Goal: Information Seeking & Learning: Check status

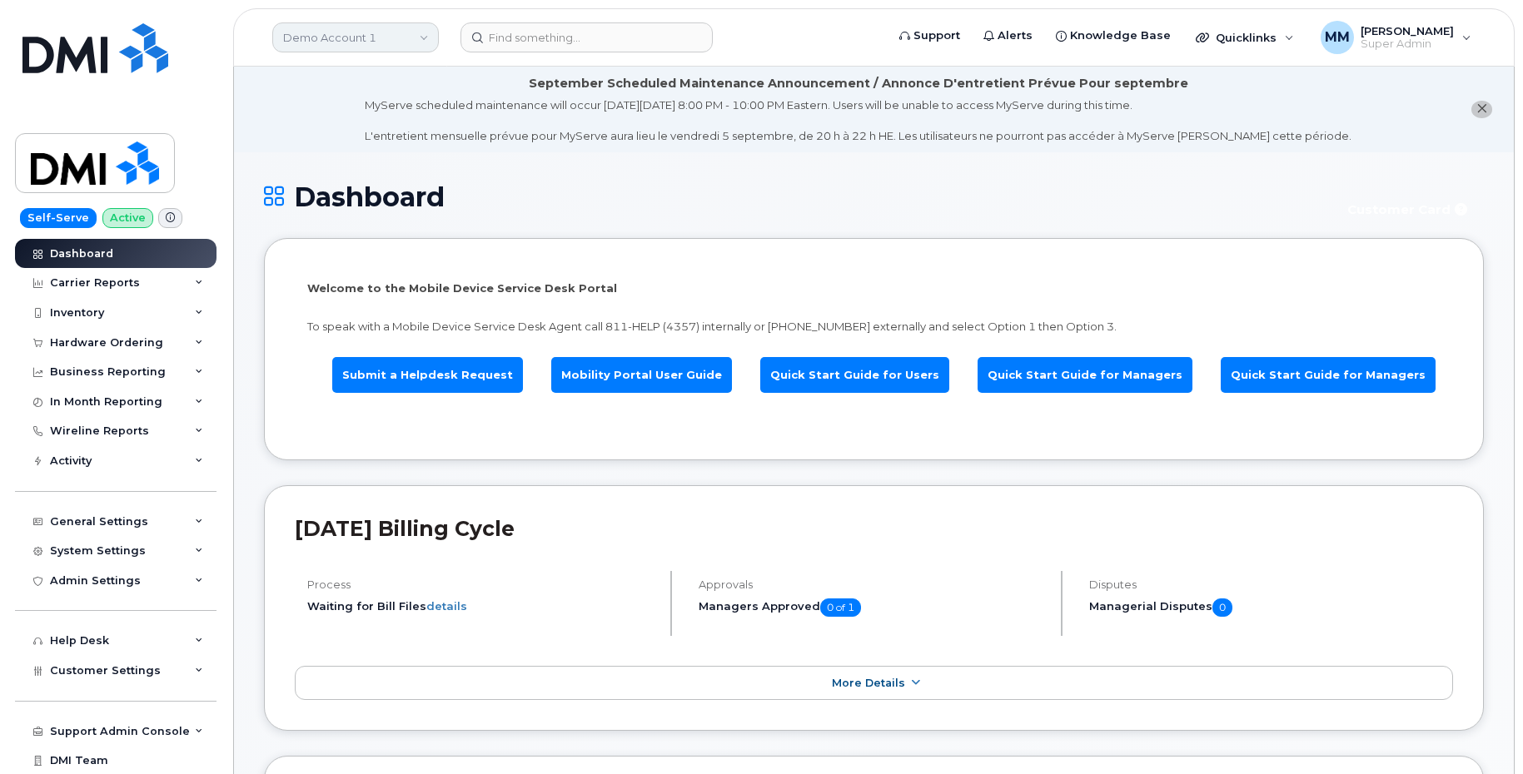
click at [314, 36] on link "Demo Account 1" at bounding box center [355, 37] width 167 height 30
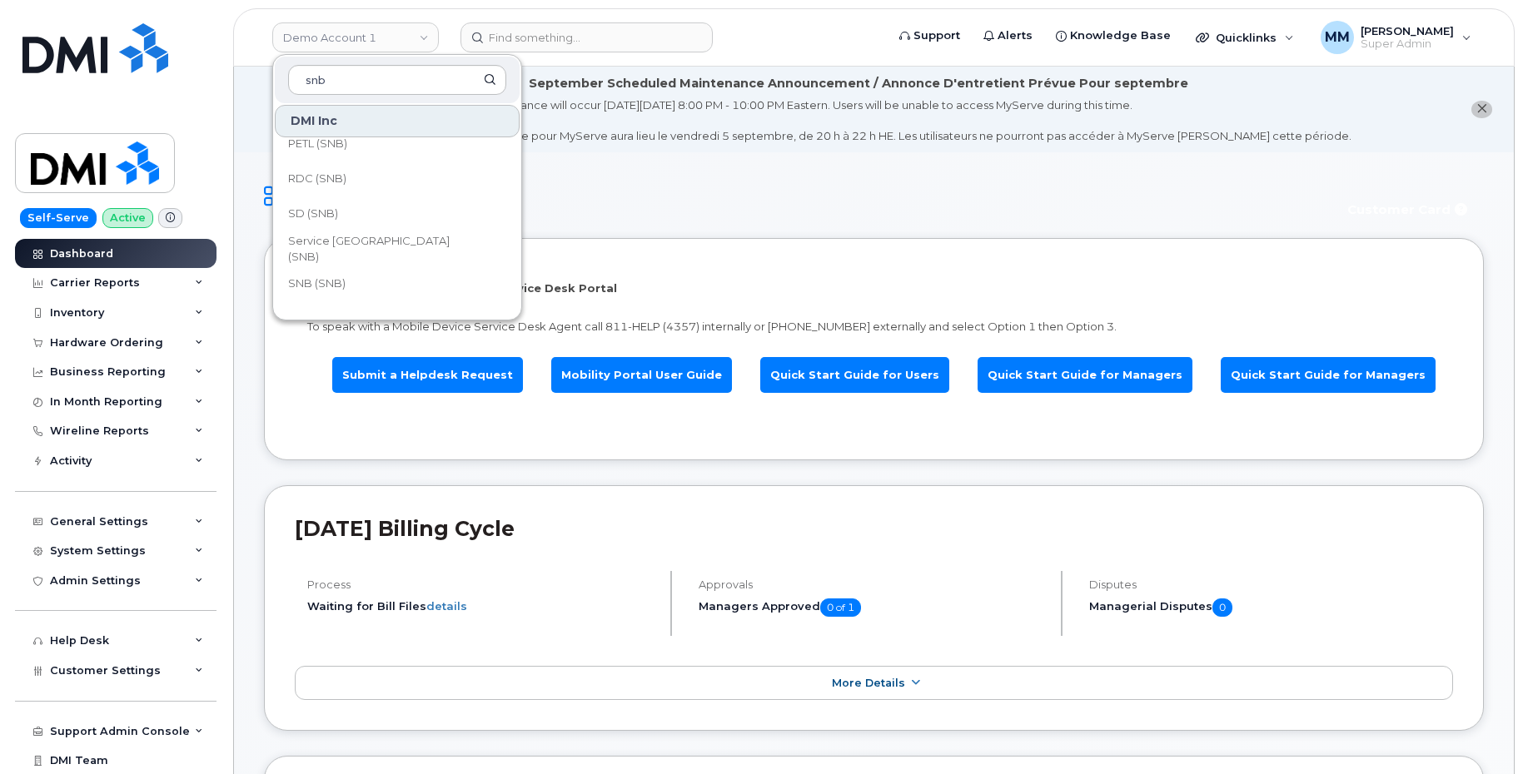
scroll to position [749, 0]
type input "snb"
click at [367, 243] on span "Service [GEOGRAPHIC_DATA] (SNB)" at bounding box center [383, 247] width 191 height 32
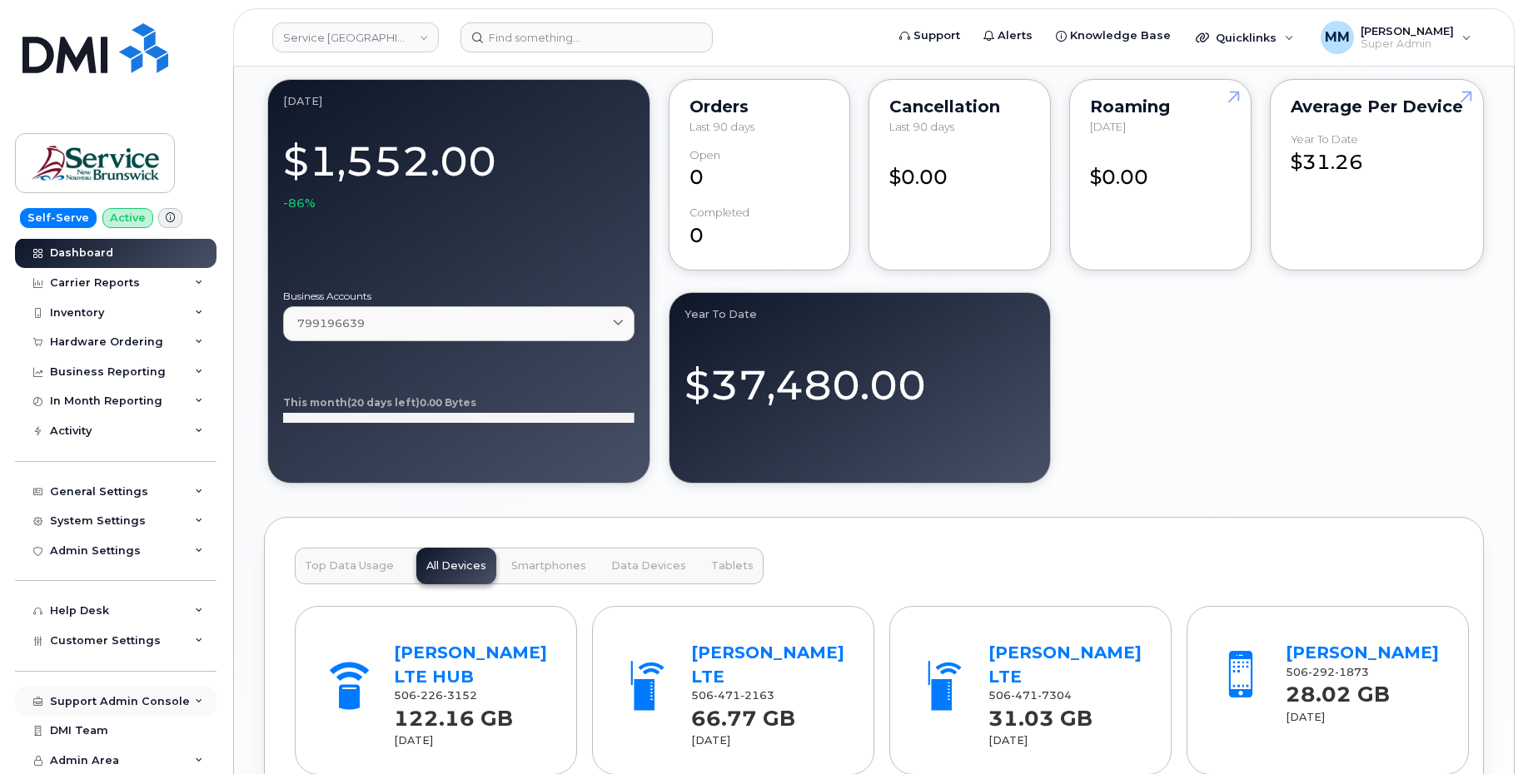
scroll to position [1332, 0]
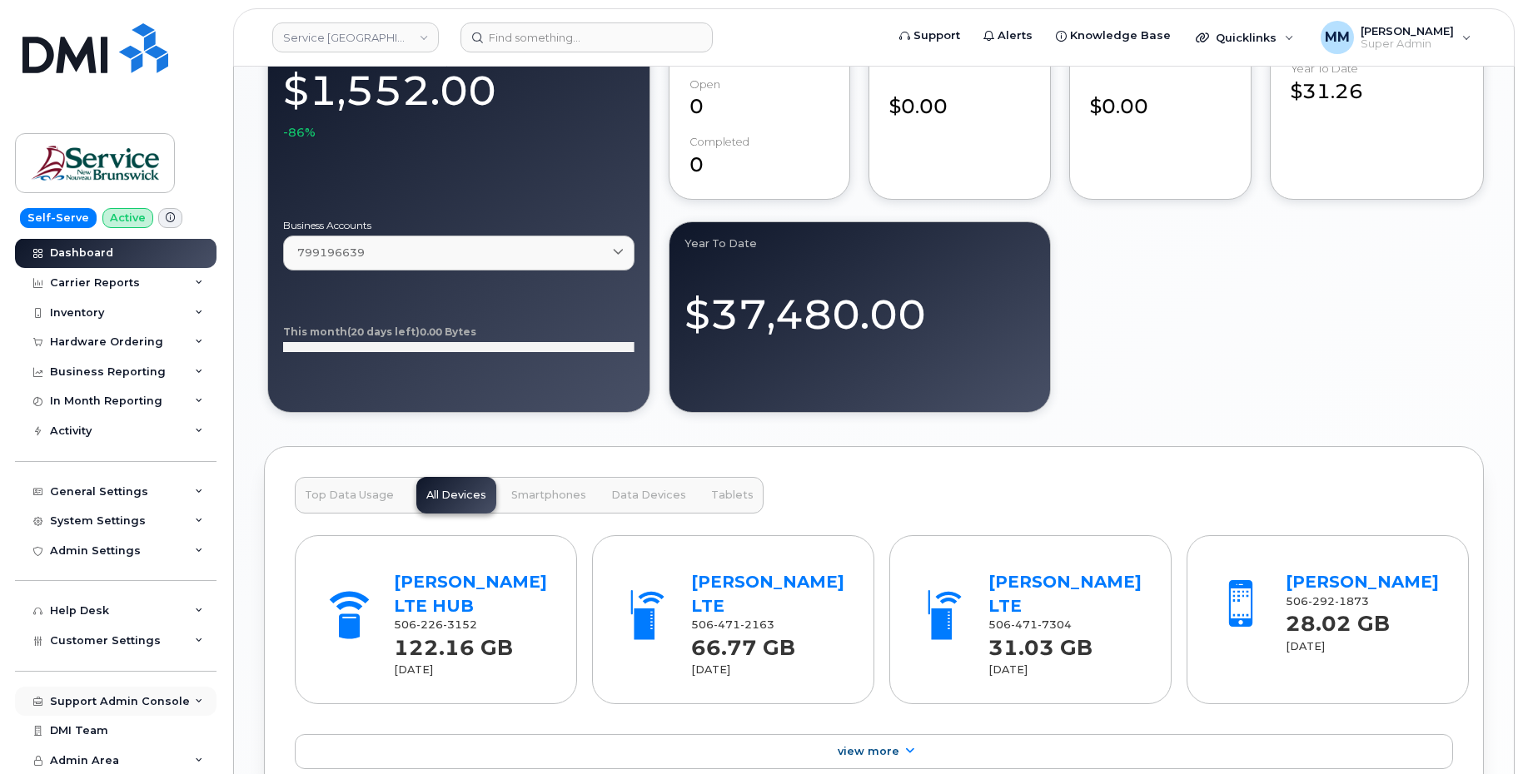
click at [117, 706] on div "Support Admin Console" at bounding box center [120, 701] width 140 height 13
click at [117, 704] on div "Support Admin Console" at bounding box center [120, 701] width 140 height 13
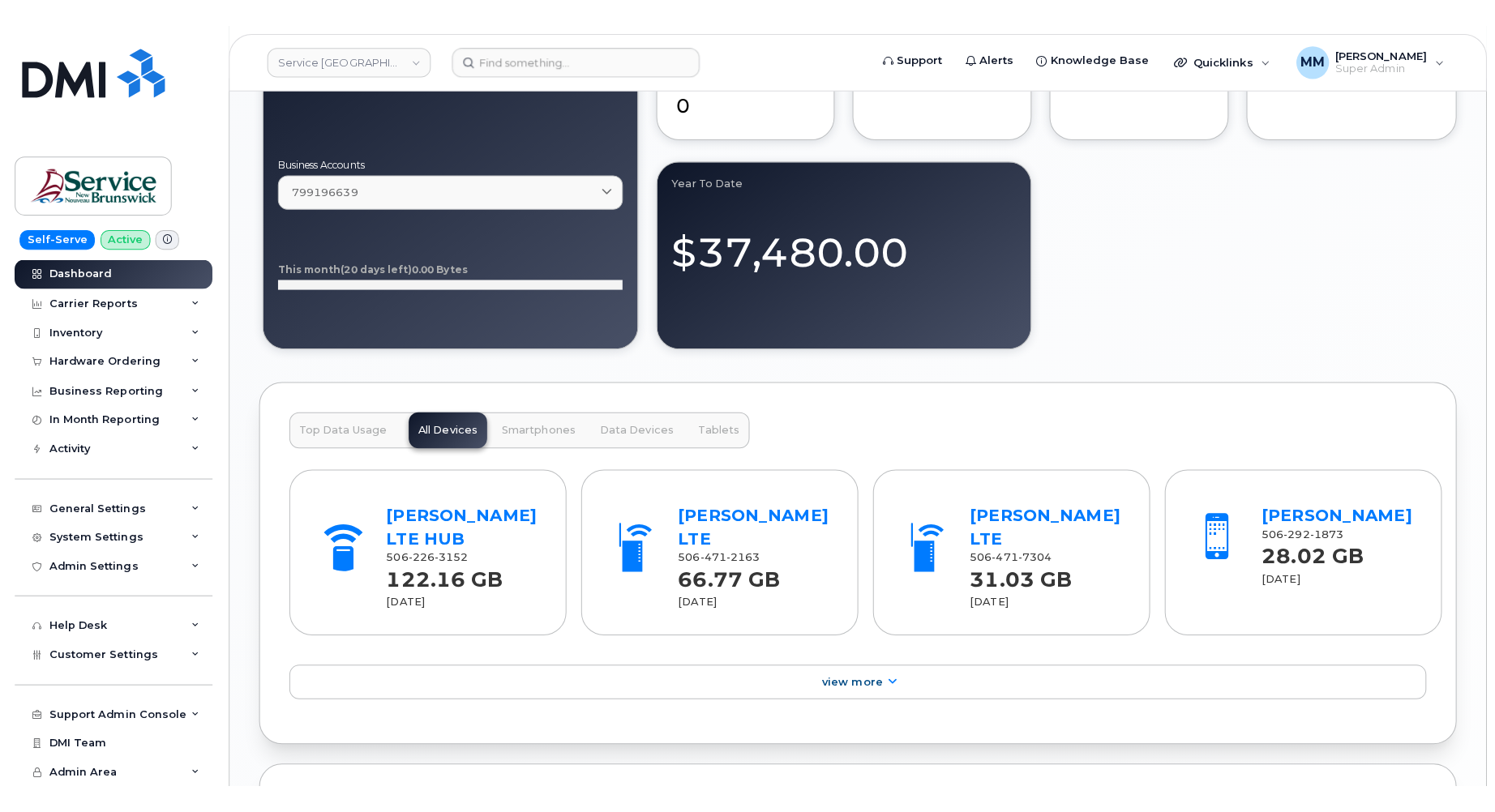
scroll to position [0, 0]
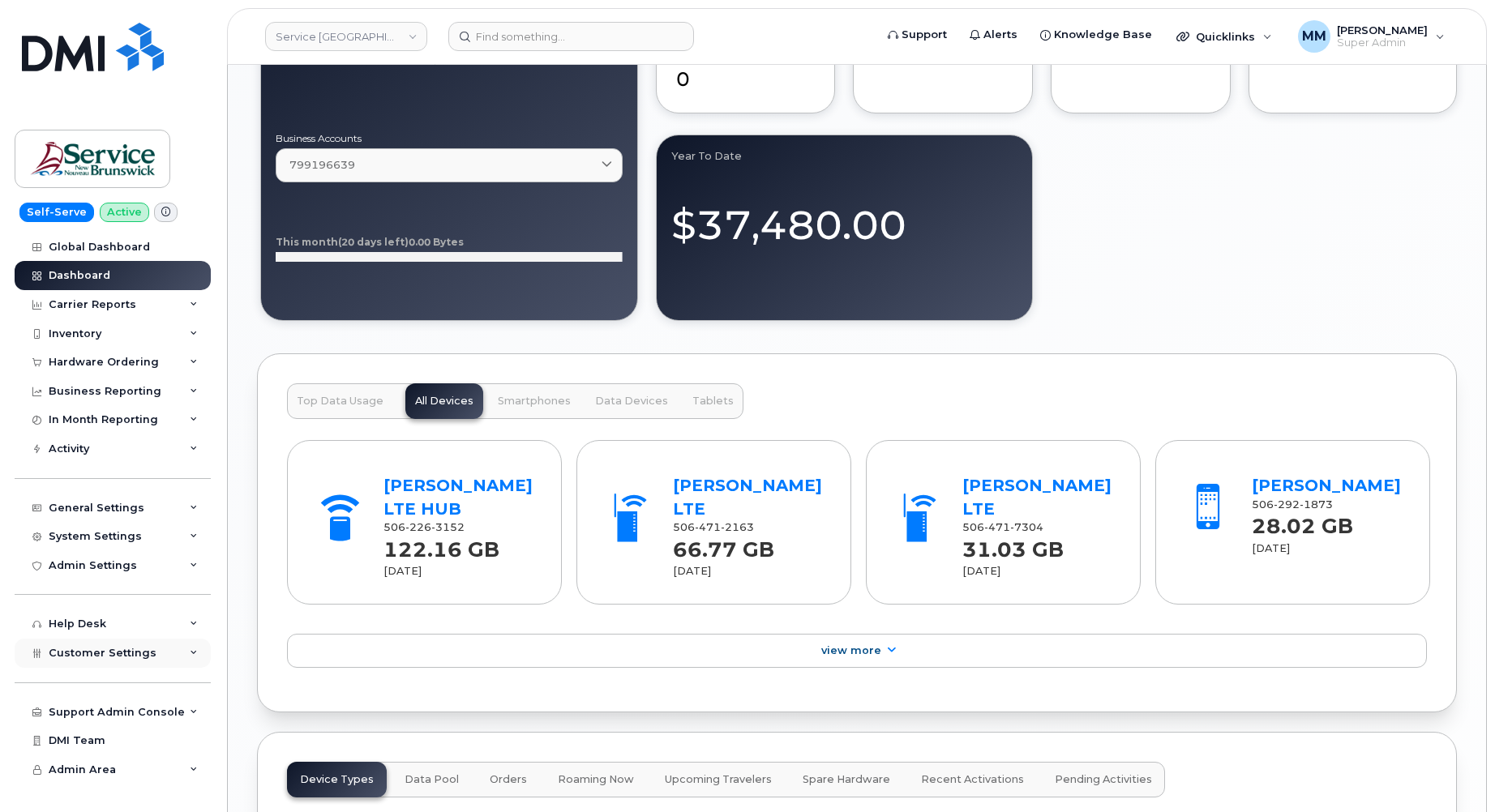
click at [116, 647] on span "Customer Settings" at bounding box center [102, 652] width 108 height 12
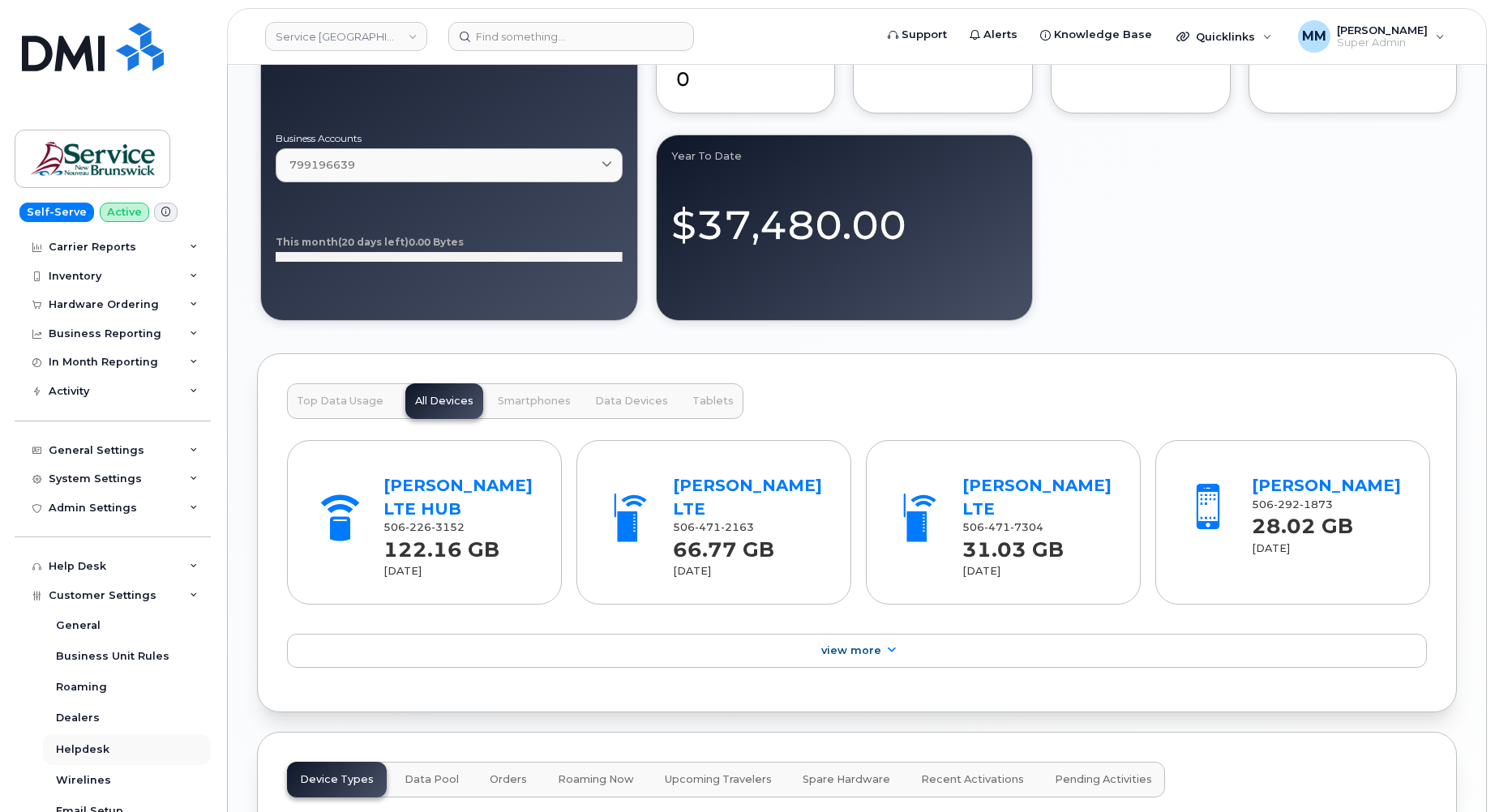
scroll to position [324, 0]
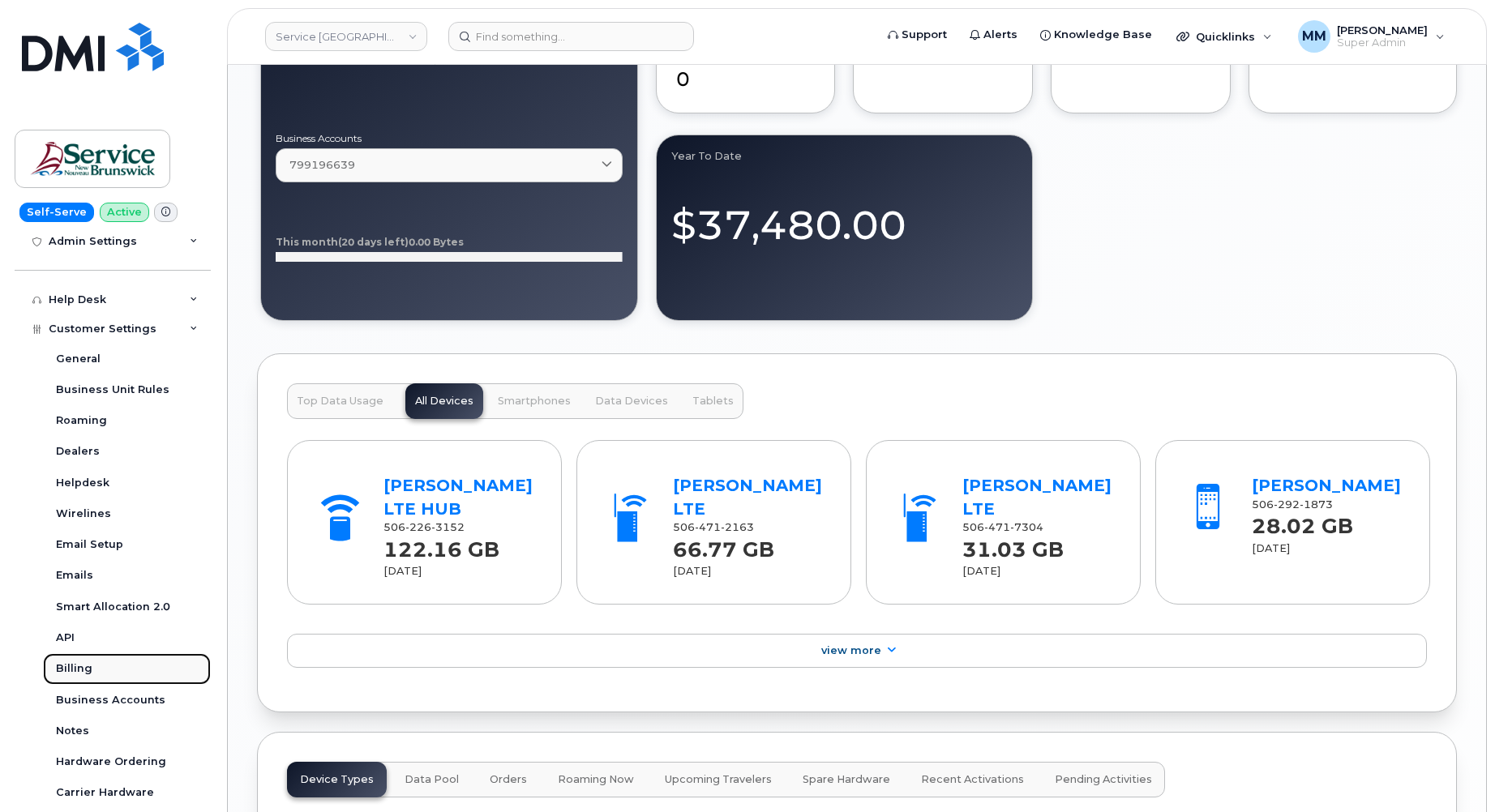
click at [129, 680] on link "Billing" at bounding box center [127, 669] width 168 height 31
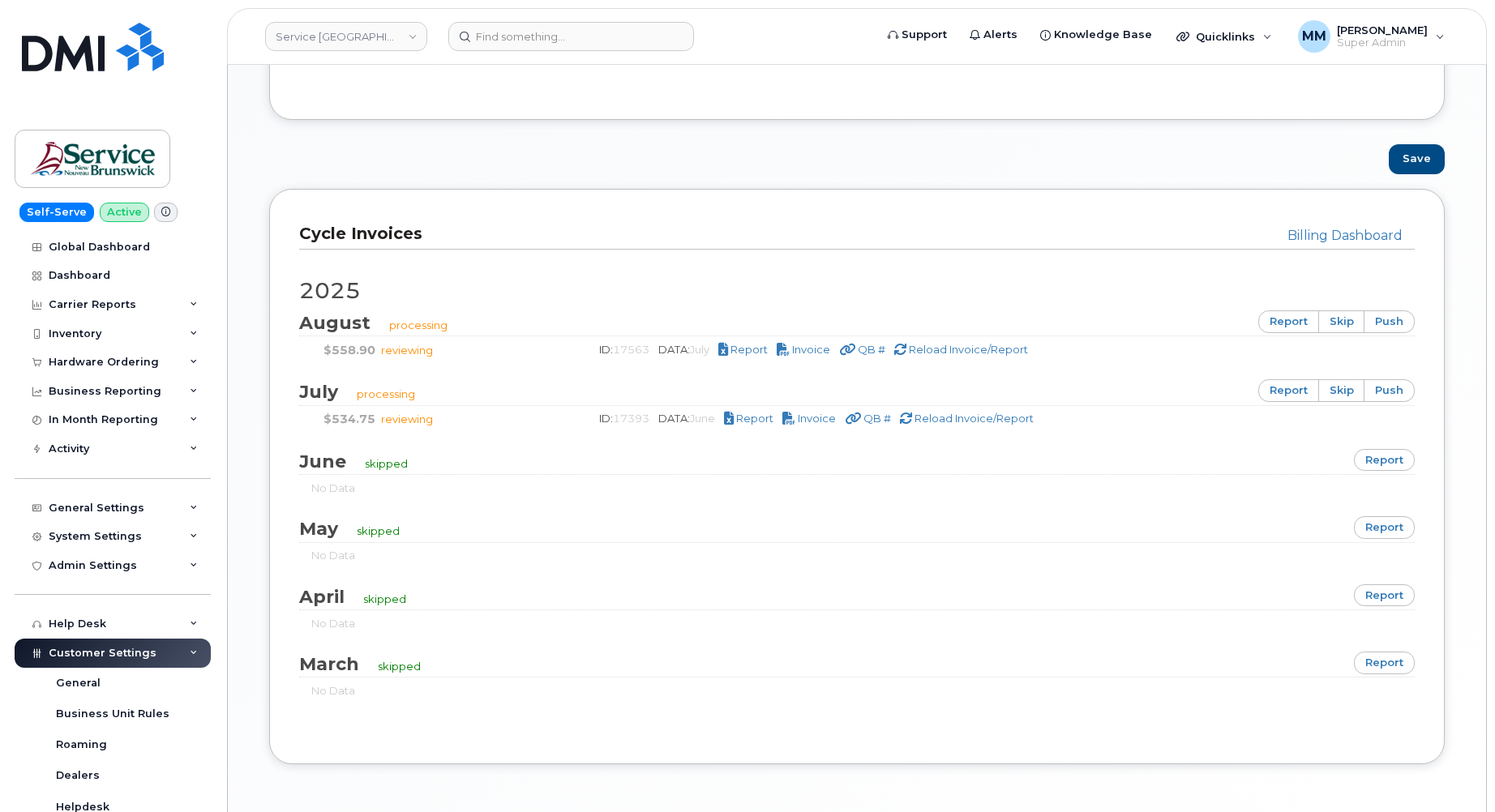
scroll to position [1024, 0]
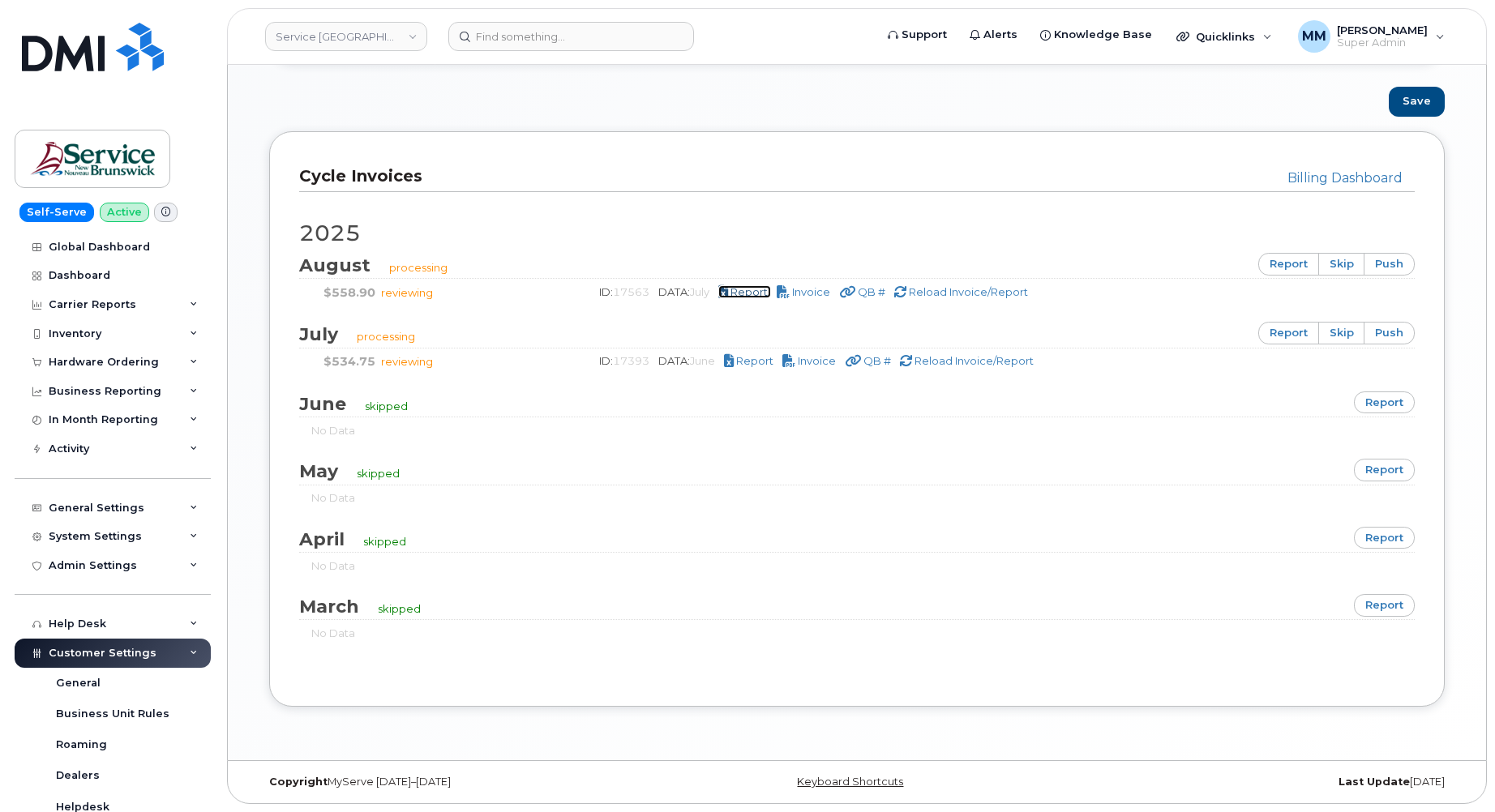
click at [757, 290] on span "Report" at bounding box center [749, 291] width 37 height 13
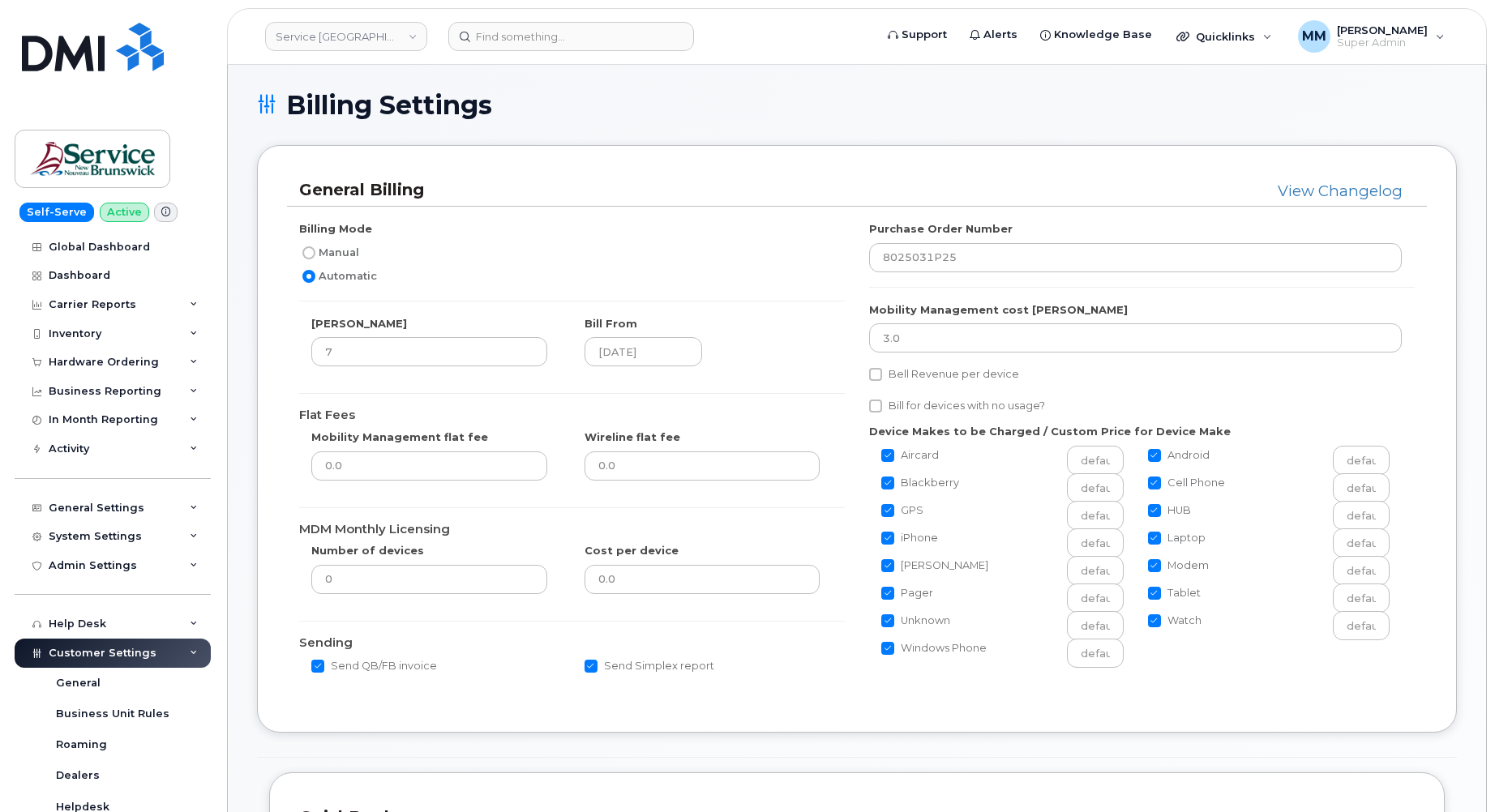
scroll to position [51, 0]
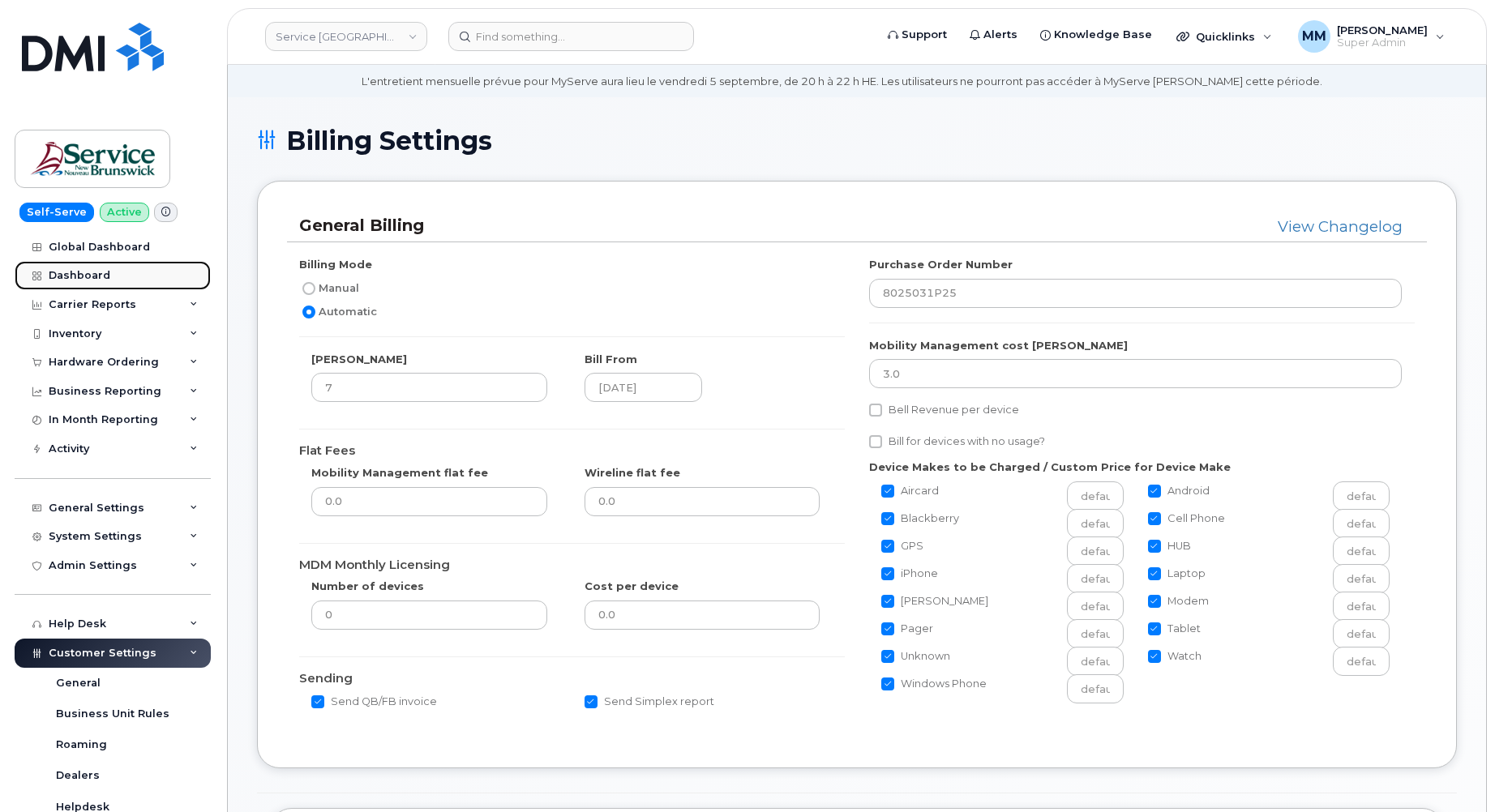
click at [83, 269] on link "Dashboard" at bounding box center [112, 276] width 196 height 29
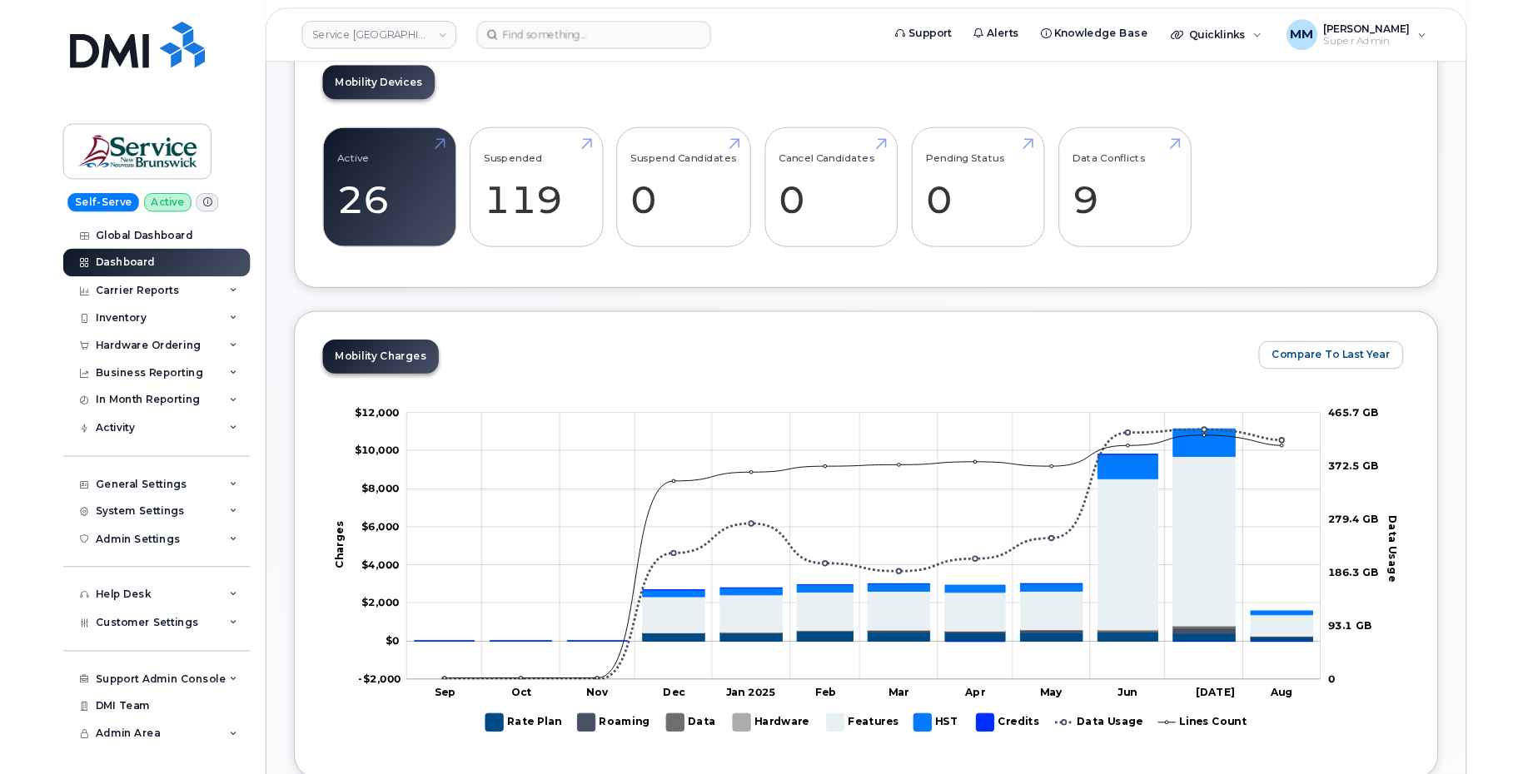
scroll to position [500, 0]
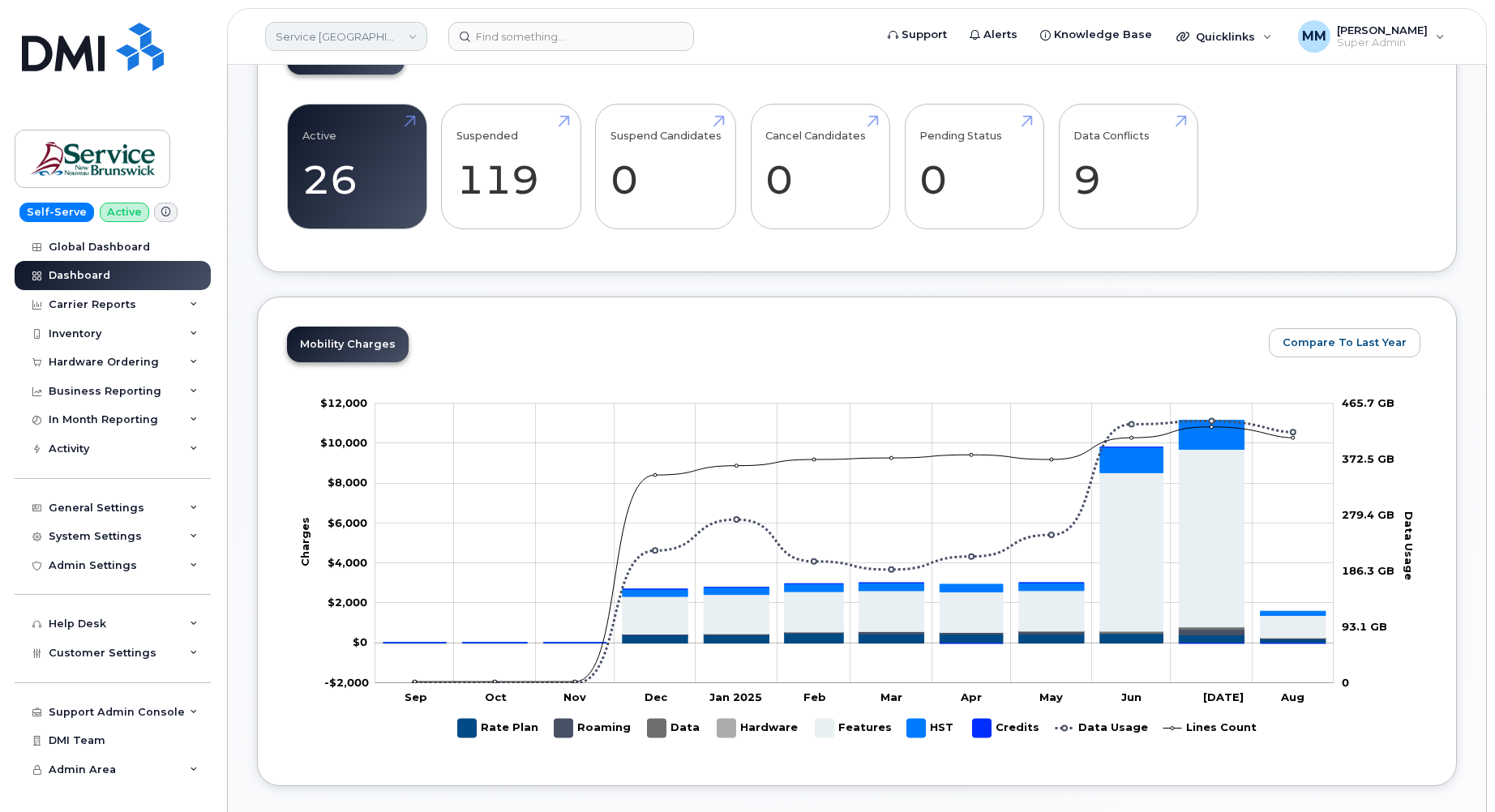
click at [385, 37] on link "Service [GEOGRAPHIC_DATA] (SNB)" at bounding box center [346, 36] width 163 height 29
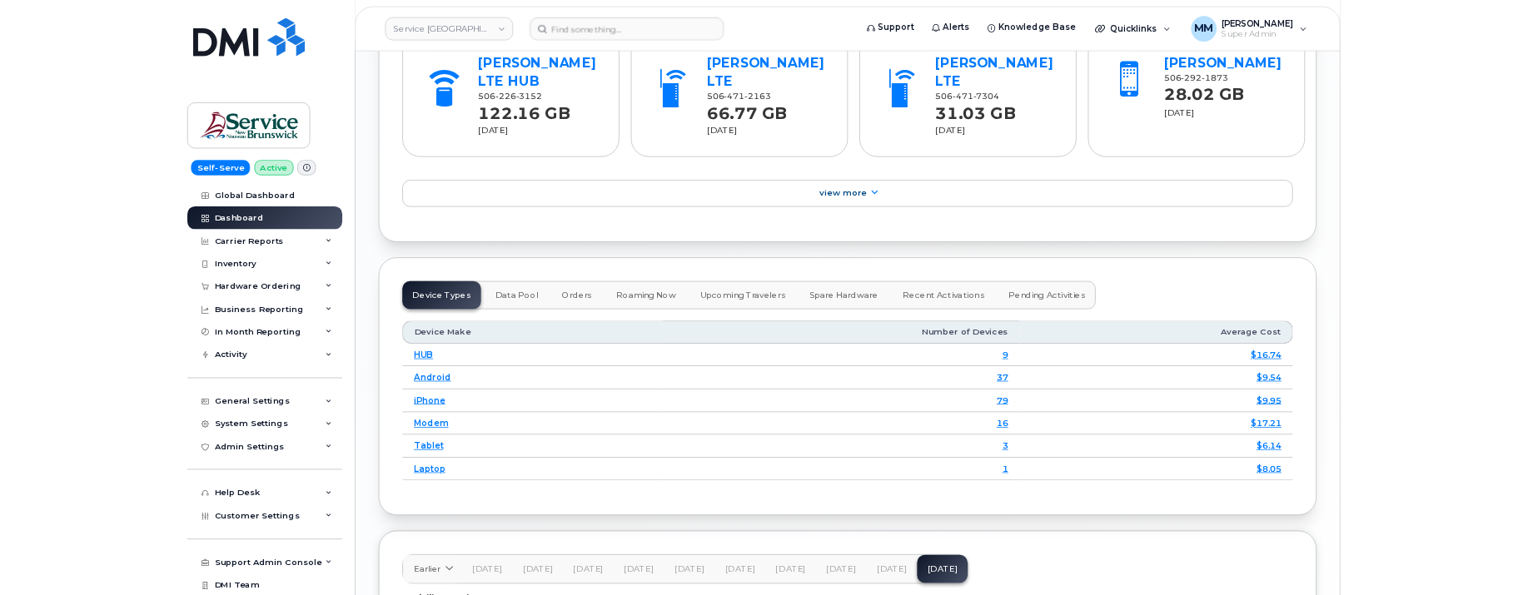
scroll to position [2187, 0]
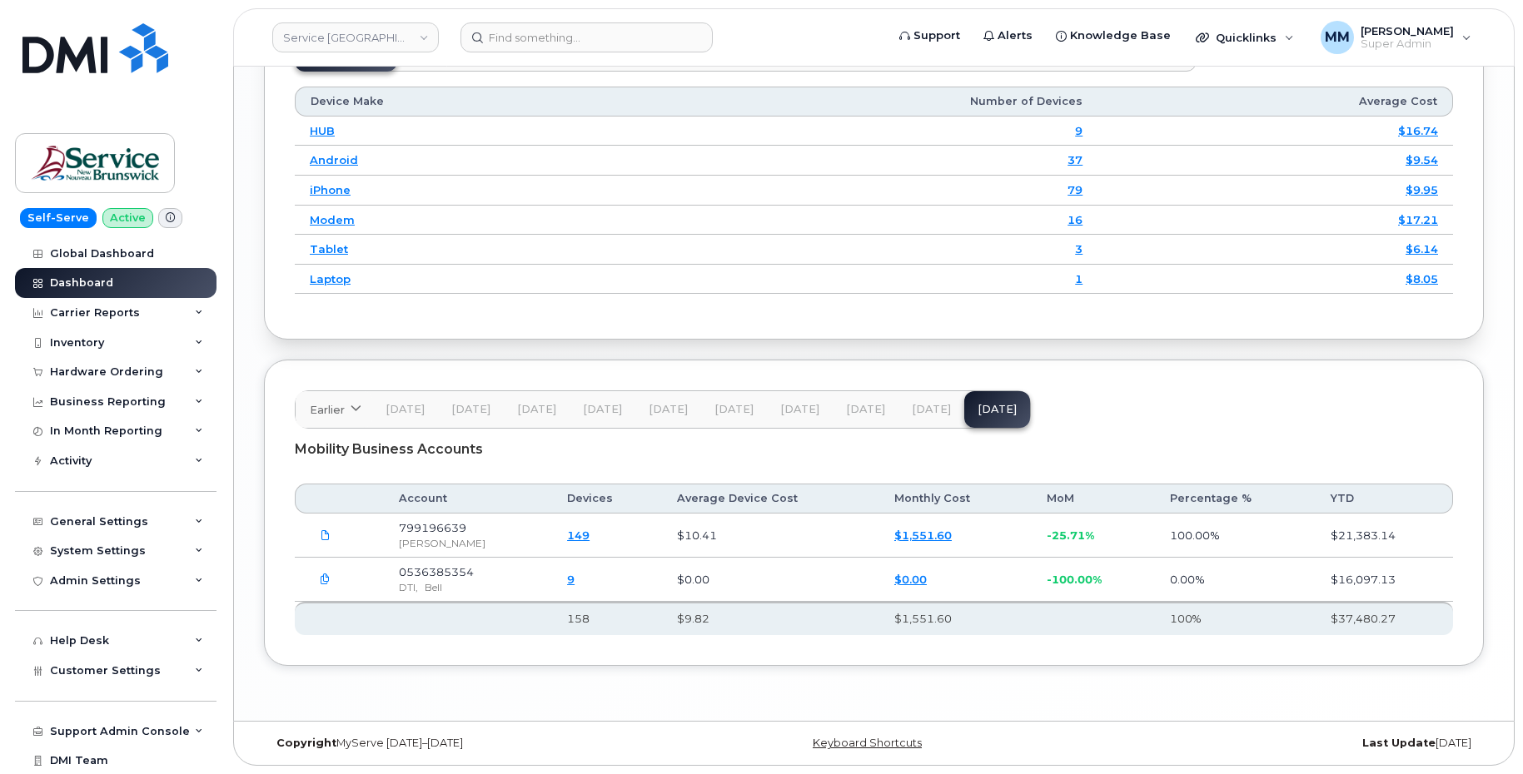
click at [872, 420] on button "Jun 25" at bounding box center [866, 409] width 66 height 37
click at [872, 420] on div "Earlier 2024 October September August July June May Nov 24 Dec 24 Jan 25 Feb 25…" at bounding box center [663, 409] width 736 height 38
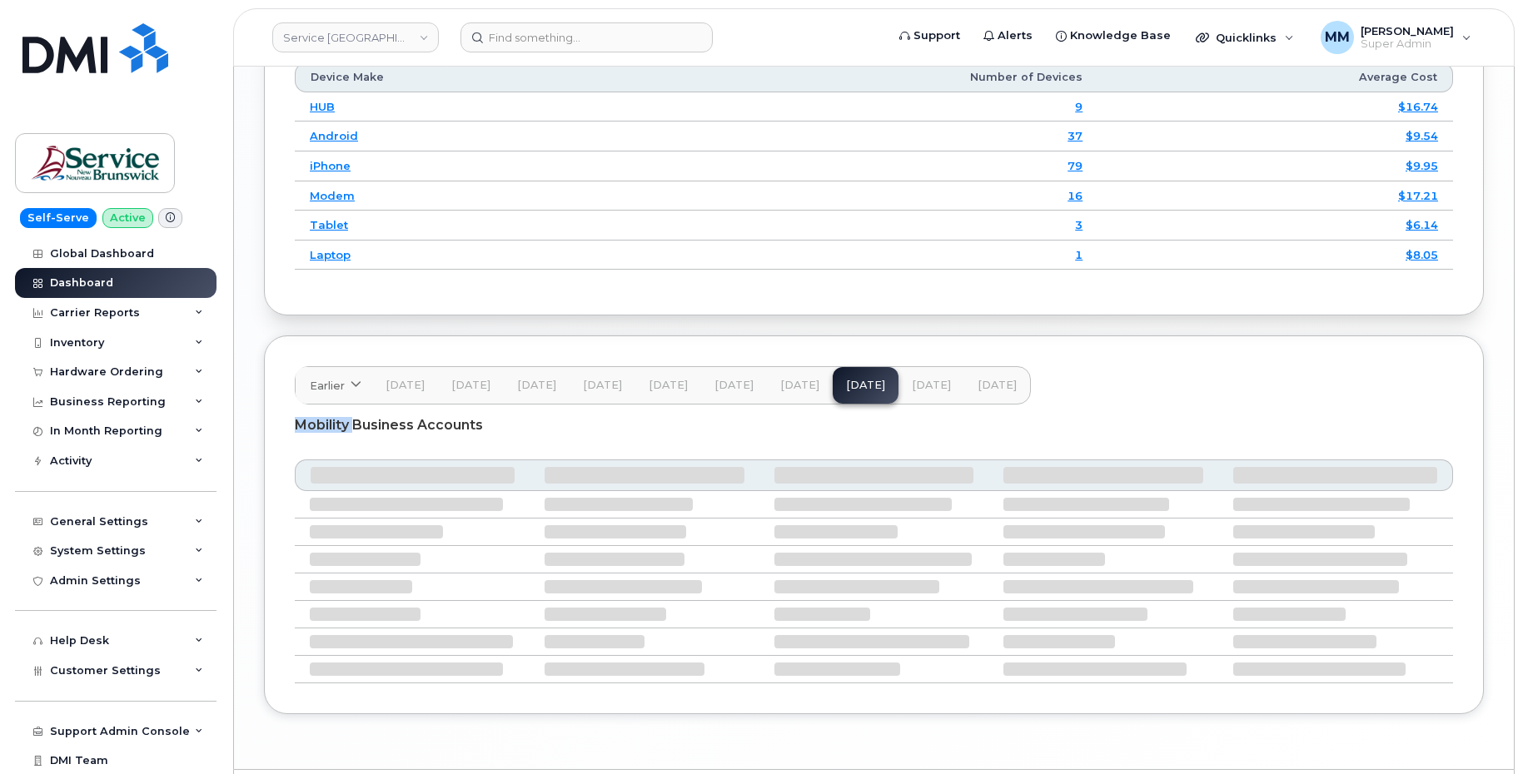
drag, startPoint x: 872, startPoint y: 420, endPoint x: 928, endPoint y: 410, distance: 57.6
click at [928, 392] on span "[DATE]" at bounding box center [931, 385] width 39 height 13
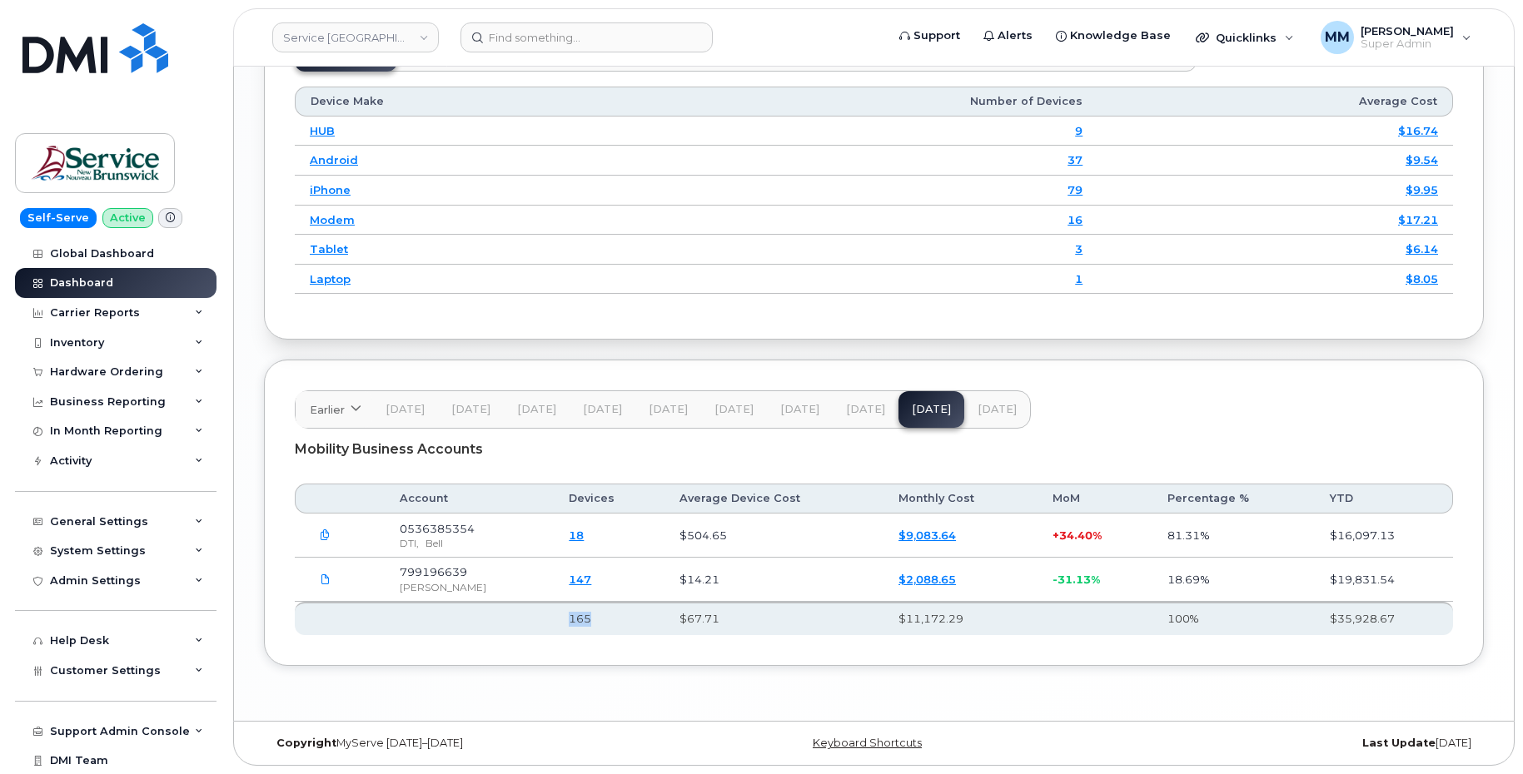
drag, startPoint x: 594, startPoint y: 624, endPoint x: 553, endPoint y: 620, distance: 41.8
click at [554, 620] on th "165" at bounding box center [609, 618] width 110 height 33
click at [997, 411] on span "[DATE]" at bounding box center [996, 409] width 39 height 13
drag, startPoint x: 594, startPoint y: 623, endPoint x: 552, endPoint y: 622, distance: 41.6
click at [552, 622] on th "158" at bounding box center [606, 618] width 109 height 33
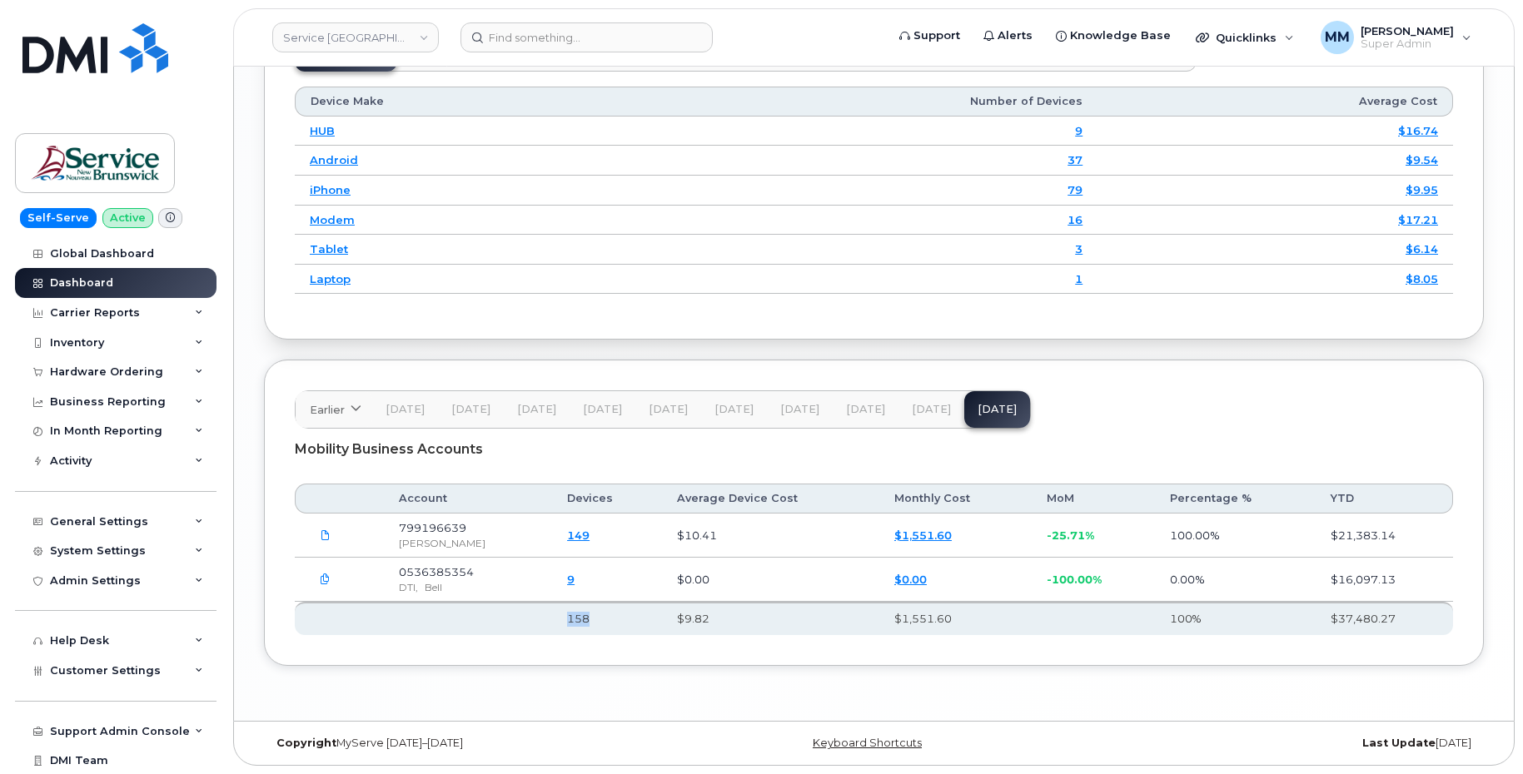
click at [926, 412] on span "[DATE]" at bounding box center [931, 409] width 39 height 13
click at [1317, 397] on header "Earlier 2024 October September August July June May Nov 24 Dec 24 Jan 25 Feb 25…" at bounding box center [874, 409] width 1158 height 38
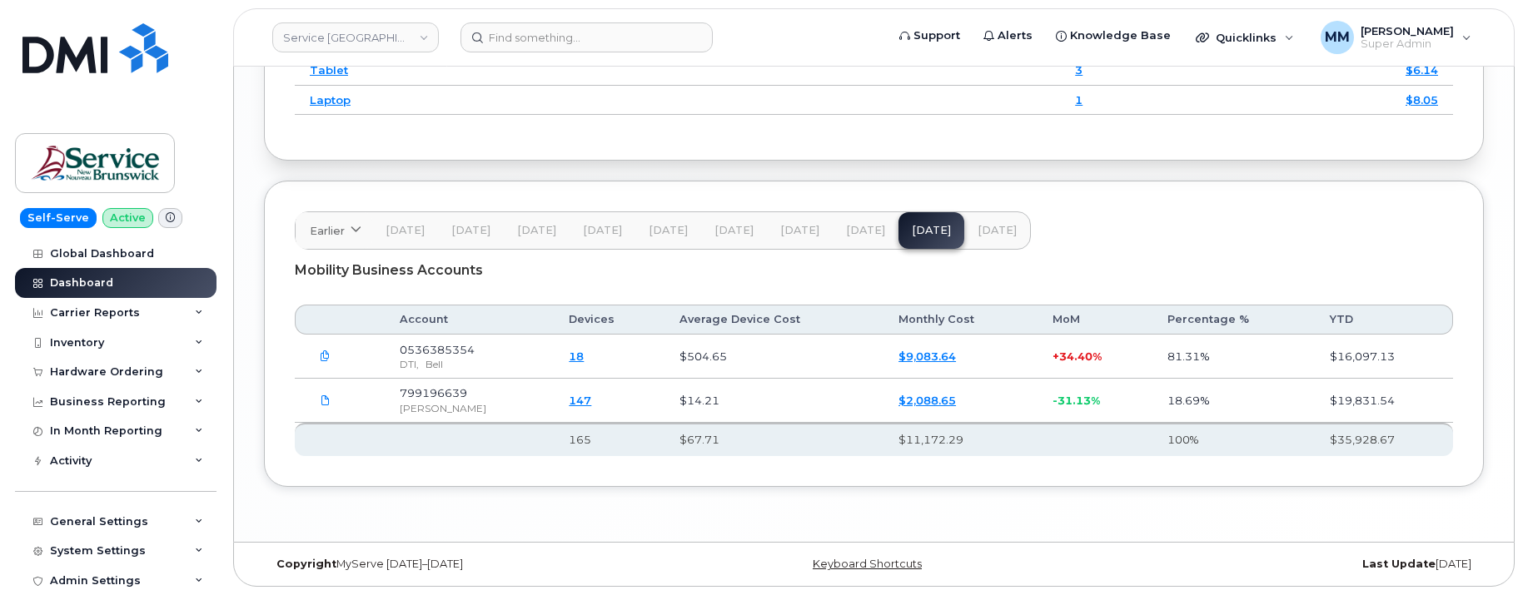
scroll to position [2366, 0]
click at [999, 224] on span "[DATE]" at bounding box center [996, 230] width 39 height 13
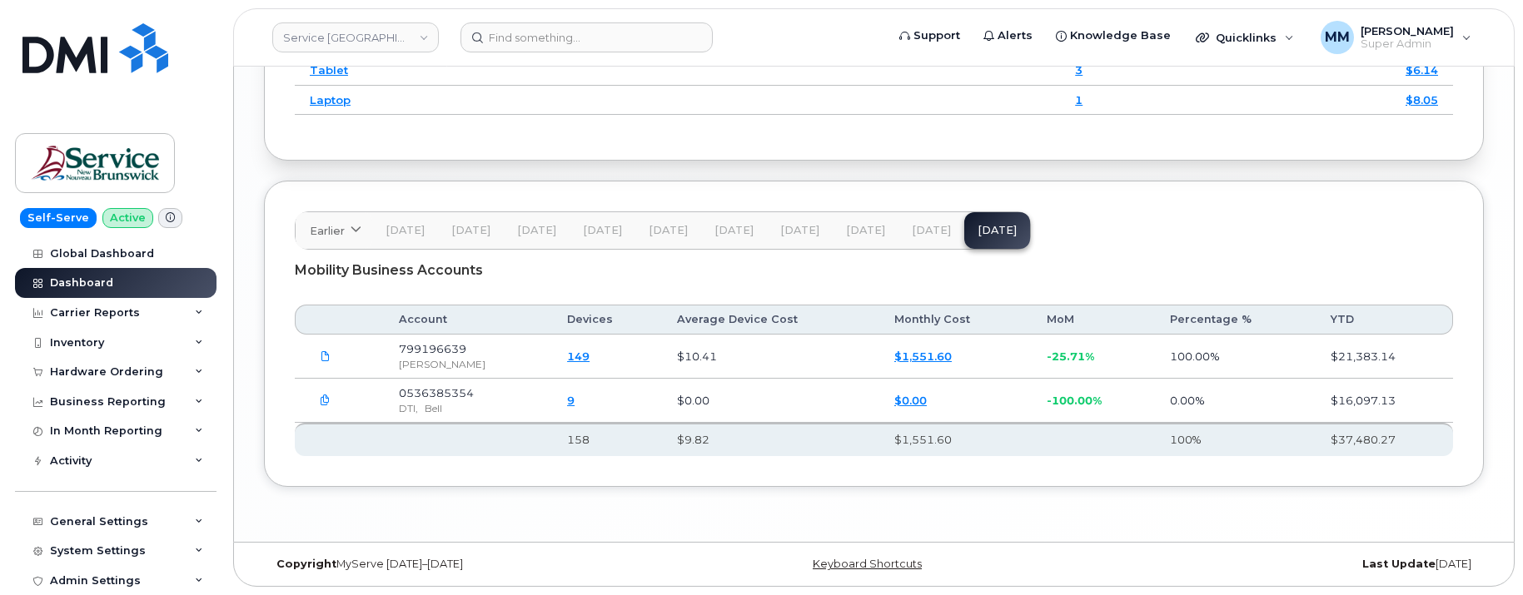
click at [865, 236] on span "[DATE]" at bounding box center [865, 230] width 39 height 13
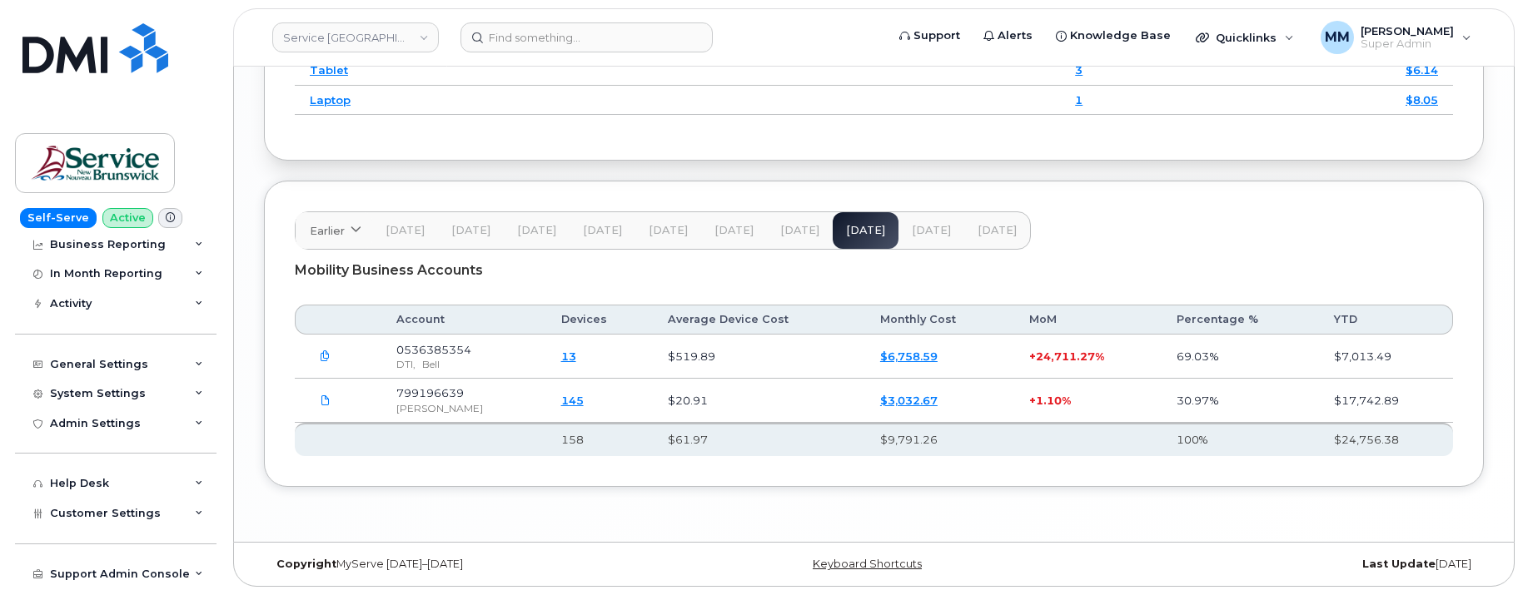
scroll to position [209, 0]
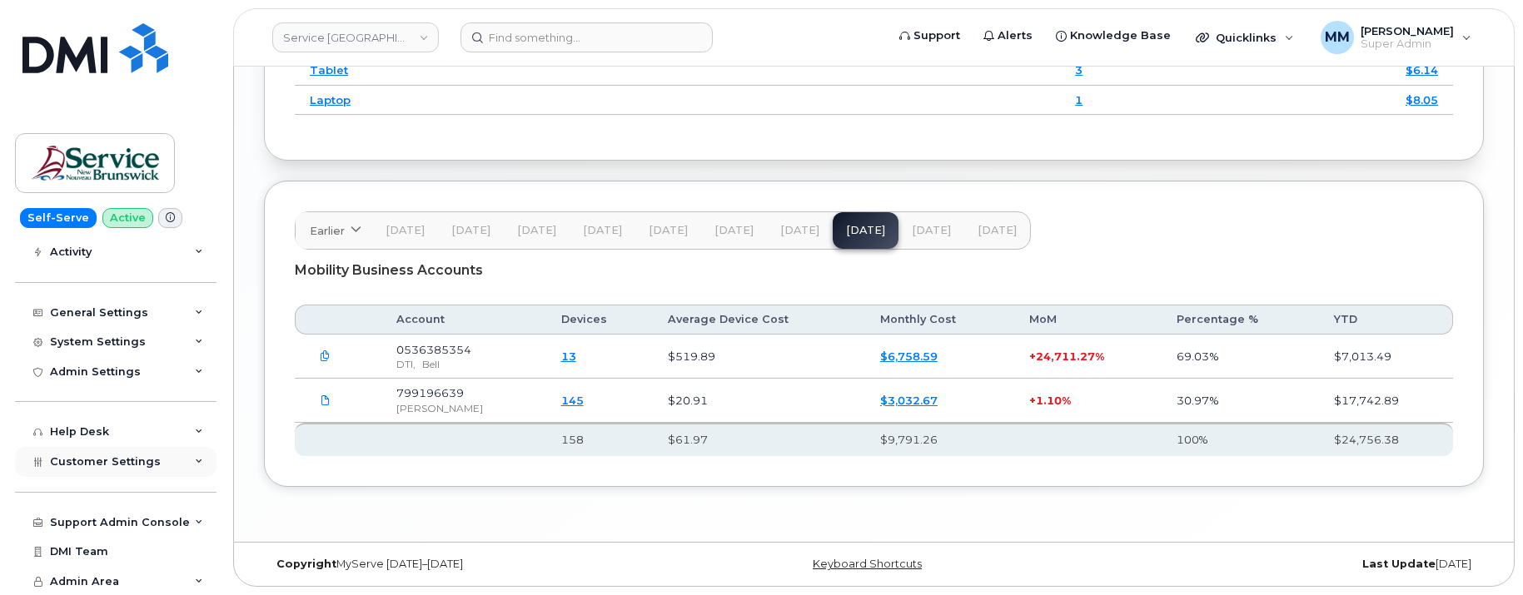
click at [100, 464] on span "Customer Settings" at bounding box center [105, 461] width 111 height 12
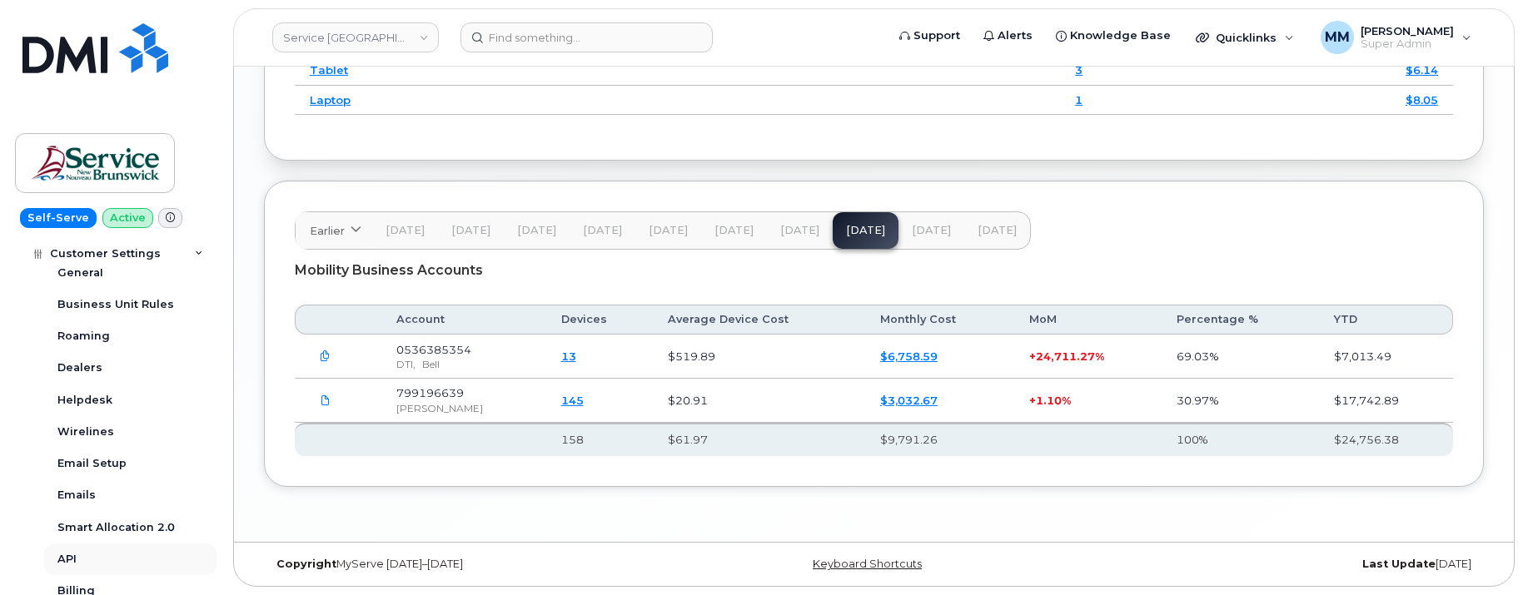
scroll to position [459, 0]
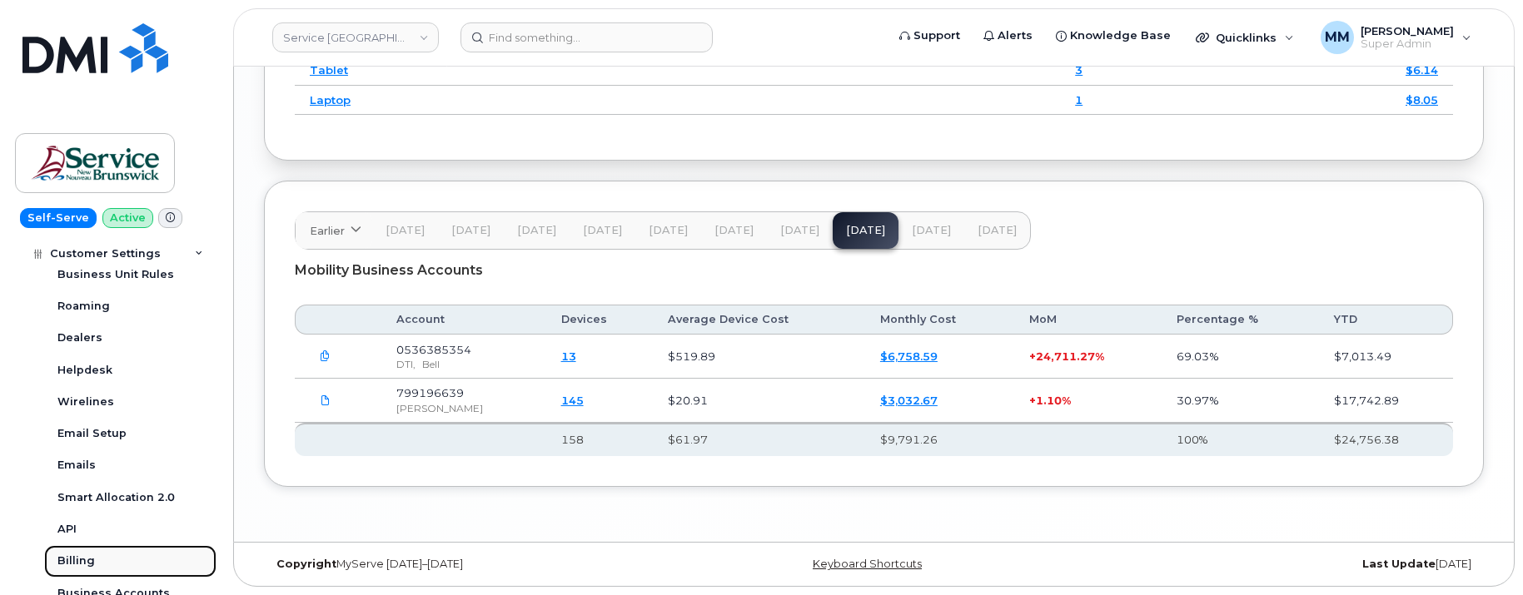
click at [92, 565] on div "Billing" at bounding box center [75, 561] width 37 height 15
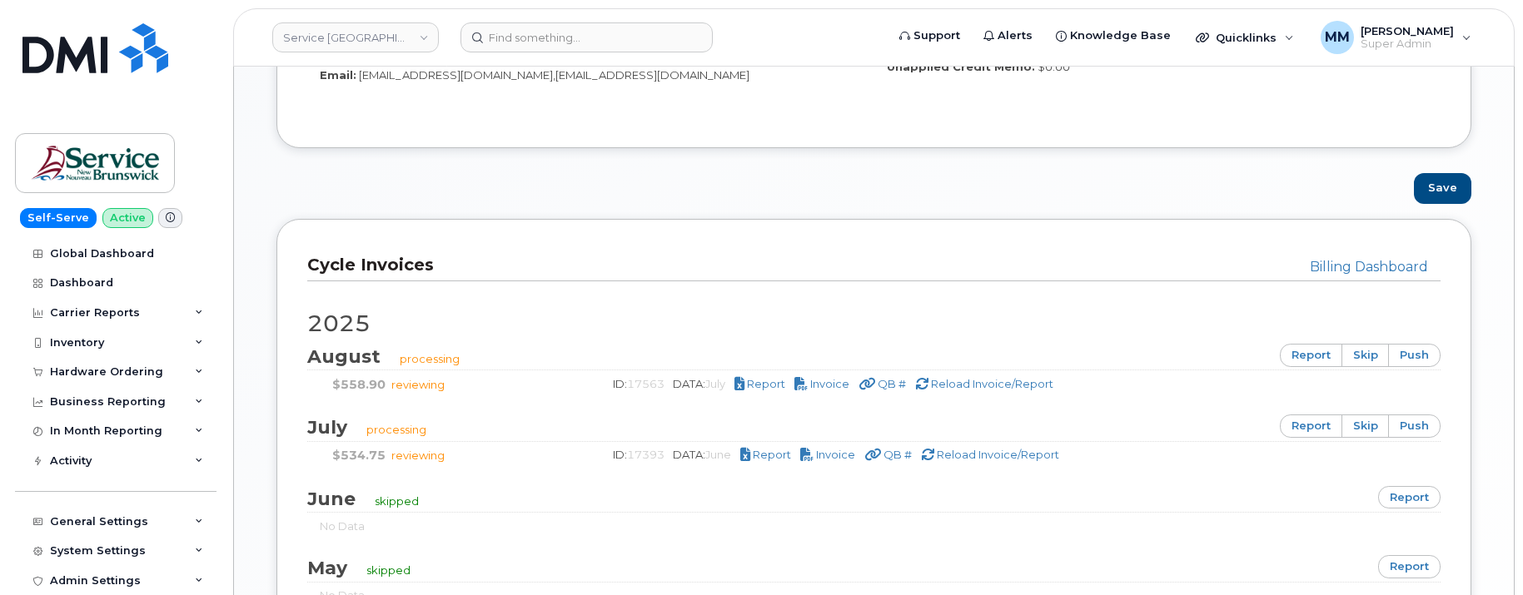
scroll to position [999, 0]
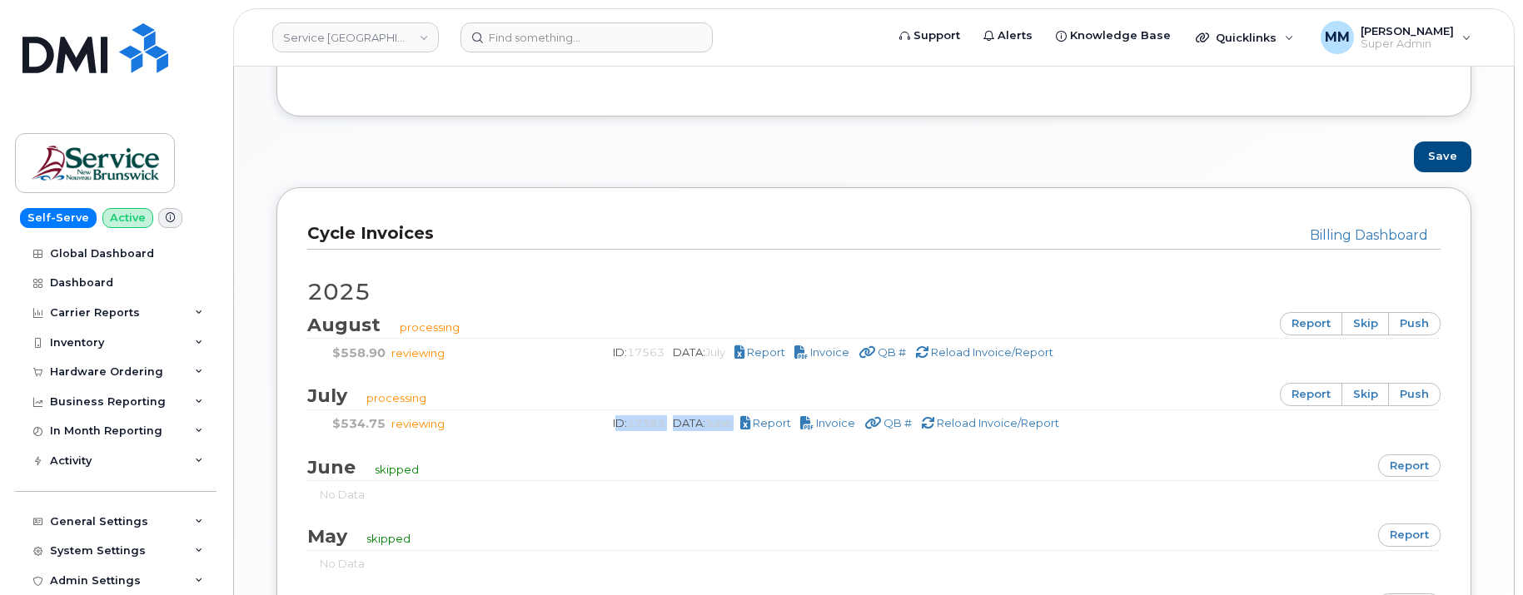
drag, startPoint x: 613, startPoint y: 424, endPoint x: 741, endPoint y: 420, distance: 128.3
click at [741, 420] on div "ID: 17393 DATA: June Report Invoice QB # Reload Invoice/Report" at bounding box center [1012, 423] width 831 height 16
click at [77, 283] on div "Dashboard" at bounding box center [81, 282] width 63 height 13
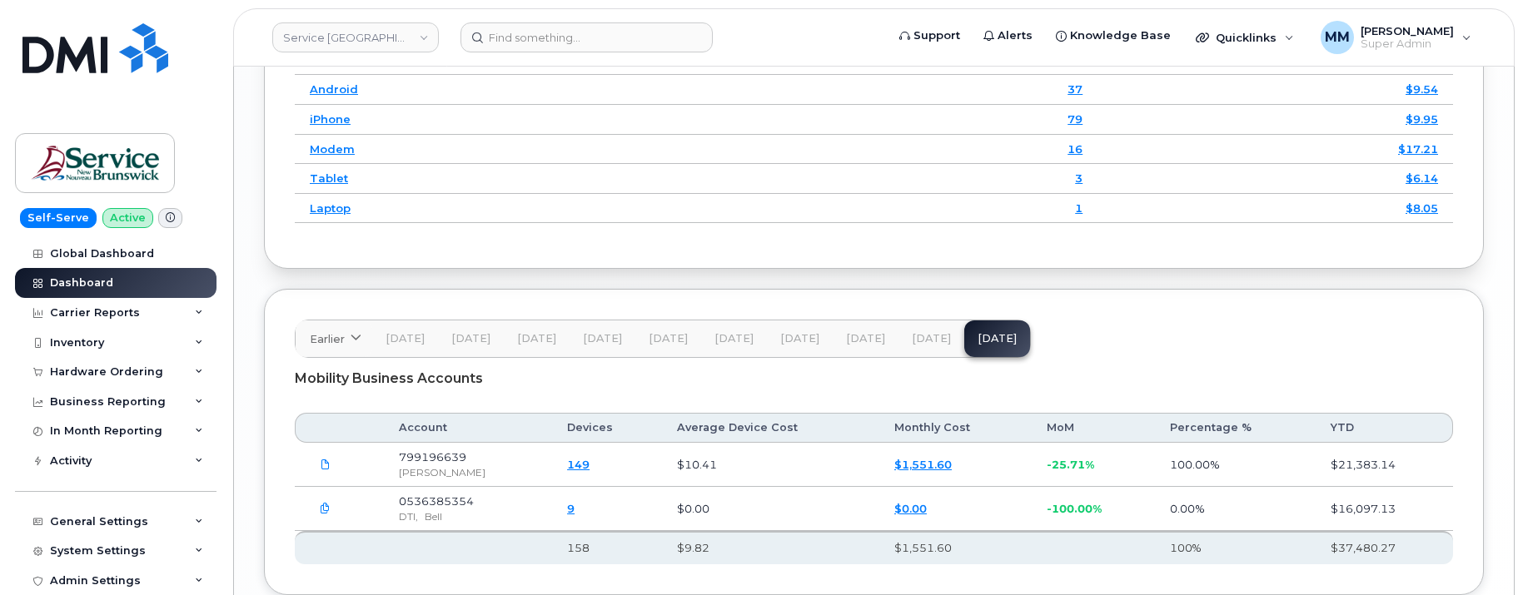
scroll to position [2366, 0]
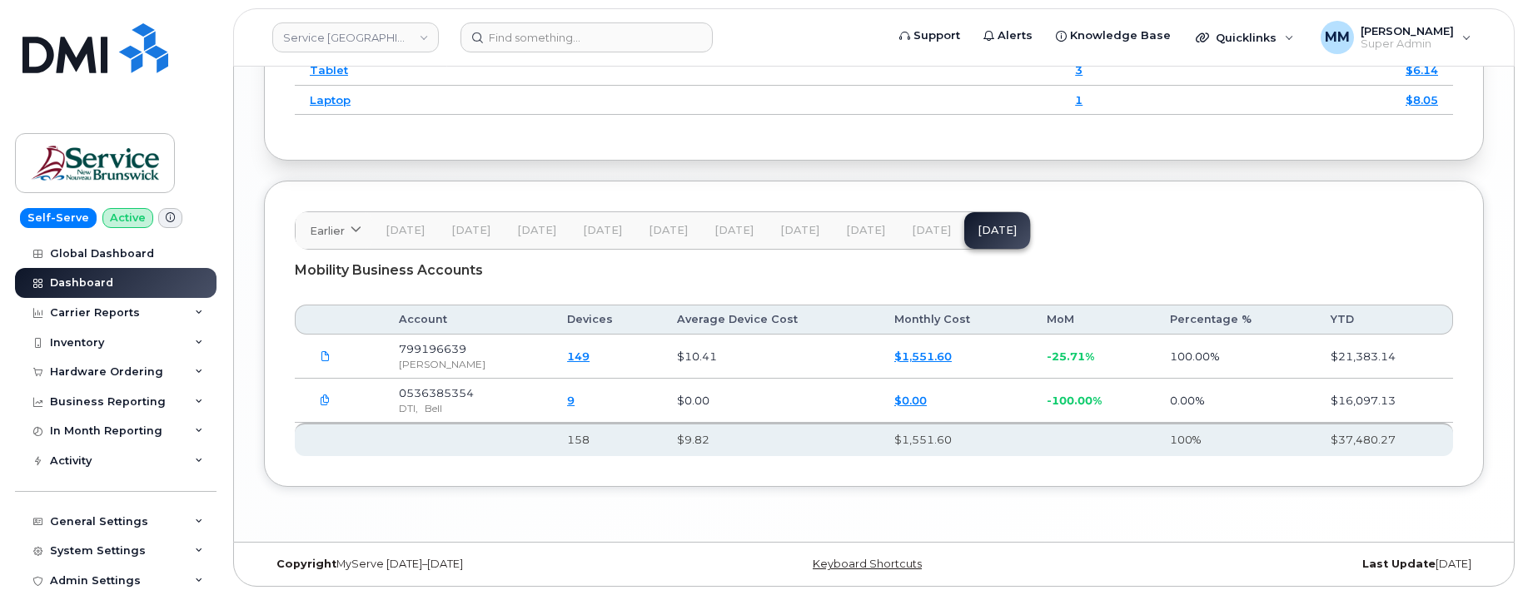
click at [868, 233] on span "[DATE]" at bounding box center [865, 230] width 39 height 13
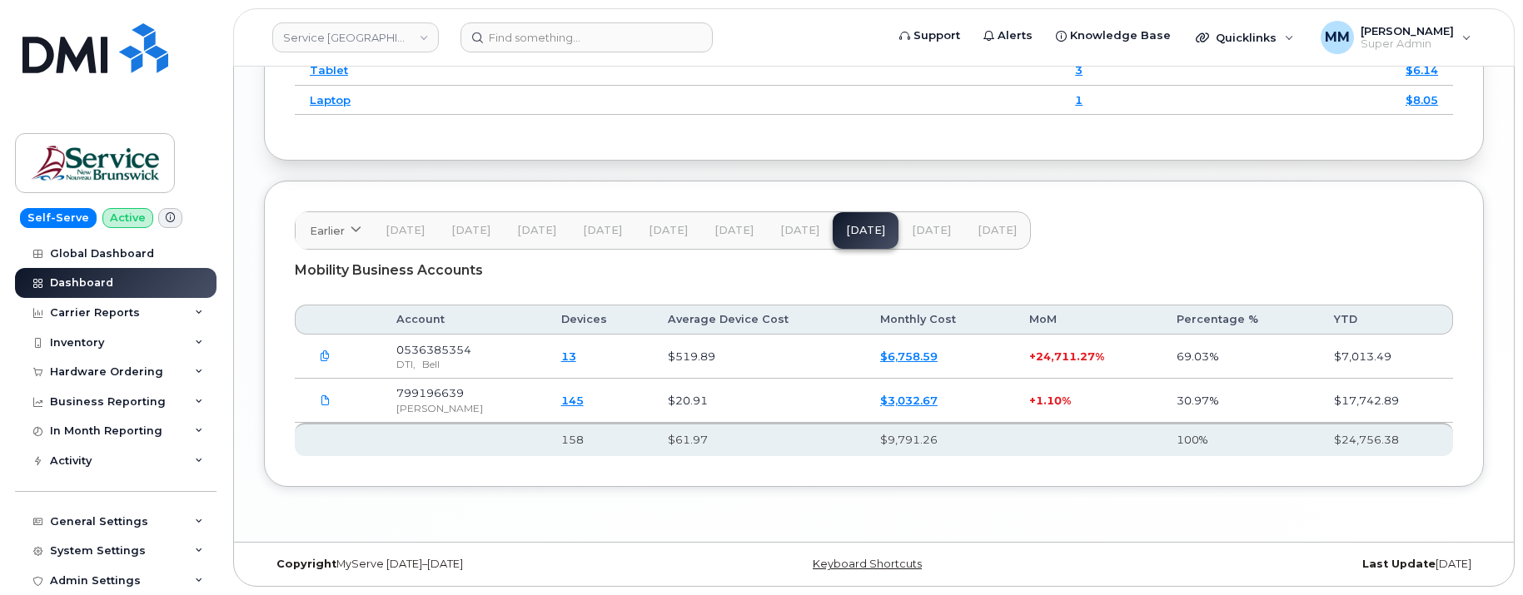
click at [919, 228] on span "Jul 25" at bounding box center [931, 230] width 39 height 13
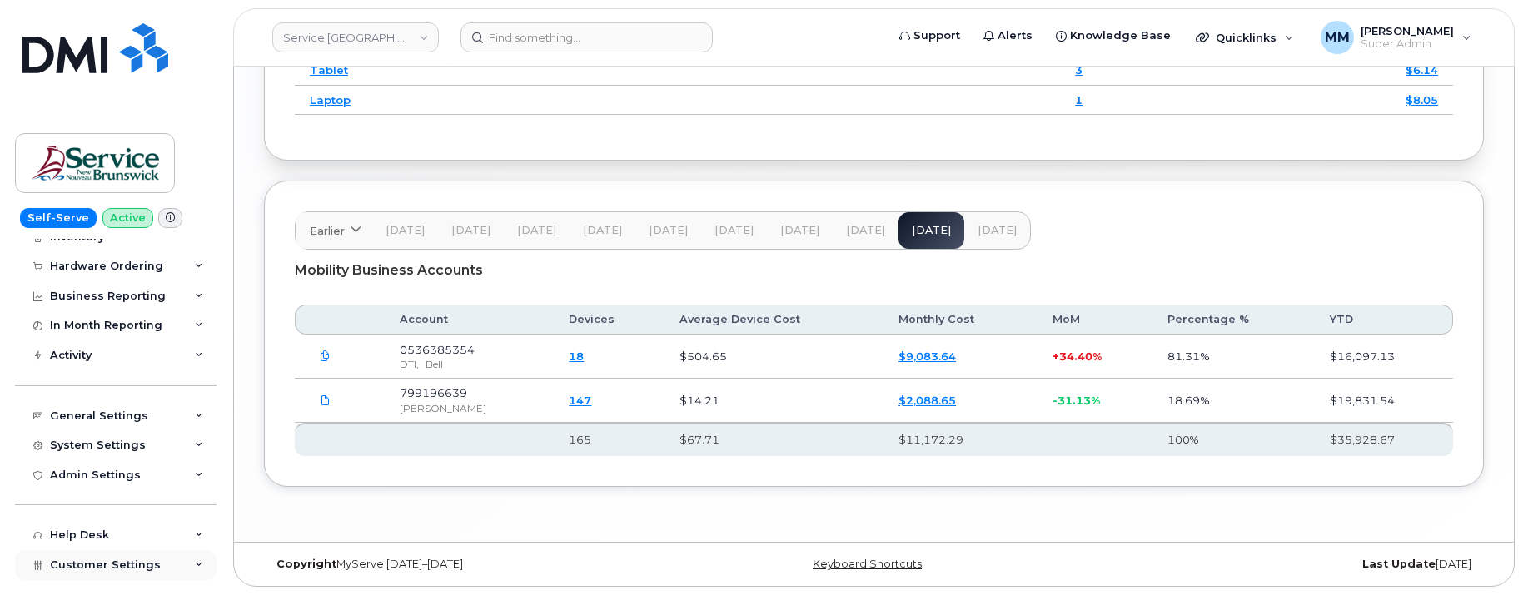
scroll to position [209, 0]
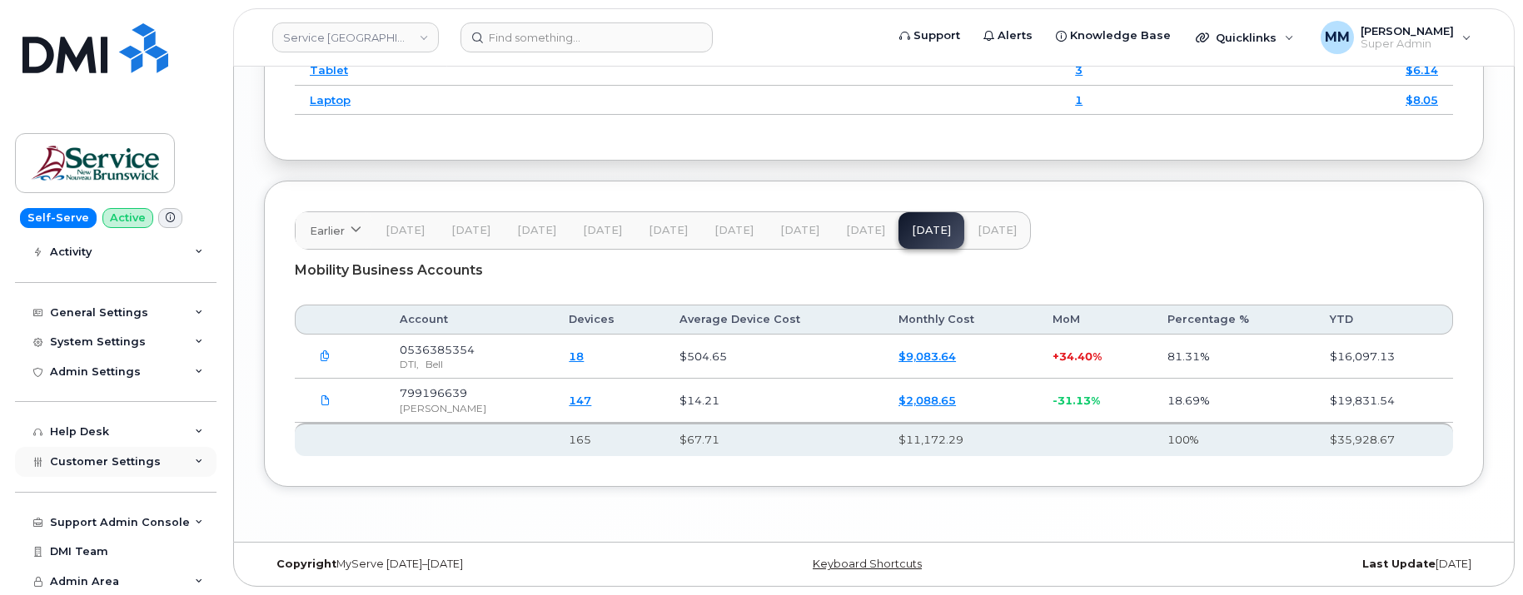
click at [139, 455] on span "Customer Settings" at bounding box center [105, 461] width 111 height 12
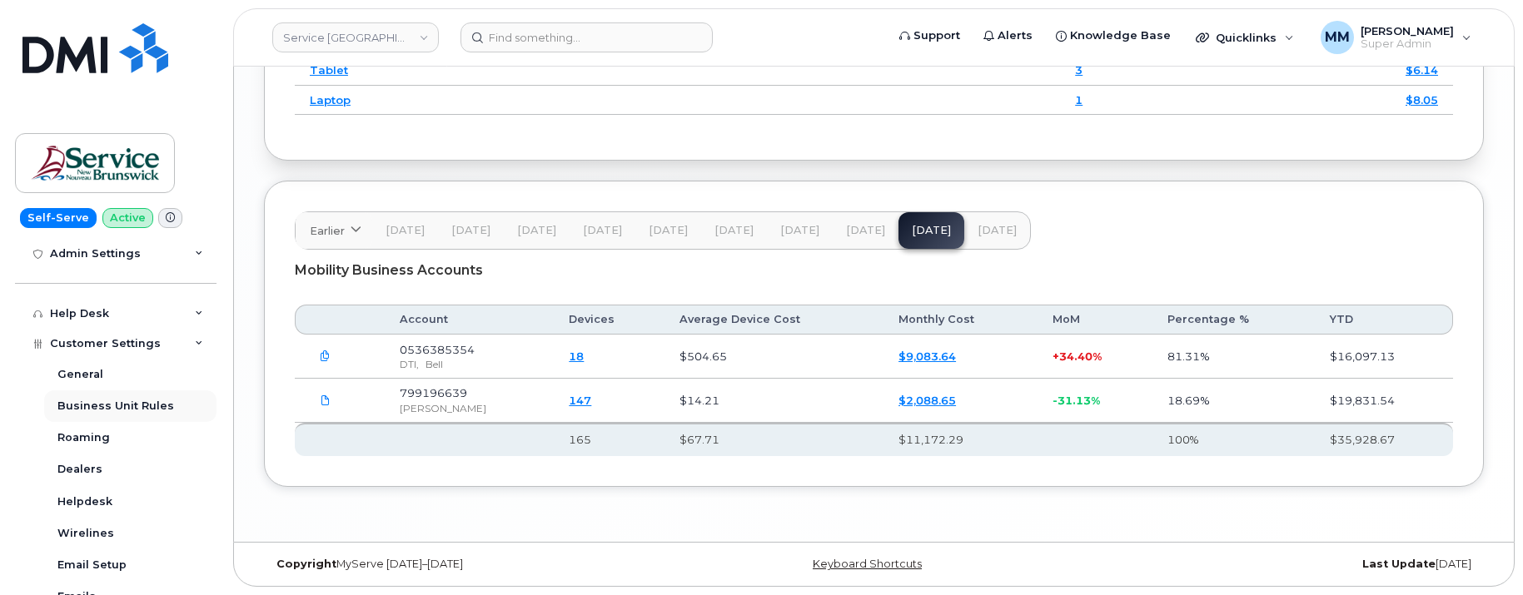
scroll to position [542, 0]
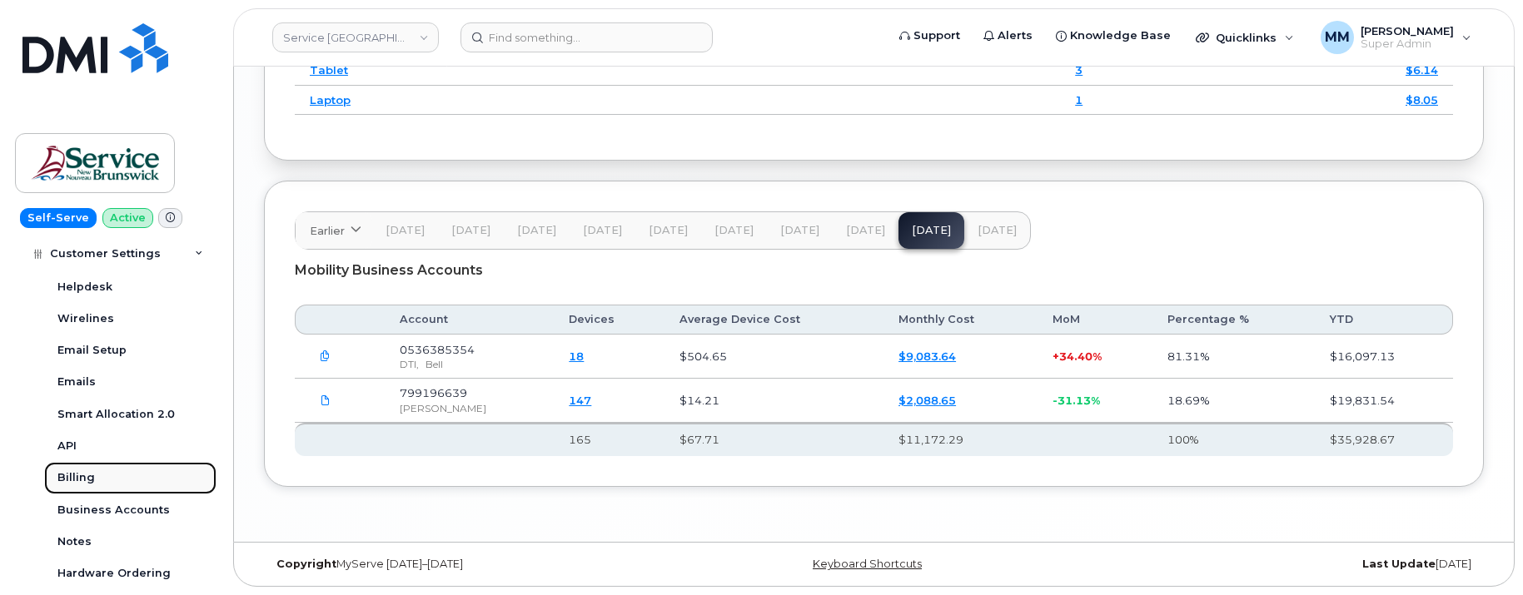
click at [62, 478] on div "Billing" at bounding box center [75, 477] width 37 height 15
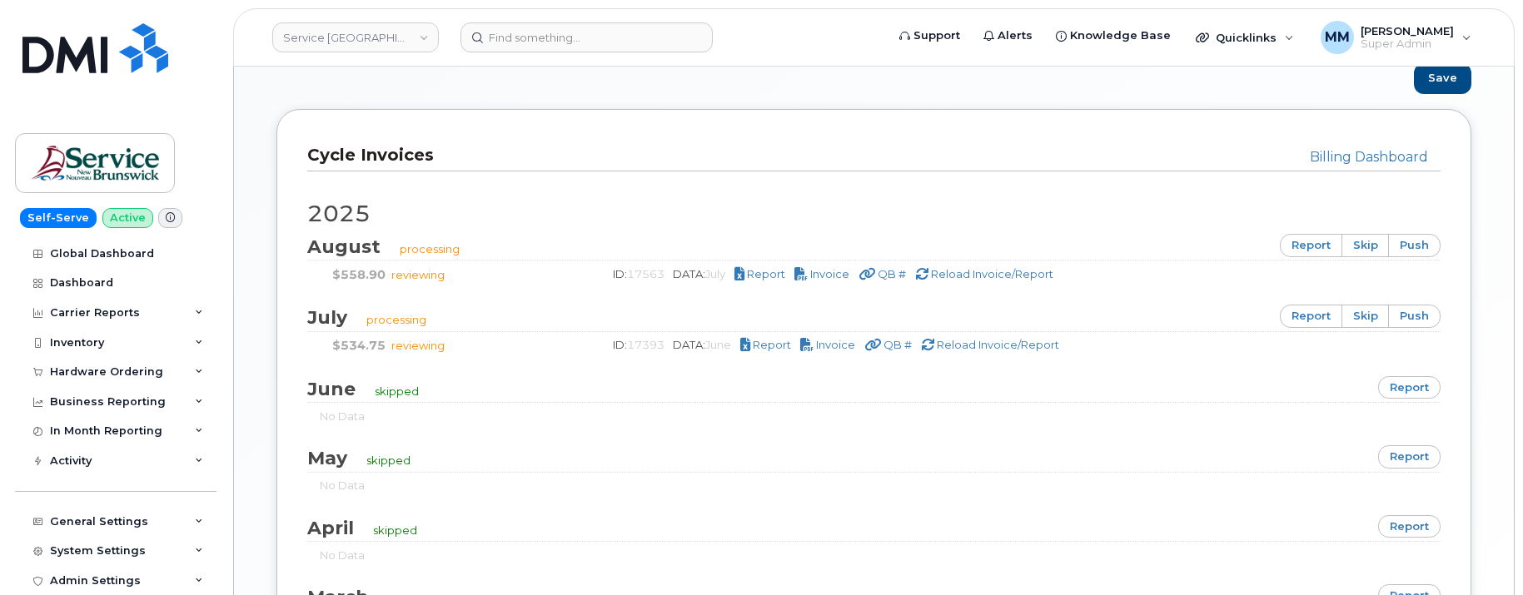
scroll to position [1082, 0]
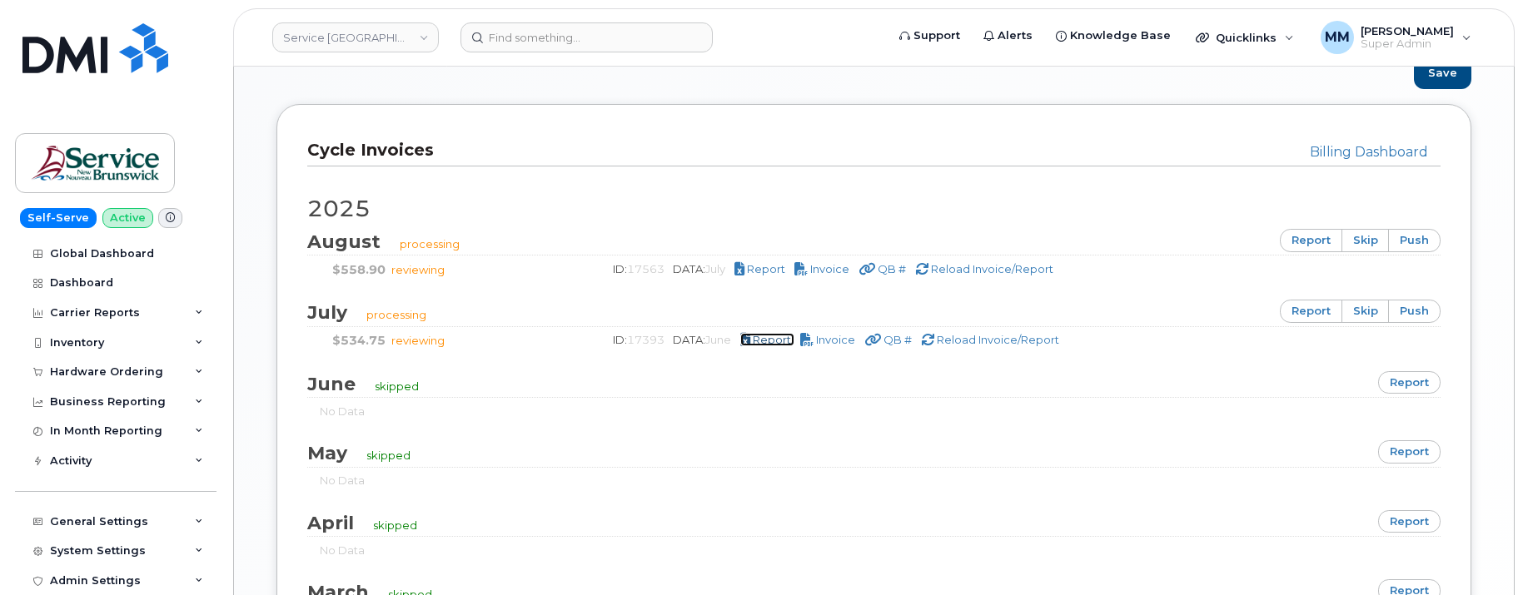
click at [783, 346] on span "Report" at bounding box center [772, 339] width 38 height 13
click at [95, 280] on div "Dashboard" at bounding box center [81, 282] width 63 height 13
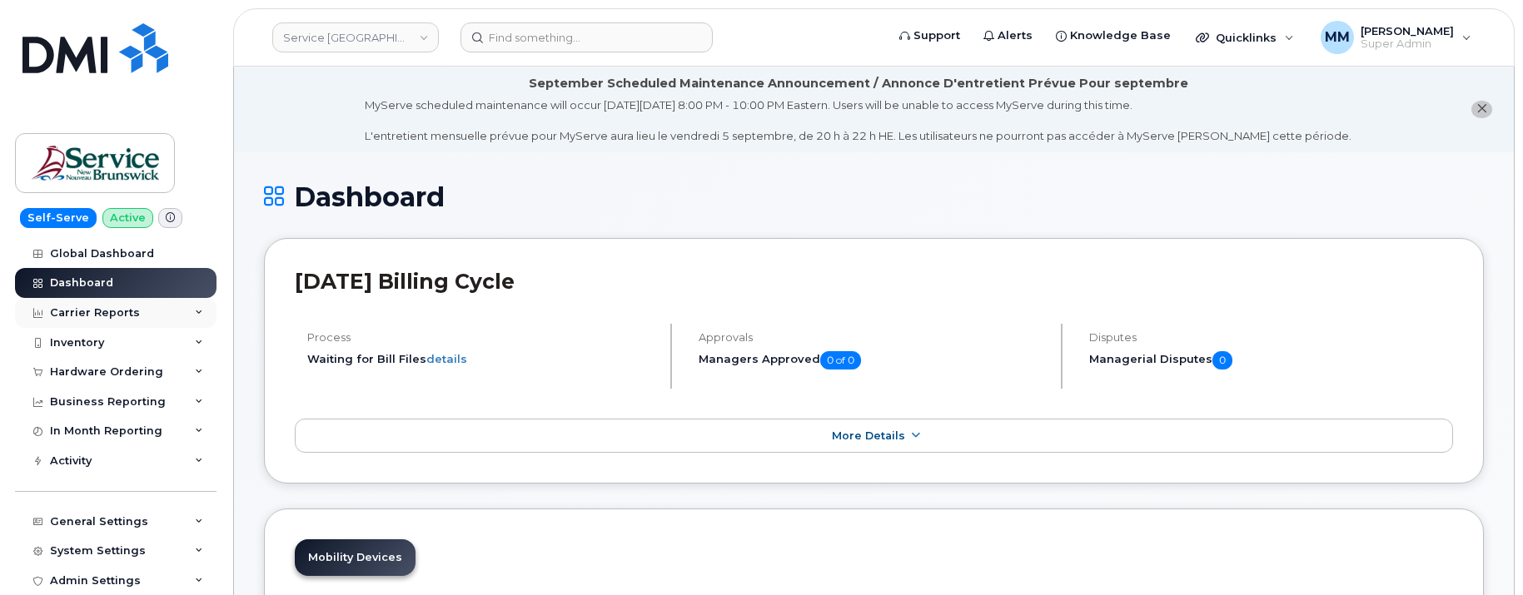
click at [104, 307] on div "Carrier Reports" at bounding box center [95, 312] width 90 height 13
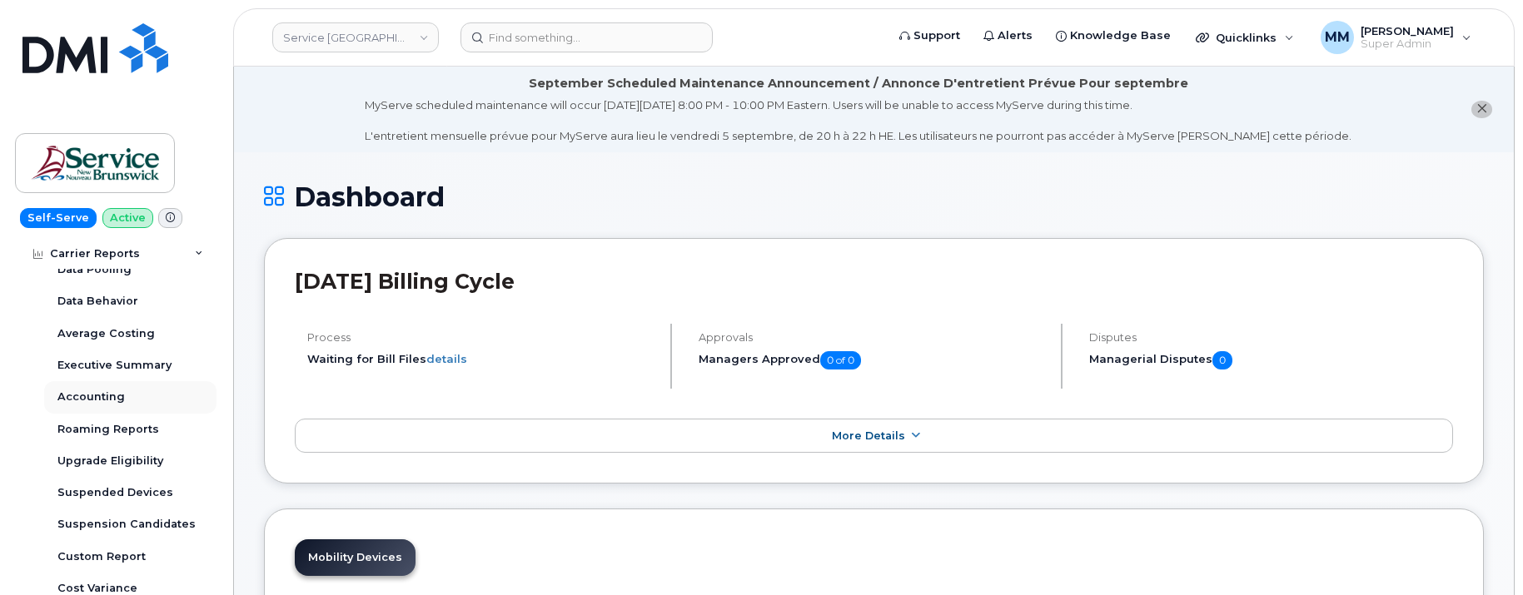
scroll to position [167, 0]
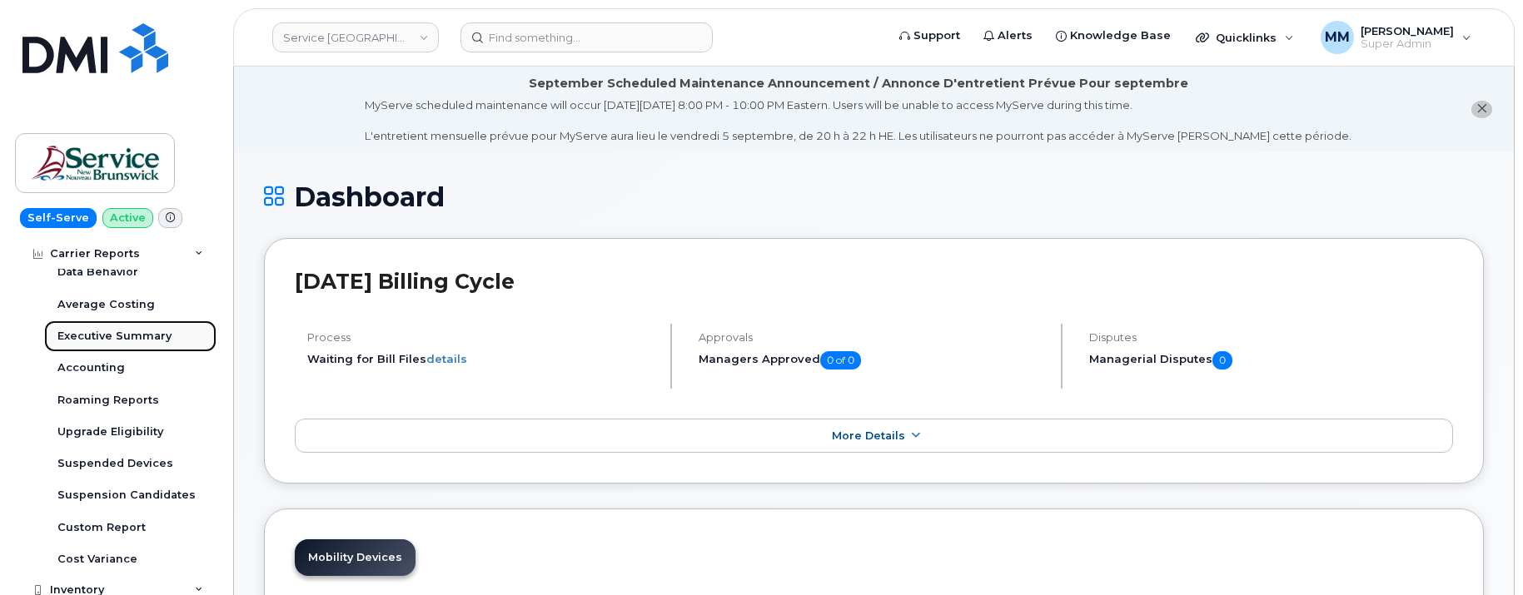
click at [103, 335] on div "Executive Summary" at bounding box center [114, 336] width 114 height 15
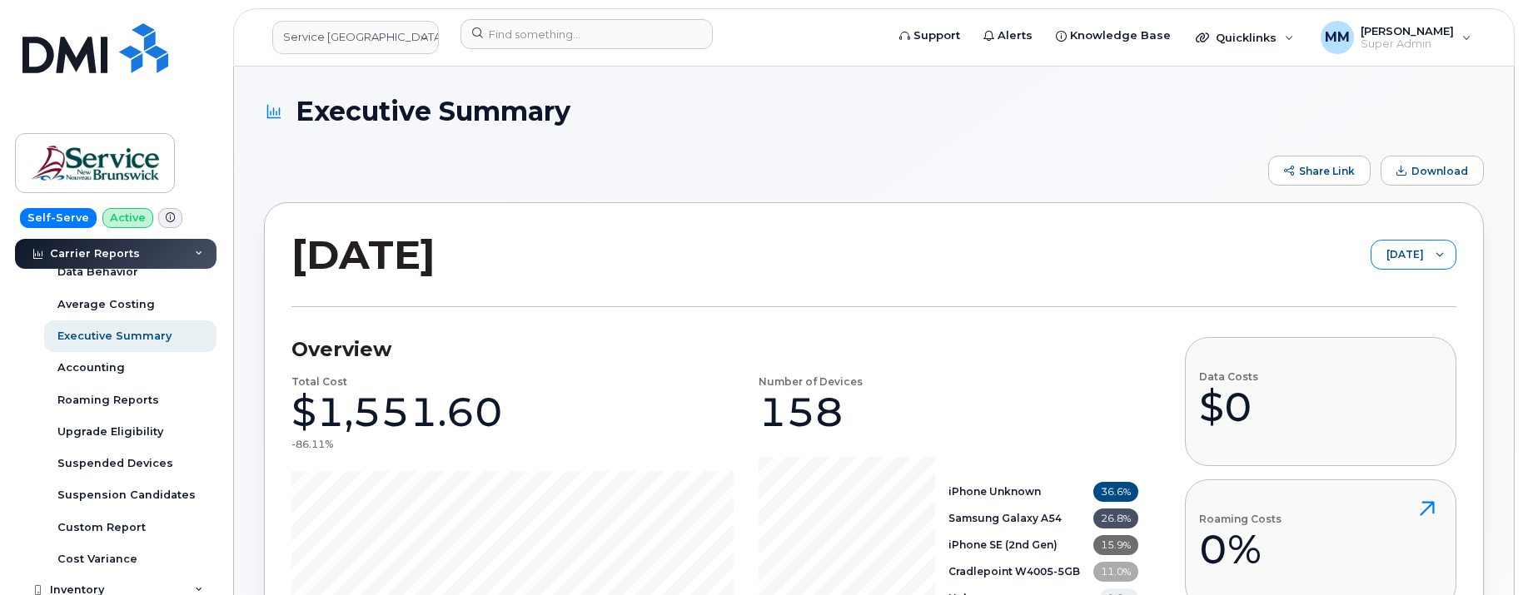
click at [1382, 255] on span "[DATE]" at bounding box center [1397, 256] width 52 height 30
click at [1386, 348] on span "June 2025" at bounding box center [1375, 349] width 36 height 16
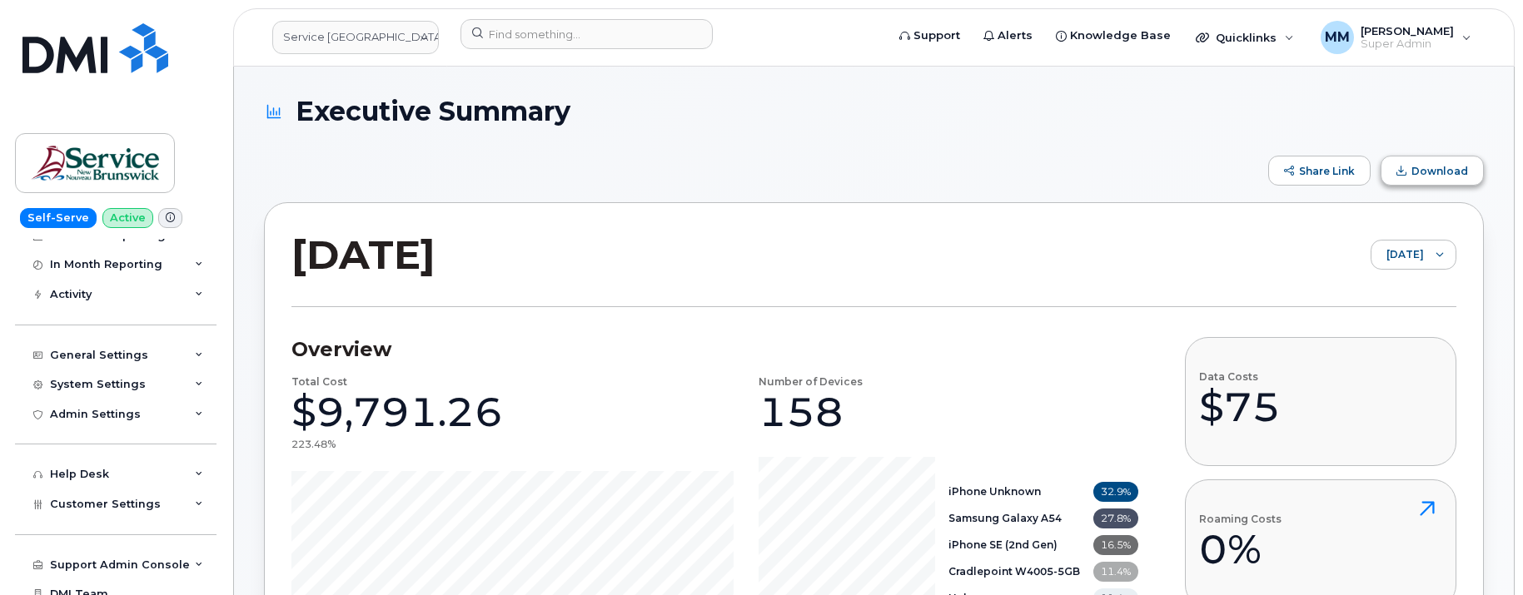
click at [1406, 171] on span "Download" at bounding box center [1401, 171] width 10 height 10
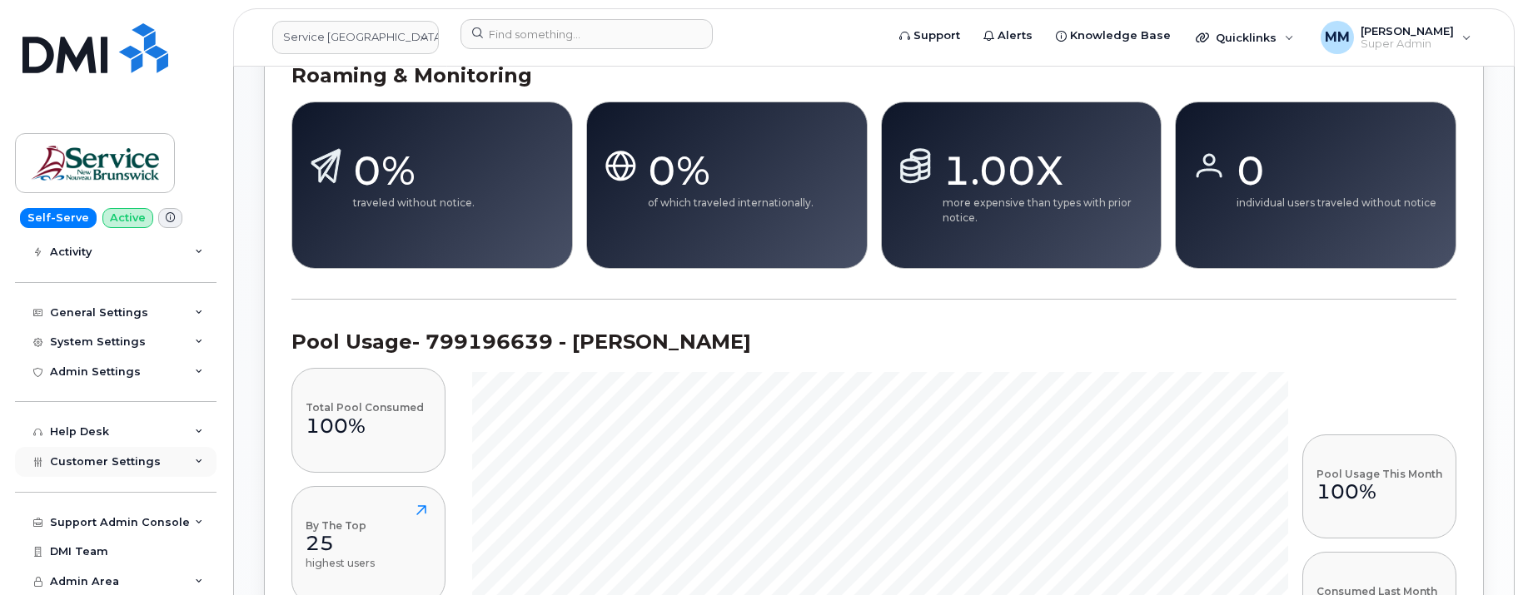
scroll to position [1082, 0]
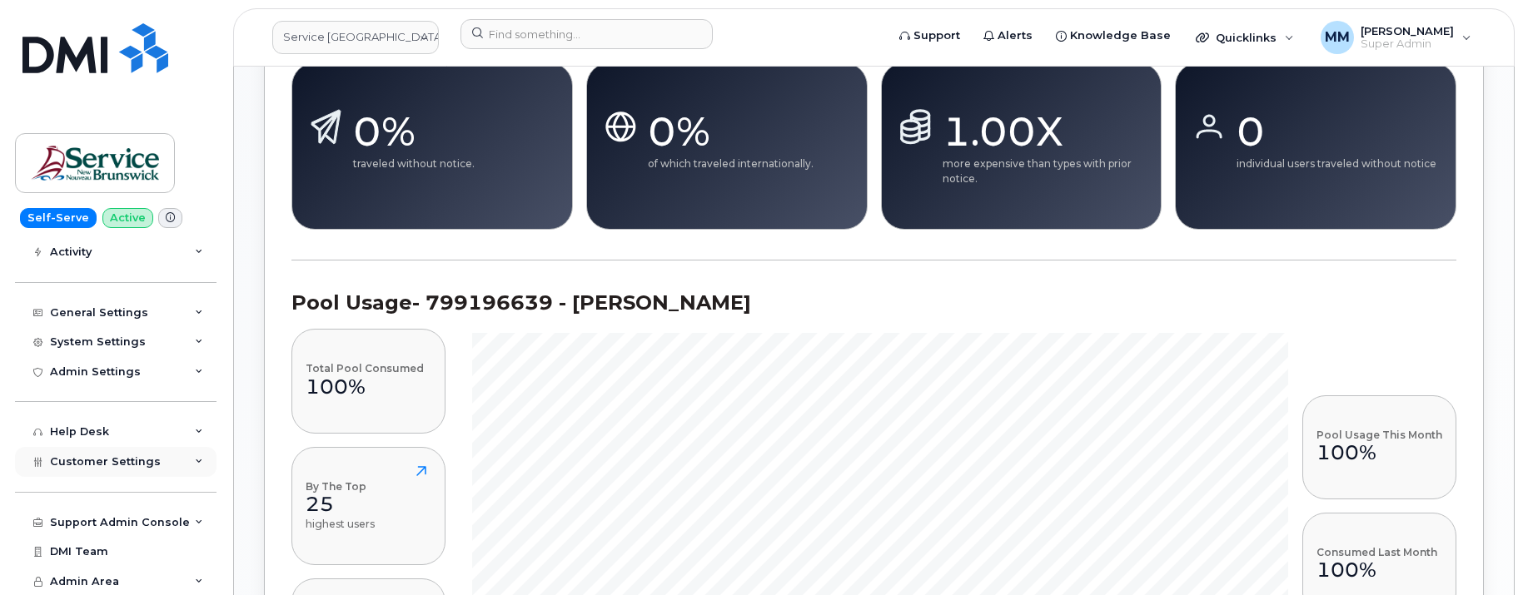
click at [116, 472] on div "Customer Settings" at bounding box center [115, 462] width 201 height 30
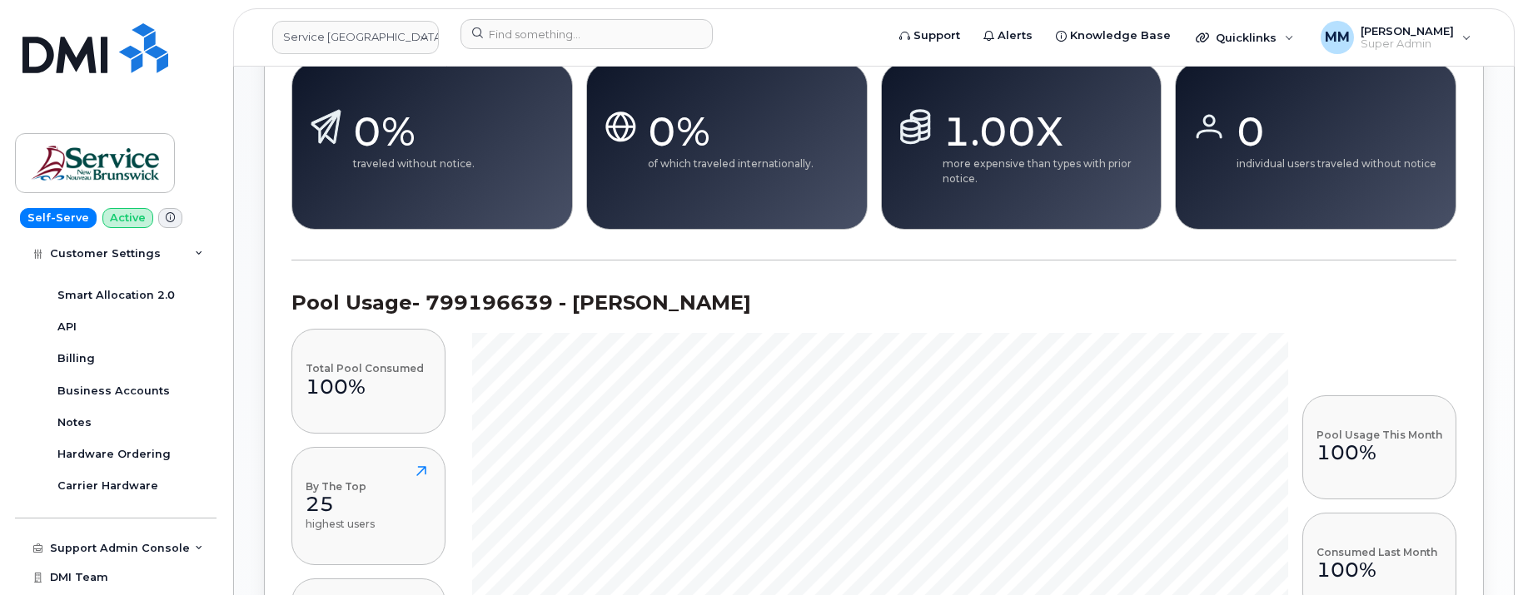
scroll to position [688, 0]
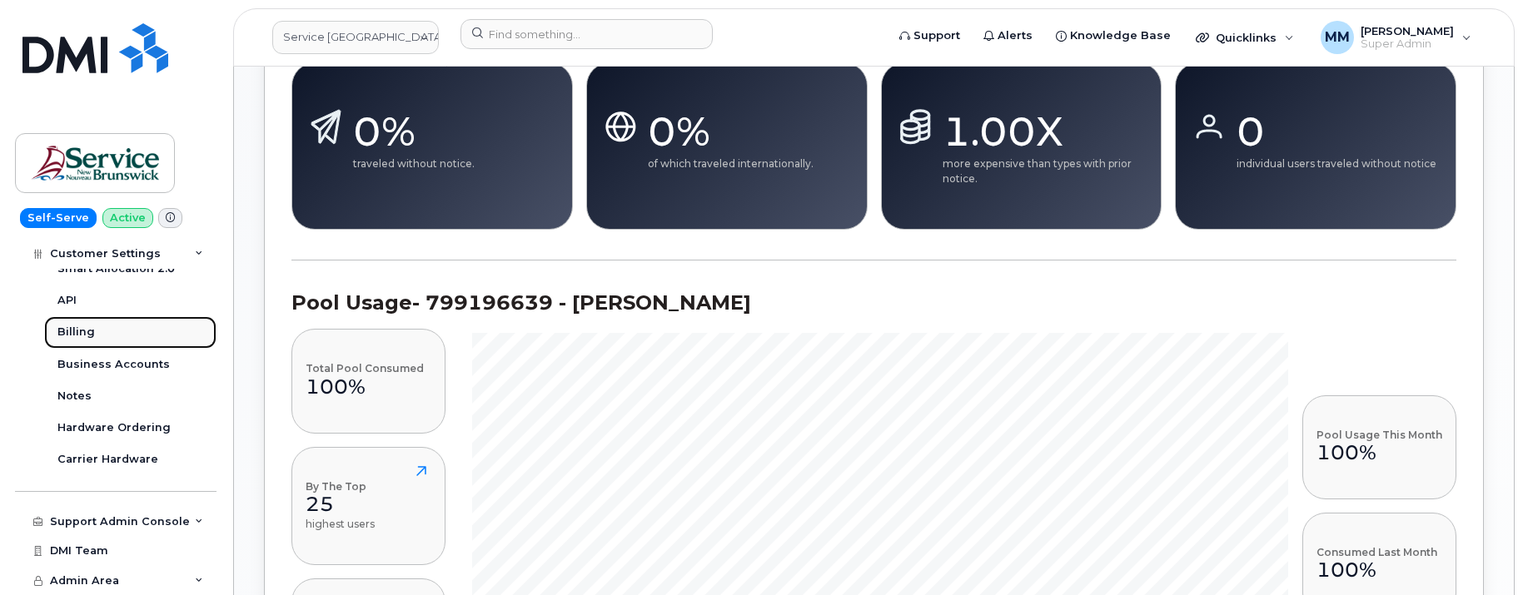
click at [92, 327] on div "Billing" at bounding box center [75, 332] width 37 height 15
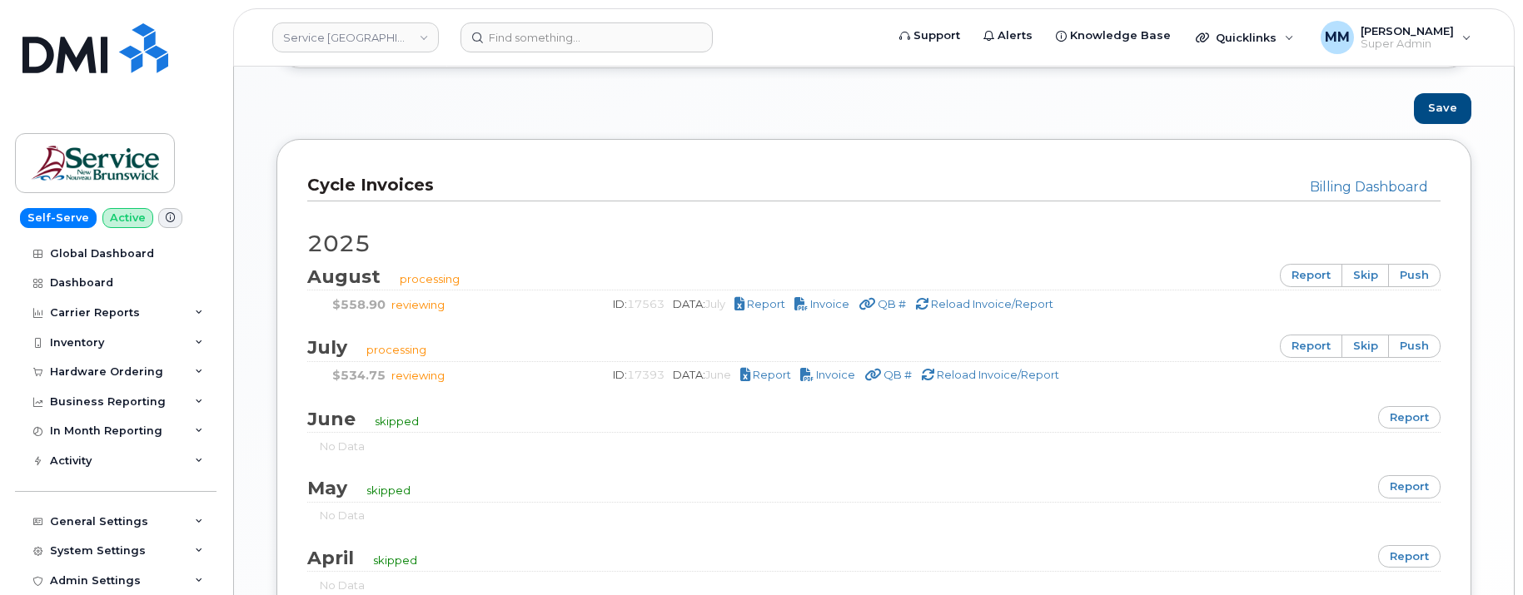
scroll to position [1166, 0]
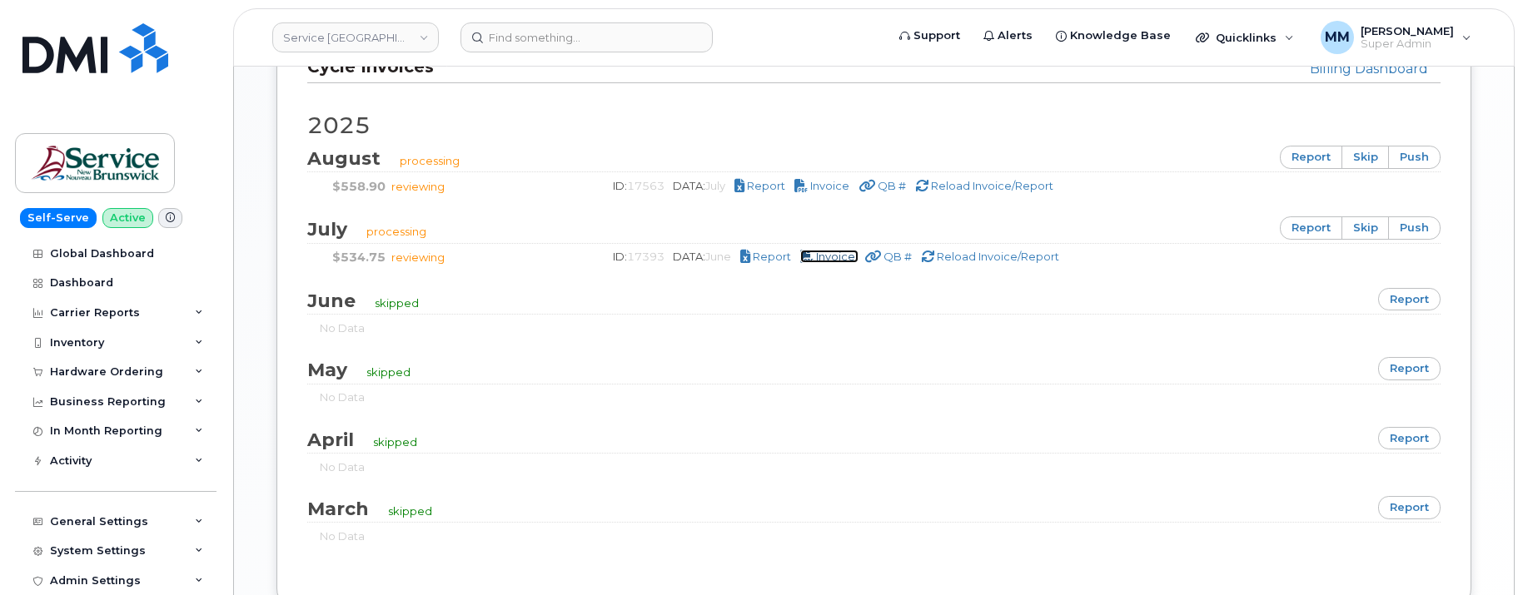
click at [838, 259] on span "Invoice" at bounding box center [835, 256] width 39 height 13
click at [784, 186] on span "Report" at bounding box center [766, 185] width 38 height 13
click at [101, 302] on div "Carrier Reports" at bounding box center [115, 313] width 201 height 30
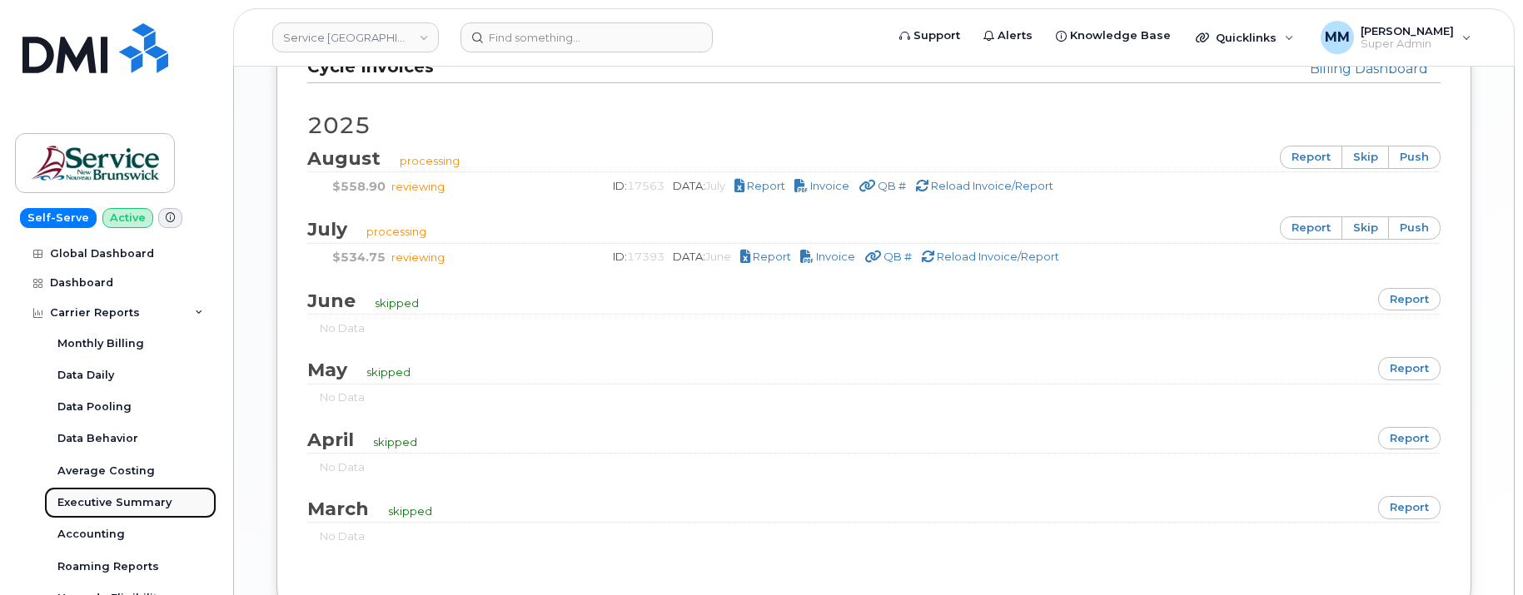
click at [122, 505] on div "Executive Summary" at bounding box center [114, 502] width 114 height 15
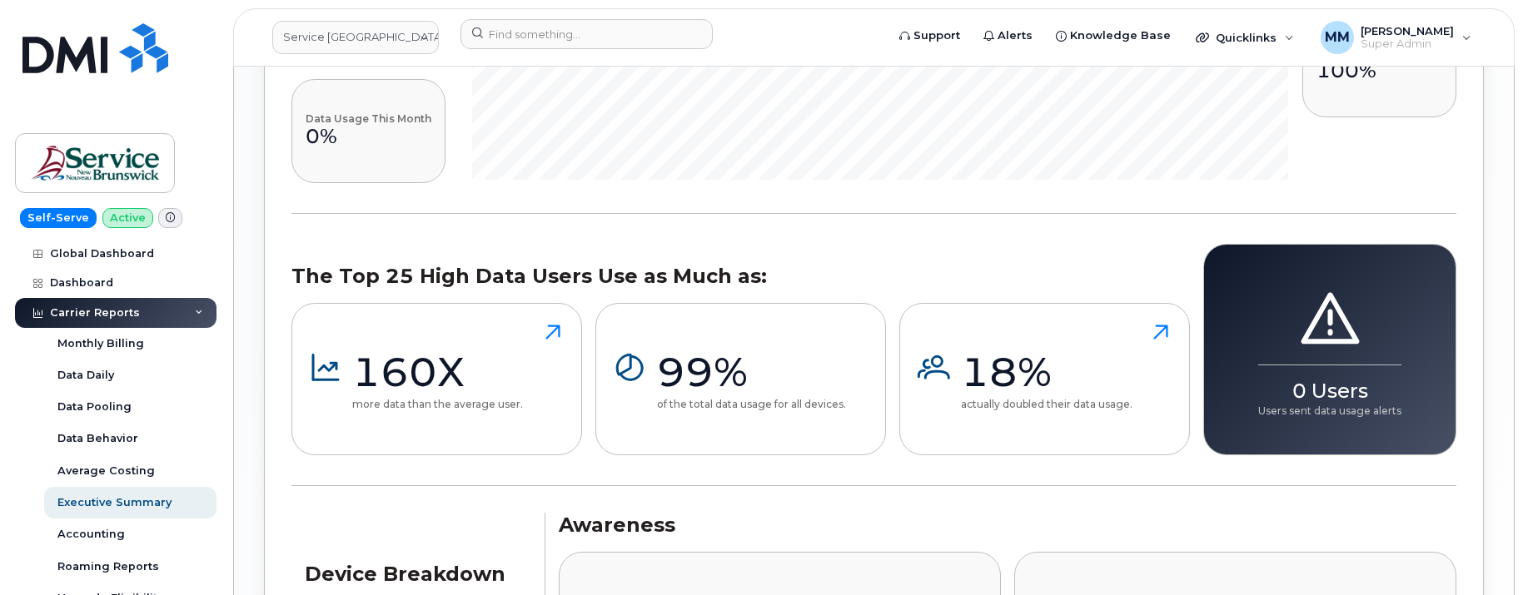
drag, startPoint x: 1182, startPoint y: 246, endPoint x: 1171, endPoint y: 246, distance: 11.7
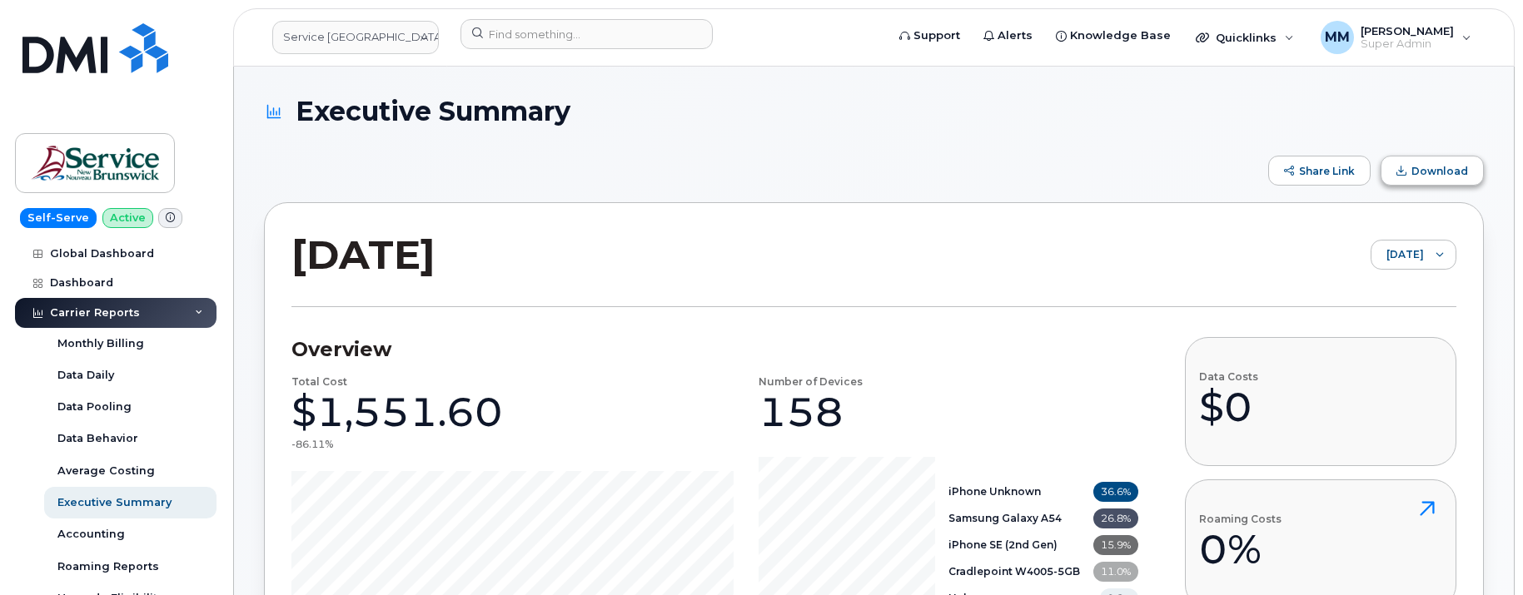
click at [1455, 165] on span "Download" at bounding box center [1439, 171] width 57 height 12
click at [1433, 162] on button "Download" at bounding box center [1431, 171] width 103 height 30
click at [782, 276] on div "August 2025 August 2025" at bounding box center [873, 268] width 1165 height 77
click at [1379, 261] on span "[DATE]" at bounding box center [1397, 256] width 52 height 30
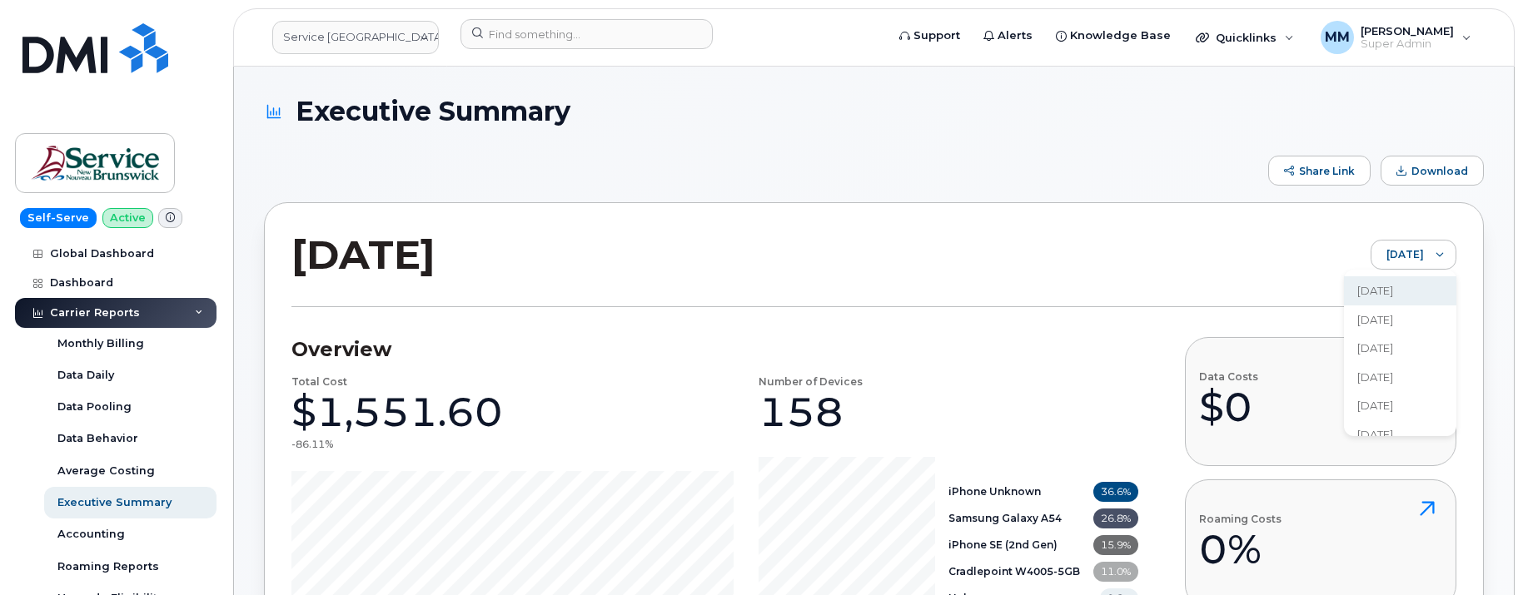
click at [1370, 322] on span "July 2025" at bounding box center [1375, 320] width 36 height 16
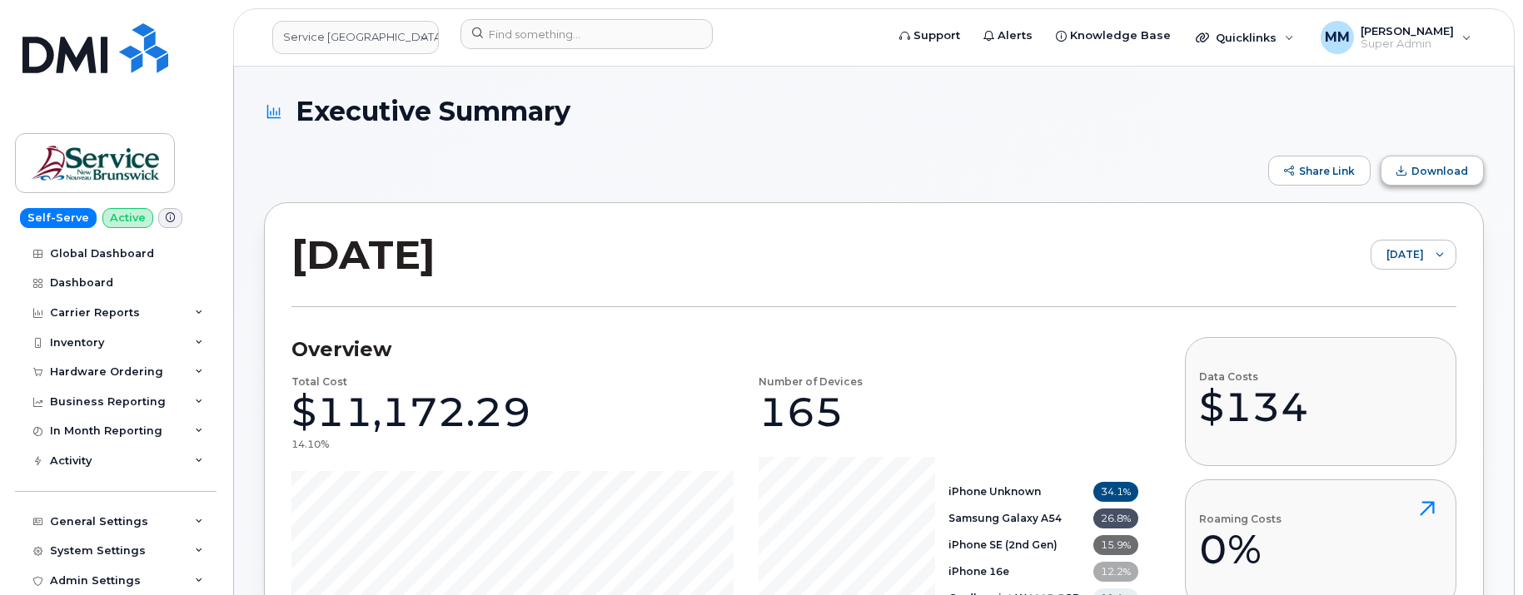
click at [1449, 174] on span "Download" at bounding box center [1439, 171] width 57 height 12
click at [420, 41] on link "Service [GEOGRAPHIC_DATA] (SNB)" at bounding box center [355, 37] width 167 height 33
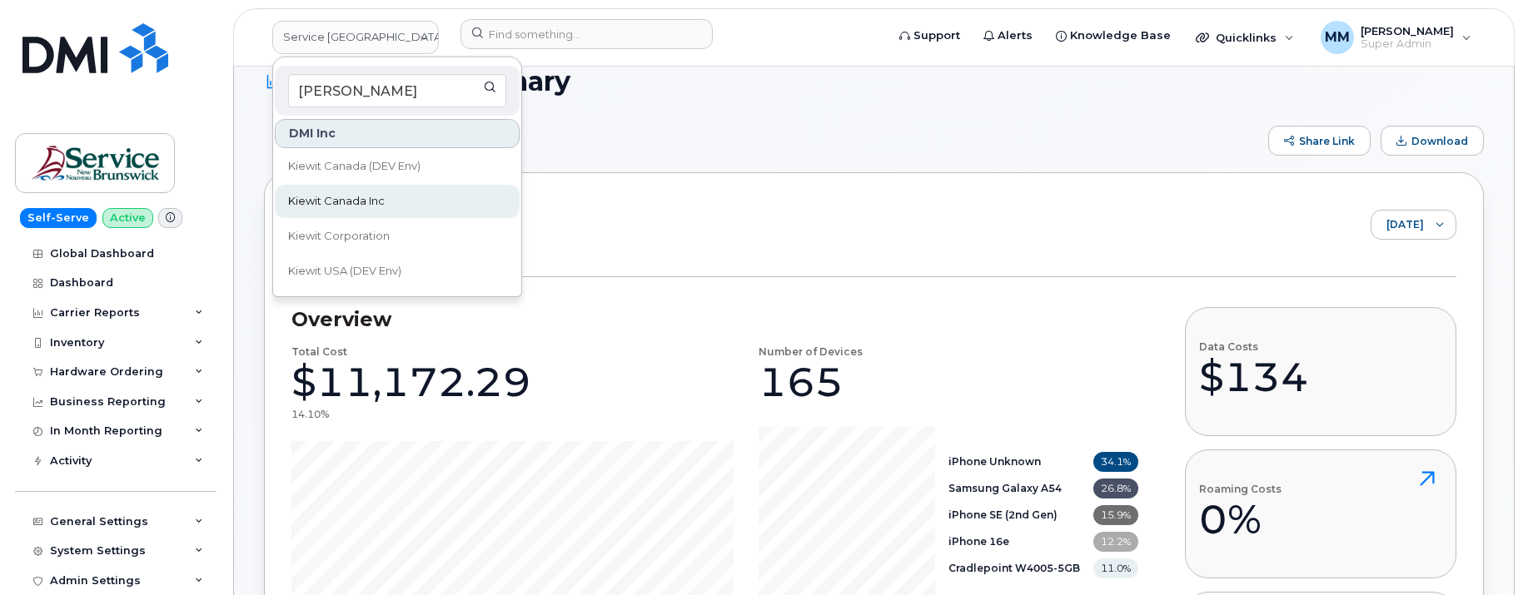
scroll to position [83, 0]
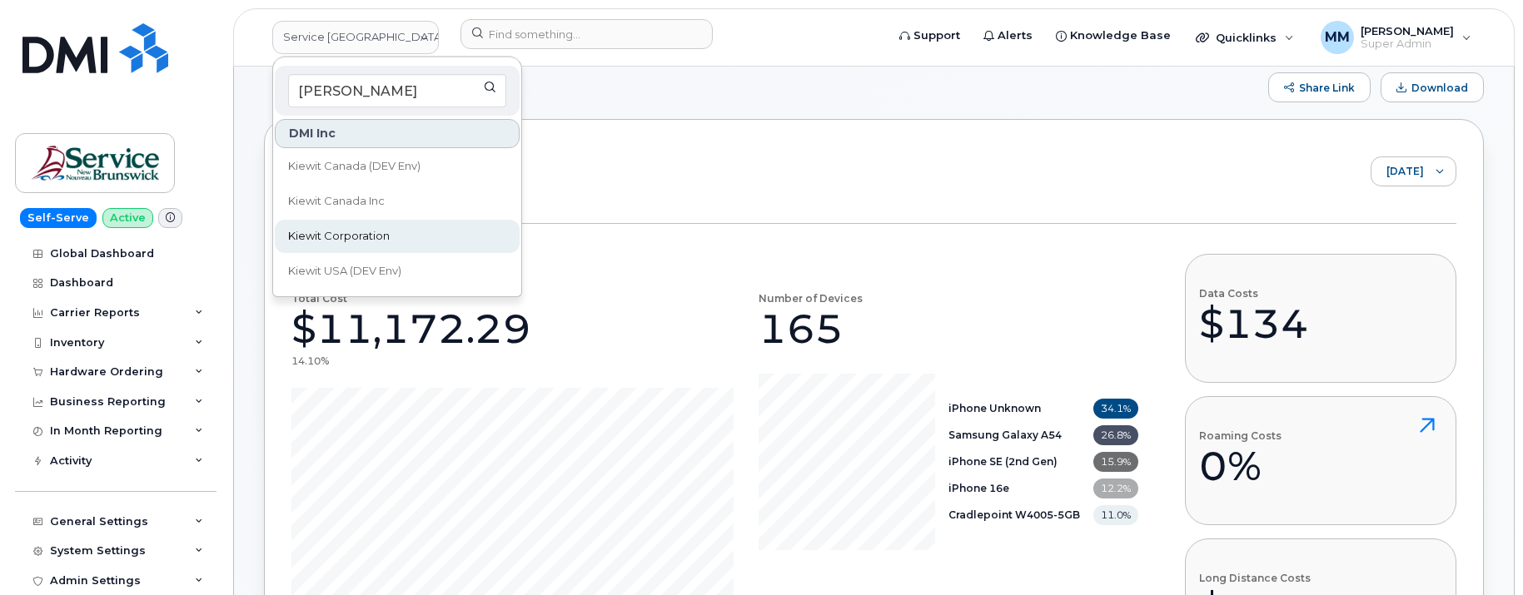
type input "kiewit"
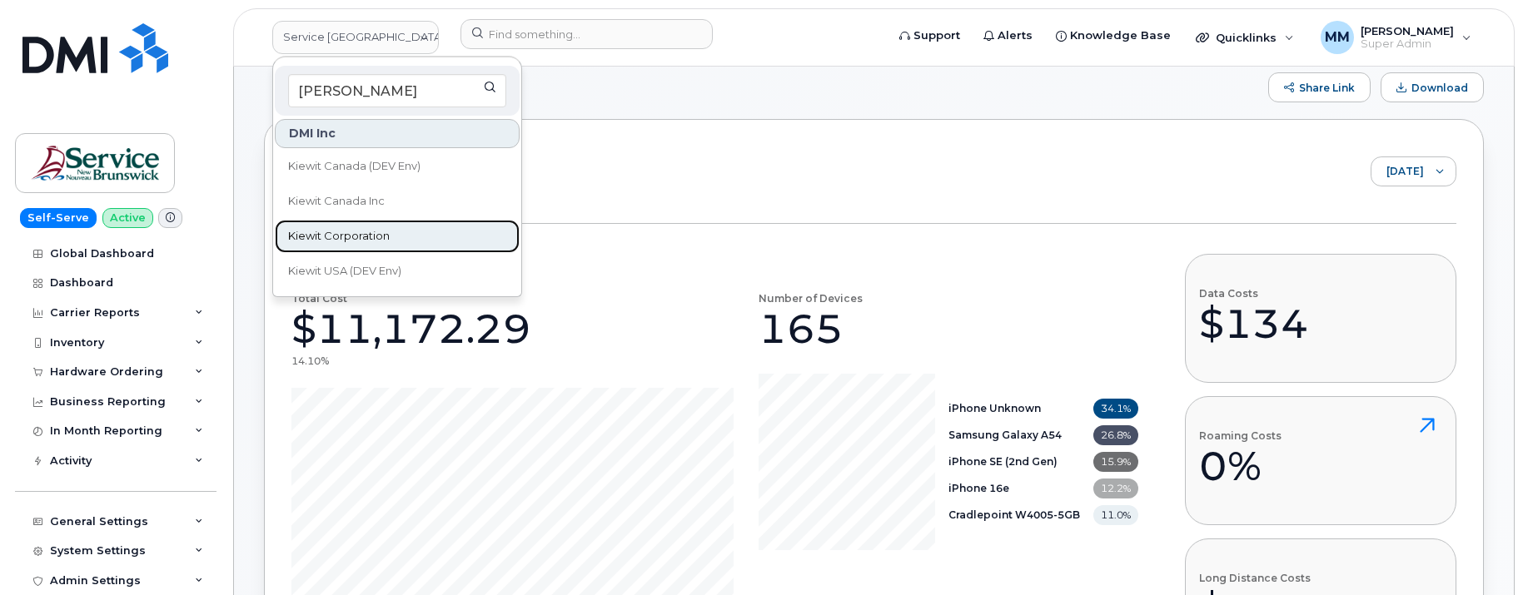
click at [354, 234] on span "Kiewit Corporation" at bounding box center [339, 236] width 102 height 17
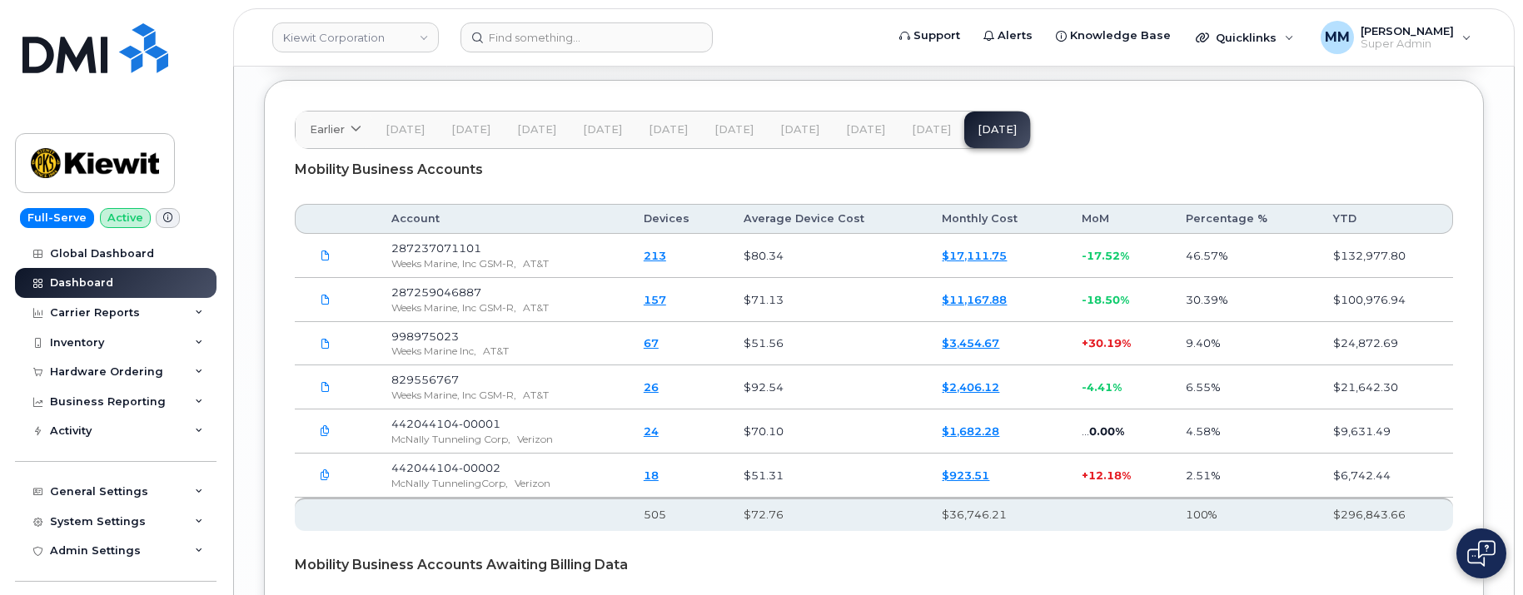
scroll to position [2650, 0]
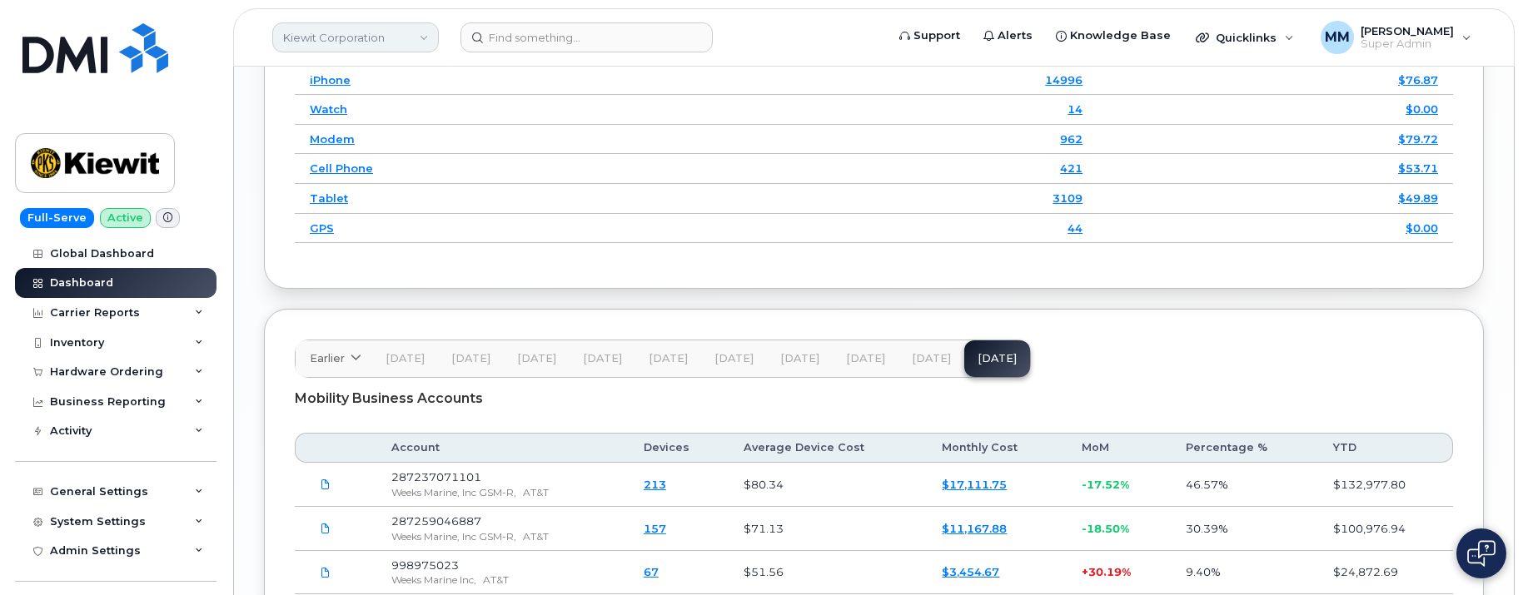
click at [422, 43] on link "Kiewit Corporation" at bounding box center [355, 37] width 167 height 30
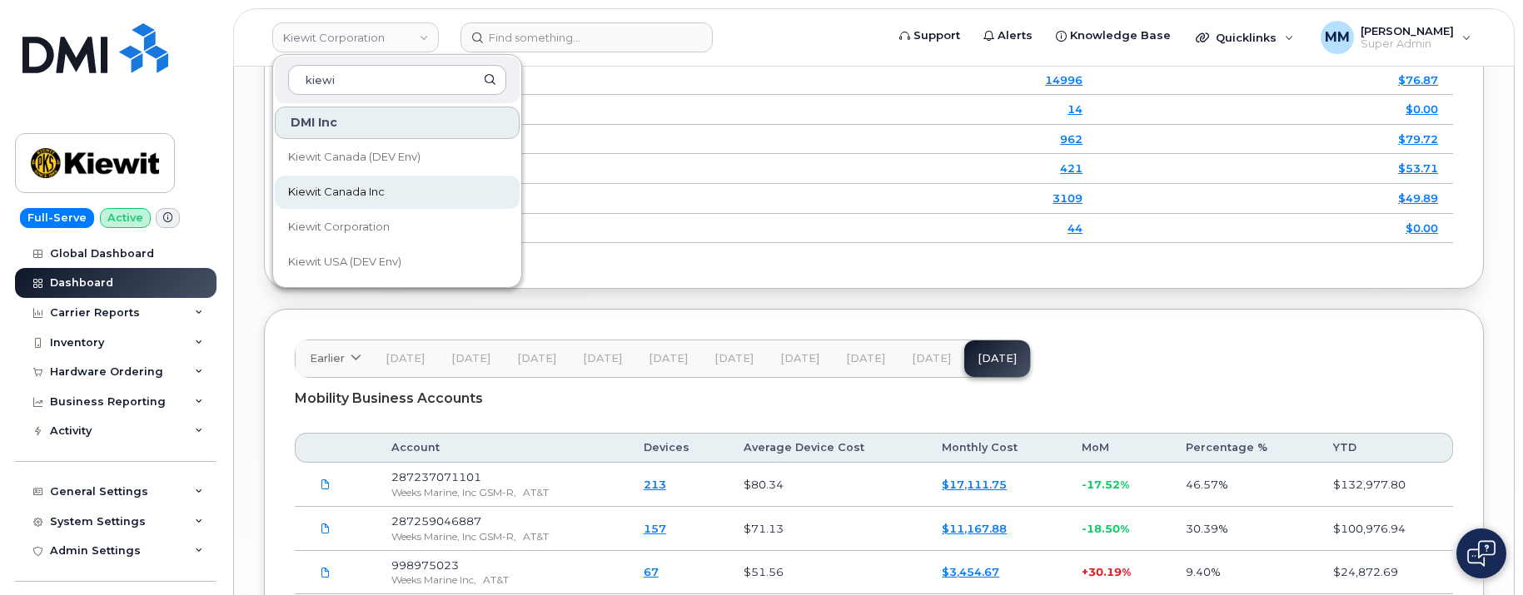
type input "kiewi"
click at [377, 182] on link "Kiewit Canada Inc" at bounding box center [397, 192] width 245 height 33
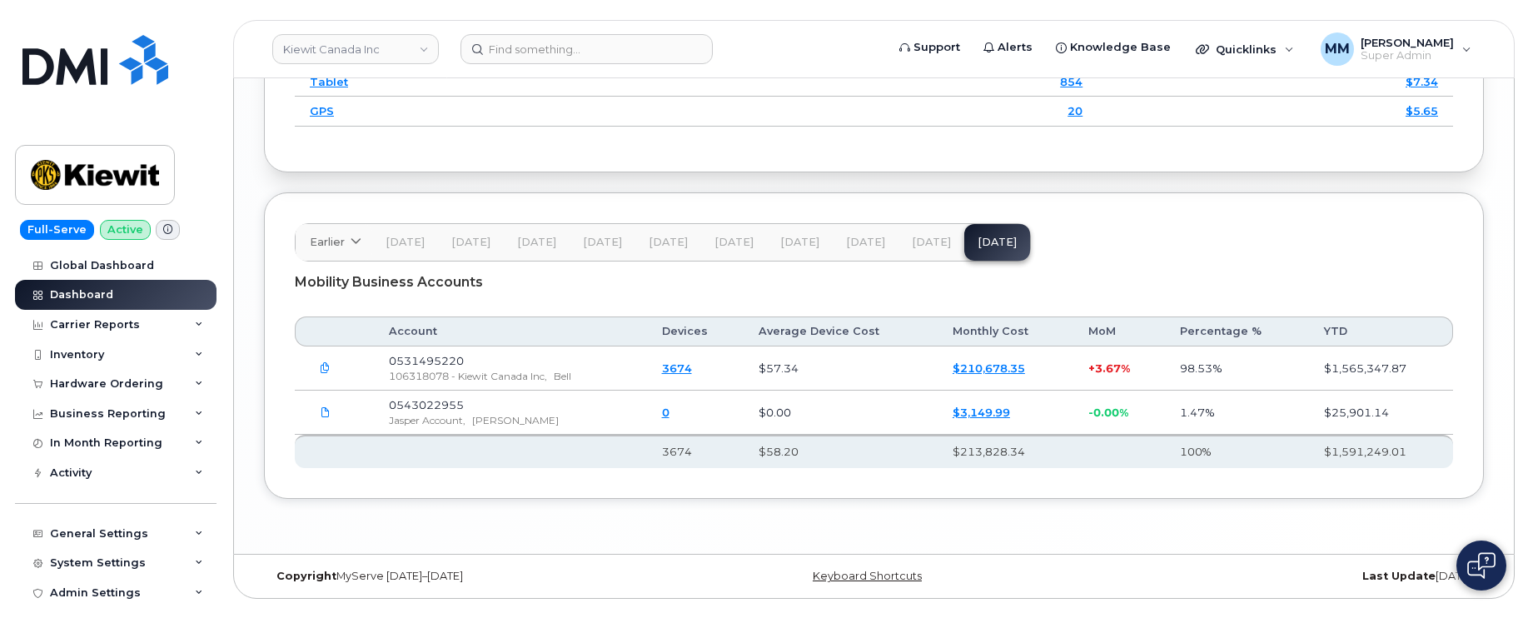
scroll to position [2646, 0]
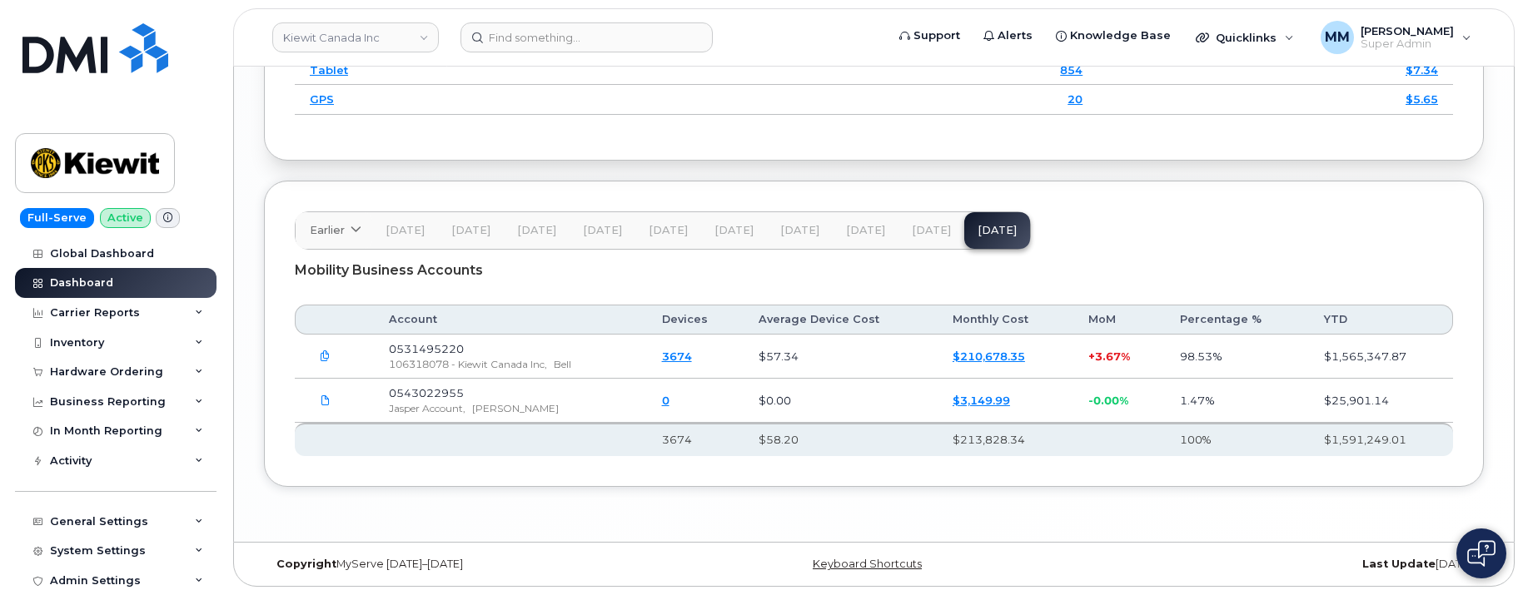
click at [918, 230] on span "[DATE]" at bounding box center [931, 230] width 39 height 13
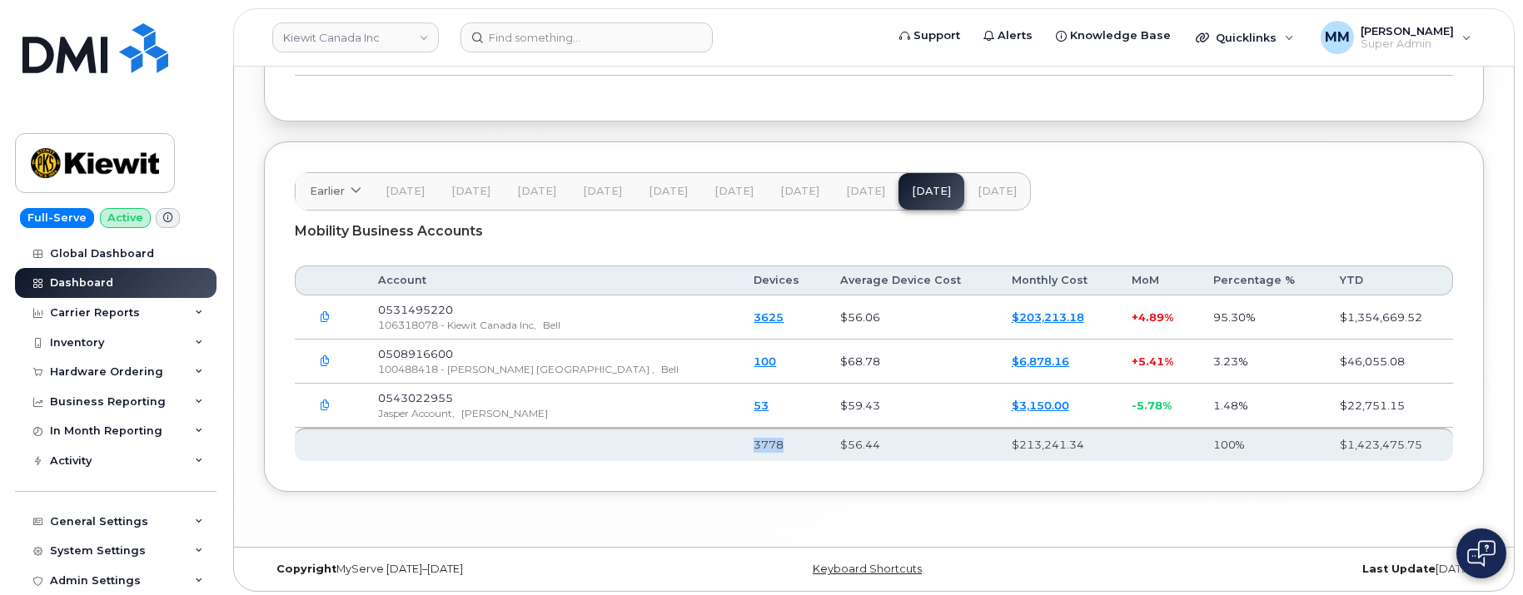
drag, startPoint x: 705, startPoint y: 484, endPoint x: 672, endPoint y: 487, distance: 33.5
click at [739, 461] on th "3778" at bounding box center [782, 444] width 87 height 33
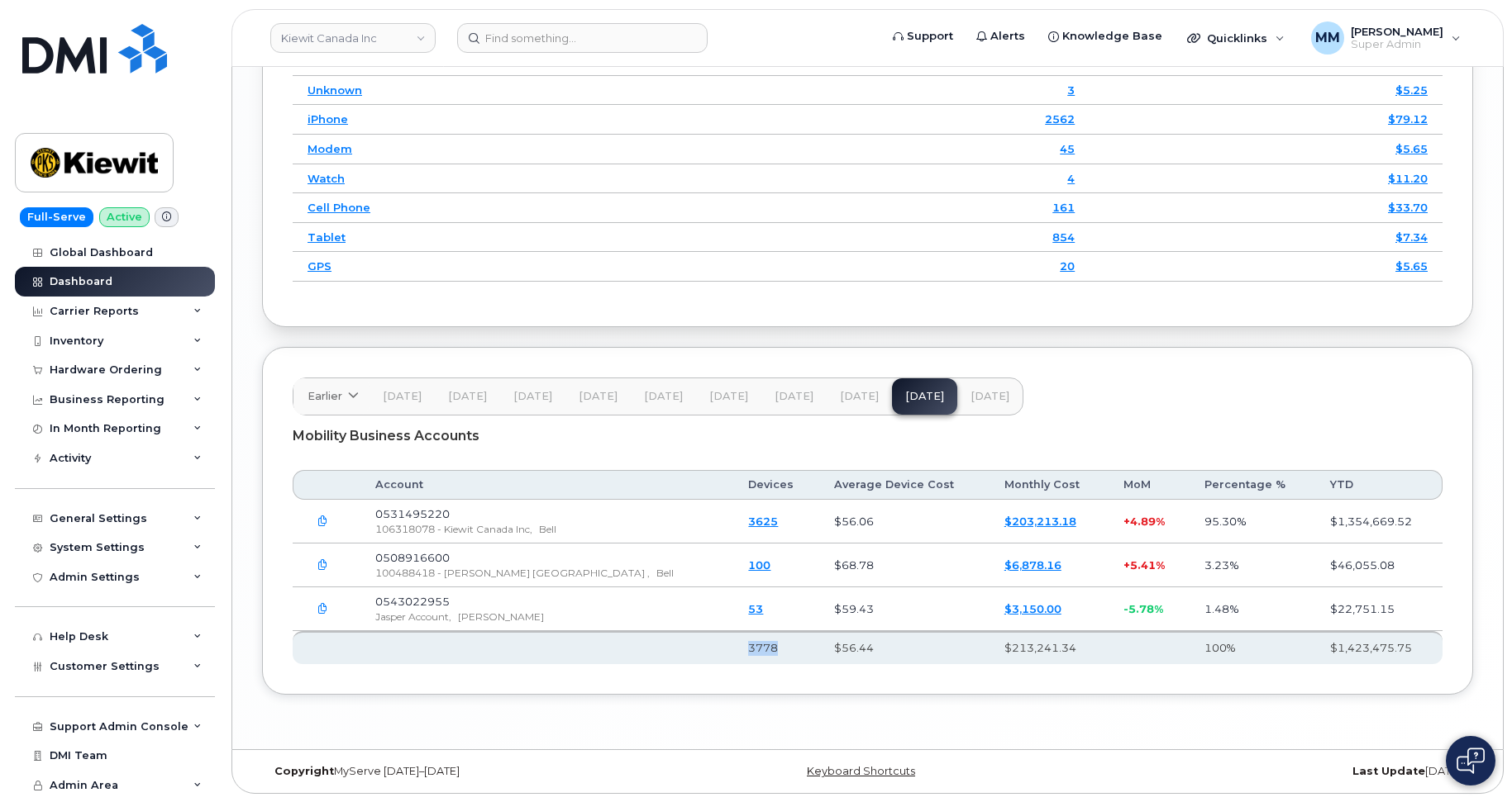
scroll to position [2460, 0]
click at [122, 523] on div "General Settings" at bounding box center [98, 517] width 97 height 13
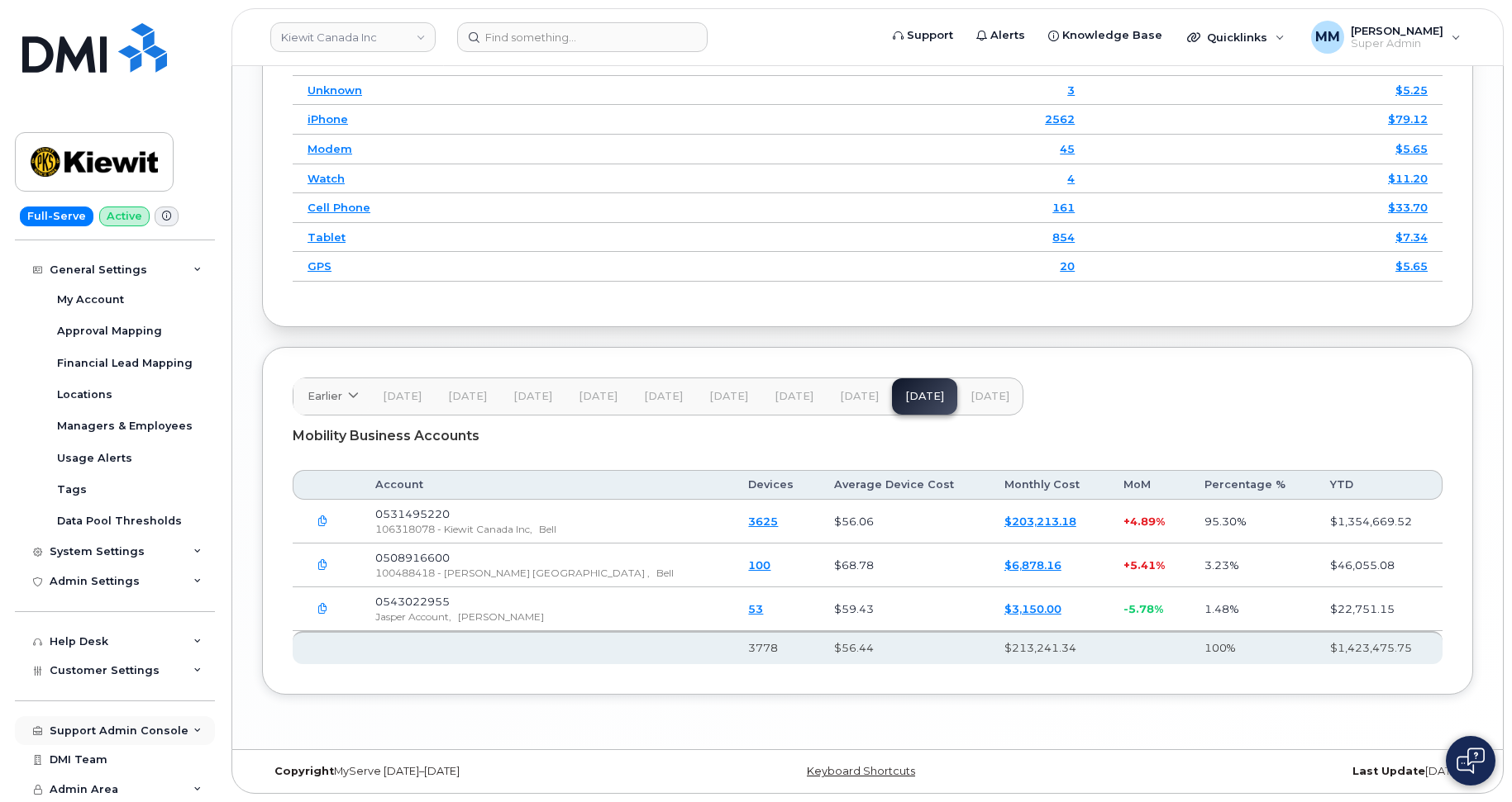
scroll to position [249, 0]
click at [97, 262] on div "General Settings" at bounding box center [98, 268] width 97 height 13
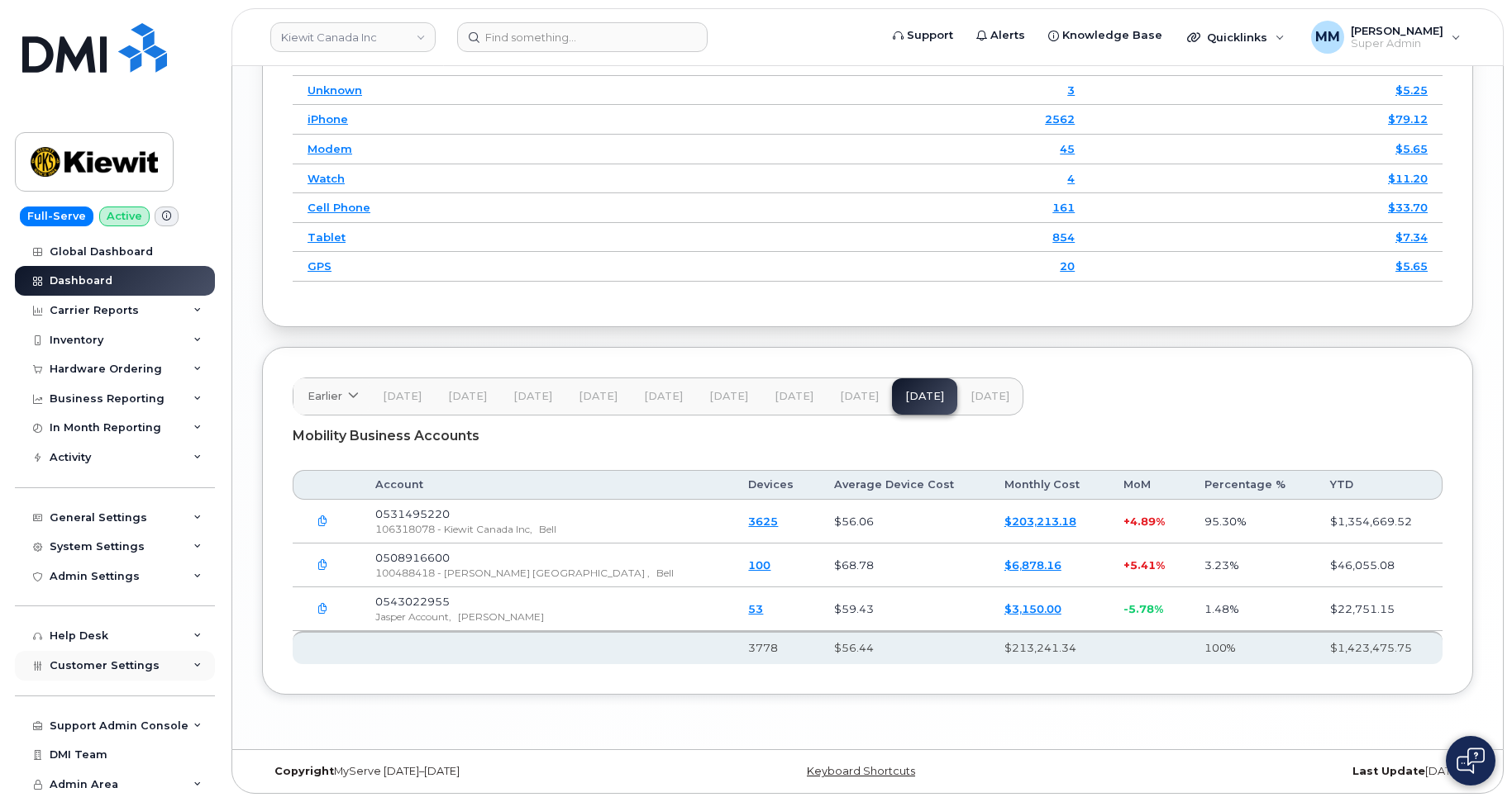
click at [106, 590] on span "Customer Settings" at bounding box center [104, 665] width 110 height 12
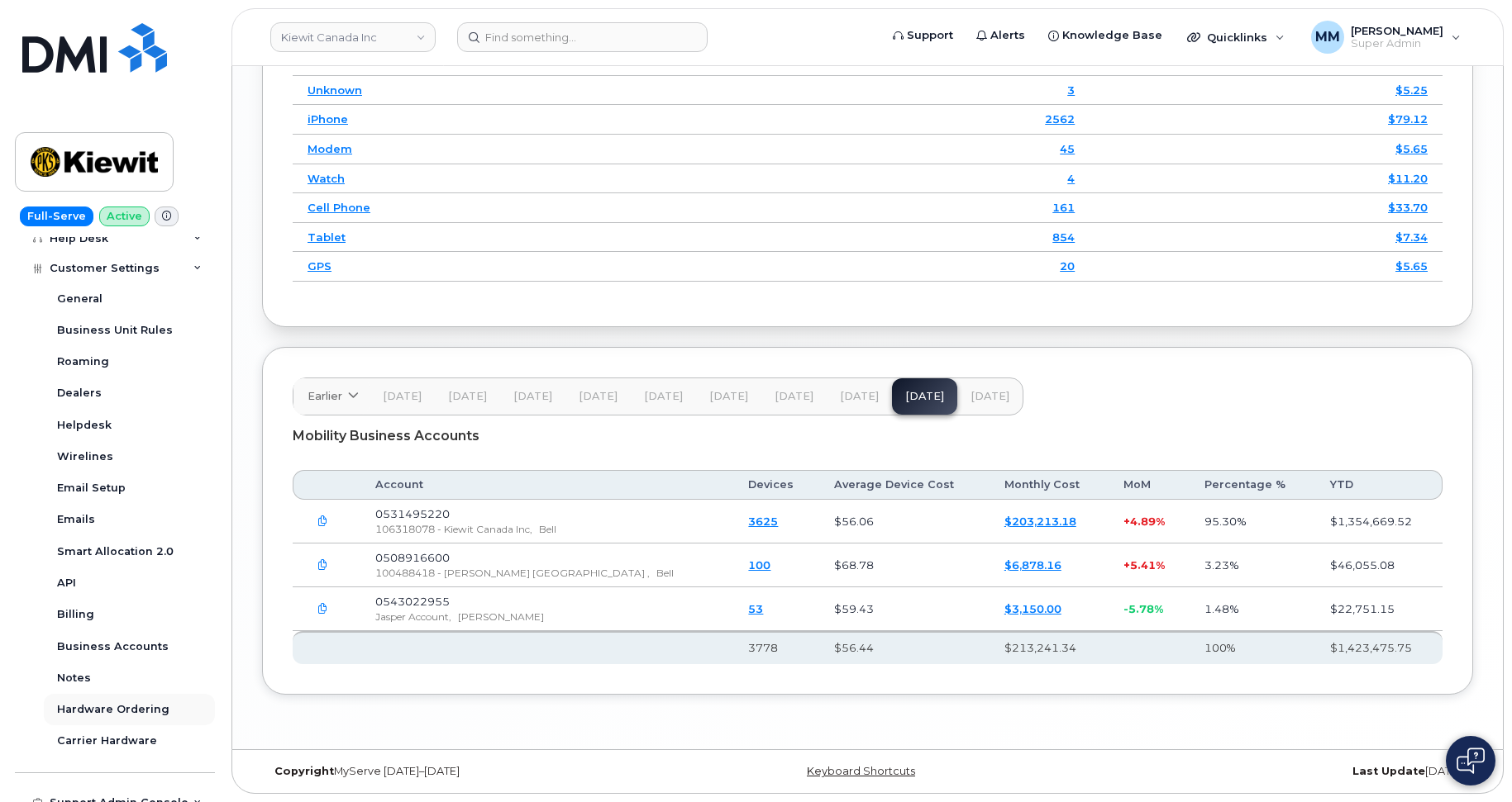
scroll to position [413, 0]
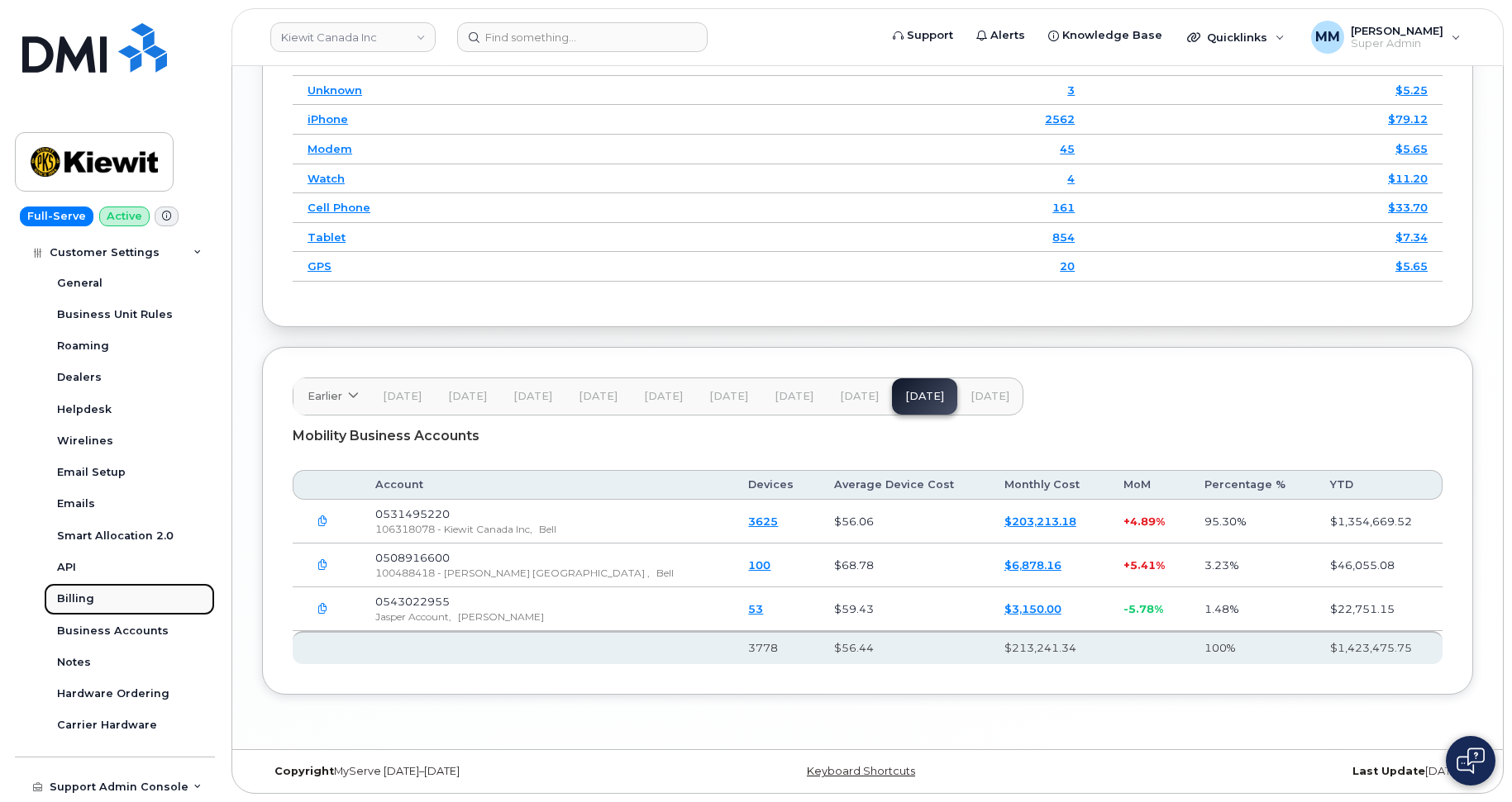
click at [74, 590] on div "Billing" at bounding box center [74, 599] width 37 height 15
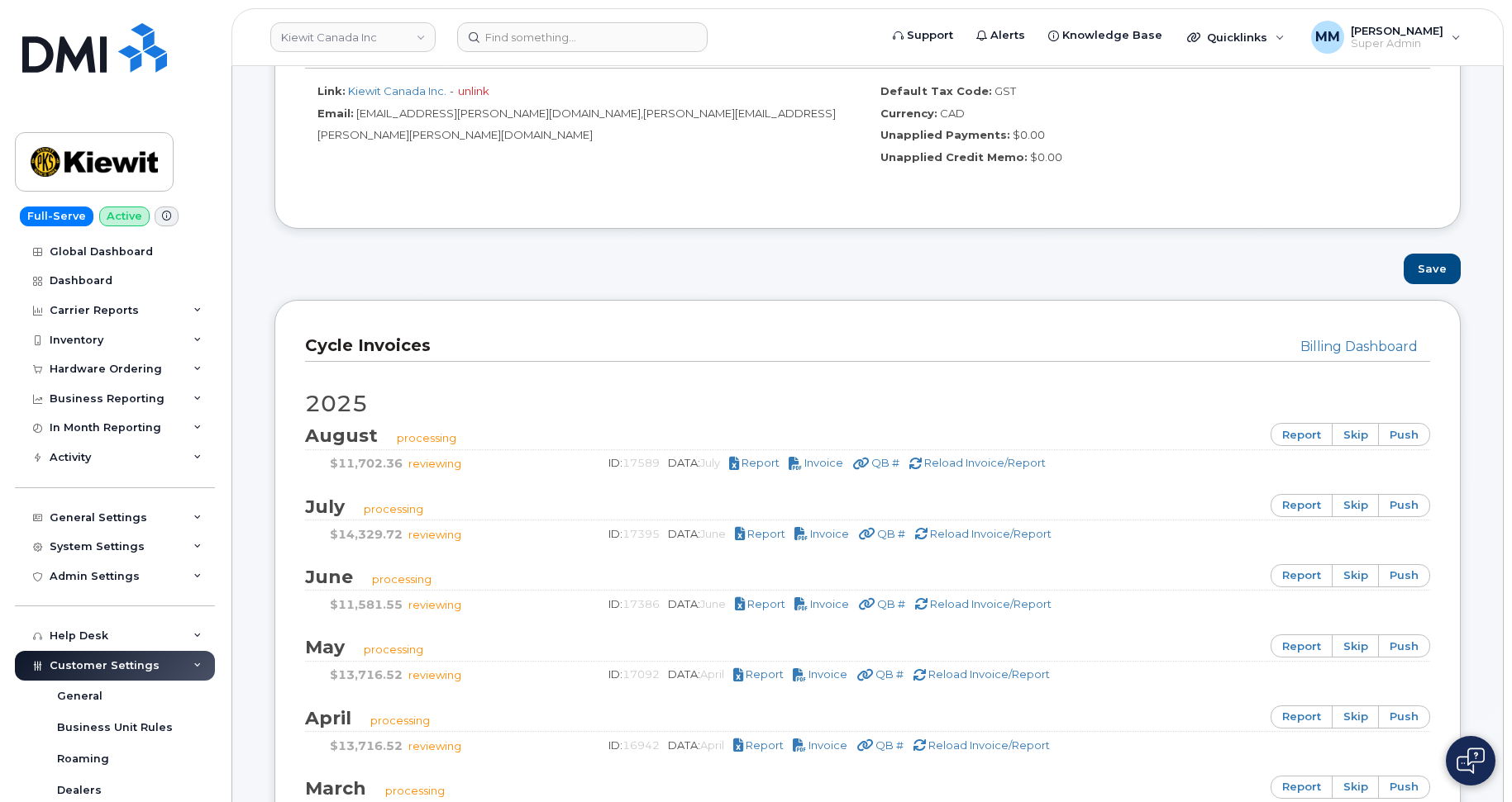
scroll to position [909, 0]
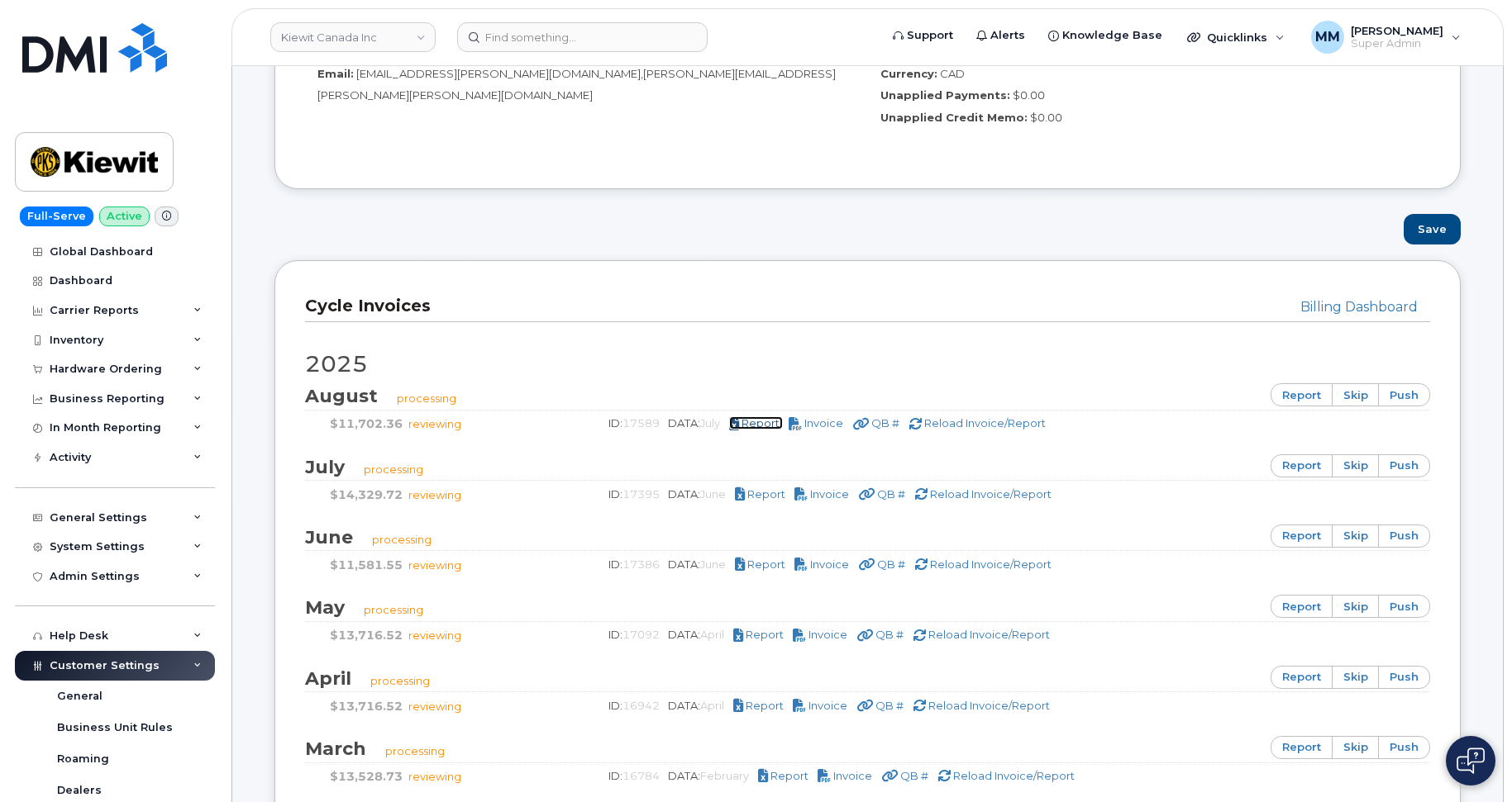
click at [766, 424] on span "Report" at bounding box center [760, 423] width 38 height 13
click at [658, 226] on div "Save" at bounding box center [868, 229] width 1211 height 31
click at [346, 42] on link "Kiewit Canada Inc" at bounding box center [352, 37] width 166 height 30
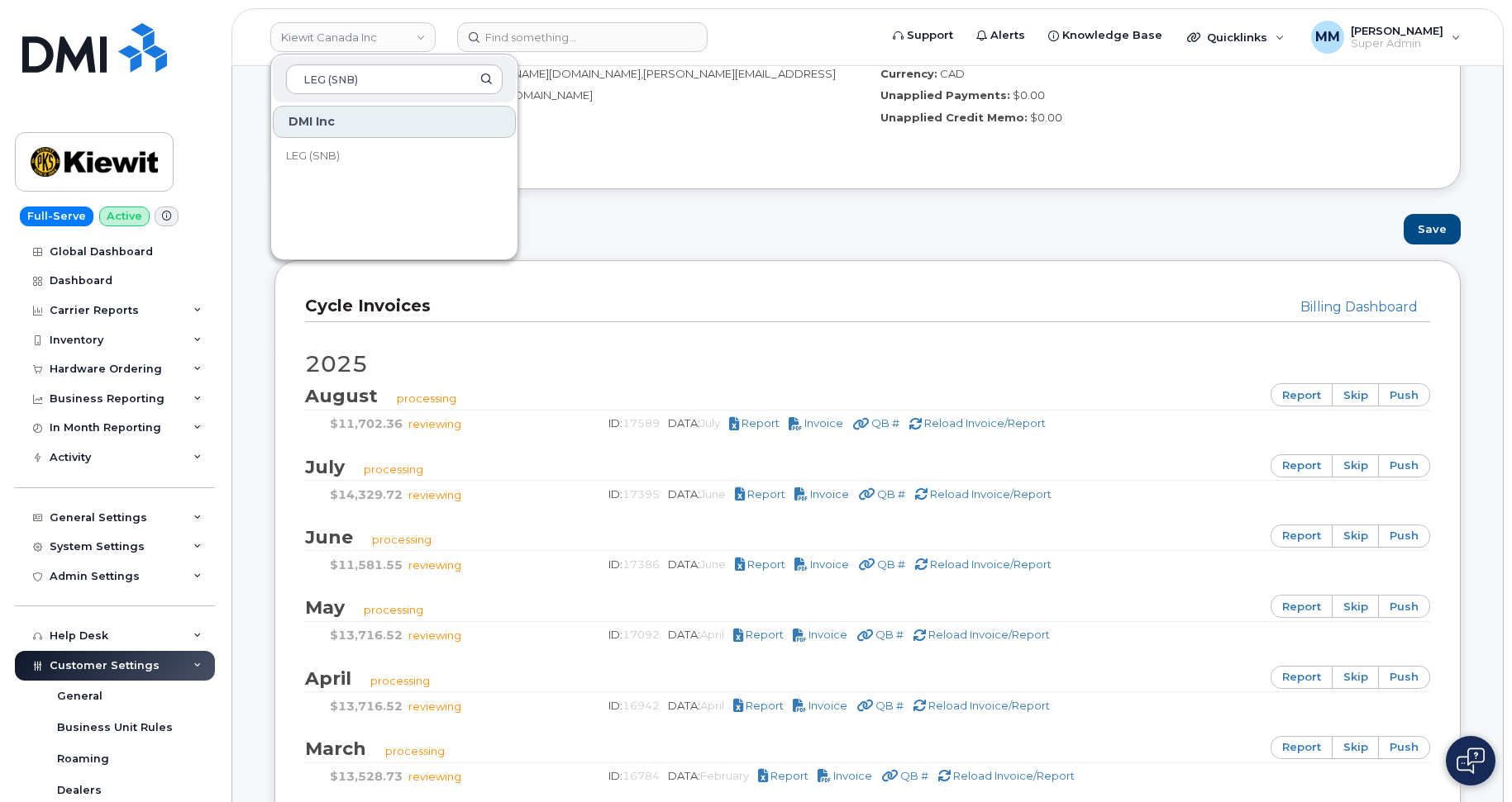
type input "LEG (SNB)"
click at [325, 149] on span "LEG (SNB)" at bounding box center [313, 156] width 54 height 17
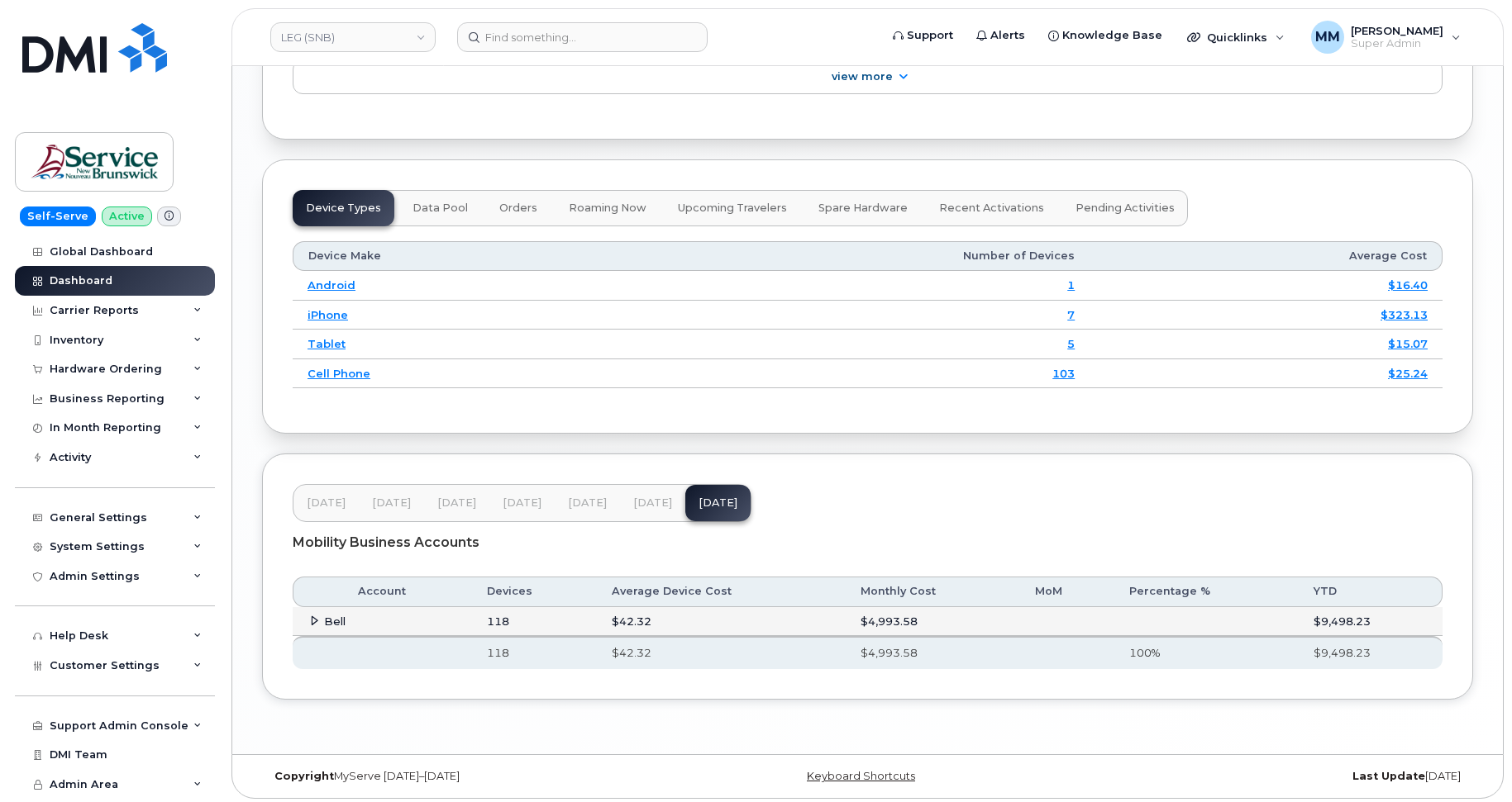
scroll to position [1982, 0]
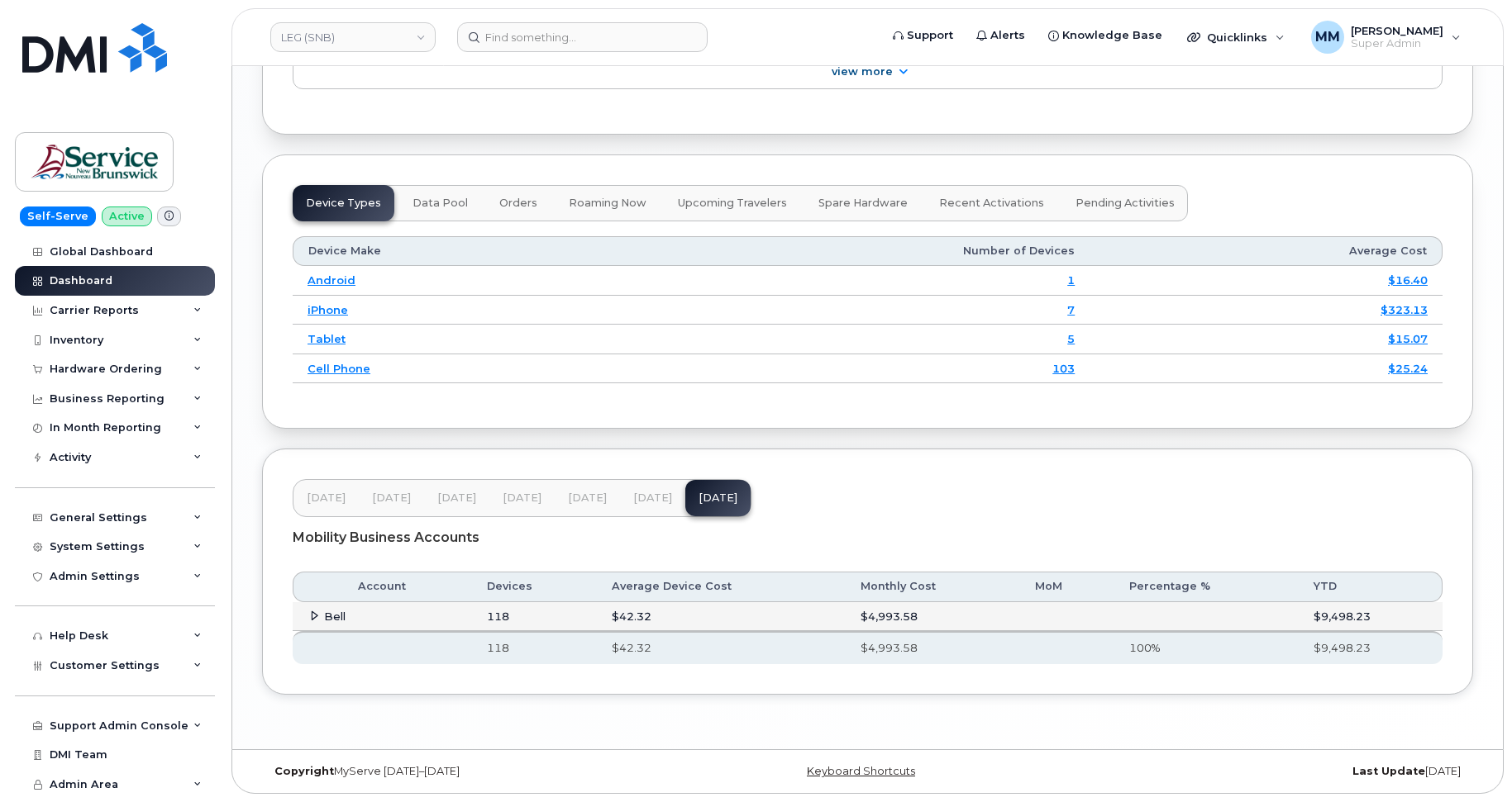
click at [595, 501] on span "[DATE]" at bounding box center [587, 497] width 39 height 13
click at [652, 501] on span "Jul 25" at bounding box center [652, 497] width 39 height 13
click at [709, 502] on span "Aug 25" at bounding box center [718, 497] width 39 height 13
click at [636, 496] on span "Jul 25" at bounding box center [652, 497] width 39 height 13
click at [311, 619] on icon at bounding box center [314, 615] width 11 height 11
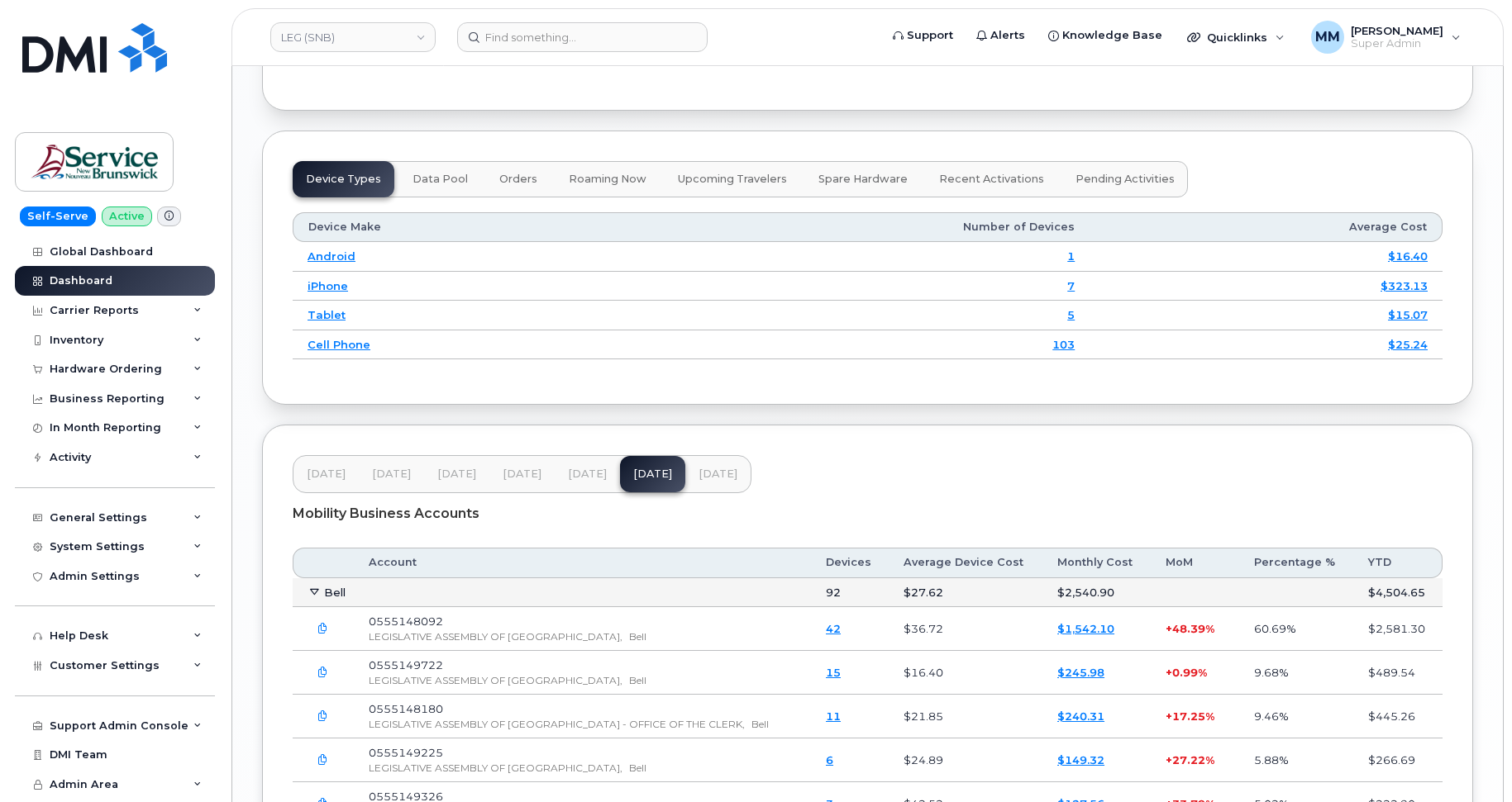
click at [308, 599] on span at bounding box center [314, 591] width 13 height 13
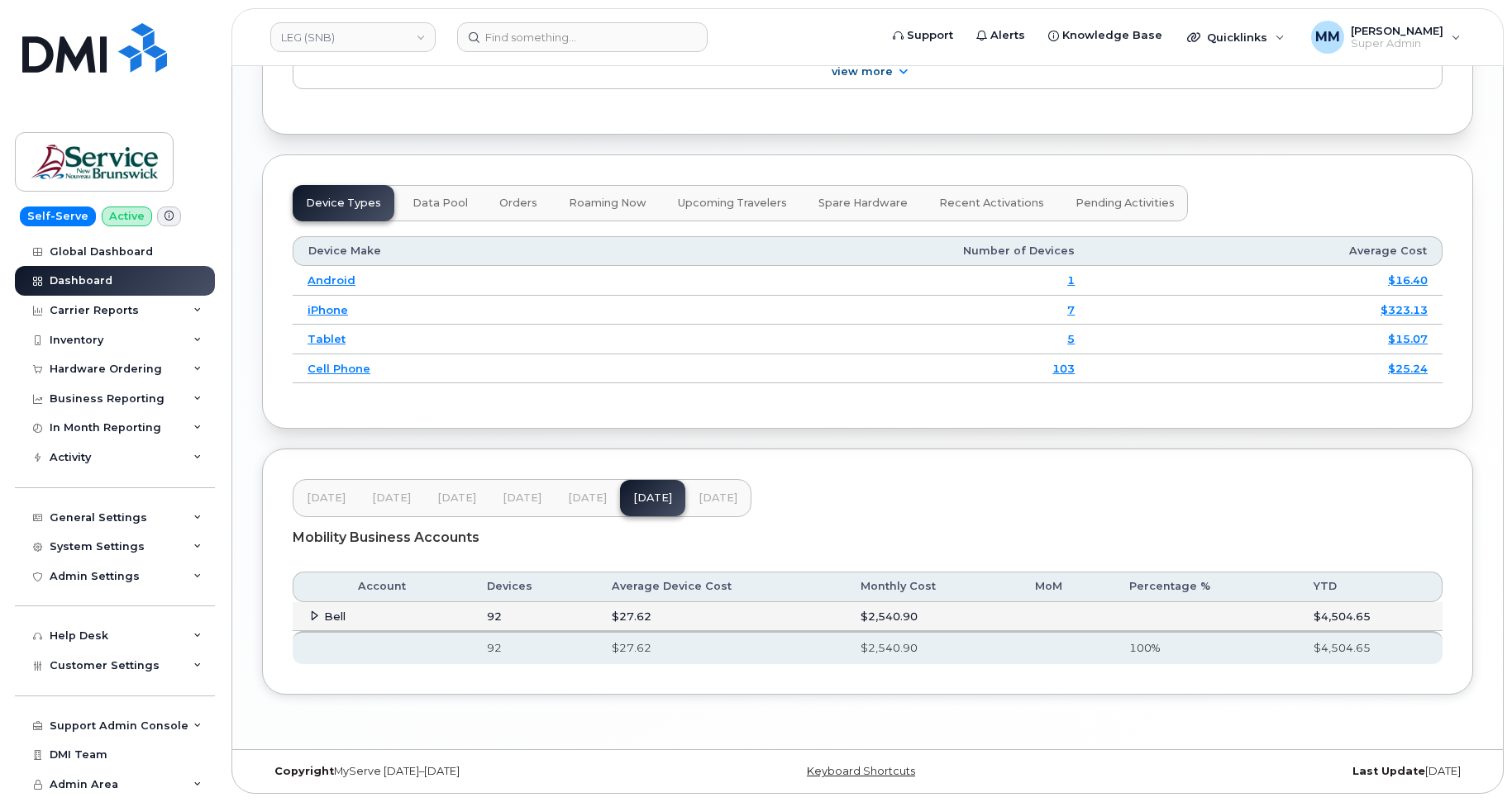
click at [313, 617] on icon at bounding box center [314, 615] width 11 height 11
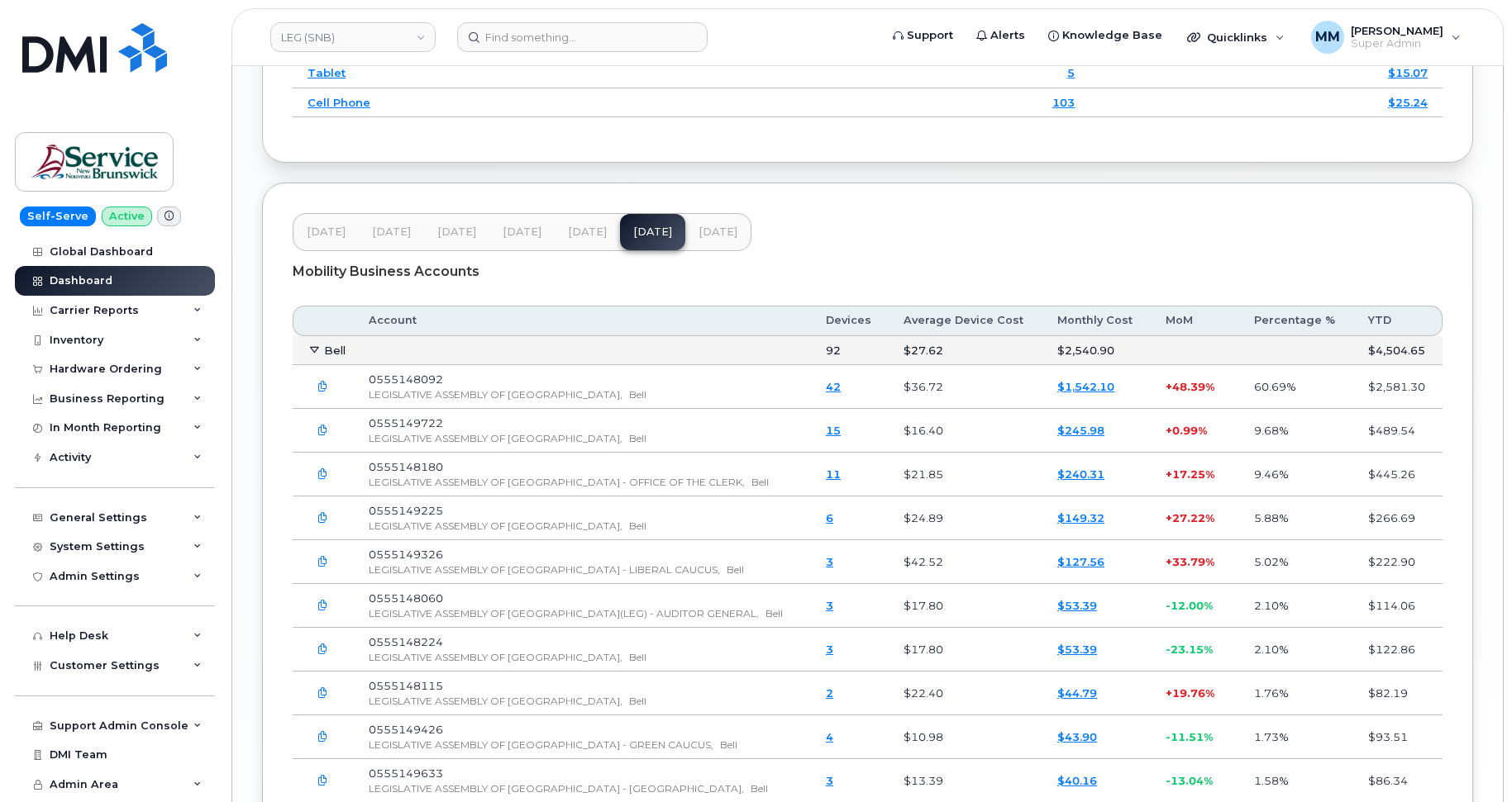
scroll to position [2229, 0]
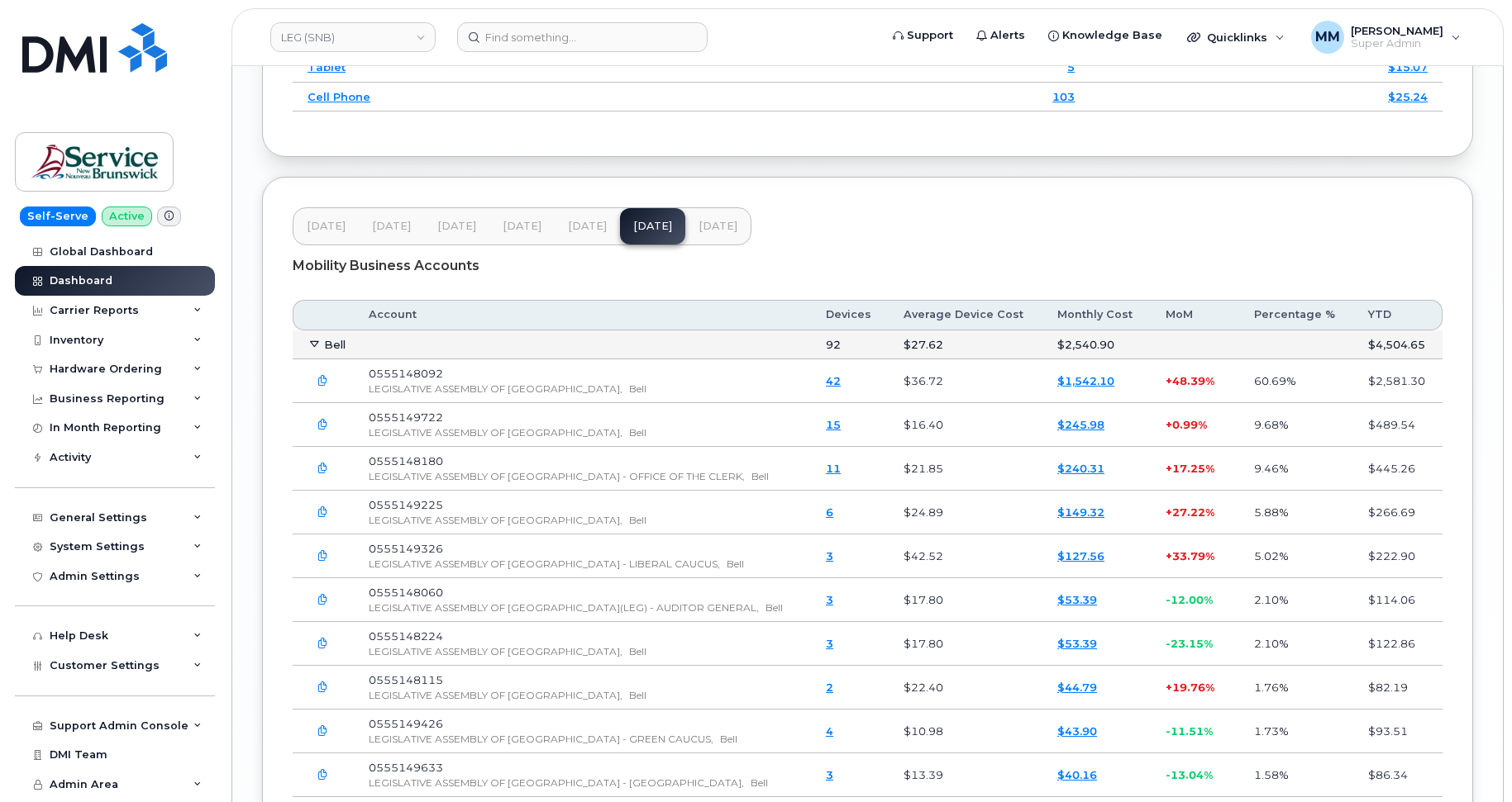
click at [311, 349] on icon at bounding box center [314, 343] width 11 height 11
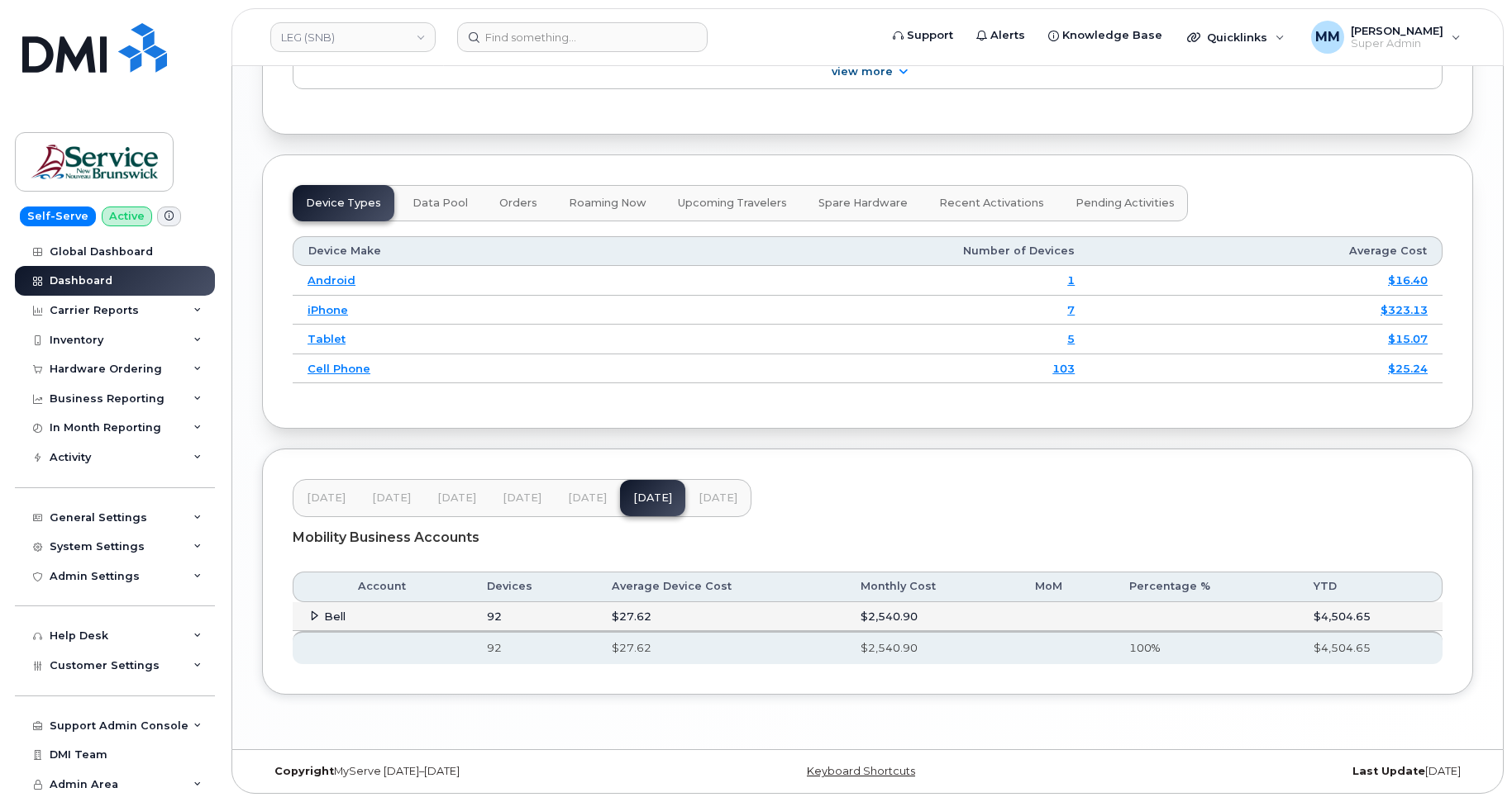
click at [564, 502] on button "Jun 25" at bounding box center [588, 498] width 66 height 37
click at [96, 670] on span "Customer Settings" at bounding box center [104, 665] width 110 height 12
click at [101, 659] on span "Customer Settings" at bounding box center [104, 665] width 110 height 12
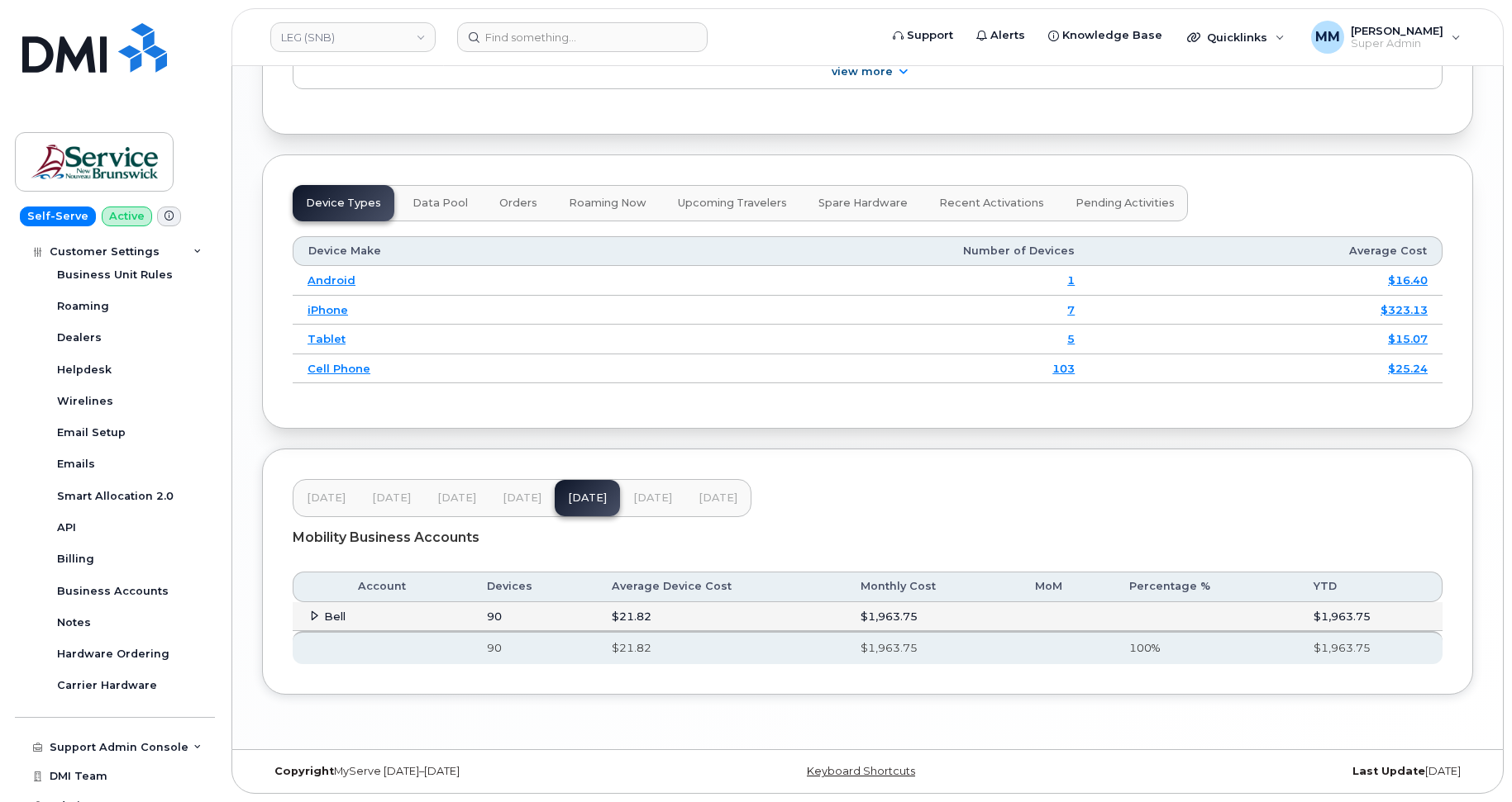
scroll to position [471, 0]
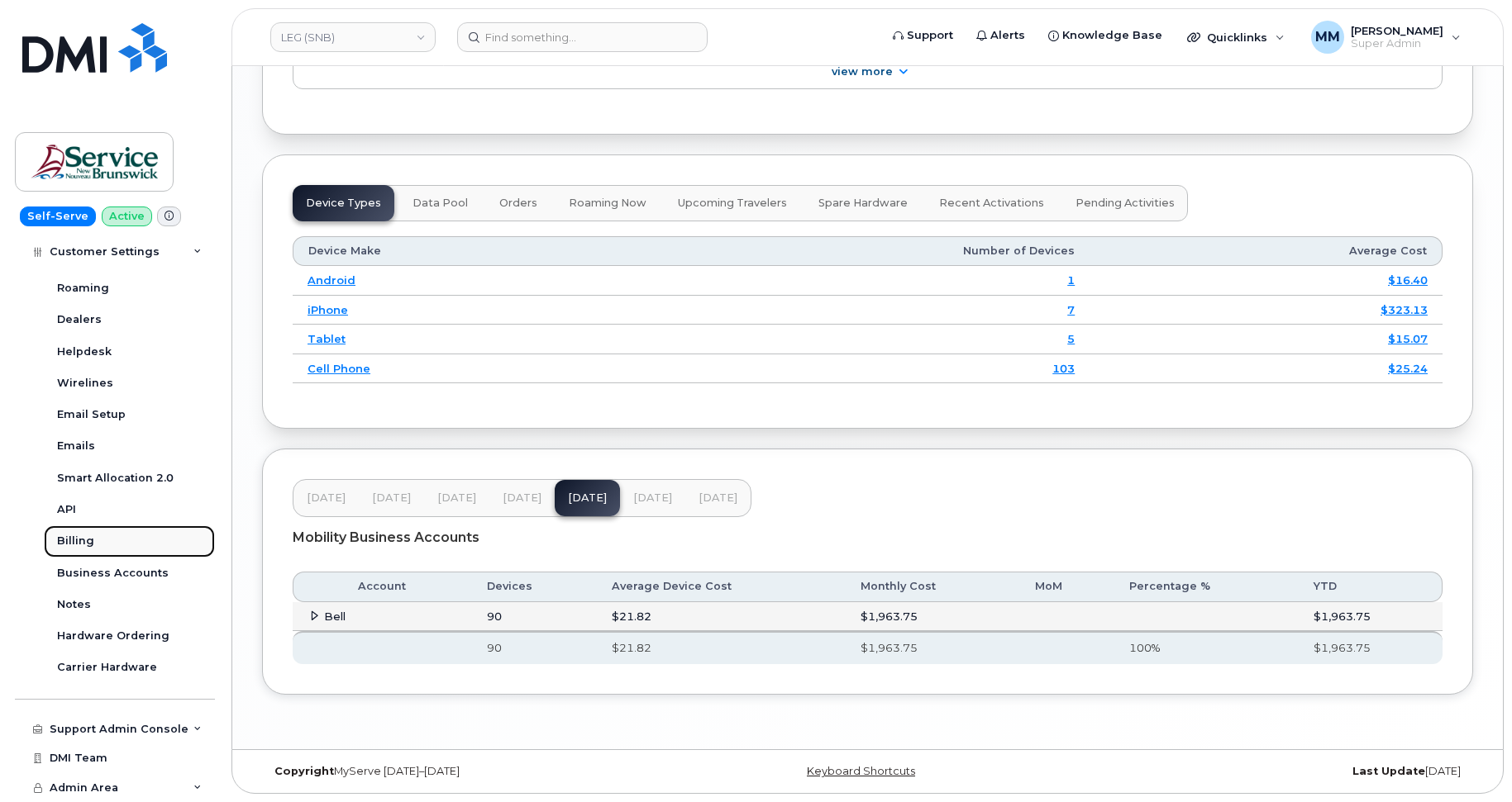
click at [94, 546] on link "Billing" at bounding box center [129, 542] width 171 height 32
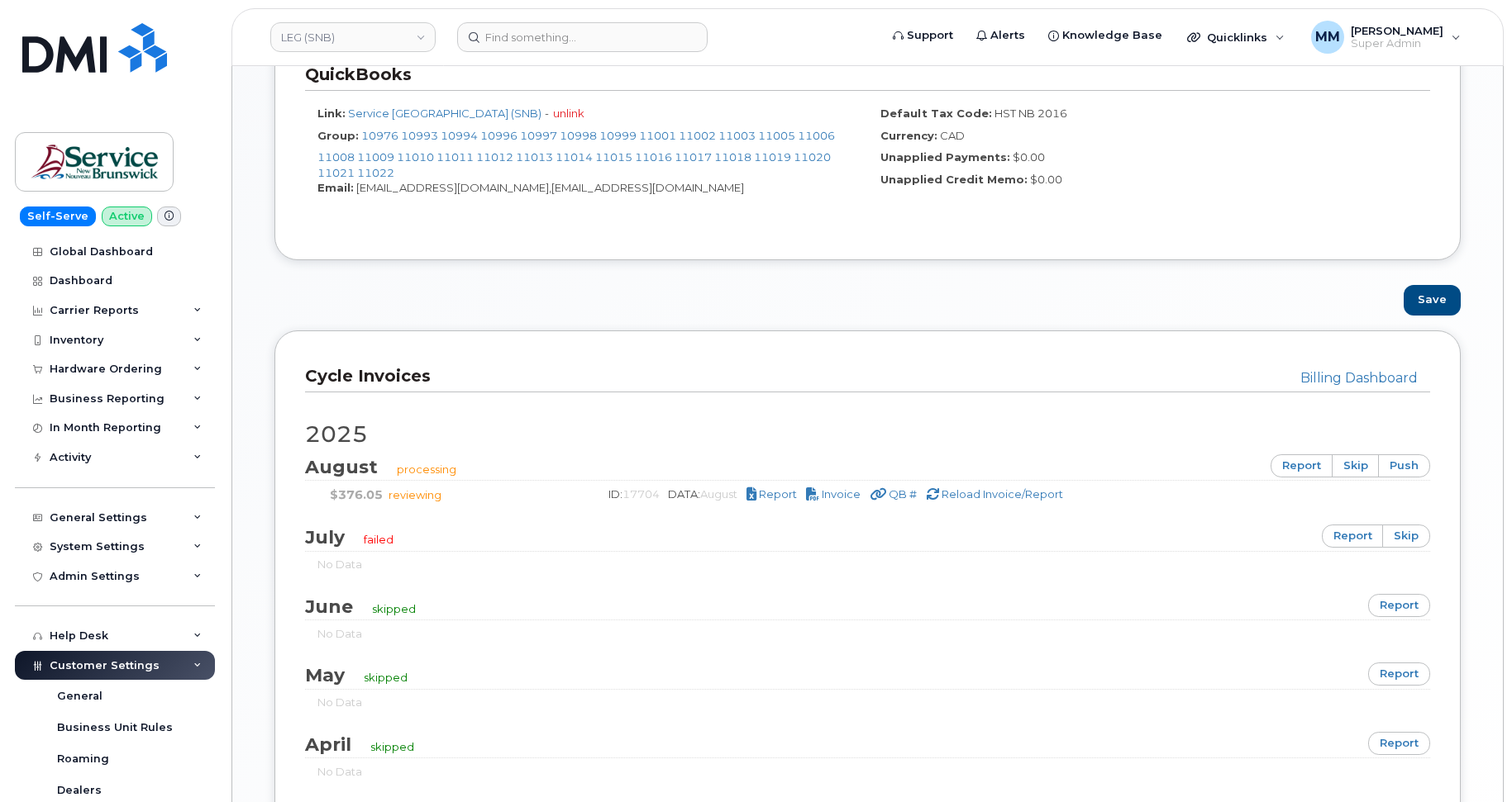
scroll to position [909, 0]
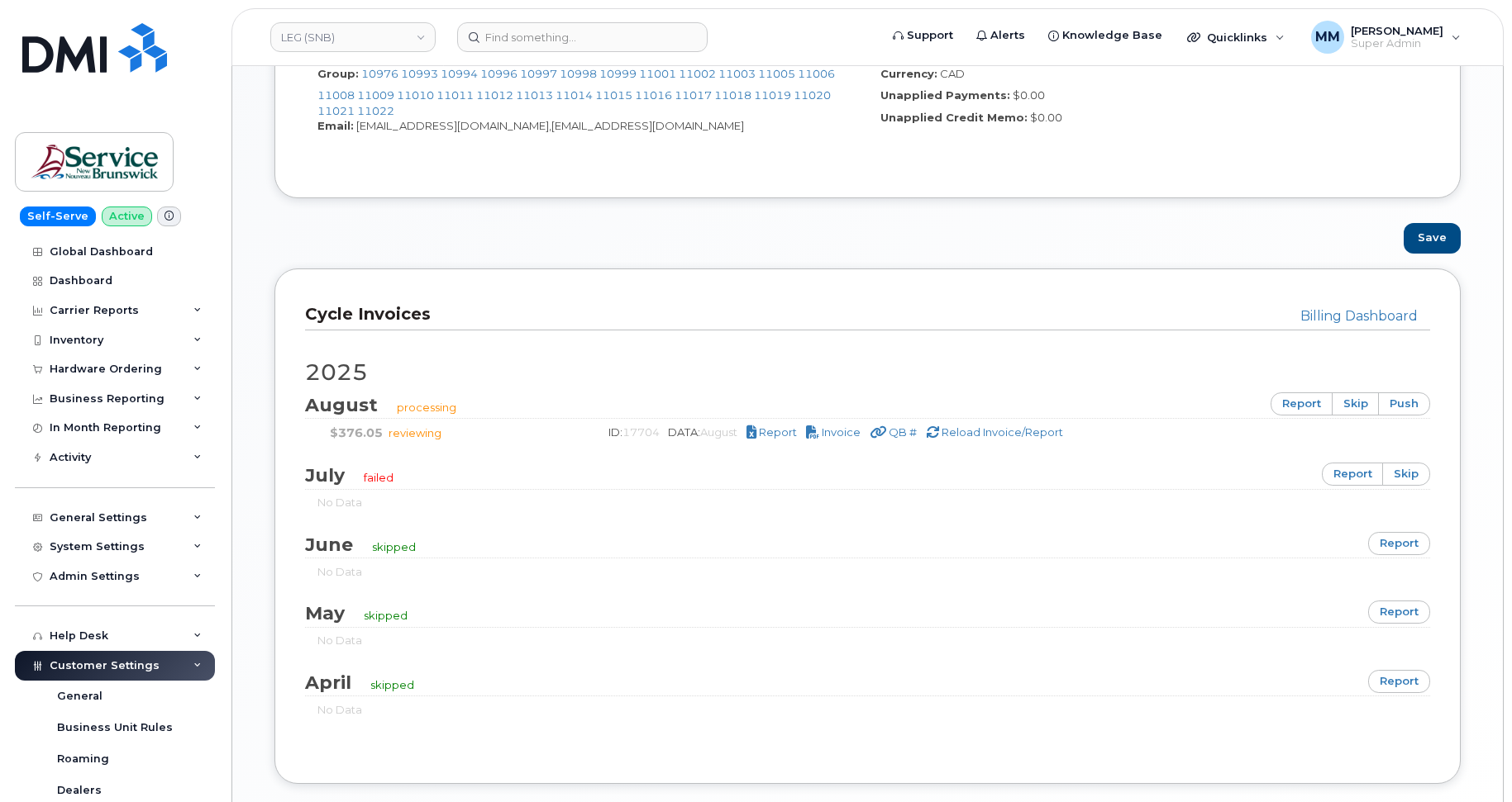
click at [853, 439] on div "ID: 17704 DATA: August Report Invoice QB # Reload Invoice/Report" at bounding box center [1005, 433] width 825 height 16
click at [854, 434] on span "Invoice" at bounding box center [841, 432] width 39 height 13
click at [75, 279] on div "Dashboard" at bounding box center [80, 280] width 63 height 13
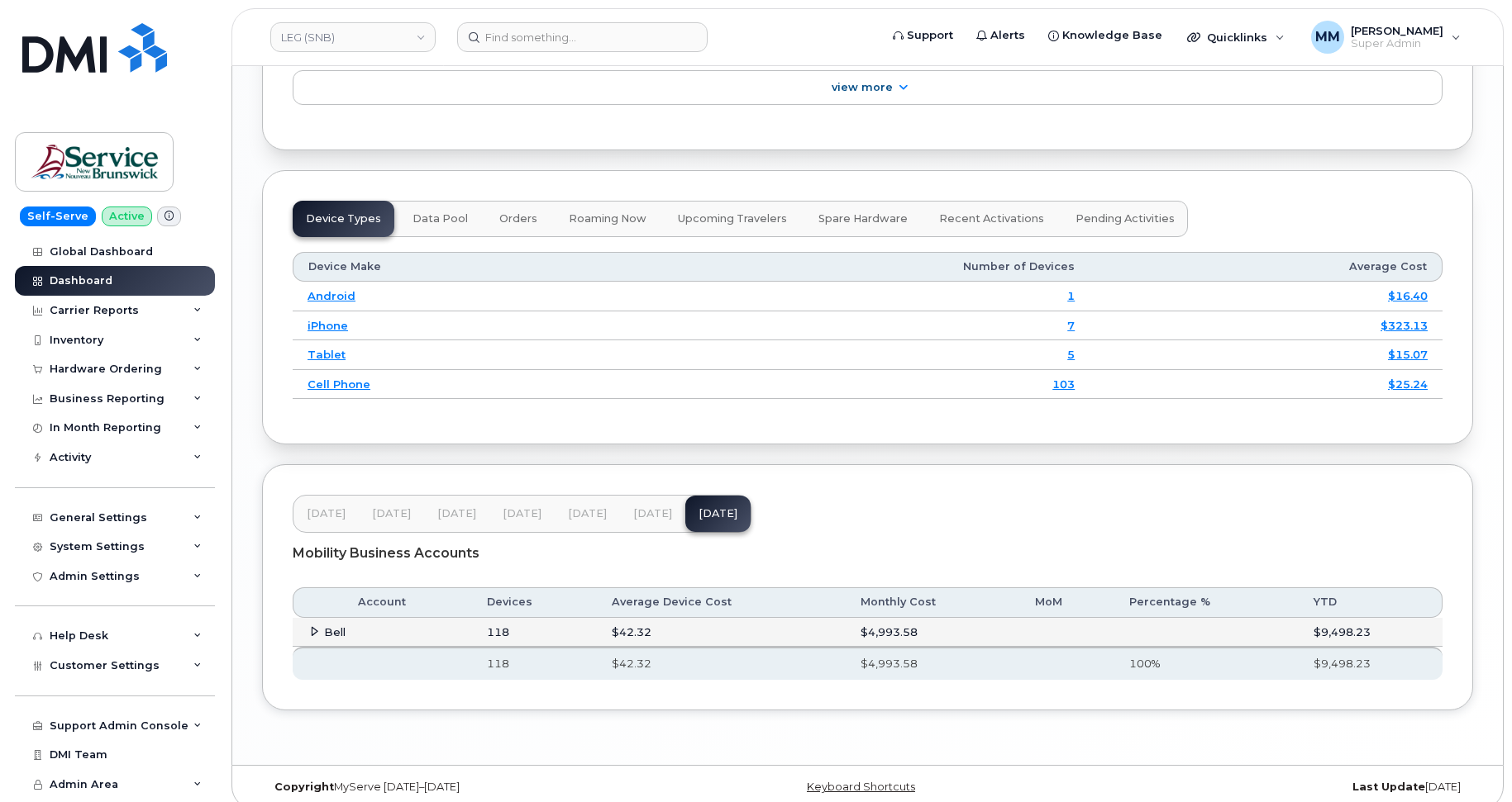
scroll to position [1982, 0]
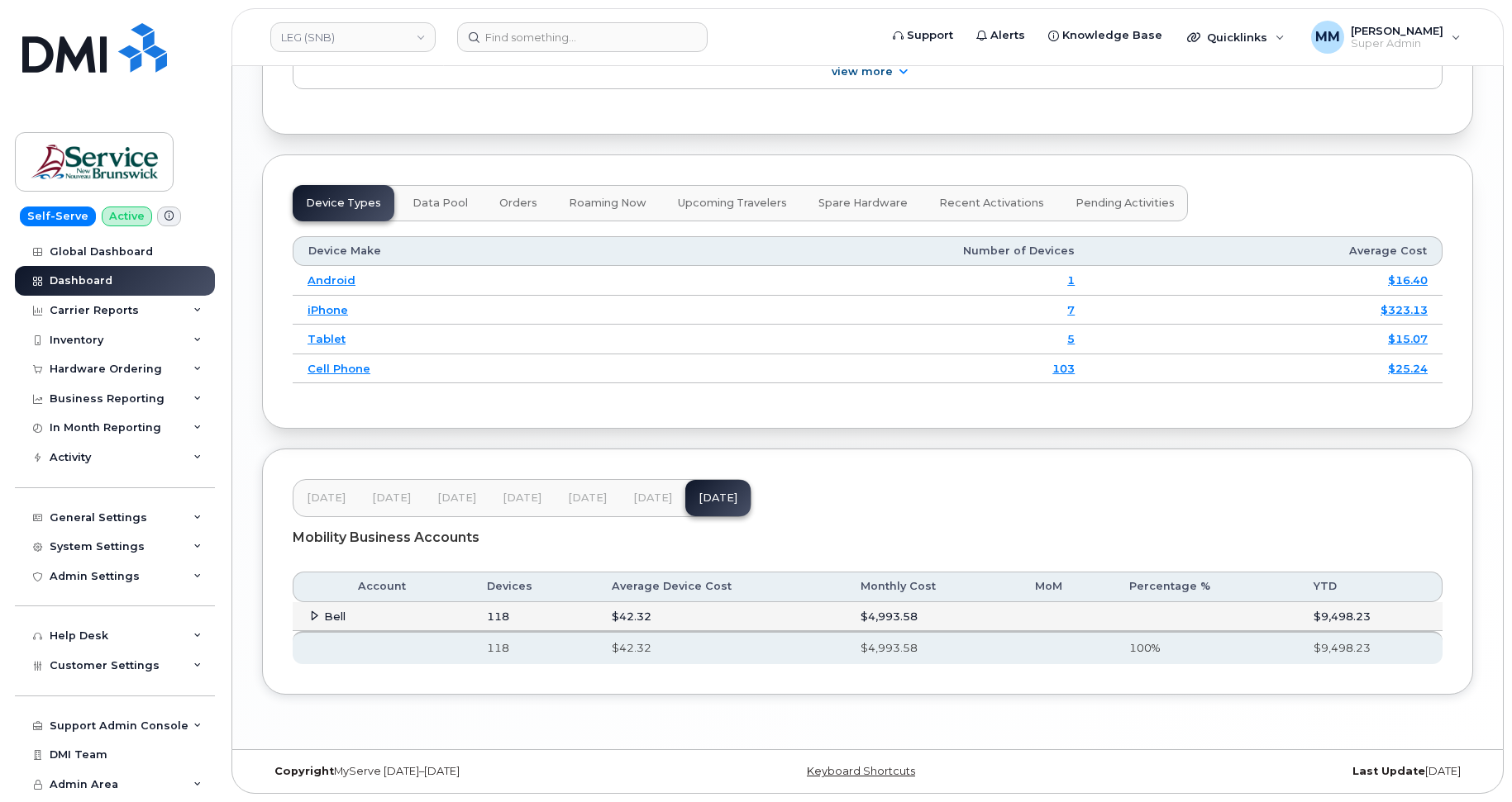
click at [645, 500] on span "[DATE]" at bounding box center [652, 497] width 39 height 13
click at [427, 42] on link "LEG (SNB)" at bounding box center [352, 37] width 166 height 30
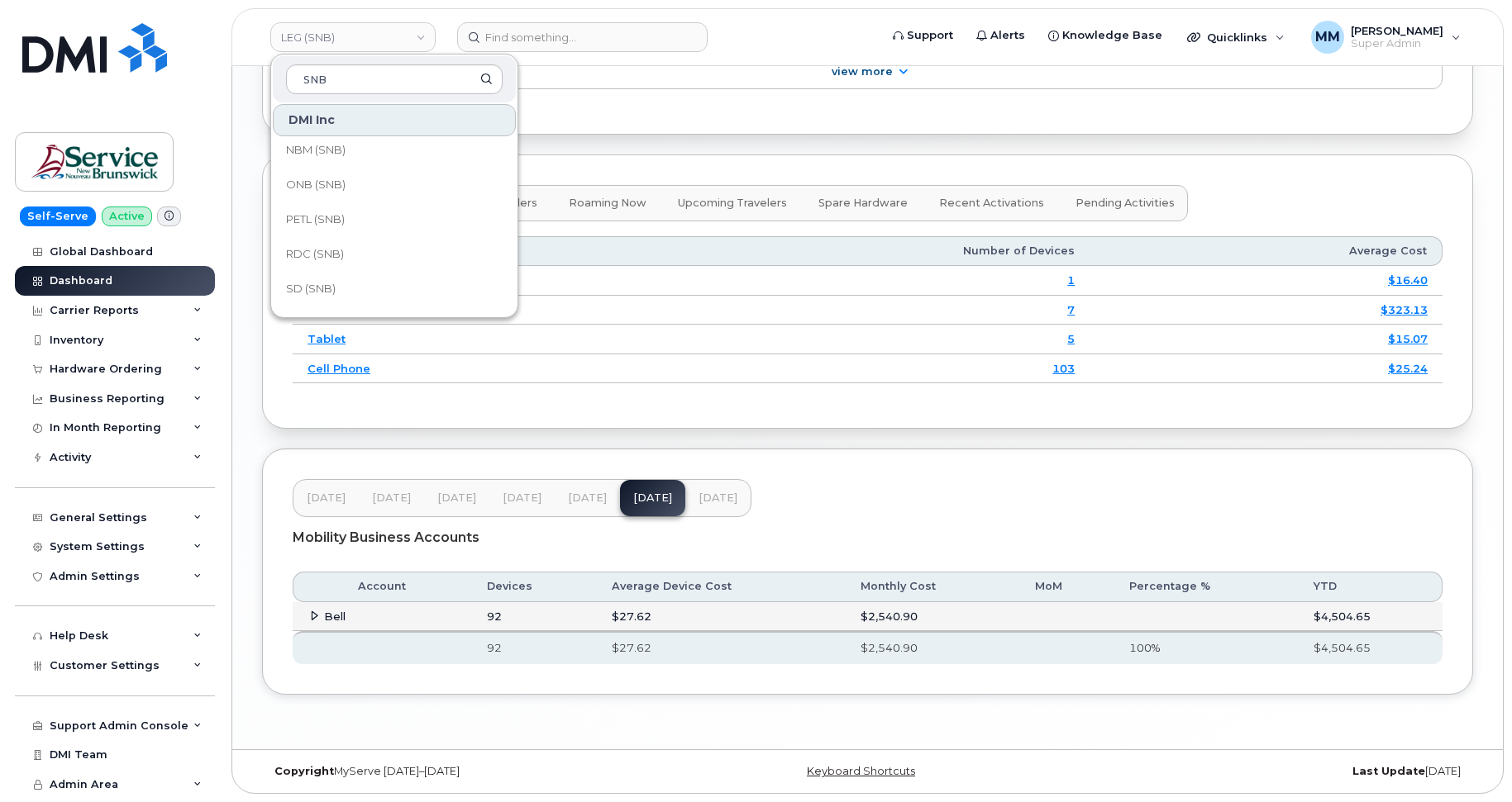
scroll to position [801, 0]
type input "SNB"
click at [383, 180] on link "Service [GEOGRAPHIC_DATA] (SNB)" at bounding box center [394, 188] width 243 height 33
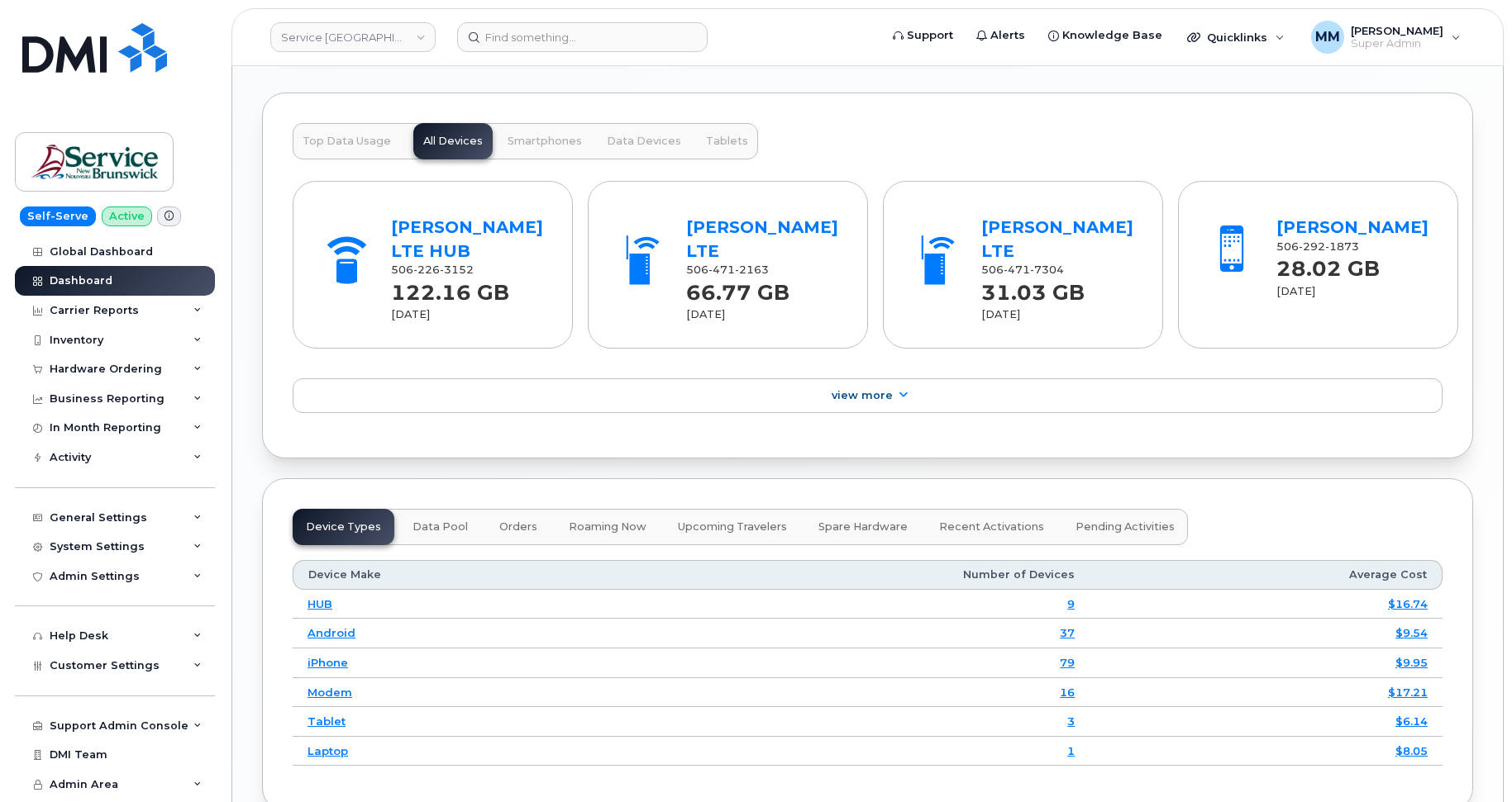
scroll to position [1818, 0]
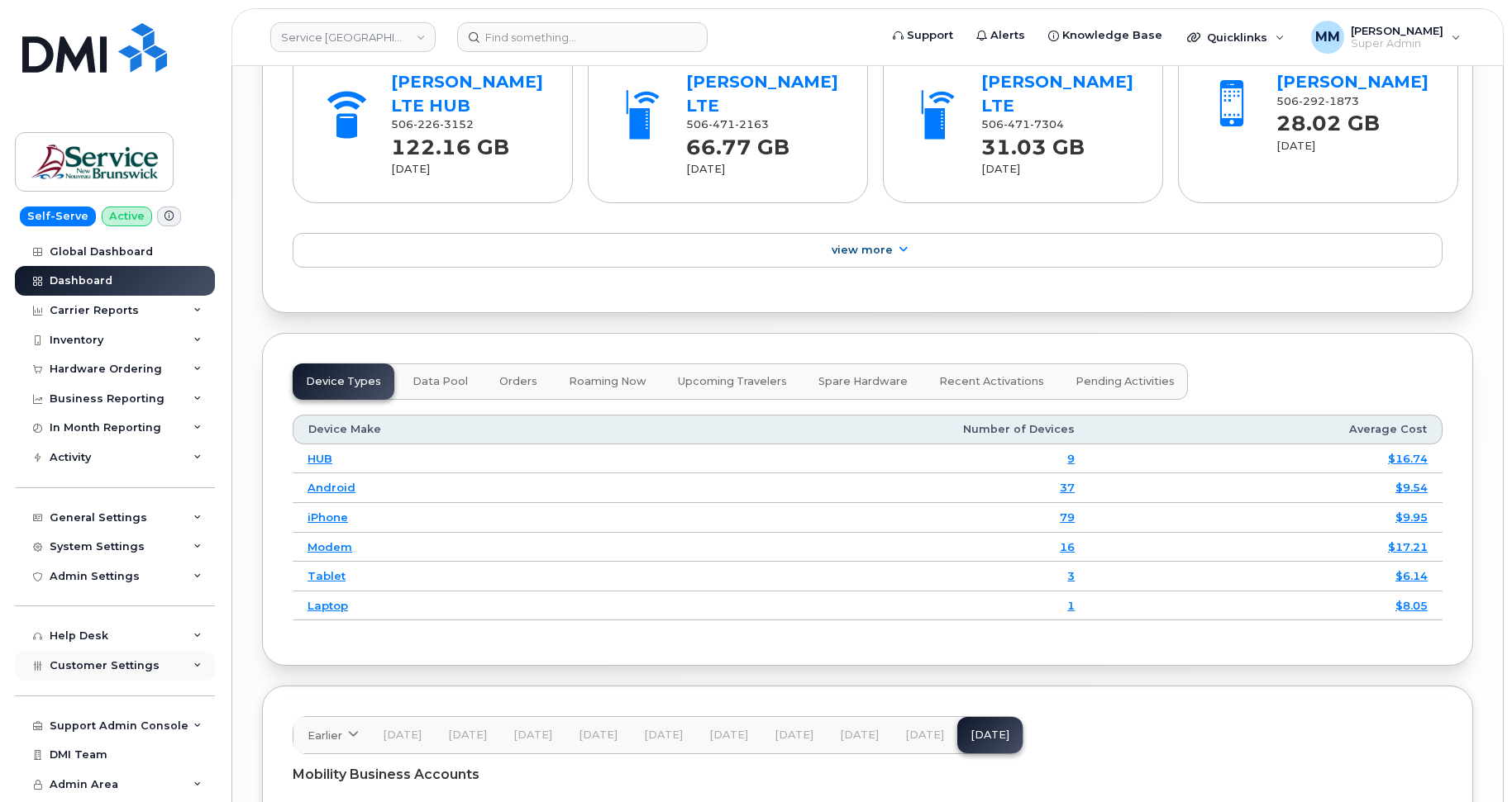
click at [113, 668] on span "Customer Settings" at bounding box center [104, 665] width 110 height 12
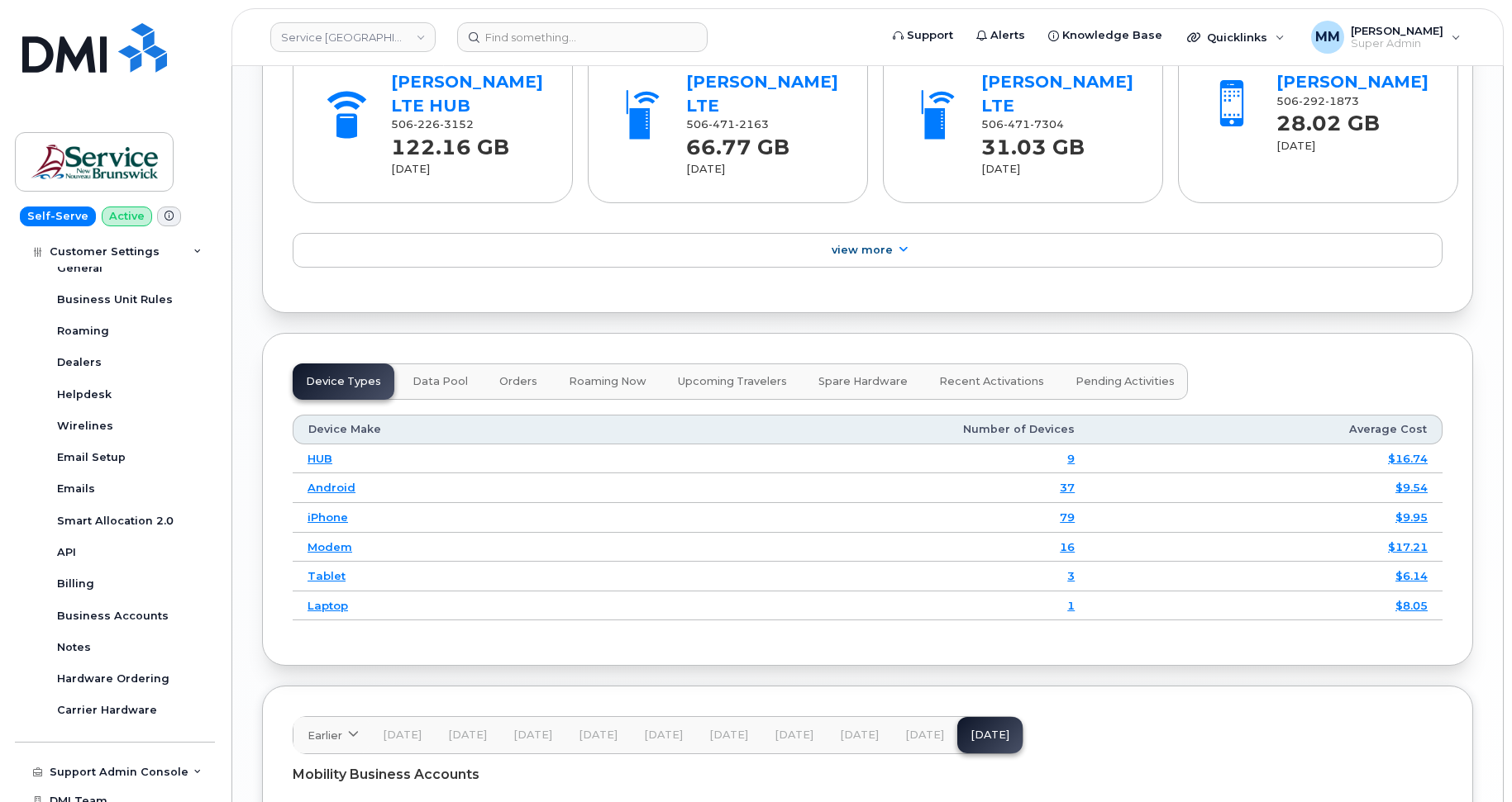
scroll to position [471, 0]
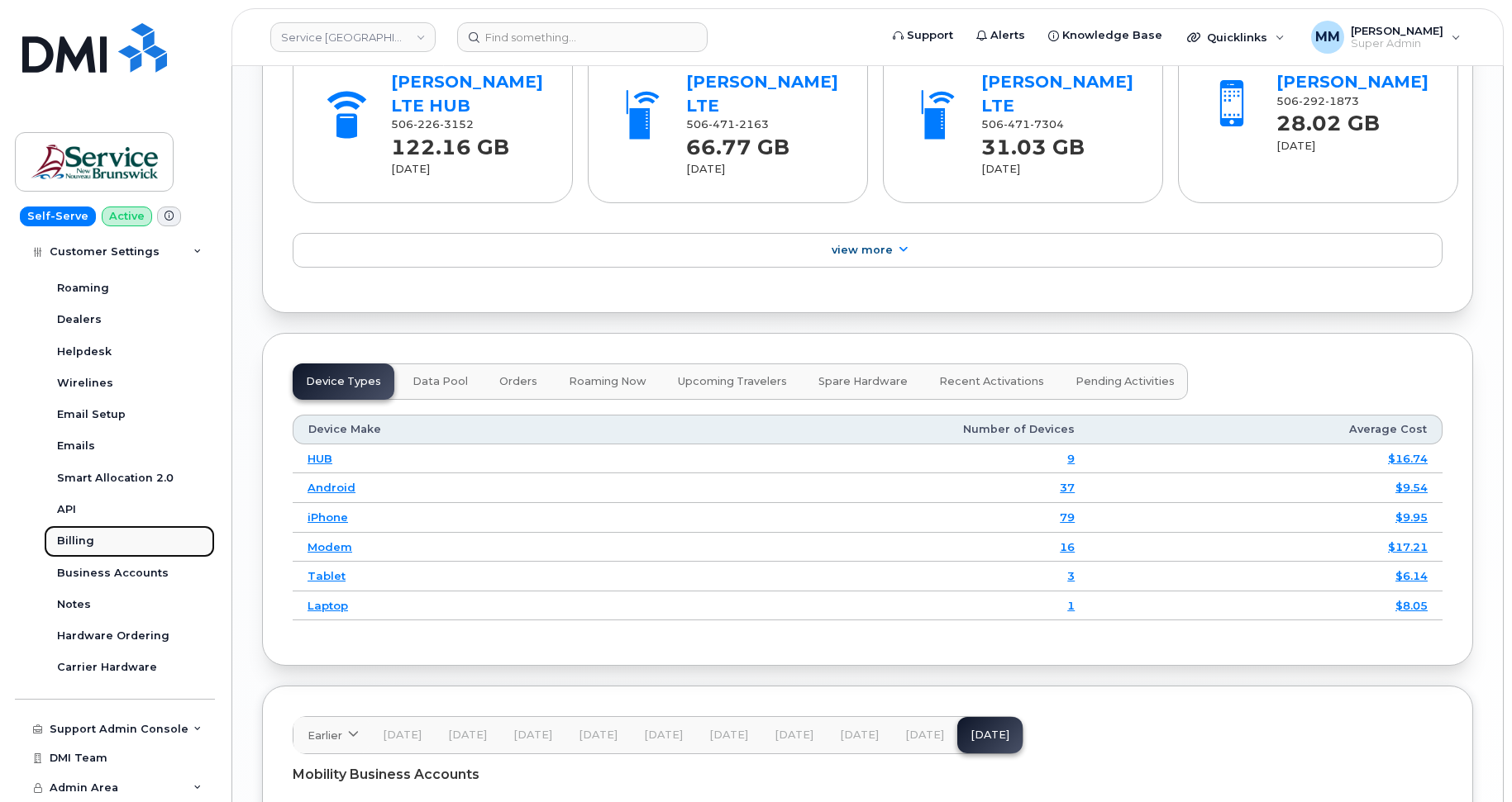
click at [72, 542] on div "Billing" at bounding box center [74, 541] width 37 height 15
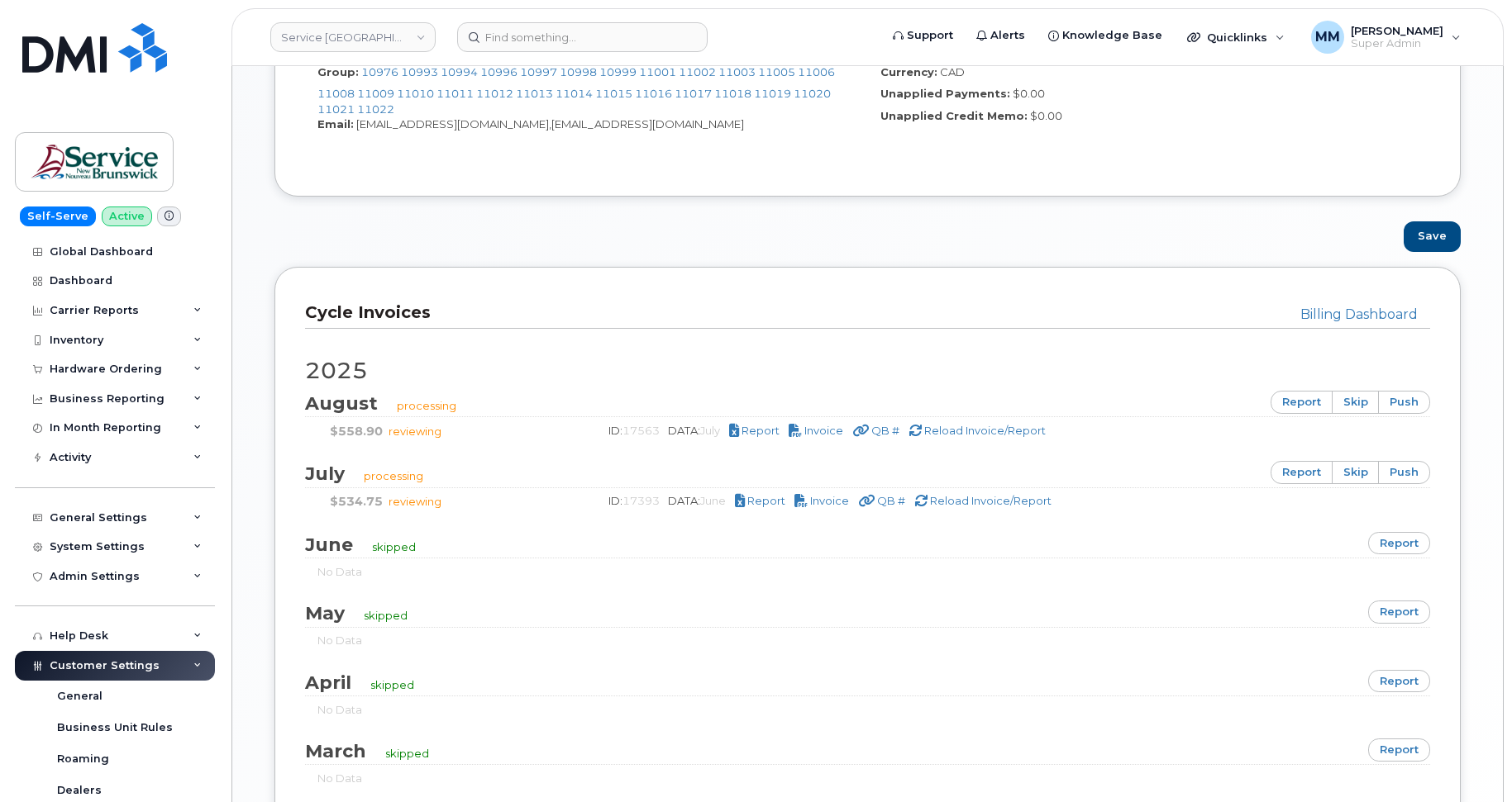
scroll to position [909, 0]
click at [354, 37] on link "Service New Brunswick (SNB)" at bounding box center [352, 37] width 166 height 30
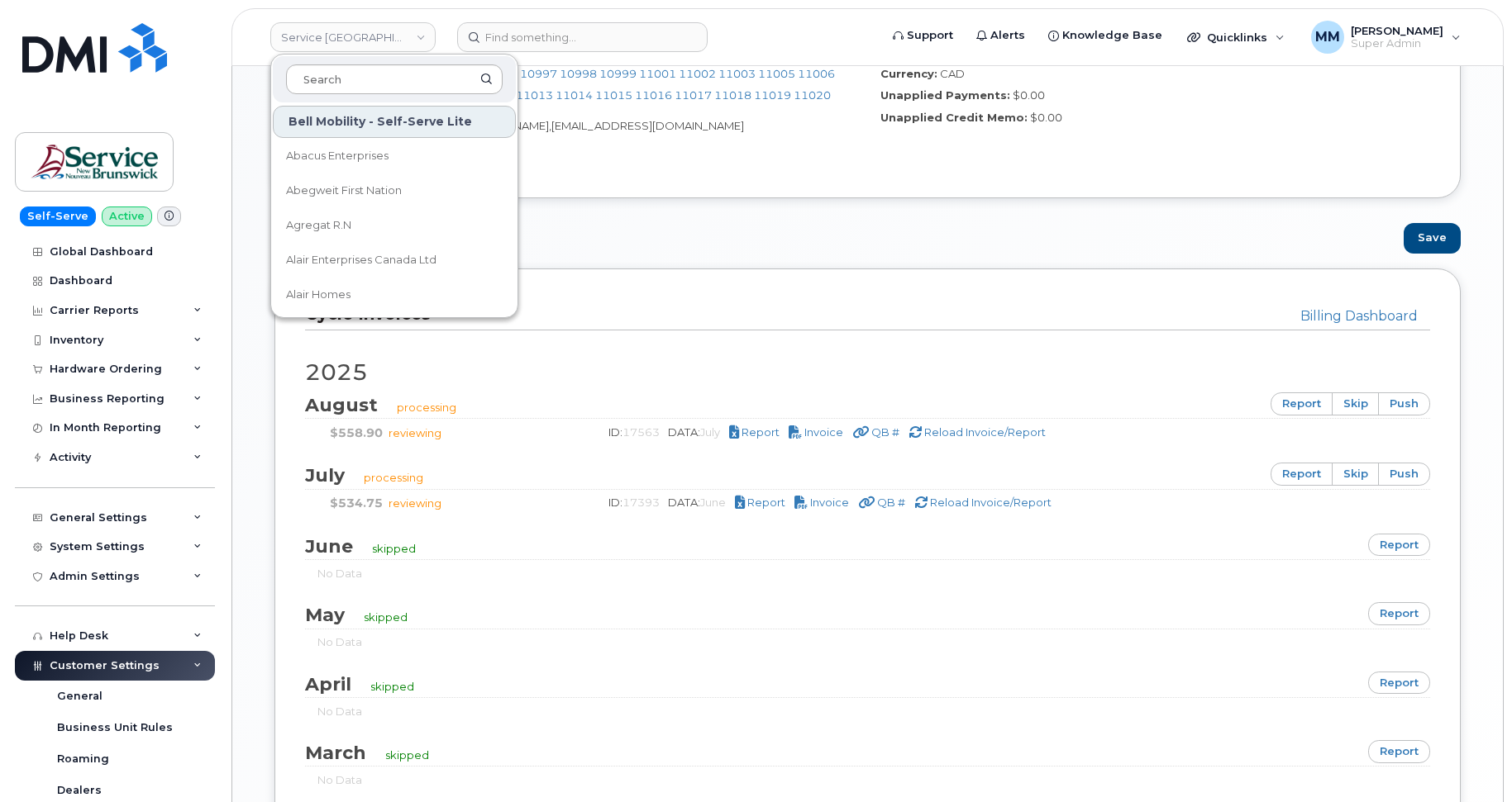
drag, startPoint x: 344, startPoint y: 76, endPoint x: 333, endPoint y: 86, distance: 14.9
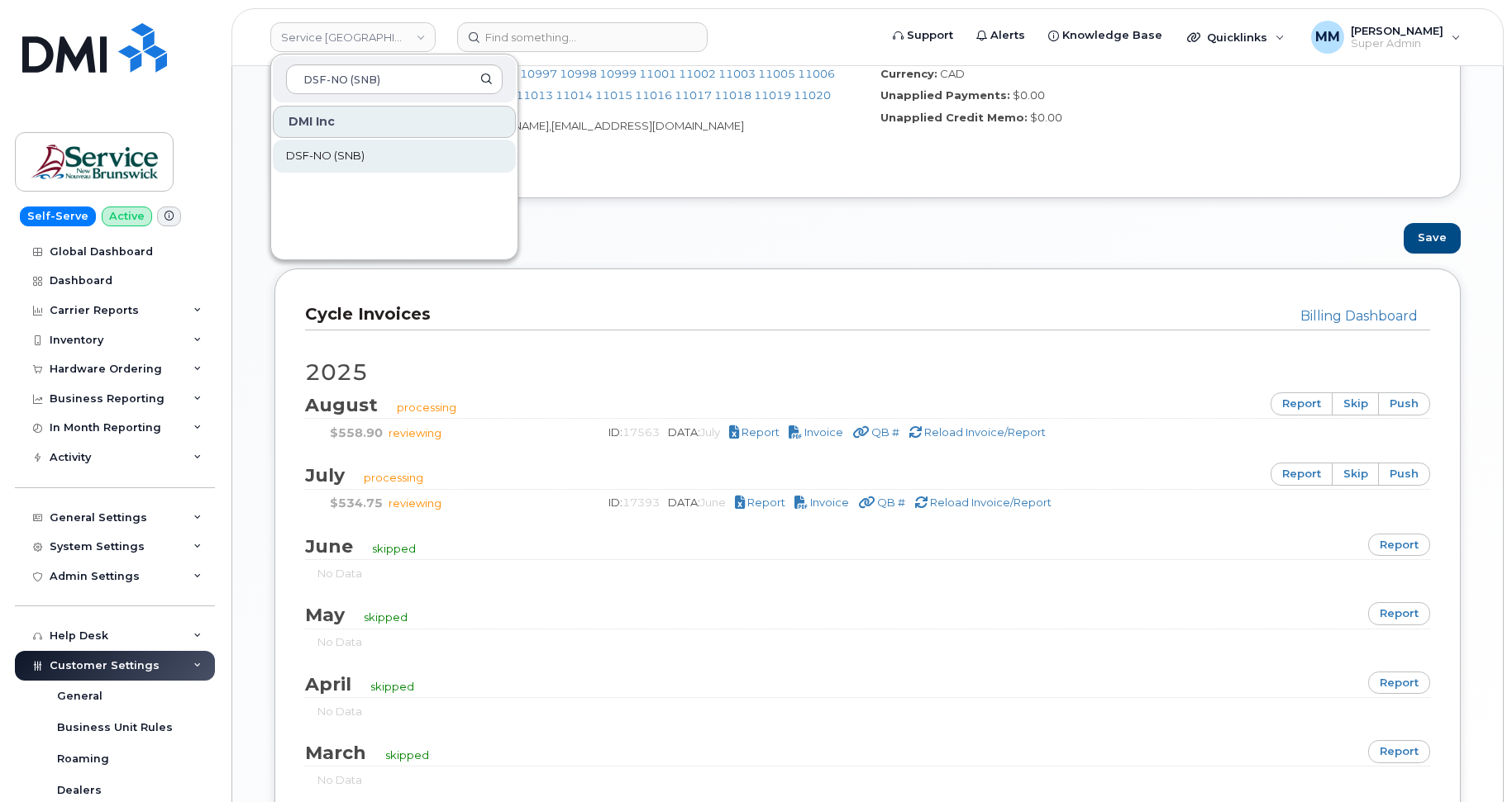
type input "DSF-NO (SNB)"
click at [375, 160] on link "DSF-NO (SNB)" at bounding box center [394, 156] width 243 height 33
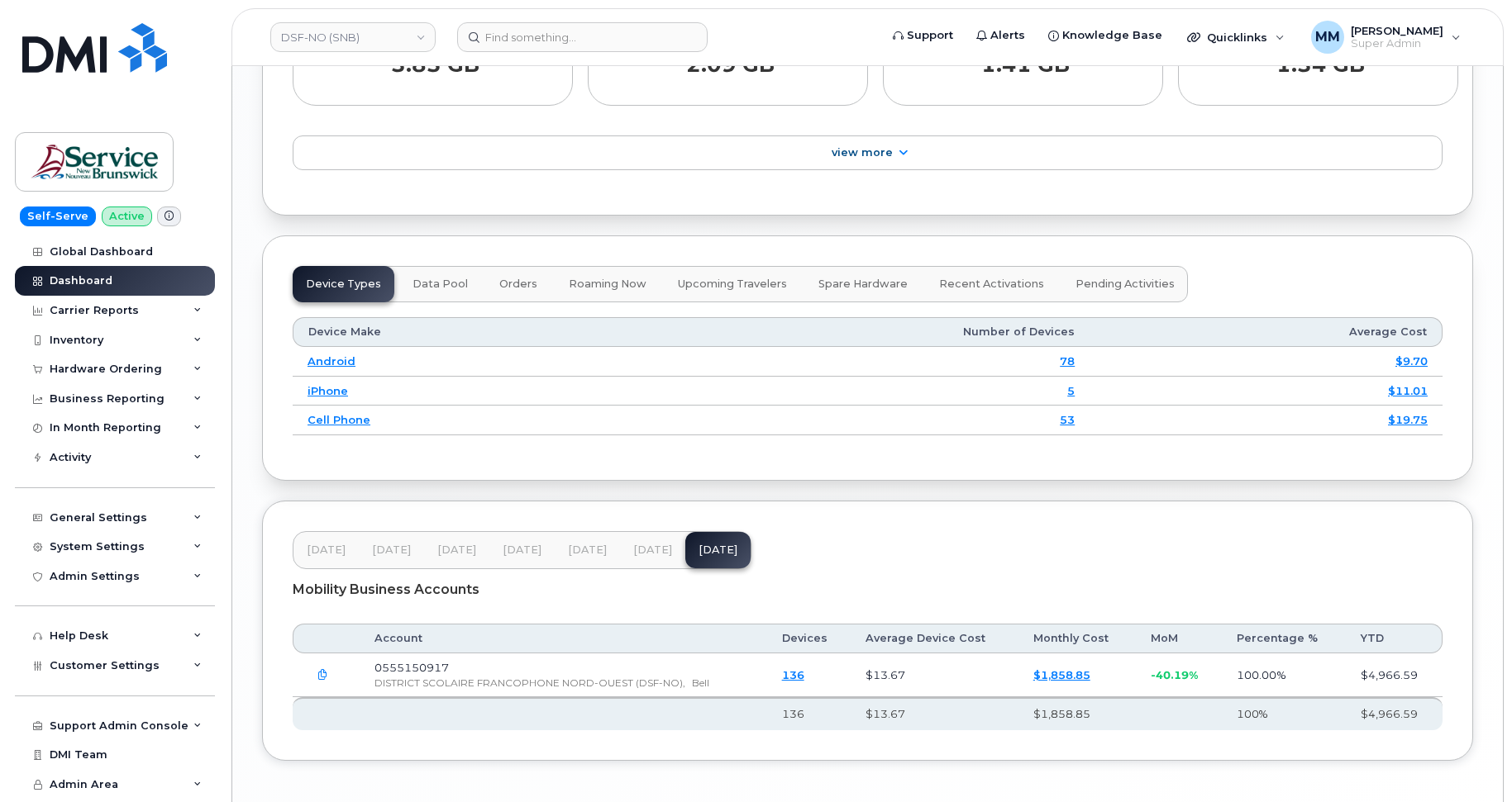
scroll to position [1967, 0]
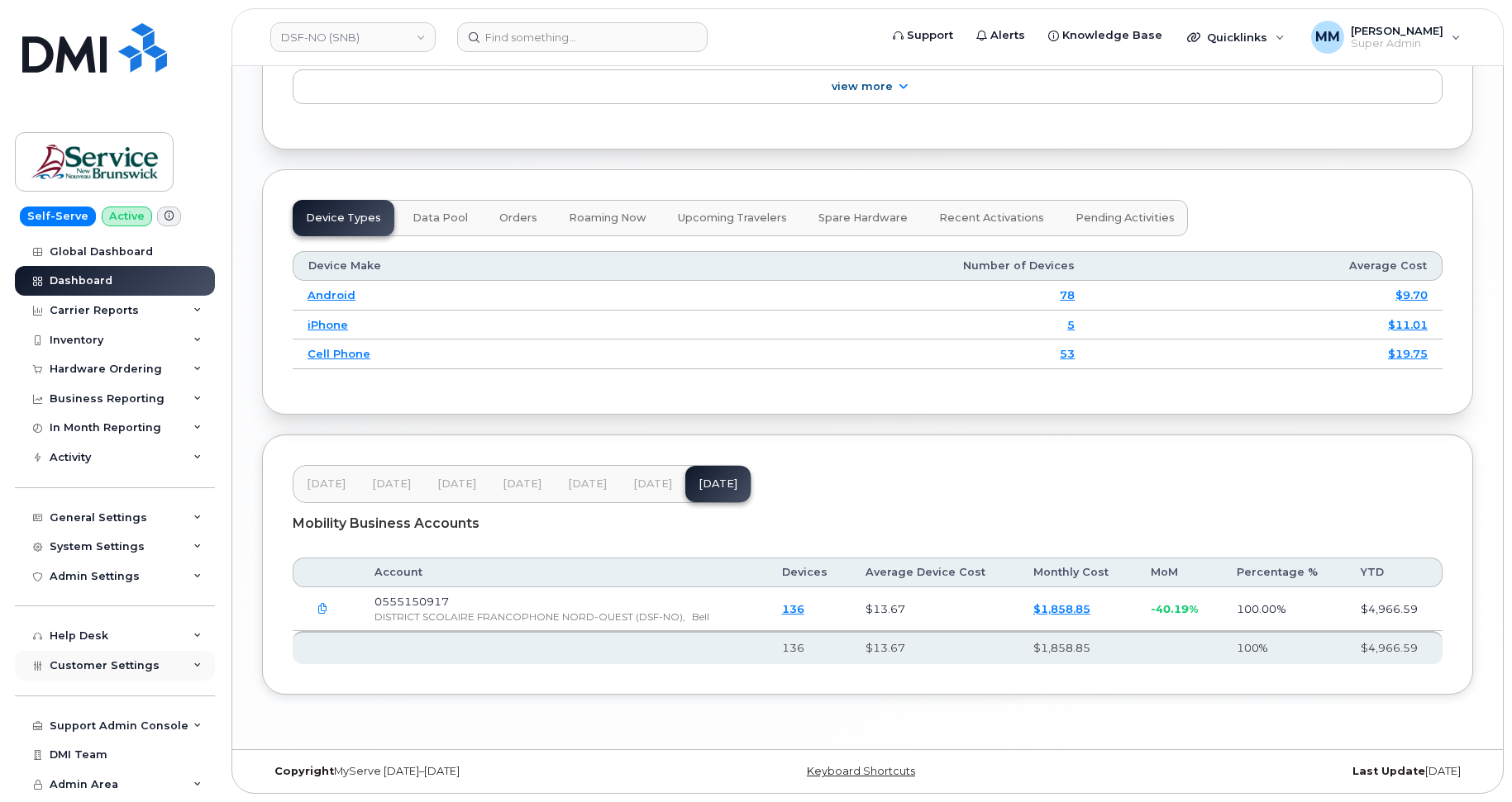
click at [120, 662] on span "Customer Settings" at bounding box center [104, 665] width 110 height 12
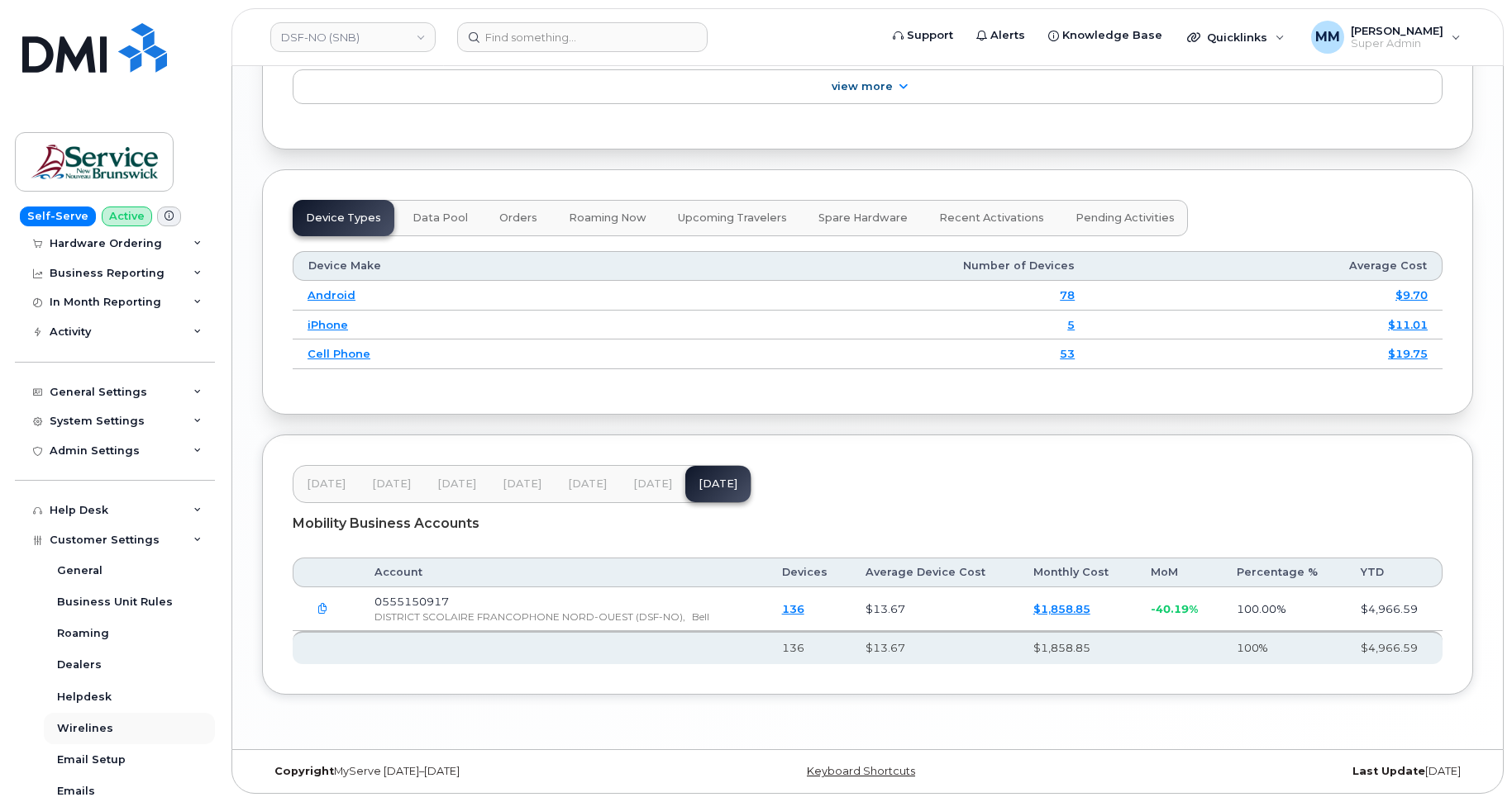
scroll to position [248, 0]
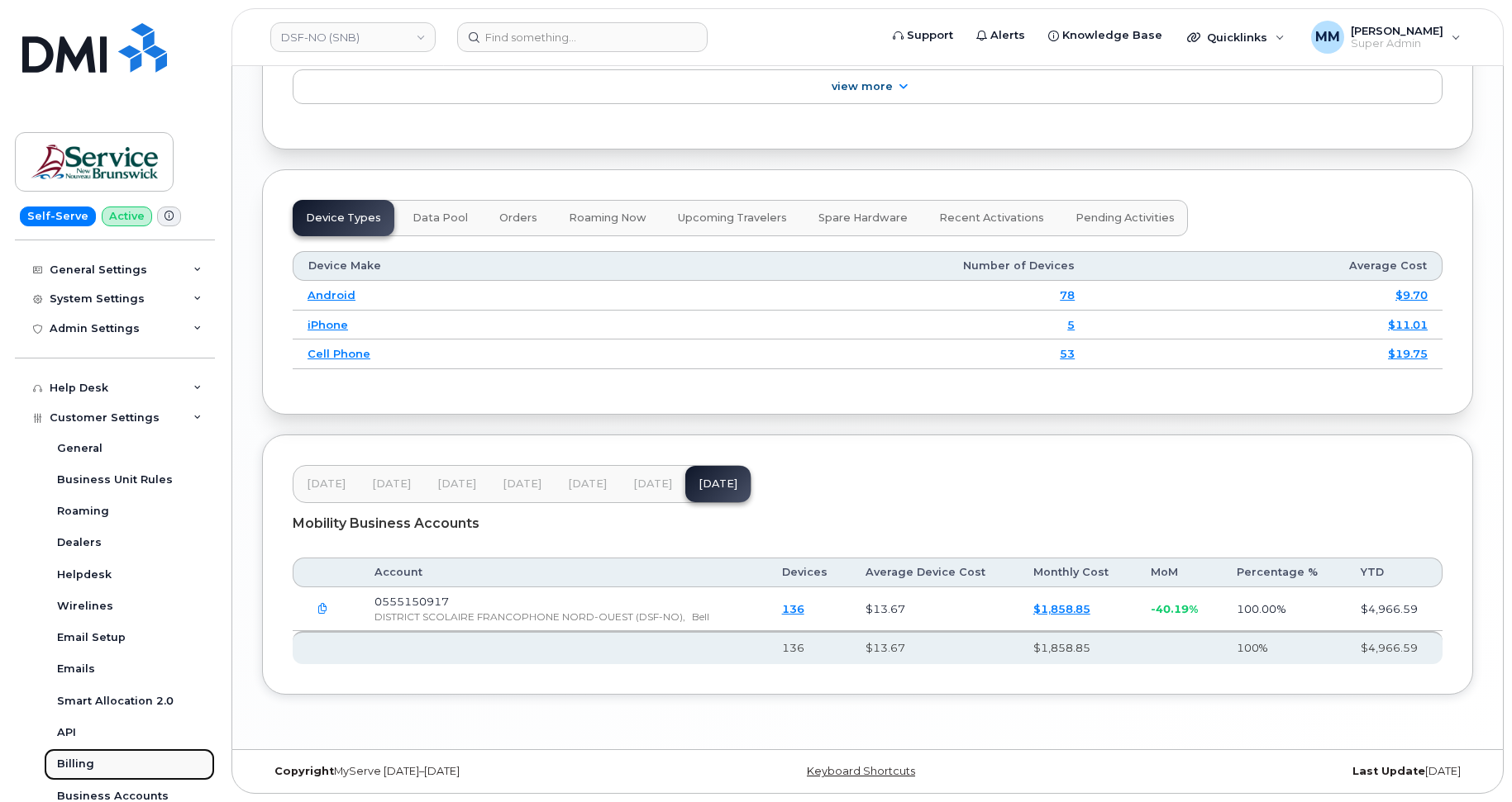
click at [71, 767] on div "Billing" at bounding box center [74, 764] width 37 height 15
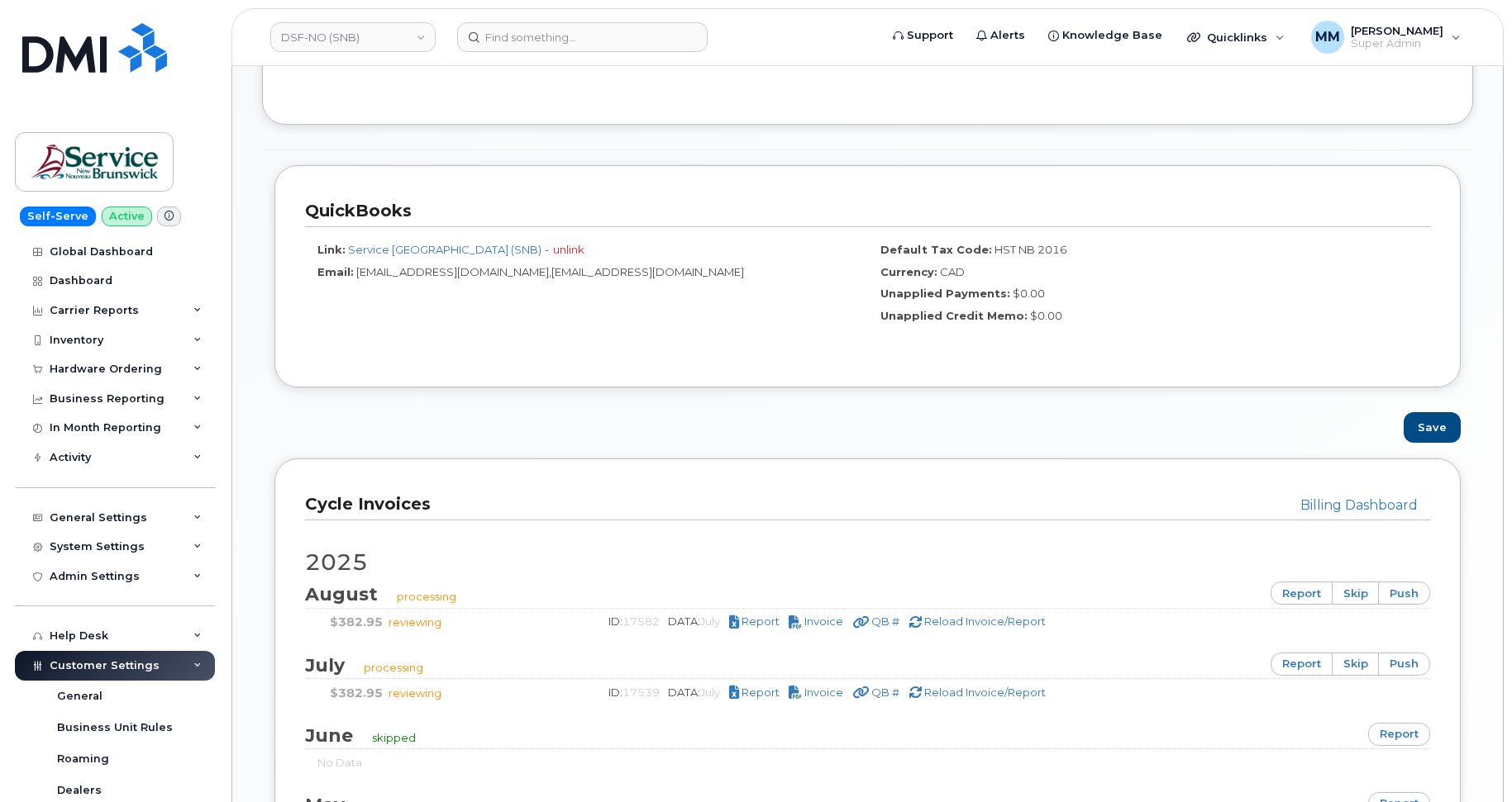
scroll to position [827, 0]
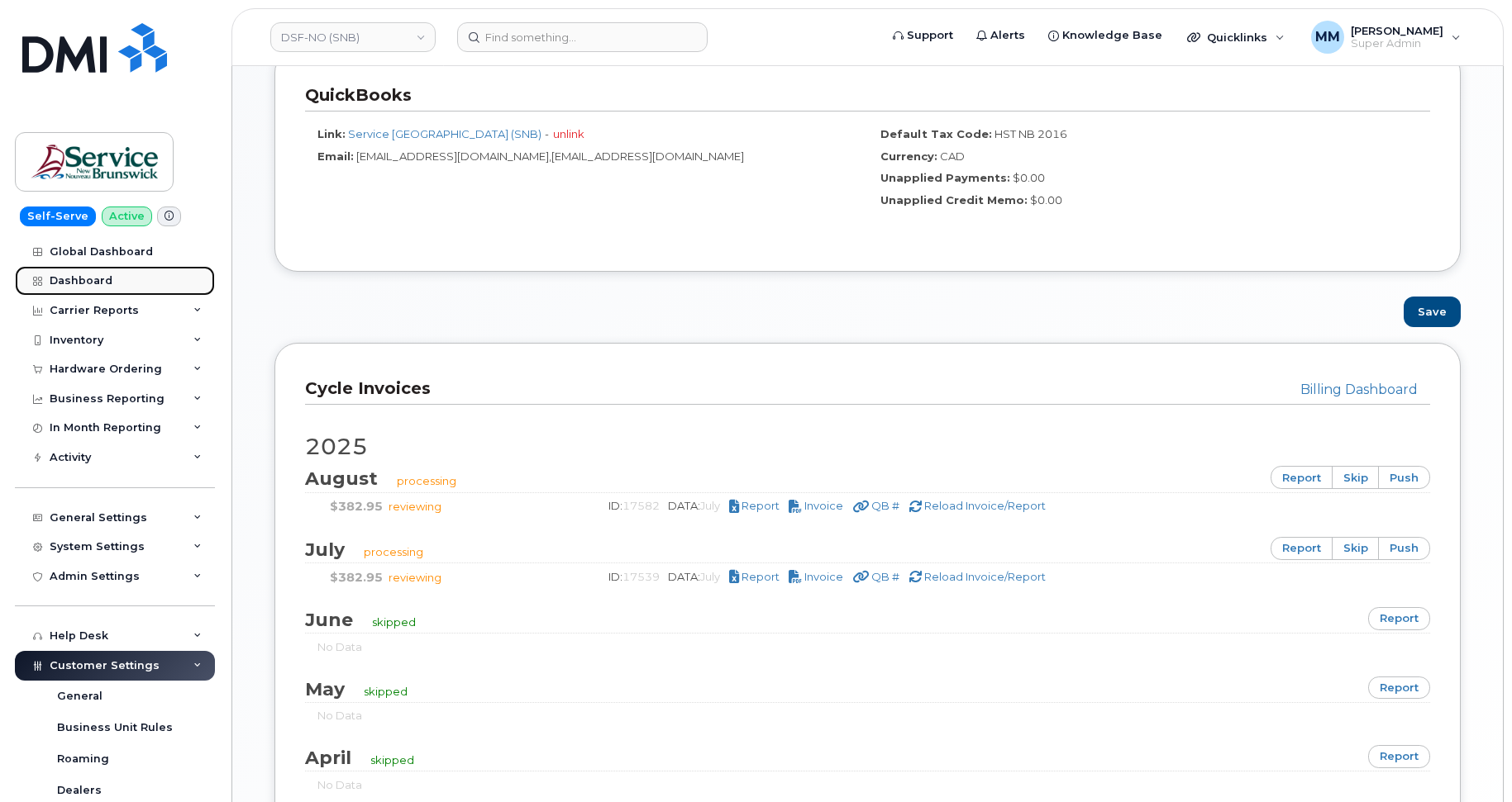
click at [77, 284] on div "Dashboard" at bounding box center [80, 280] width 63 height 13
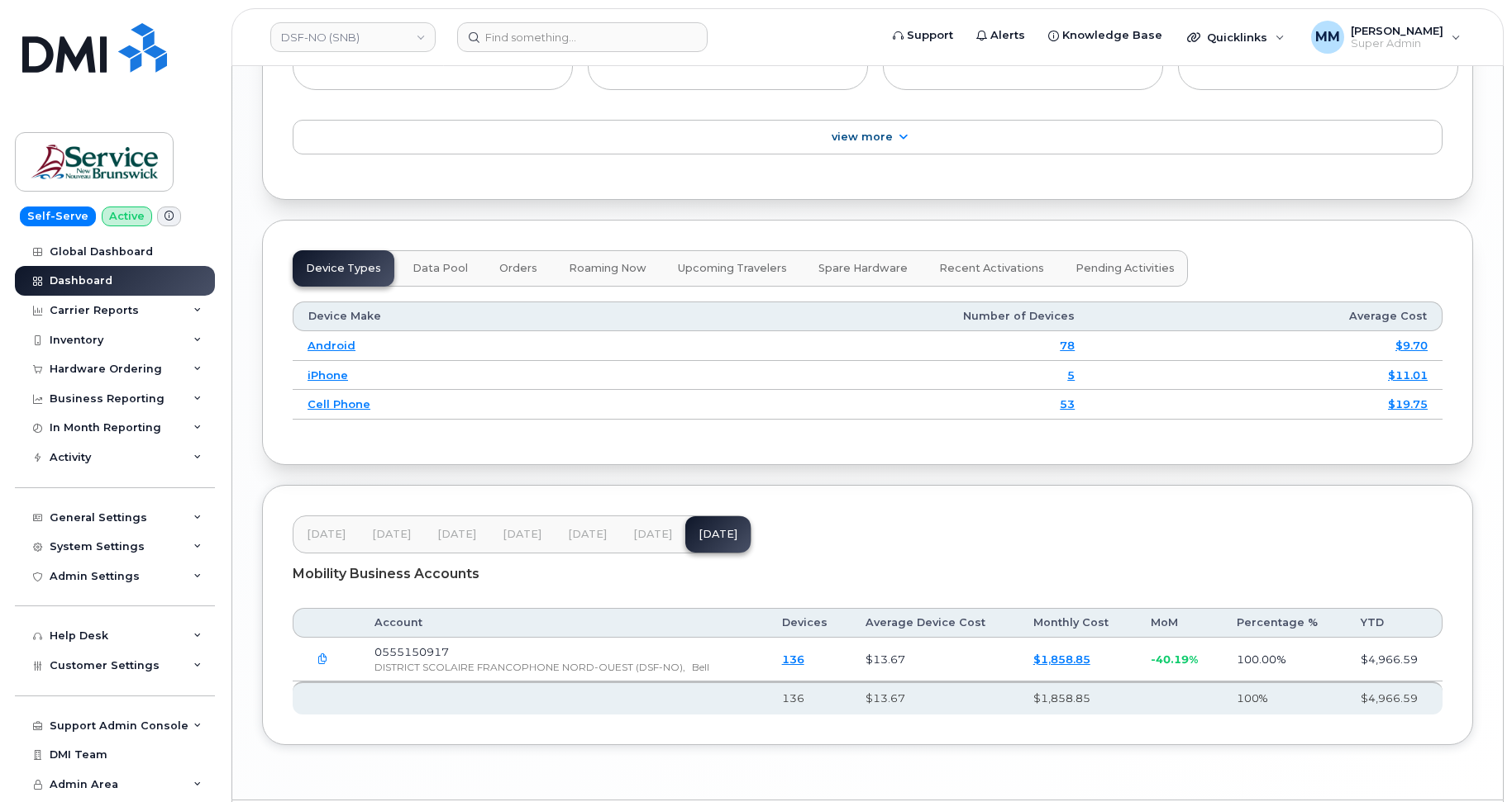
scroll to position [1967, 0]
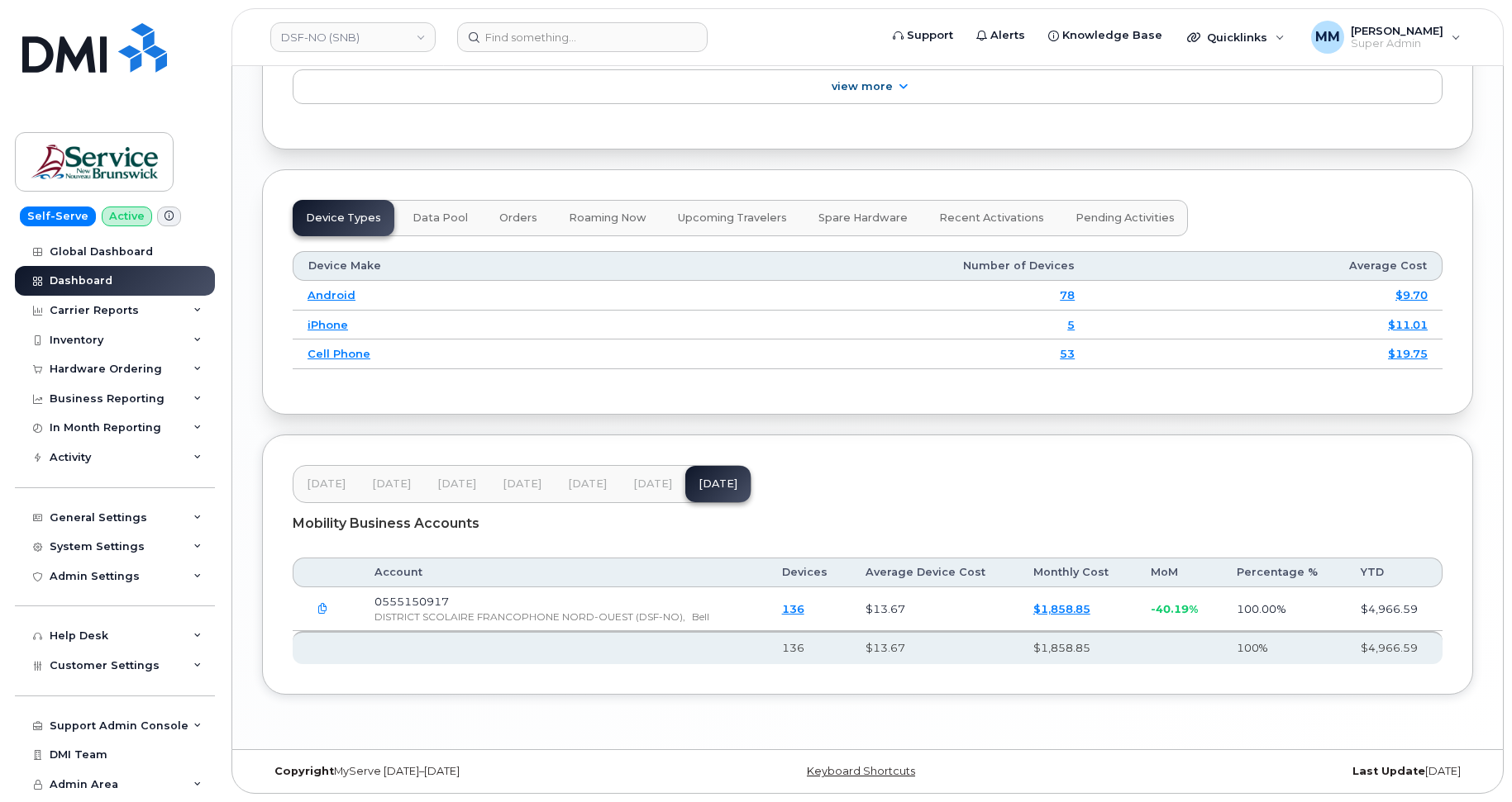
click at [649, 486] on span "Jul 25" at bounding box center [652, 483] width 39 height 13
click at [685, 491] on button "Jun 25" at bounding box center [718, 484] width 66 height 37
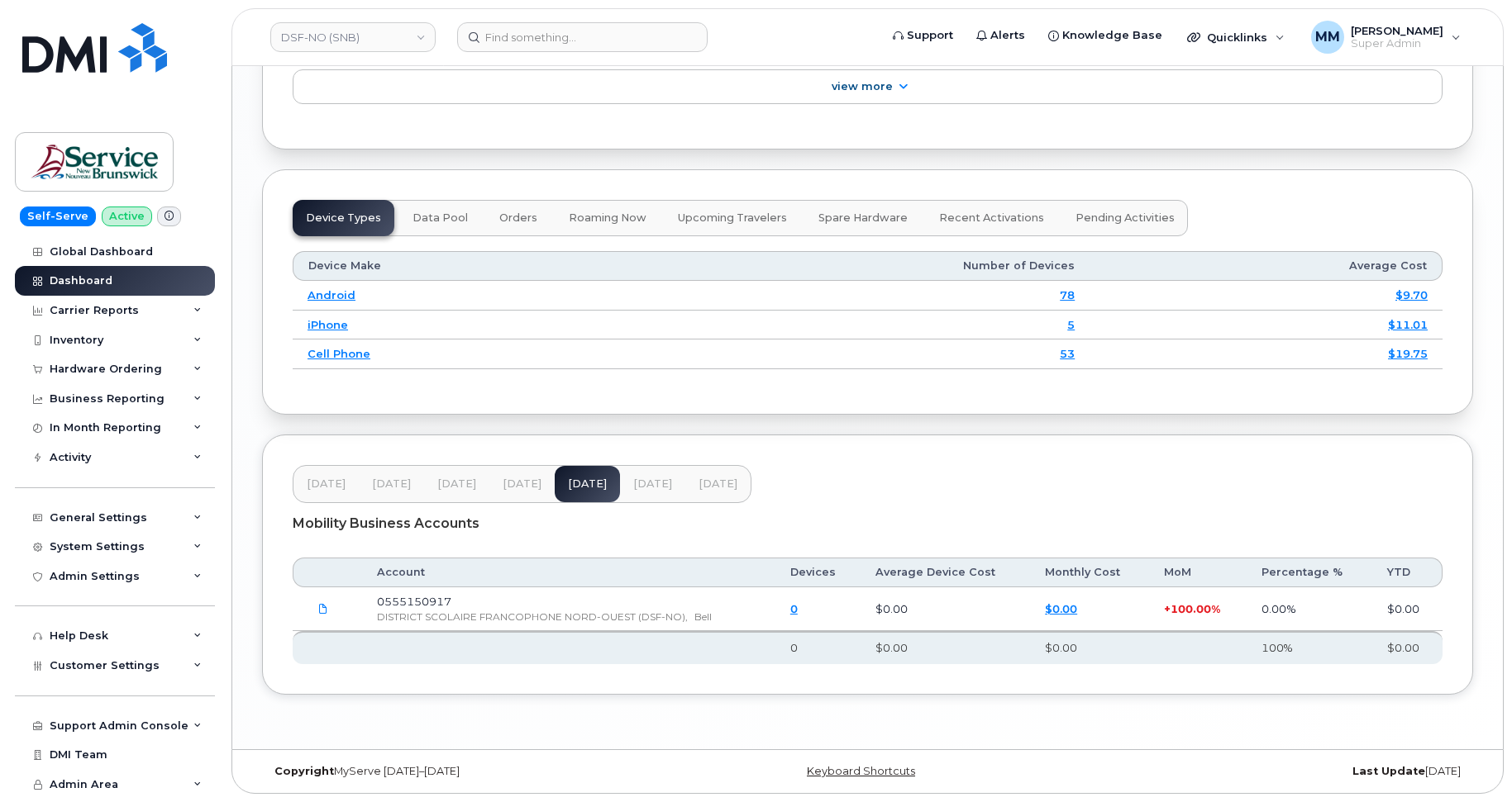
scroll to position [1966, 0]
click at [654, 485] on span "[DATE]" at bounding box center [652, 483] width 39 height 13
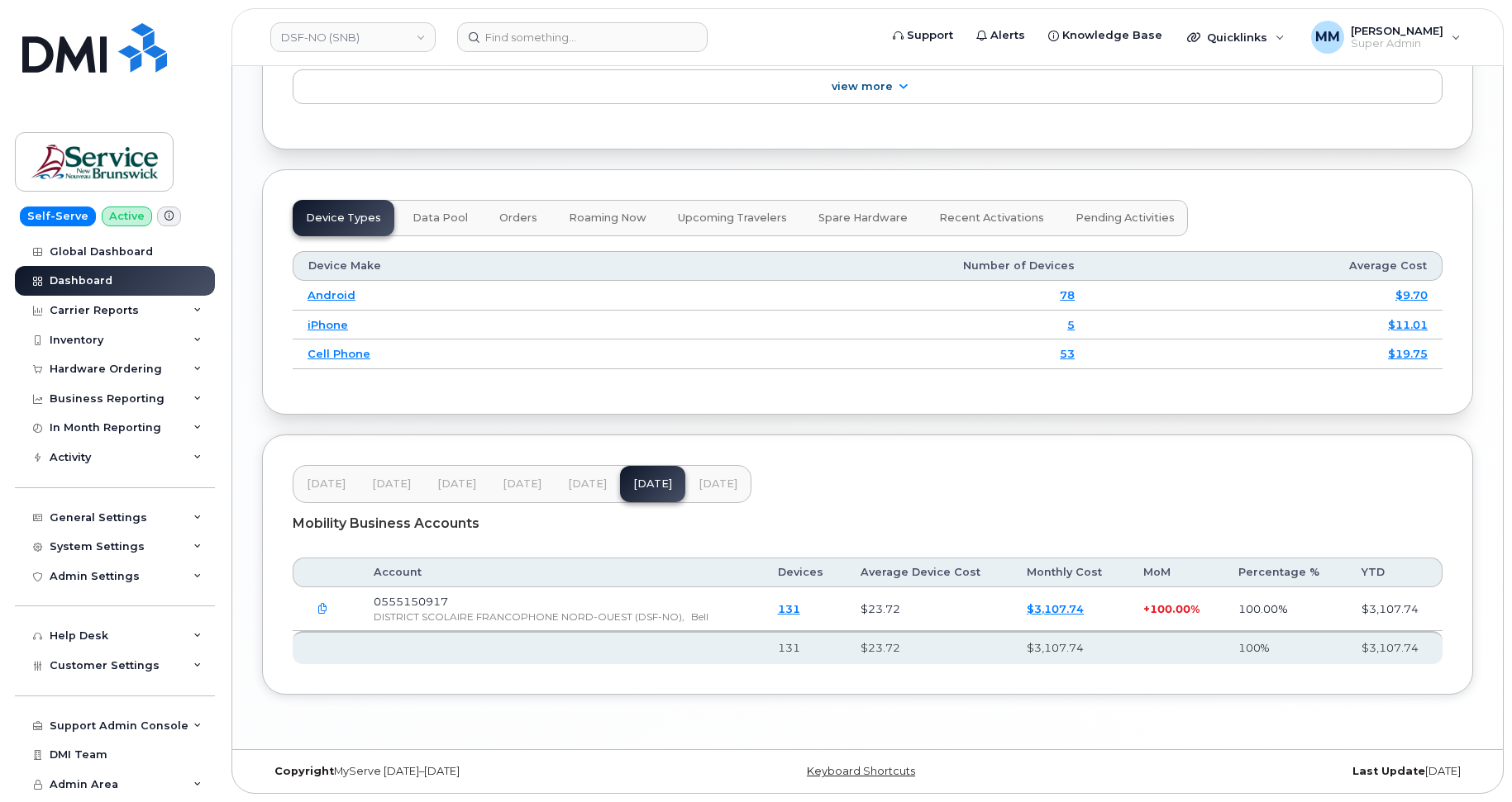
click at [705, 484] on span "[DATE]" at bounding box center [718, 483] width 39 height 13
click at [426, 35] on link "DSF-NO (SNB)" at bounding box center [352, 37] width 166 height 30
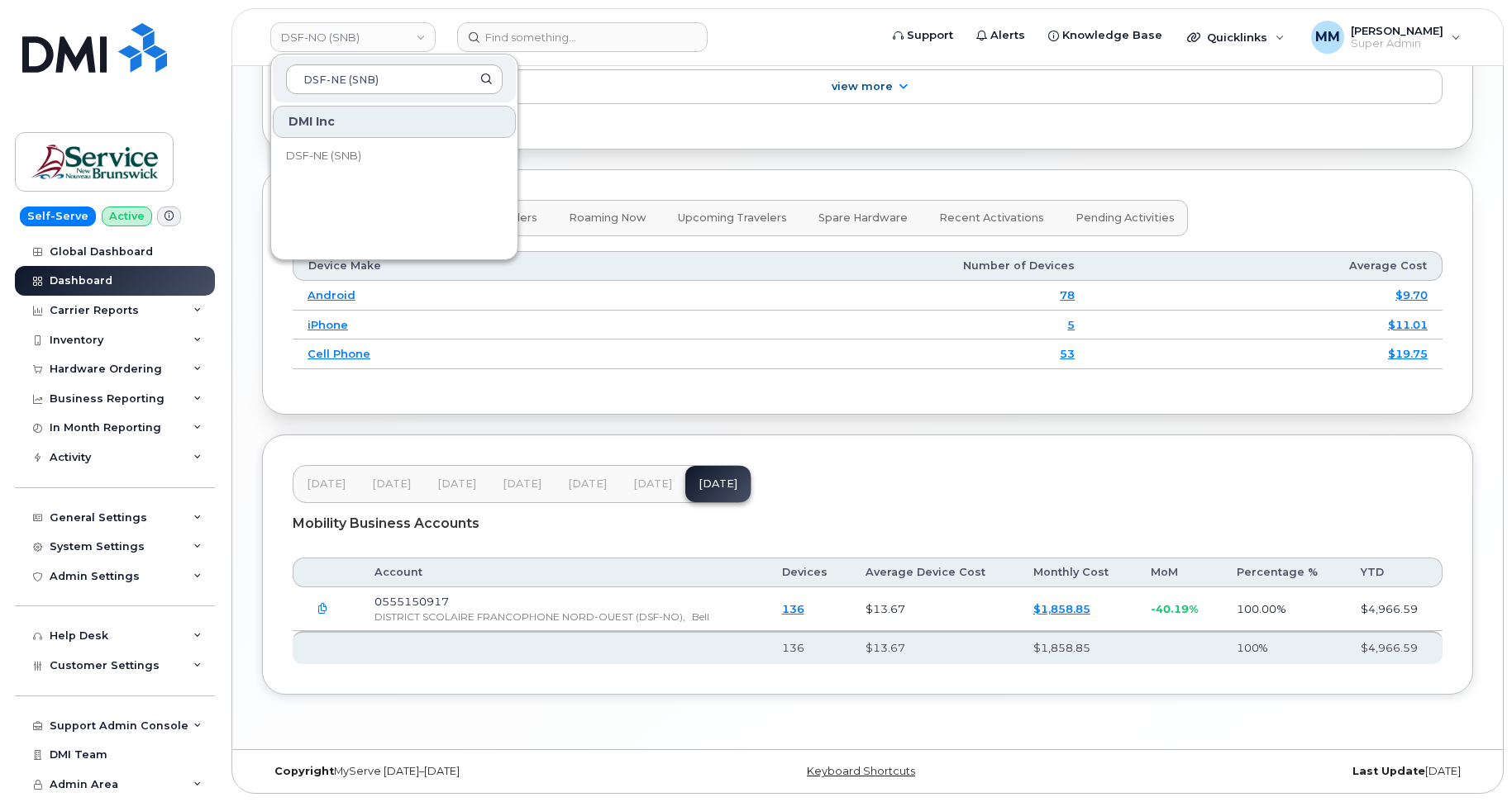
type input "DSF-NE (SNB)"
click at [339, 153] on span "DSF-NE (SNB)" at bounding box center [324, 156] width 75 height 17
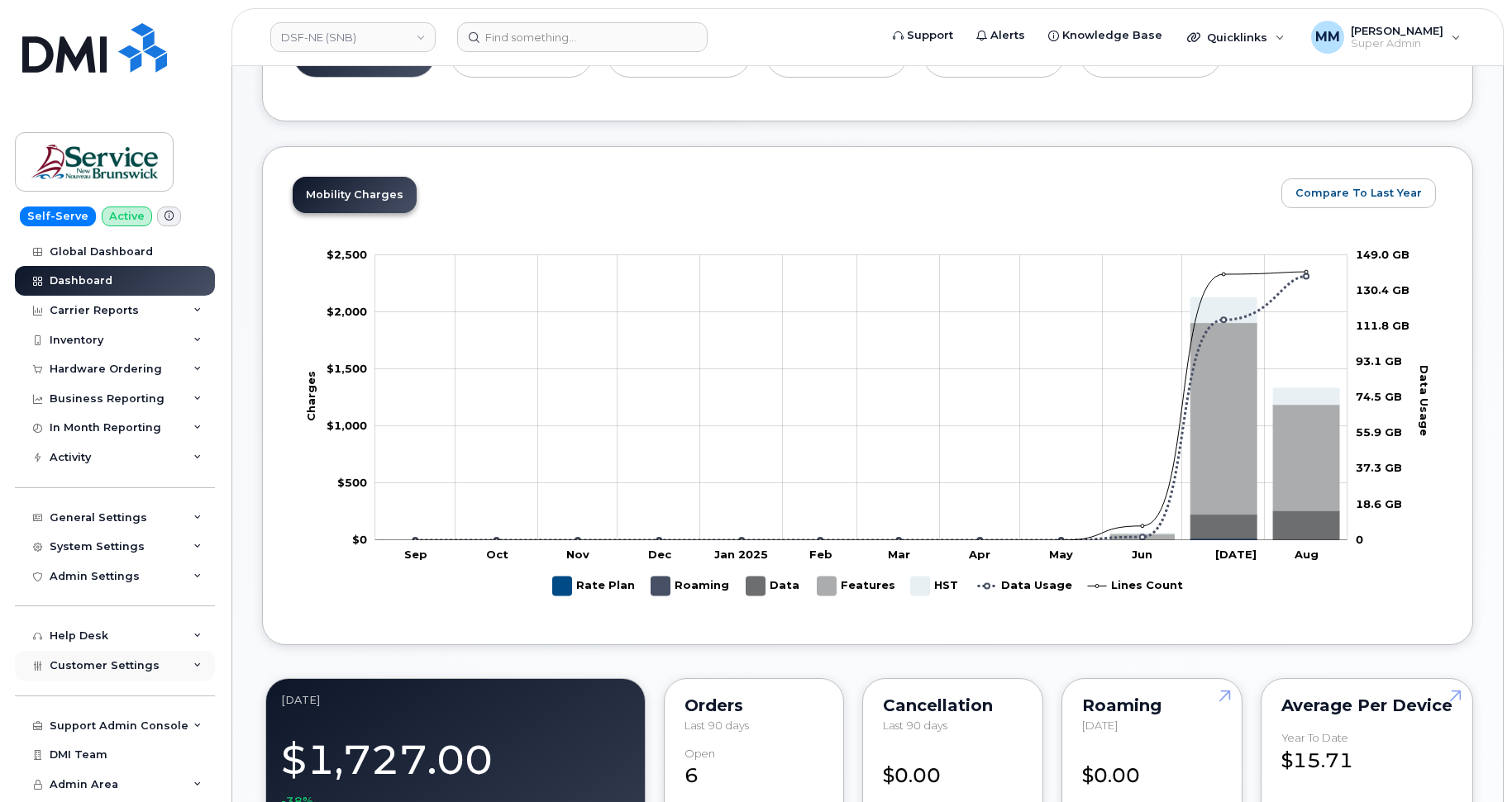
scroll to position [743, 0]
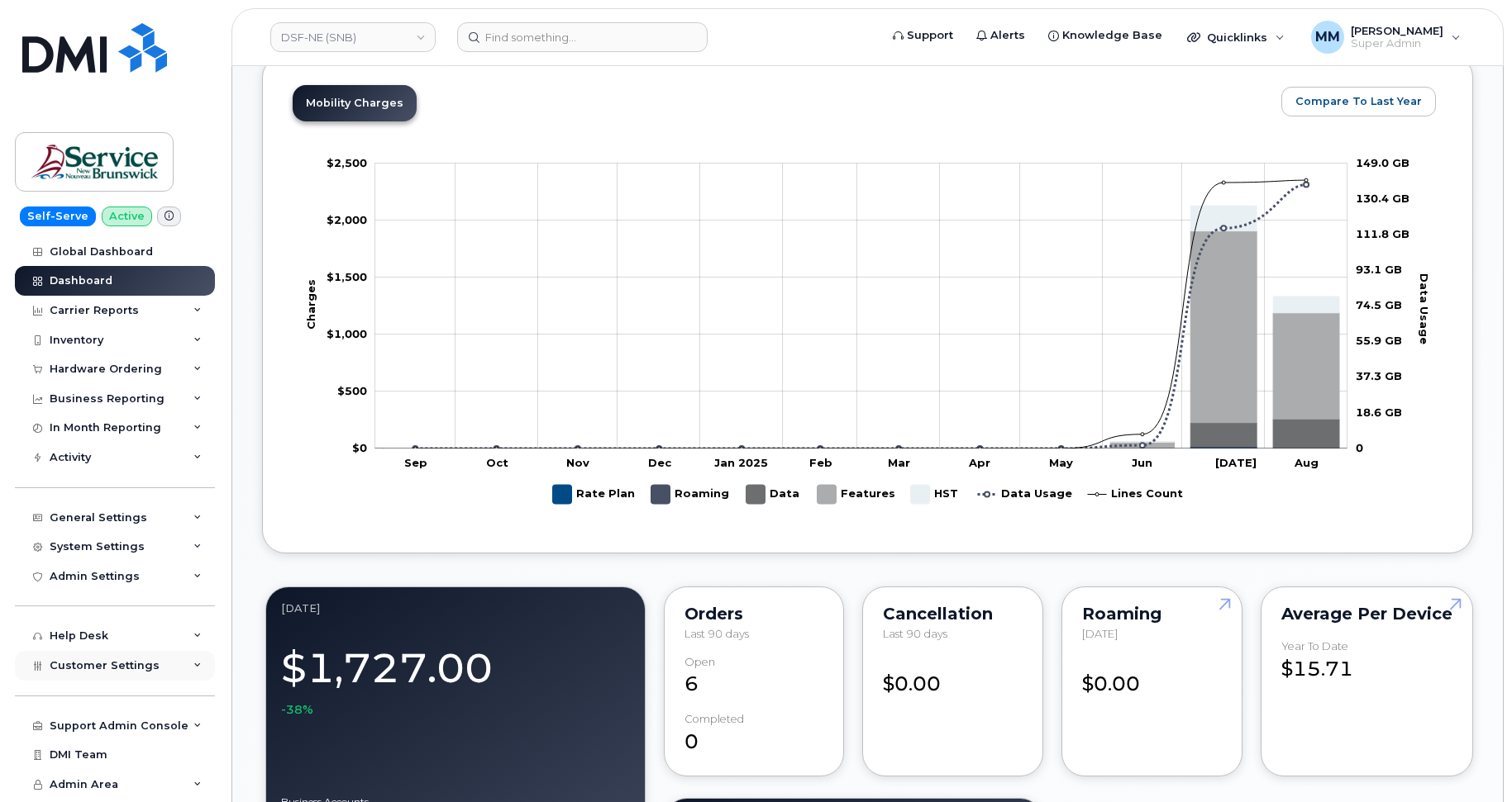
click at [70, 668] on span "Customer Settings" at bounding box center [104, 665] width 110 height 12
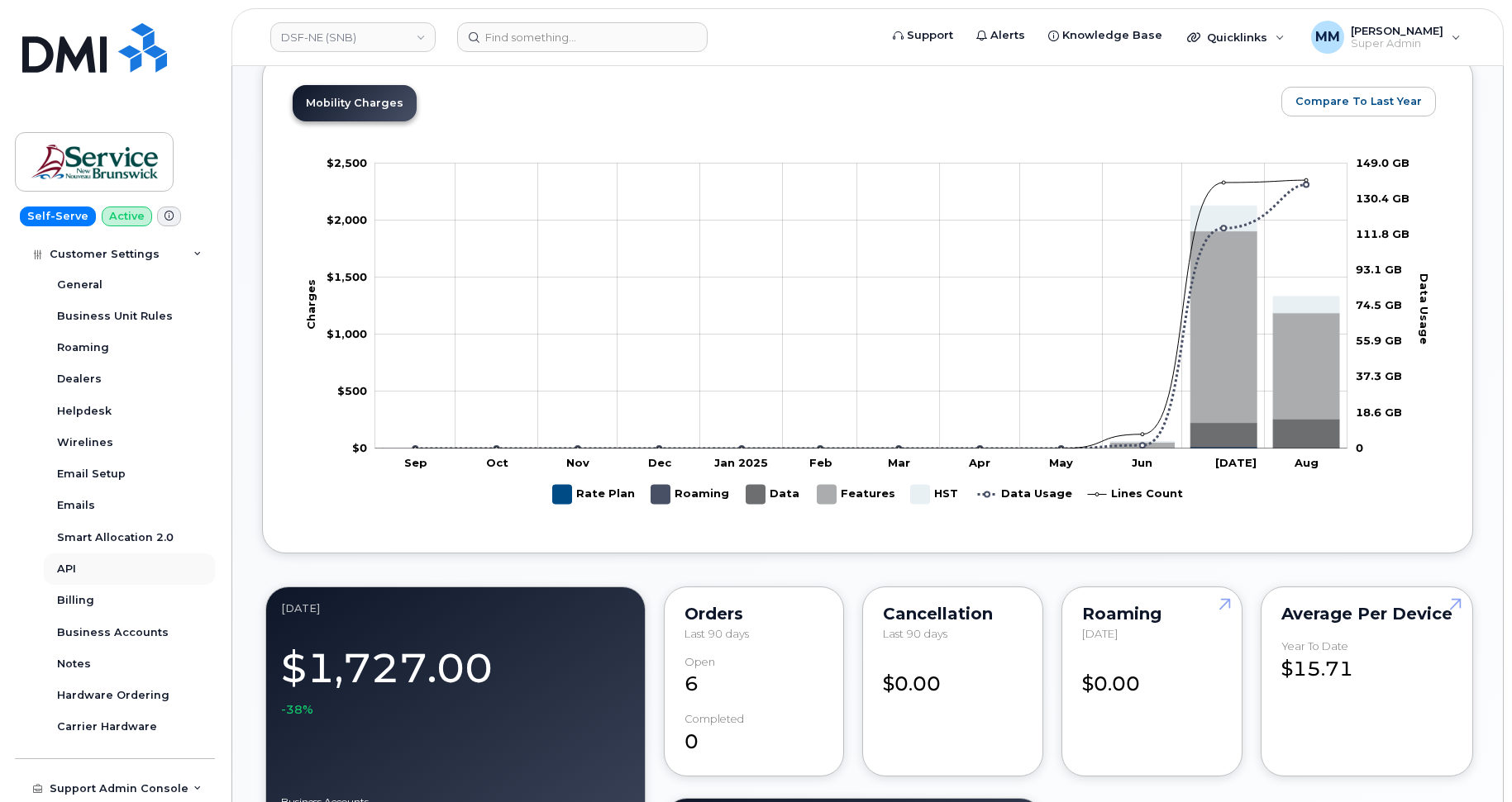
scroll to position [413, 0]
click at [79, 600] on div "Billing" at bounding box center [74, 599] width 37 height 15
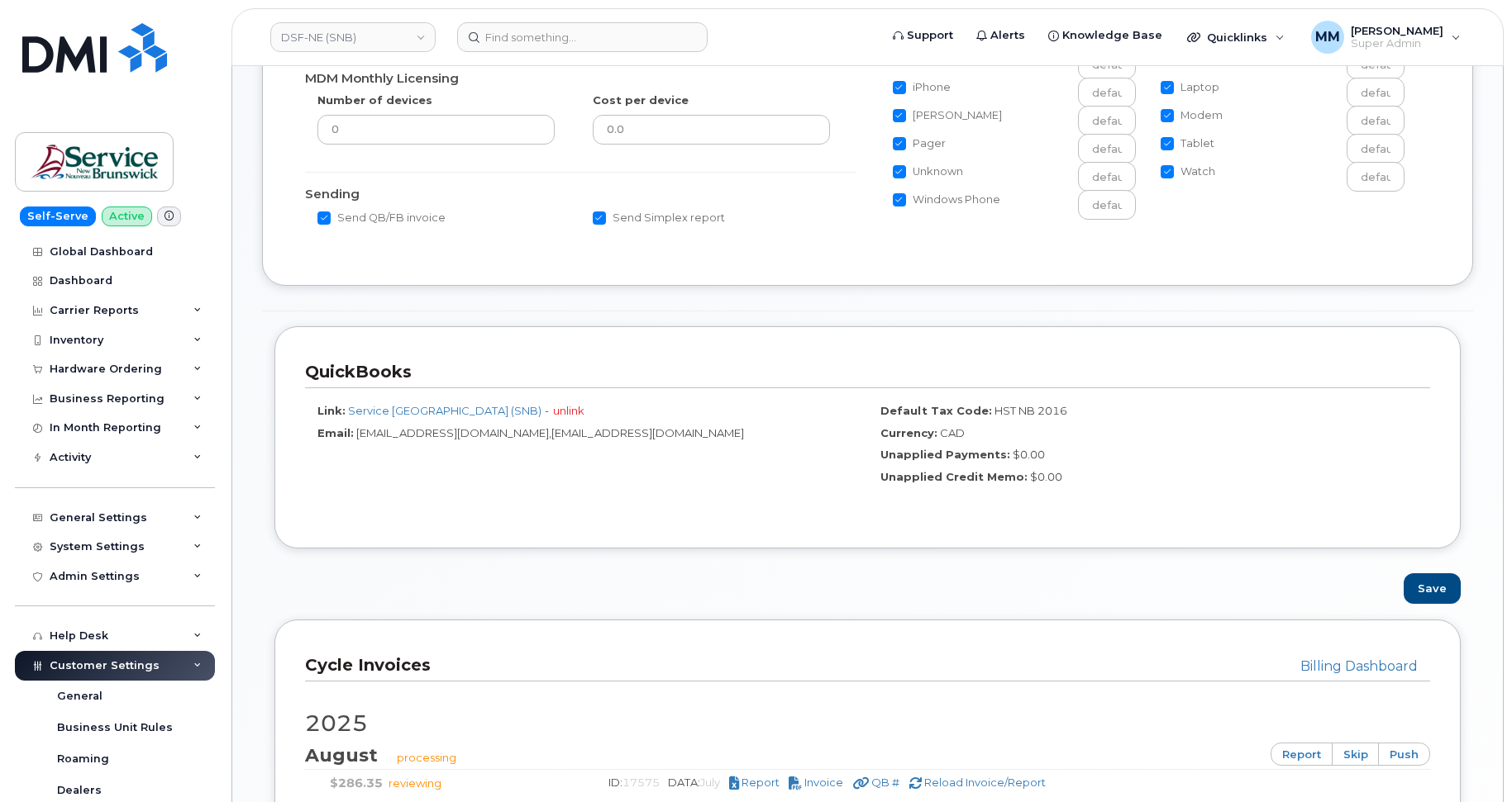
scroll to position [661, 0]
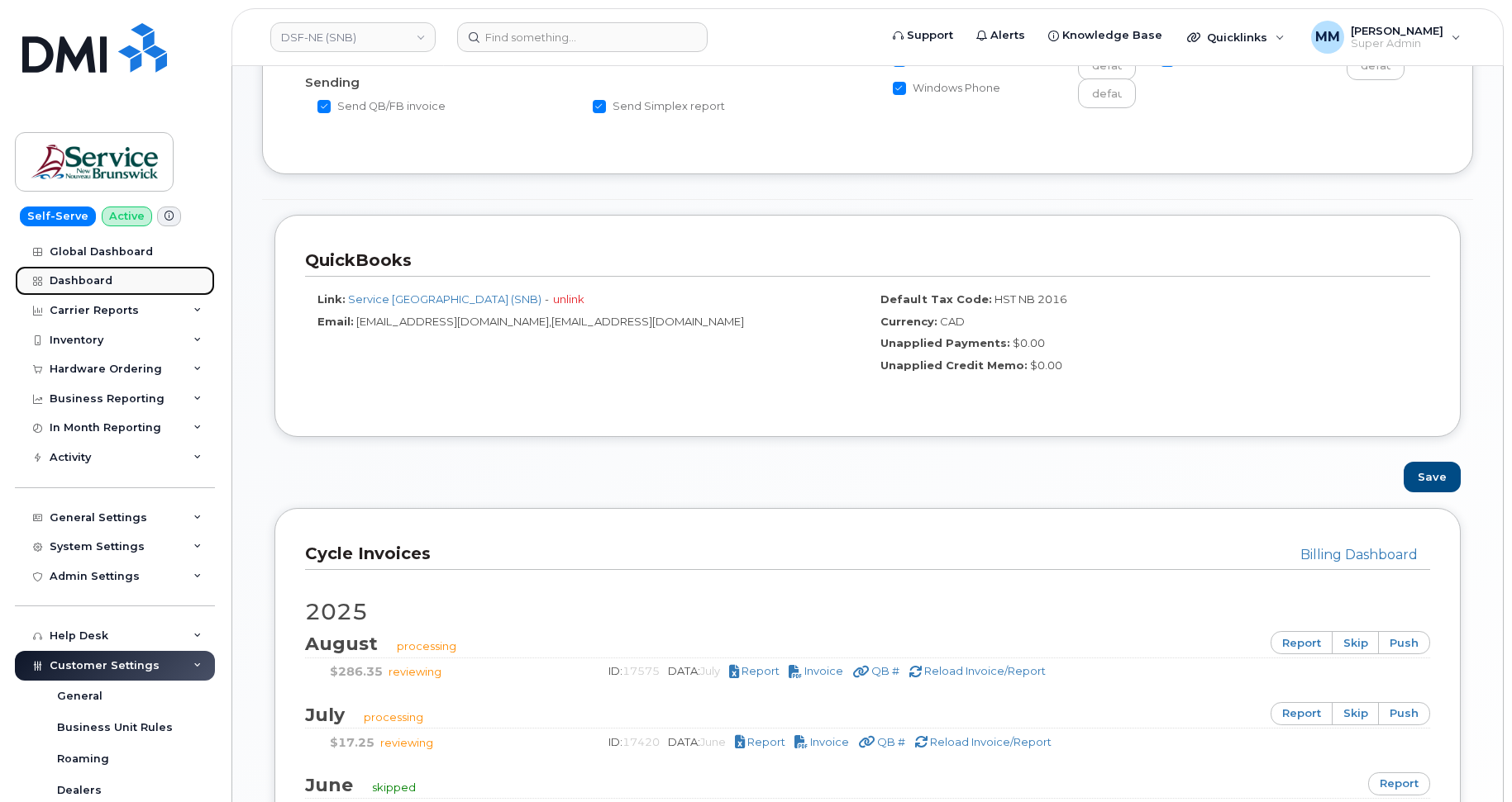
click at [94, 279] on div "Dashboard" at bounding box center [80, 280] width 63 height 13
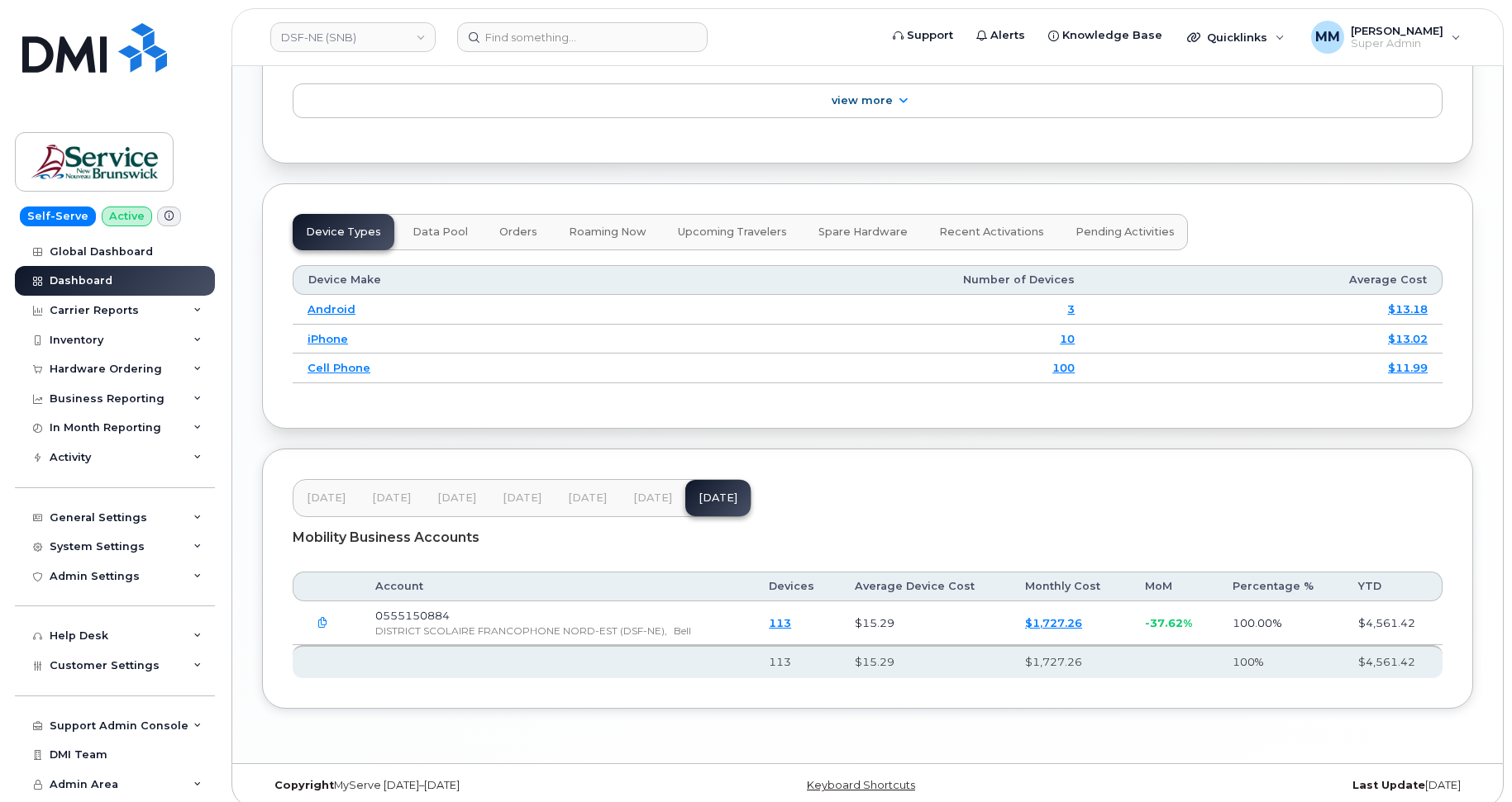
scroll to position [1942, 0]
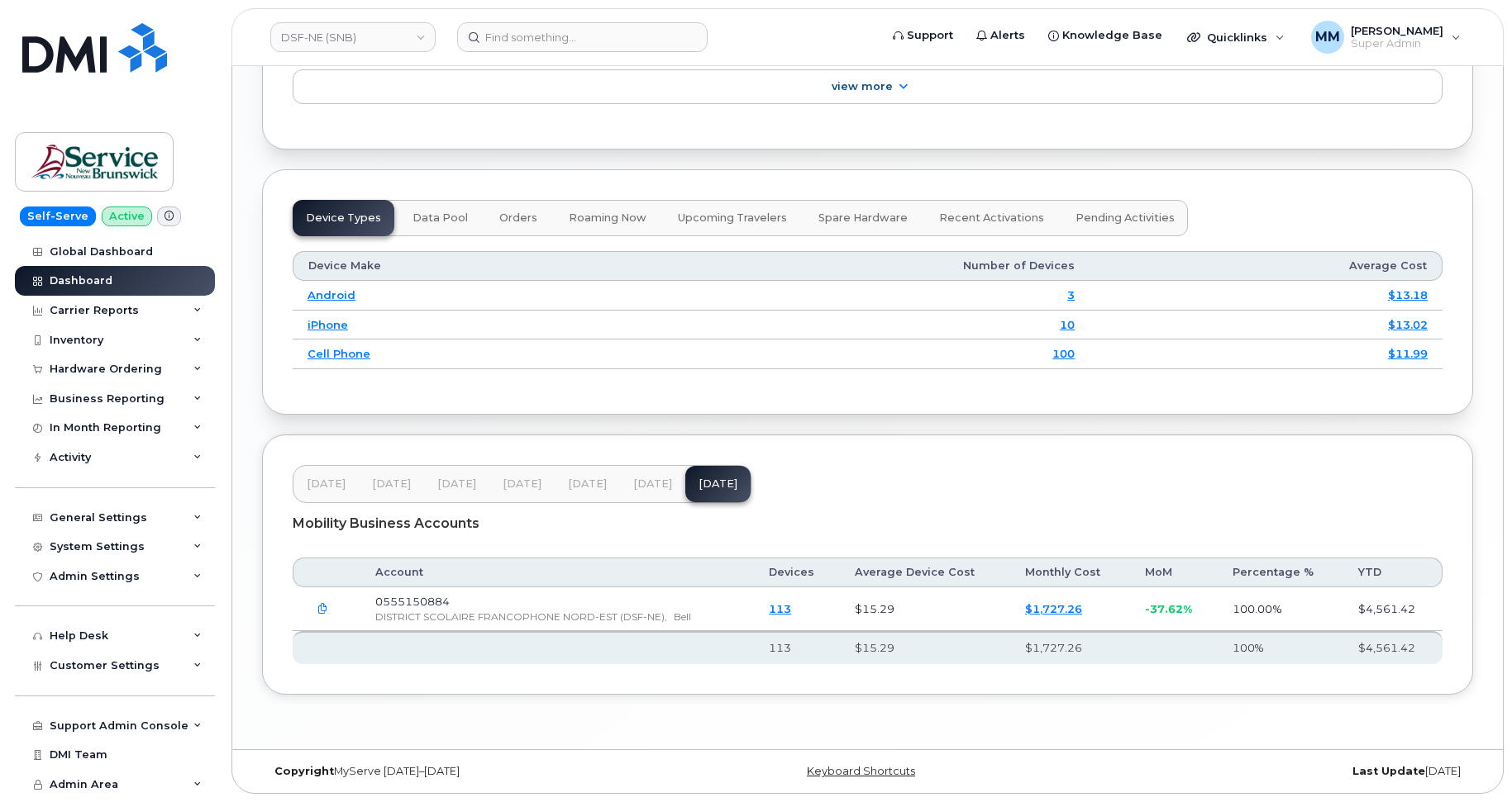
click at [581, 482] on span "[DATE]" at bounding box center [587, 483] width 39 height 13
click at [650, 488] on span "Jul 25" at bounding box center [652, 483] width 39 height 13
click at [713, 483] on span "Aug 25" at bounding box center [718, 483] width 39 height 13
click at [353, 42] on link "DSF-NE (SNB)" at bounding box center [352, 37] width 166 height 30
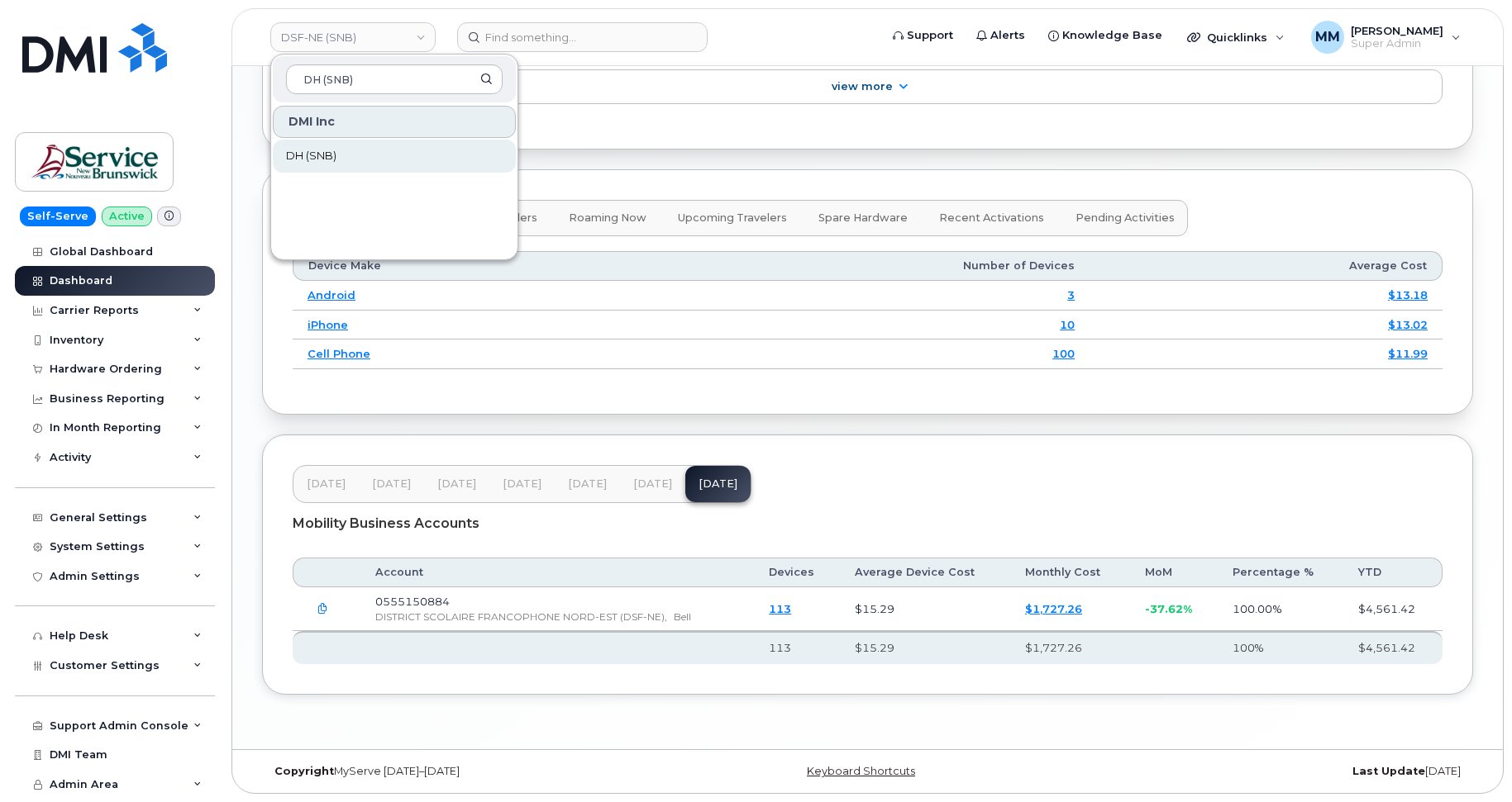
type input "DH (SNB)"
click at [329, 147] on link "DH (SNB)" at bounding box center [394, 156] width 243 height 33
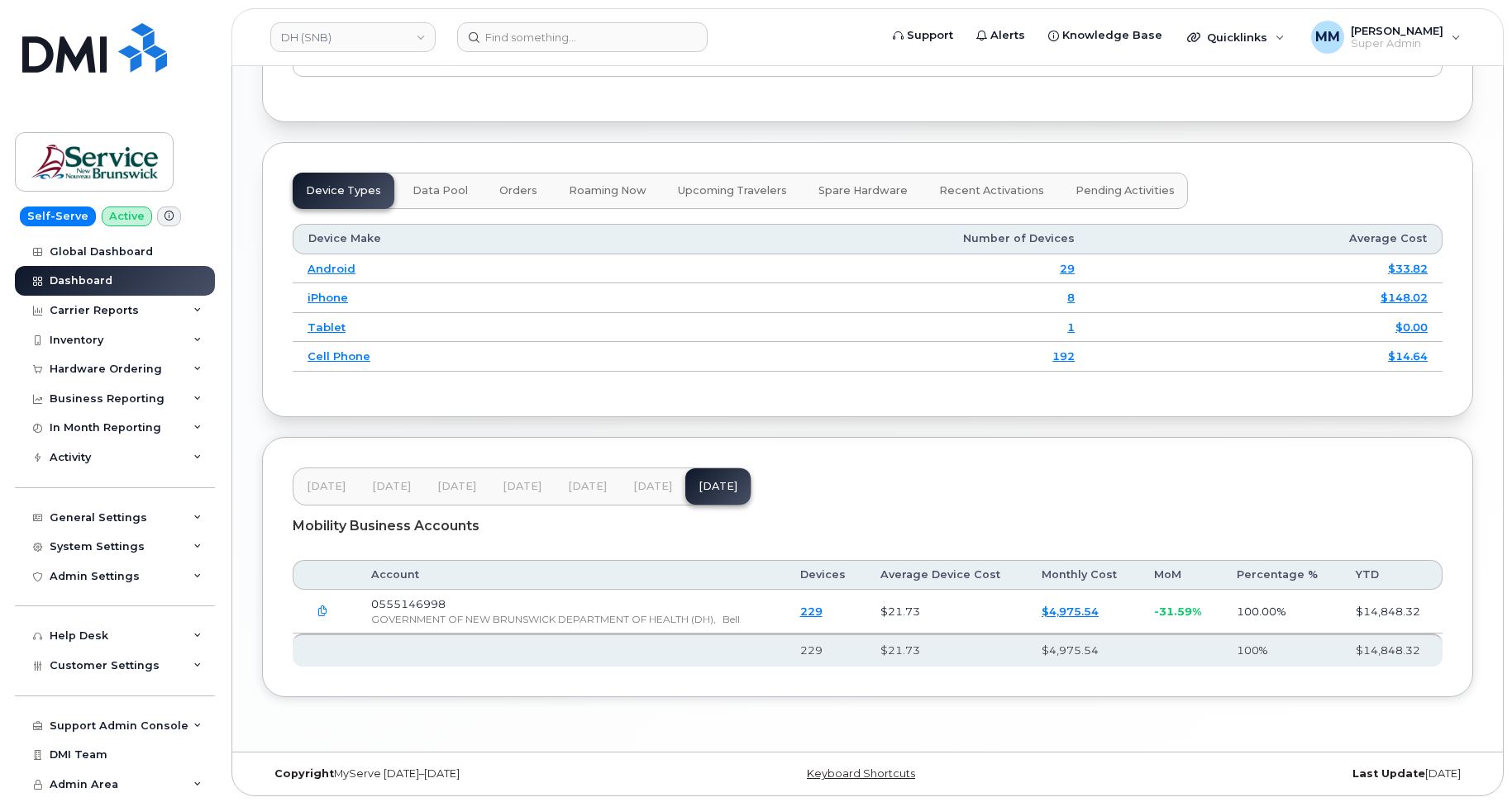
scroll to position [1996, 0]
click at [86, 673] on div "Customer Settings" at bounding box center [114, 666] width 200 height 30
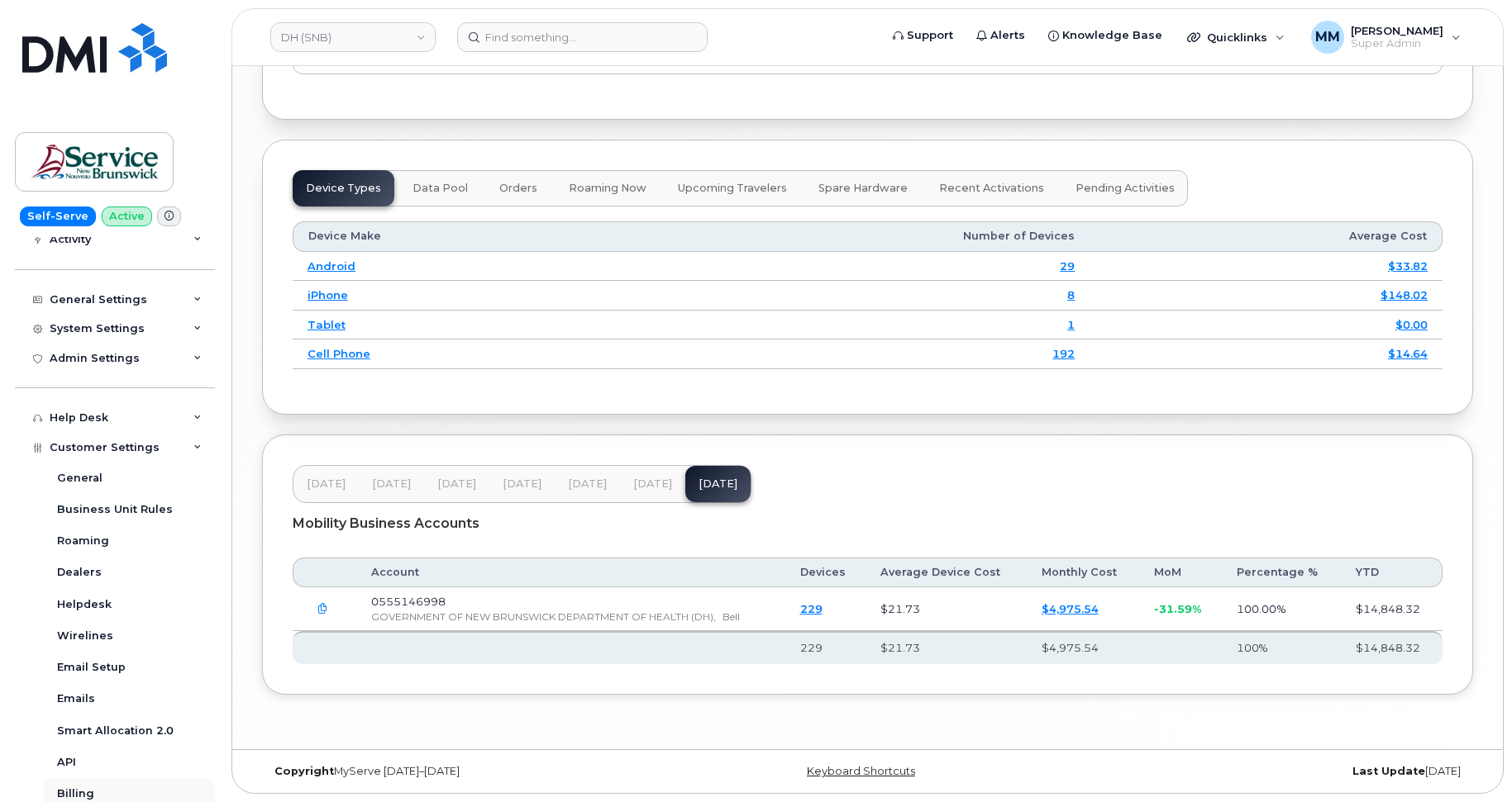
scroll to position [248, 0]
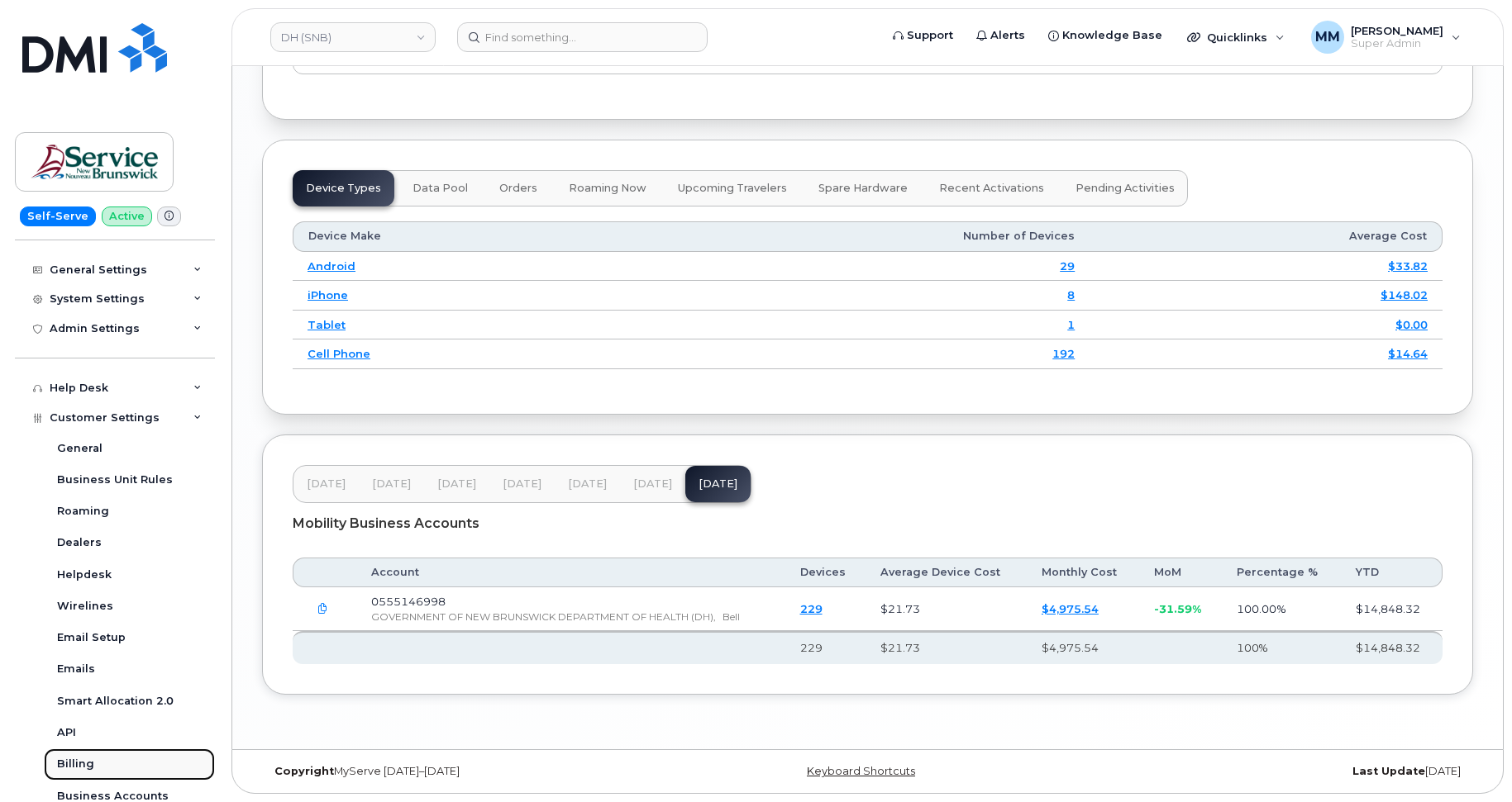
click at [119, 755] on link "Billing" at bounding box center [129, 764] width 171 height 32
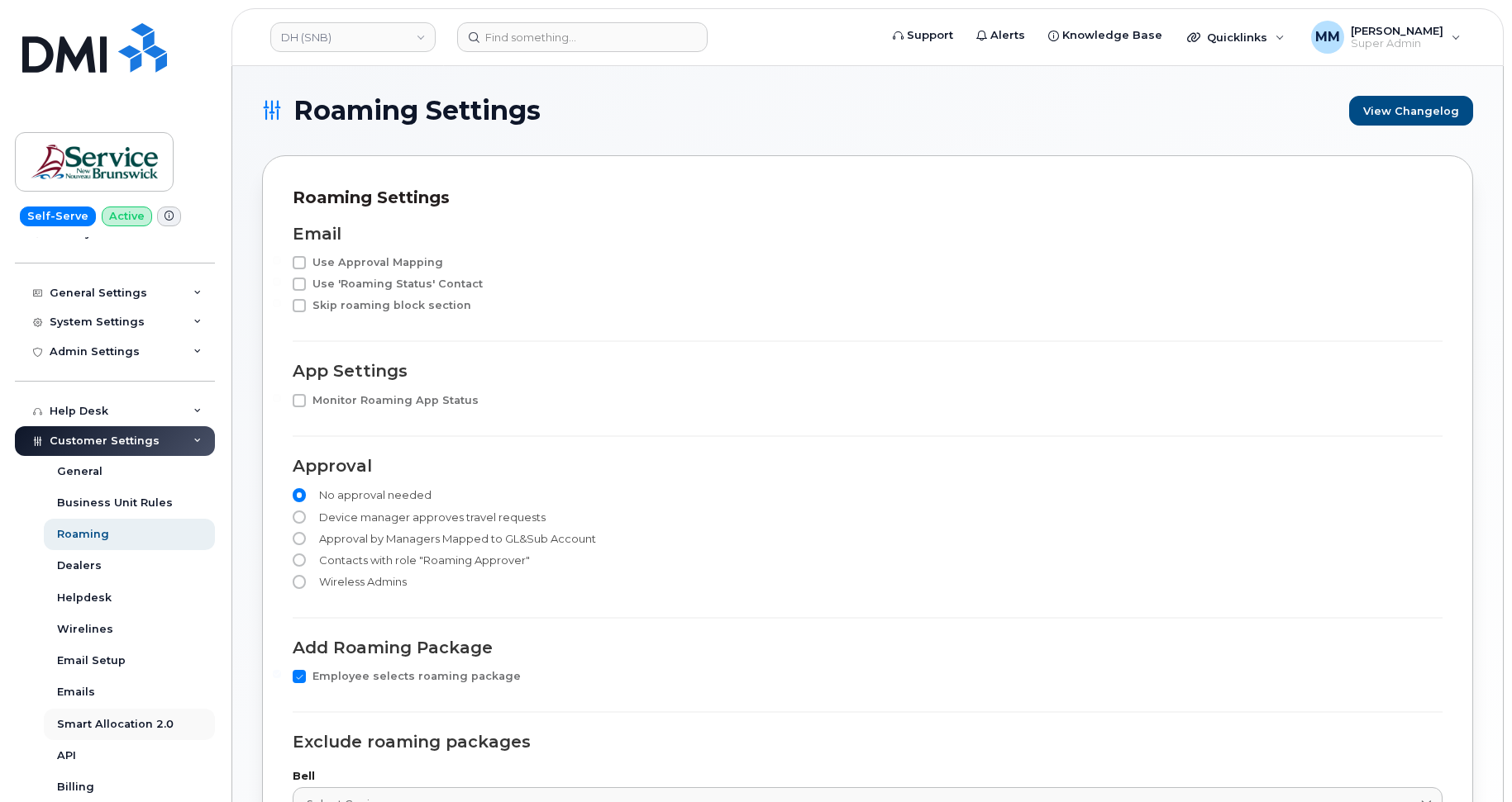
scroll to position [248, 0]
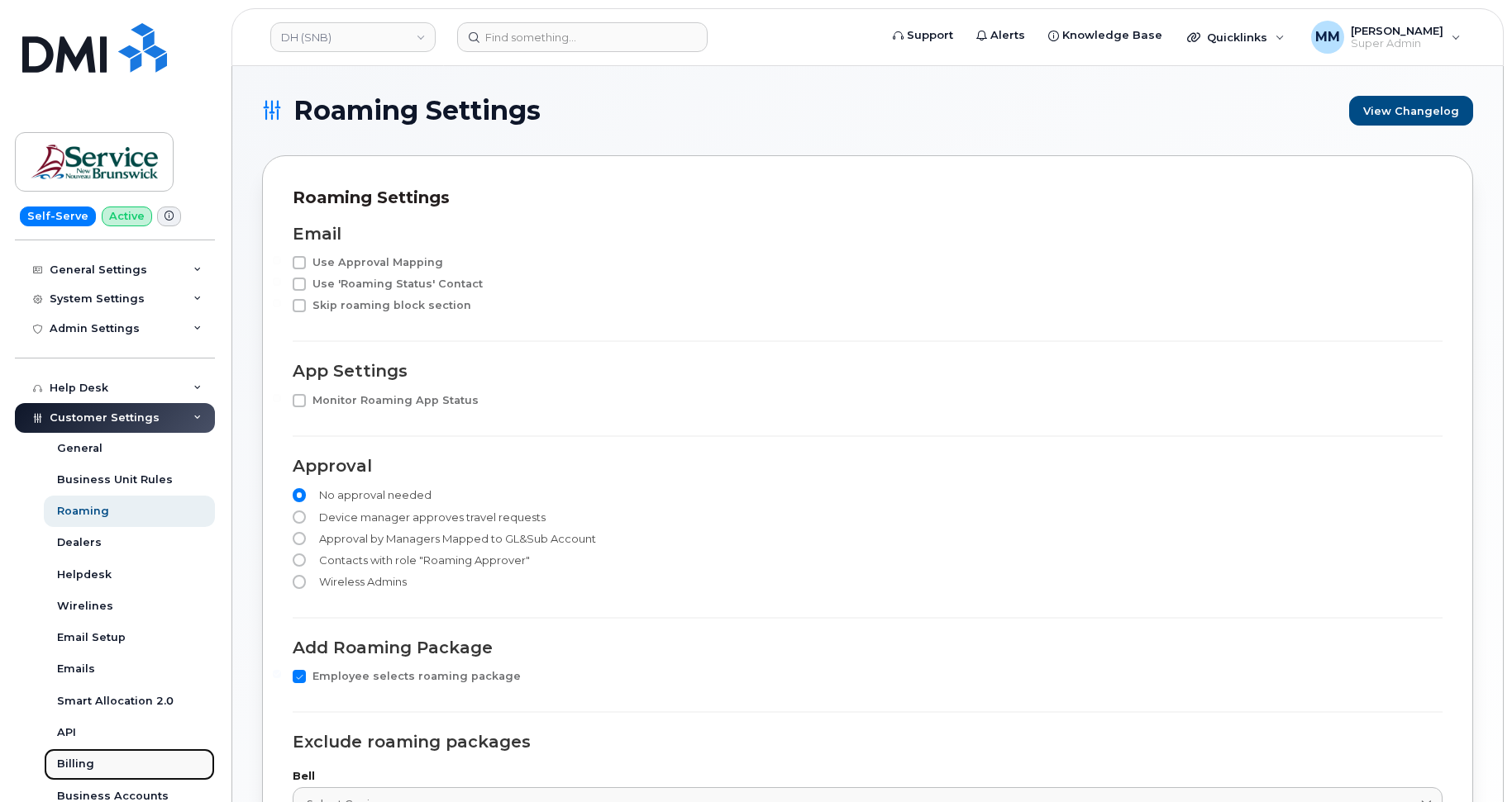
click at [67, 752] on link "Billing" at bounding box center [129, 764] width 171 height 32
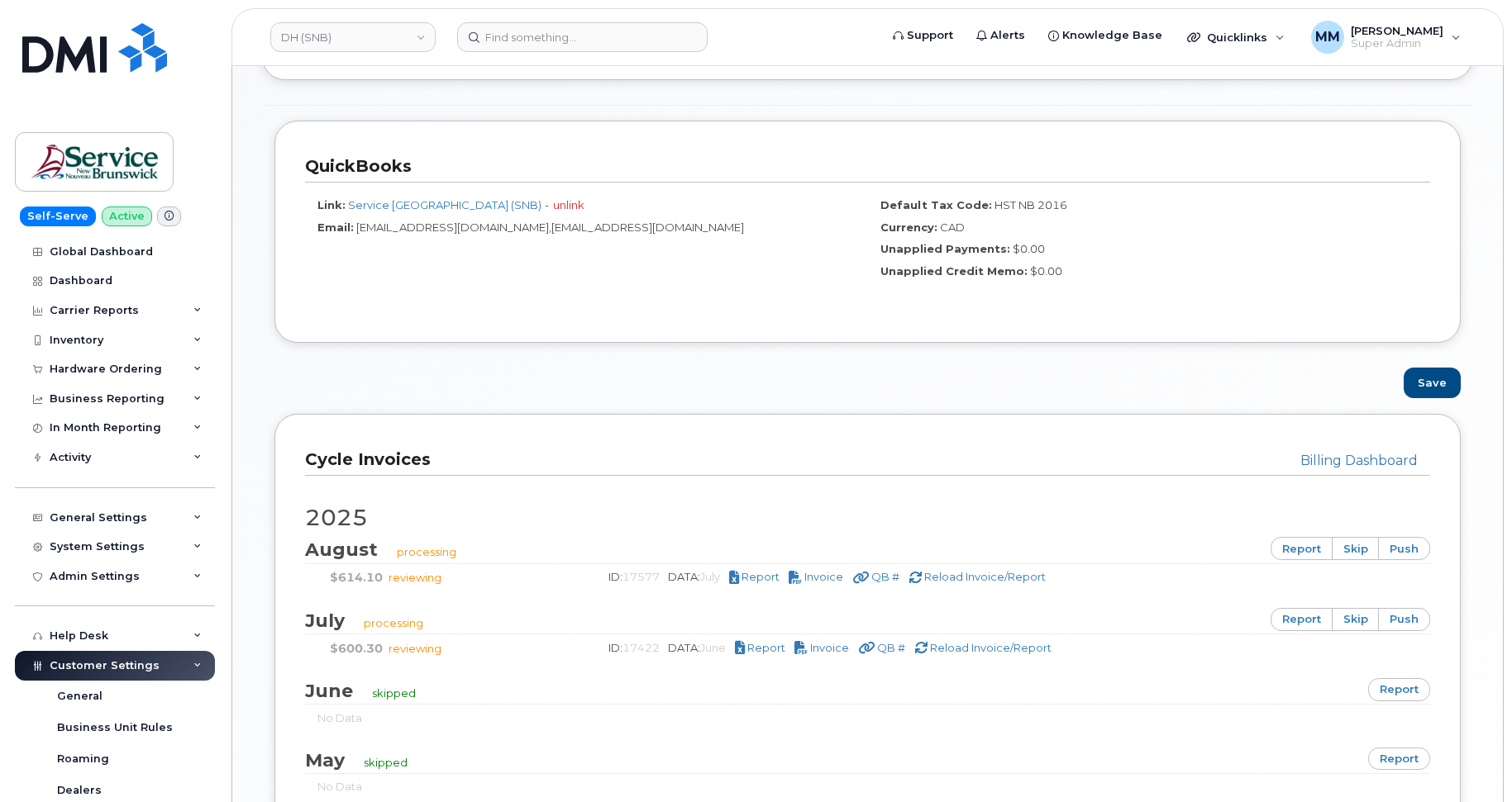
scroll to position [827, 0]
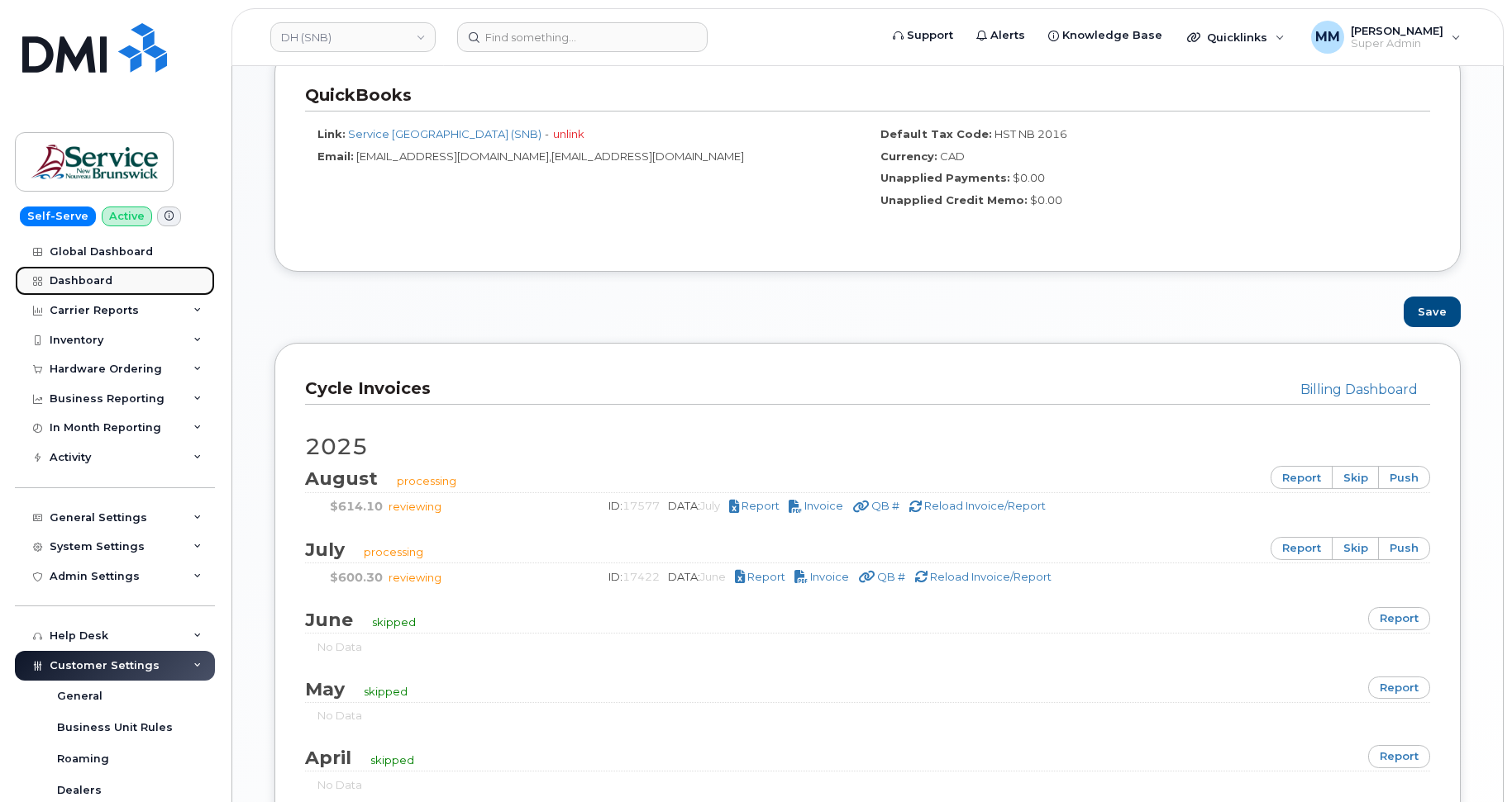
click at [81, 284] on div "Dashboard" at bounding box center [80, 280] width 63 height 13
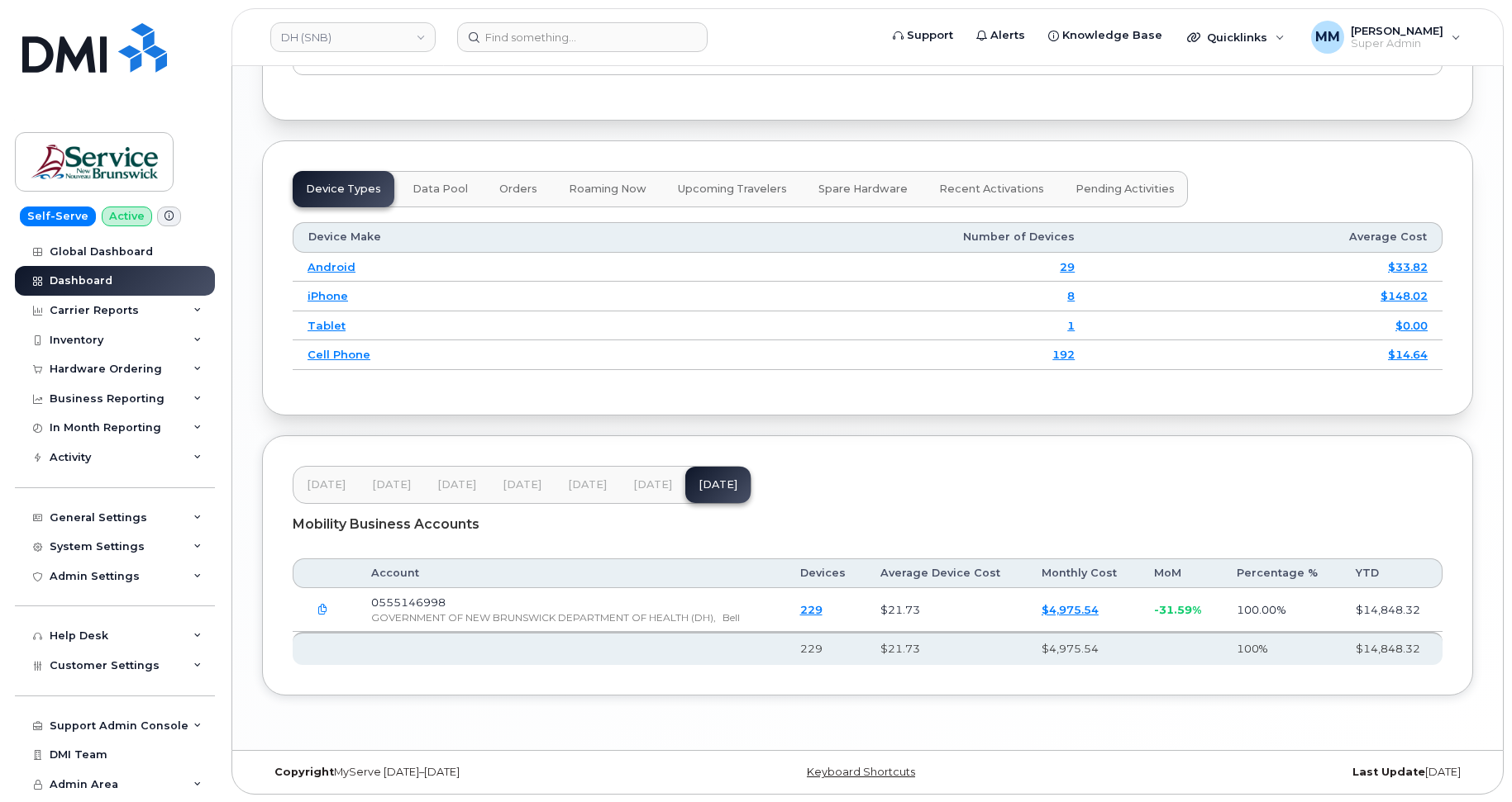
scroll to position [1996, 0]
click at [585, 485] on span "Jun 25" at bounding box center [587, 483] width 39 height 13
click at [660, 483] on span "Jul 25" at bounding box center [652, 483] width 39 height 13
click at [377, 38] on link "DH (SNB)" at bounding box center [352, 37] width 166 height 30
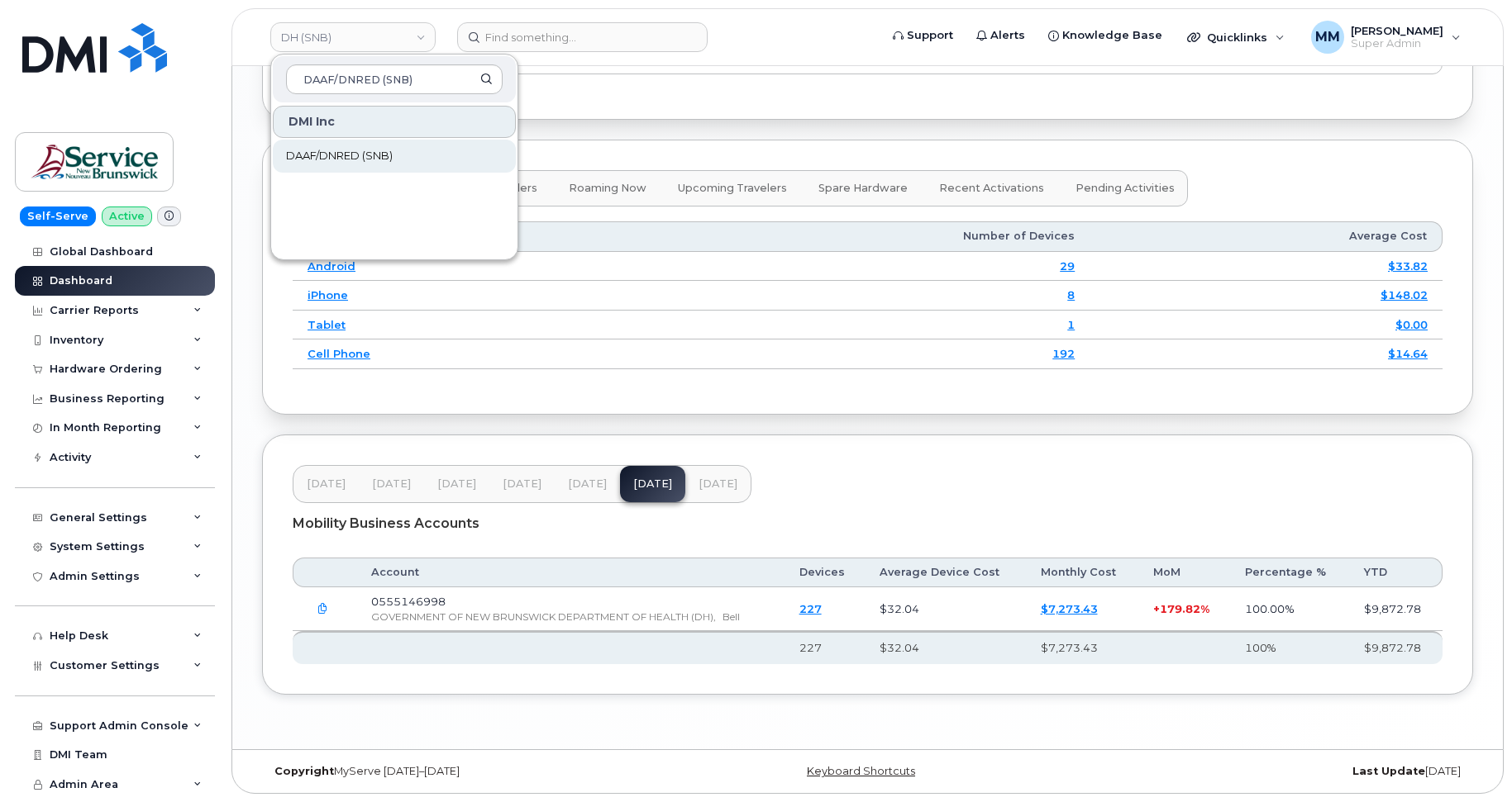
type input "DAAF/DNRED (SNB)"
click at [386, 156] on span "DAAF/DNRED (SNB)" at bounding box center [339, 156] width 106 height 17
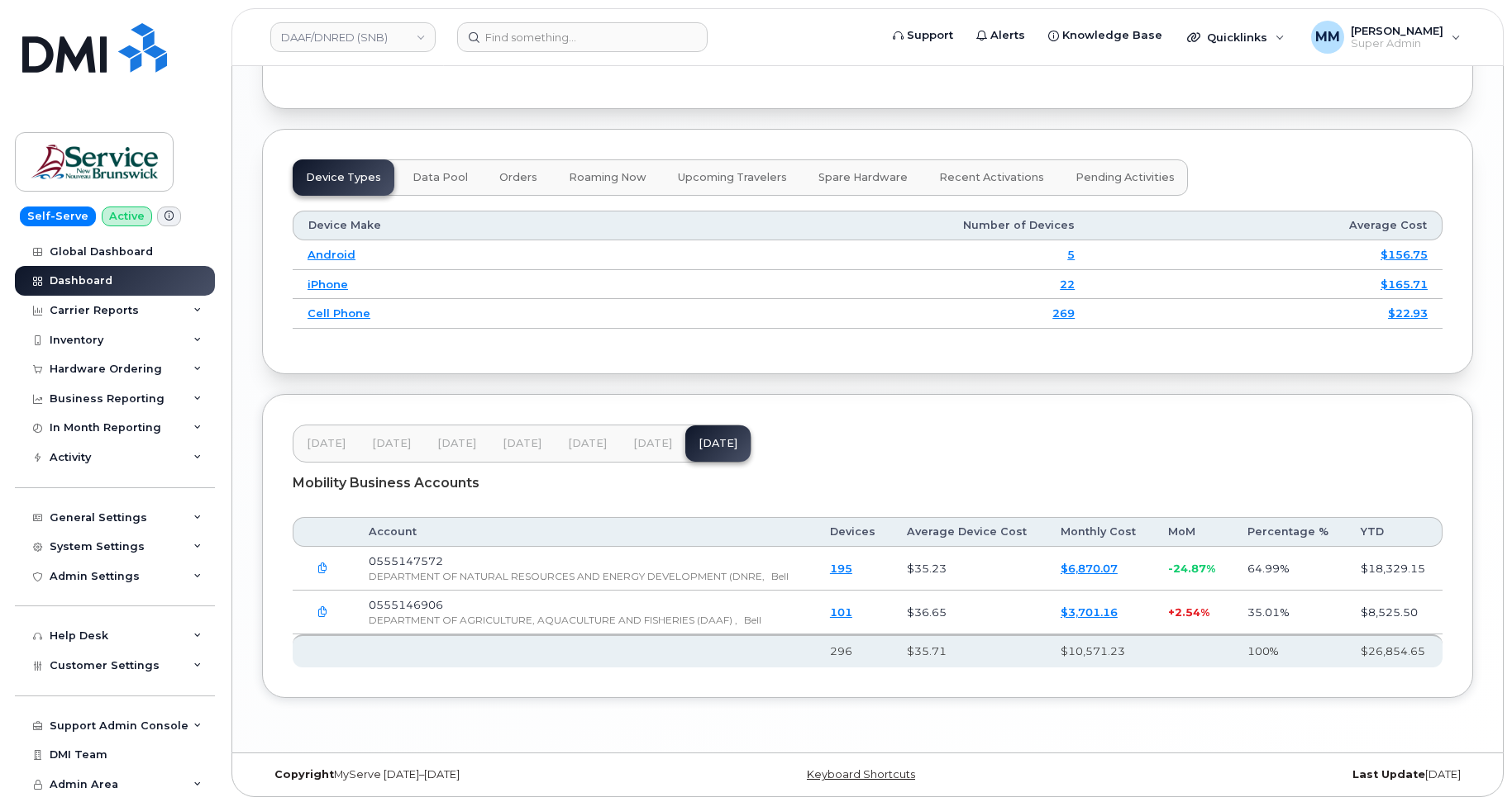
scroll to position [1987, 0]
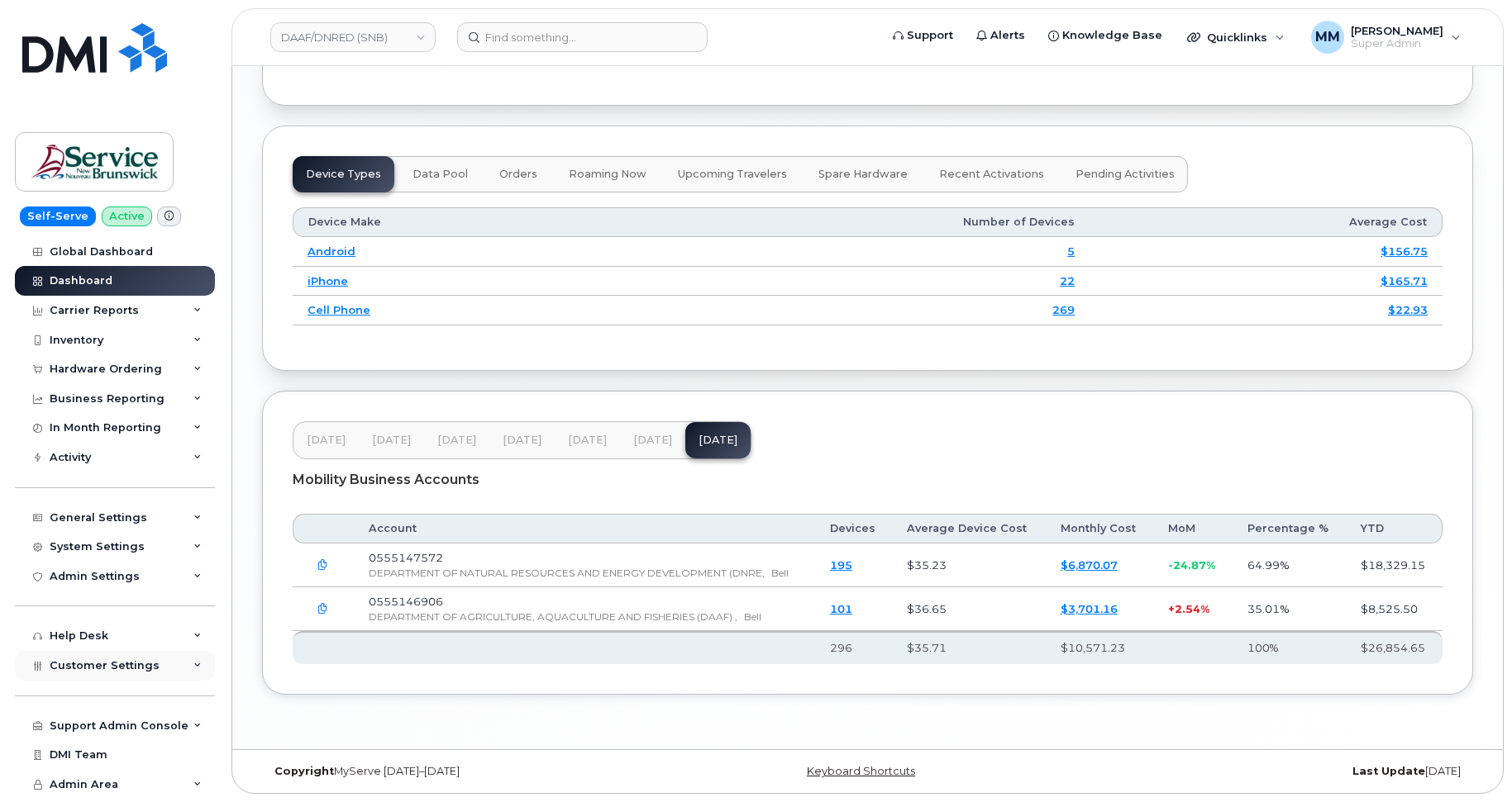
click at [117, 663] on span "Customer Settings" at bounding box center [104, 665] width 110 height 12
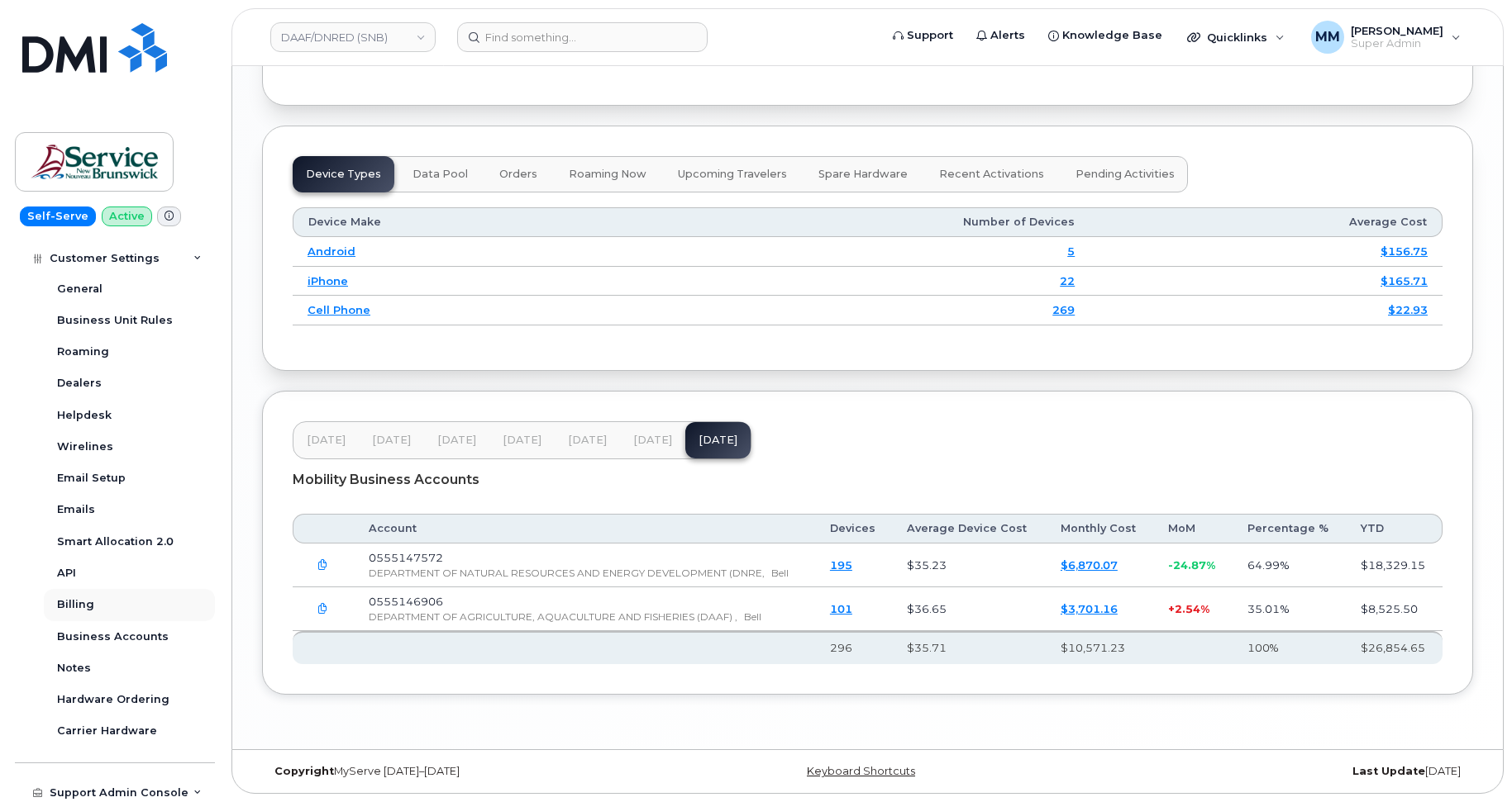
scroll to position [413, 0]
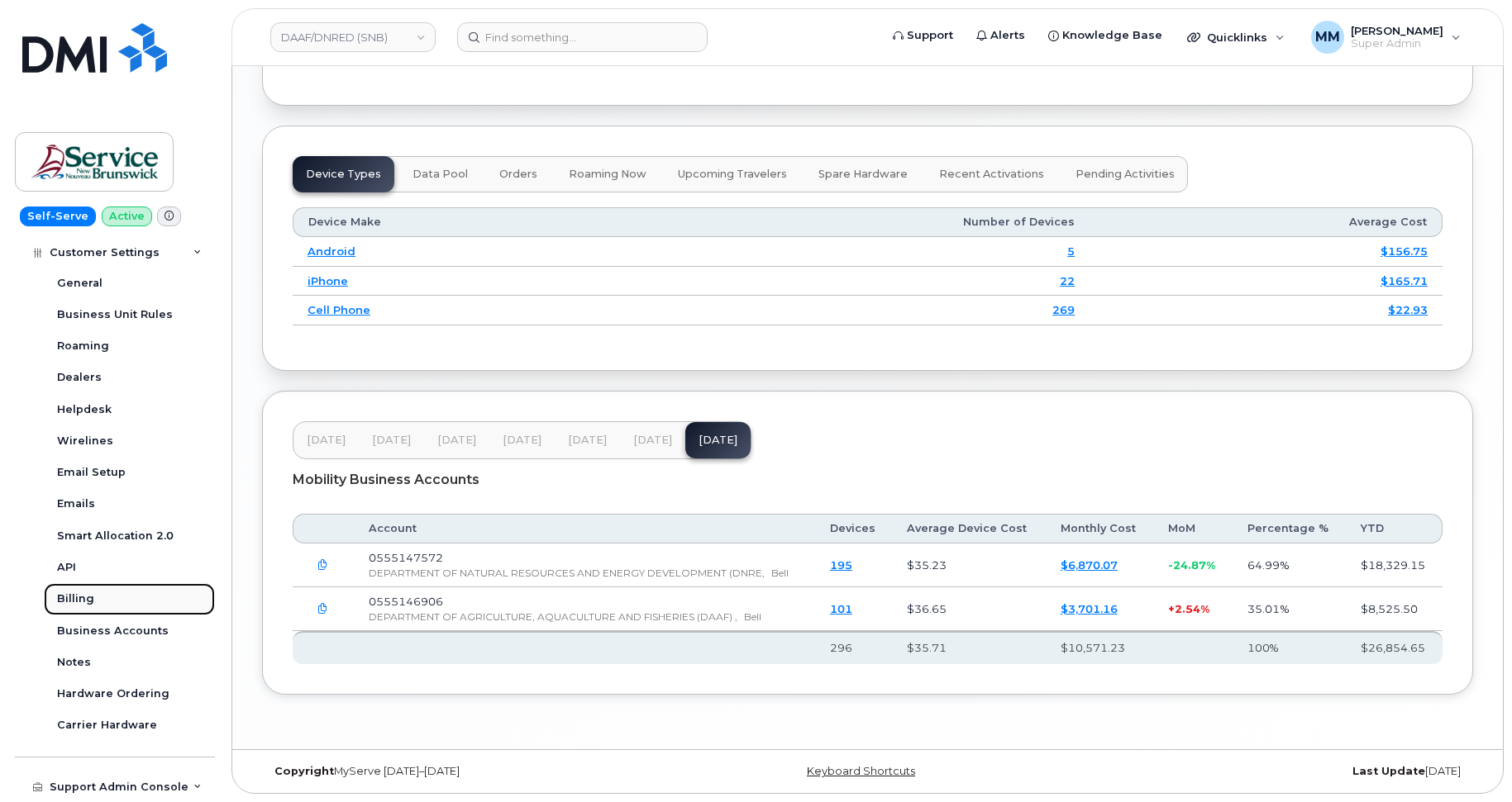
click at [91, 600] on div "Billing" at bounding box center [74, 599] width 37 height 15
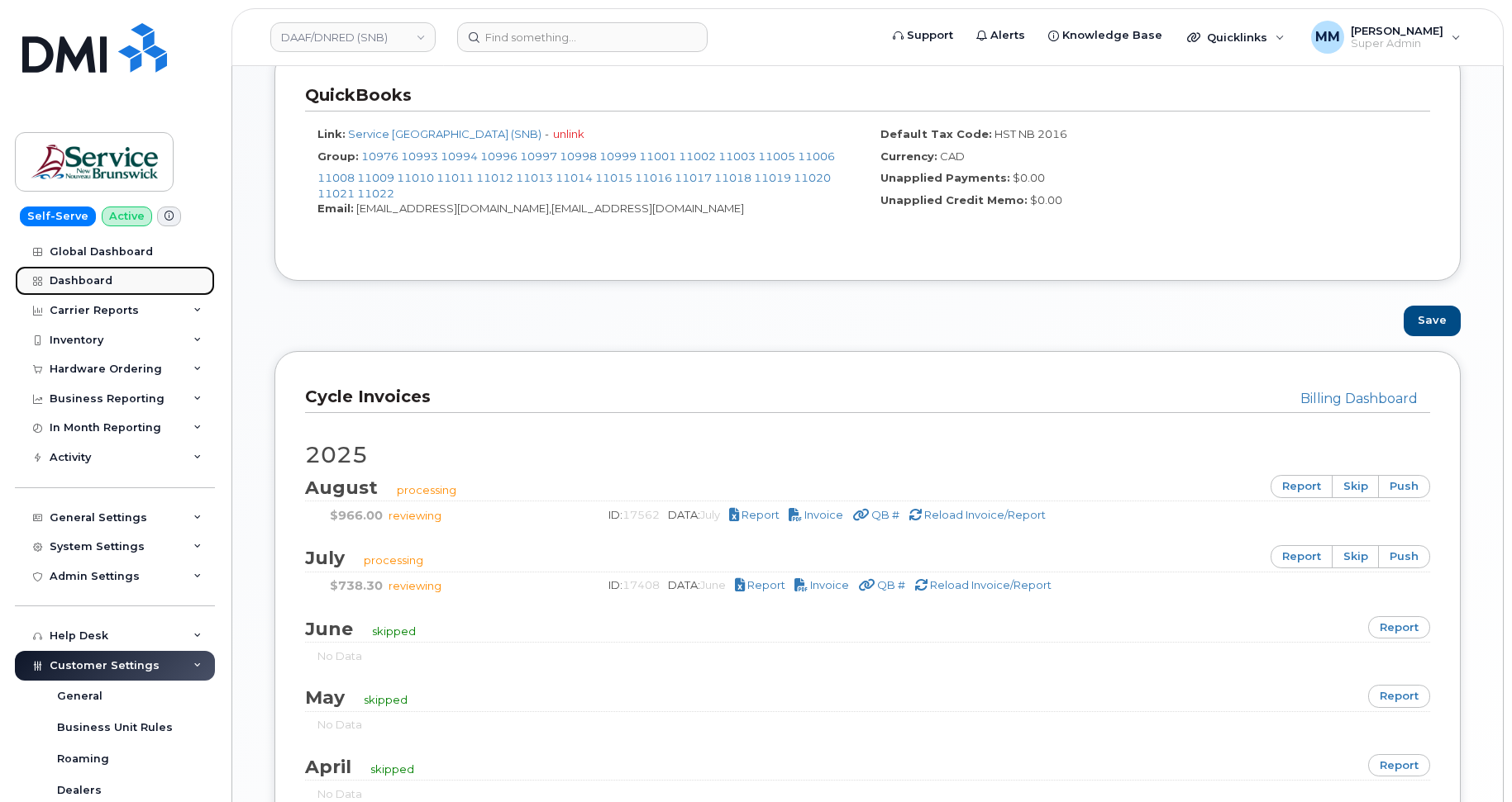
click at [89, 281] on div "Dashboard" at bounding box center [80, 280] width 63 height 13
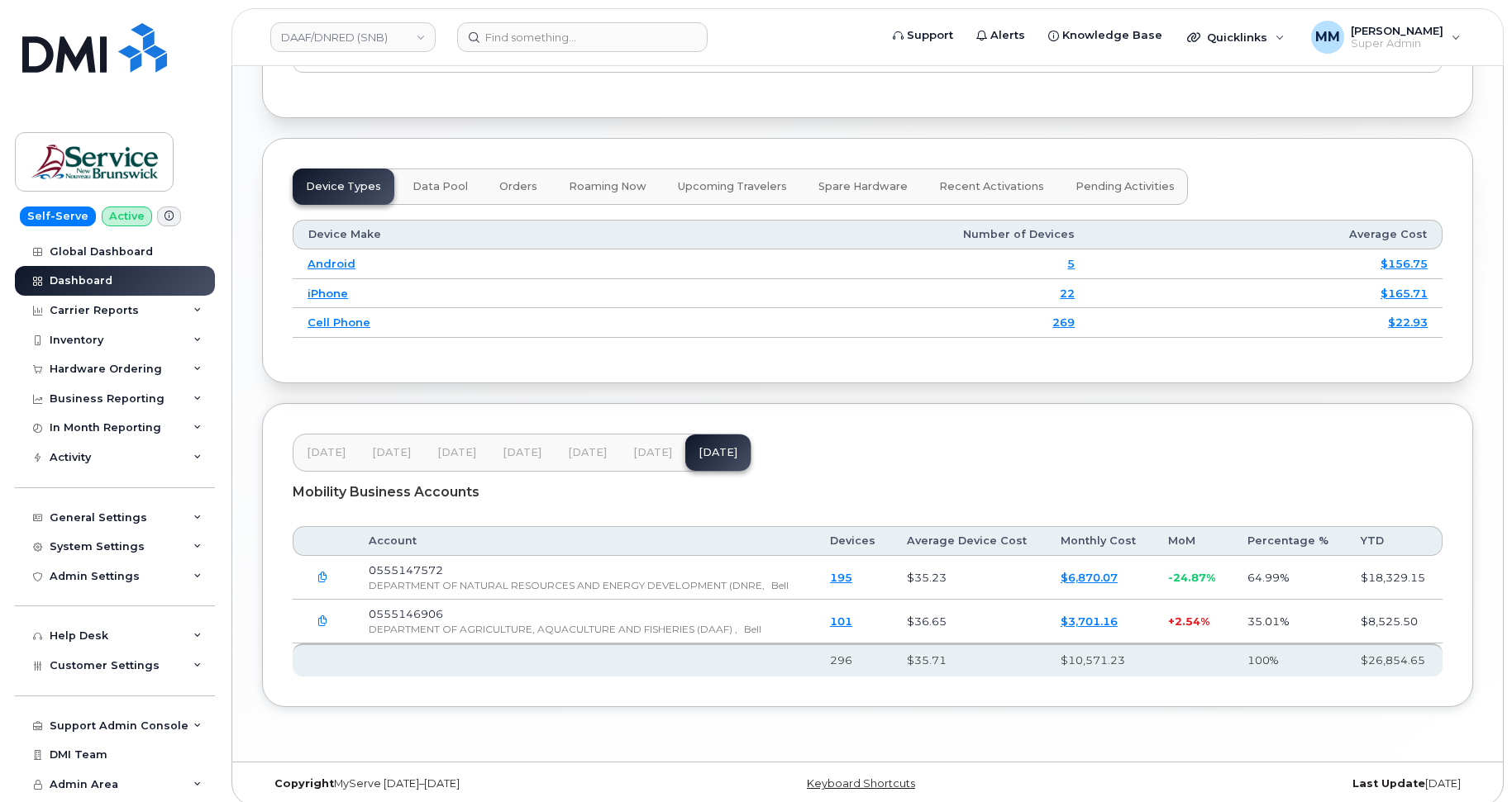
scroll to position [1987, 0]
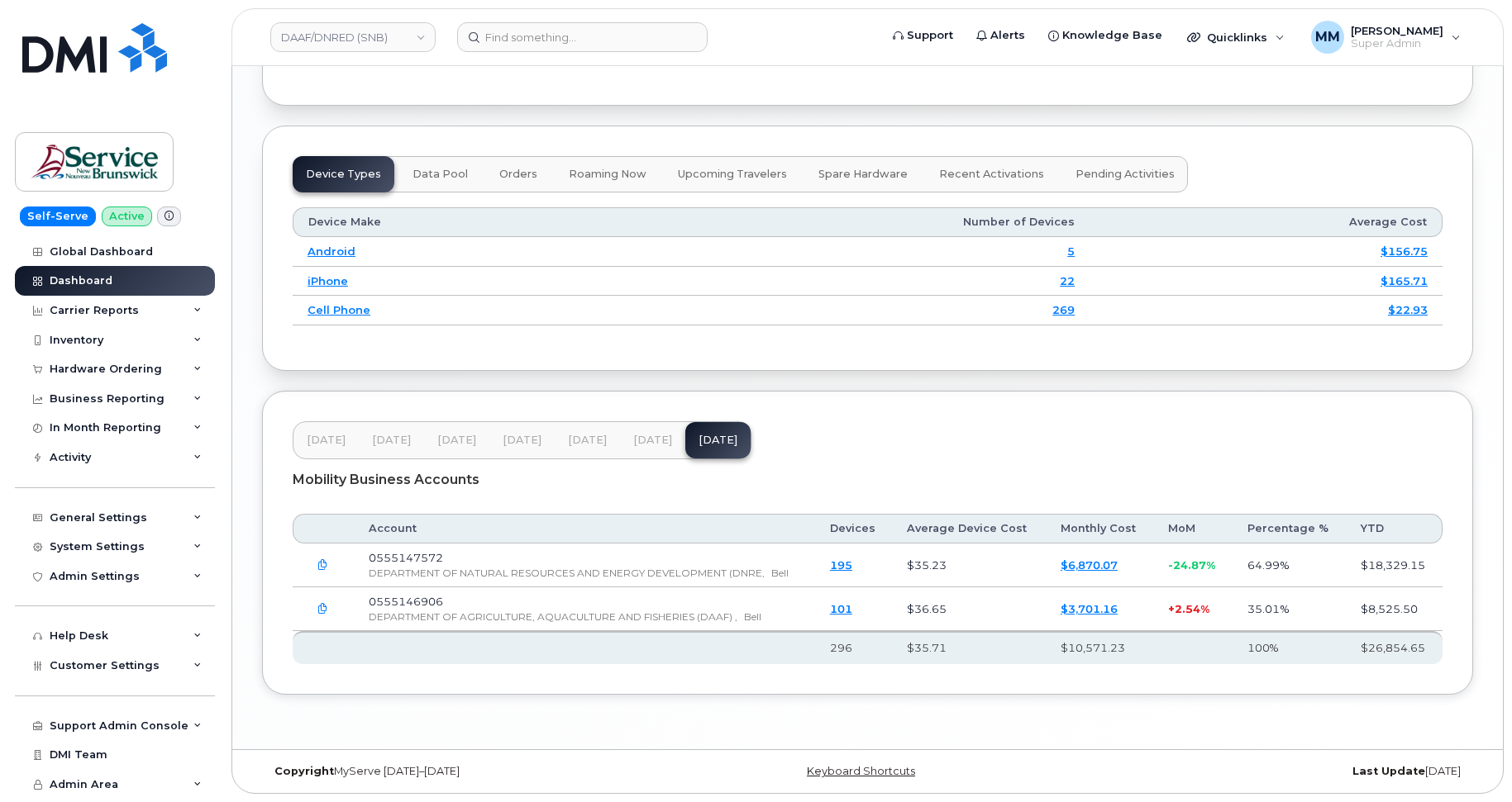
click at [585, 439] on span "Jun 25" at bounding box center [587, 440] width 39 height 13
click at [634, 437] on span "Jul 25" at bounding box center [652, 440] width 39 height 13
click at [384, 36] on link "DAAF/DNRED (SNB)" at bounding box center [352, 37] width 166 height 30
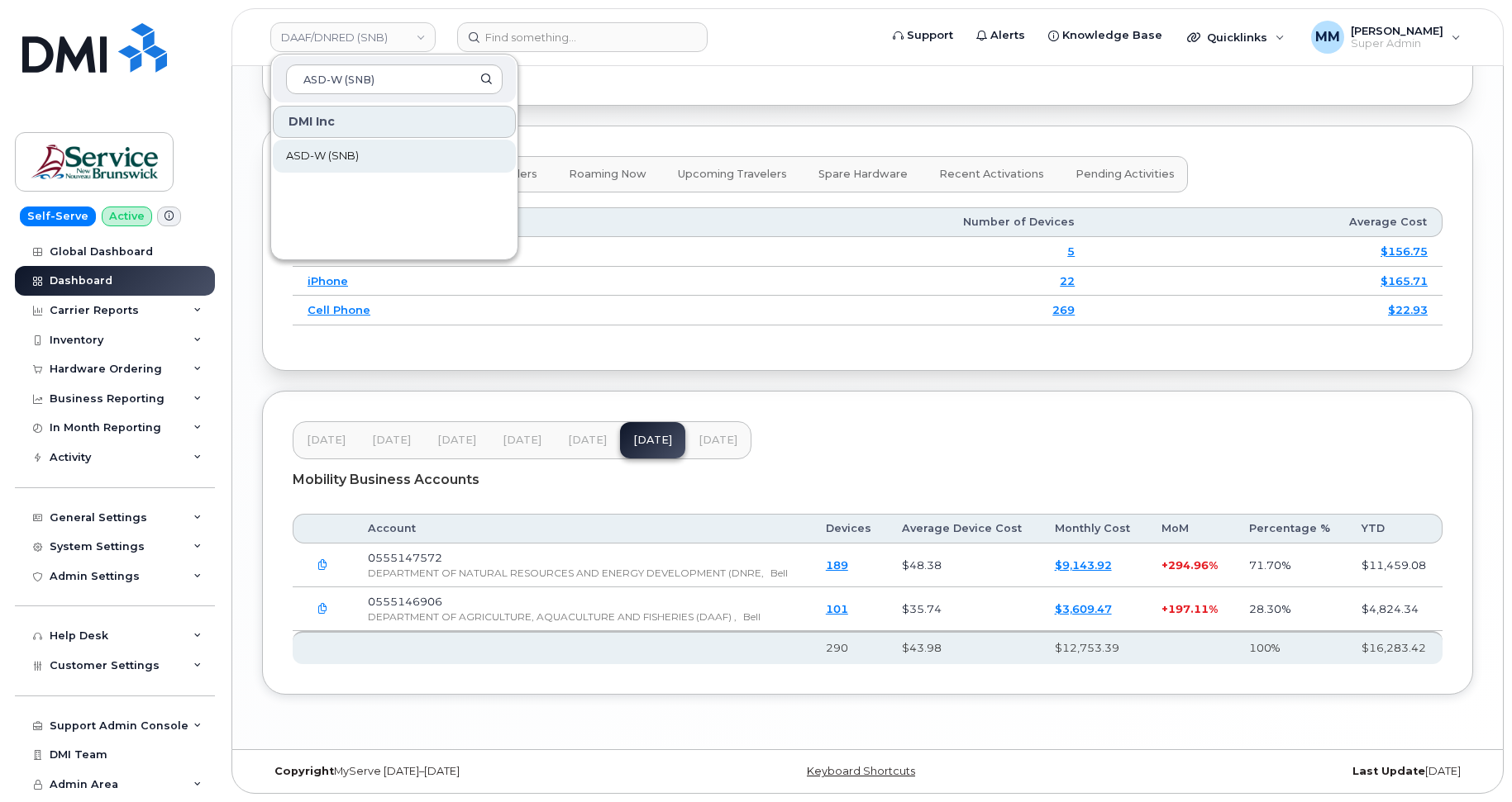
type input "ASD-W (SNB)"
click at [327, 156] on span "ASD-W (SNB)" at bounding box center [322, 156] width 72 height 17
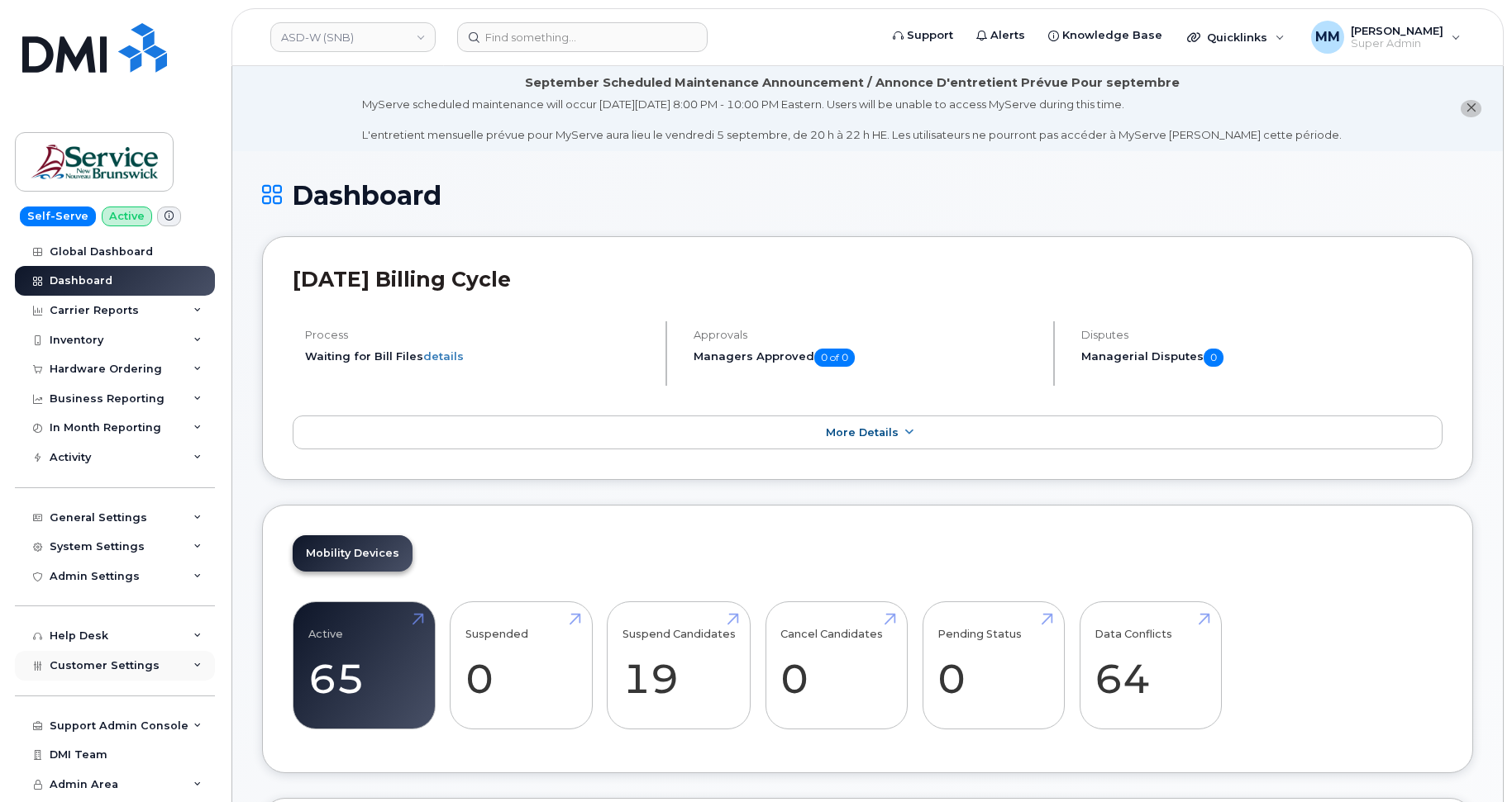
click at [100, 661] on span "Customer Settings" at bounding box center [104, 665] width 110 height 12
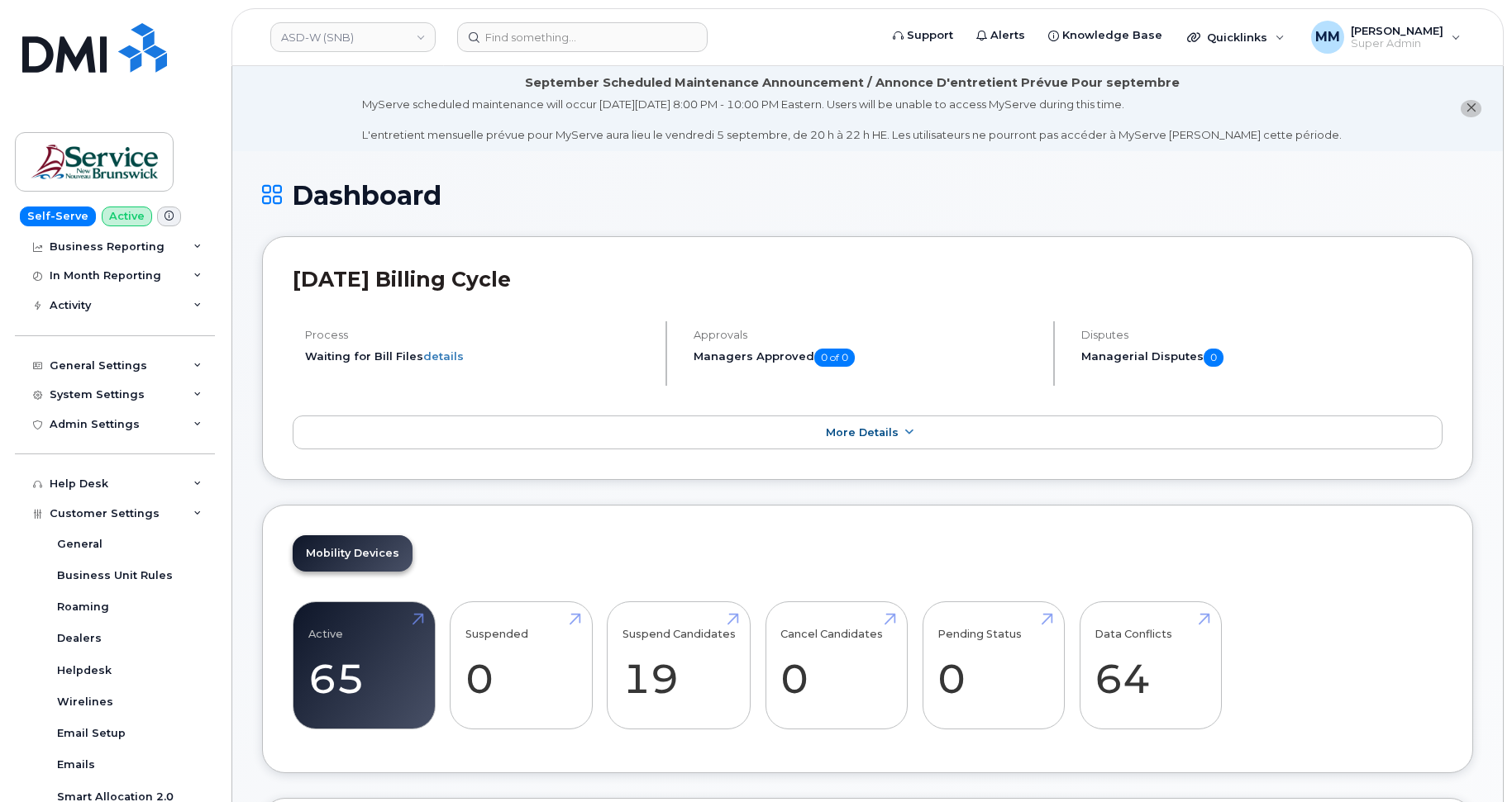
scroll to position [471, 0]
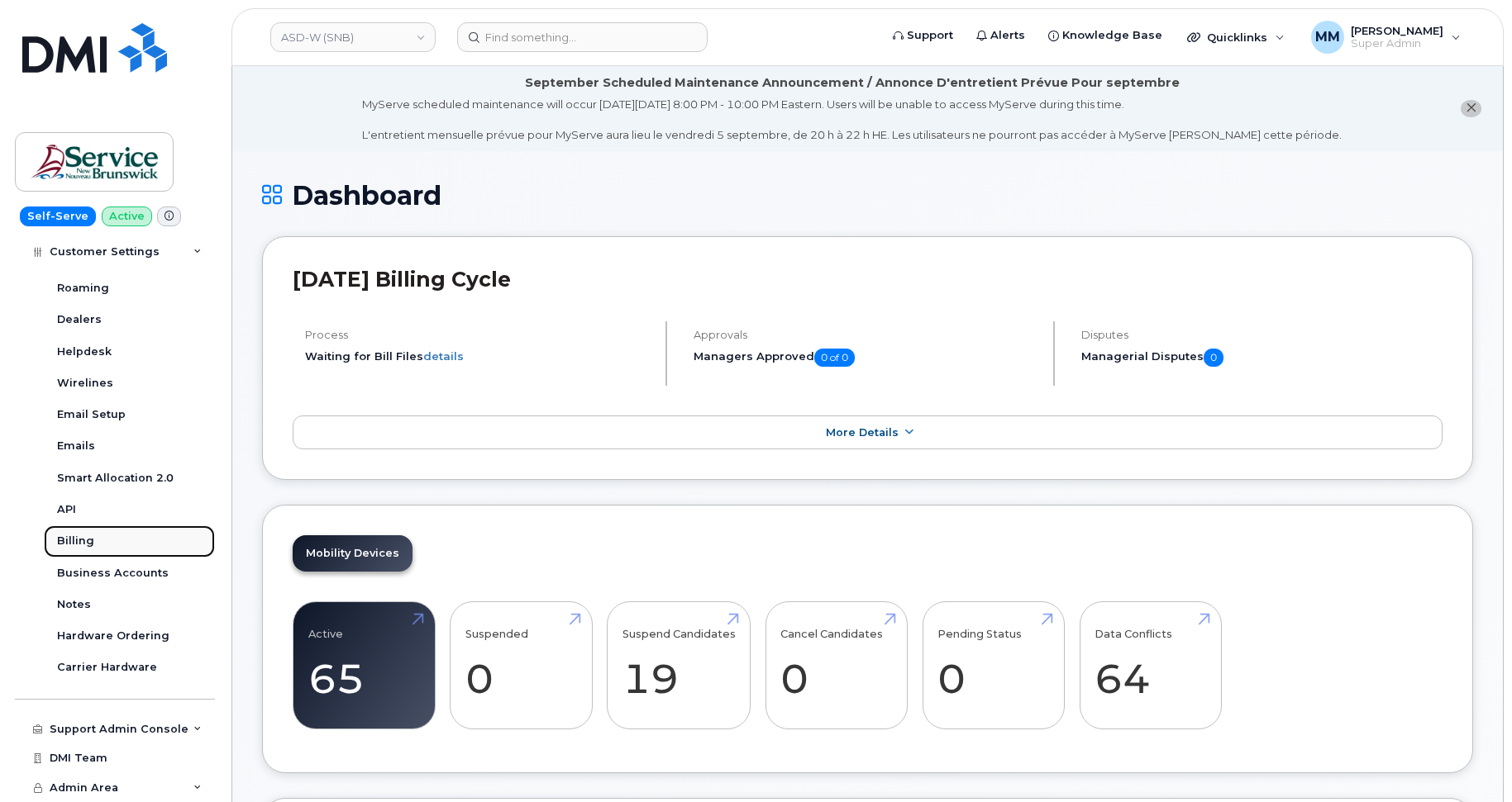
click at [81, 544] on div "Billing" at bounding box center [74, 541] width 37 height 15
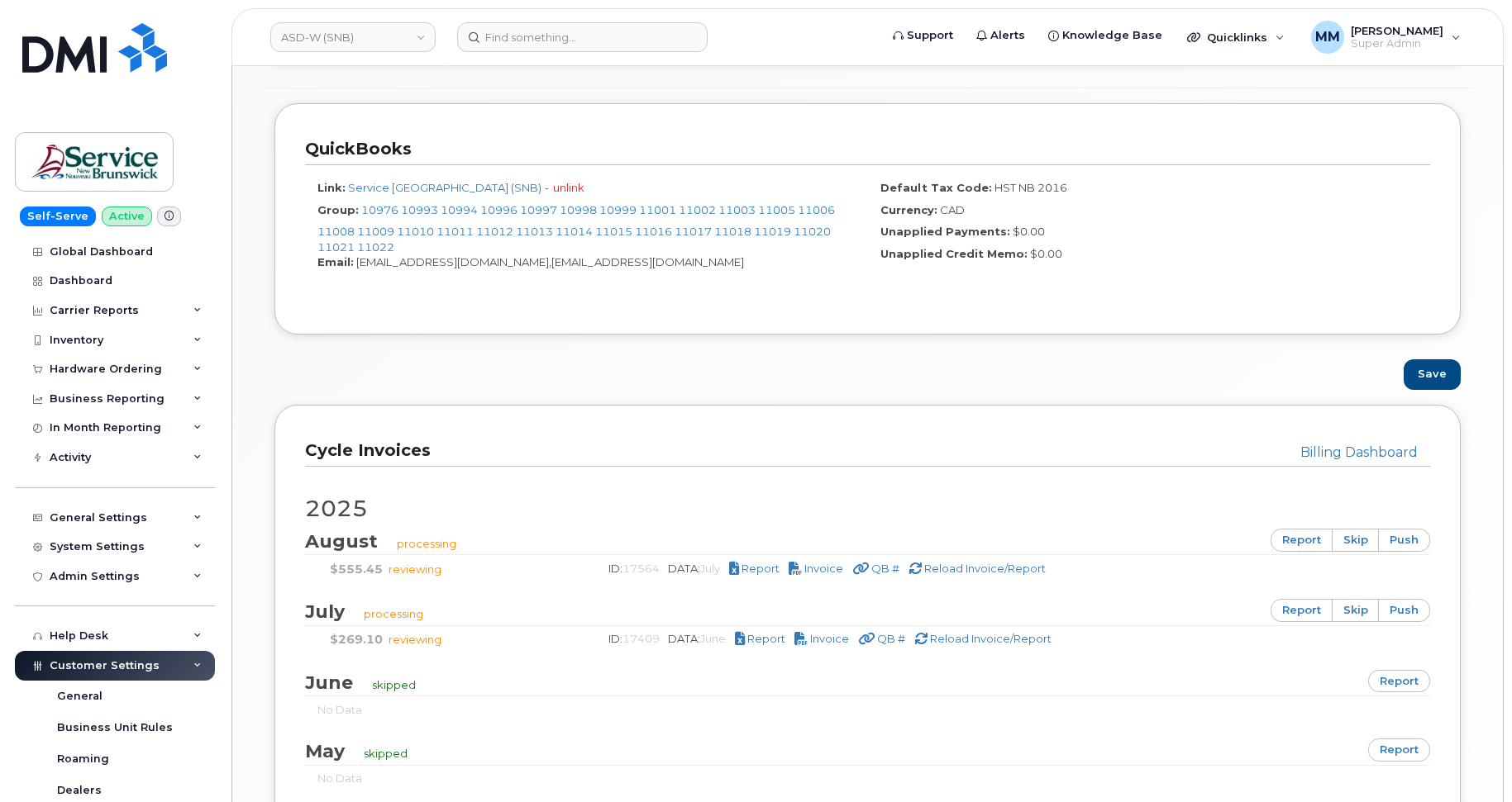
scroll to position [909, 0]
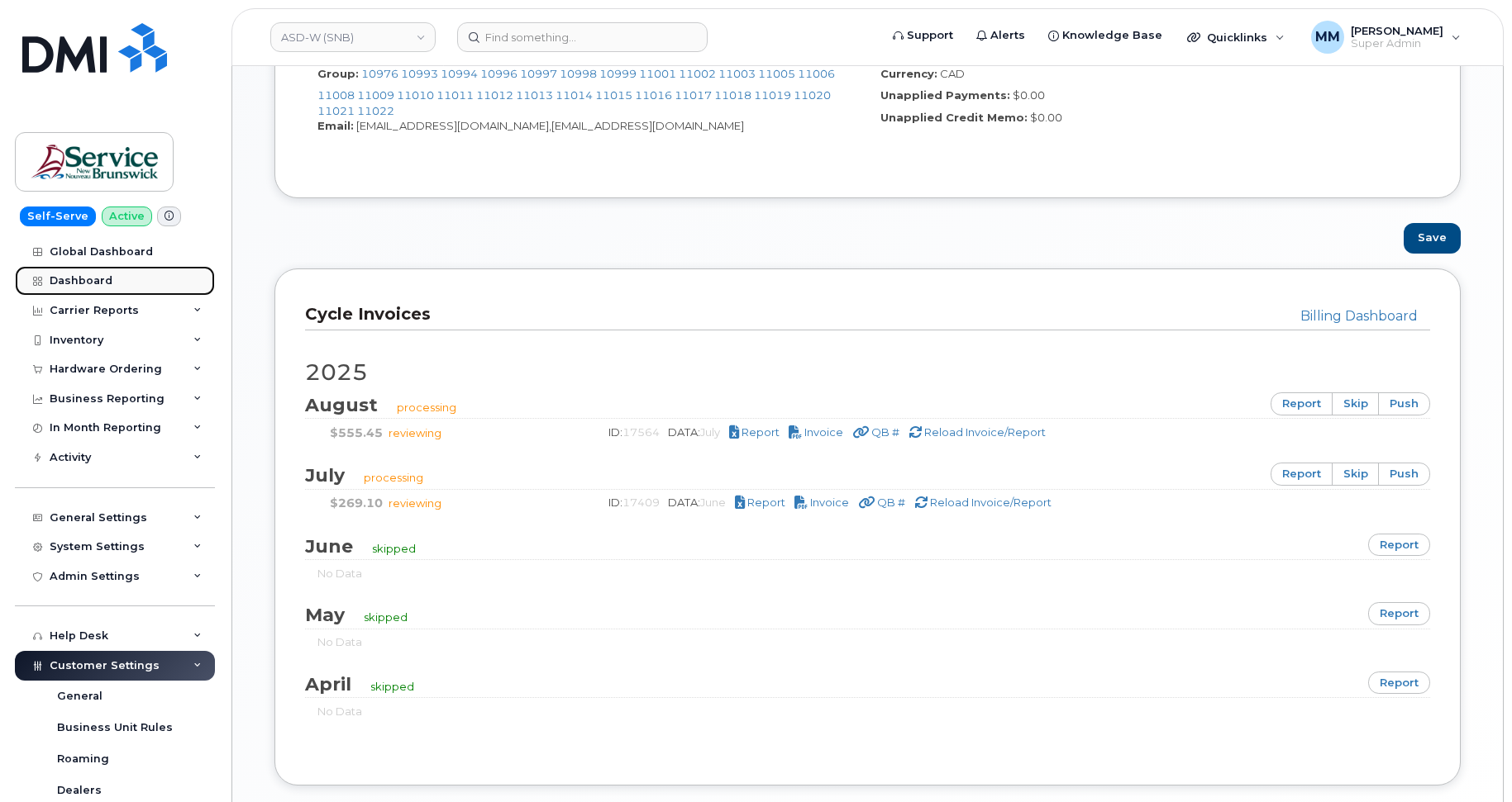
click at [68, 284] on div "Dashboard" at bounding box center [80, 280] width 63 height 13
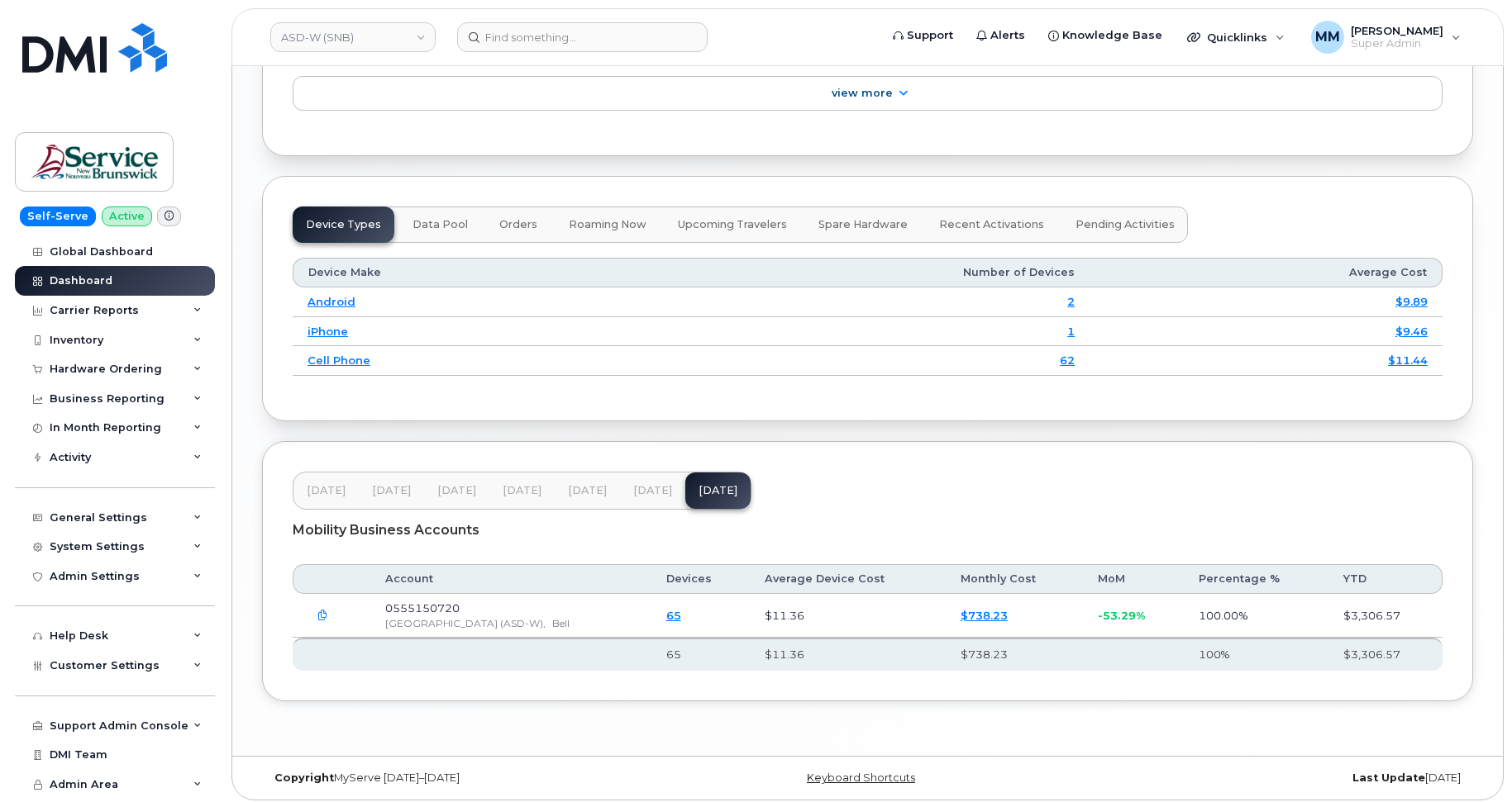
scroll to position [1942, 0]
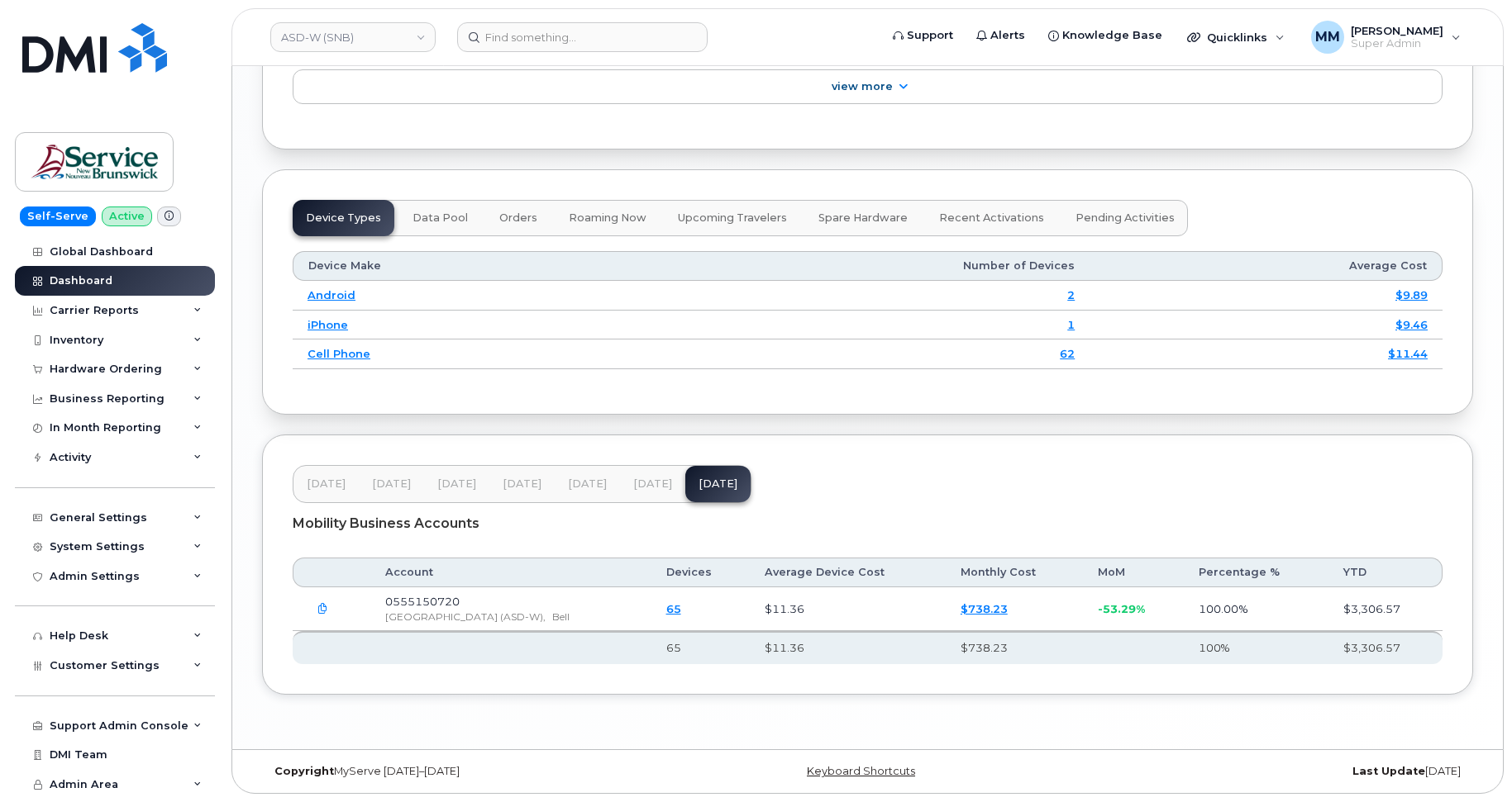
click at [599, 488] on span "Jun 25" at bounding box center [587, 483] width 39 height 13
click at [639, 486] on span "Jul 25" at bounding box center [652, 483] width 39 height 13
click at [353, 33] on link "ASD-W (SNB)" at bounding box center [352, 37] width 166 height 30
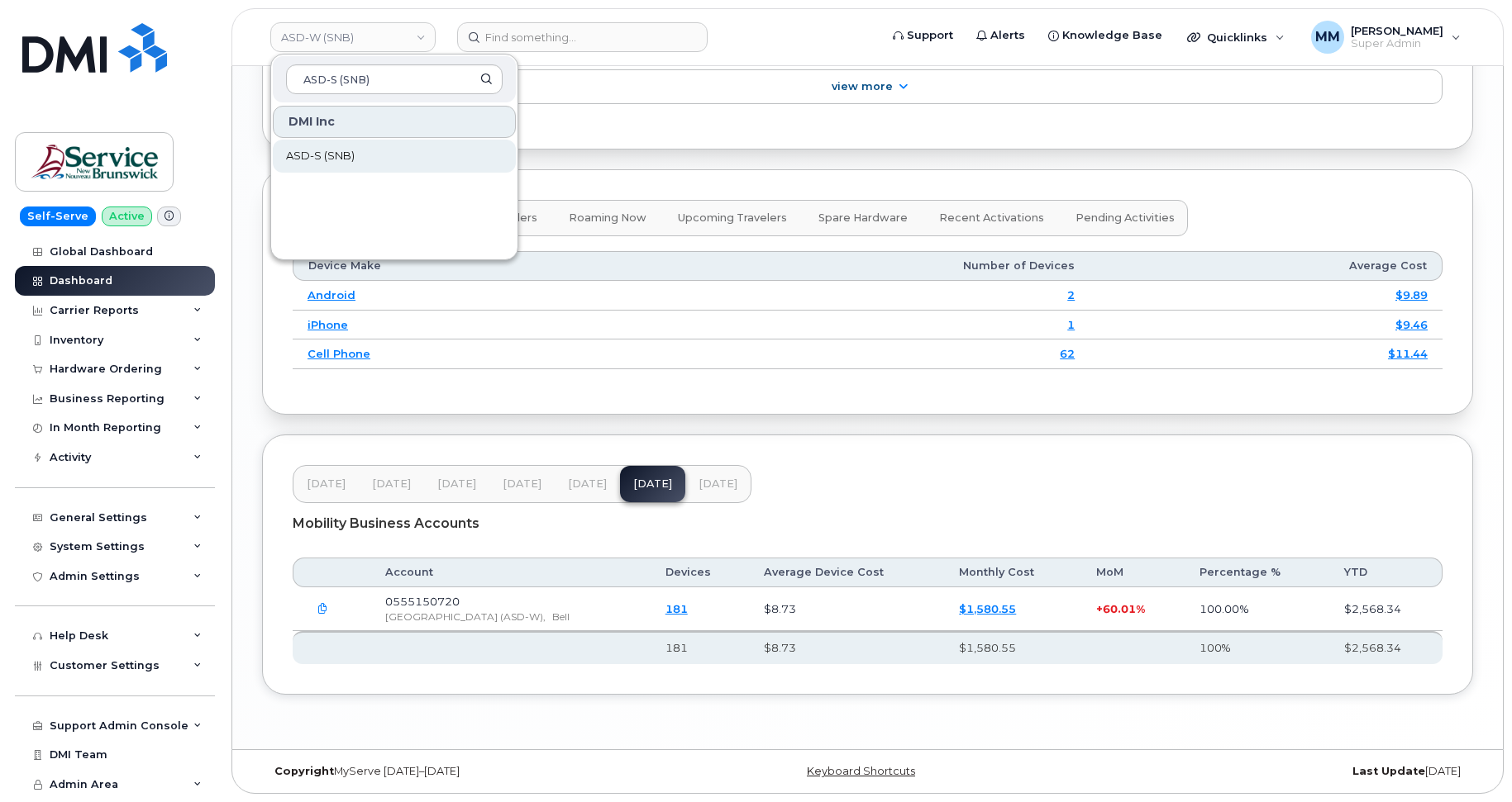
type input "ASD-S (SNB)"
click at [357, 153] on link "ASD-S (SNB)" at bounding box center [394, 156] width 243 height 33
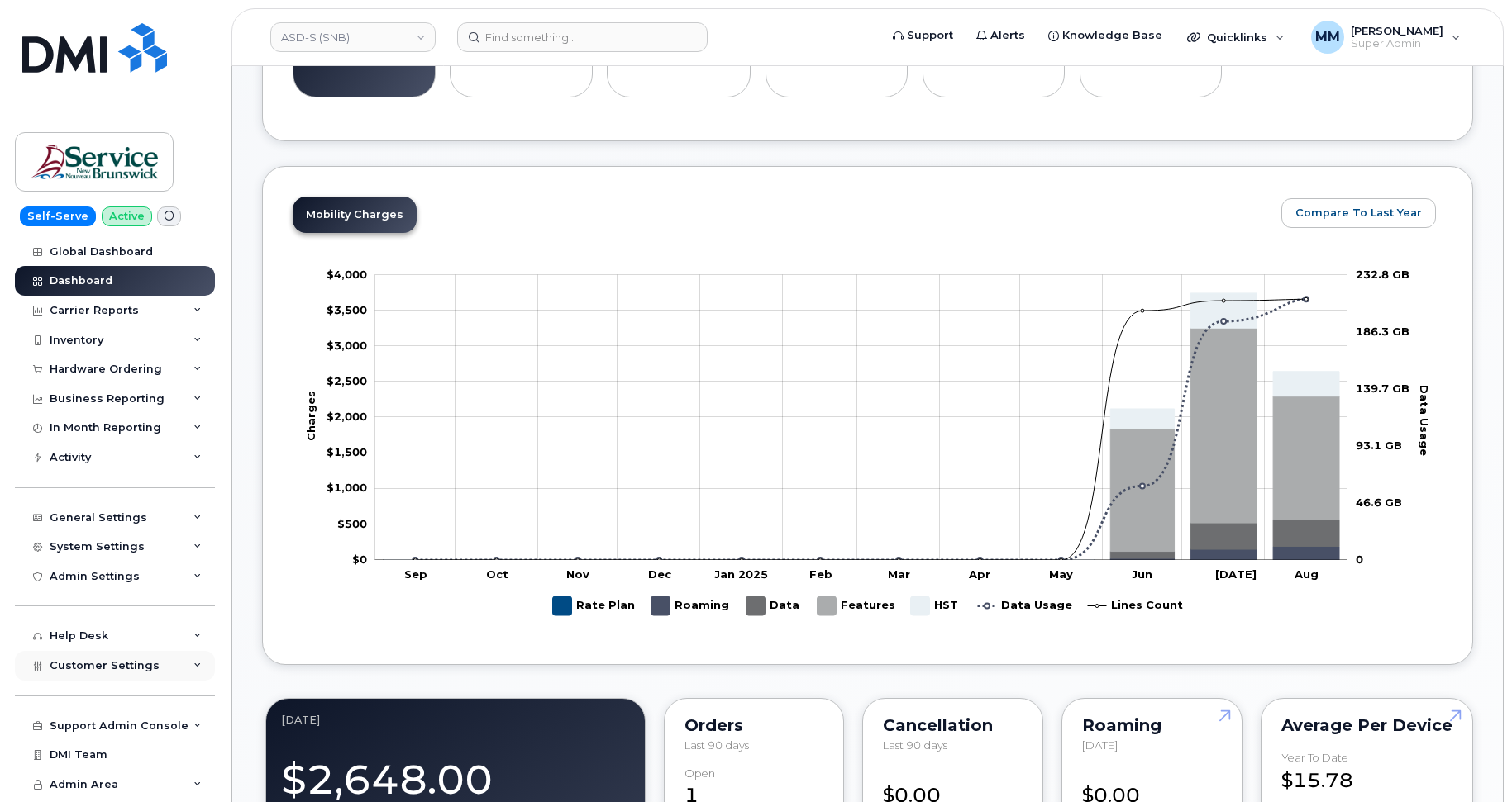
scroll to position [661, 0]
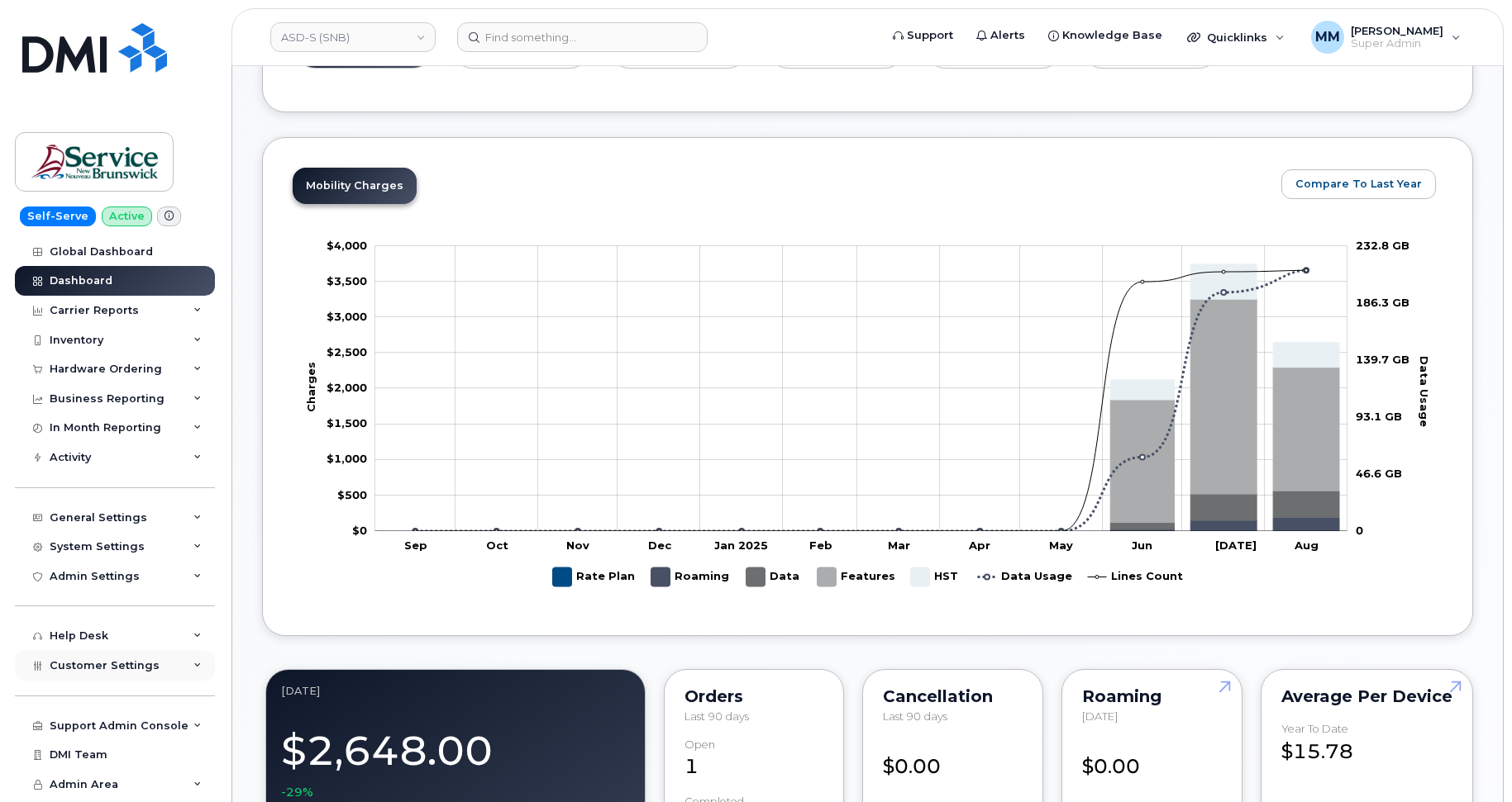
click at [116, 659] on span "Customer Settings" at bounding box center [104, 665] width 110 height 12
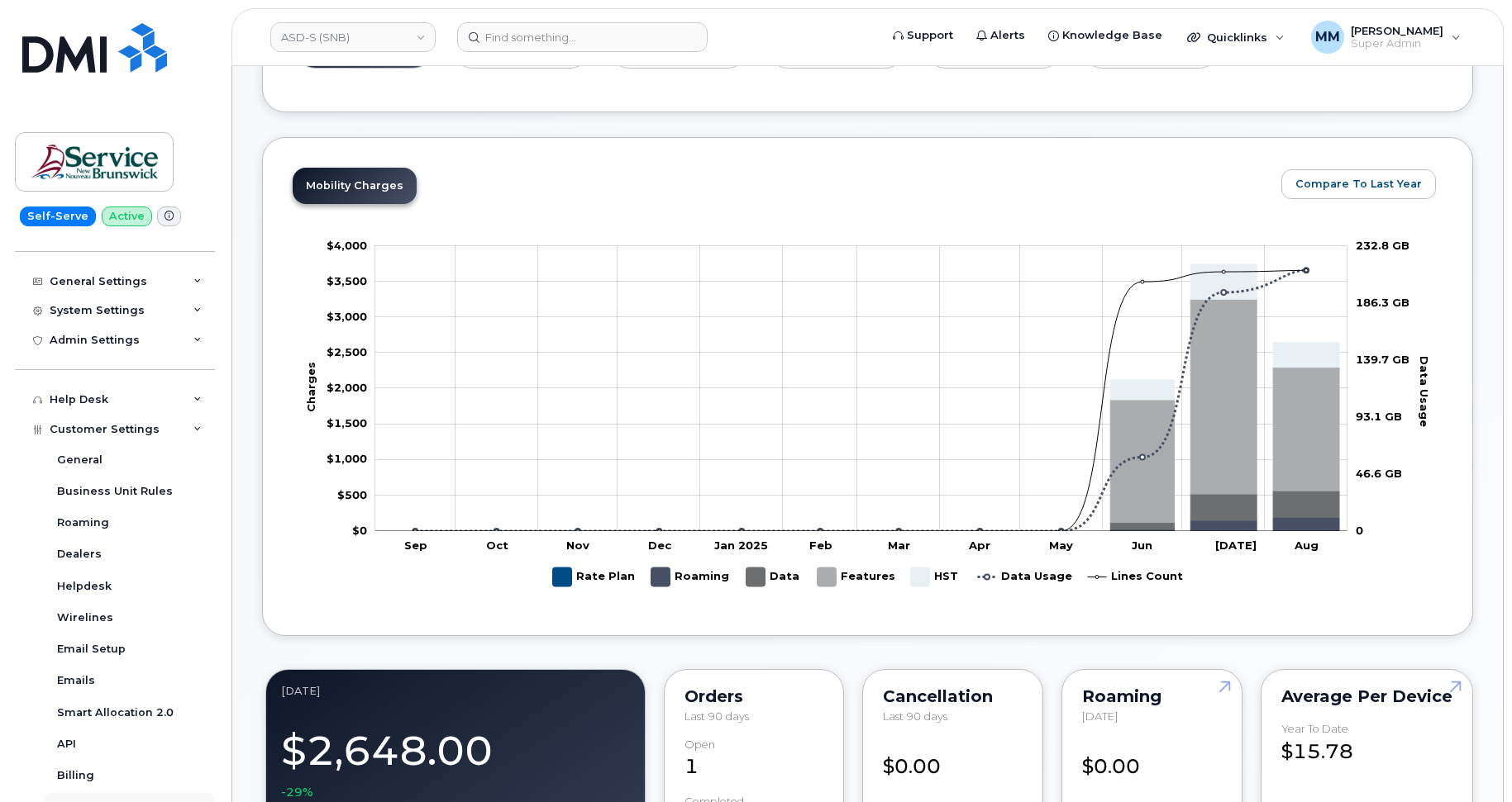
scroll to position [331, 0]
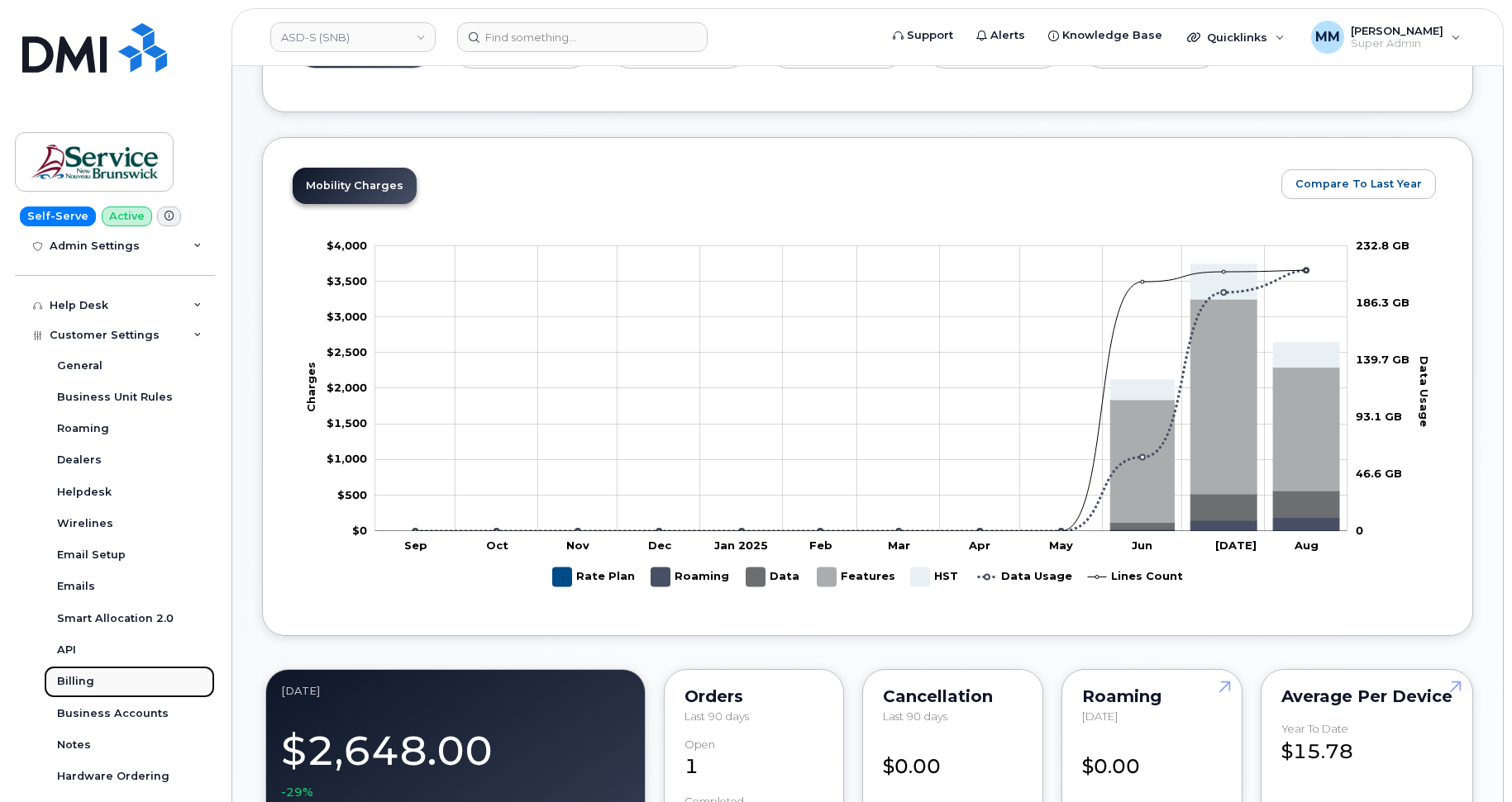
click at [55, 674] on link "Billing" at bounding box center [129, 682] width 171 height 32
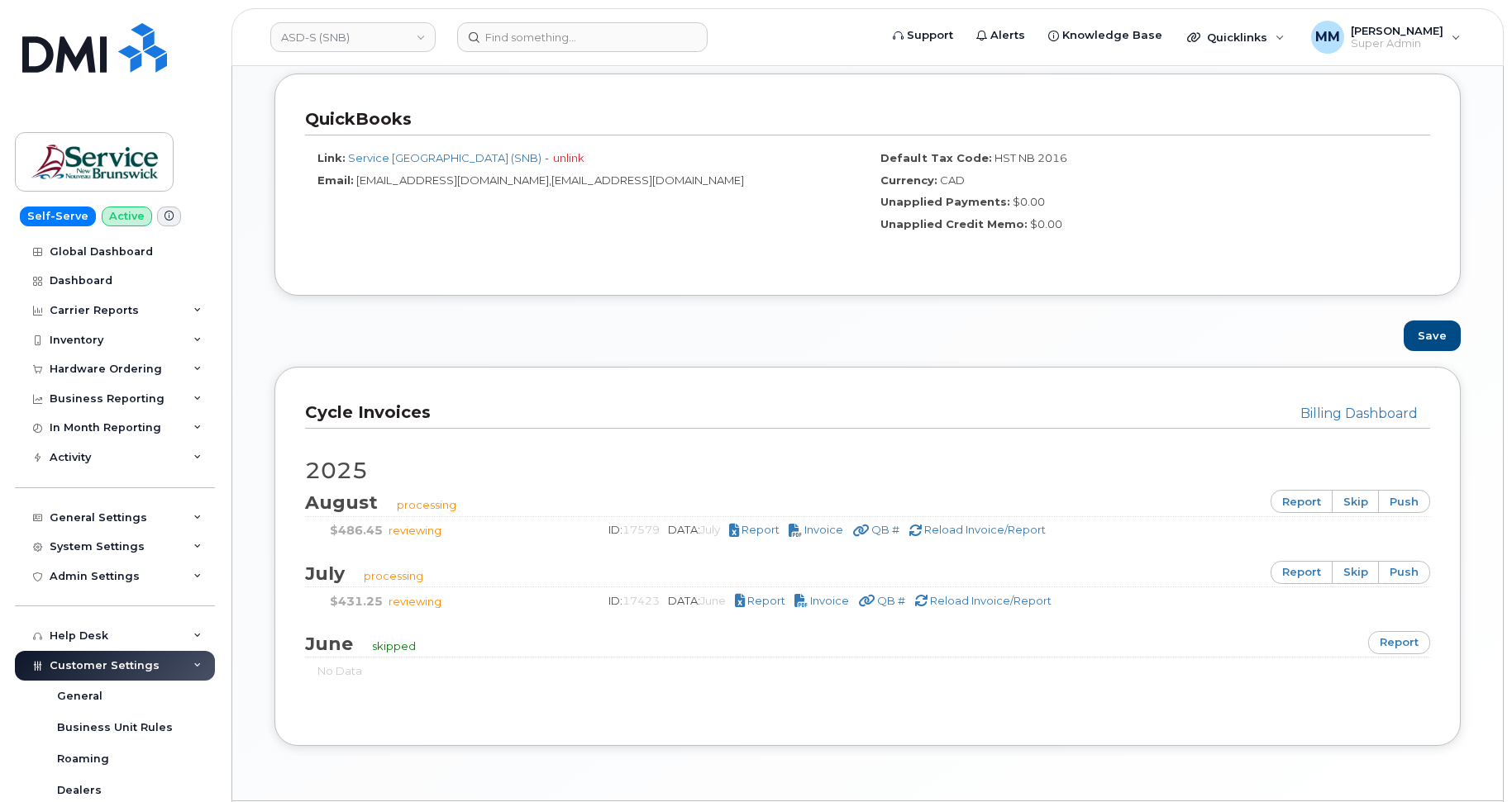
scroll to position [854, 0]
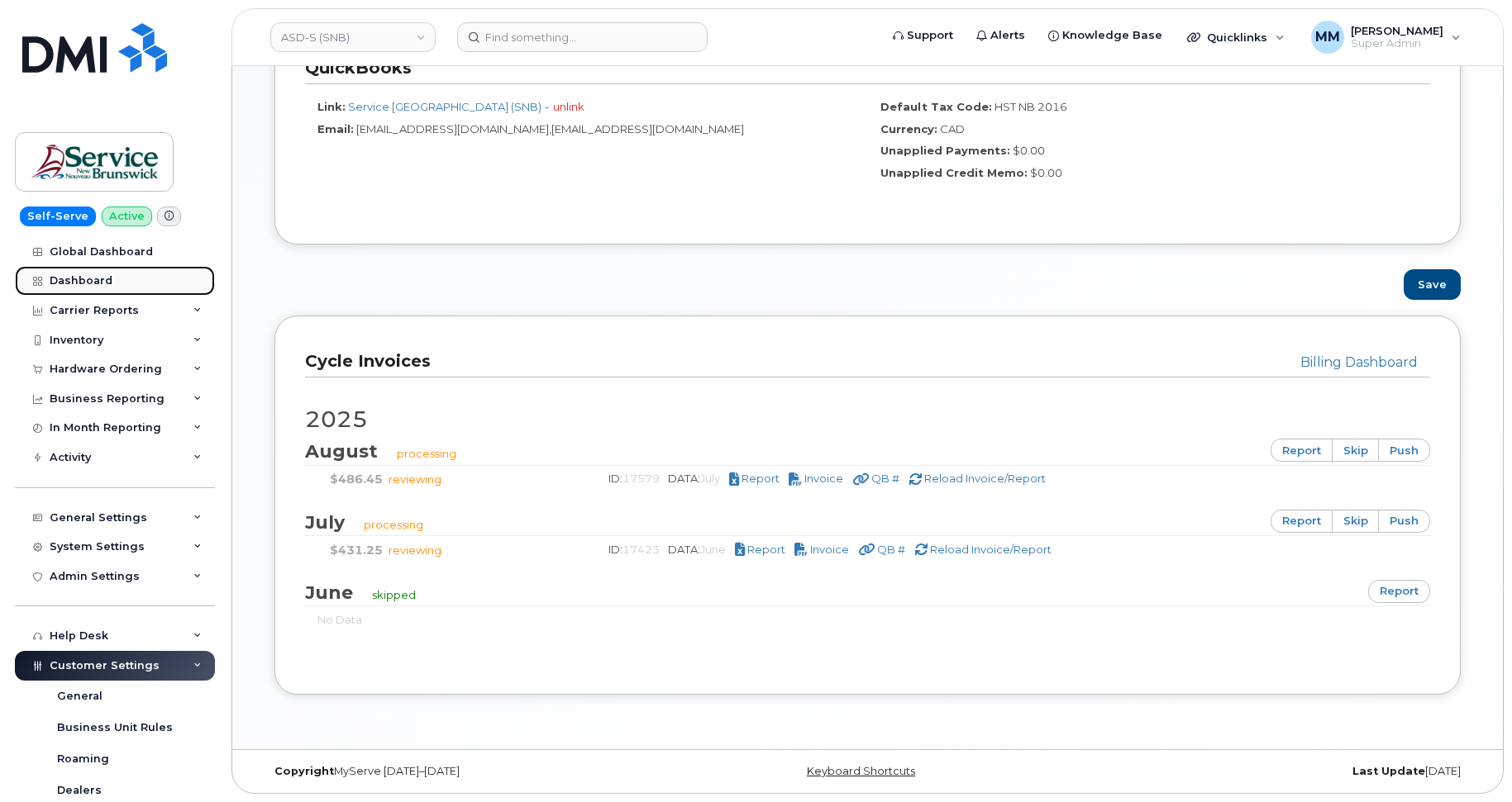
click at [103, 270] on link "Dashboard" at bounding box center [114, 281] width 200 height 30
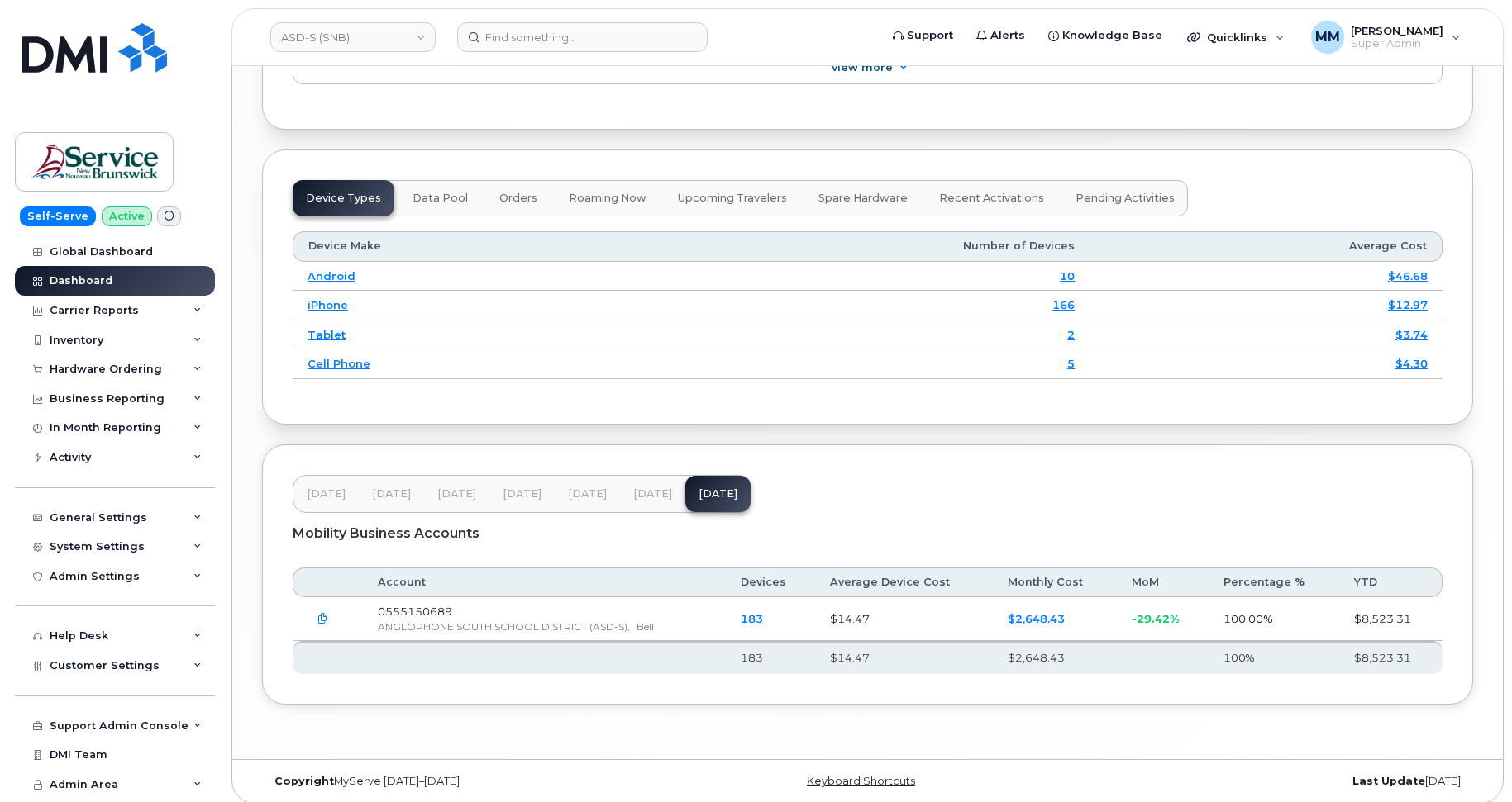
scroll to position [1996, 0]
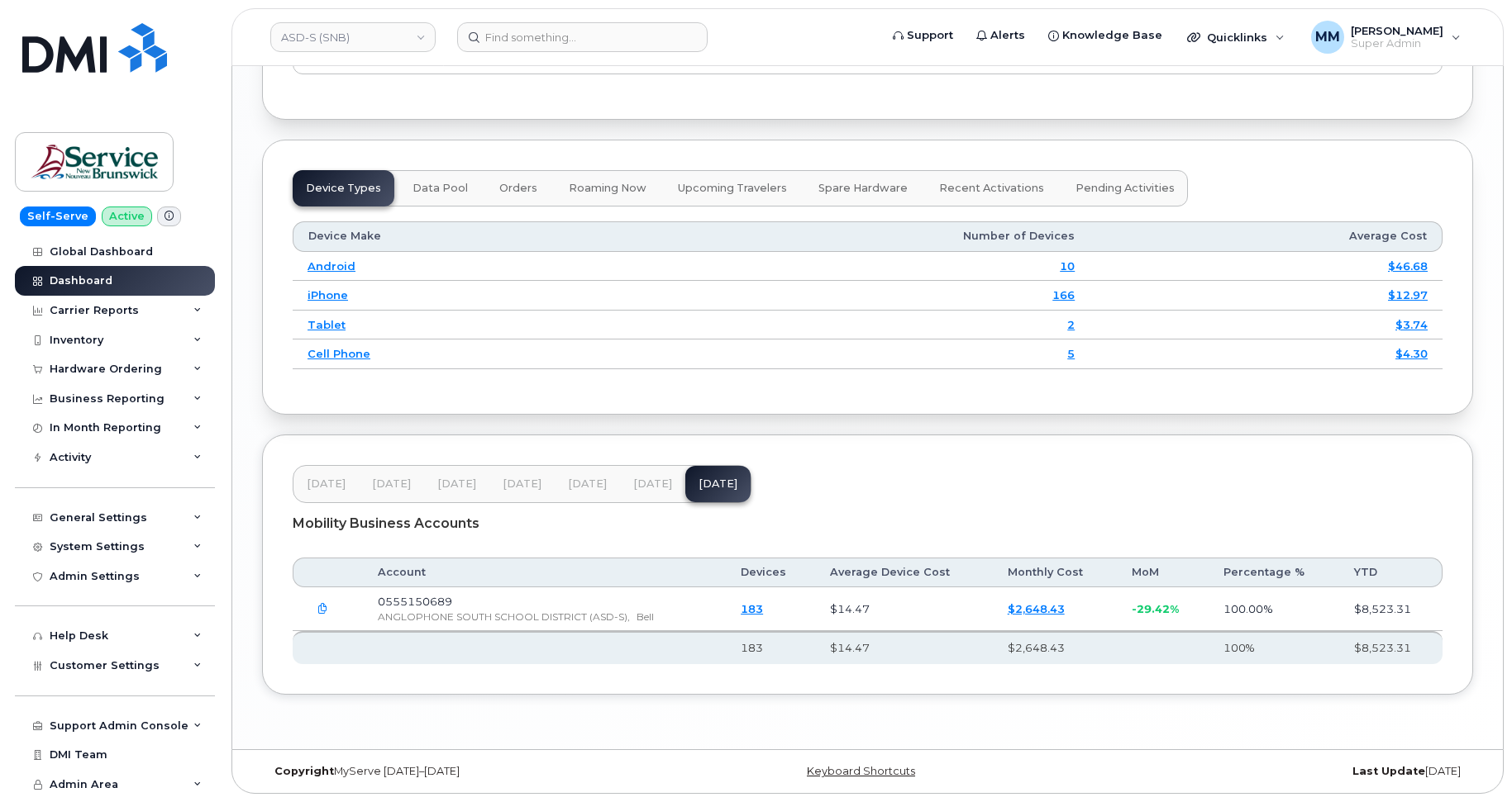
click at [602, 486] on span "Jun 25" at bounding box center [587, 483] width 39 height 13
click at [646, 482] on span "Jul 25" at bounding box center [652, 483] width 39 height 13
click at [344, 42] on link "ASD-S (SNB)" at bounding box center [352, 37] width 166 height 30
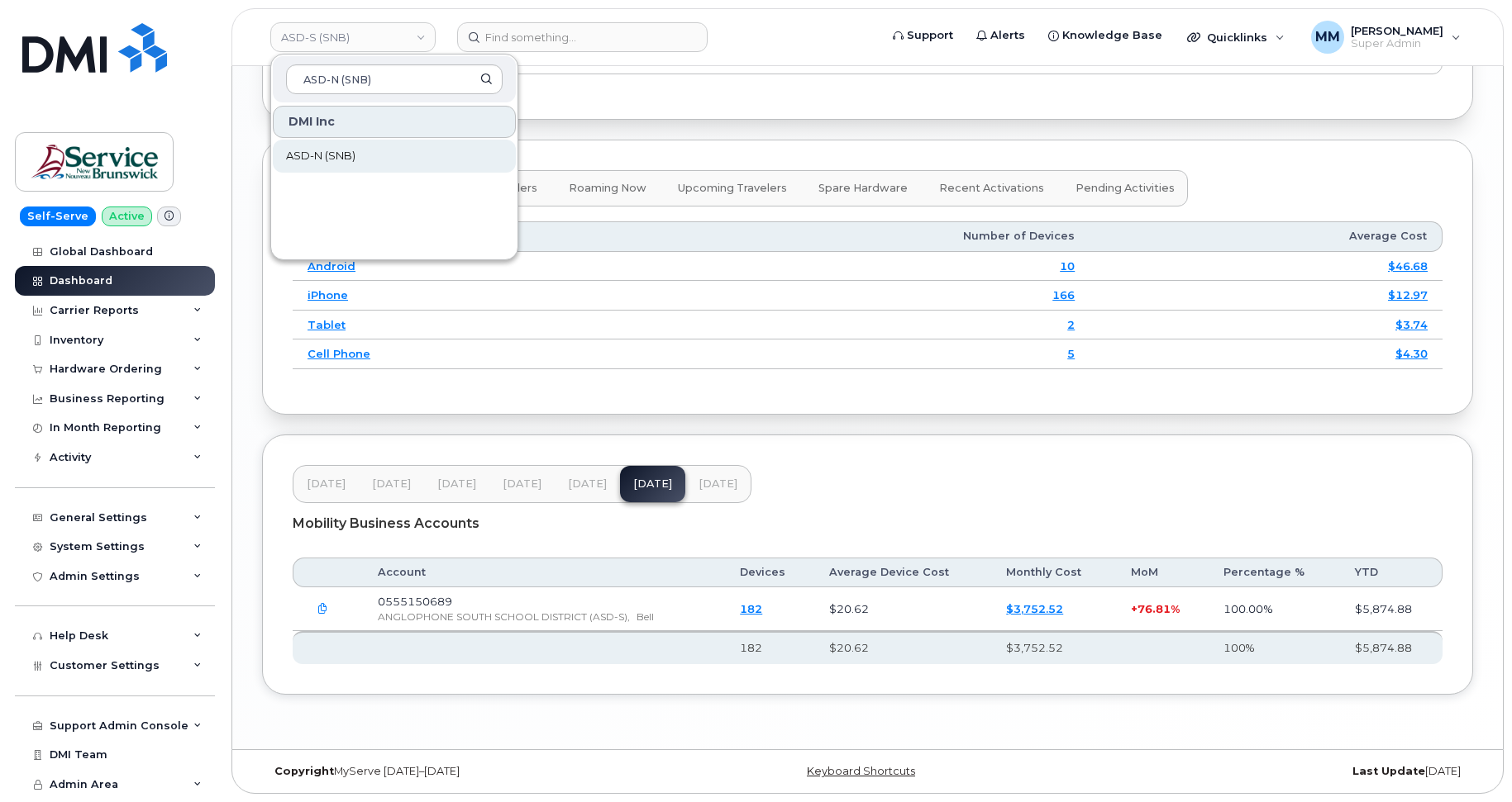
type input "ASD-N (SNB)"
click at [315, 156] on span "ASD-N (SNB)" at bounding box center [321, 156] width 69 height 17
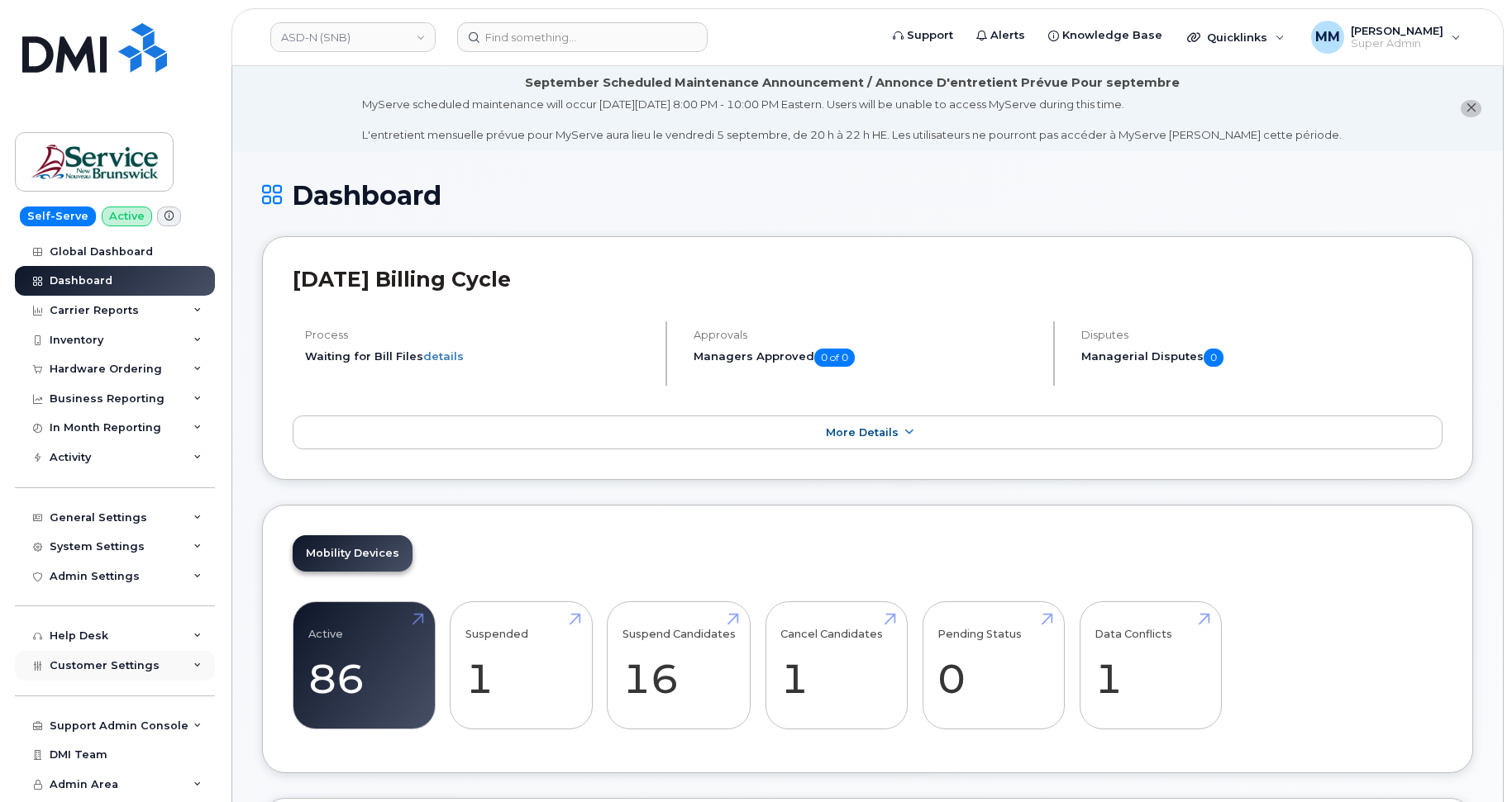
click at [99, 654] on div "Customer Settings" at bounding box center [114, 666] width 200 height 30
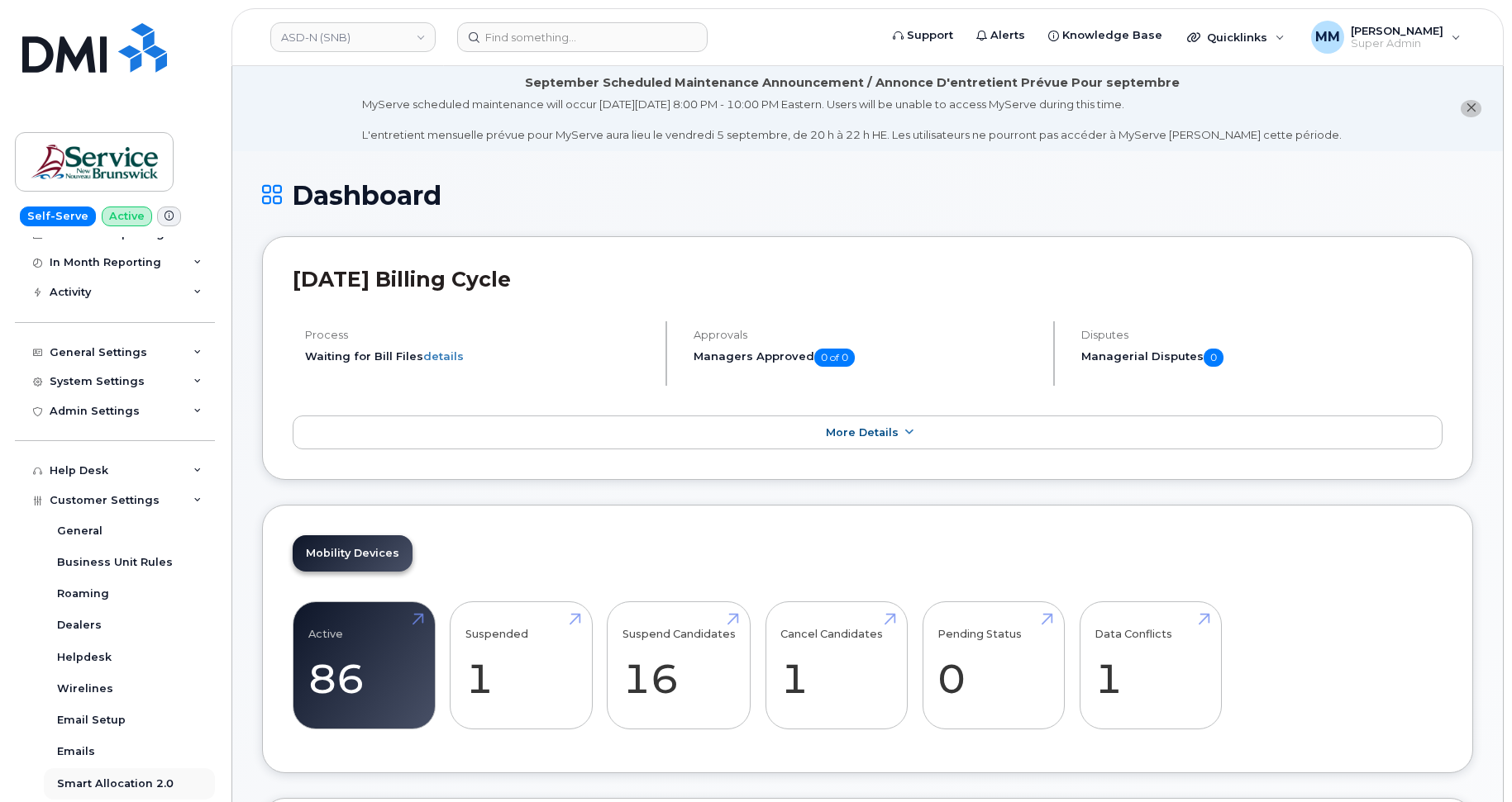
scroll to position [248, 0]
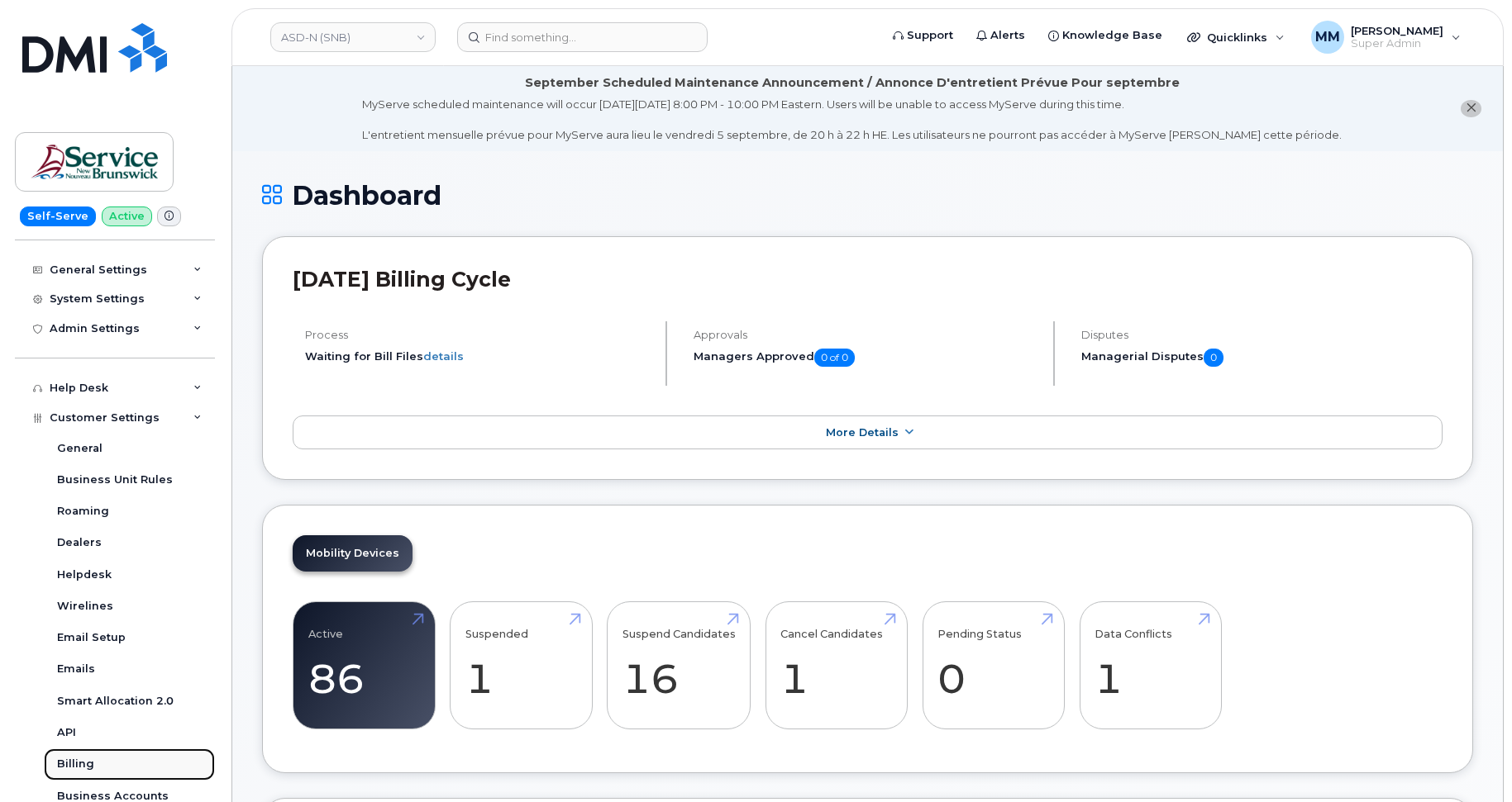
click at [77, 757] on div "Billing" at bounding box center [74, 764] width 37 height 15
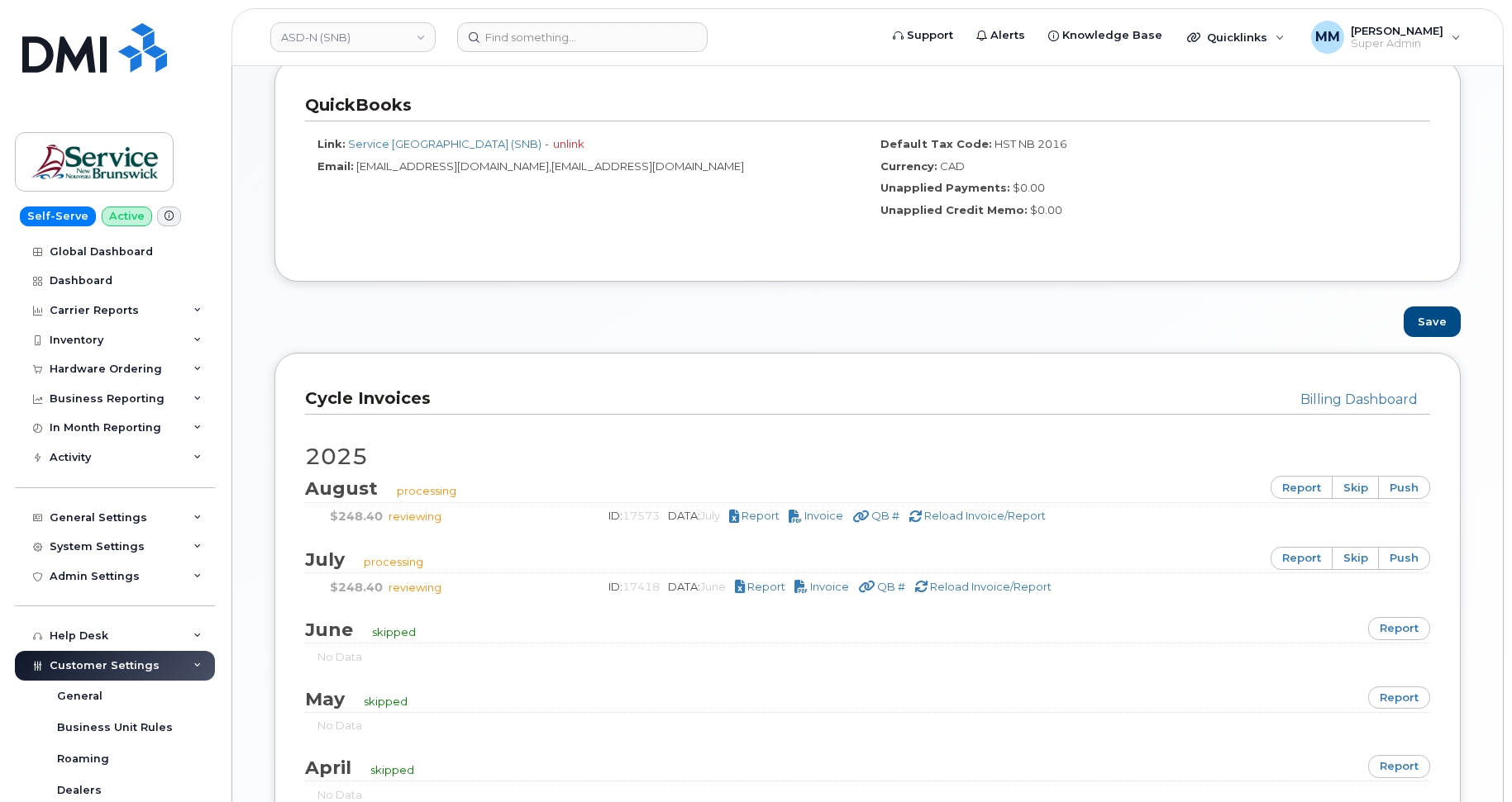
scroll to position [827, 0]
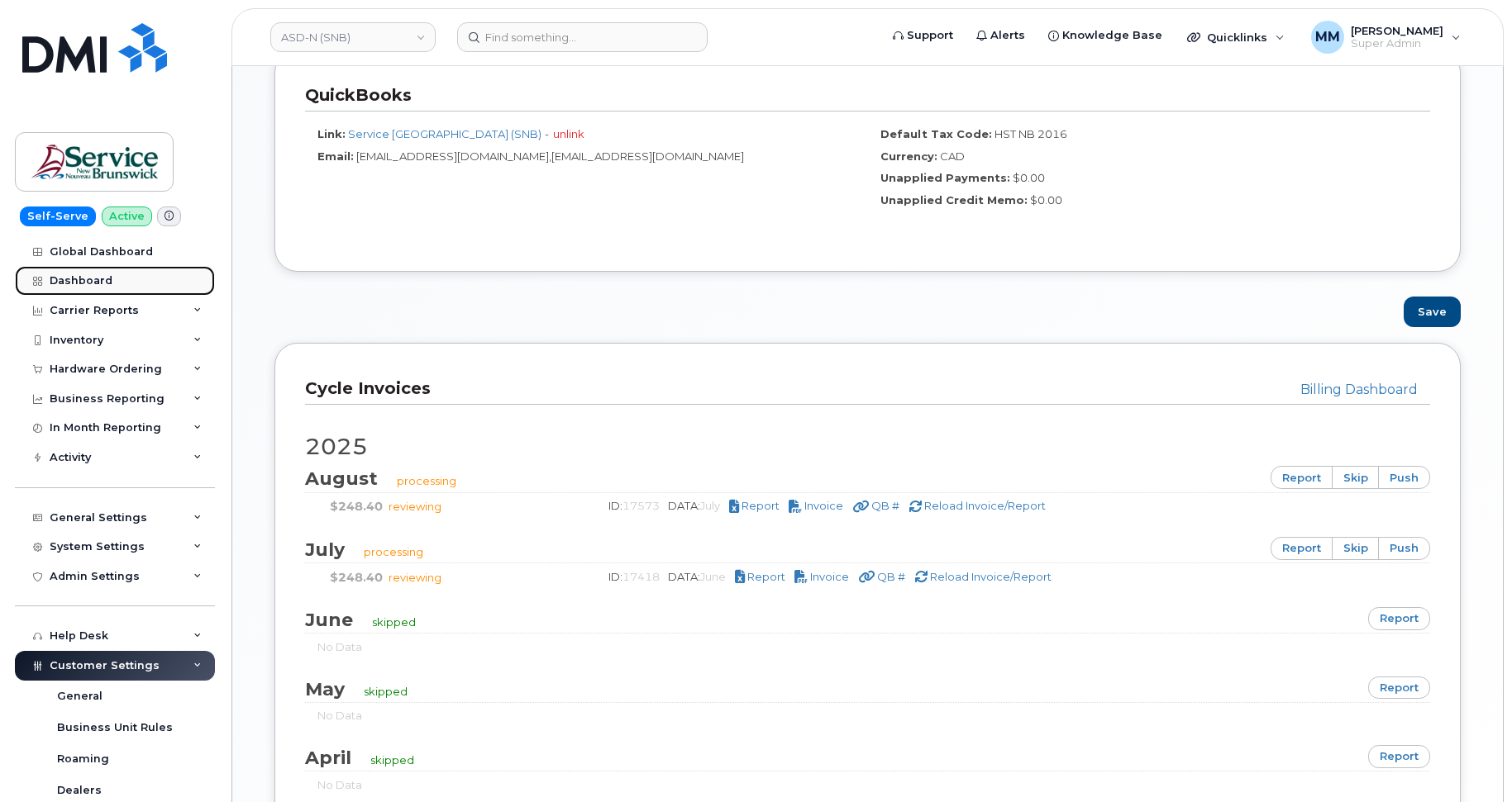
click at [78, 277] on div "Dashboard" at bounding box center [80, 280] width 63 height 13
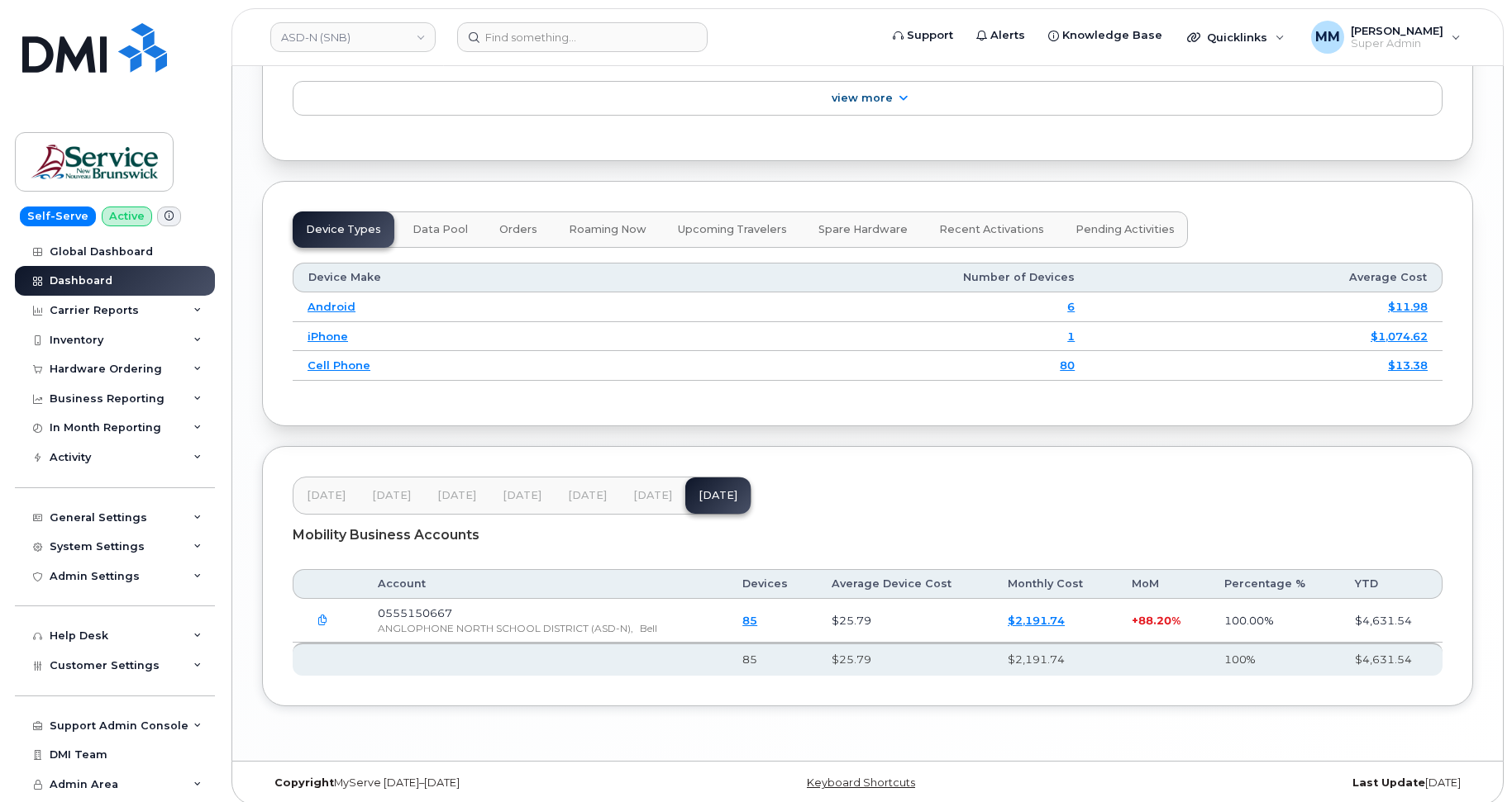
scroll to position [1942, 0]
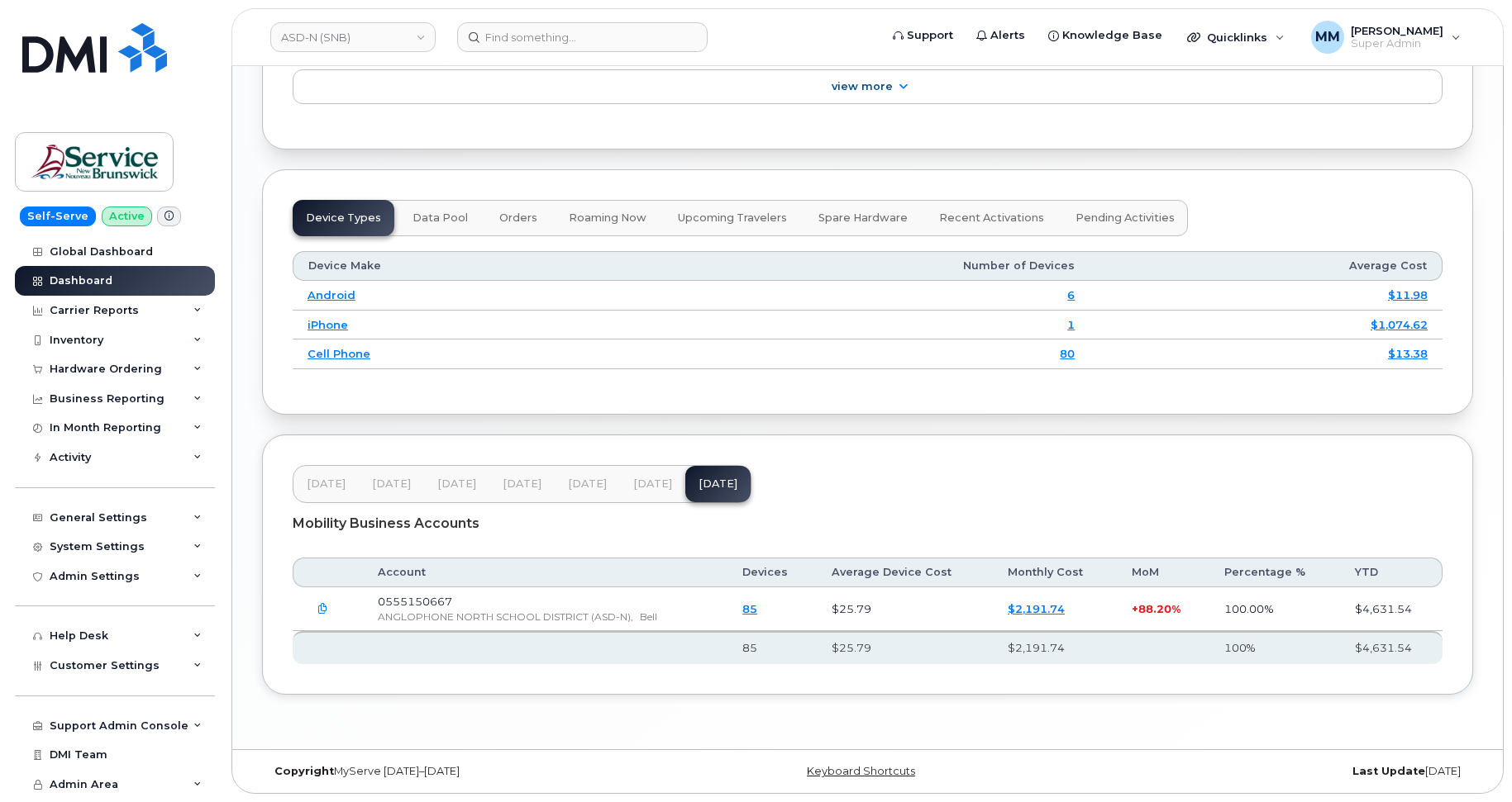
click at [585, 489] on span "[DATE]" at bounding box center [587, 483] width 39 height 13
click at [651, 481] on span "[DATE]" at bounding box center [652, 483] width 39 height 13
click at [356, 34] on link "ASD-N (SNB)" at bounding box center [352, 37] width 166 height 30
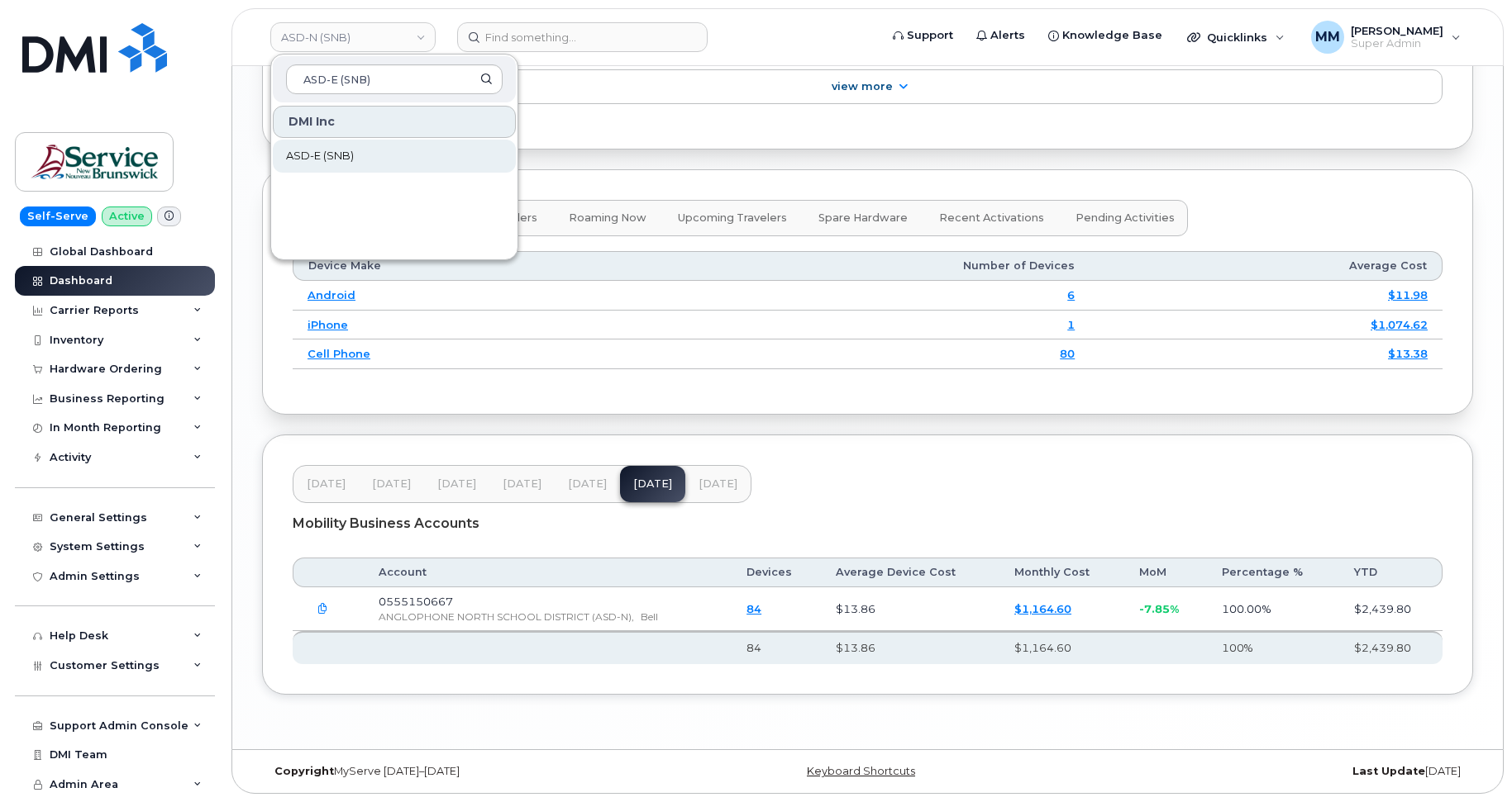
type input "ASD-E (SNB)"
click at [330, 162] on span "ASD-E (SNB)" at bounding box center [320, 156] width 68 height 17
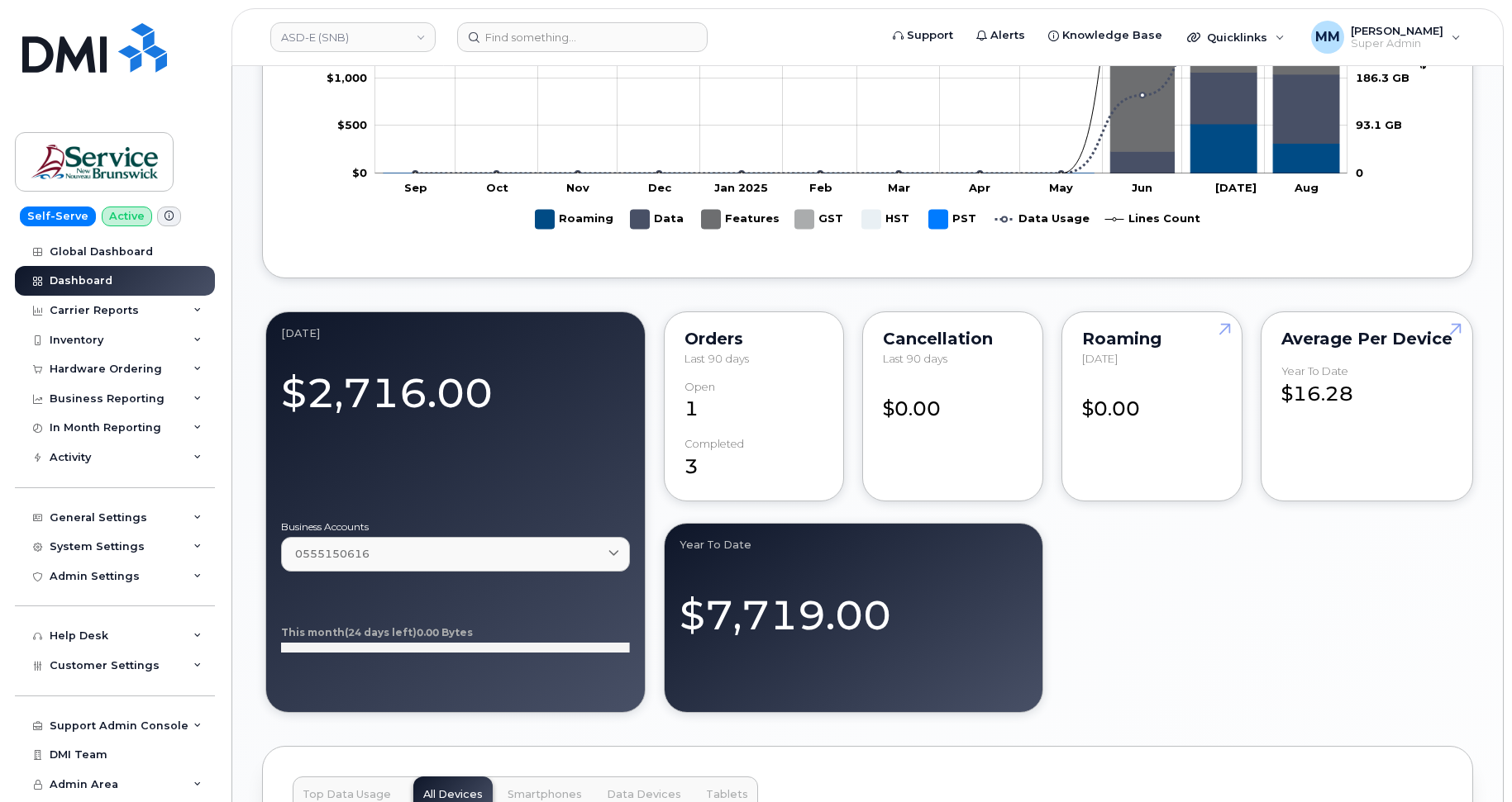
scroll to position [1240, 0]
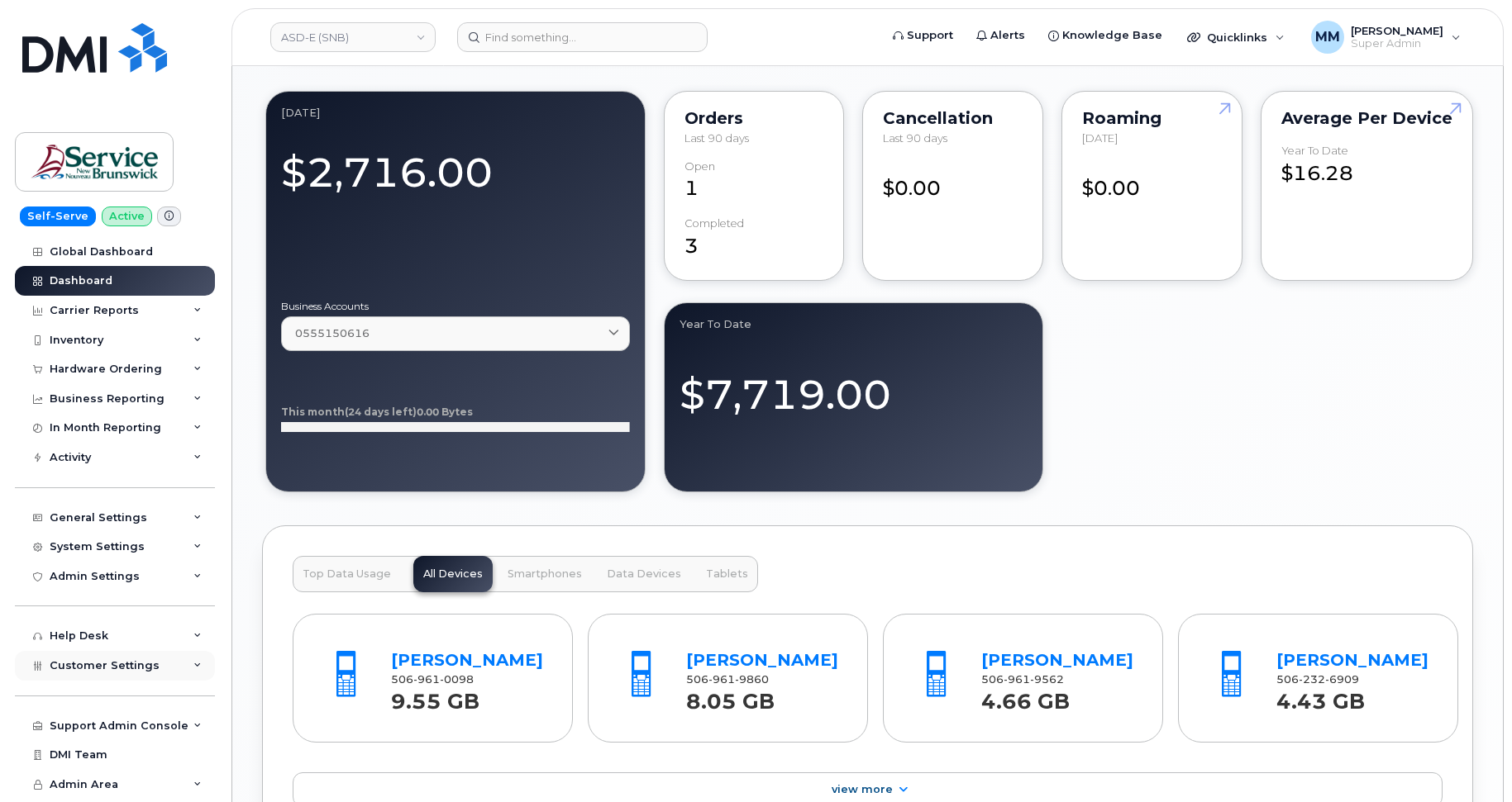
click at [123, 680] on div "Customer Settings" at bounding box center [114, 666] width 200 height 30
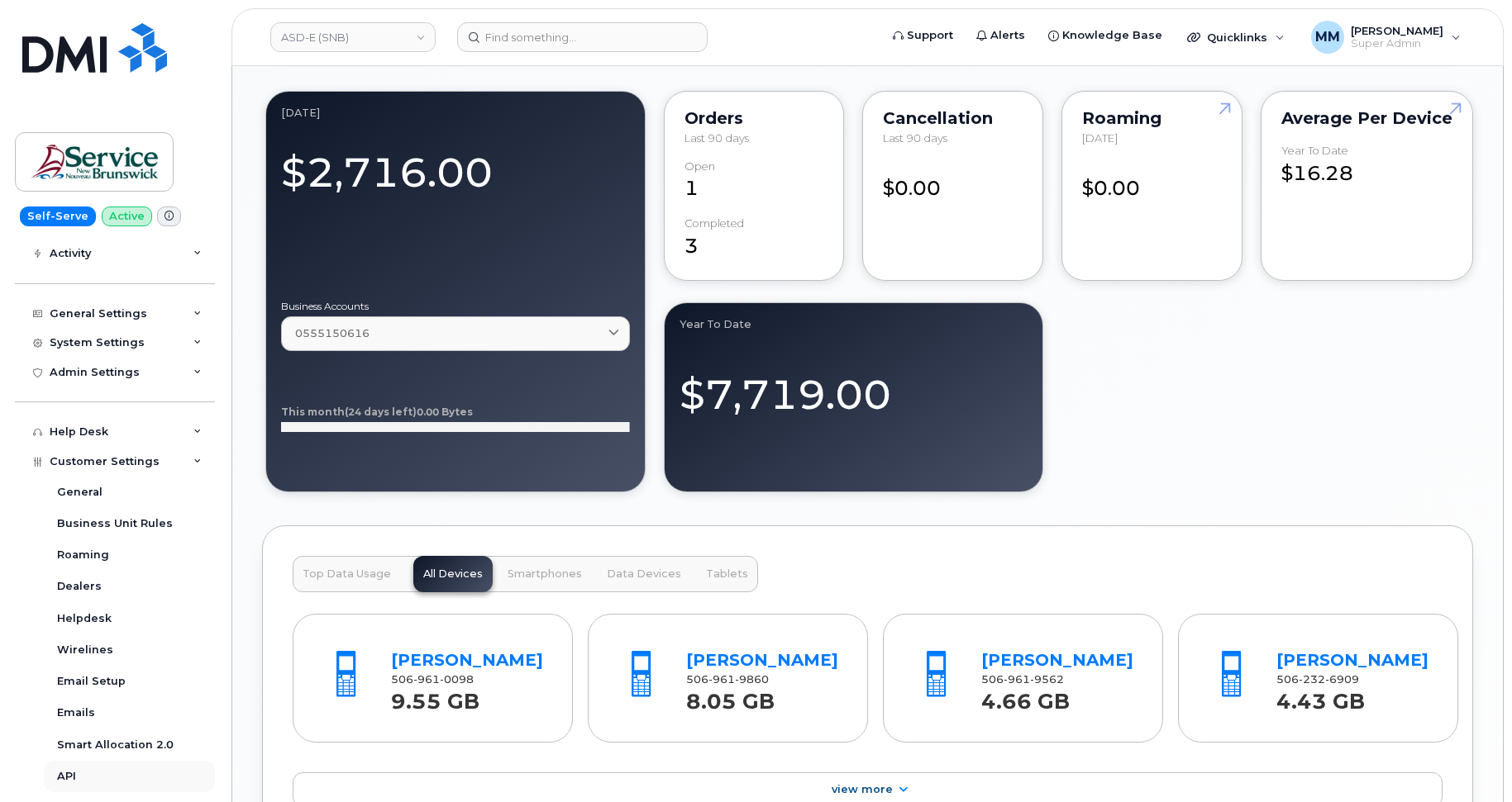
scroll to position [248, 0]
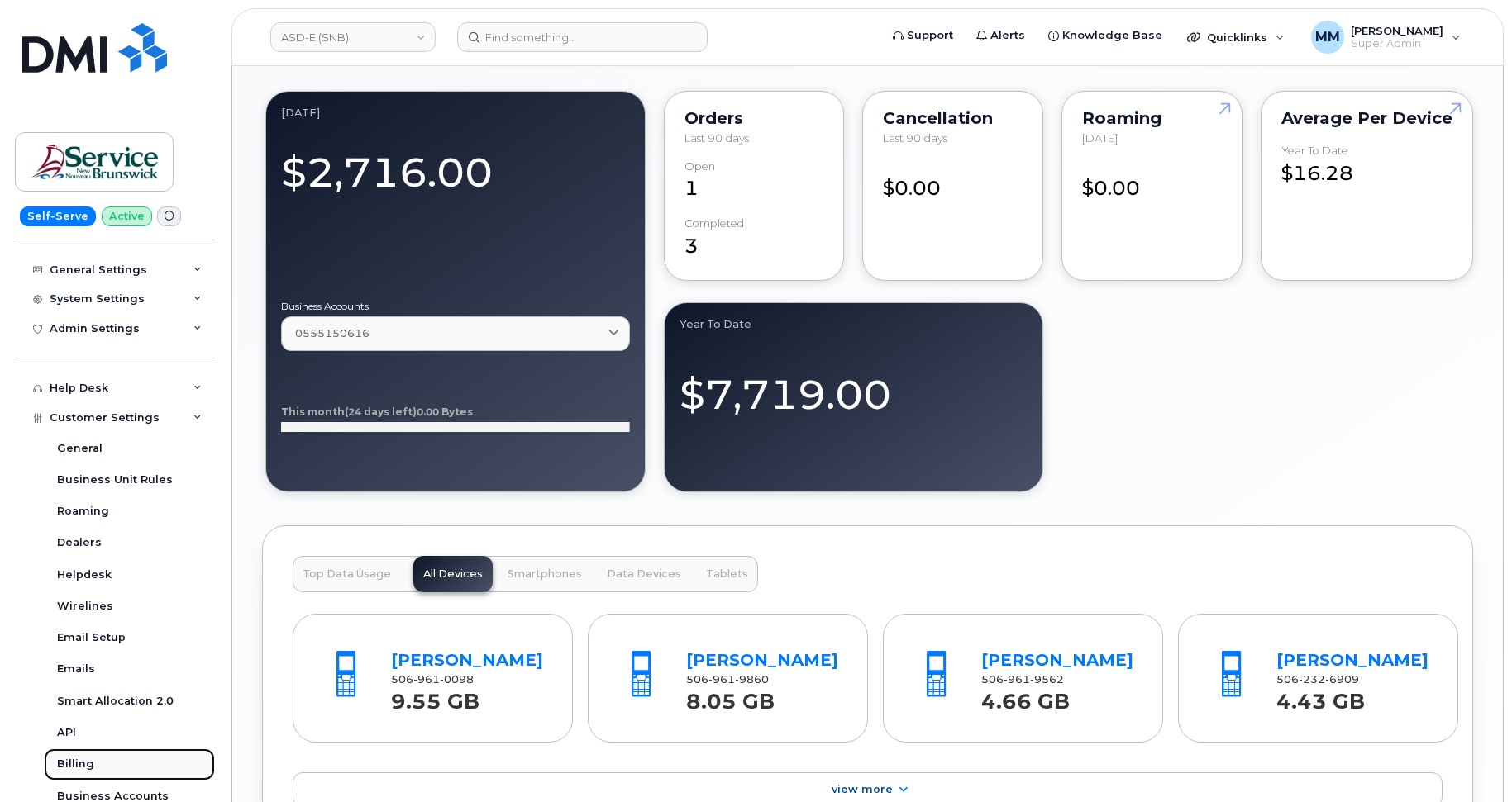
click at [76, 760] on div "Billing" at bounding box center [74, 764] width 37 height 15
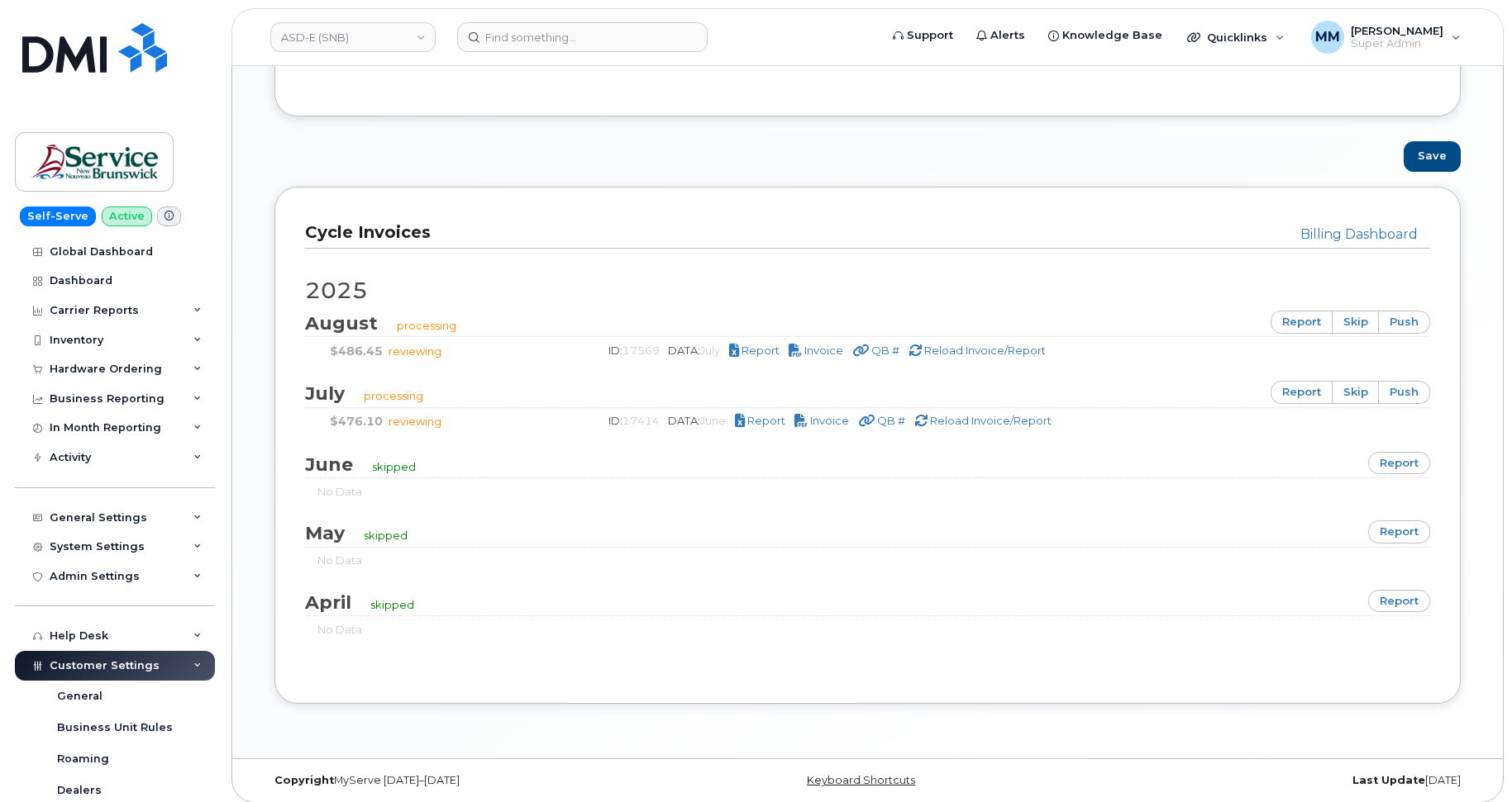
scroll to position [992, 0]
click at [81, 277] on div "Dashboard" at bounding box center [80, 280] width 63 height 13
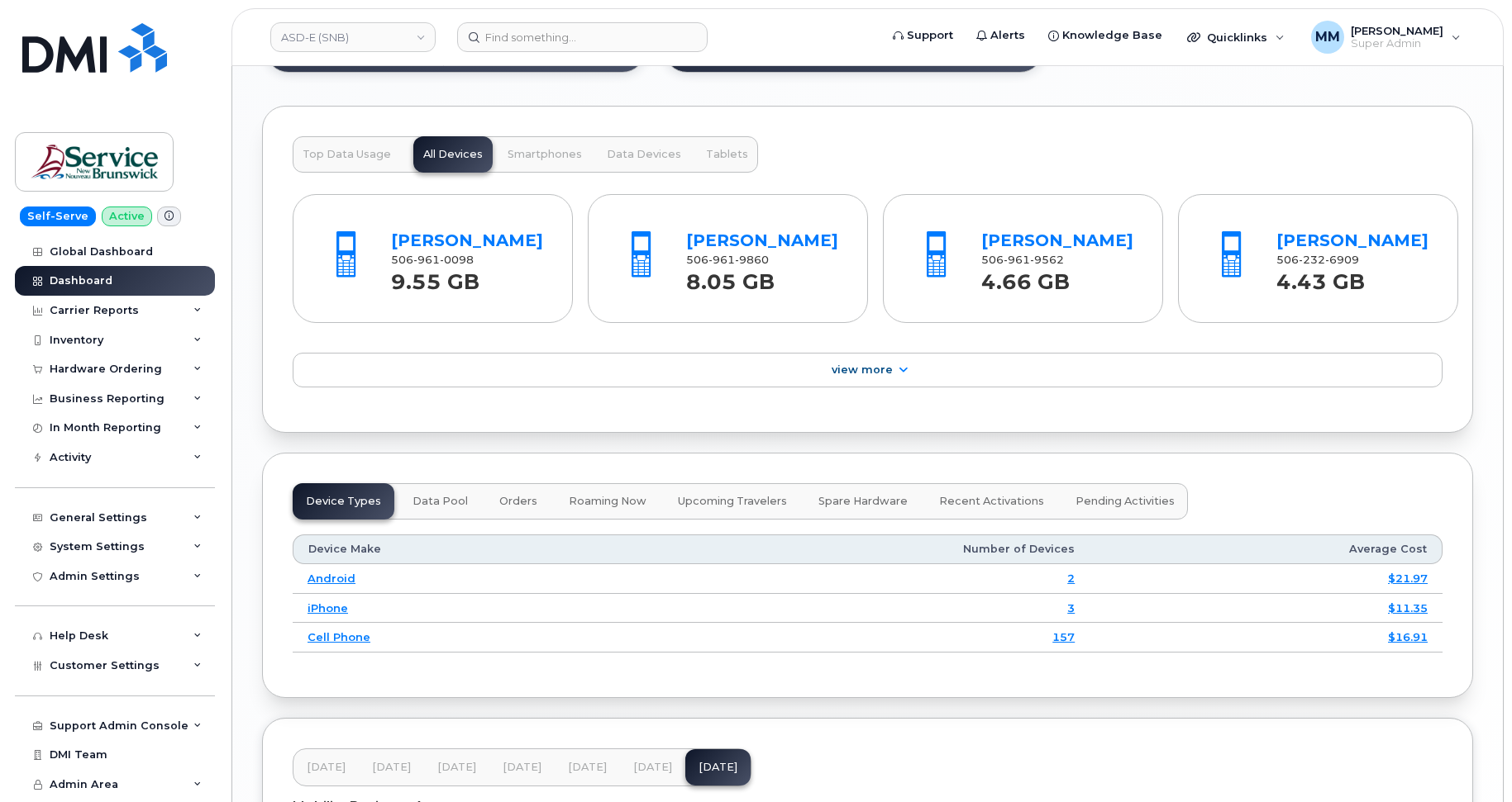
scroll to position [1901, 0]
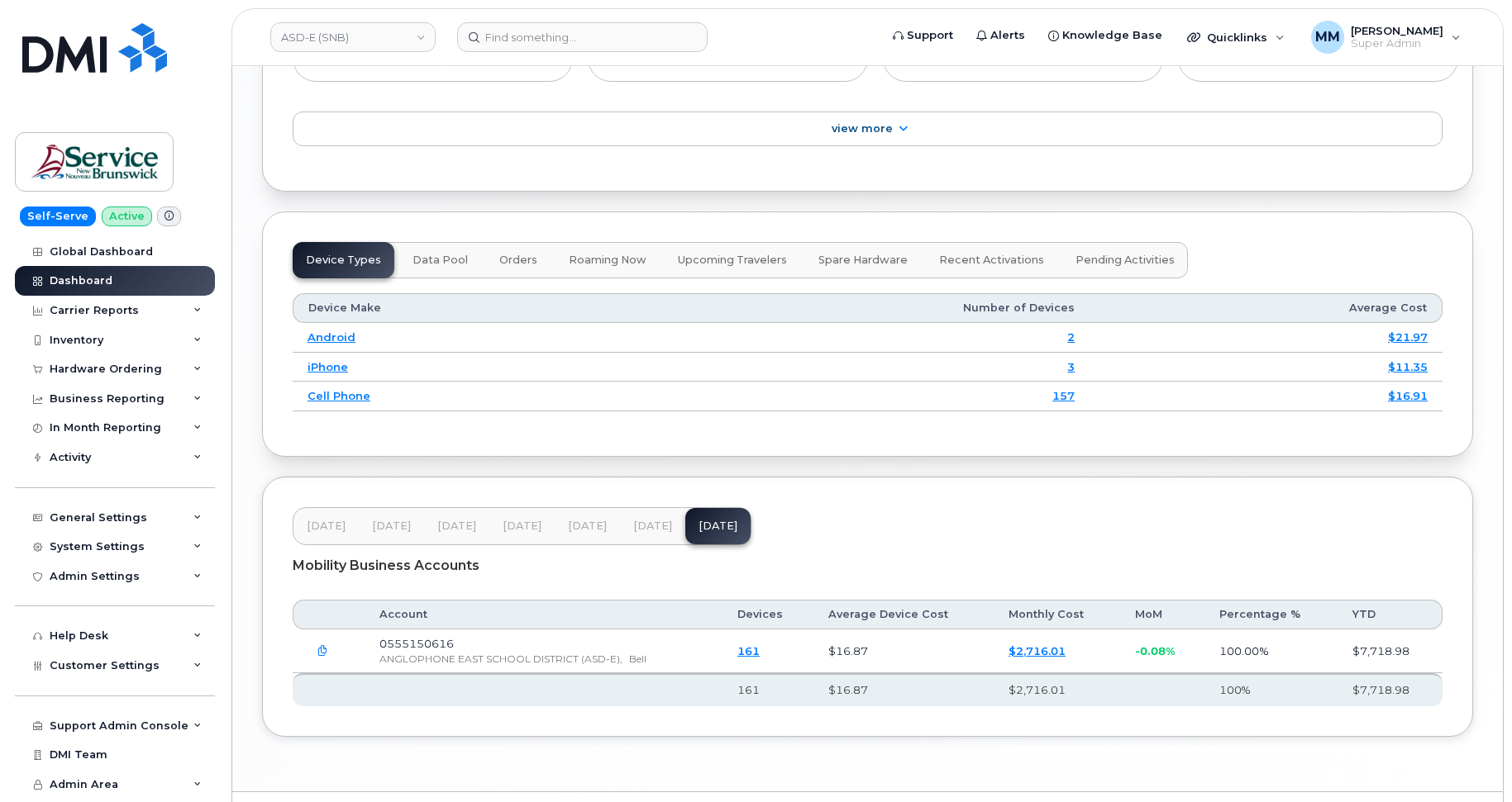
click at [590, 533] on span "[DATE]" at bounding box center [587, 526] width 39 height 13
click at [633, 533] on span "Jul 25" at bounding box center [652, 526] width 39 height 13
click at [417, 45] on link "ASD-E (SNB)" at bounding box center [352, 37] width 166 height 30
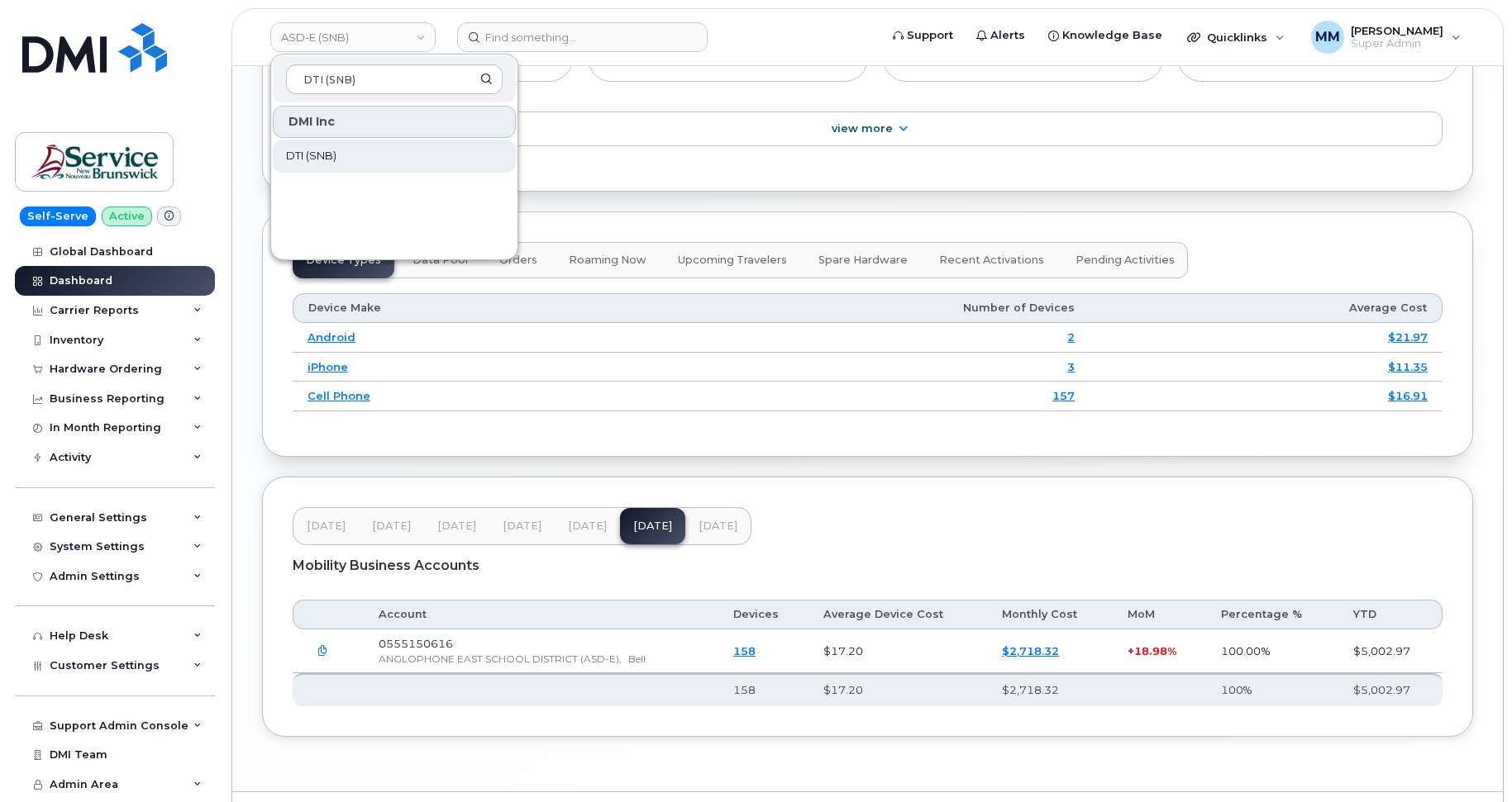
type input "DTI (SNB)"
click at [355, 145] on link "DTI (SNB)" at bounding box center [394, 156] width 243 height 33
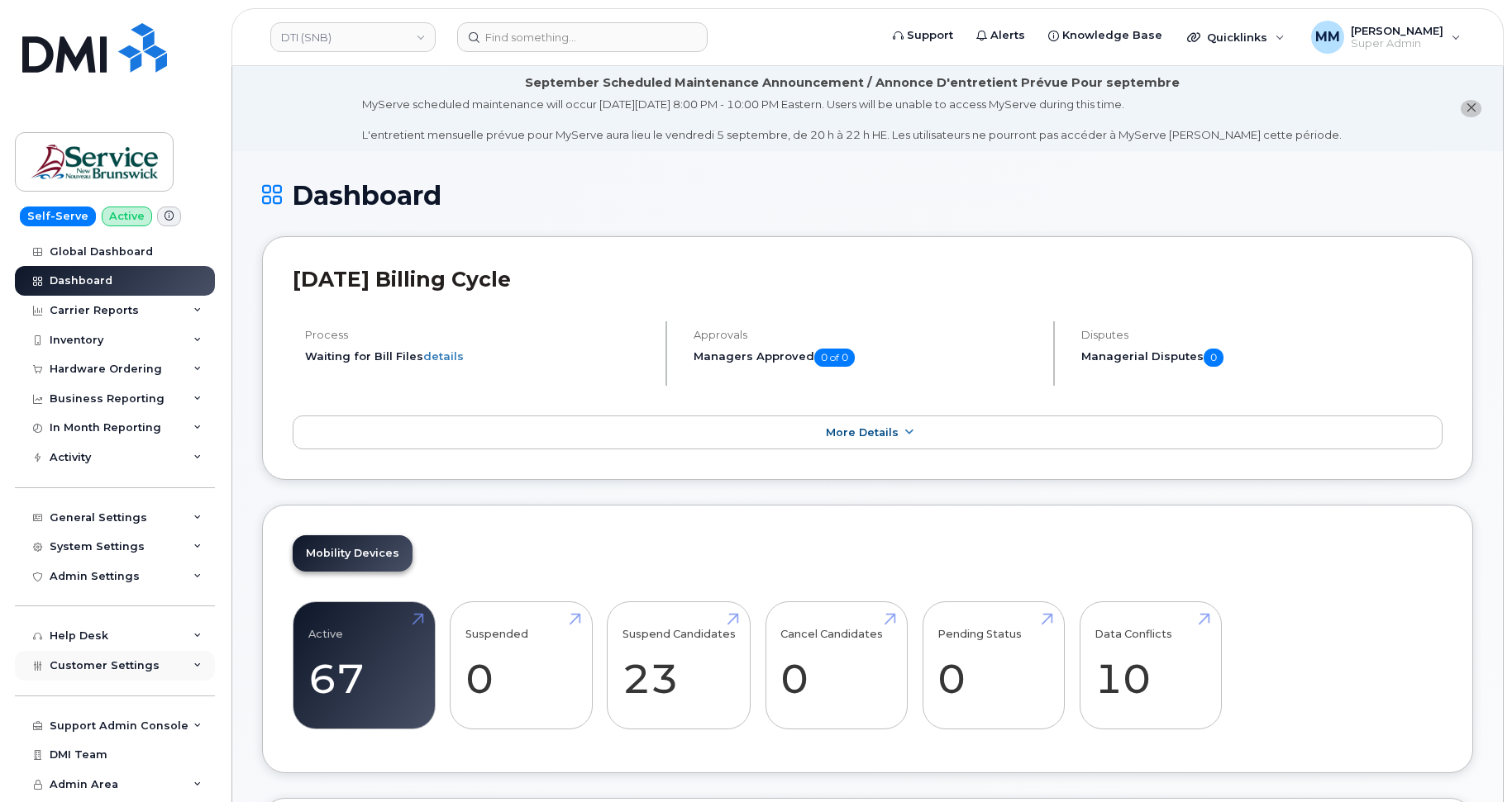
click at [133, 660] on span "Customer Settings" at bounding box center [104, 665] width 110 height 12
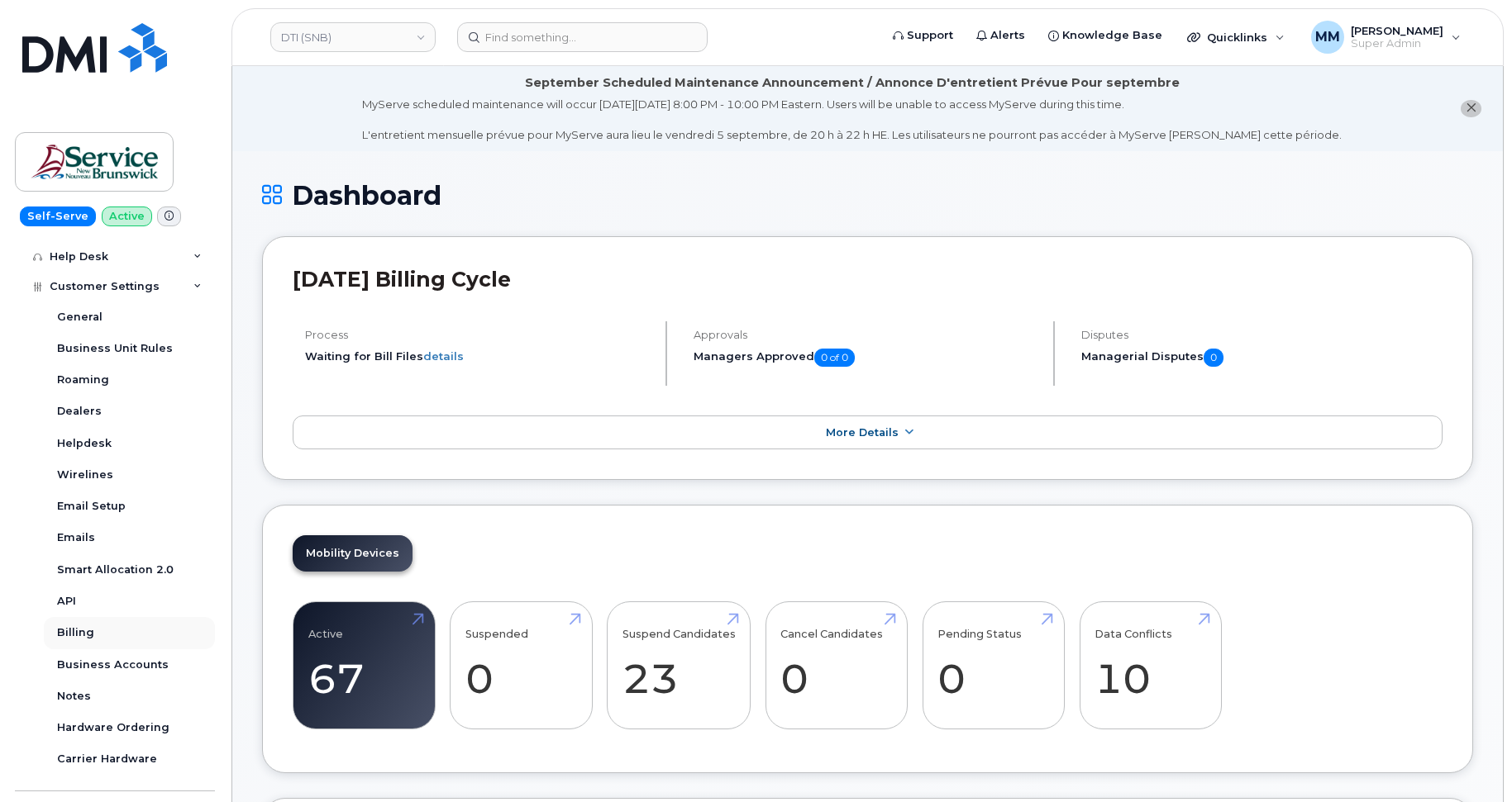
scroll to position [413, 0]
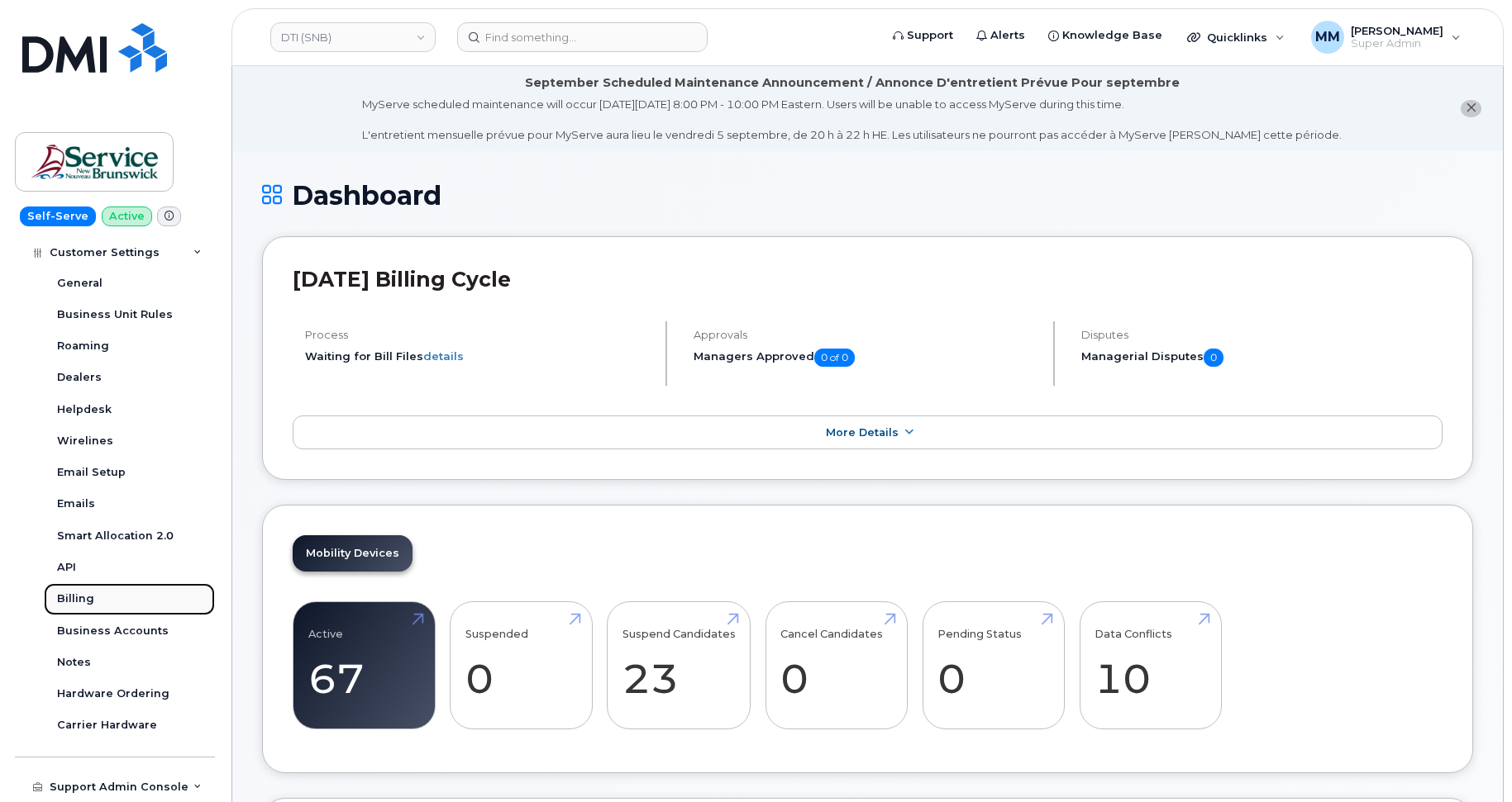
click at [92, 601] on link "Billing" at bounding box center [129, 600] width 171 height 32
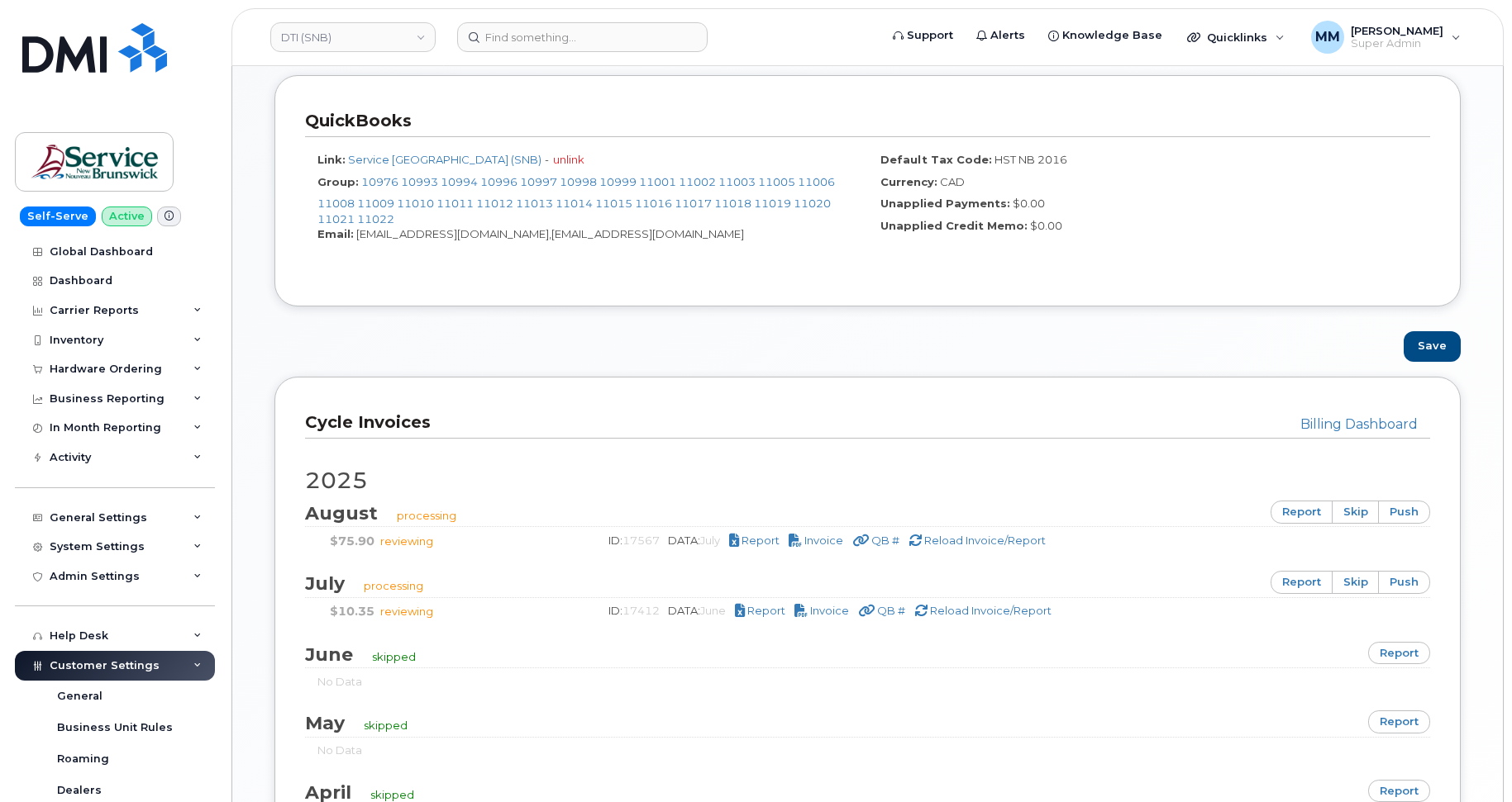
scroll to position [909, 0]
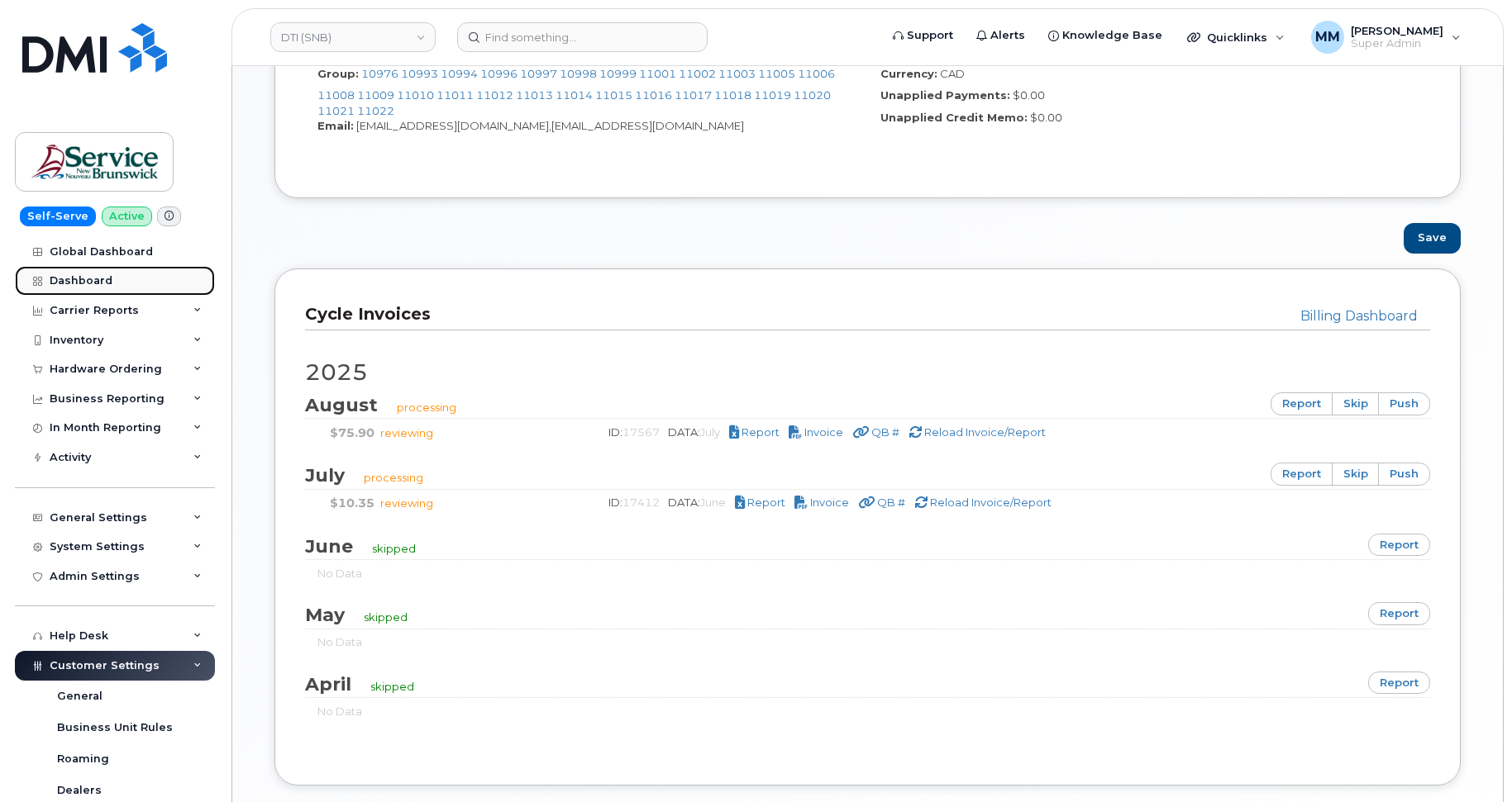
click at [126, 285] on link "Dashboard" at bounding box center [114, 281] width 200 height 30
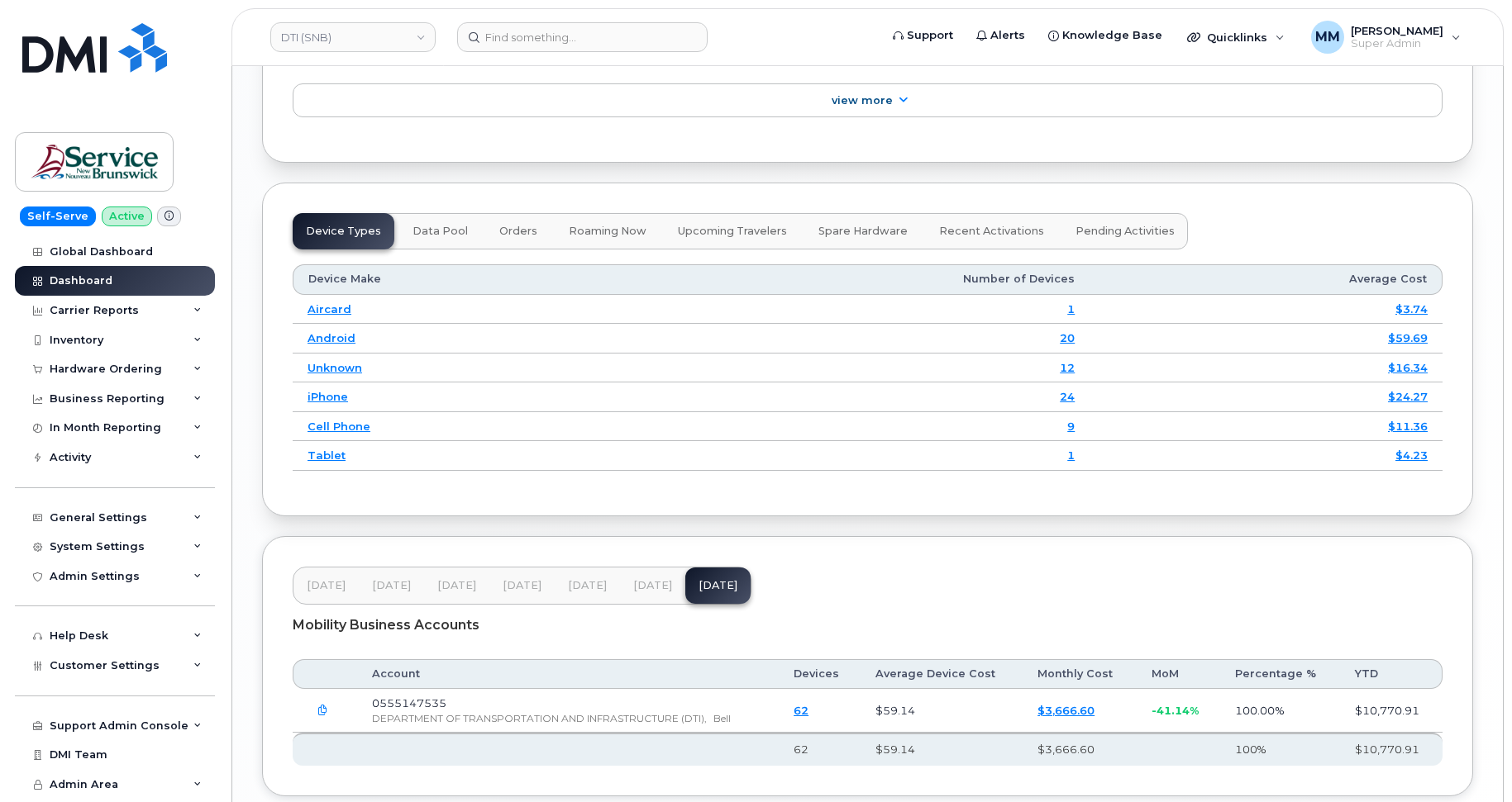
scroll to position [2055, 0]
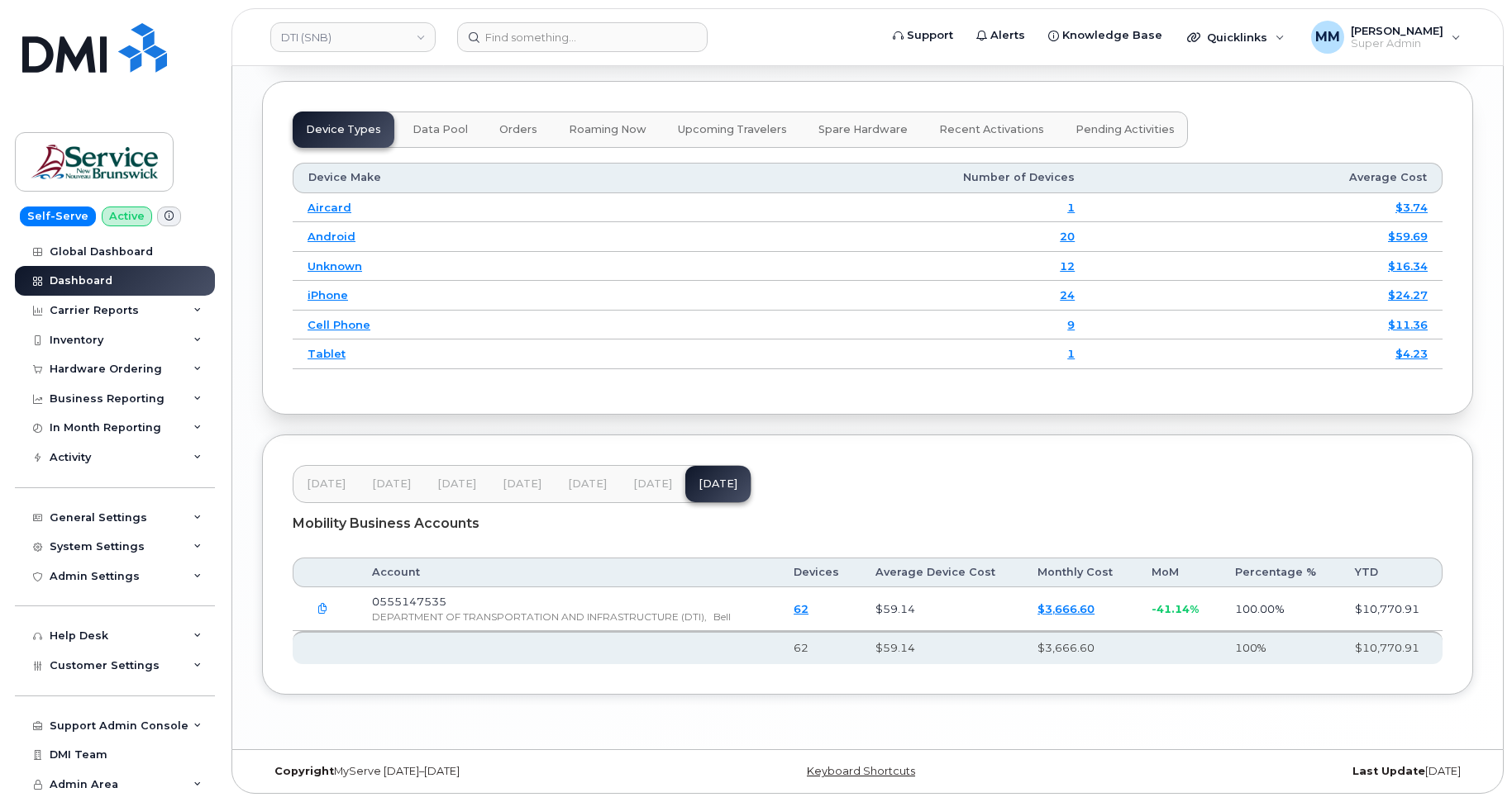
click at [562, 481] on button "Jun 25" at bounding box center [588, 484] width 66 height 37
click at [634, 479] on span "[DATE]" at bounding box center [652, 483] width 39 height 13
click at [531, 490] on span "May 25" at bounding box center [521, 483] width 39 height 13
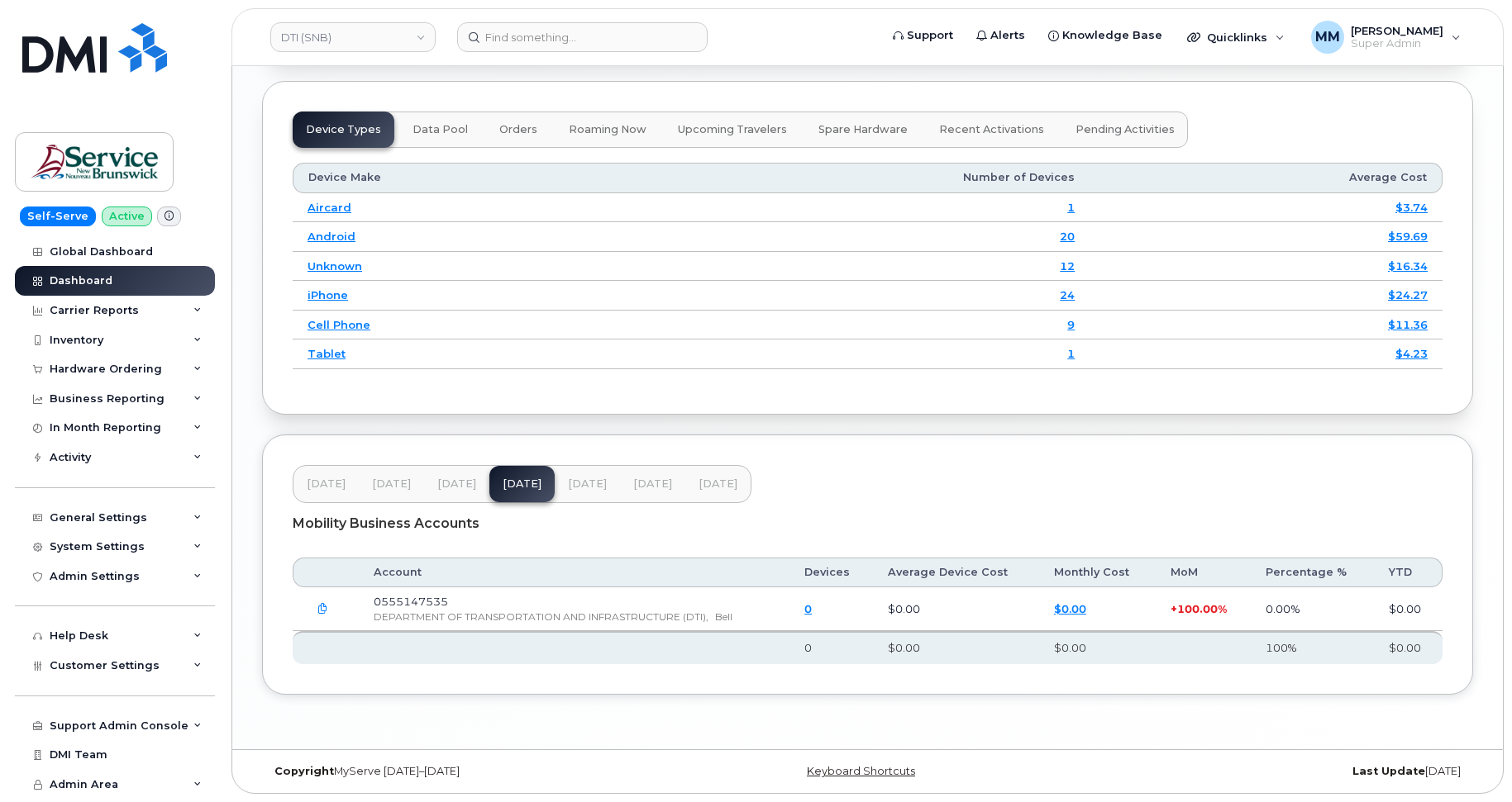
click at [582, 480] on span "Jun 25" at bounding box center [587, 483] width 39 height 13
click at [633, 480] on span "[DATE]" at bounding box center [652, 483] width 39 height 13
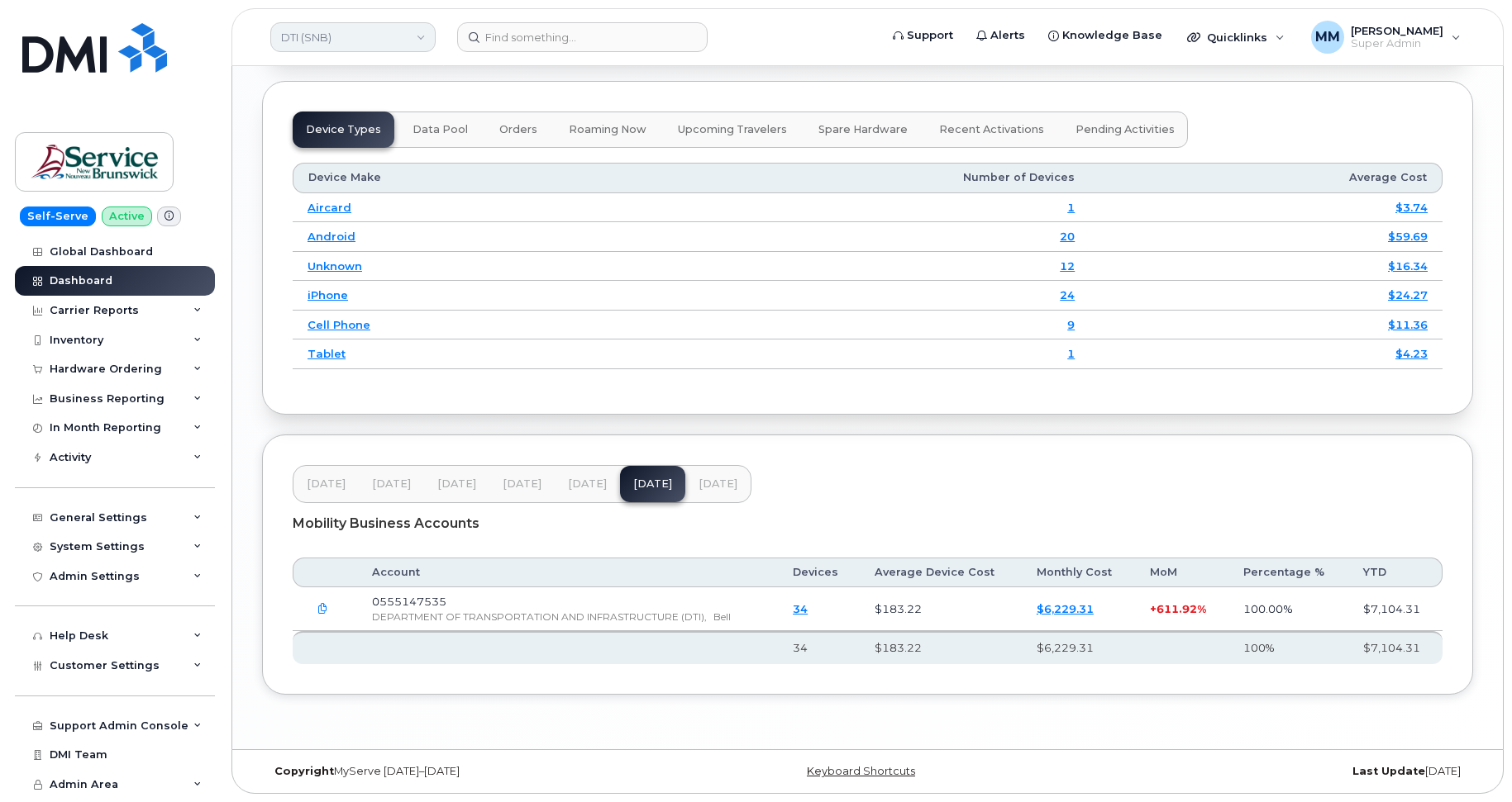
click at [382, 37] on link "DTI (SNB)" at bounding box center [352, 37] width 166 height 30
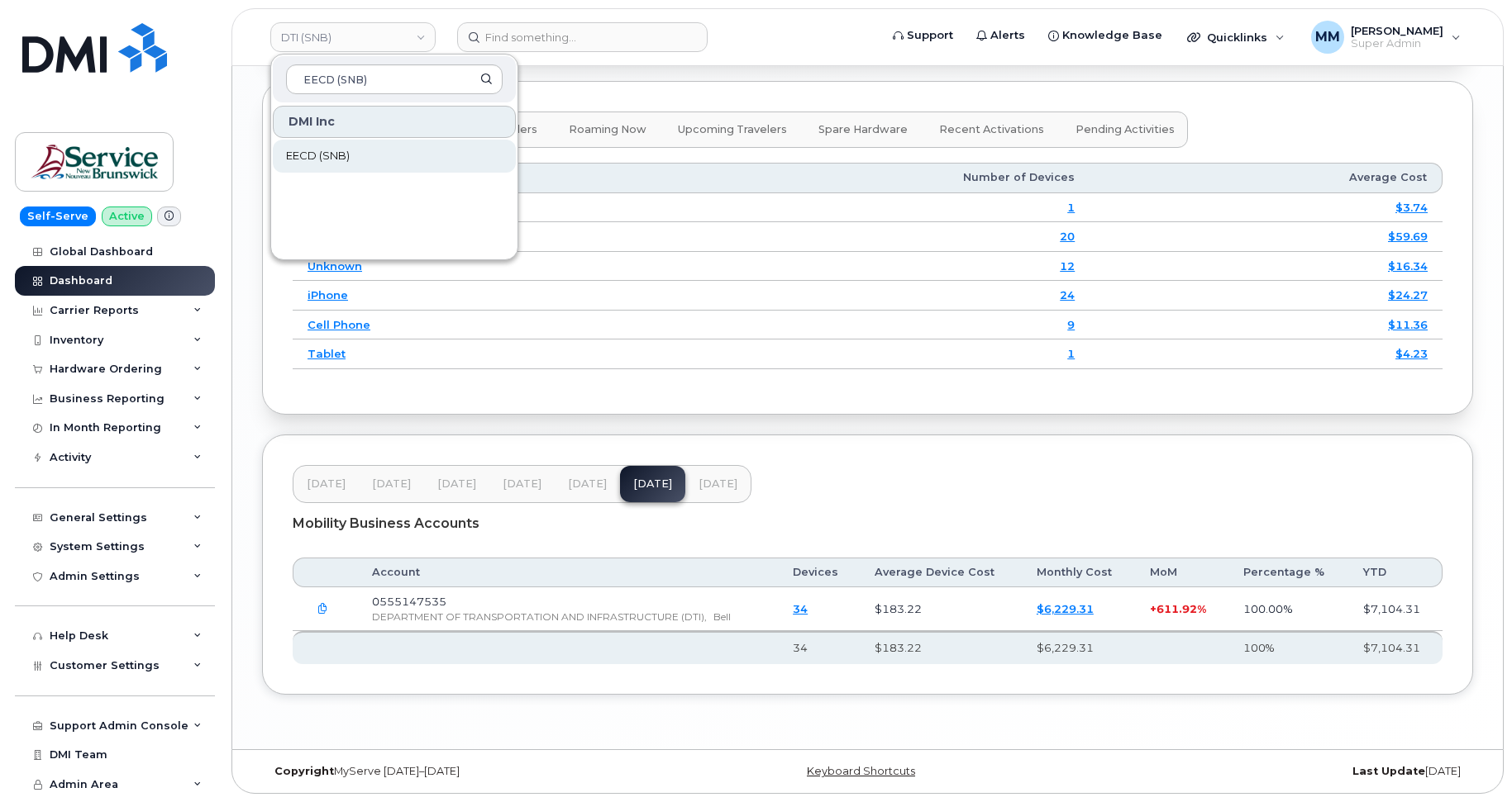
type input "EECD (SNB)"
click at [314, 156] on span "EECD (SNB)" at bounding box center [318, 156] width 64 height 17
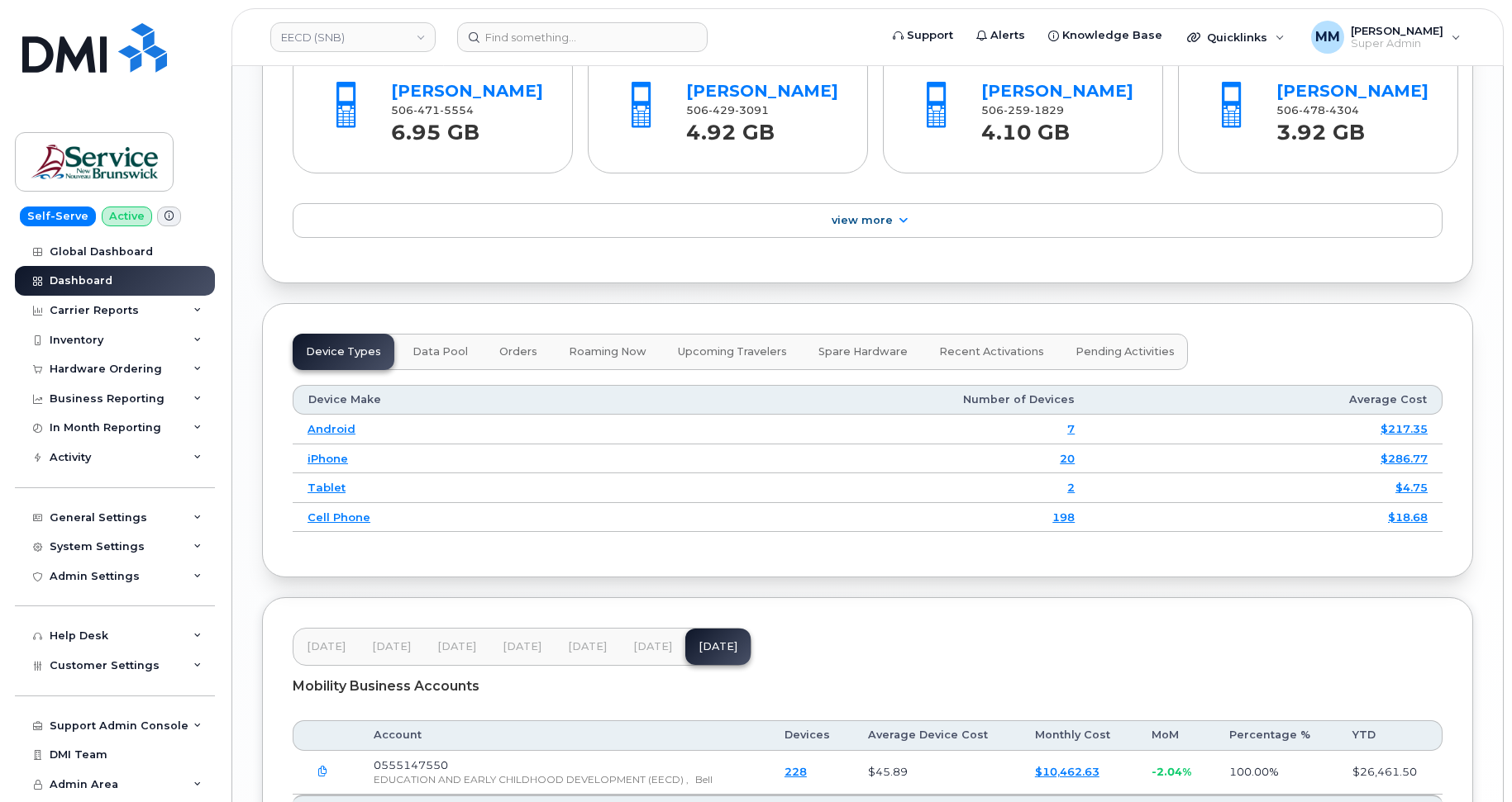
scroll to position [1818, 0]
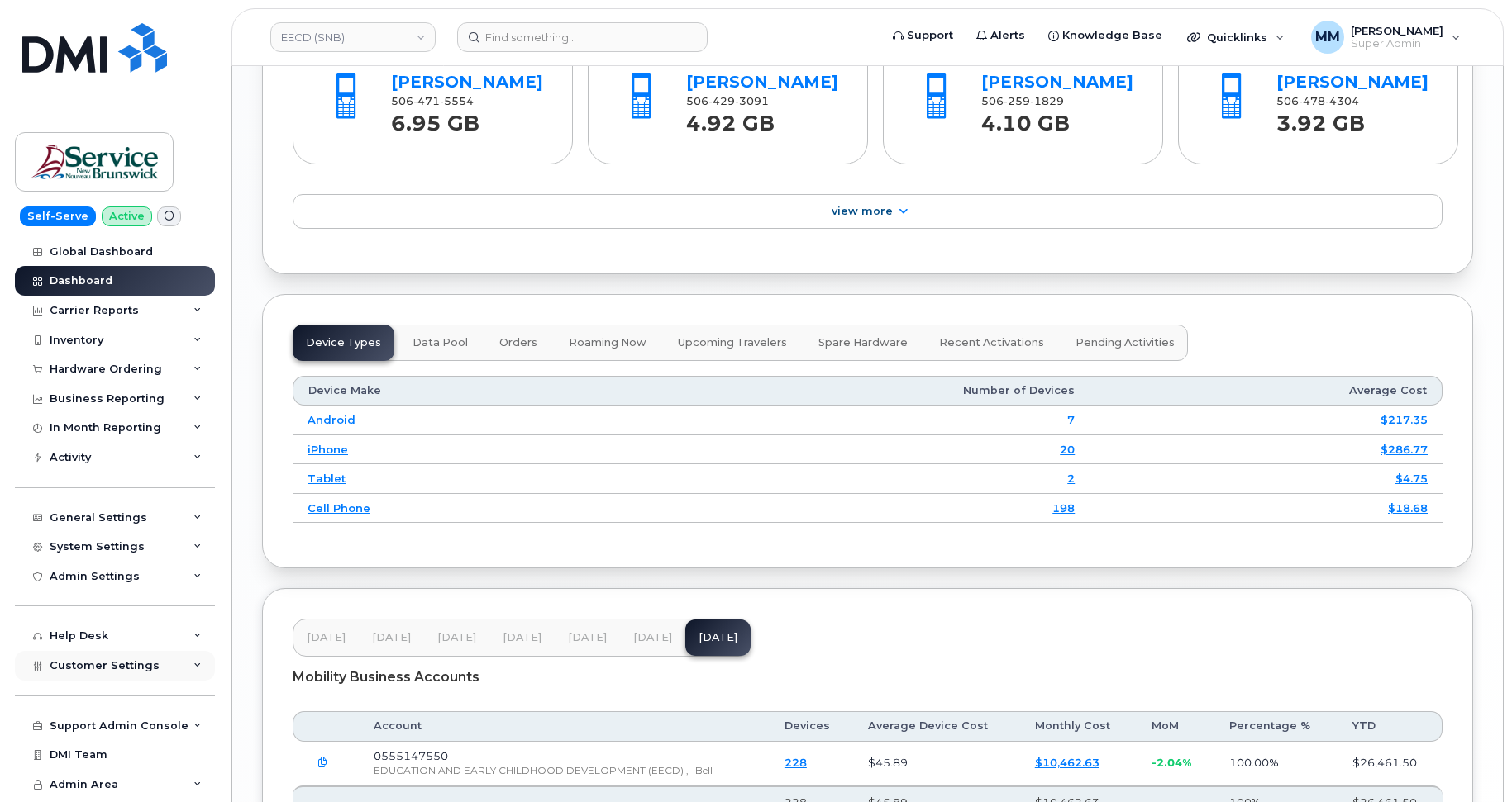
click at [101, 664] on span "Customer Settings" at bounding box center [104, 665] width 110 height 12
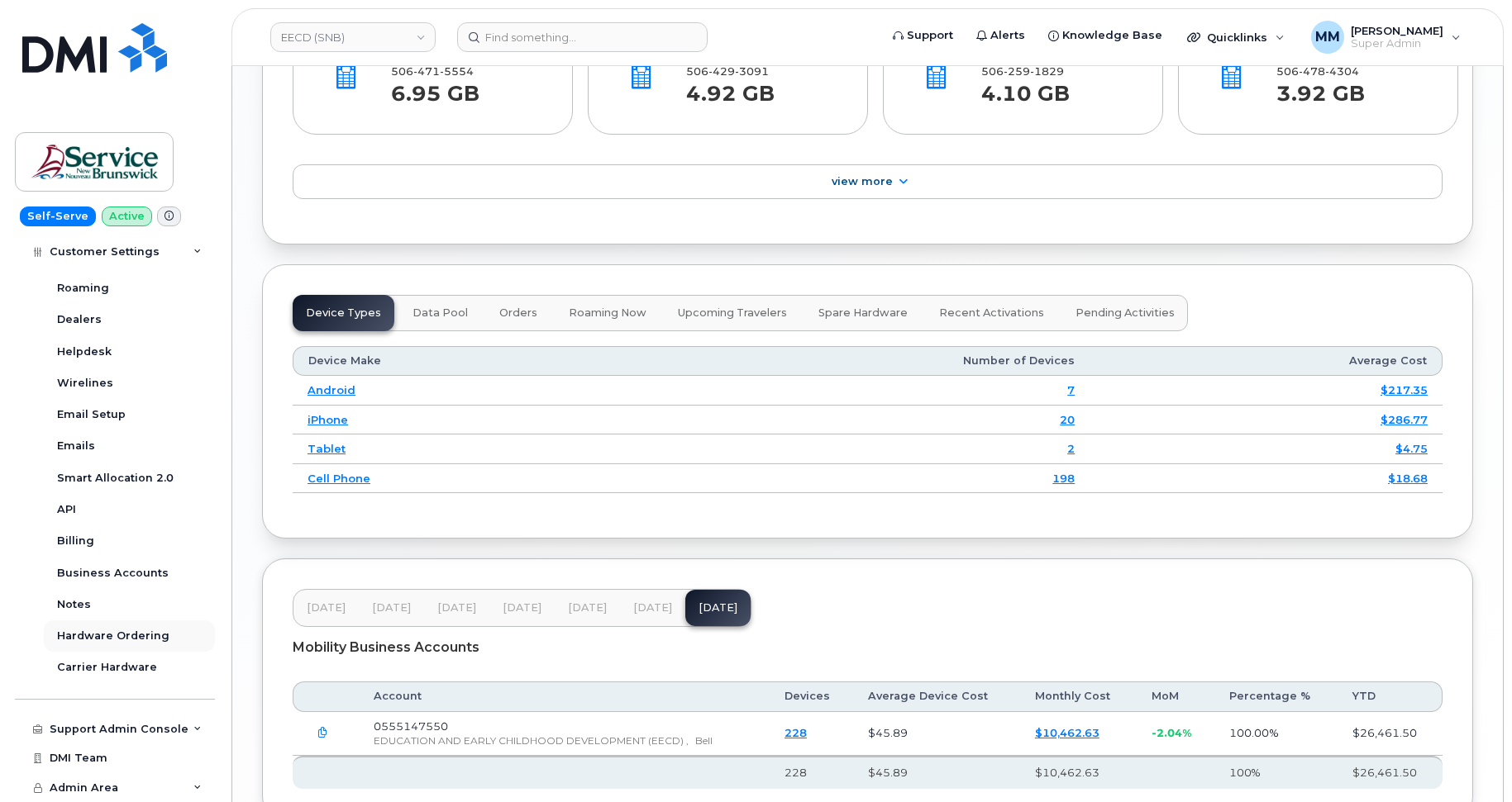
scroll to position [1901, 0]
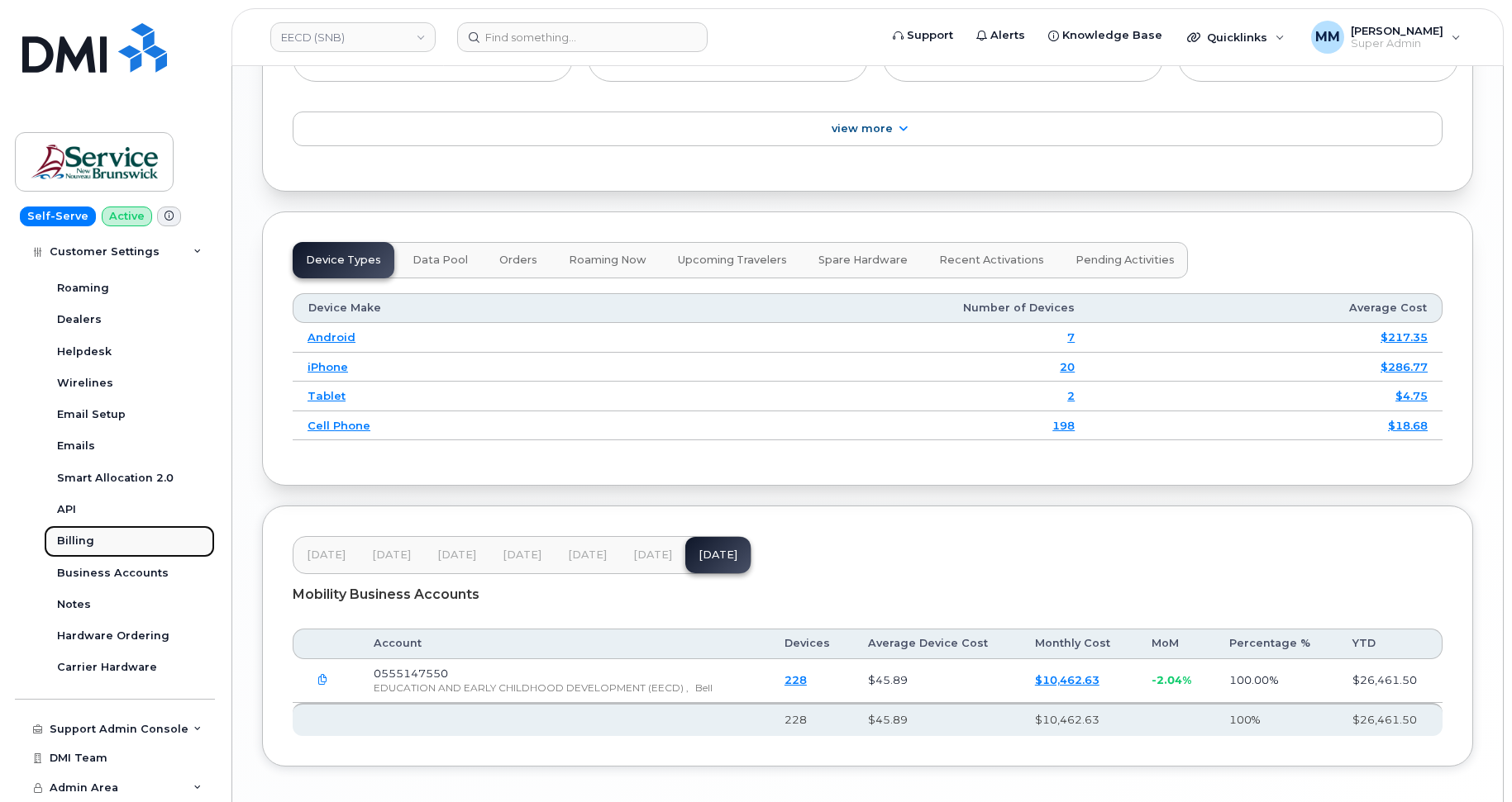
click at [87, 539] on div "Billing" at bounding box center [74, 541] width 37 height 15
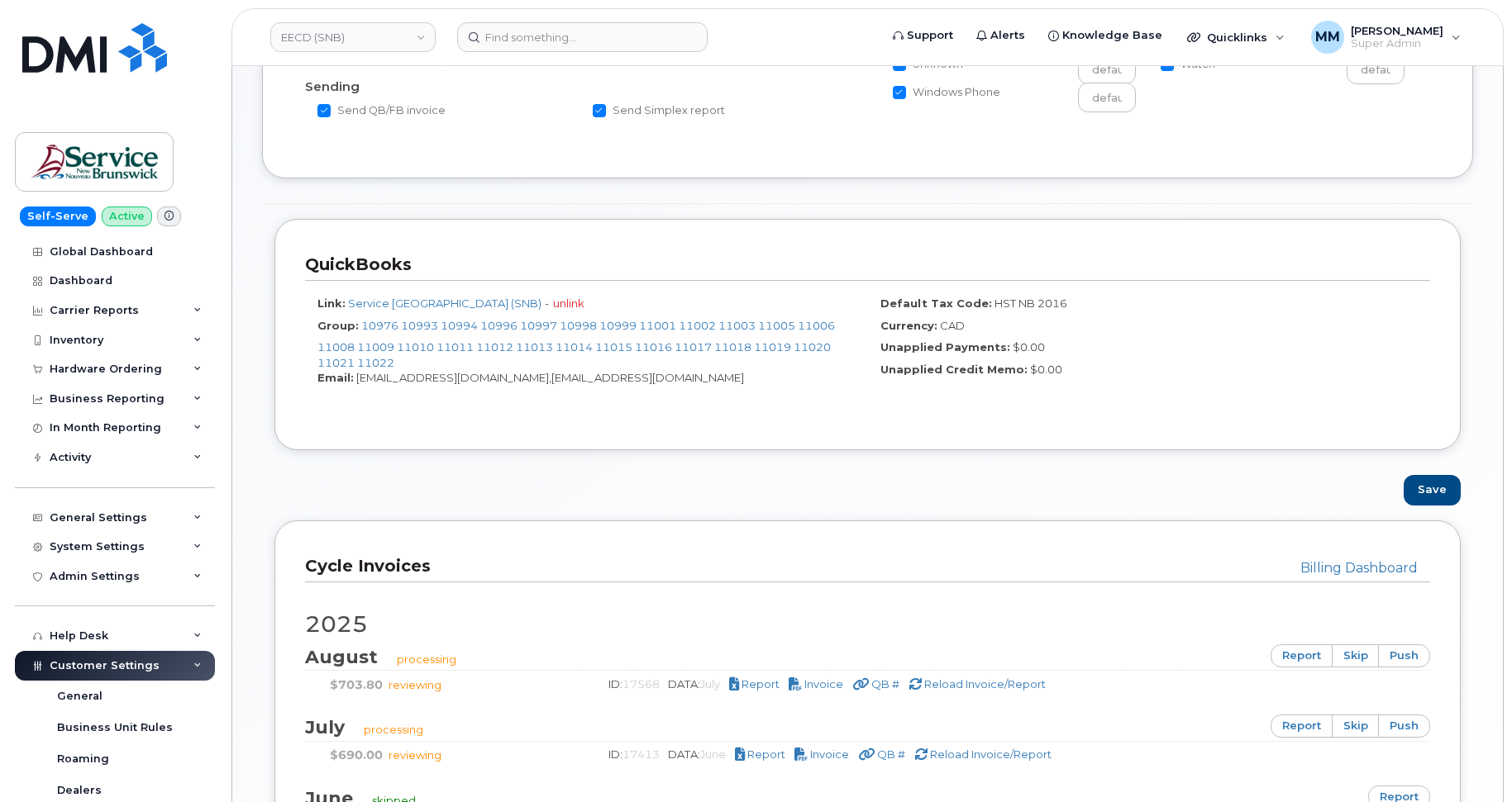
scroll to position [743, 0]
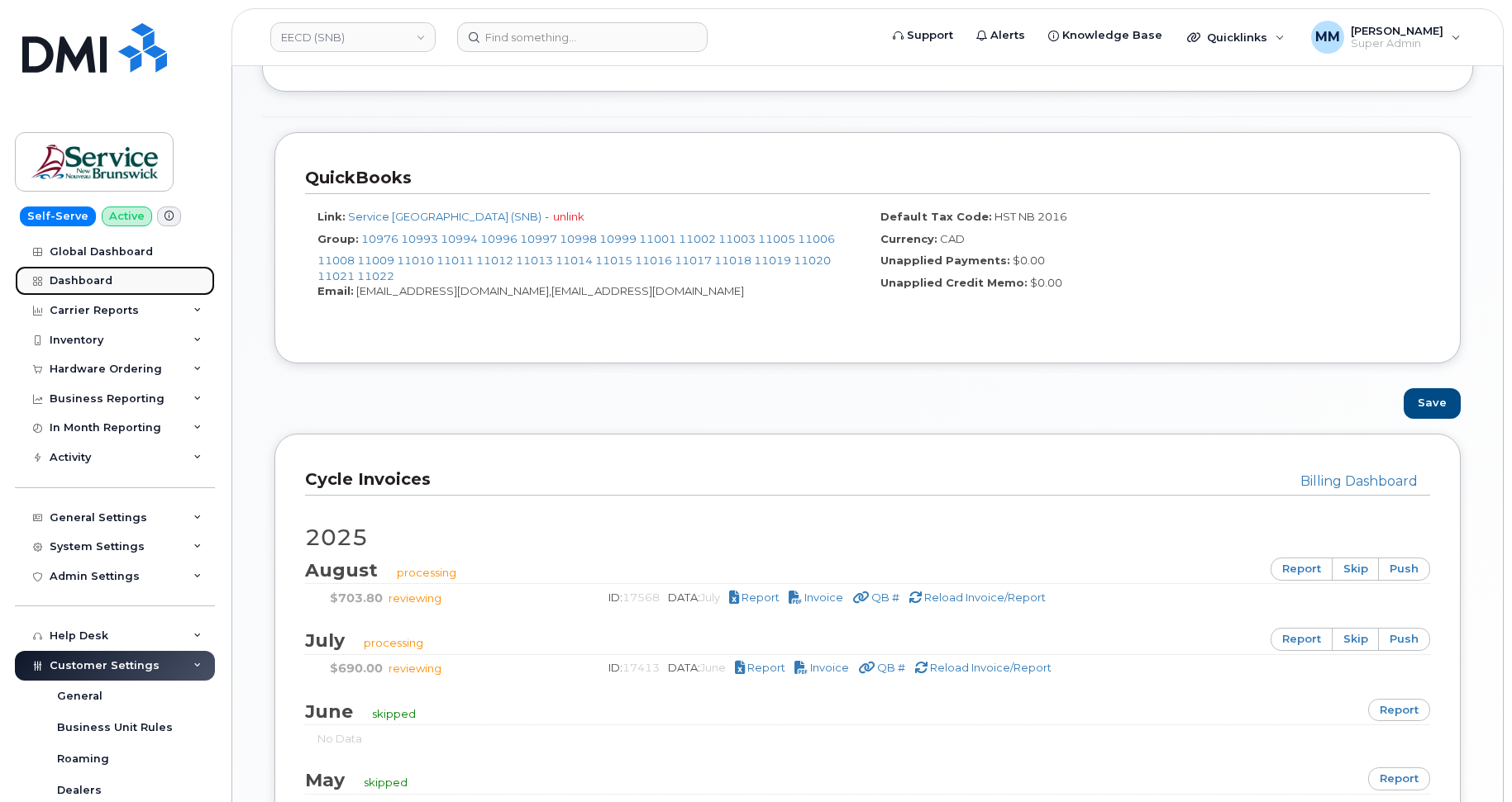
click at [73, 275] on div "Dashboard" at bounding box center [80, 280] width 63 height 13
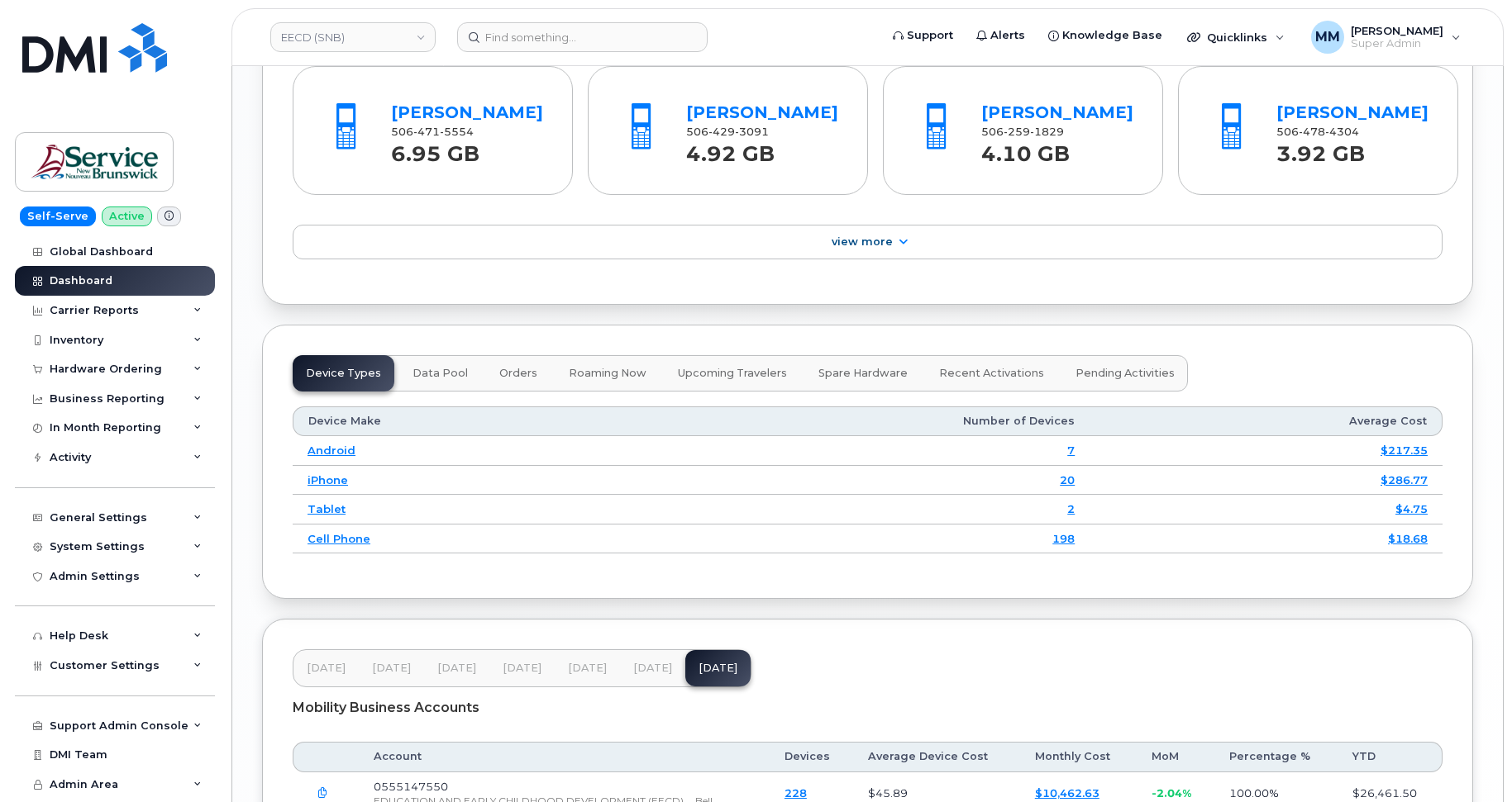
scroll to position [1996, 0]
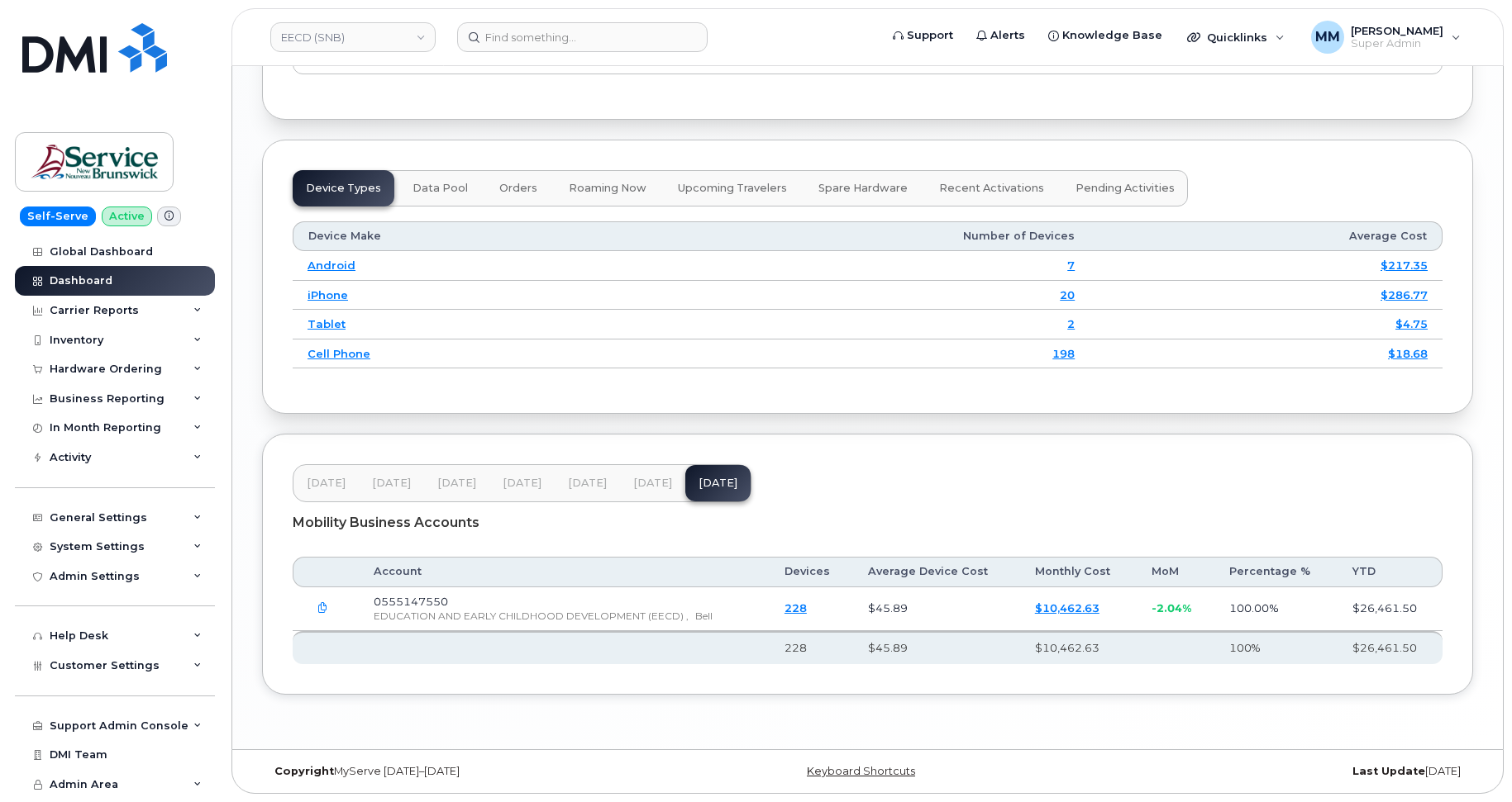
click at [589, 490] on span "[DATE]" at bounding box center [587, 482] width 39 height 13
click at [649, 484] on span "Jul 25" at bounding box center [652, 483] width 39 height 13
click at [385, 43] on link "EECD (SNB)" at bounding box center [352, 37] width 166 height 30
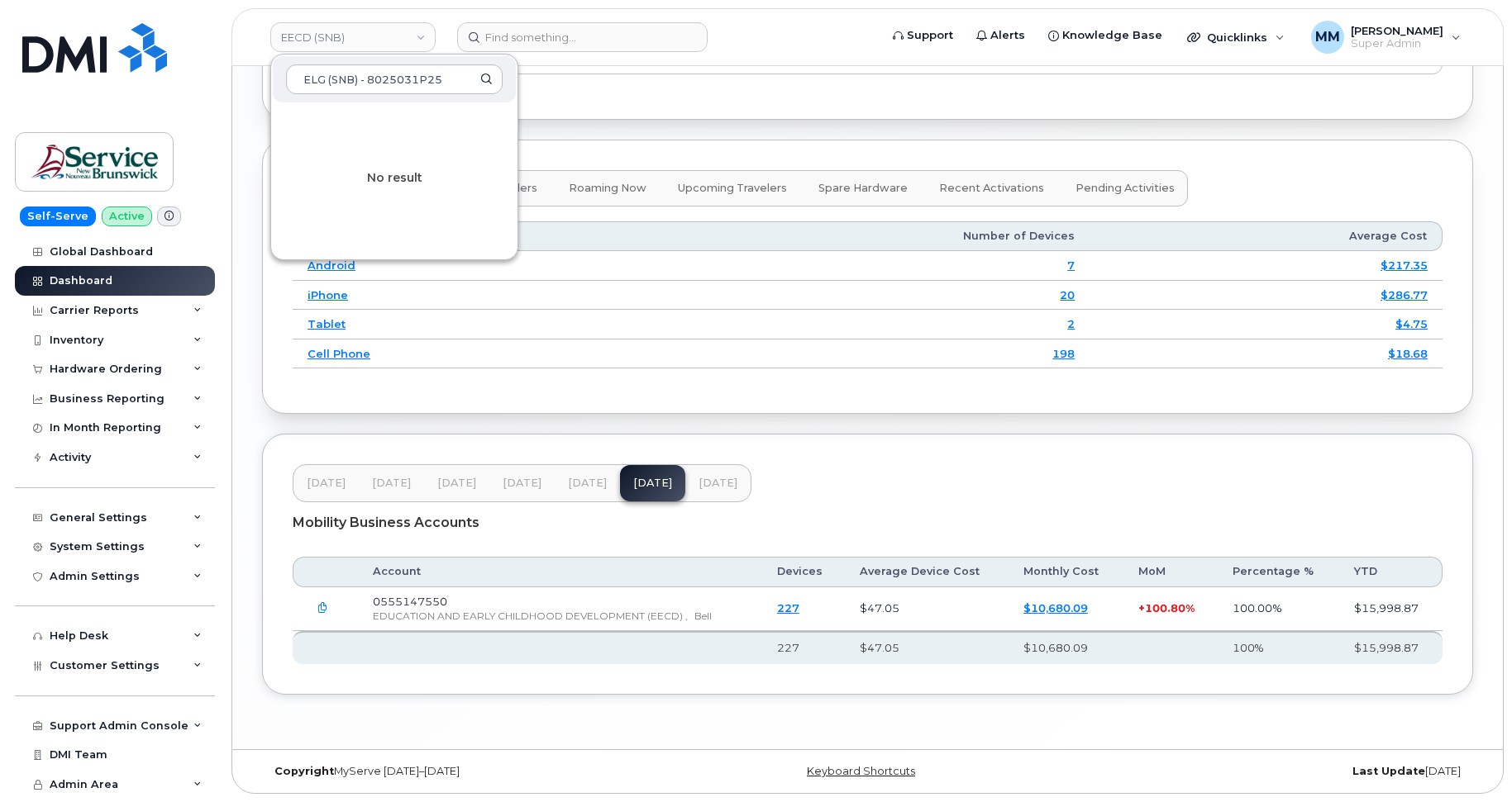
type input "ELG (SNB) - 8025031P25"
click at [385, 36] on link "EECD (SNB)" at bounding box center [352, 37] width 166 height 30
drag, startPoint x: 451, startPoint y: 81, endPoint x: 23, endPoint y: 63, distance: 428.4
click at [231, 63] on div "EECD (SNB) ELG (SNB) - 8025031P25 No result Support Alerts Knowledge Base Quick…" at bounding box center [867, 37] width 1272 height 58
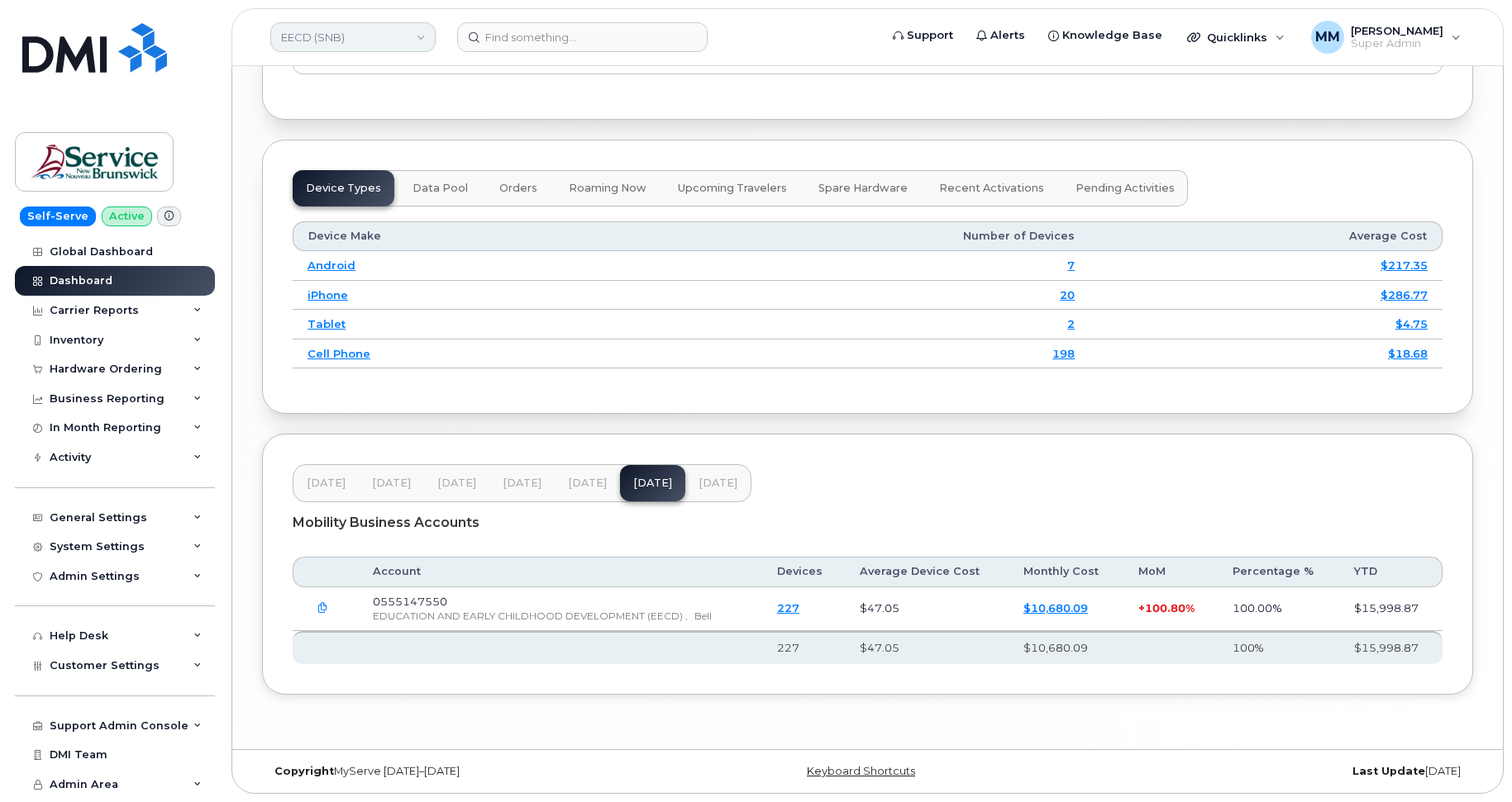
click at [347, 42] on link "EECD (SNB)" at bounding box center [352, 37] width 166 height 30
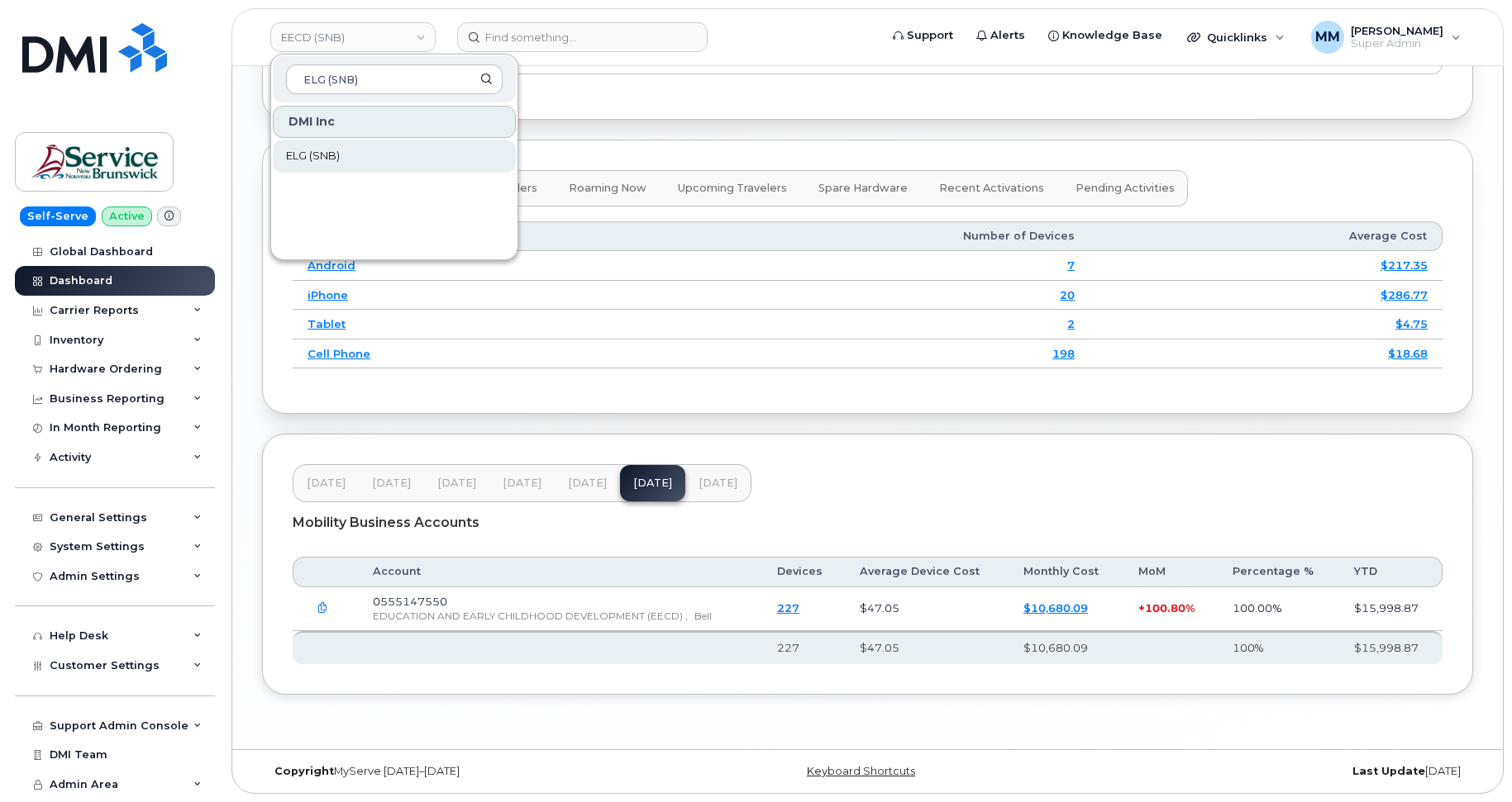
type input "ELG (SNB)"
click at [336, 152] on span "ELG (SNB)" at bounding box center [313, 156] width 54 height 17
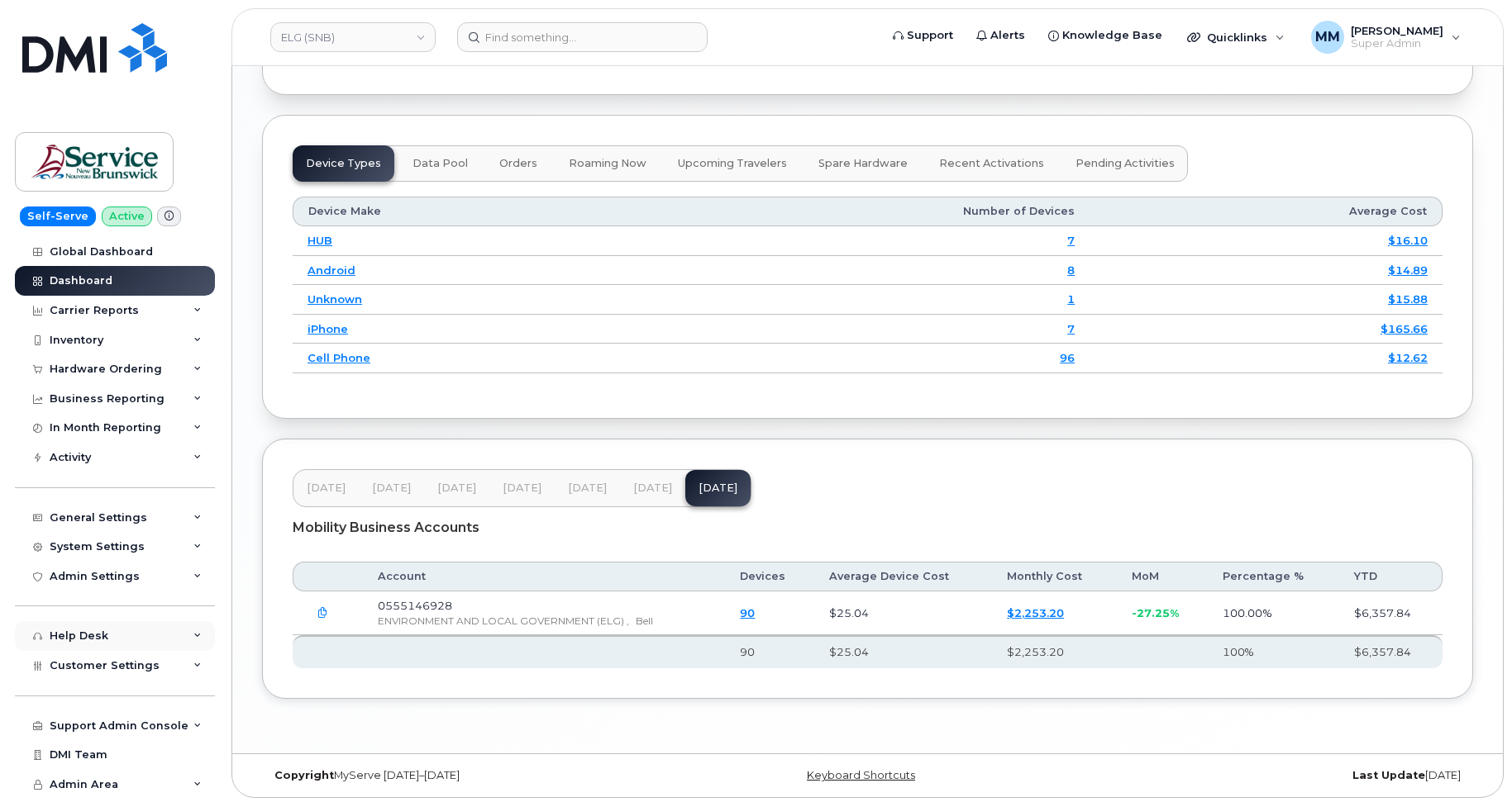
scroll to position [2002, 0]
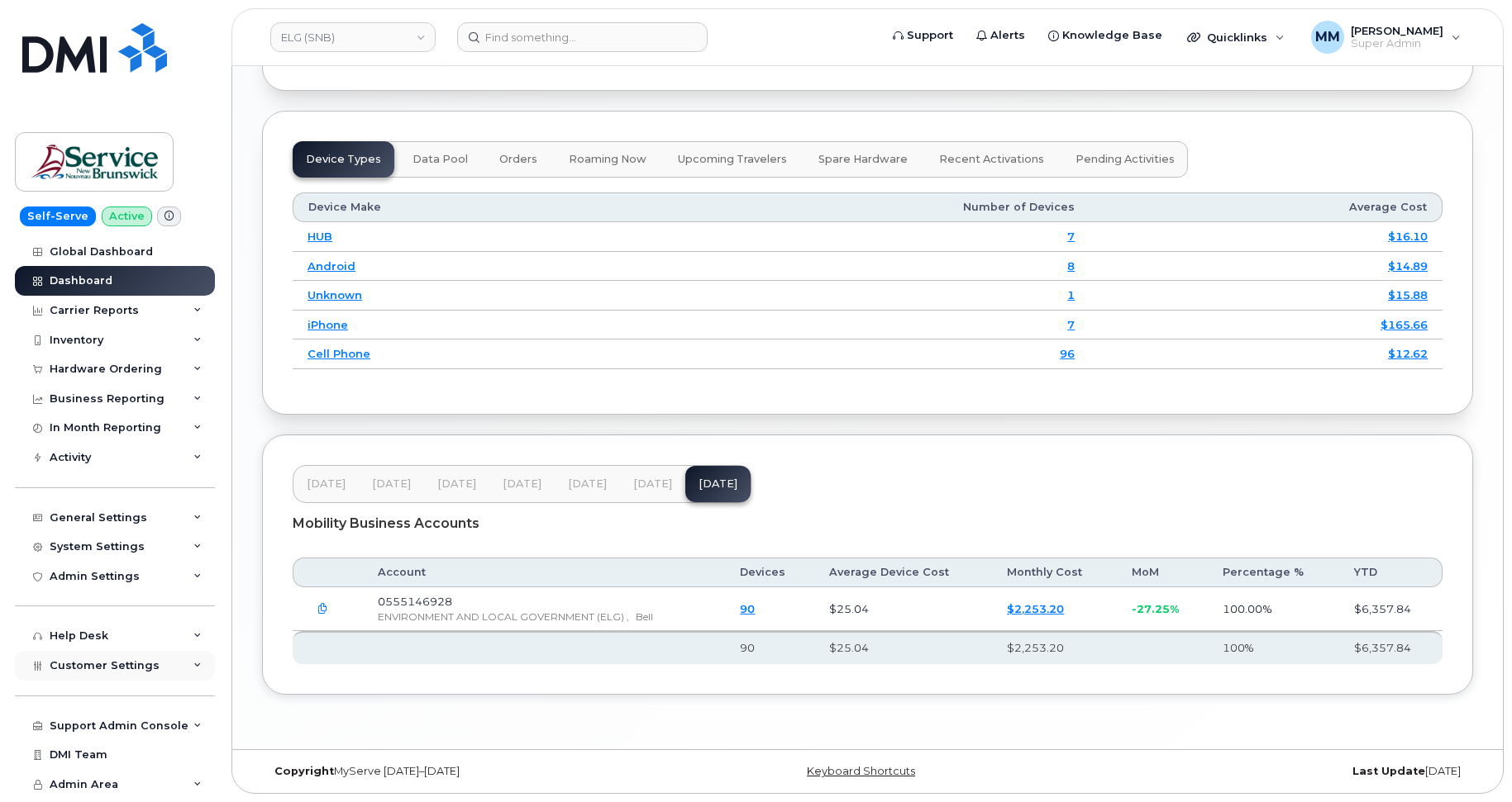
click at [81, 672] on div "Customer Settings" at bounding box center [104, 665] width 110 height 13
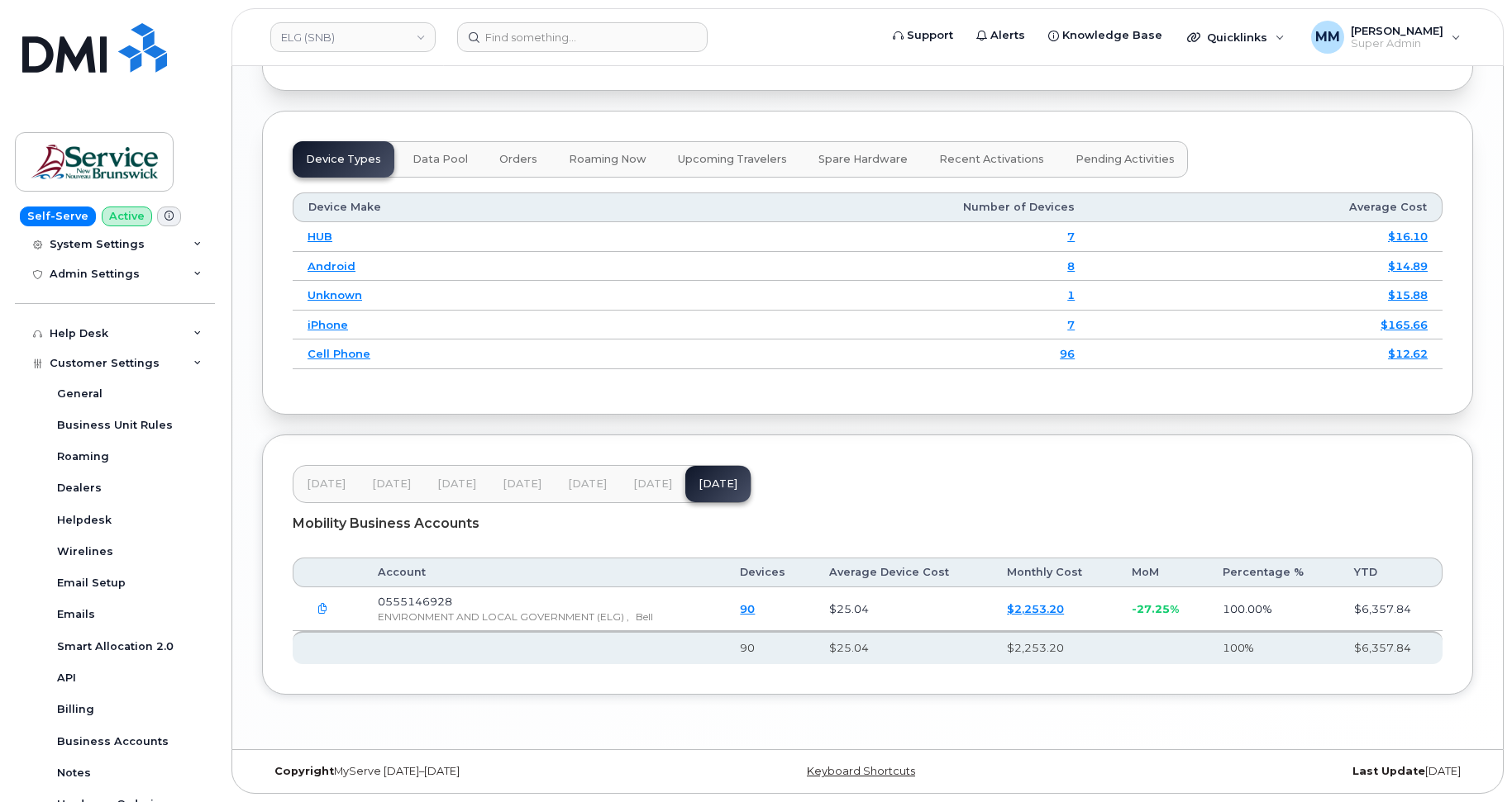
scroll to position [413, 0]
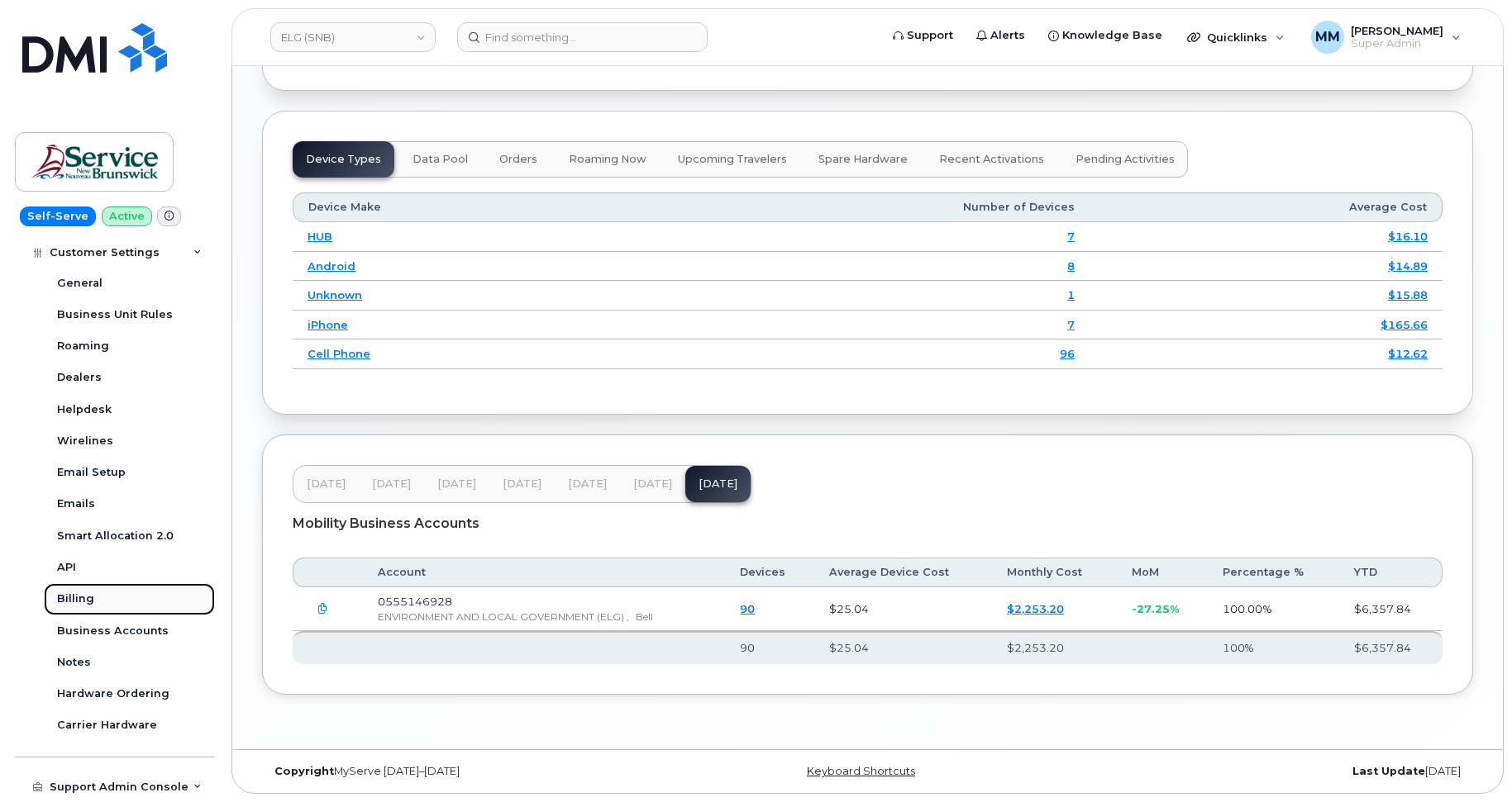
click at [80, 601] on div "Billing" at bounding box center [74, 599] width 37 height 15
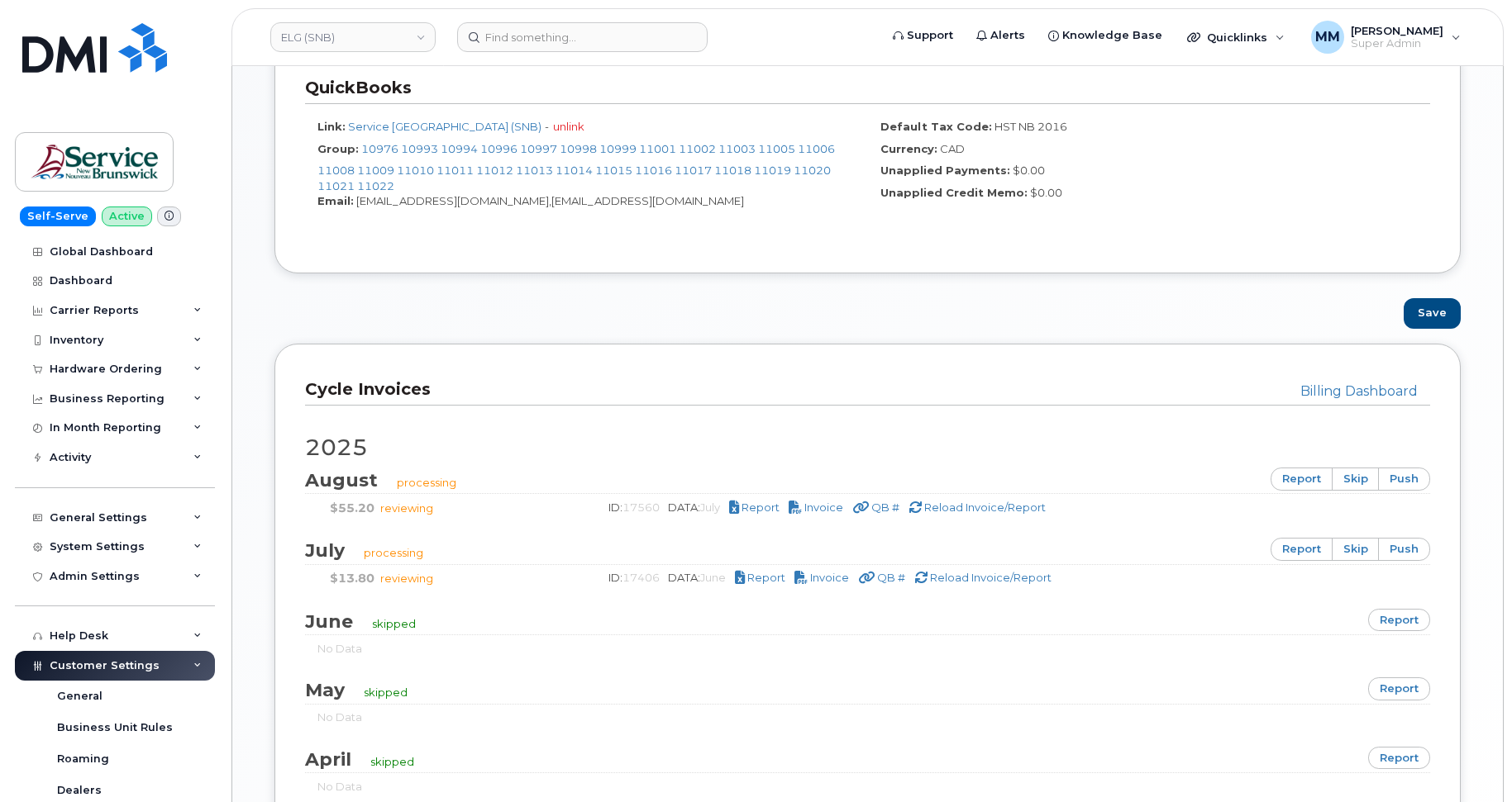
scroll to position [909, 0]
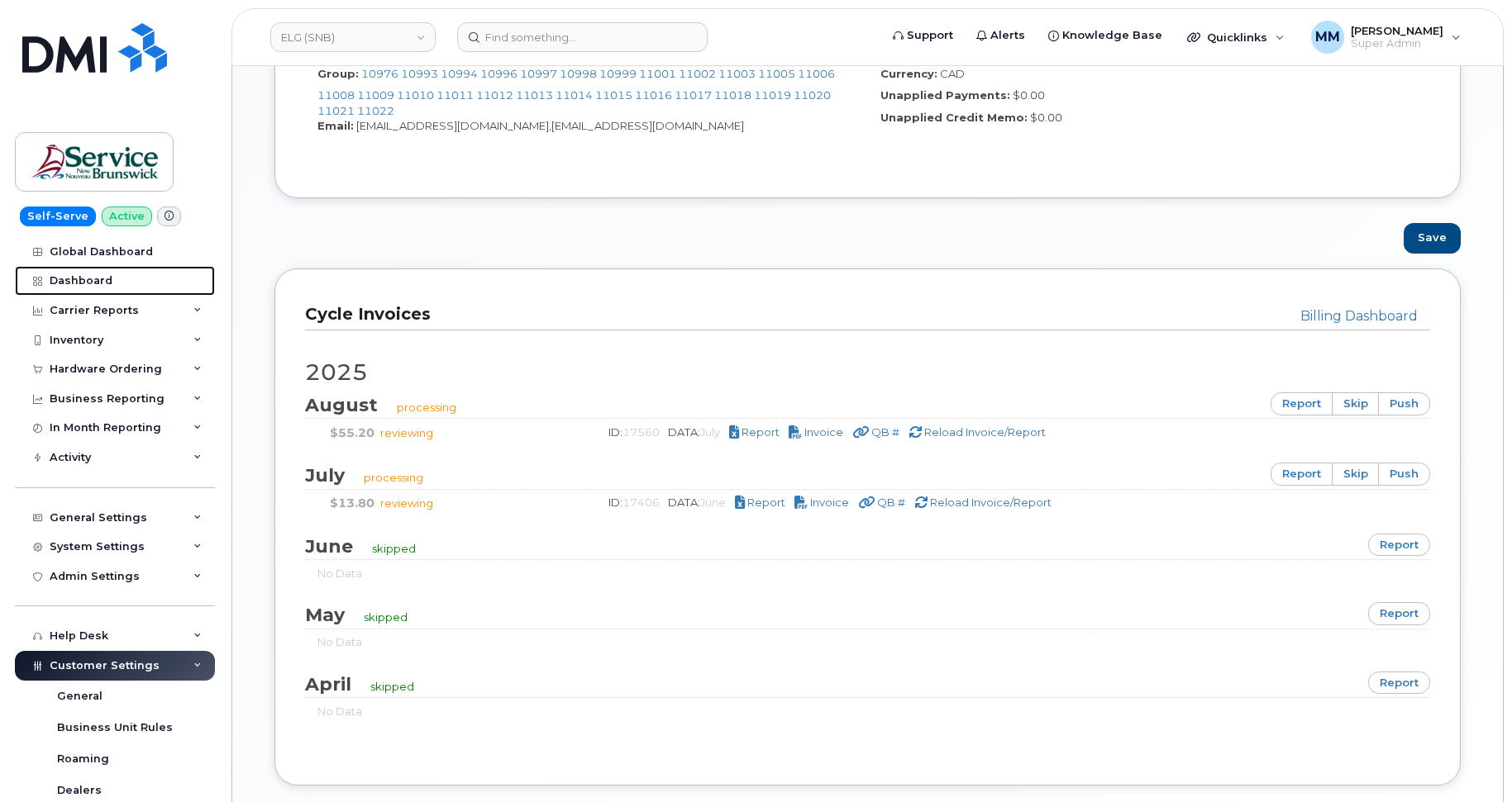
click at [69, 274] on link "Dashboard" at bounding box center [114, 281] width 200 height 30
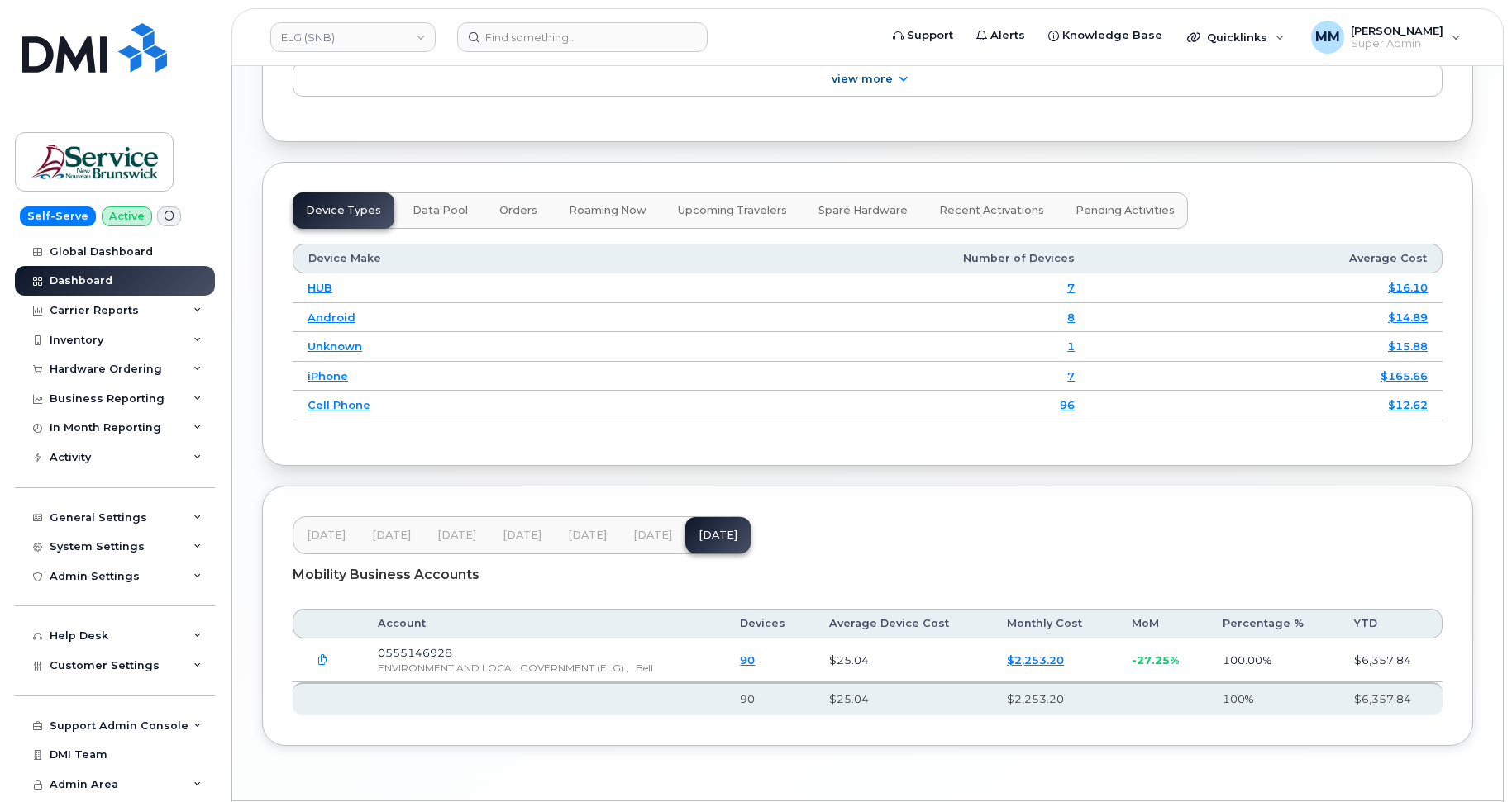
scroll to position [2002, 0]
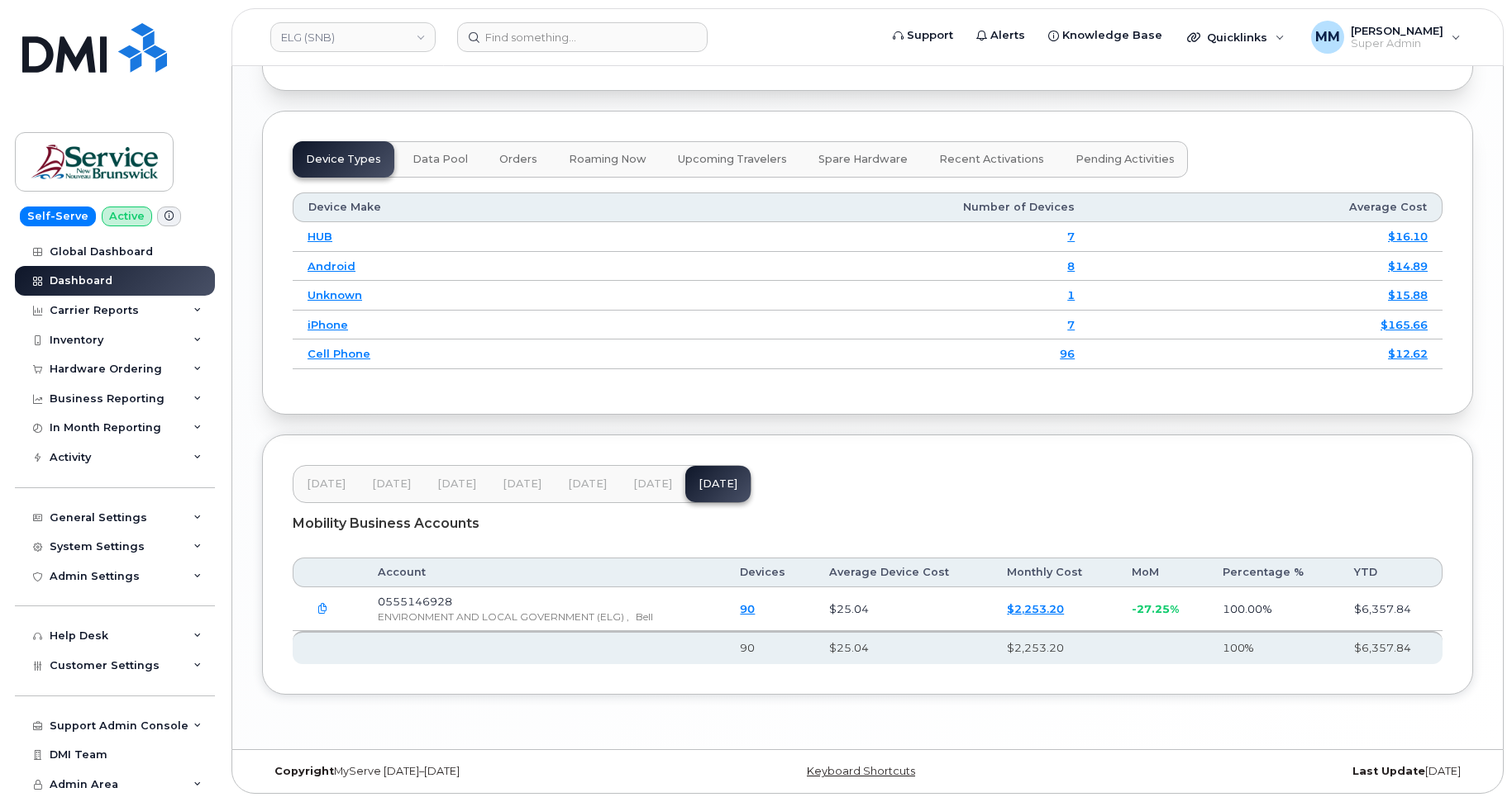
click at [590, 476] on button "[DATE]" at bounding box center [588, 484] width 66 height 37
click at [633, 489] on span "[DATE]" at bounding box center [652, 483] width 39 height 13
click at [363, 34] on link "ELG (SNB)" at bounding box center [352, 37] width 166 height 30
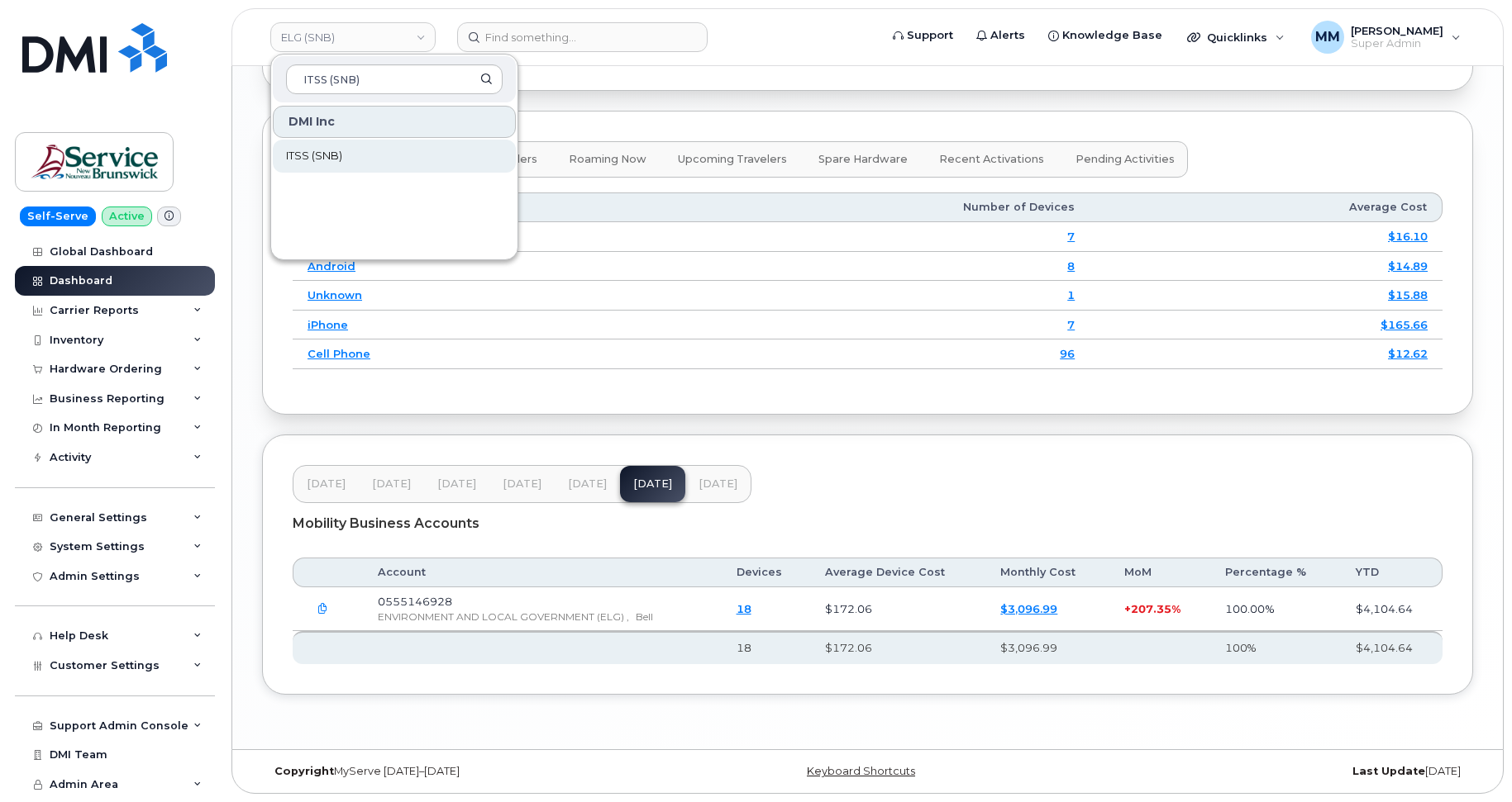
type input "ITSS (SNB)"
click at [320, 148] on link "ITSS (SNB)" at bounding box center [394, 156] width 243 height 33
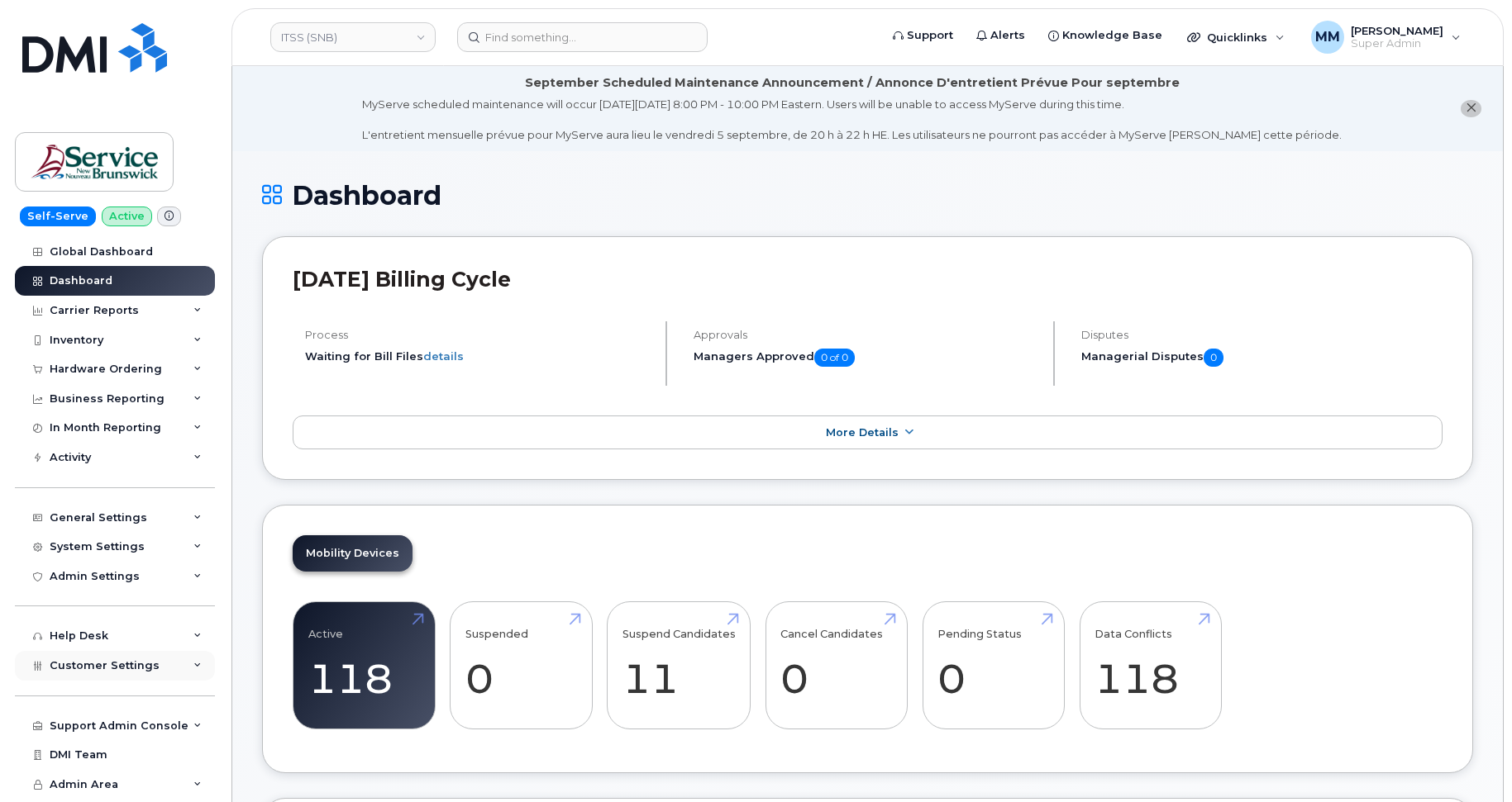
click at [125, 672] on div "Customer Settings" at bounding box center [104, 665] width 110 height 13
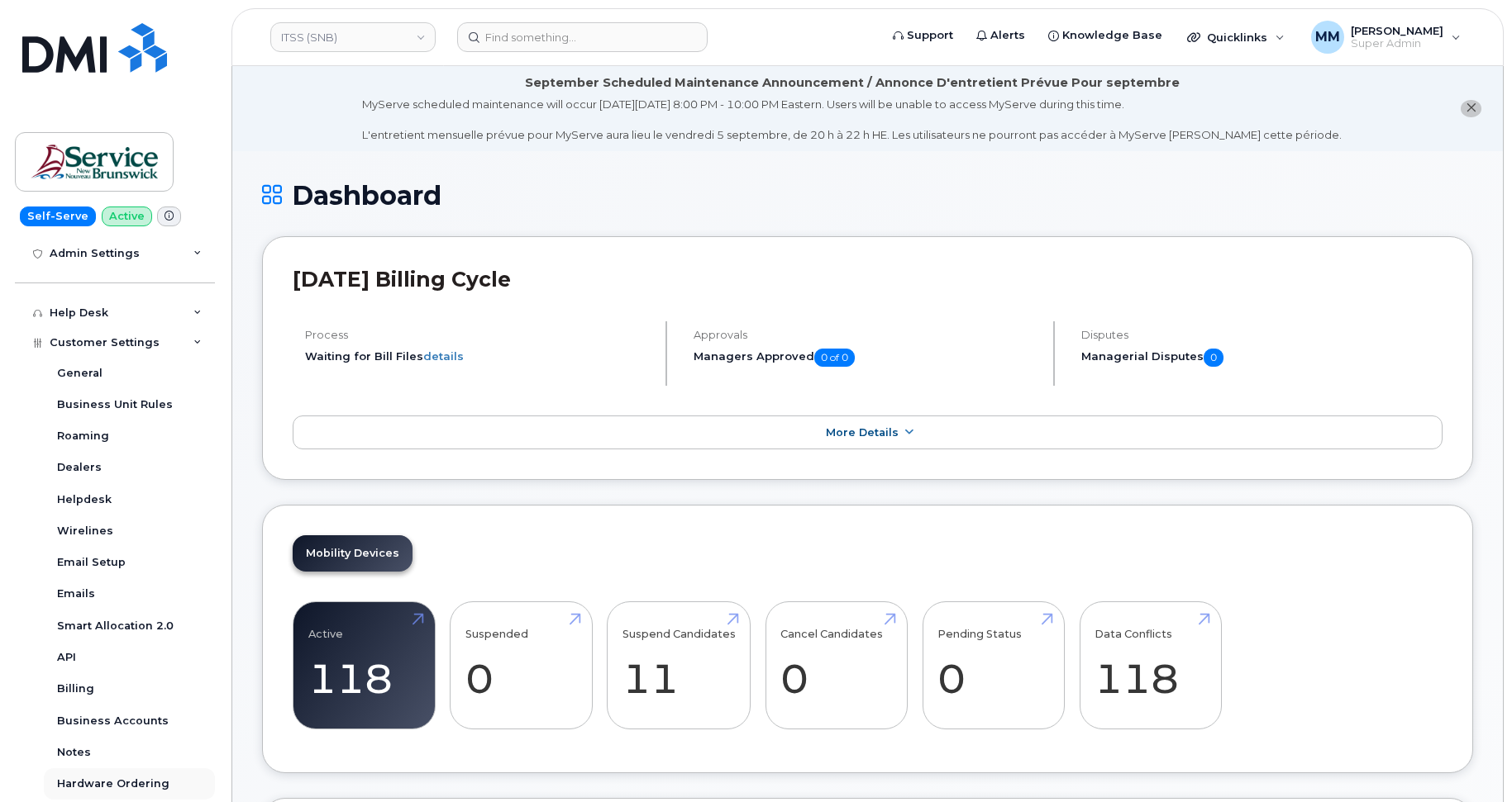
scroll to position [471, 0]
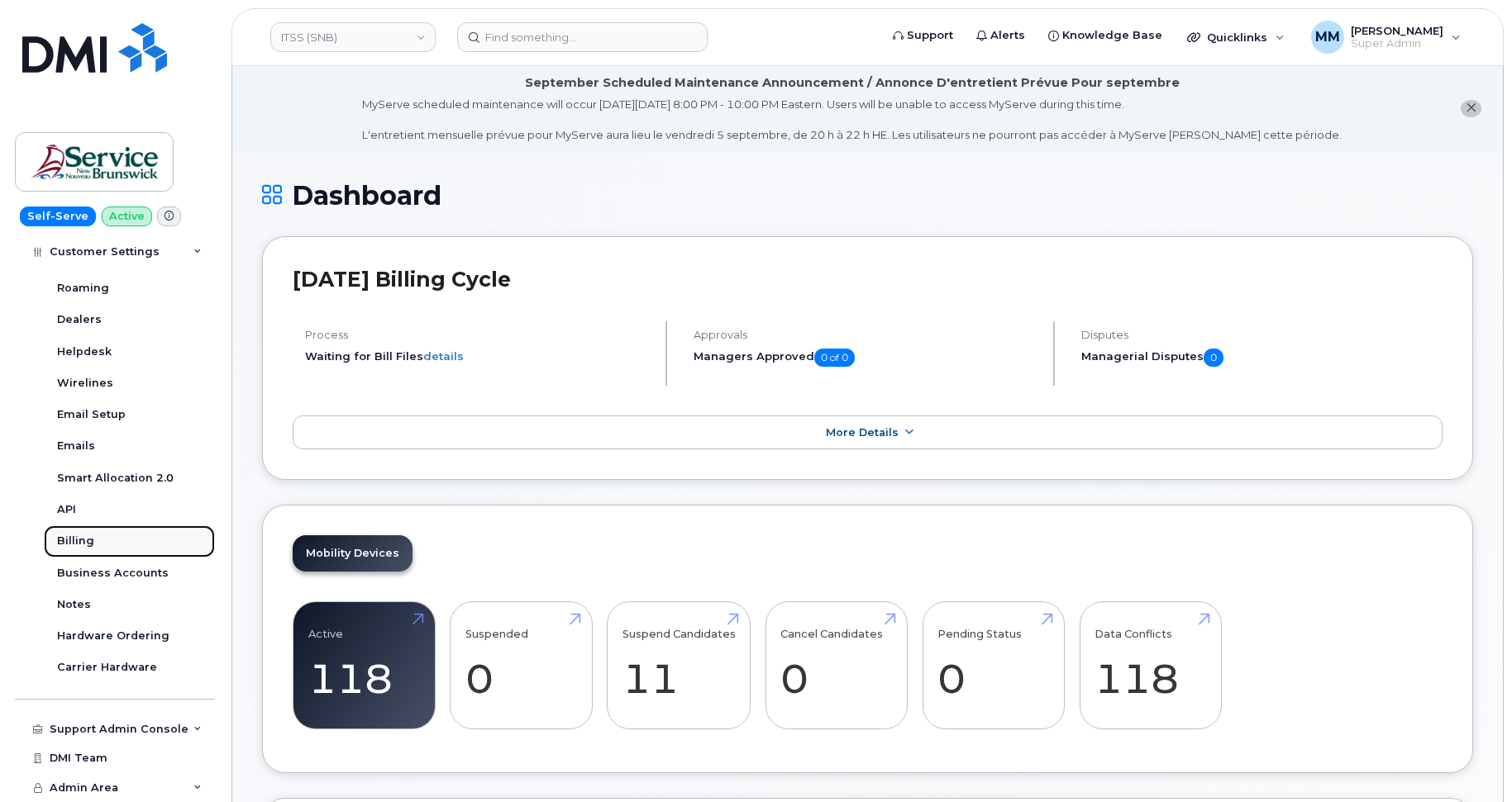
click at [71, 546] on div "Billing" at bounding box center [74, 541] width 37 height 15
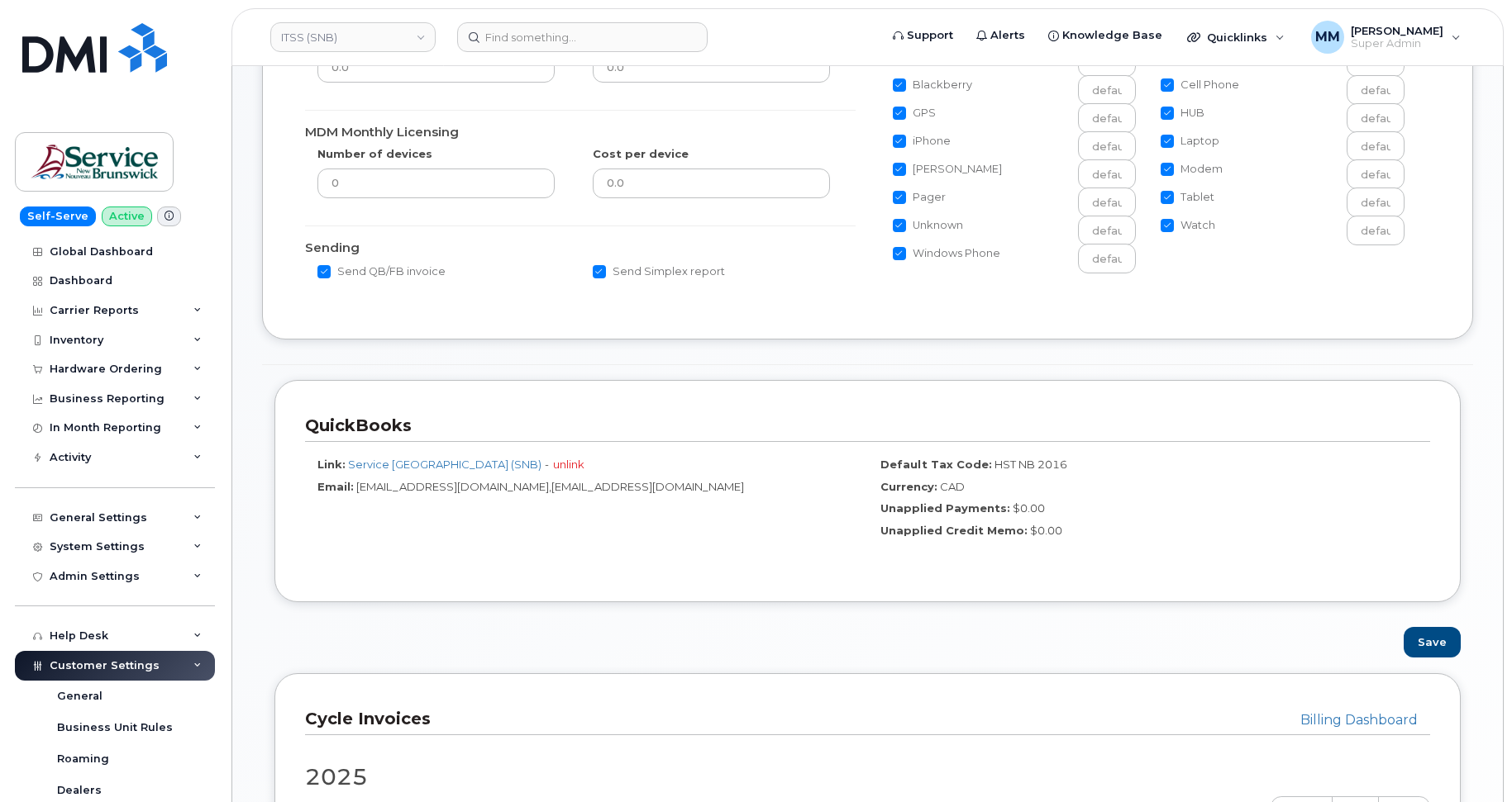
scroll to position [992, 0]
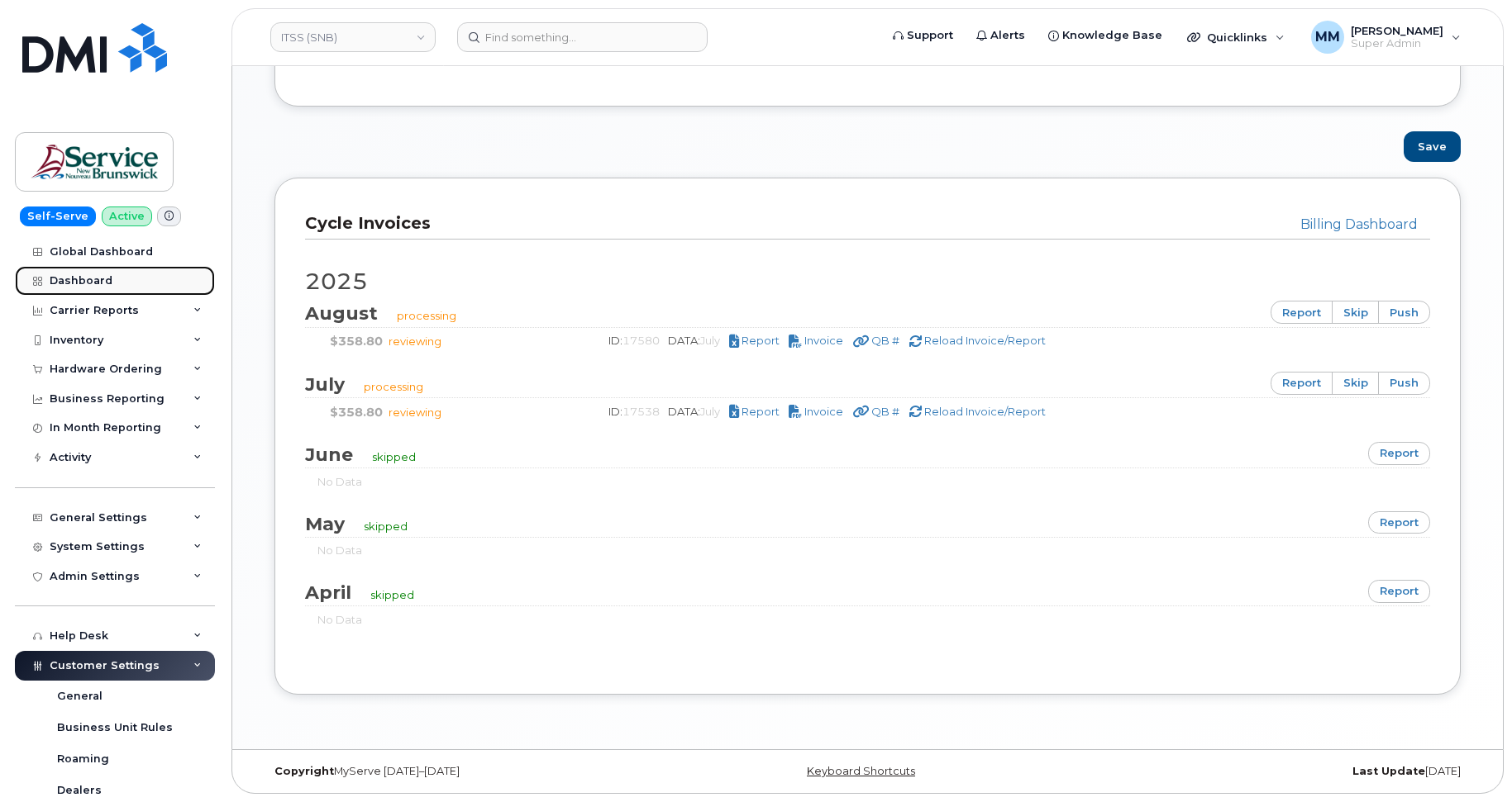
click at [71, 281] on div "Dashboard" at bounding box center [80, 280] width 63 height 13
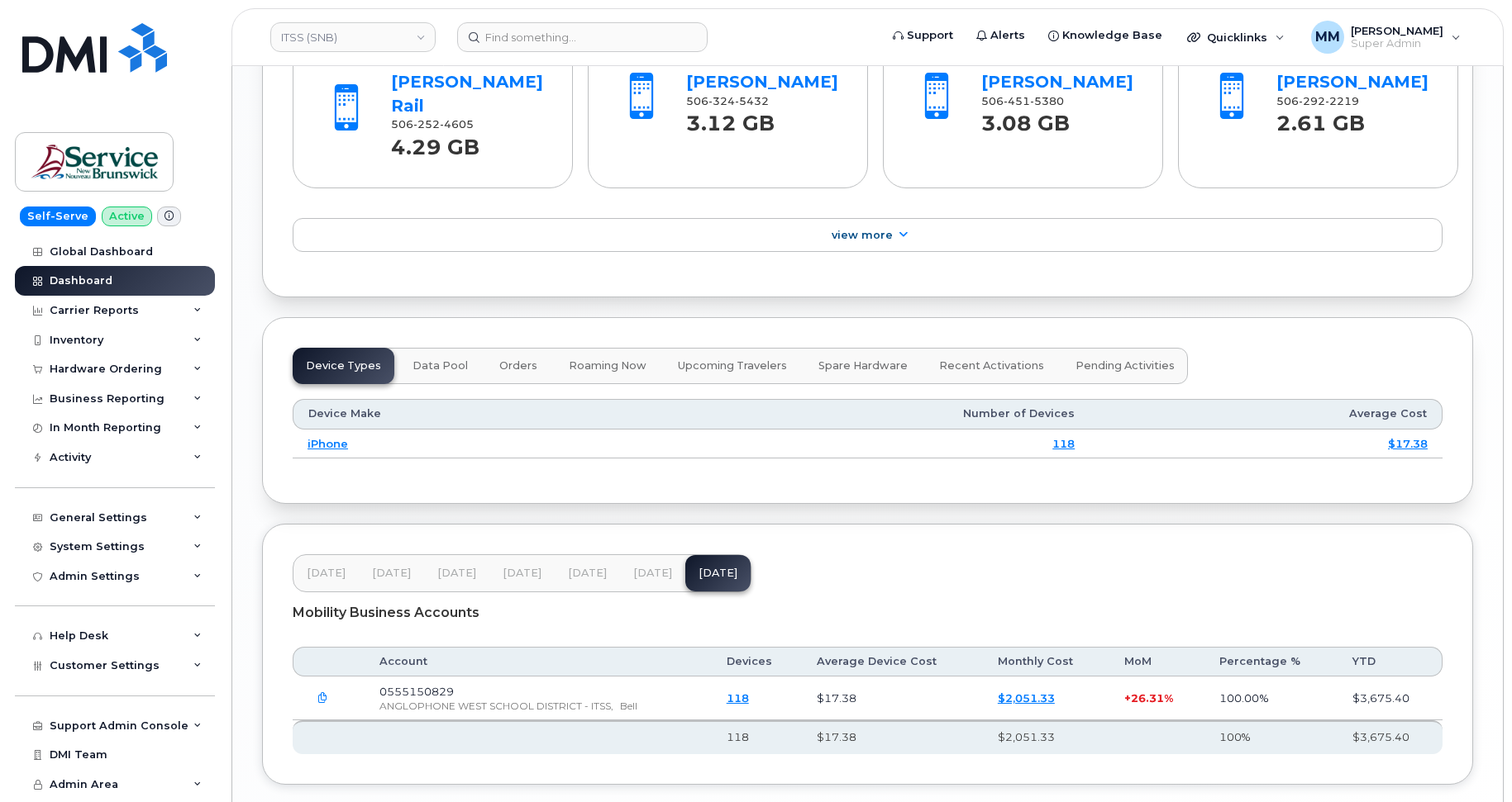
scroll to position [1884, 0]
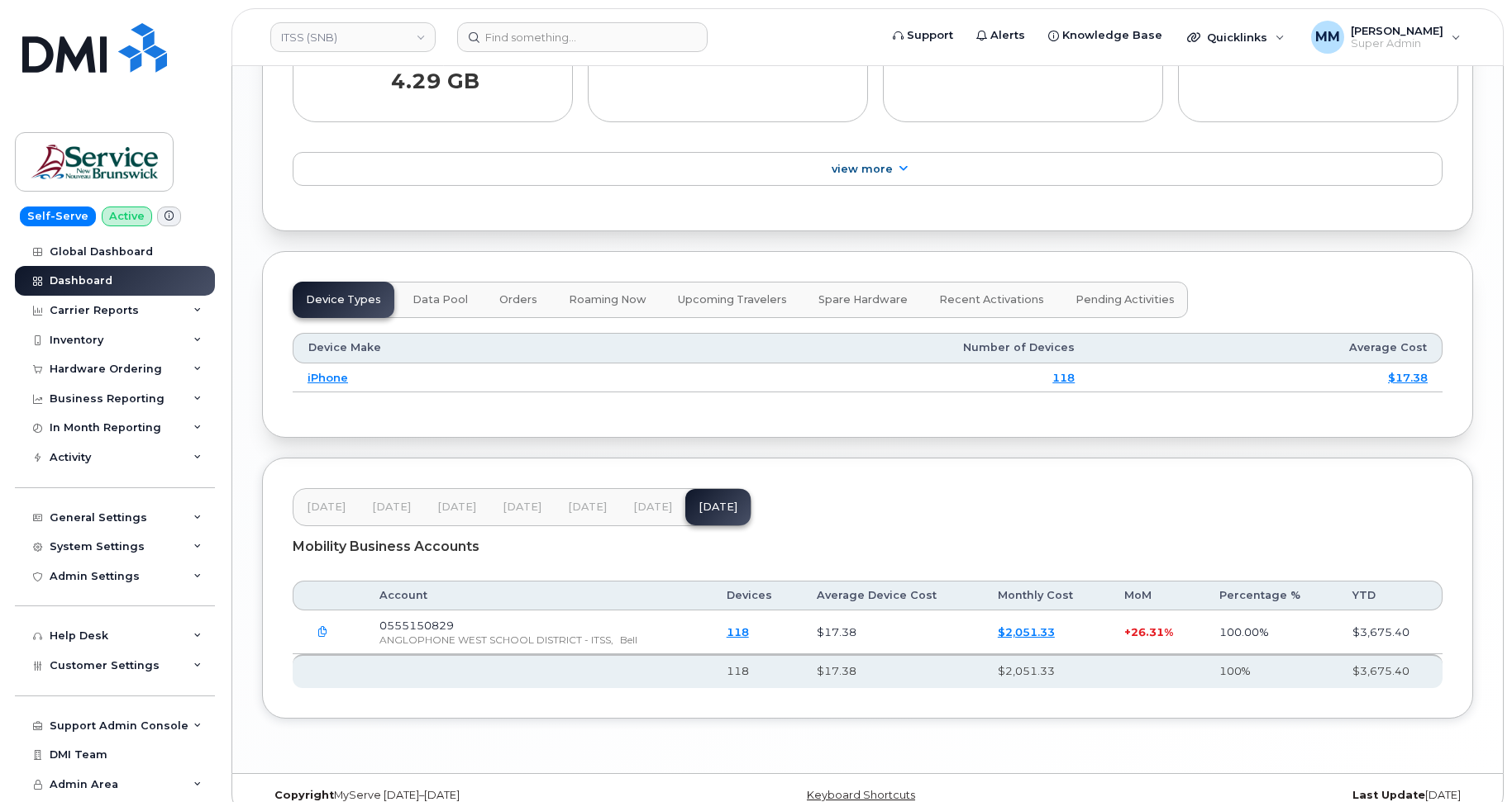
click at [648, 501] on span "[DATE]" at bounding box center [652, 507] width 39 height 13
click at [343, 26] on link "ITSS (SNB)" at bounding box center [352, 37] width 166 height 30
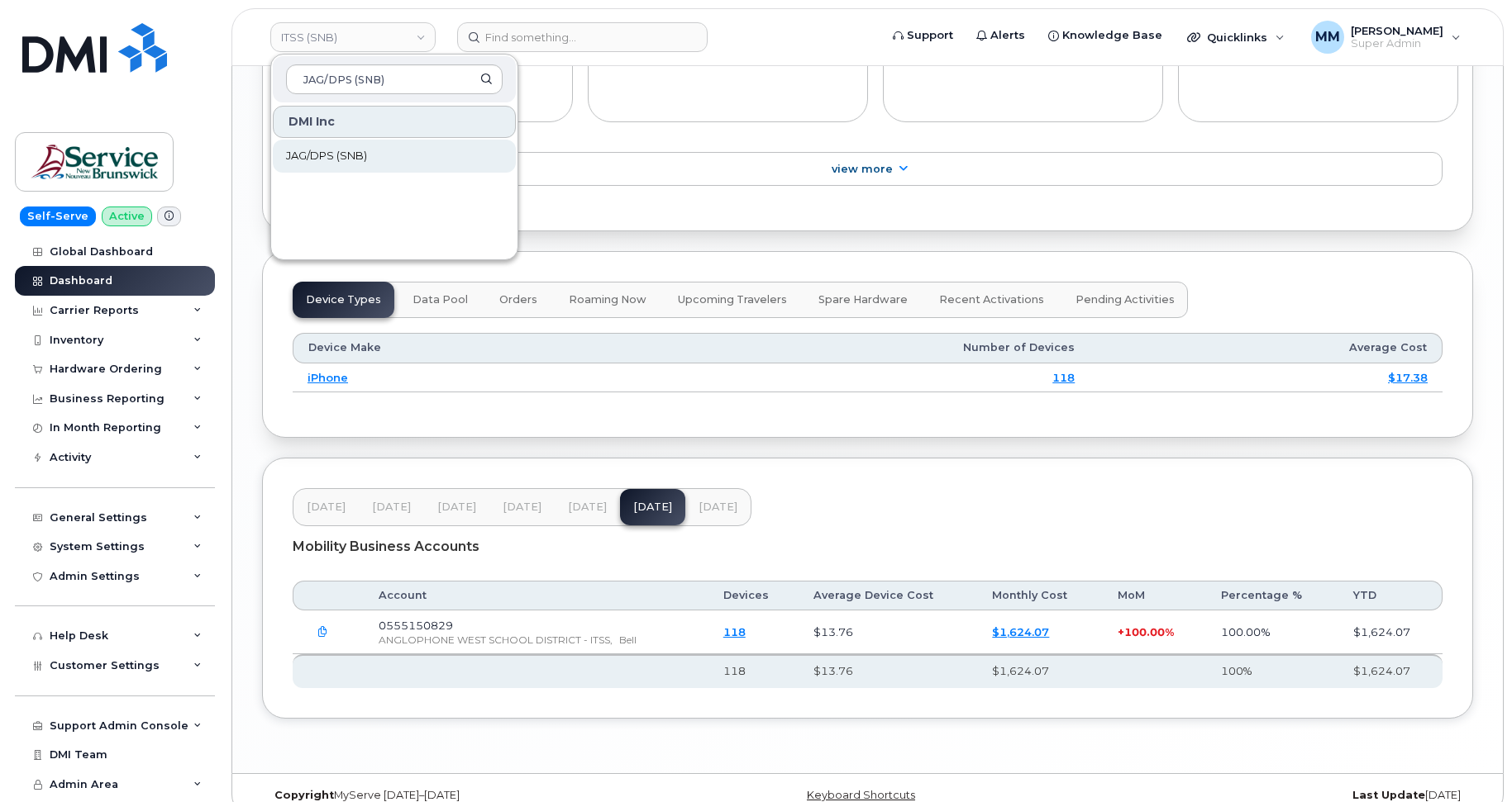
type input "JAG/DPS (SNB)"
click at [346, 156] on span "JAG/DPS (SNB)" at bounding box center [327, 156] width 81 height 17
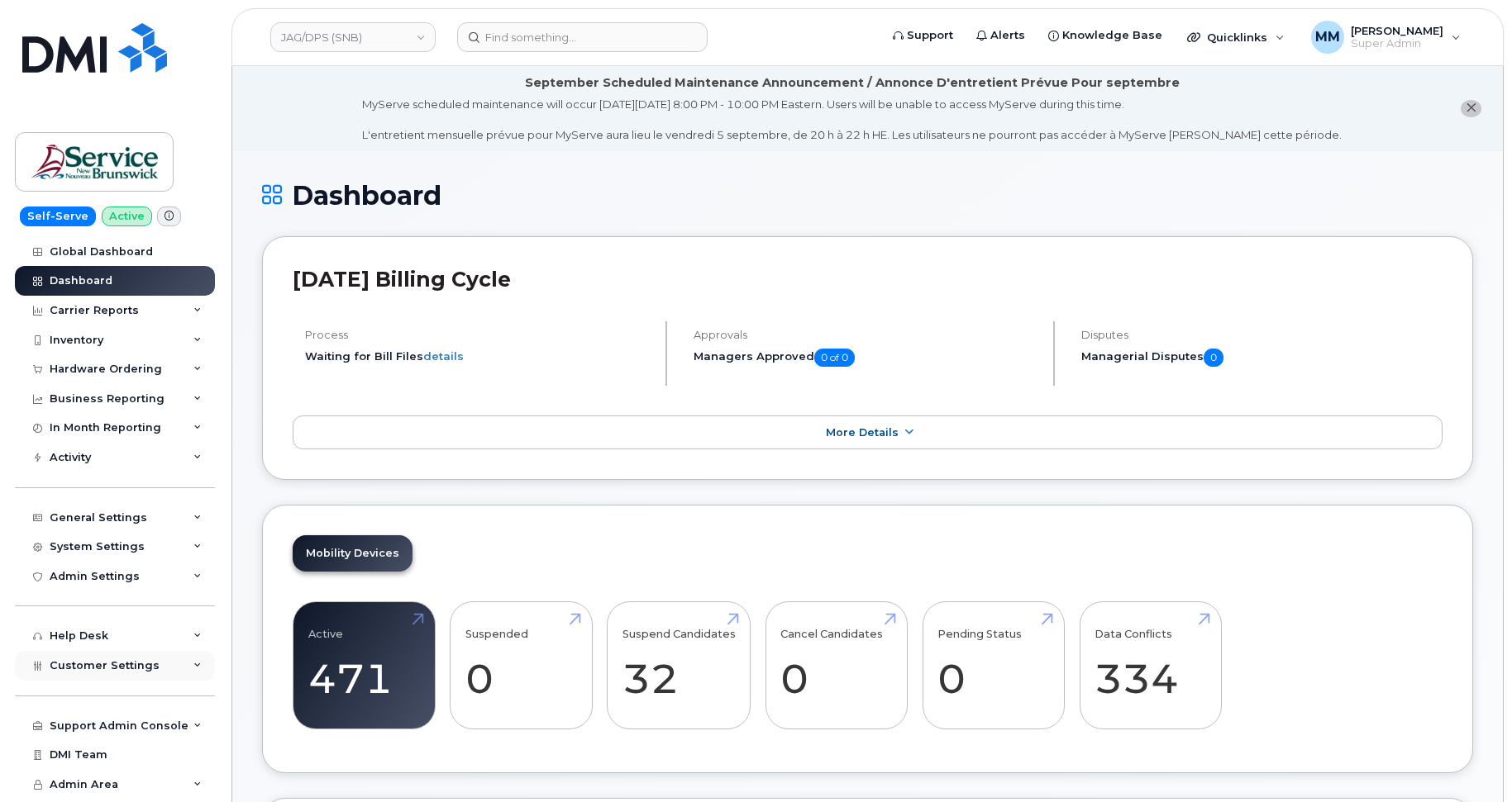
click at [128, 667] on span "Customer Settings" at bounding box center [104, 665] width 110 height 12
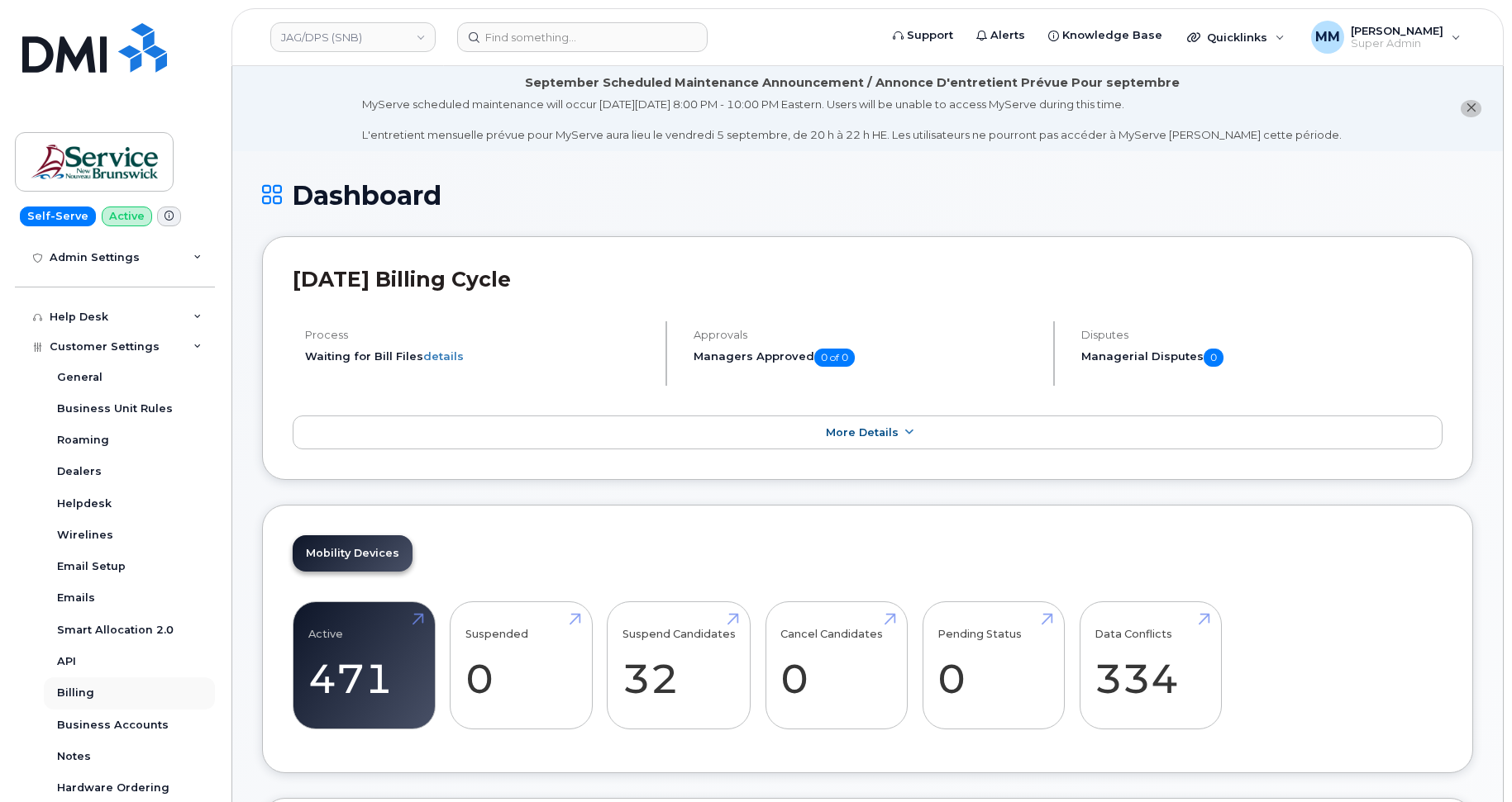
scroll to position [331, 0]
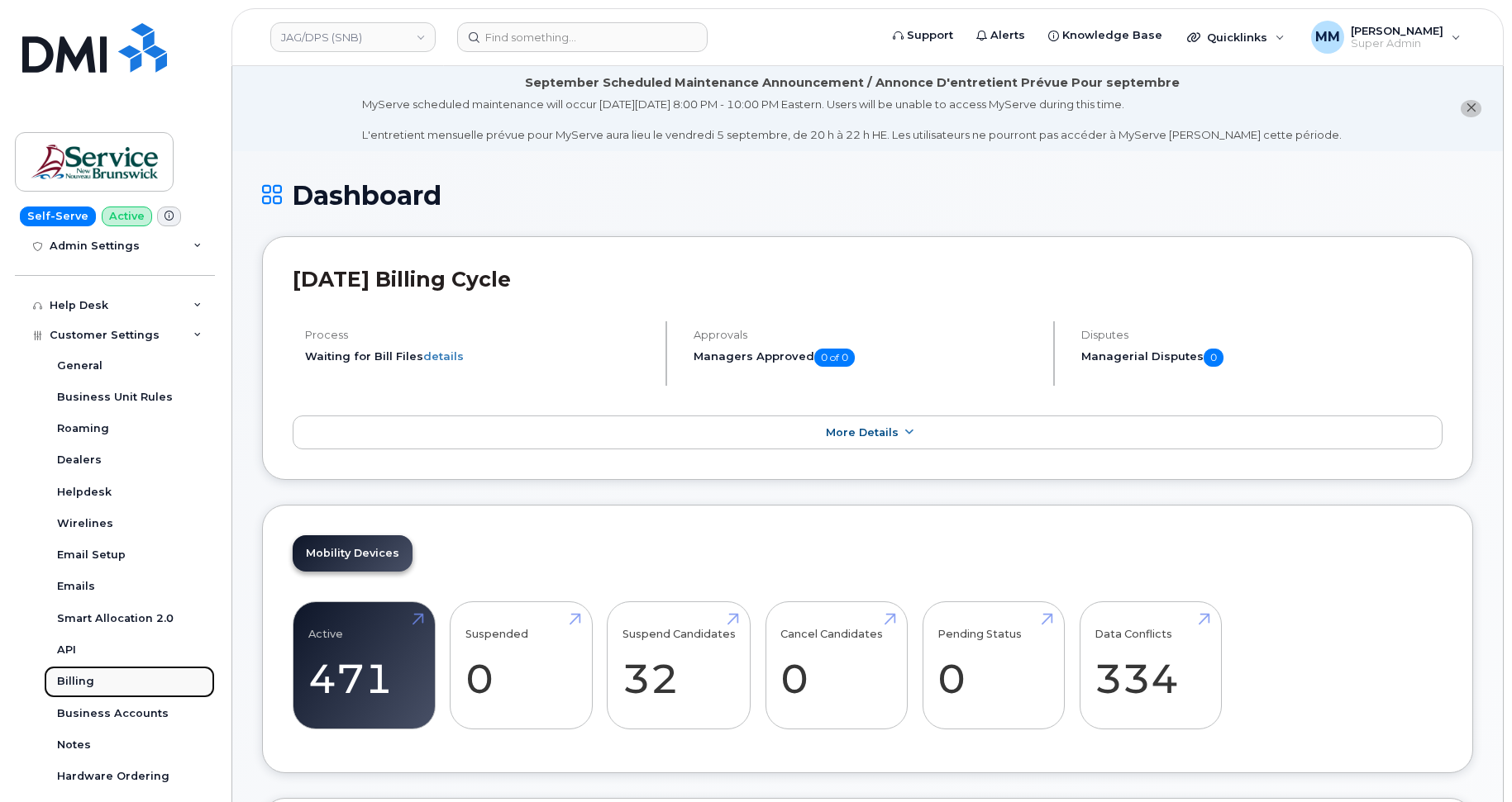
click at [100, 684] on link "Billing" at bounding box center [129, 682] width 171 height 32
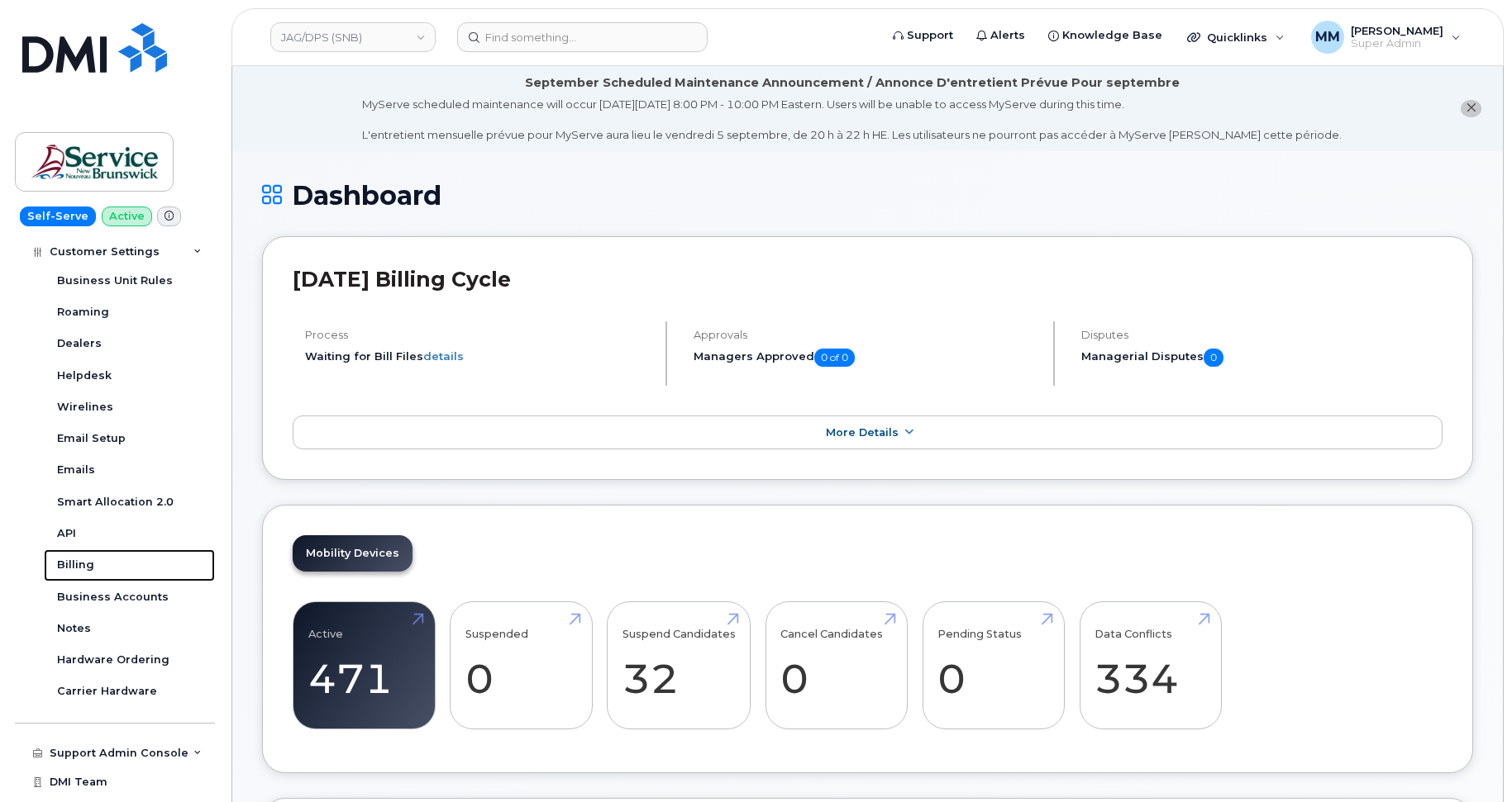
scroll to position [471, 0]
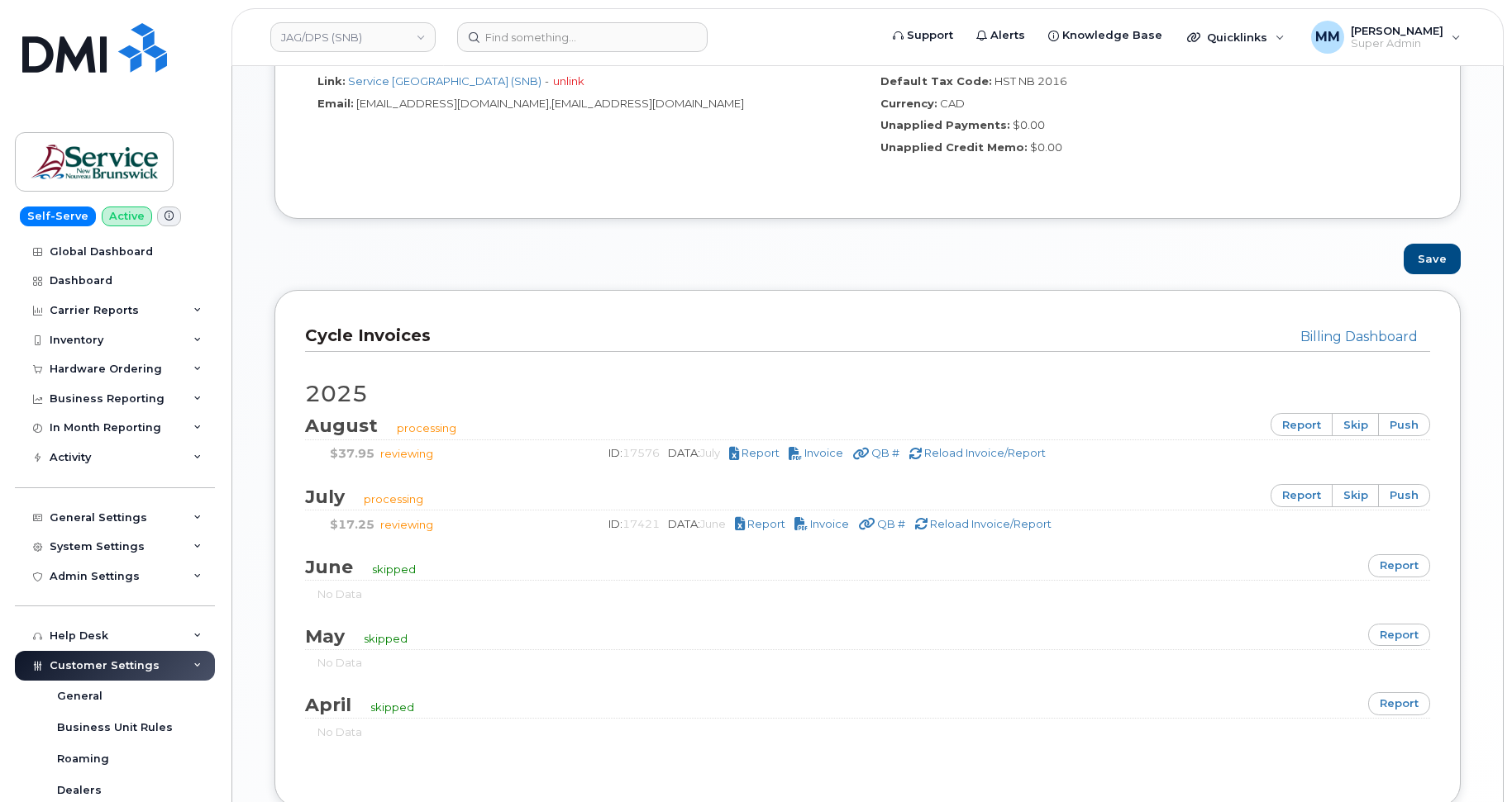
scroll to position [909, 0]
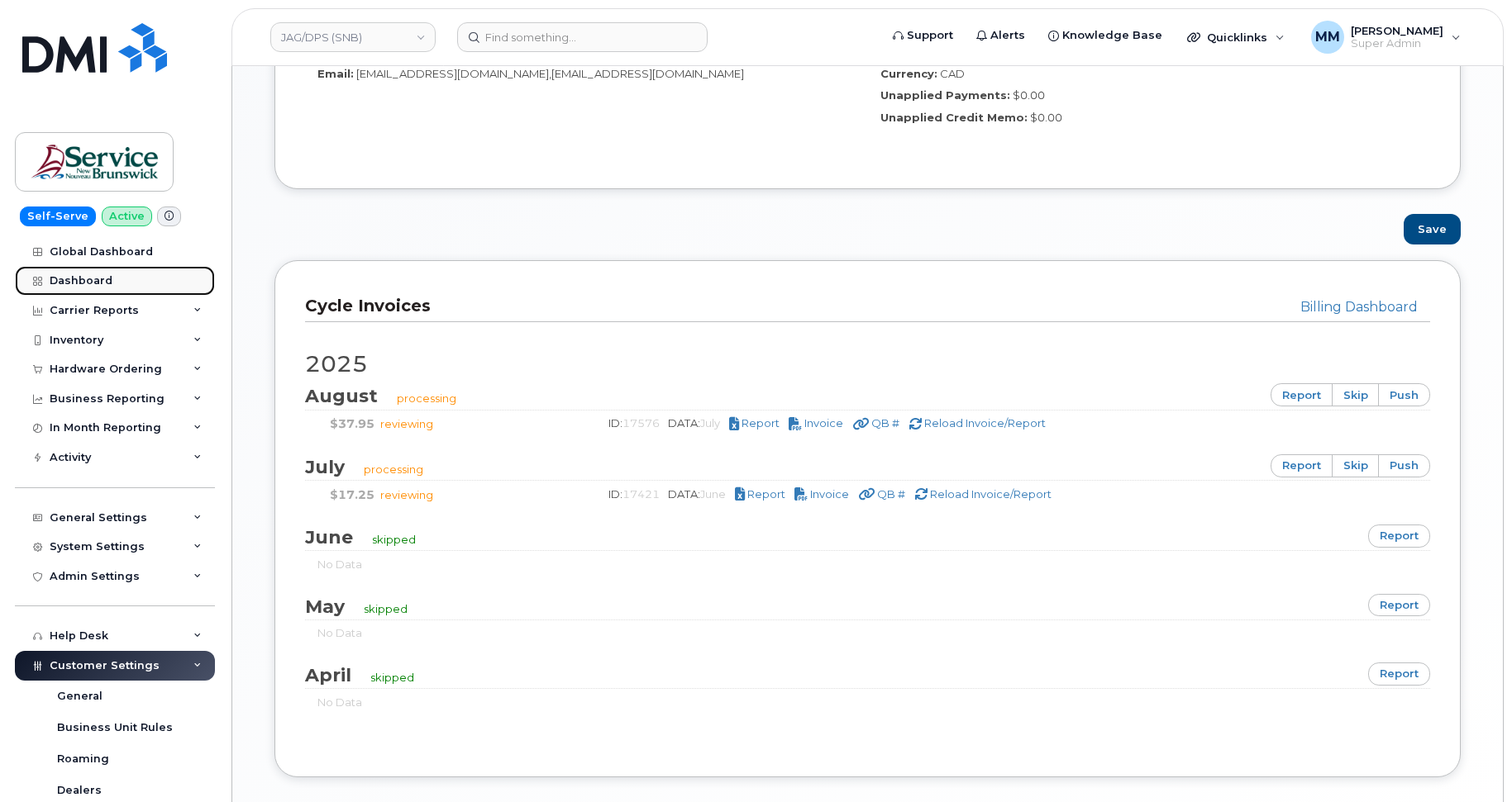
click at [76, 274] on div "Dashboard" at bounding box center [80, 280] width 63 height 13
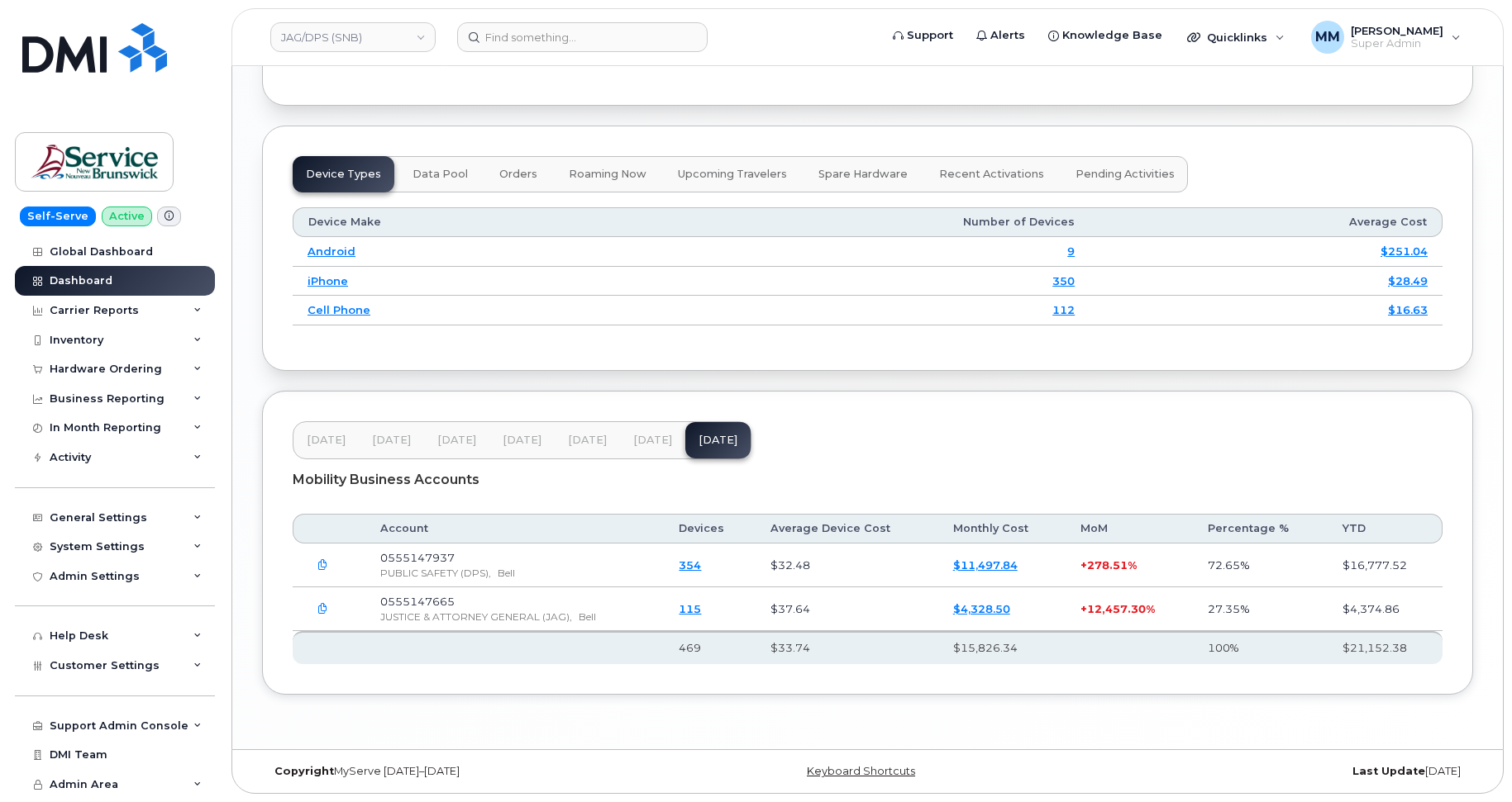
scroll to position [2011, 0]
click at [584, 438] on span "[DATE]" at bounding box center [587, 440] width 39 height 13
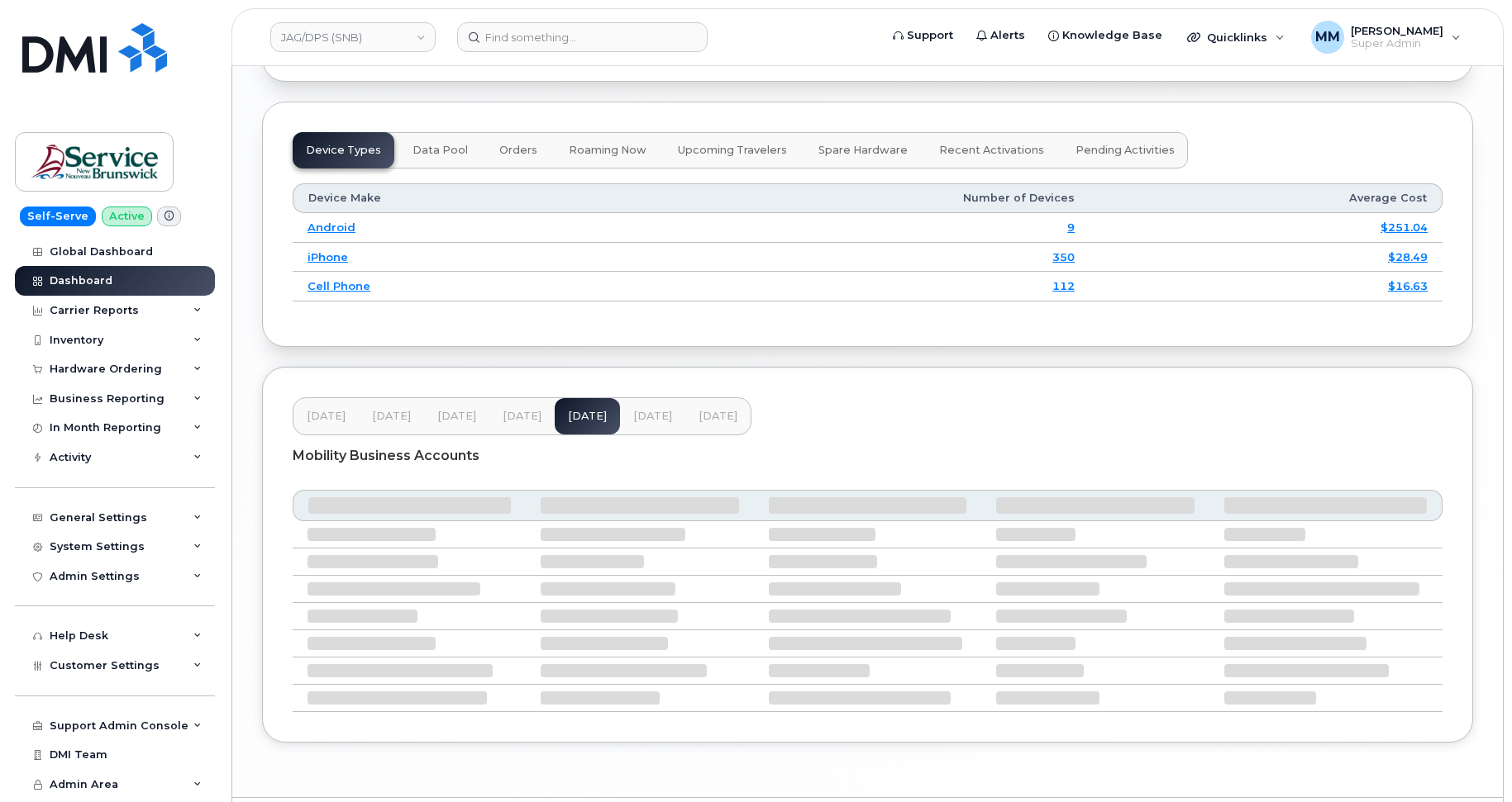
scroll to position [2010, 0]
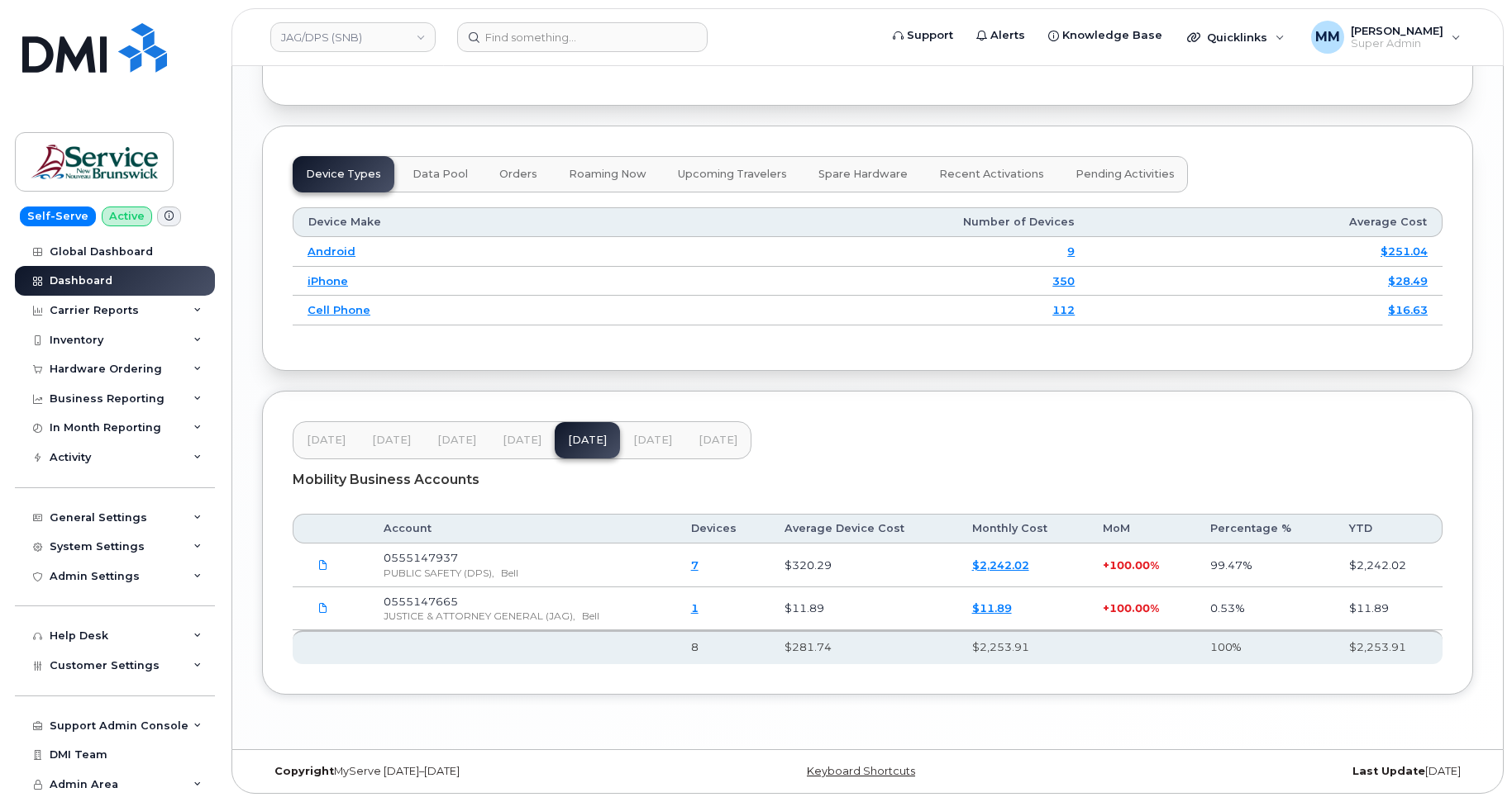
click at [658, 442] on span "Jul 25" at bounding box center [652, 440] width 39 height 13
click at [351, 47] on link "JAG/DPS (SNB)" at bounding box center [352, 37] width 166 height 30
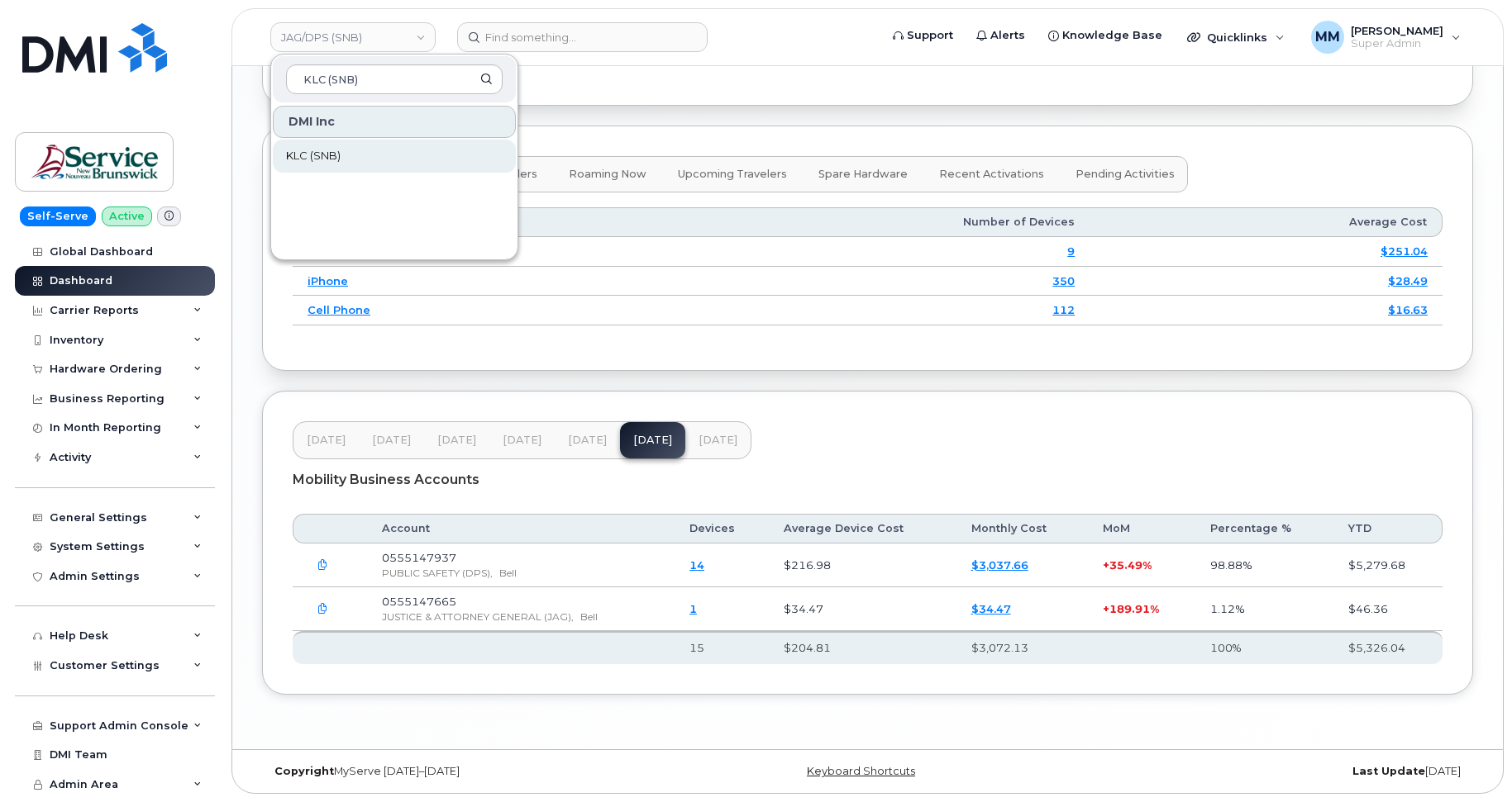
type input "KLC (SNB)"
click at [315, 150] on span "KLC (SNB)" at bounding box center [313, 156] width 55 height 17
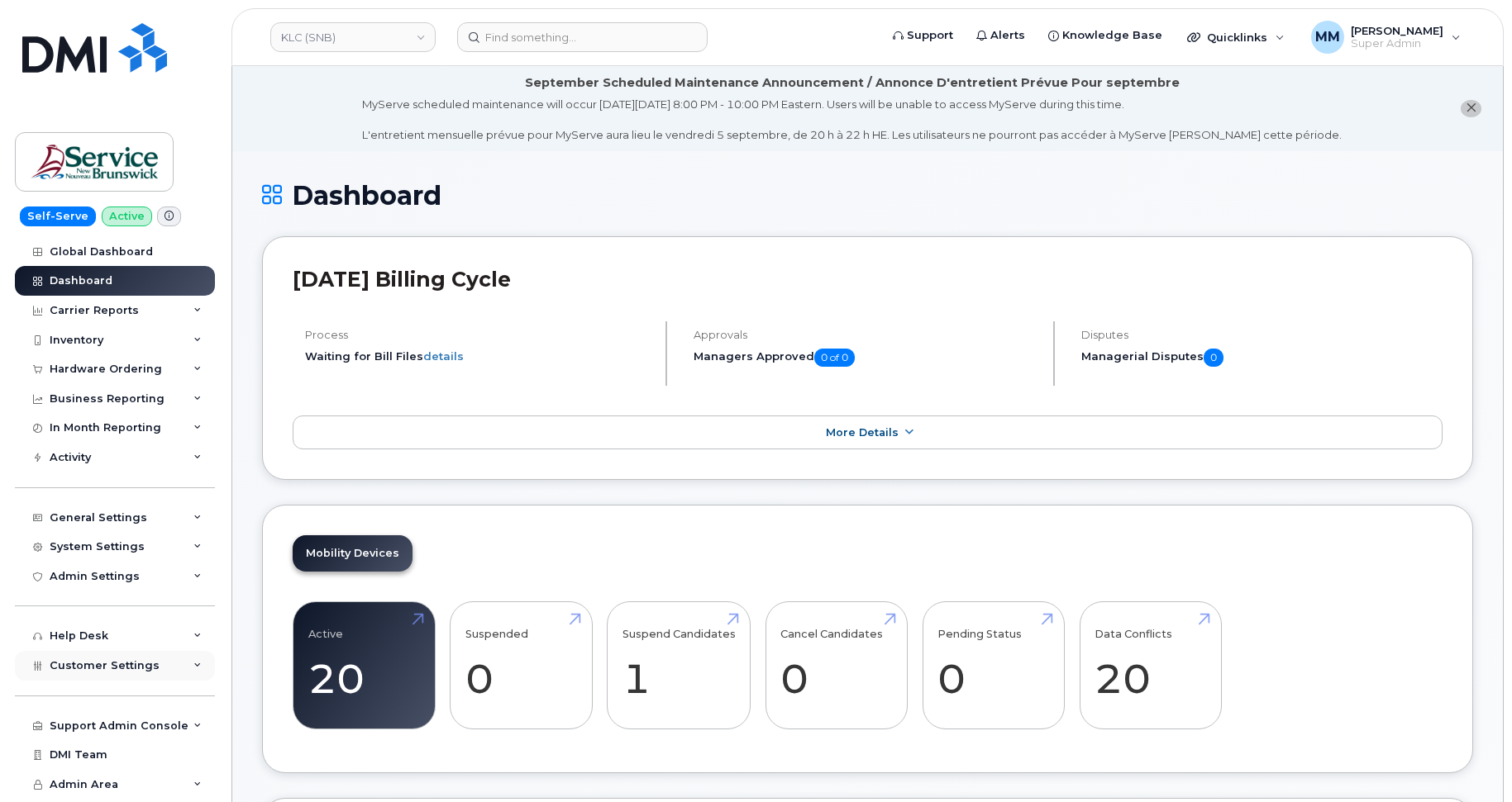
click at [123, 672] on div "Customer Settings" at bounding box center [104, 665] width 110 height 13
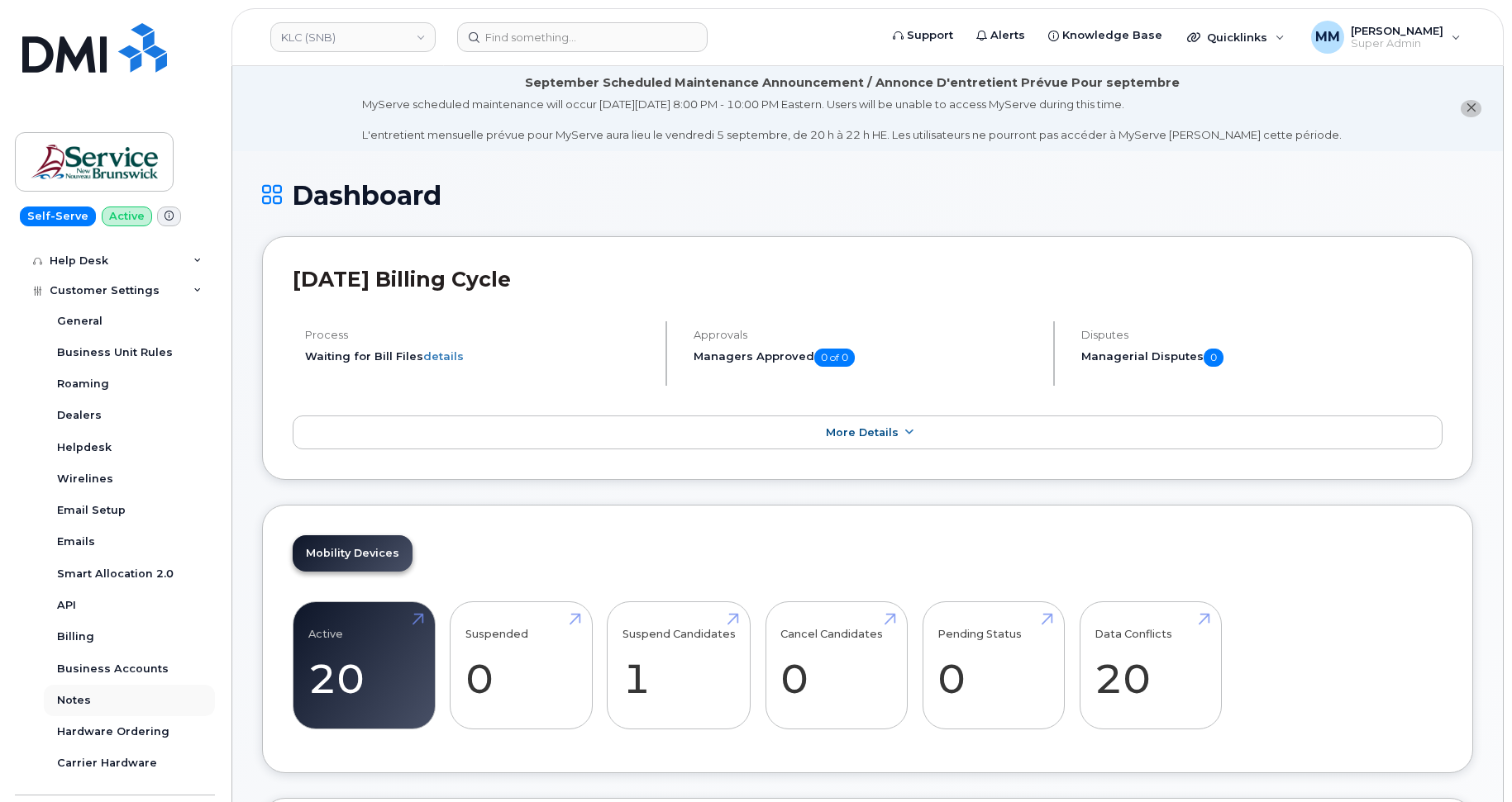
scroll to position [413, 0]
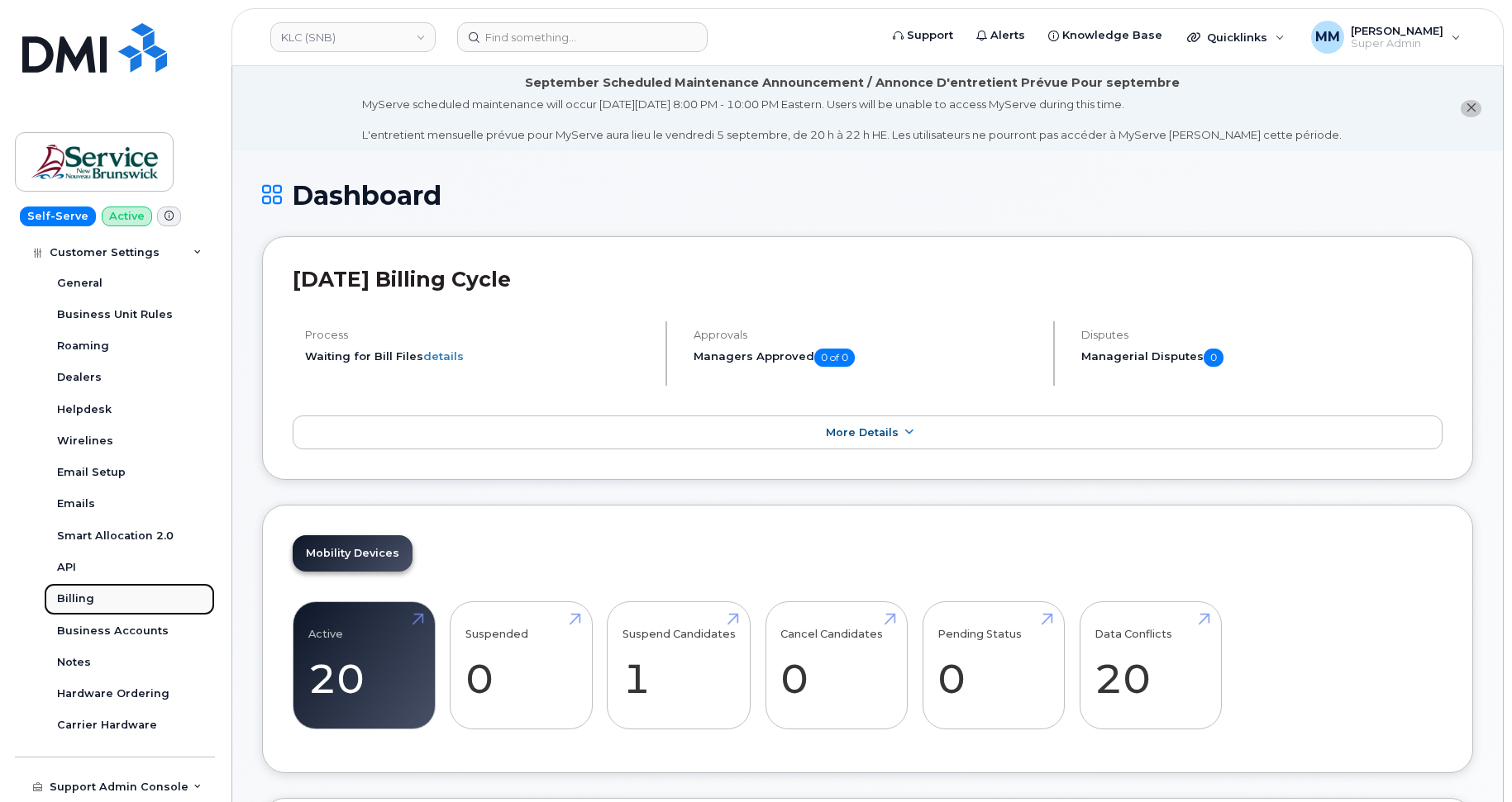
click at [97, 599] on link "Billing" at bounding box center [129, 600] width 171 height 32
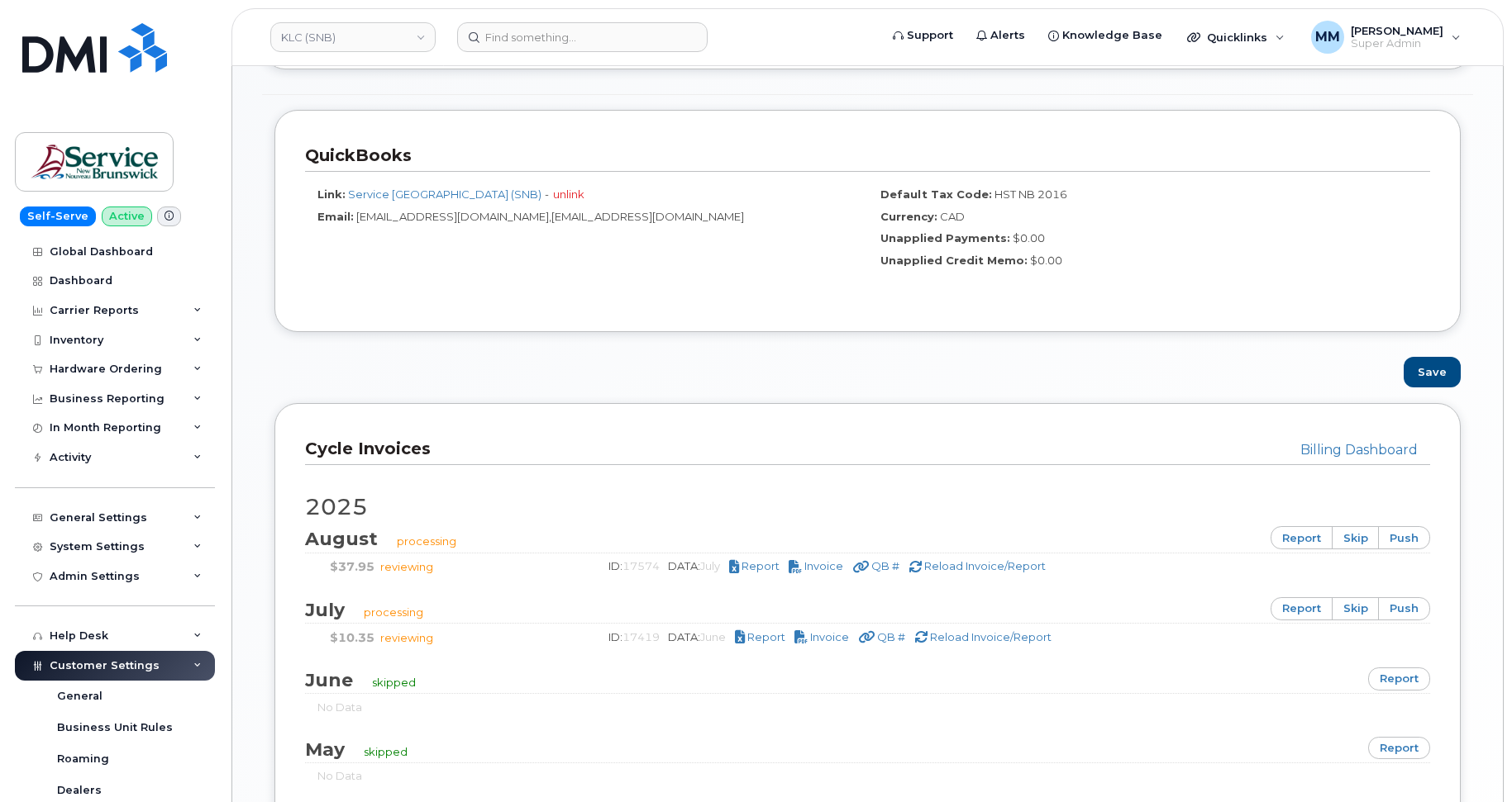
scroll to position [909, 0]
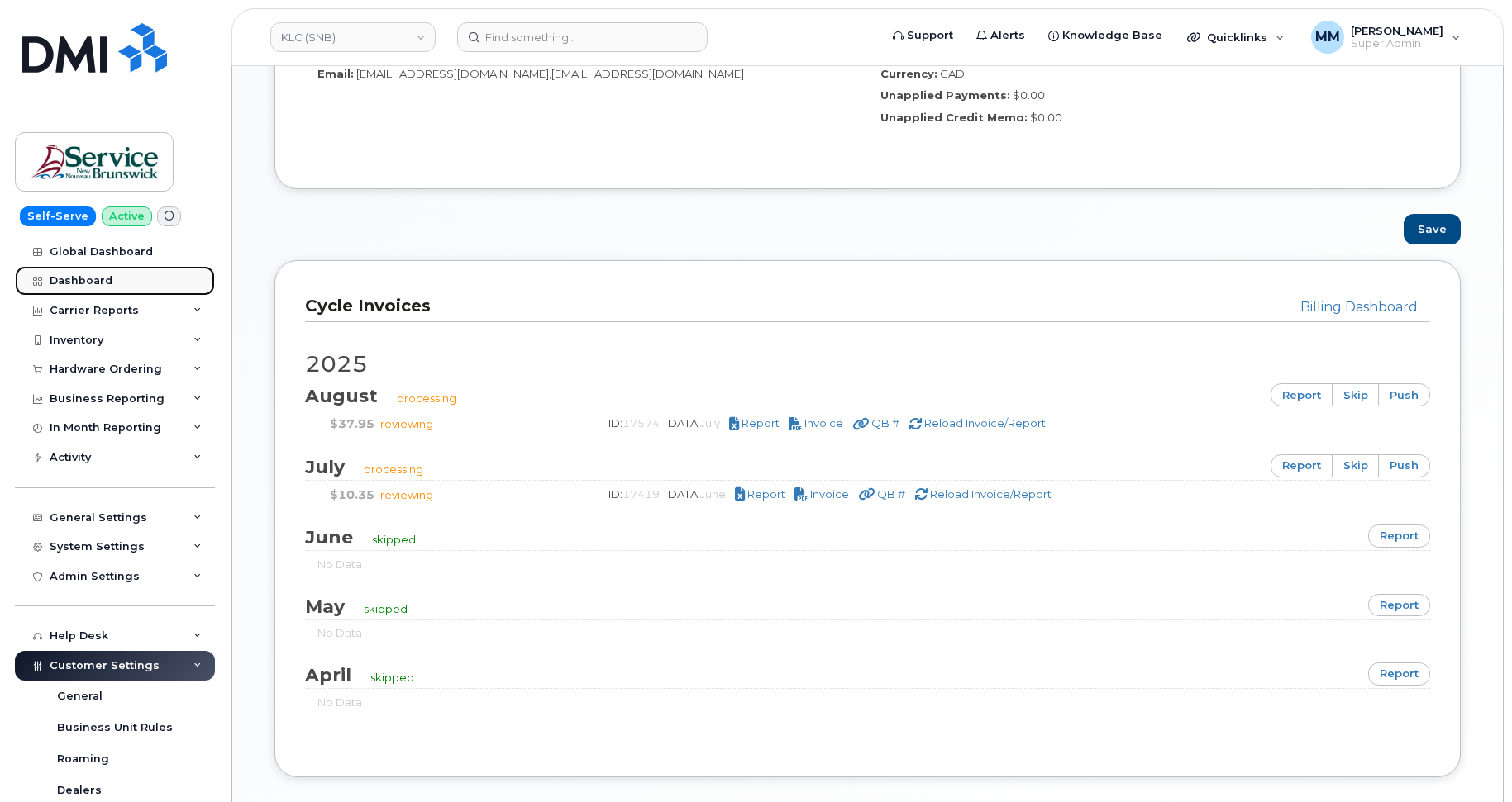
click at [82, 279] on div "Dashboard" at bounding box center [80, 280] width 63 height 13
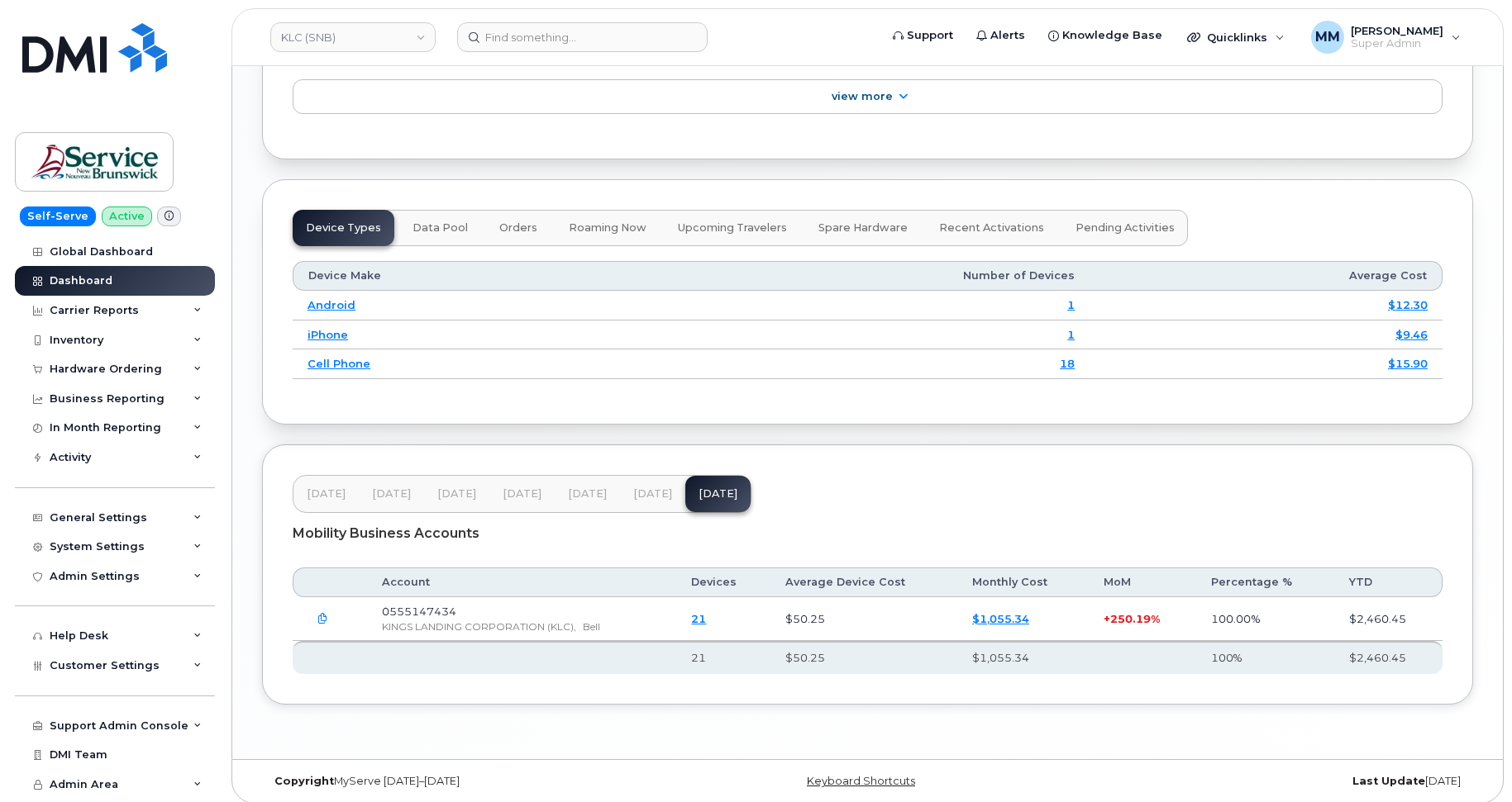
scroll to position [1942, 0]
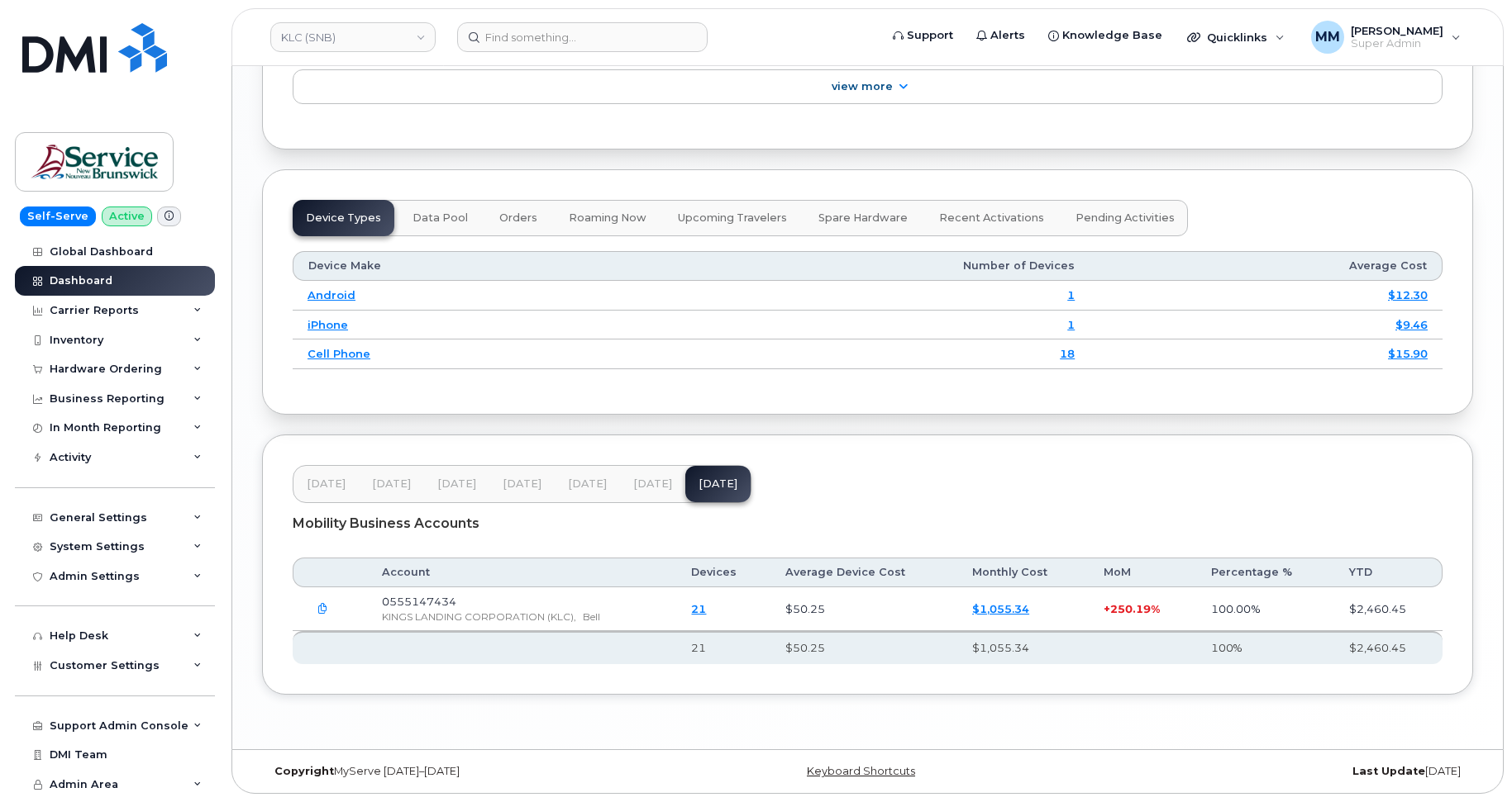
click at [581, 481] on span "Jun 25" at bounding box center [587, 483] width 39 height 13
click at [661, 482] on span "[DATE]" at bounding box center [652, 483] width 39 height 13
click at [588, 486] on span "Jun 25" at bounding box center [587, 483] width 39 height 13
click at [743, 487] on div "Feb 25 Mar 25 Apr 25 May 25 Jun 25 Jul 25 Aug 25" at bounding box center [522, 484] width 459 height 38
click at [699, 488] on span "Aug 25" at bounding box center [718, 483] width 39 height 13
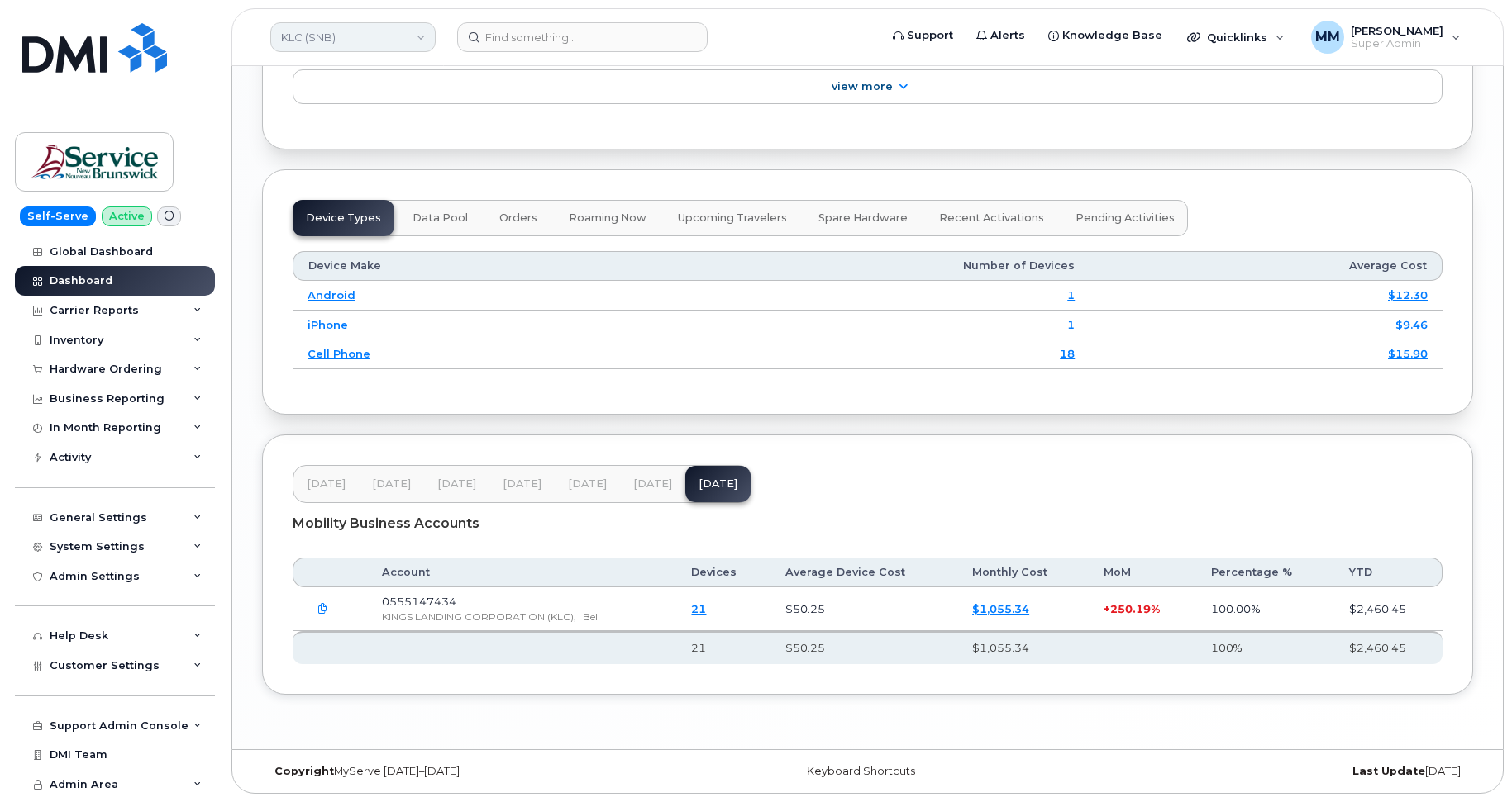
click at [347, 42] on link "KLC (SNB)" at bounding box center [352, 37] width 166 height 30
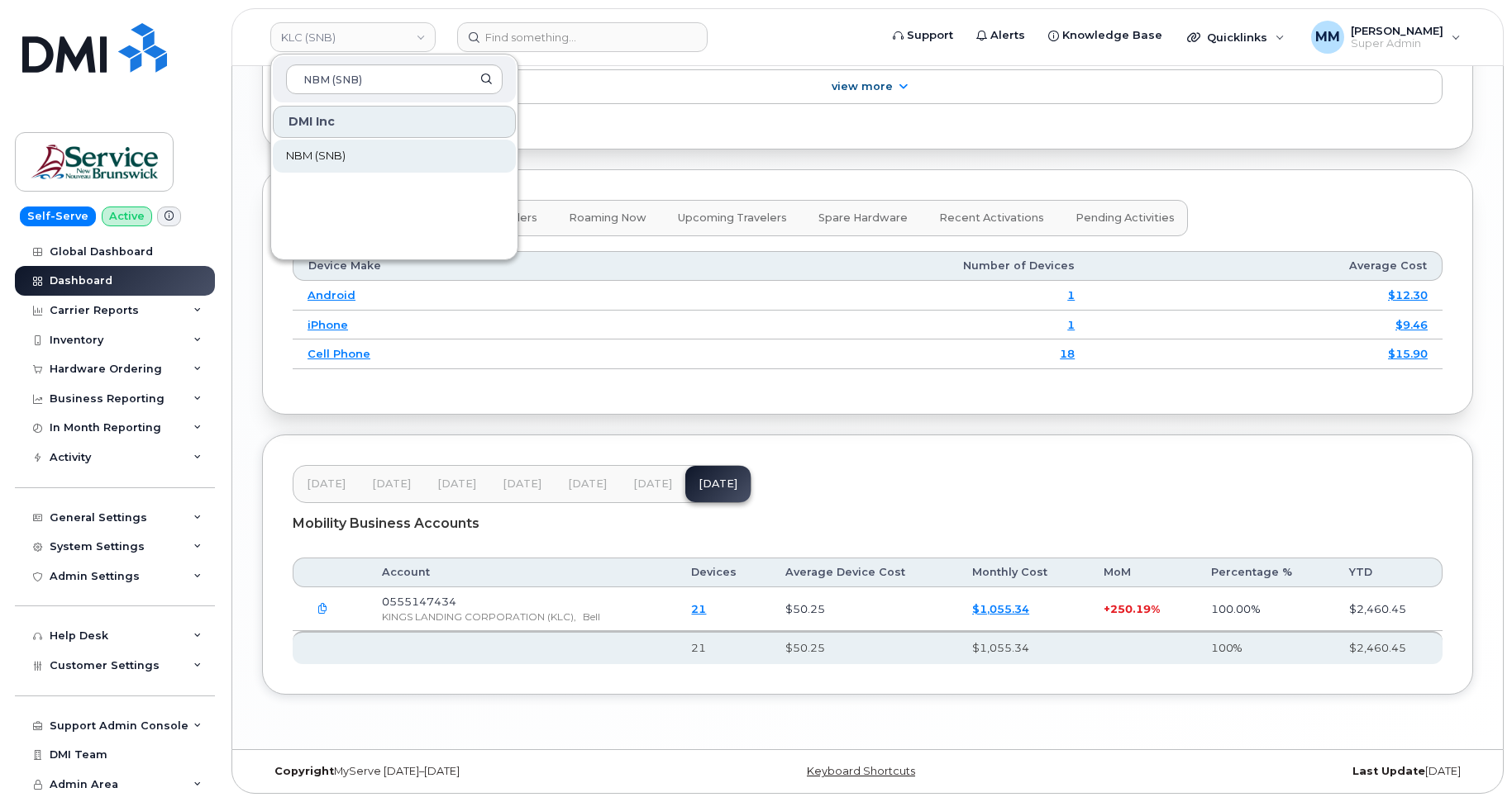
type input "NBM (SNB)"
click at [335, 156] on span "NBM (SNB)" at bounding box center [316, 156] width 60 height 17
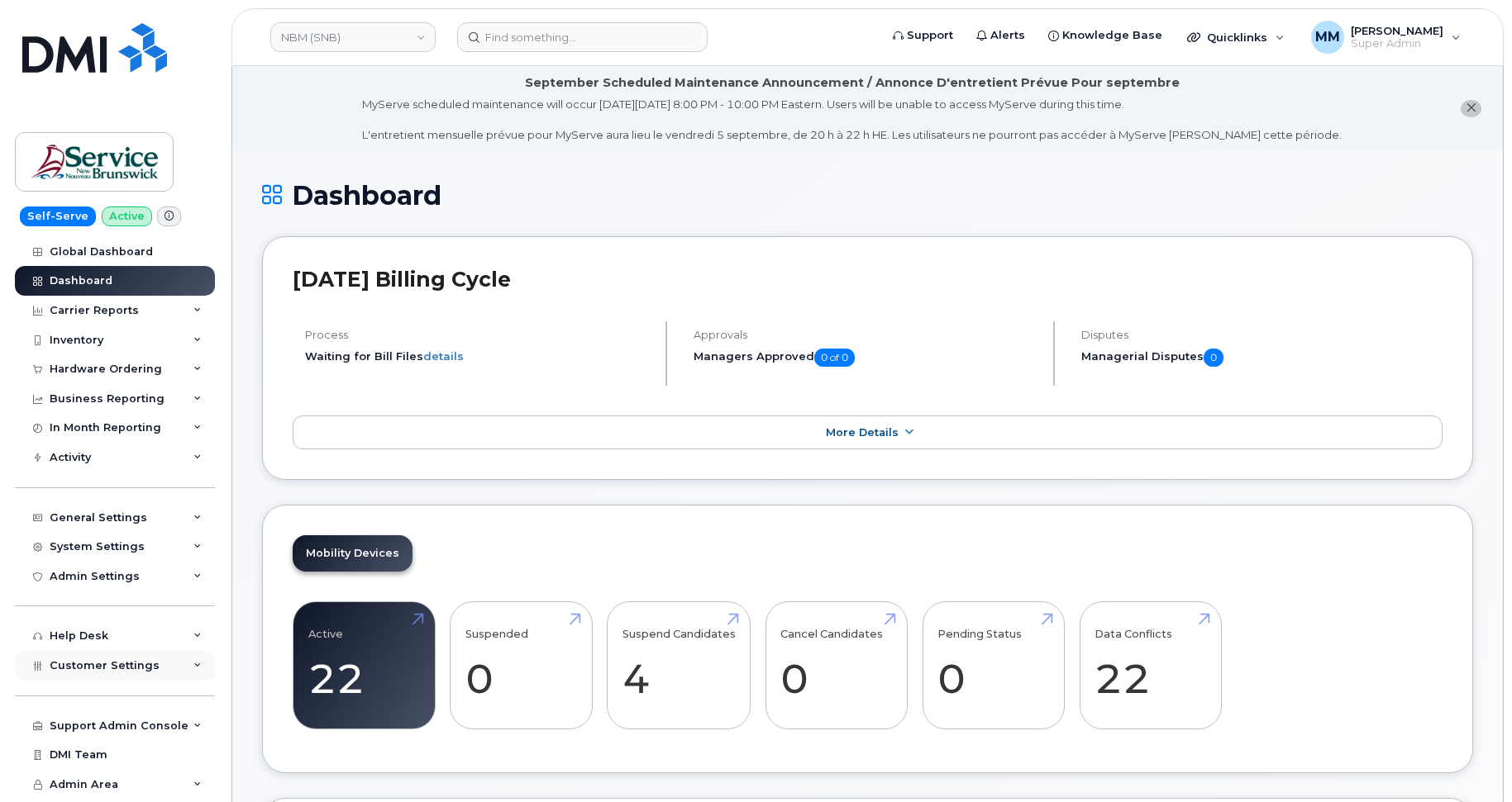
click at [97, 674] on div "Customer Settings" at bounding box center [114, 666] width 200 height 30
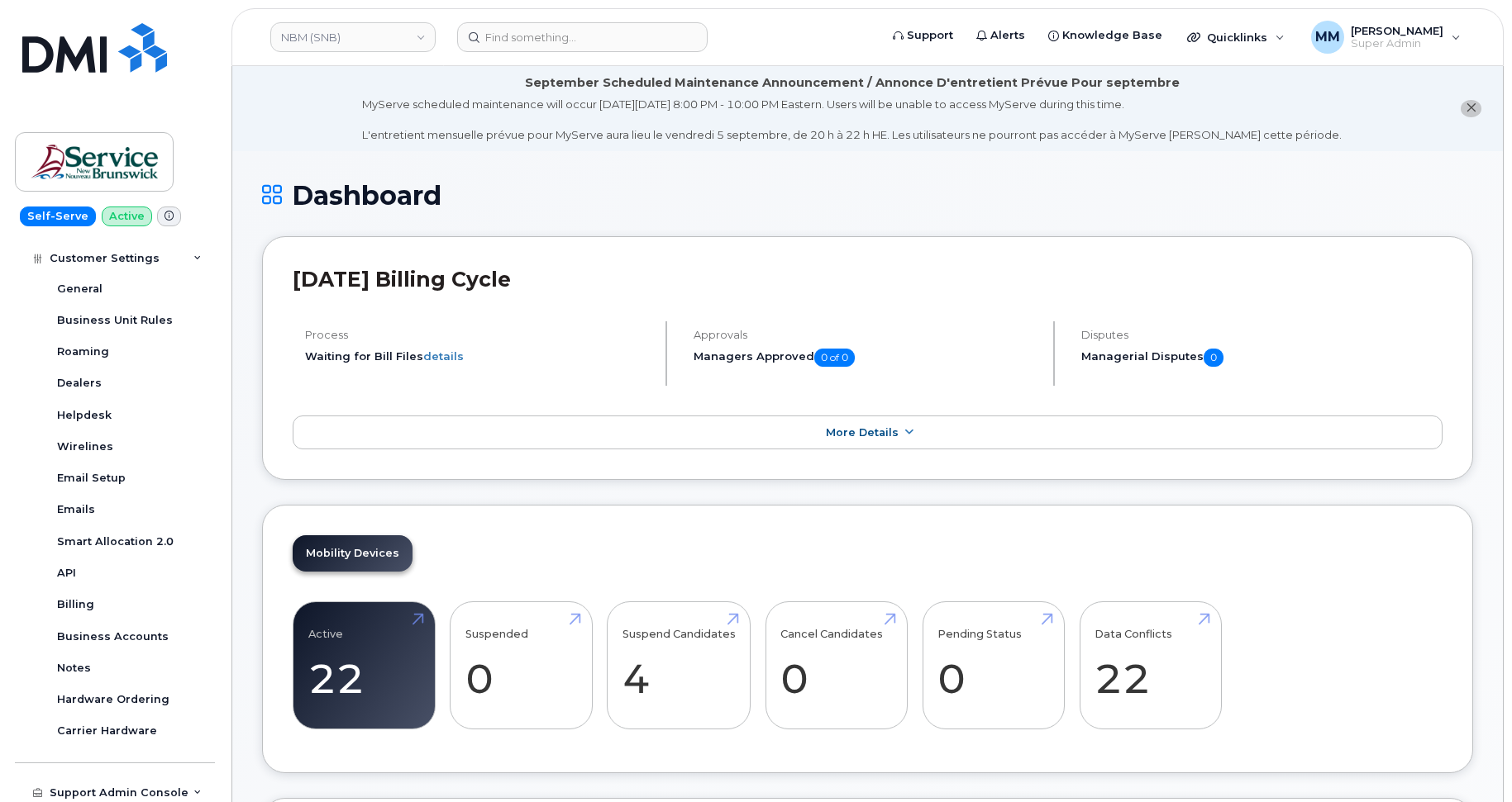
scroll to position [471, 0]
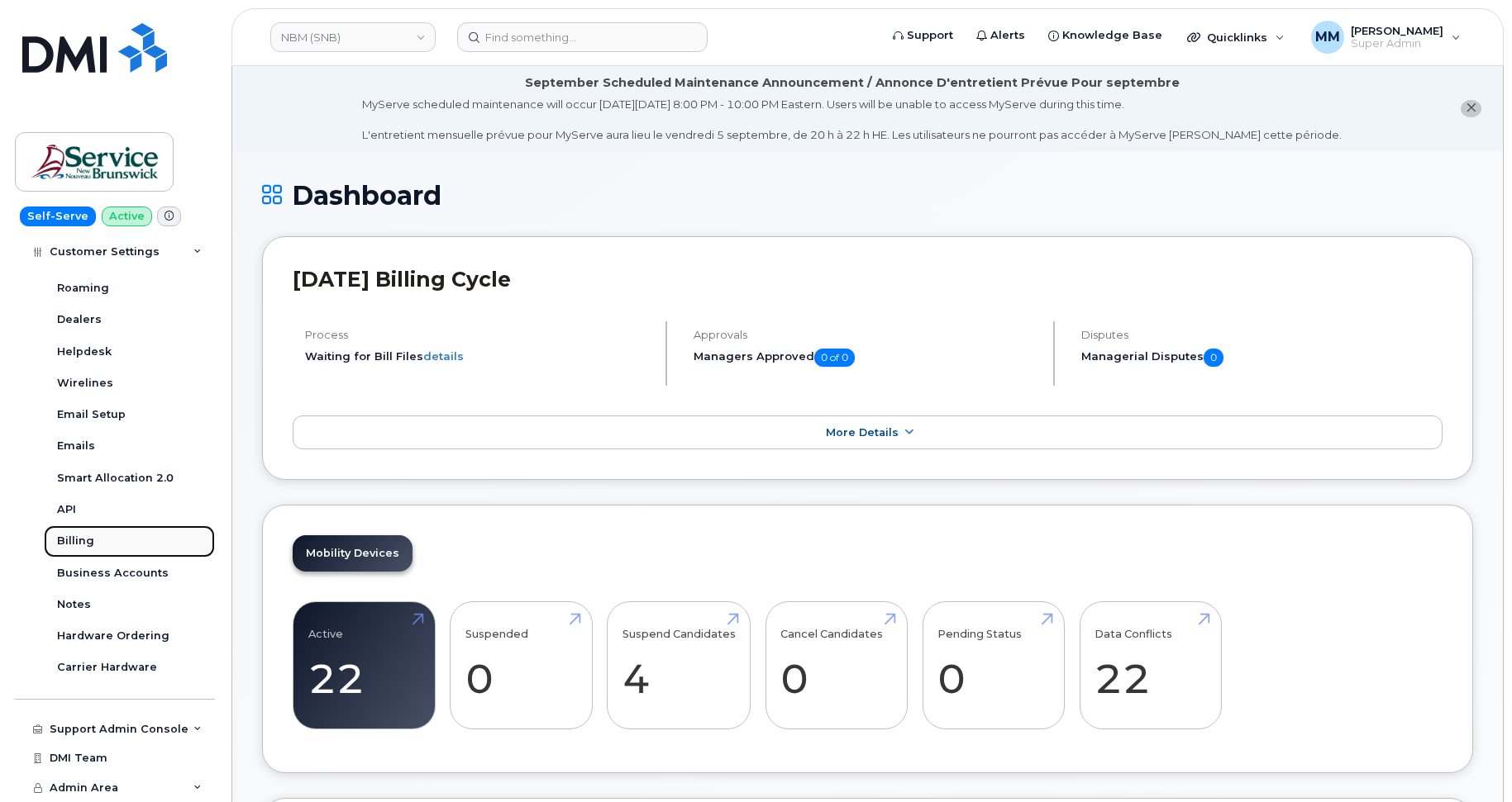
click at [86, 545] on div "Billing" at bounding box center [74, 541] width 37 height 15
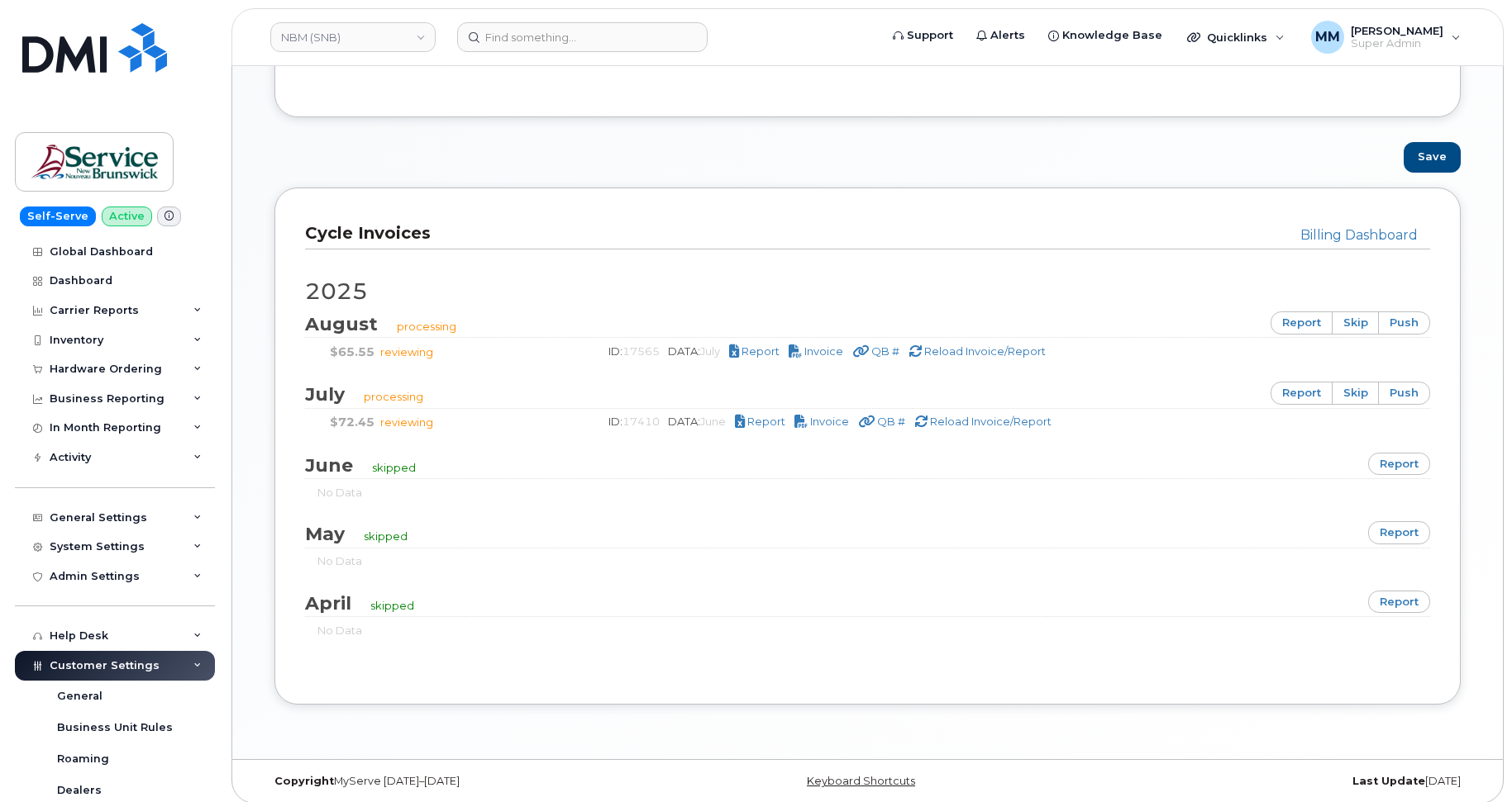
scroll to position [992, 0]
click at [74, 286] on div "Dashboard" at bounding box center [80, 280] width 63 height 13
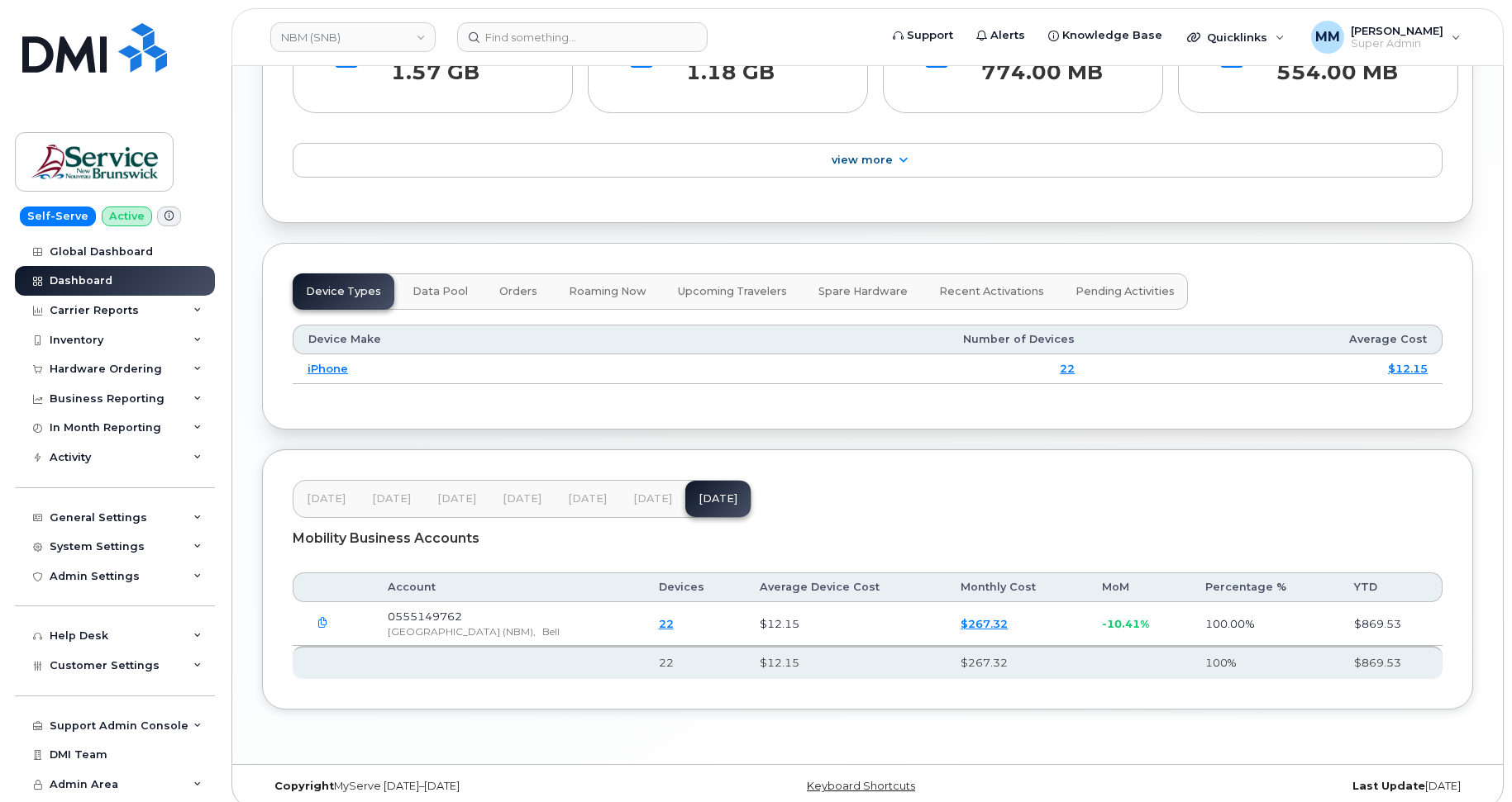
scroll to position [1884, 0]
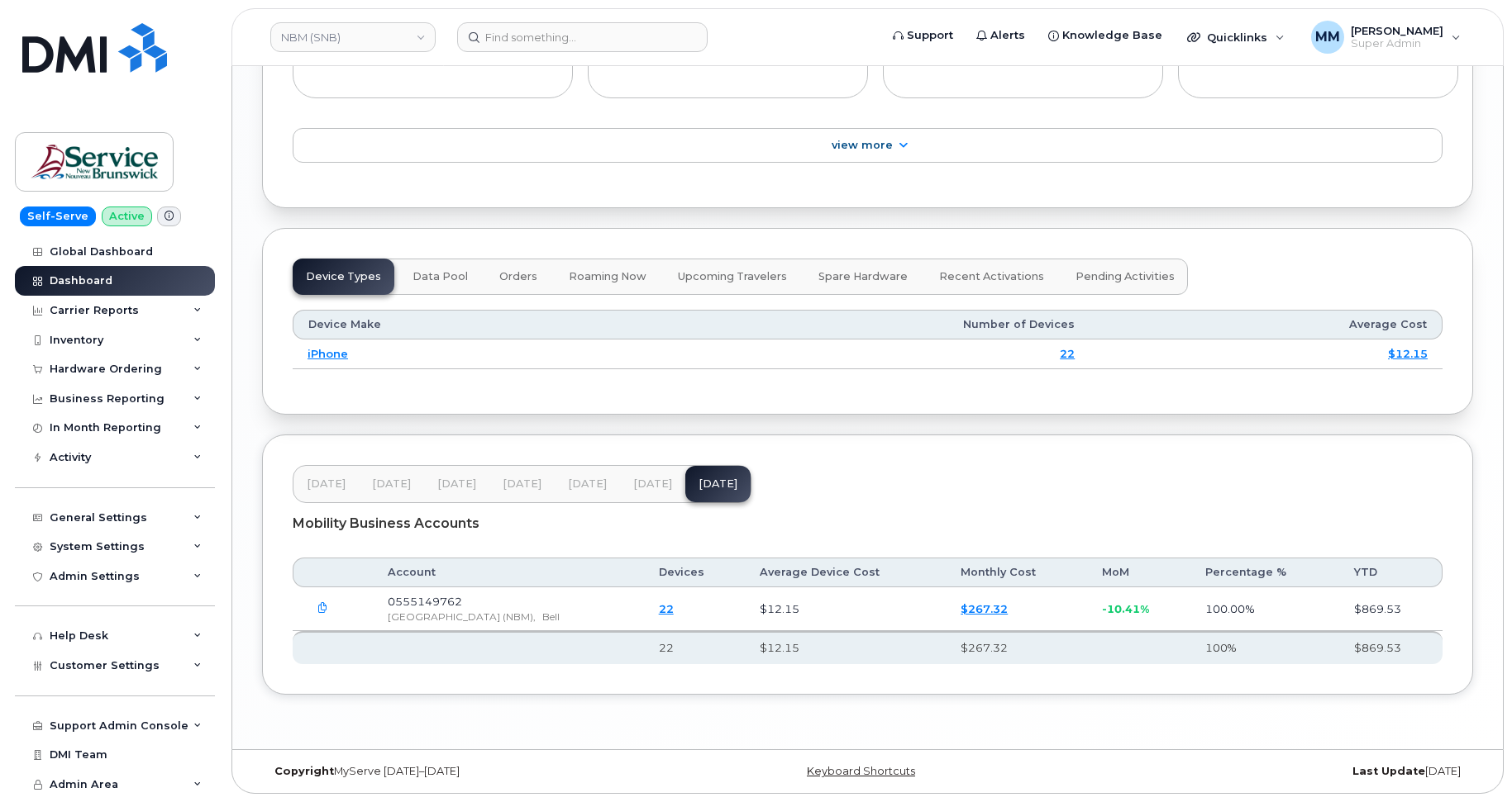
click at [564, 486] on button "Jun 25" at bounding box center [588, 484] width 66 height 37
click at [651, 486] on span "Jul 25" at bounding box center [652, 483] width 39 height 13
drag, startPoint x: 575, startPoint y: 485, endPoint x: 594, endPoint y: 492, distance: 20.2
click at [575, 486] on span "Jun 25" at bounding box center [587, 483] width 39 height 13
click at [652, 490] on span "[DATE]" at bounding box center [652, 483] width 39 height 13
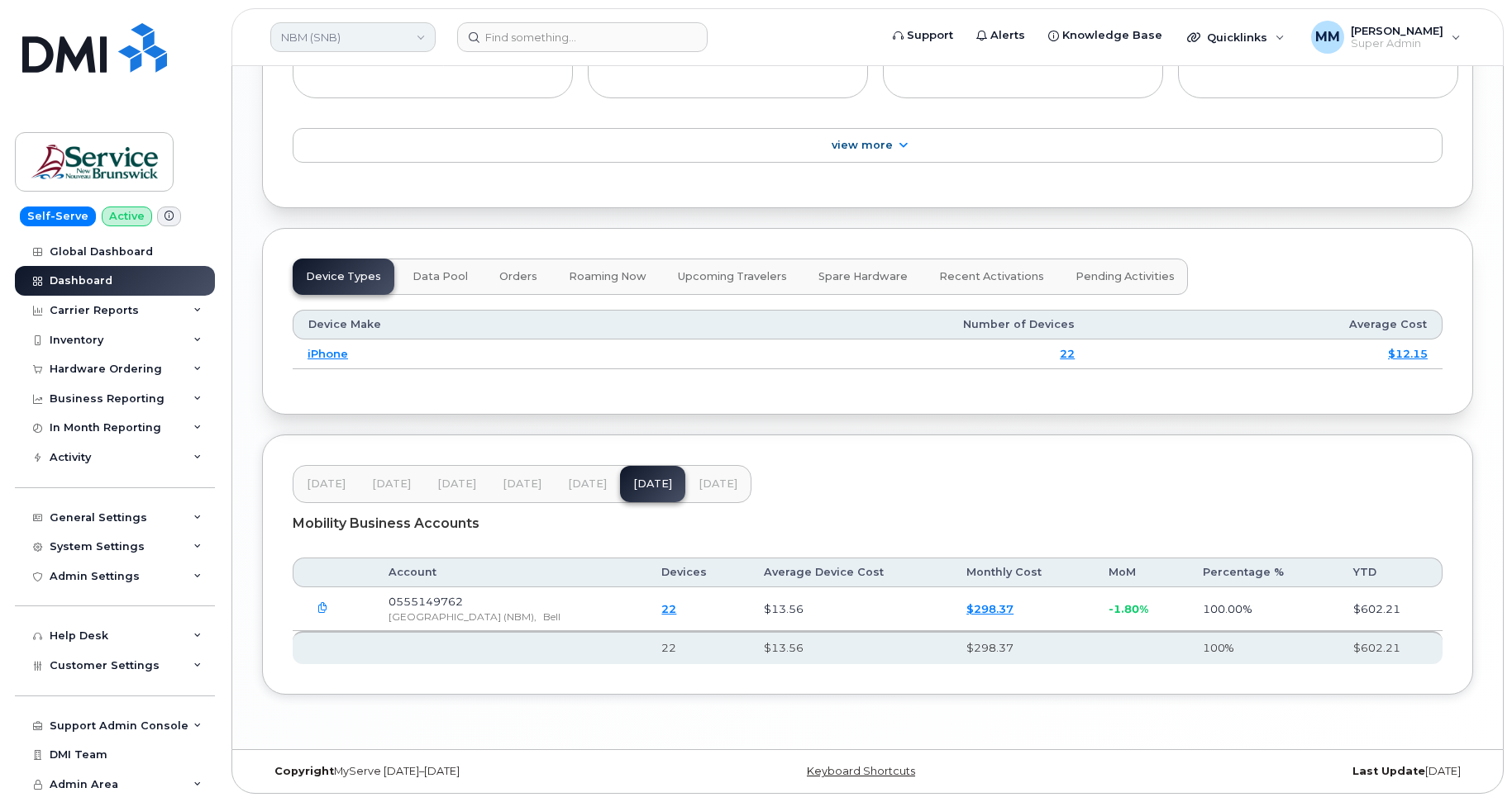
click at [316, 22] on link "NBM (SNB)" at bounding box center [352, 37] width 166 height 30
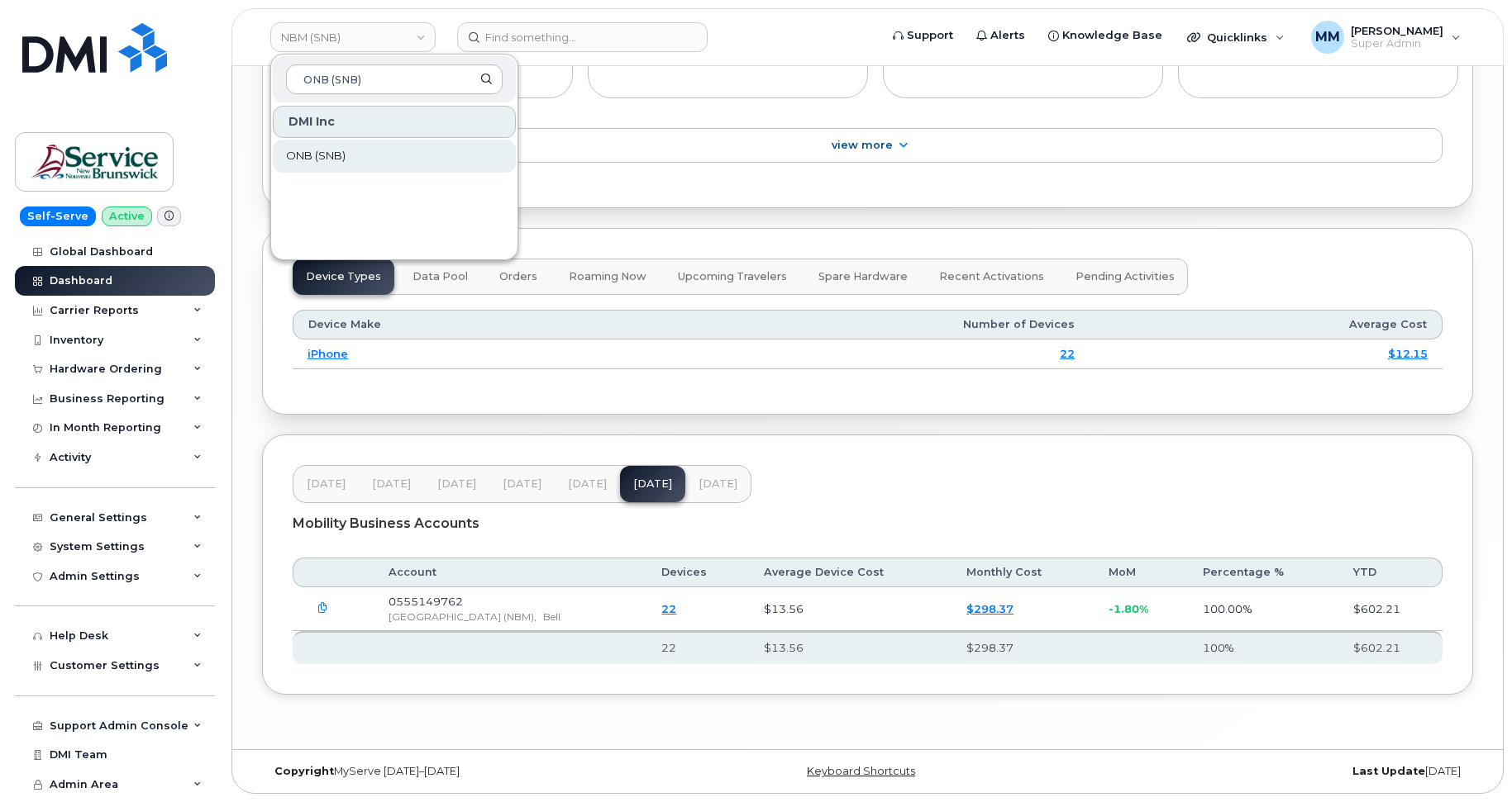
type input "ONB (SNB)"
click at [310, 151] on span "ONB (SNB)" at bounding box center [316, 156] width 60 height 17
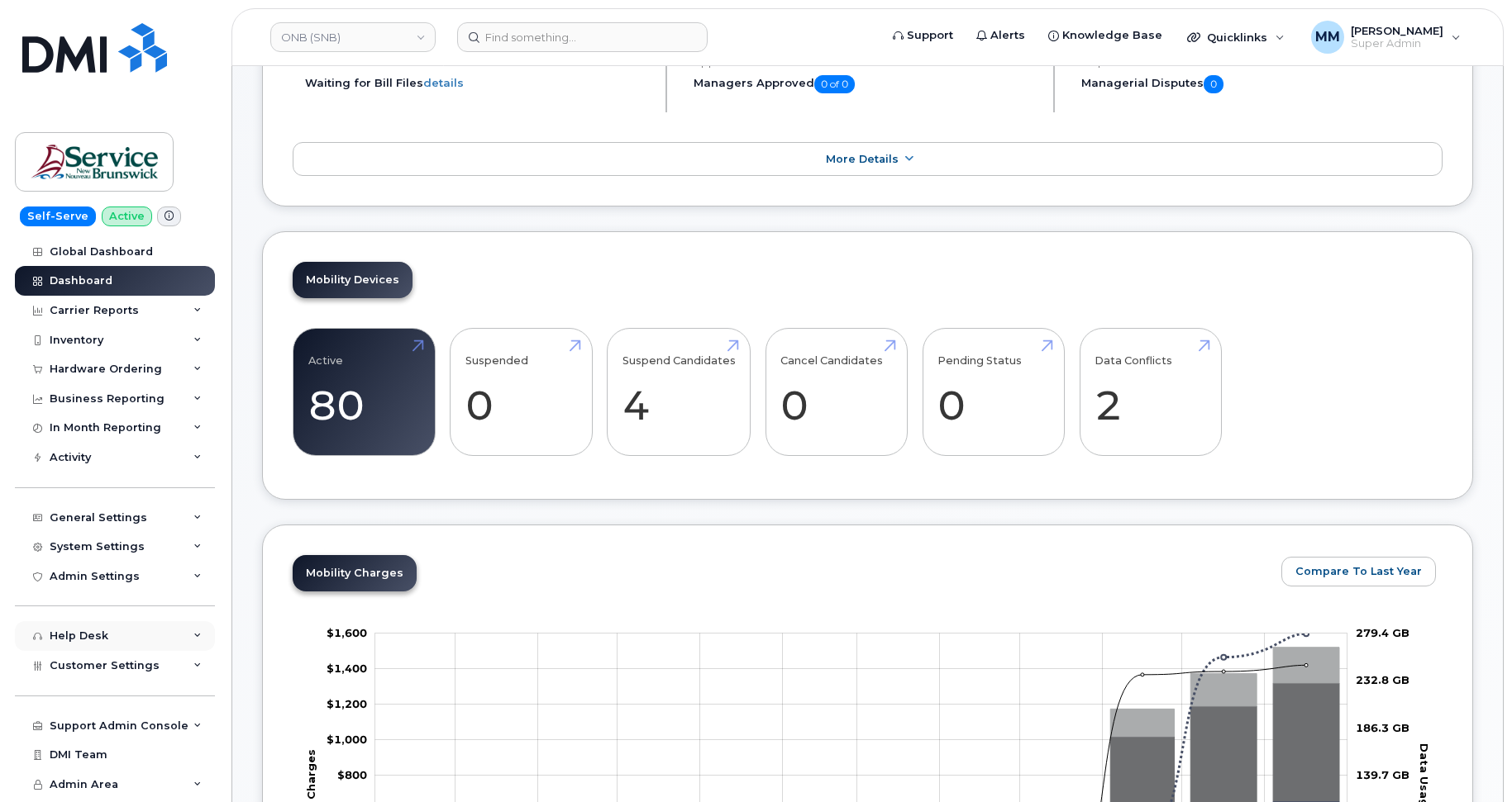
scroll to position [331, 0]
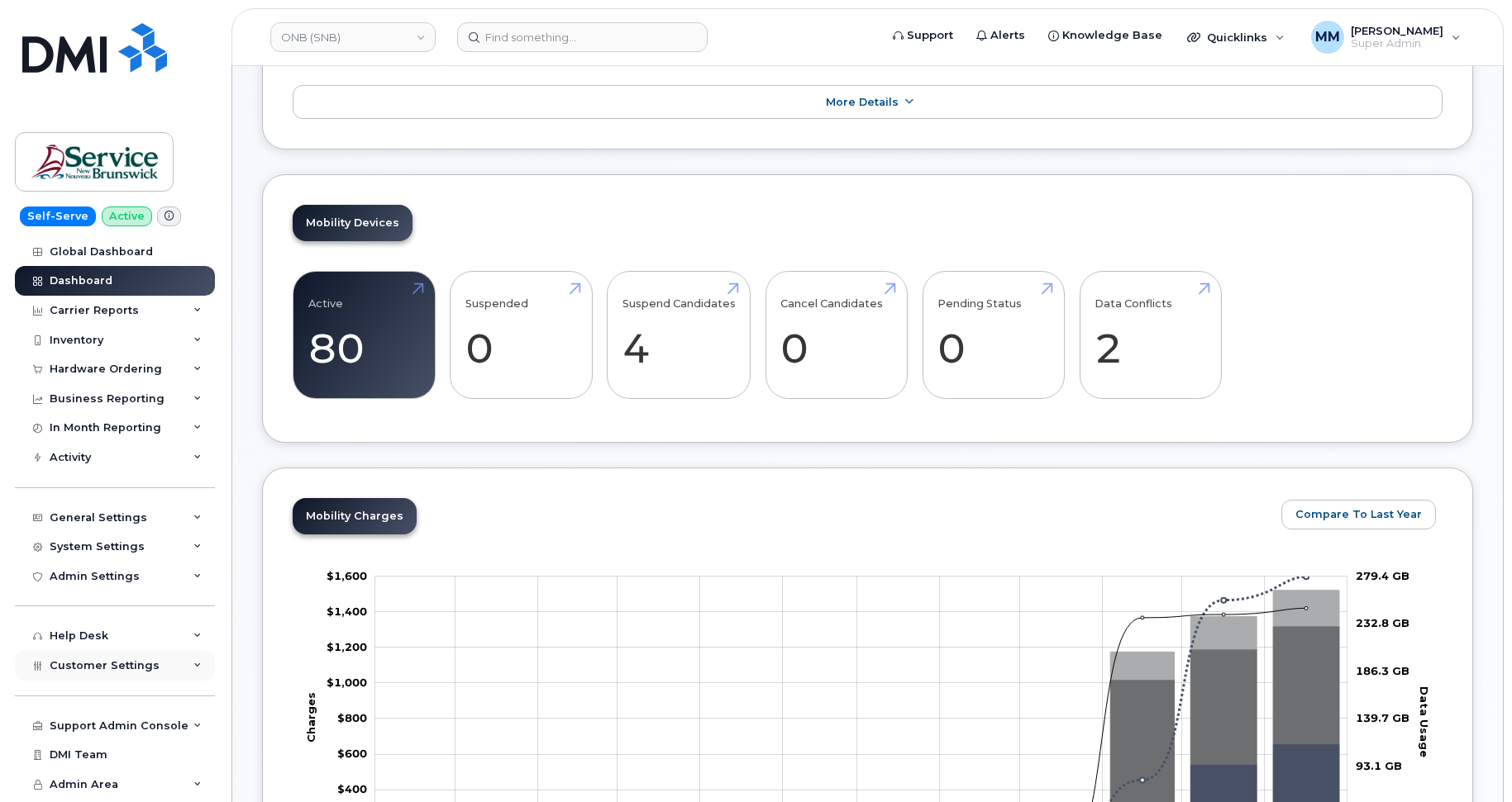
click at [88, 664] on span "Customer Settings" at bounding box center [104, 665] width 110 height 12
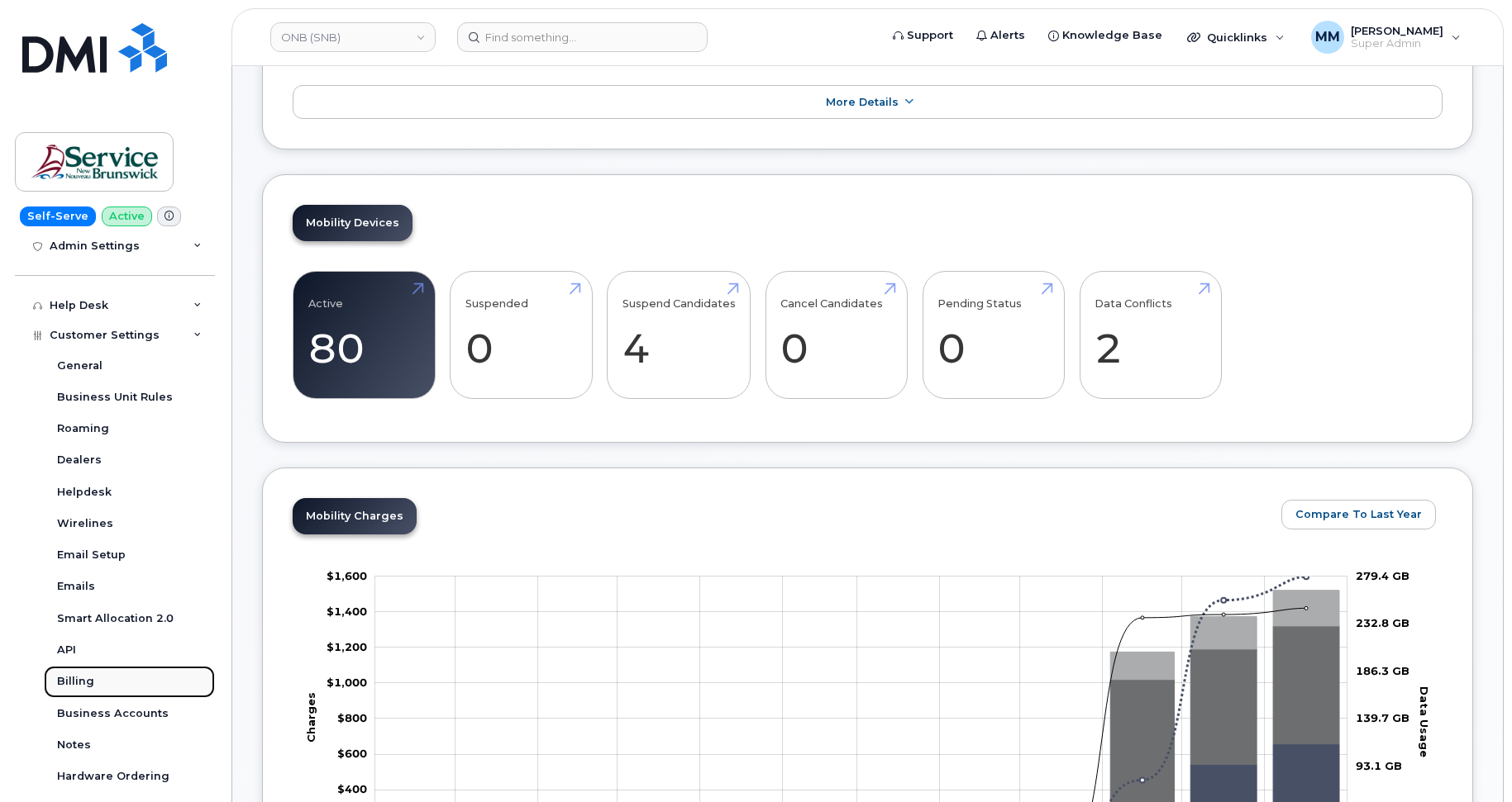
click at [83, 674] on div "Billing" at bounding box center [74, 681] width 37 height 15
click at [93, 680] on link "Billing" at bounding box center [129, 682] width 171 height 32
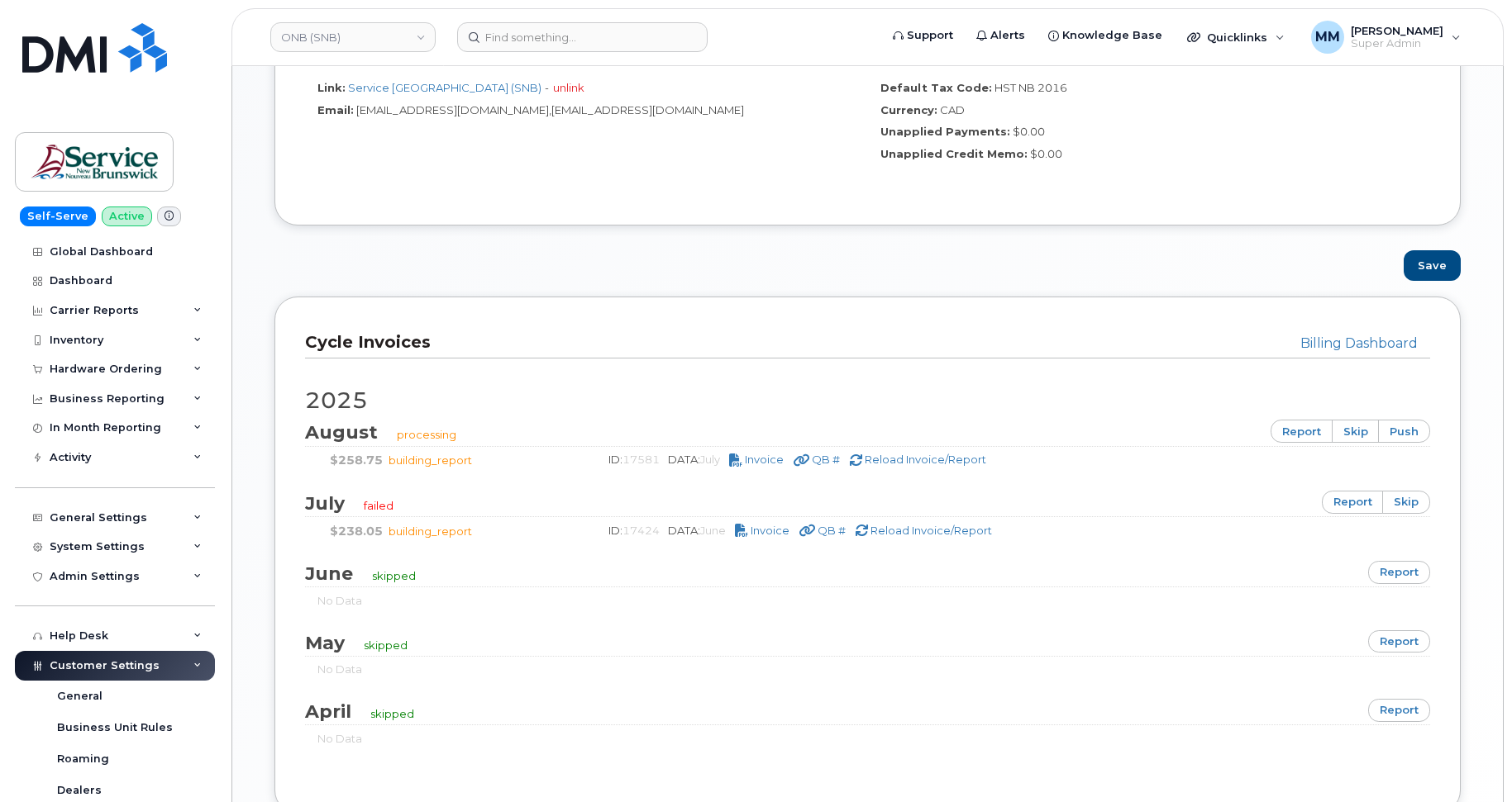
scroll to position [909, 0]
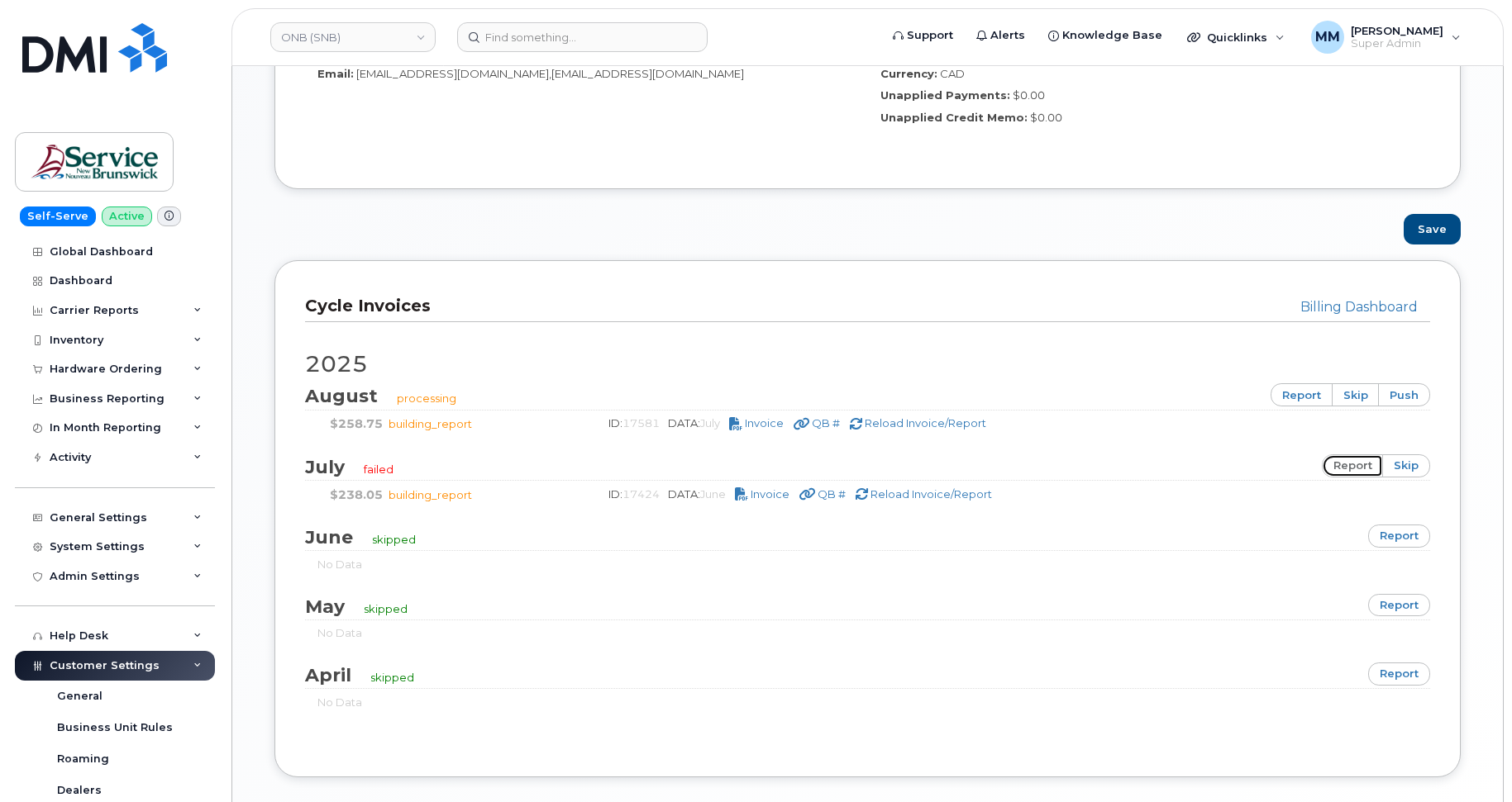
click at [1351, 467] on link "report" at bounding box center [1352, 466] width 62 height 23
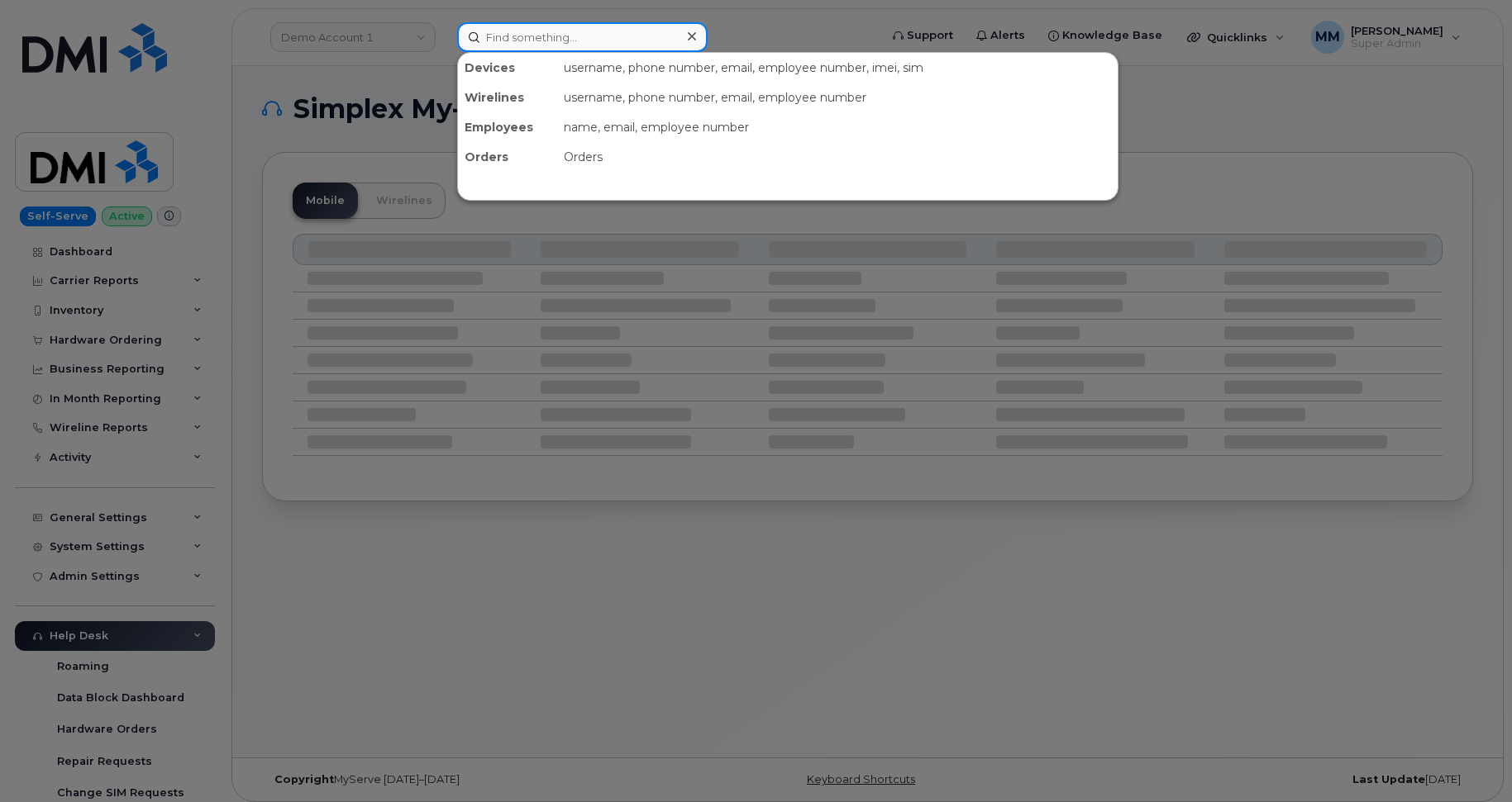
click at [521, 42] on input at bounding box center [582, 37] width 250 height 30
click at [373, 36] on div at bounding box center [756, 401] width 1512 height 802
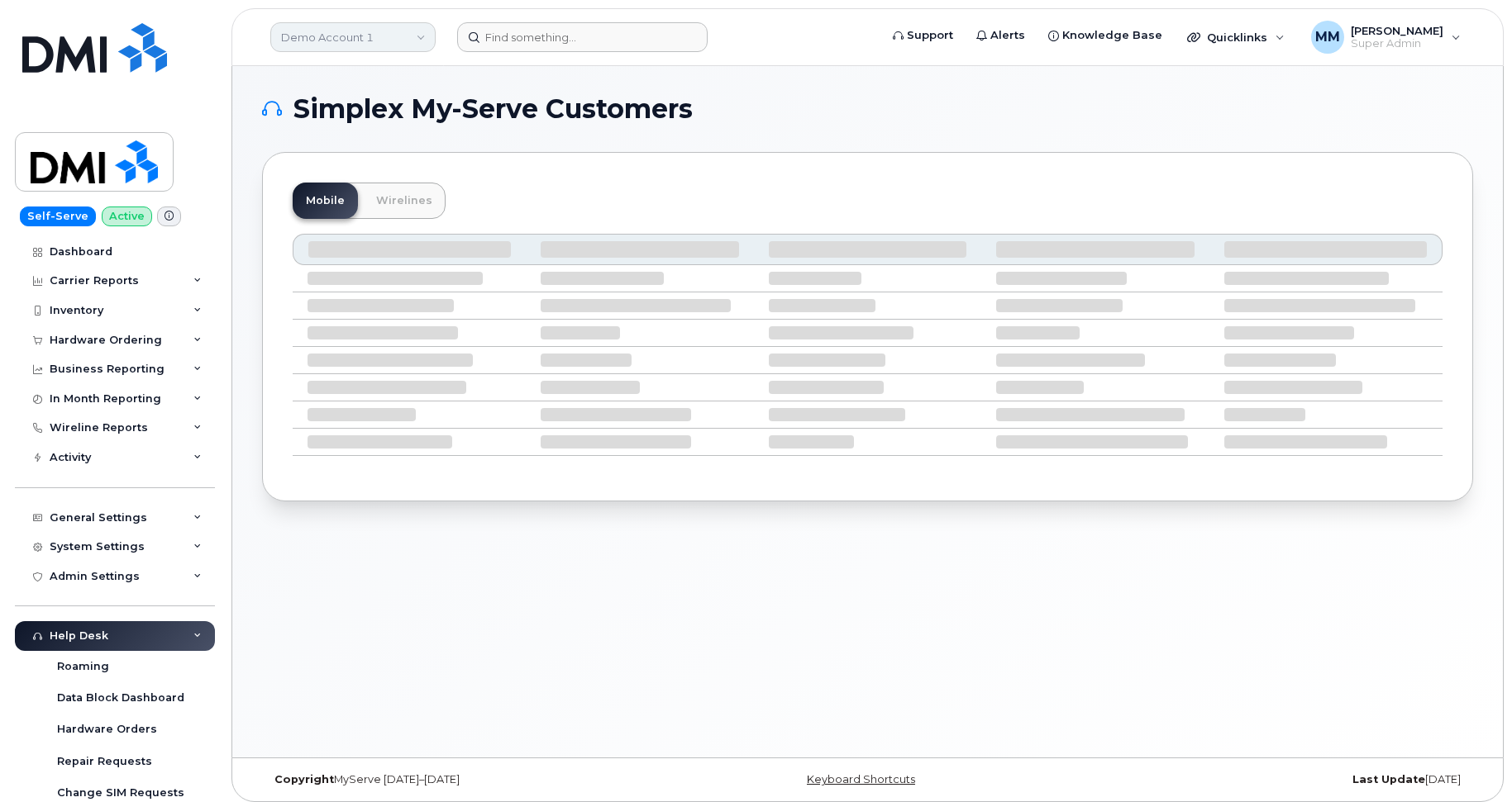
click at [374, 37] on link "Demo Account 1" at bounding box center [352, 37] width 166 height 30
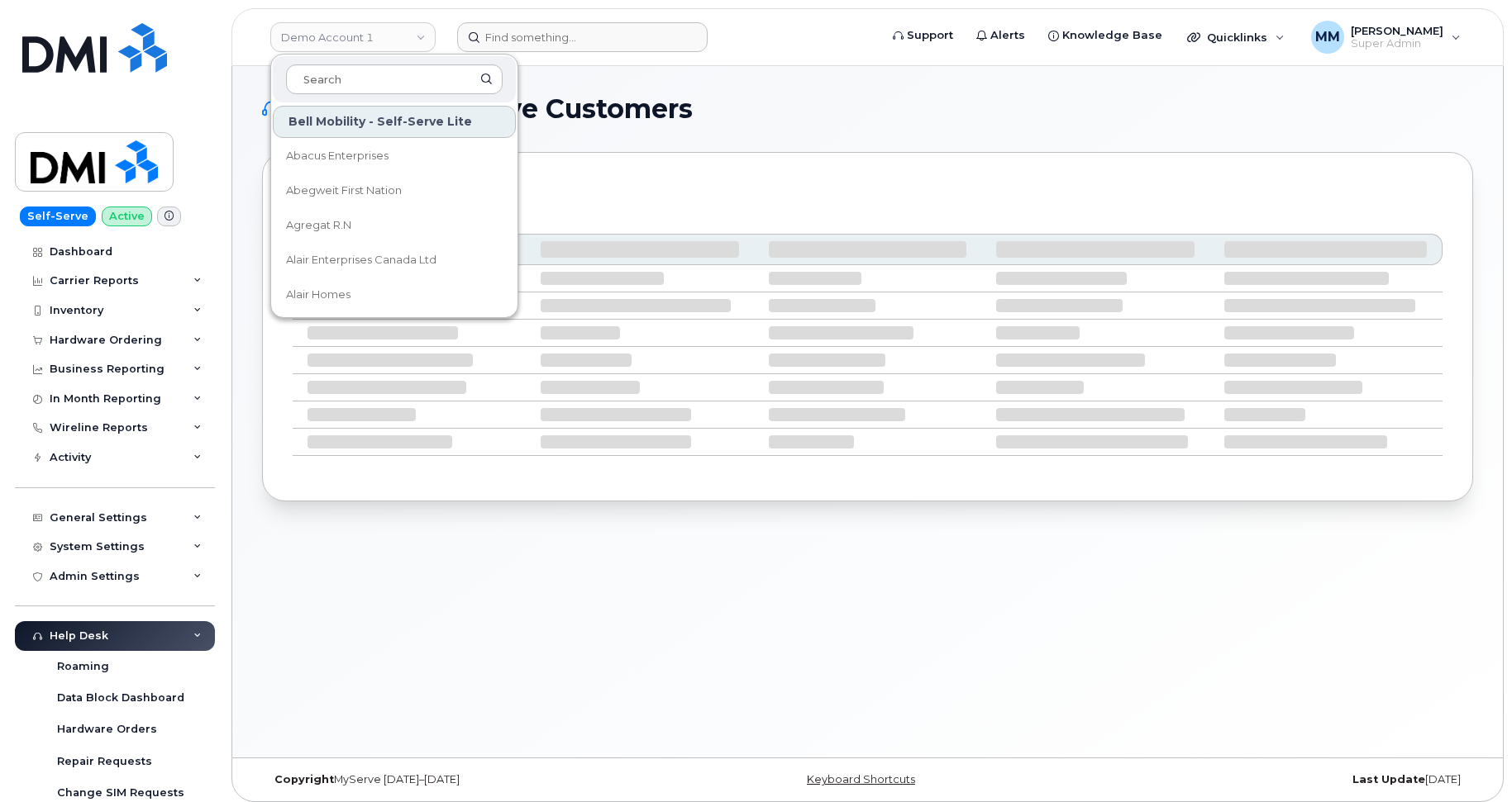
type input "ONB (SNB)"
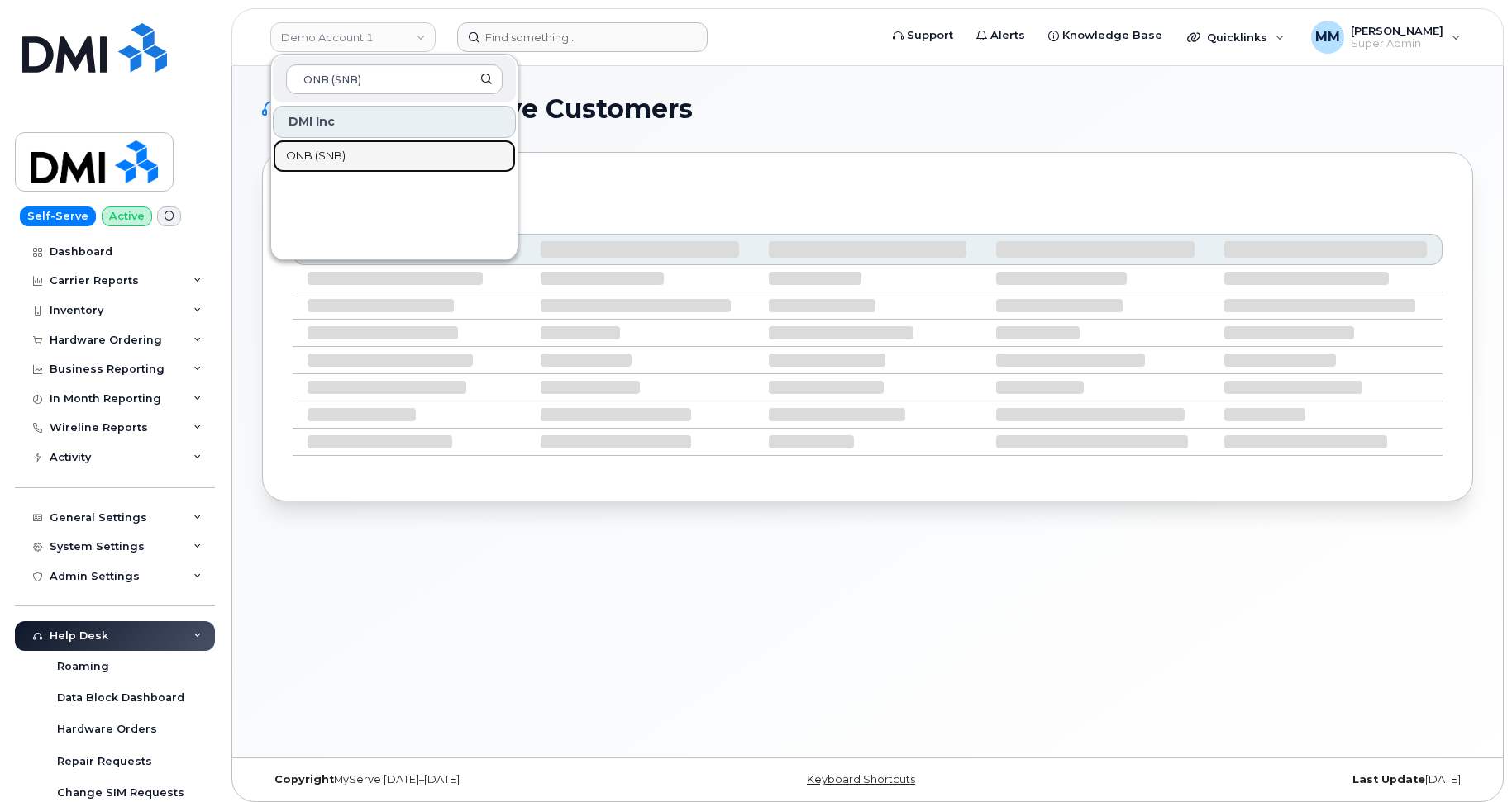
click at [339, 149] on span "ONB (SNB)" at bounding box center [316, 156] width 60 height 17
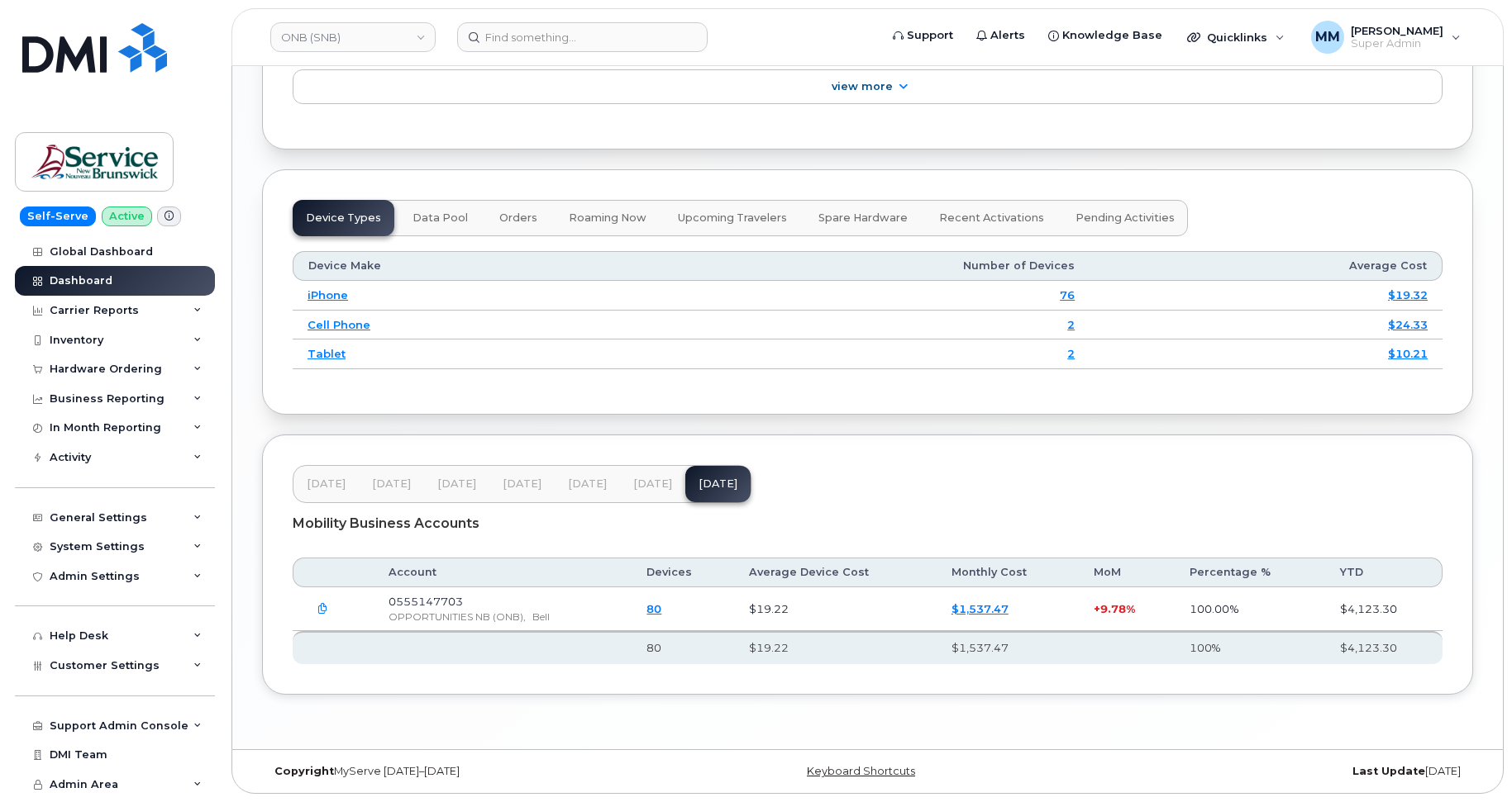
scroll to position [1967, 0]
click at [585, 482] on span "[DATE]" at bounding box center [587, 483] width 39 height 13
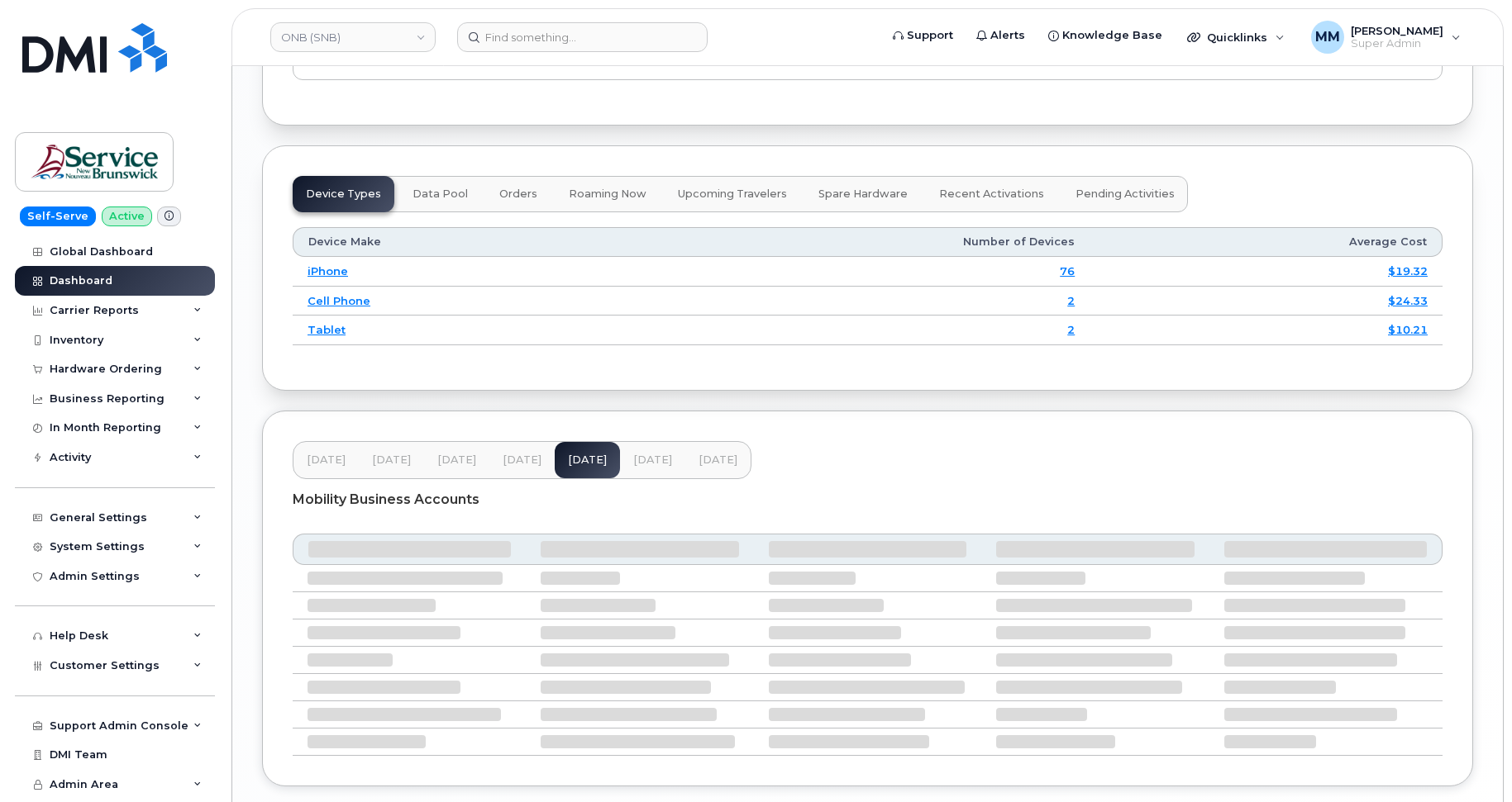
scroll to position [1966, 0]
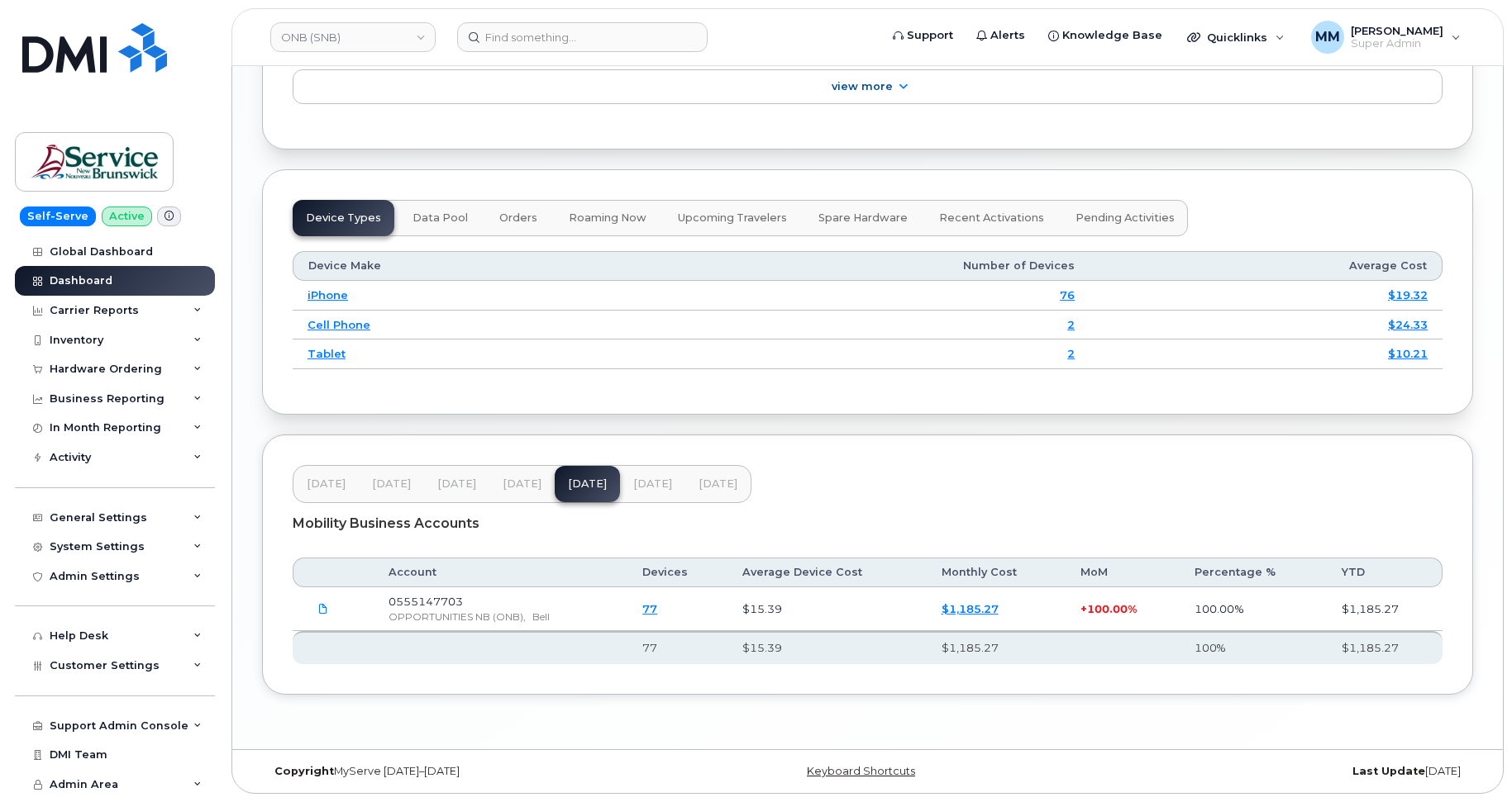
click at [641, 489] on span "Jul 25" at bounding box center [652, 483] width 39 height 13
click at [685, 491] on button "Jun 25" at bounding box center [718, 484] width 66 height 37
click at [638, 483] on span "Jul 25" at bounding box center [652, 483] width 39 height 13
click at [104, 652] on div "Customer Settings" at bounding box center [114, 666] width 200 height 30
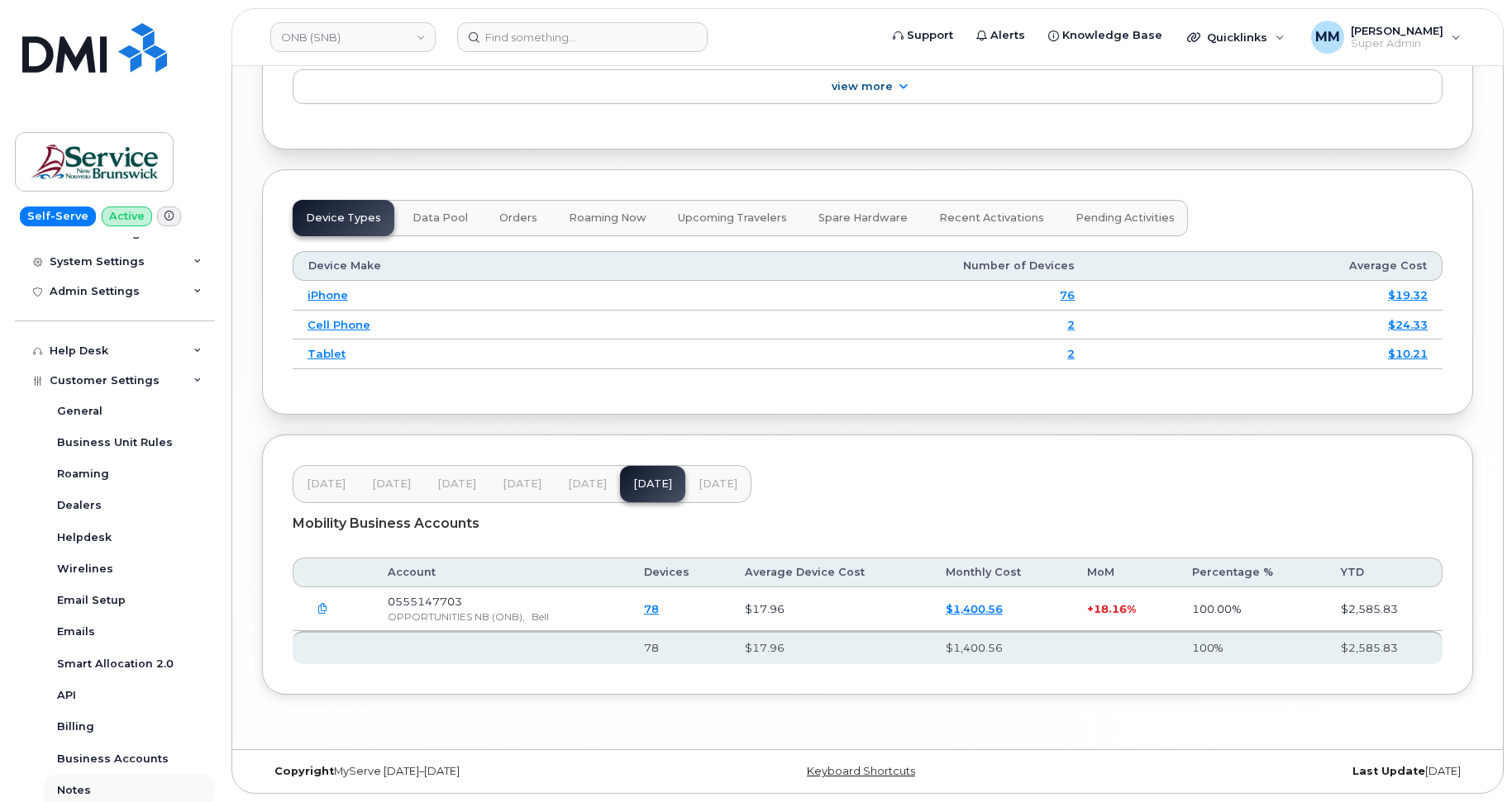
scroll to position [331, 0]
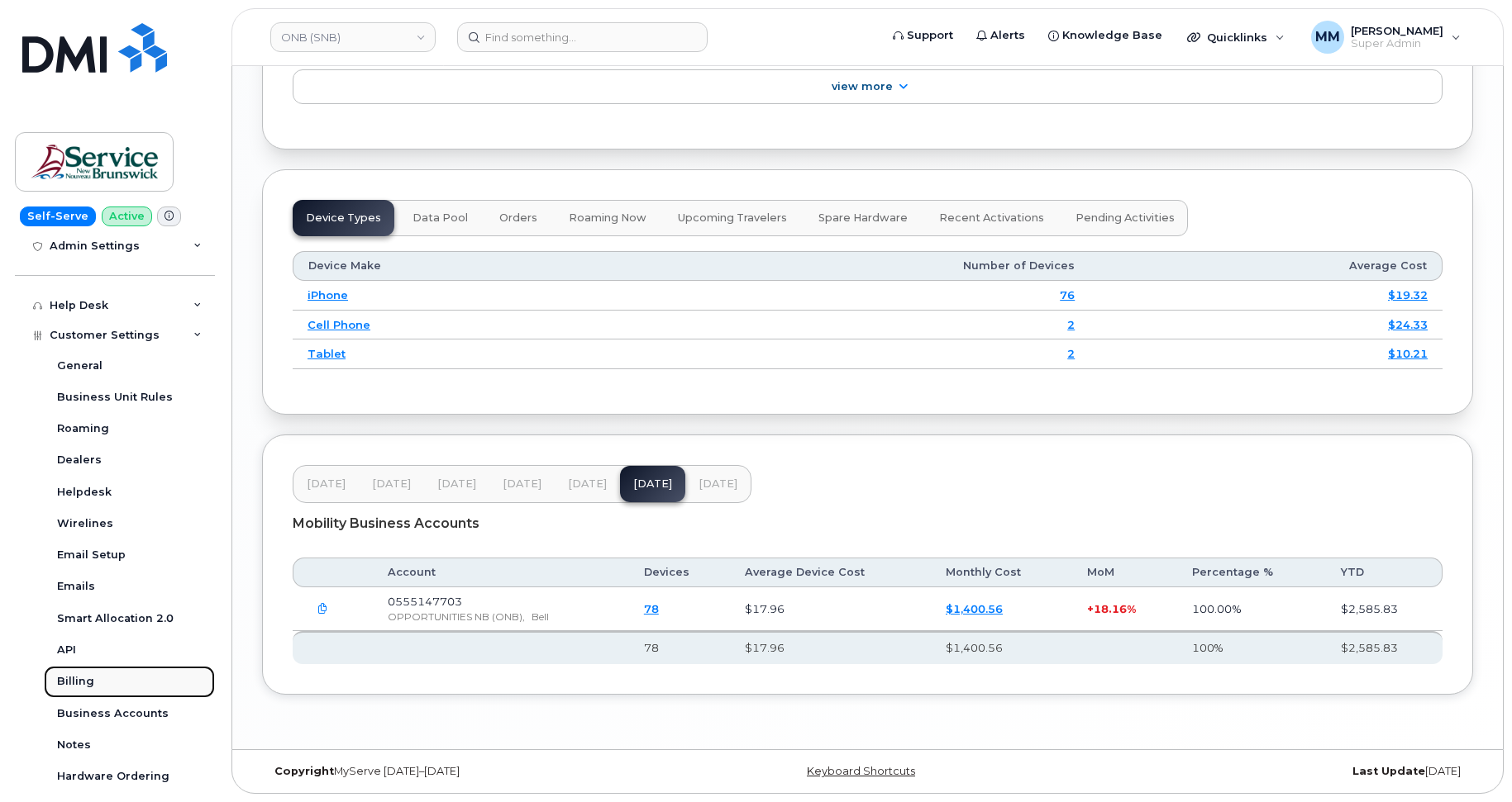
click at [76, 680] on div "Billing" at bounding box center [74, 681] width 37 height 15
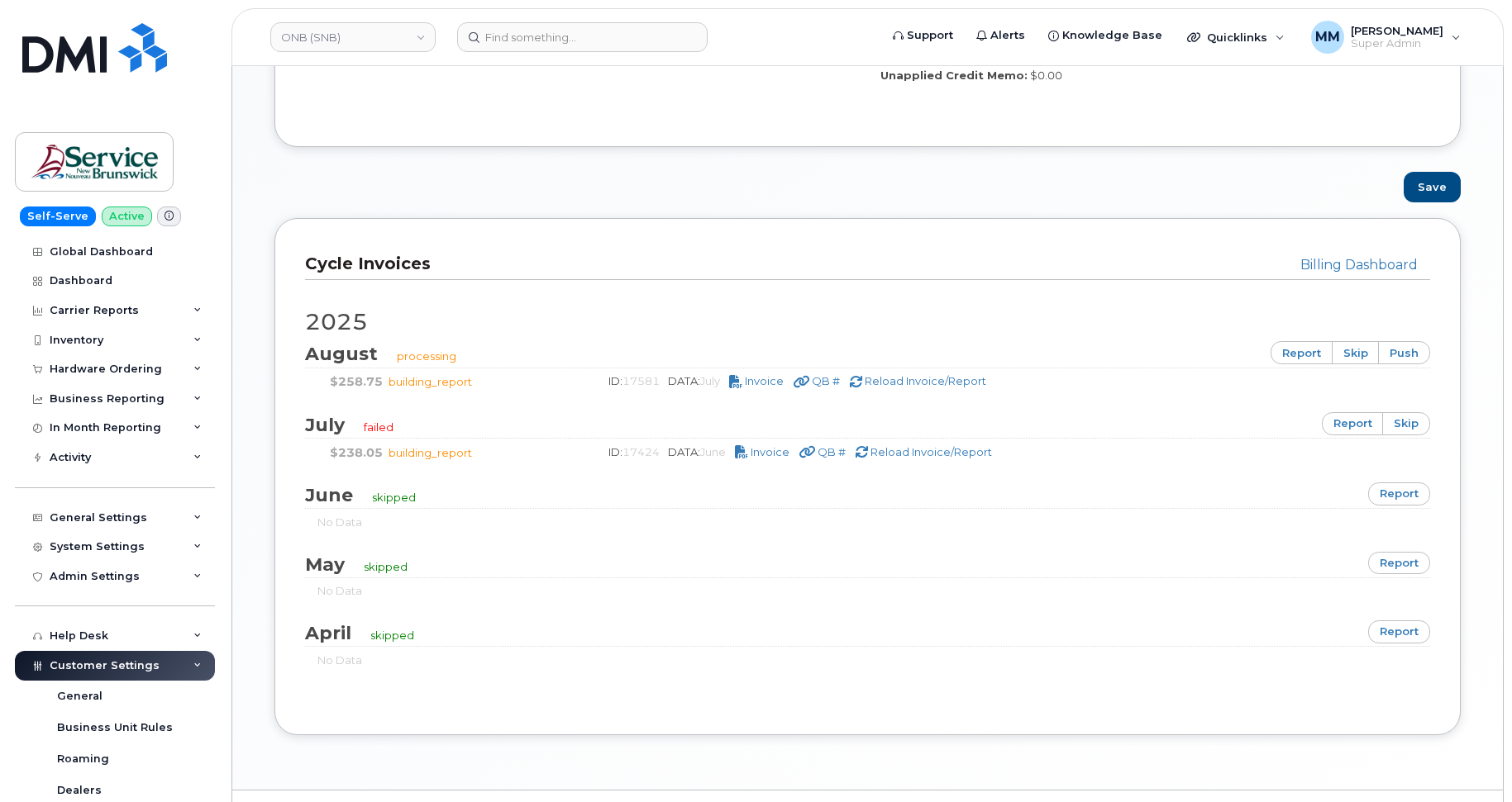
scroll to position [992, 0]
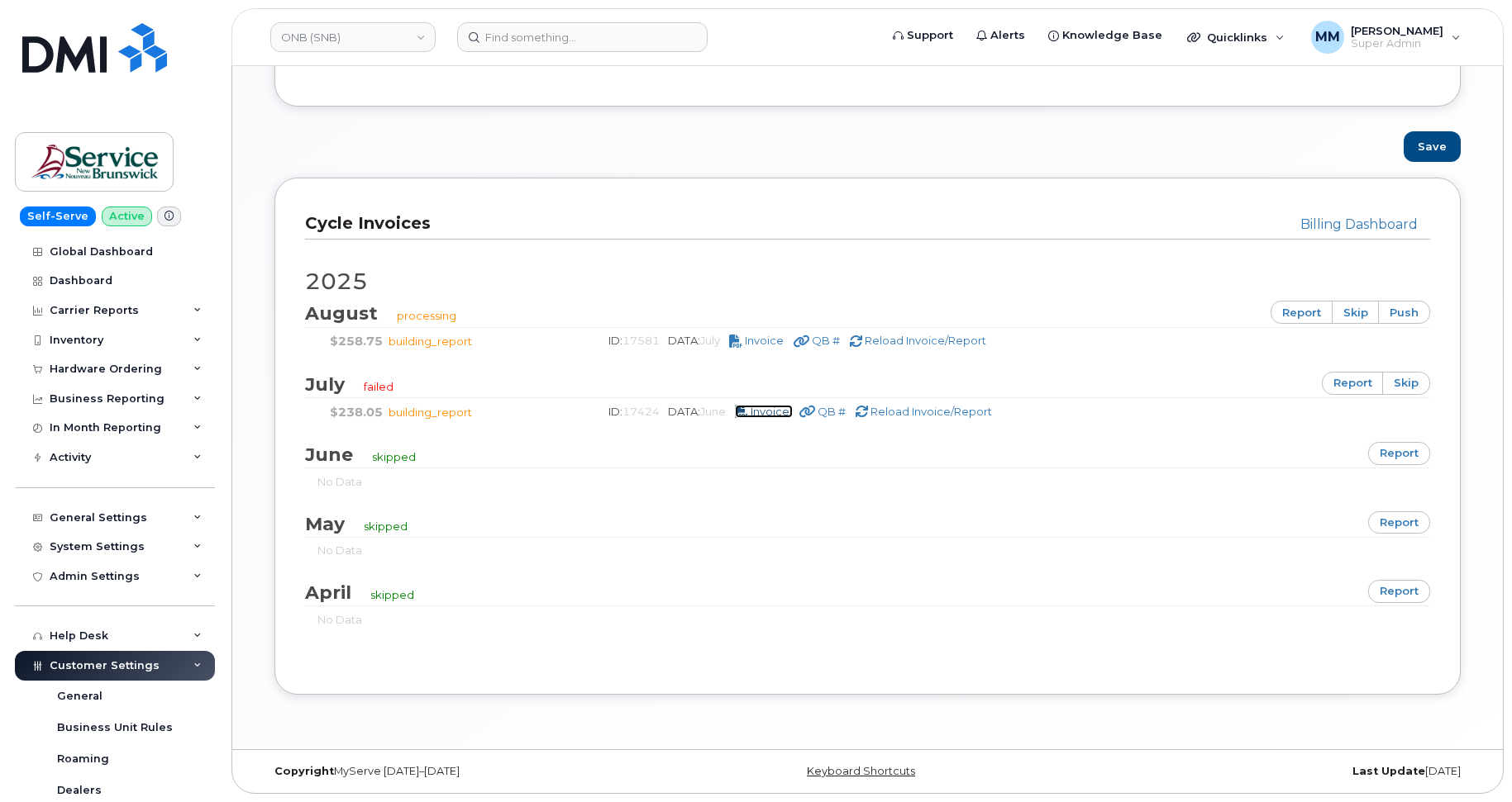
click at [779, 413] on span "Invoice" at bounding box center [769, 411] width 39 height 13
click at [323, 34] on link "ONB (SNB)" at bounding box center [352, 37] width 166 height 30
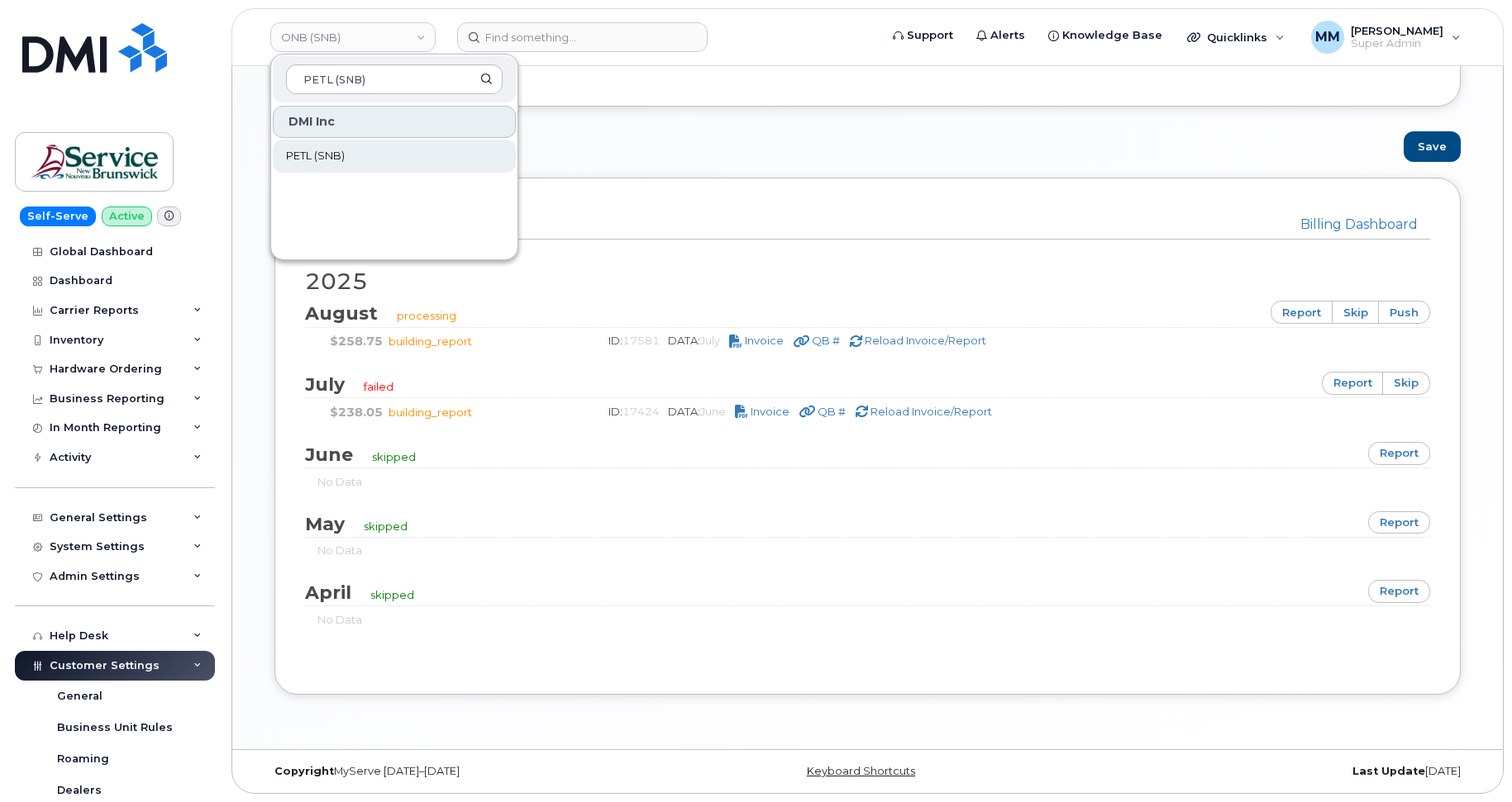
type input "PETL (SNB)"
click at [322, 155] on span "PETL (SNB)" at bounding box center [315, 156] width 59 height 17
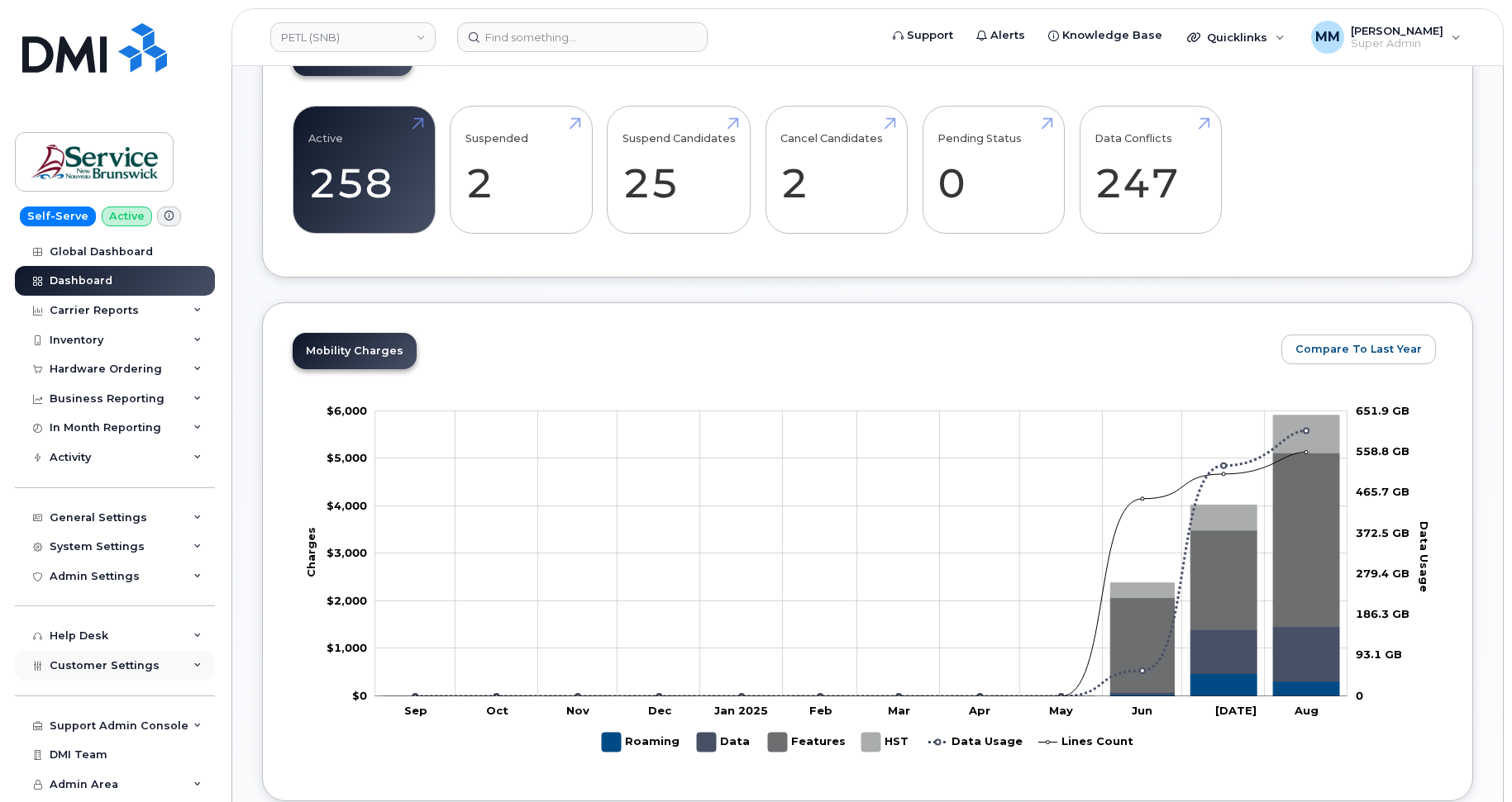
scroll to position [579, 0]
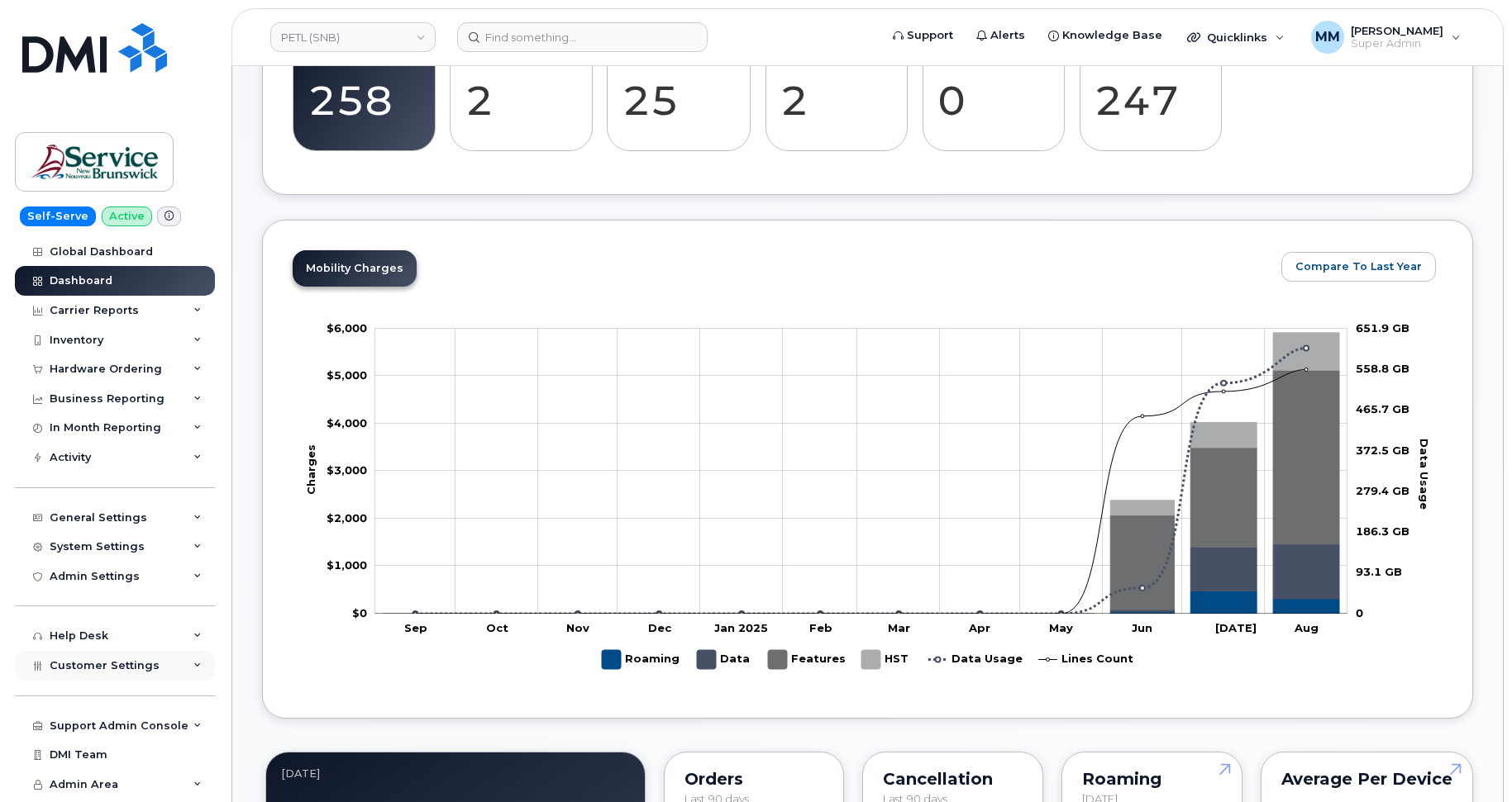
click at [156, 667] on div "Customer Settings" at bounding box center [114, 666] width 200 height 30
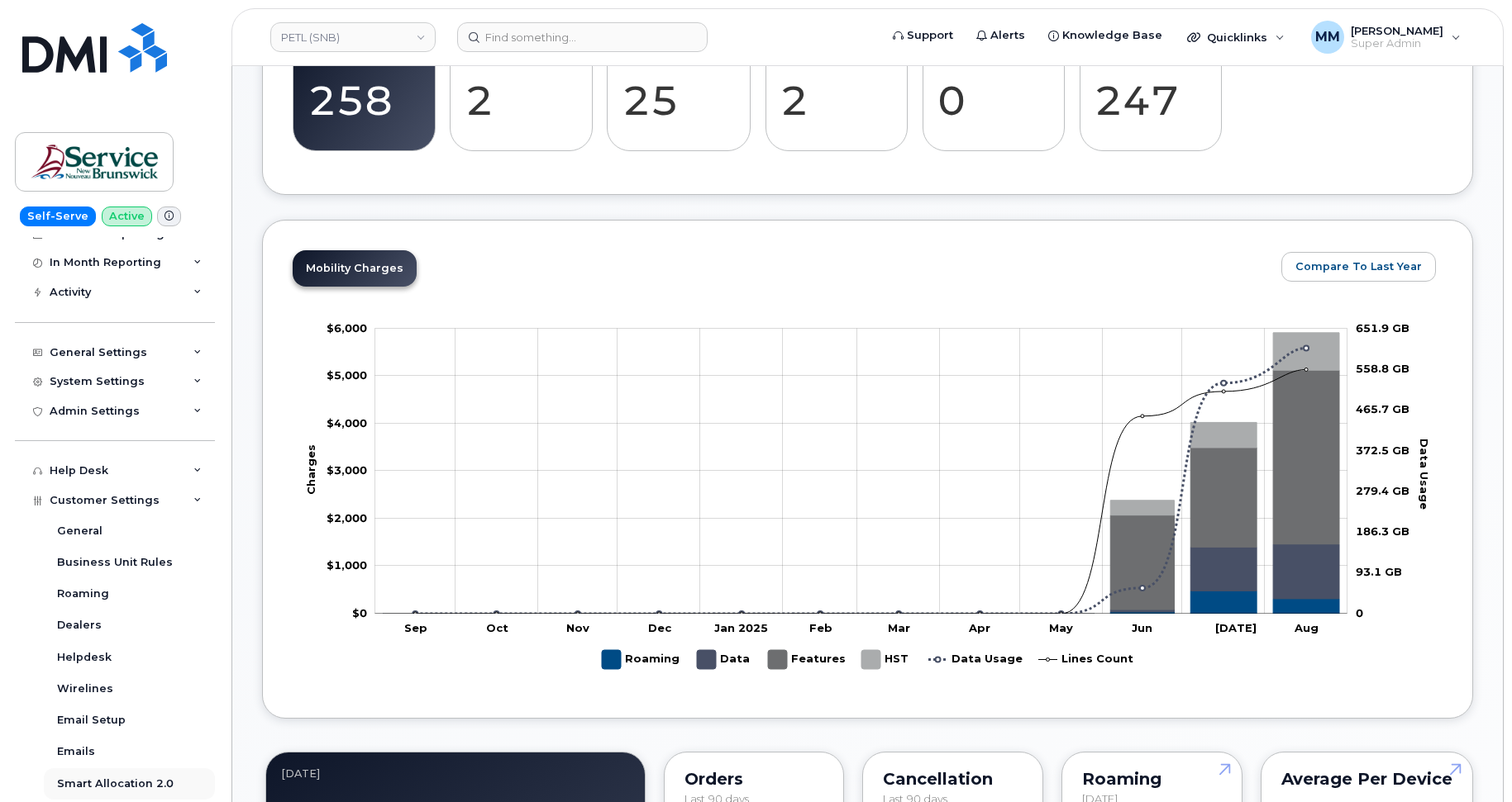
scroll to position [248, 0]
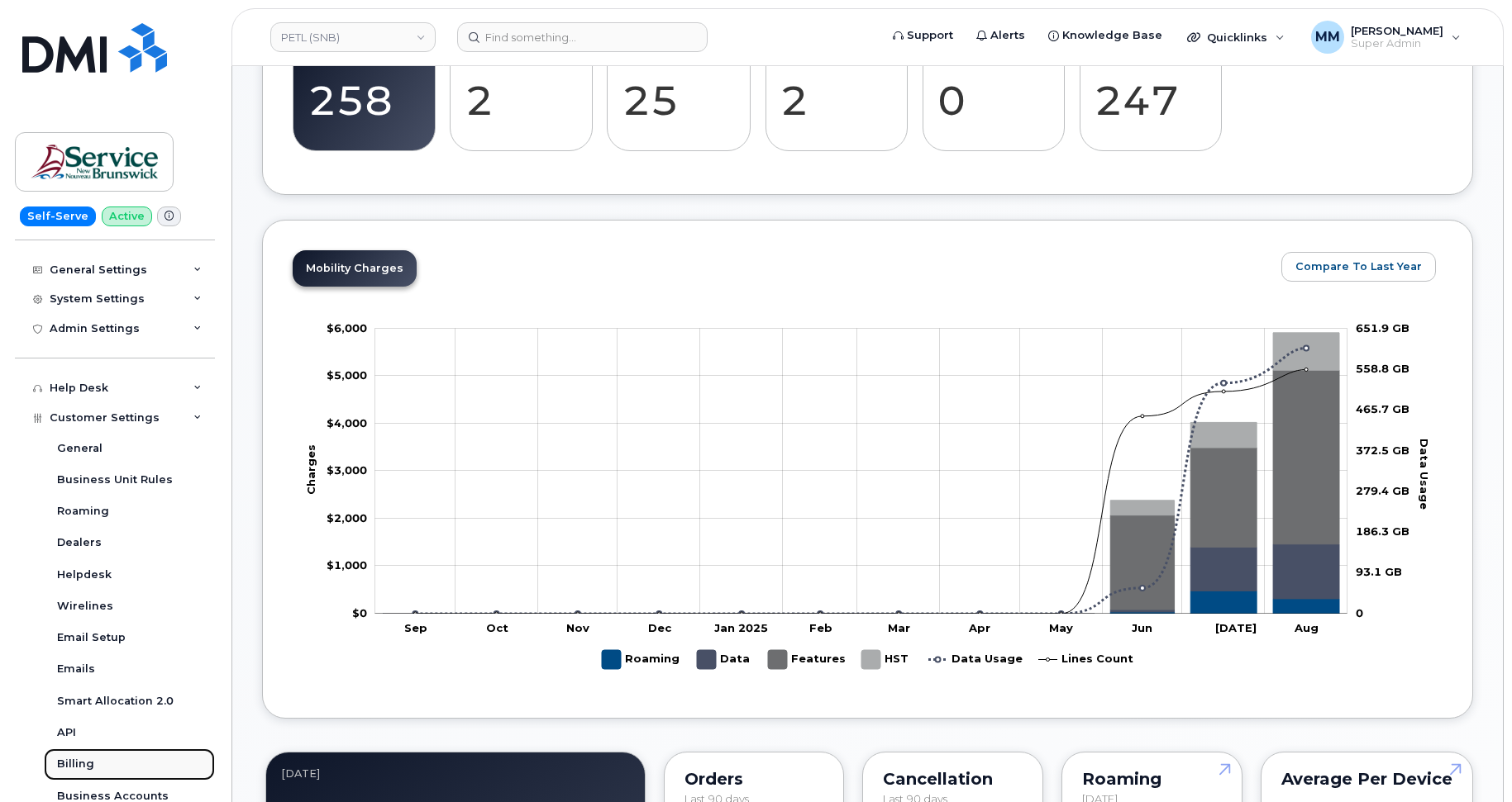
click at [106, 766] on link "Billing" at bounding box center [129, 764] width 171 height 32
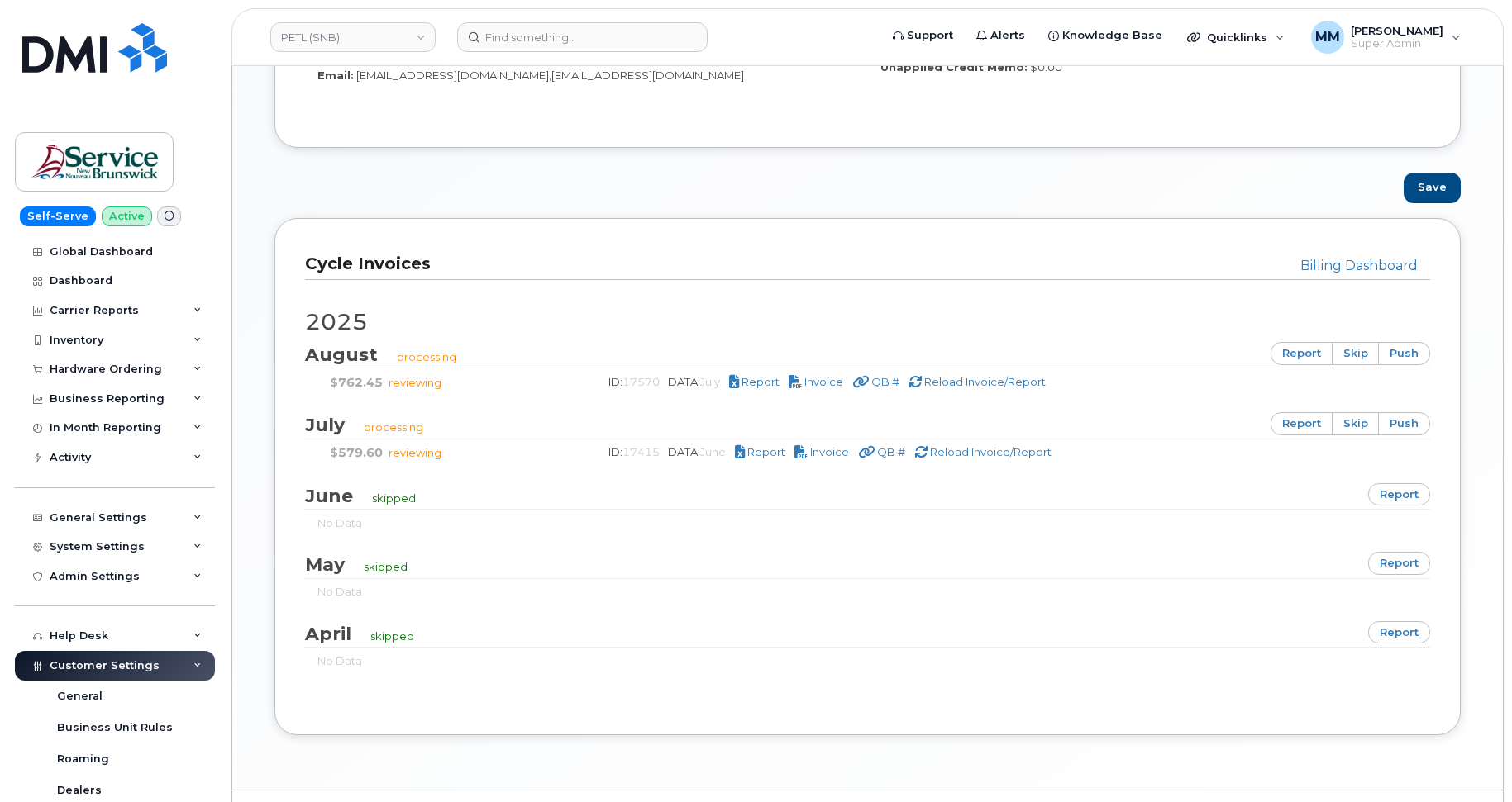
scroll to position [1000, 0]
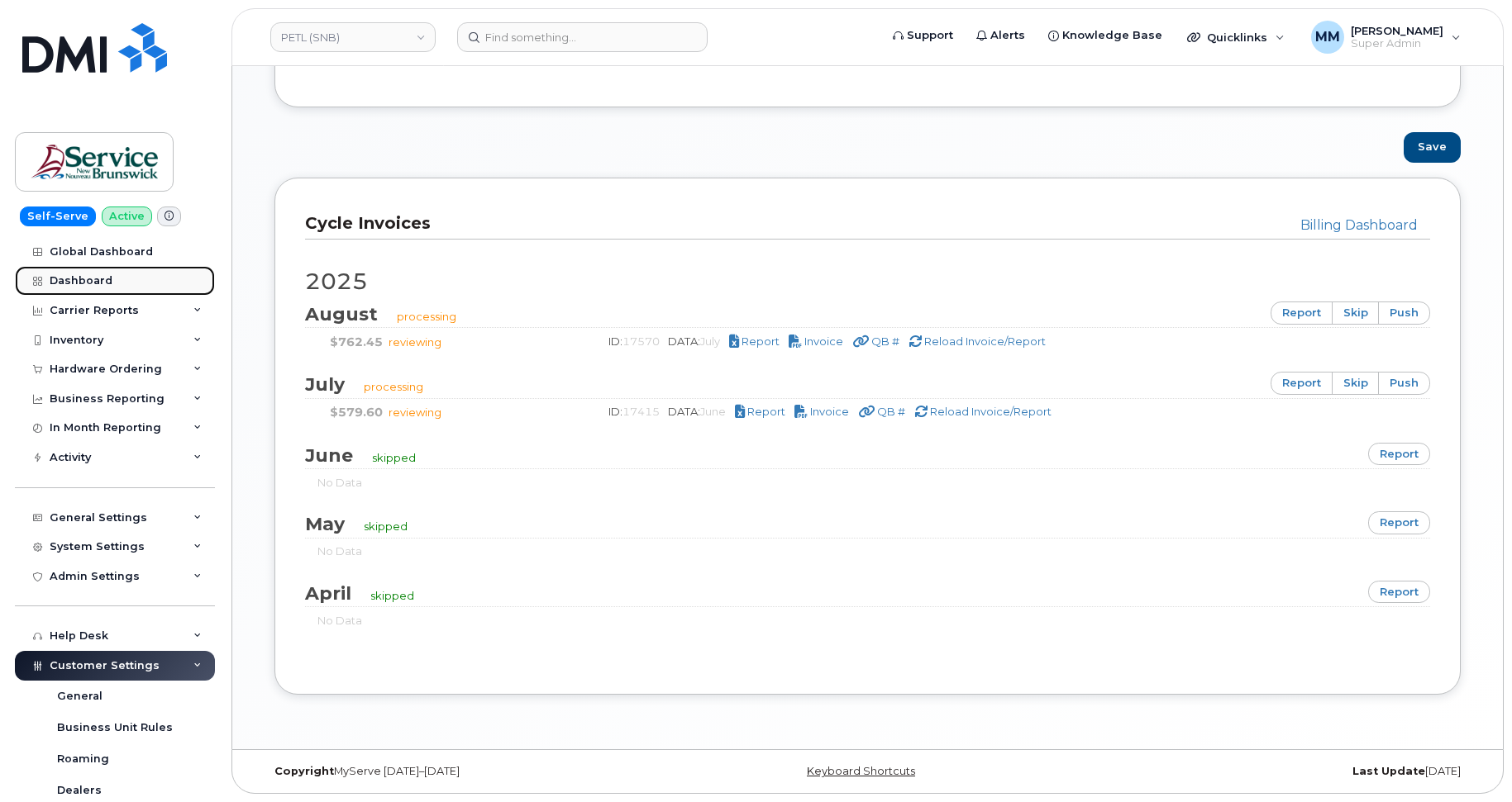
click at [90, 280] on div "Dashboard" at bounding box center [80, 280] width 63 height 13
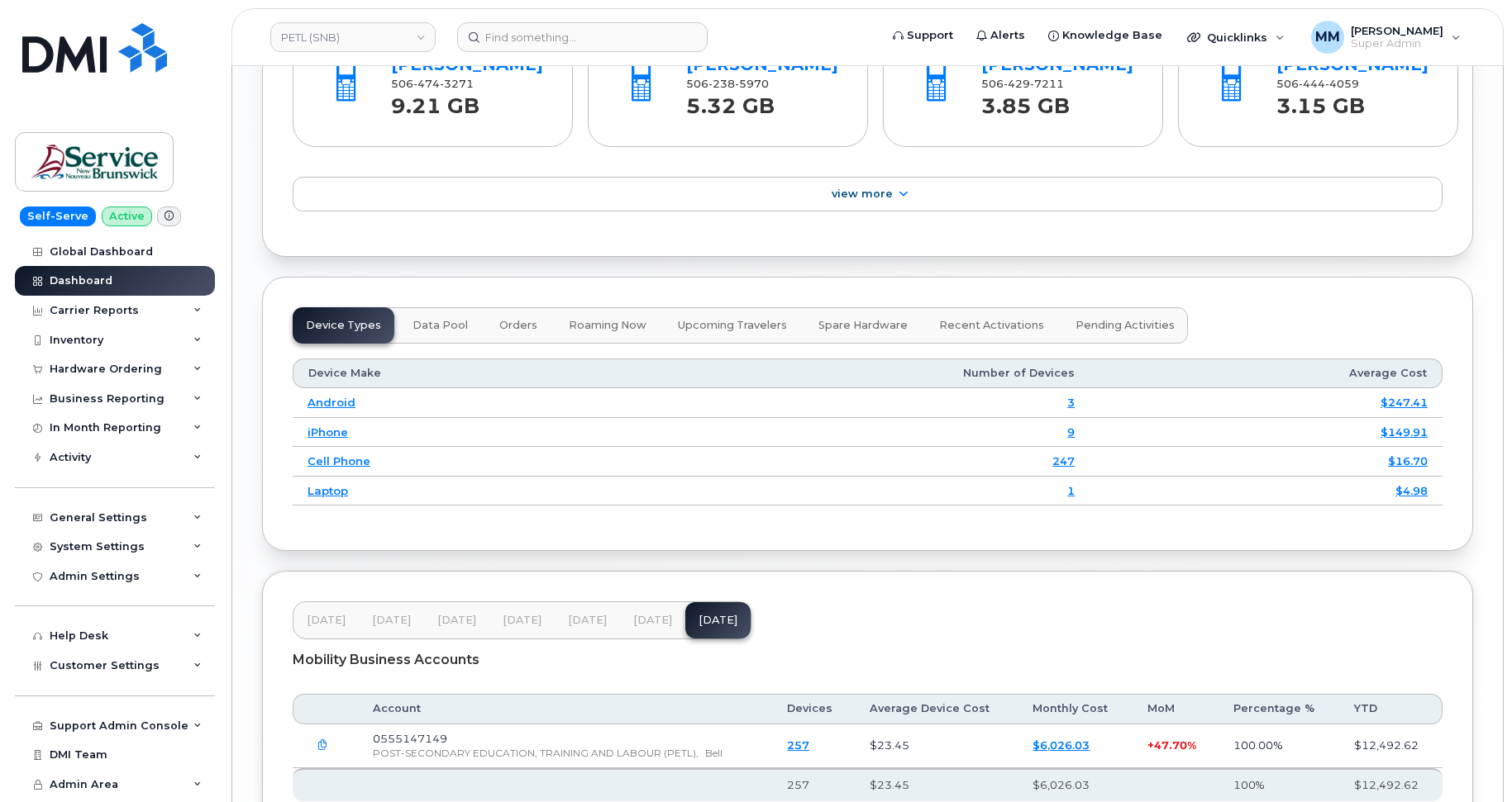
scroll to position [1972, 0]
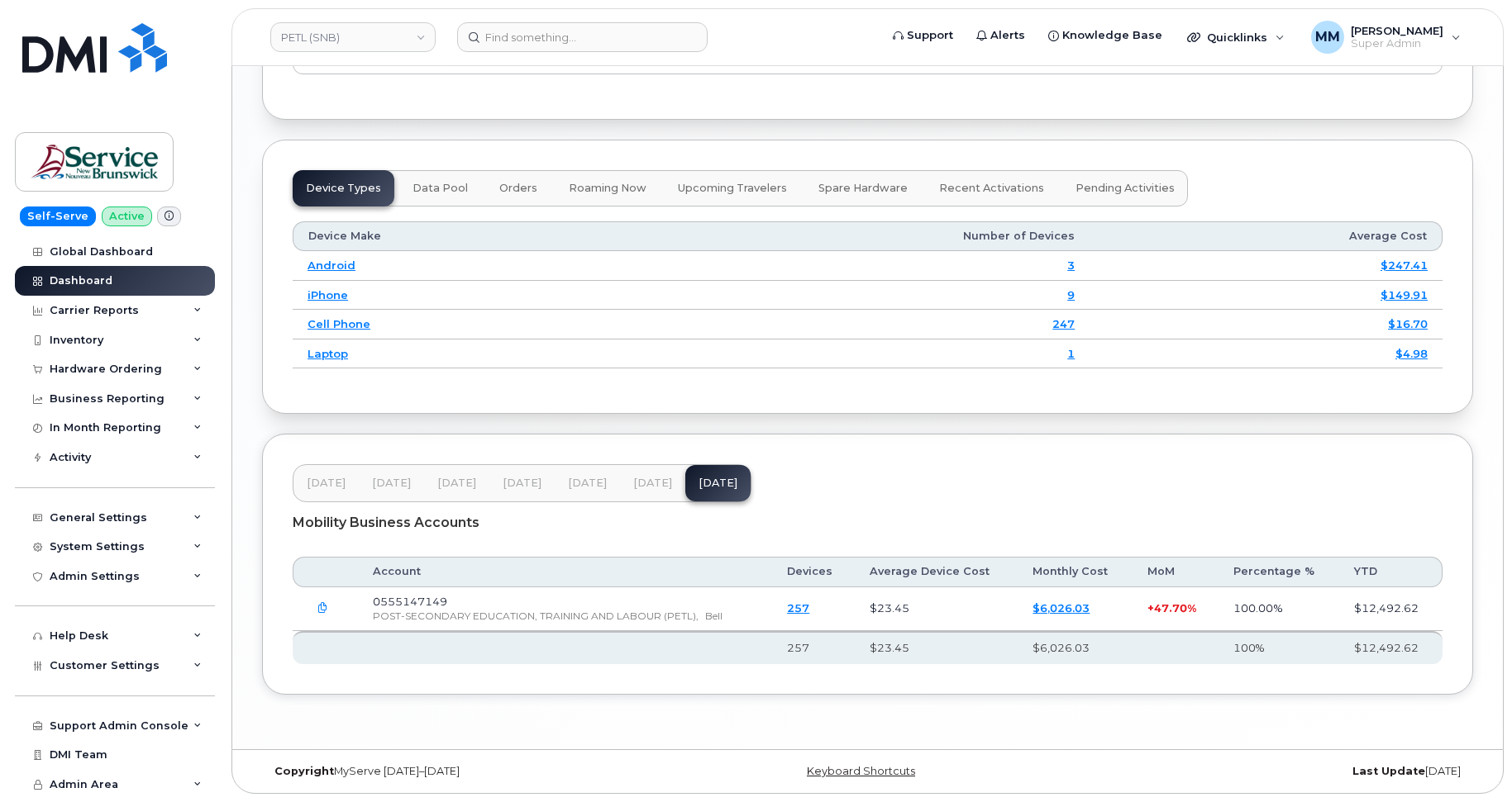
click at [586, 482] on span "Jun 25" at bounding box center [587, 482] width 39 height 13
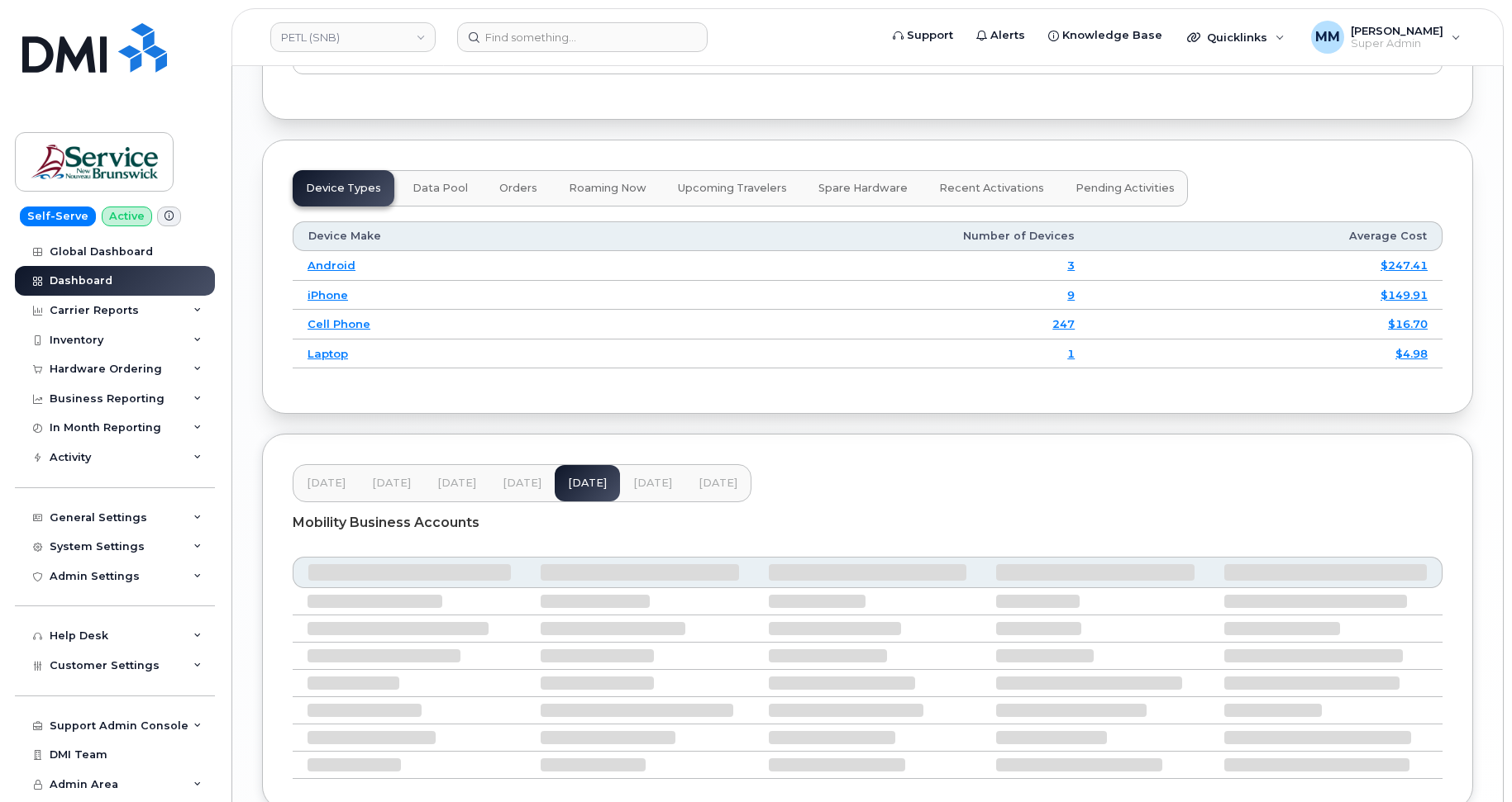
scroll to position [1972, 0]
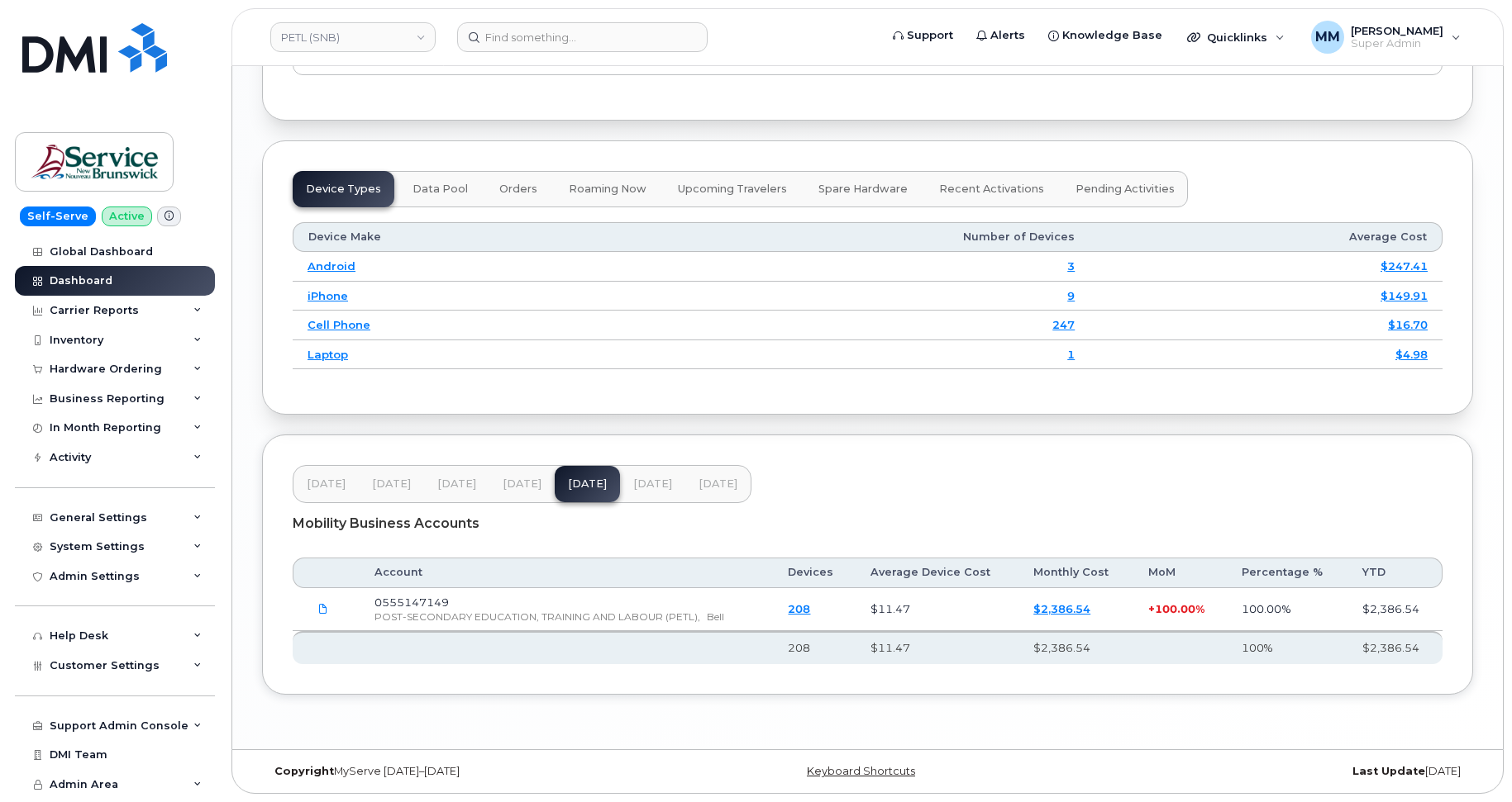
click at [654, 481] on span "[DATE]" at bounding box center [652, 483] width 39 height 13
click at [373, 40] on link "PETL (SNB)" at bounding box center [352, 37] width 166 height 30
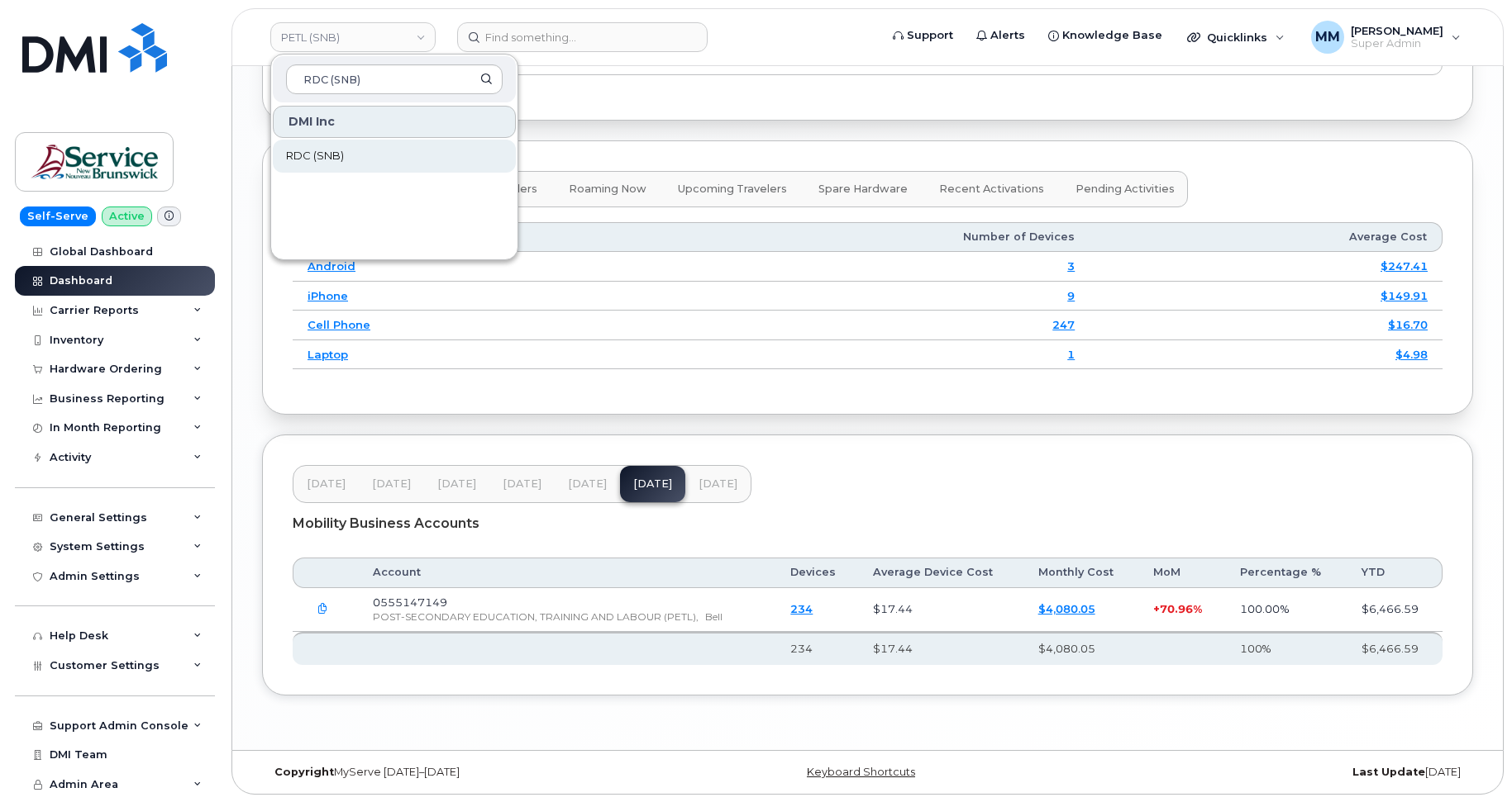
type input "RDC (SNB)"
click at [345, 161] on link "RDC (SNB)" at bounding box center [394, 156] width 243 height 33
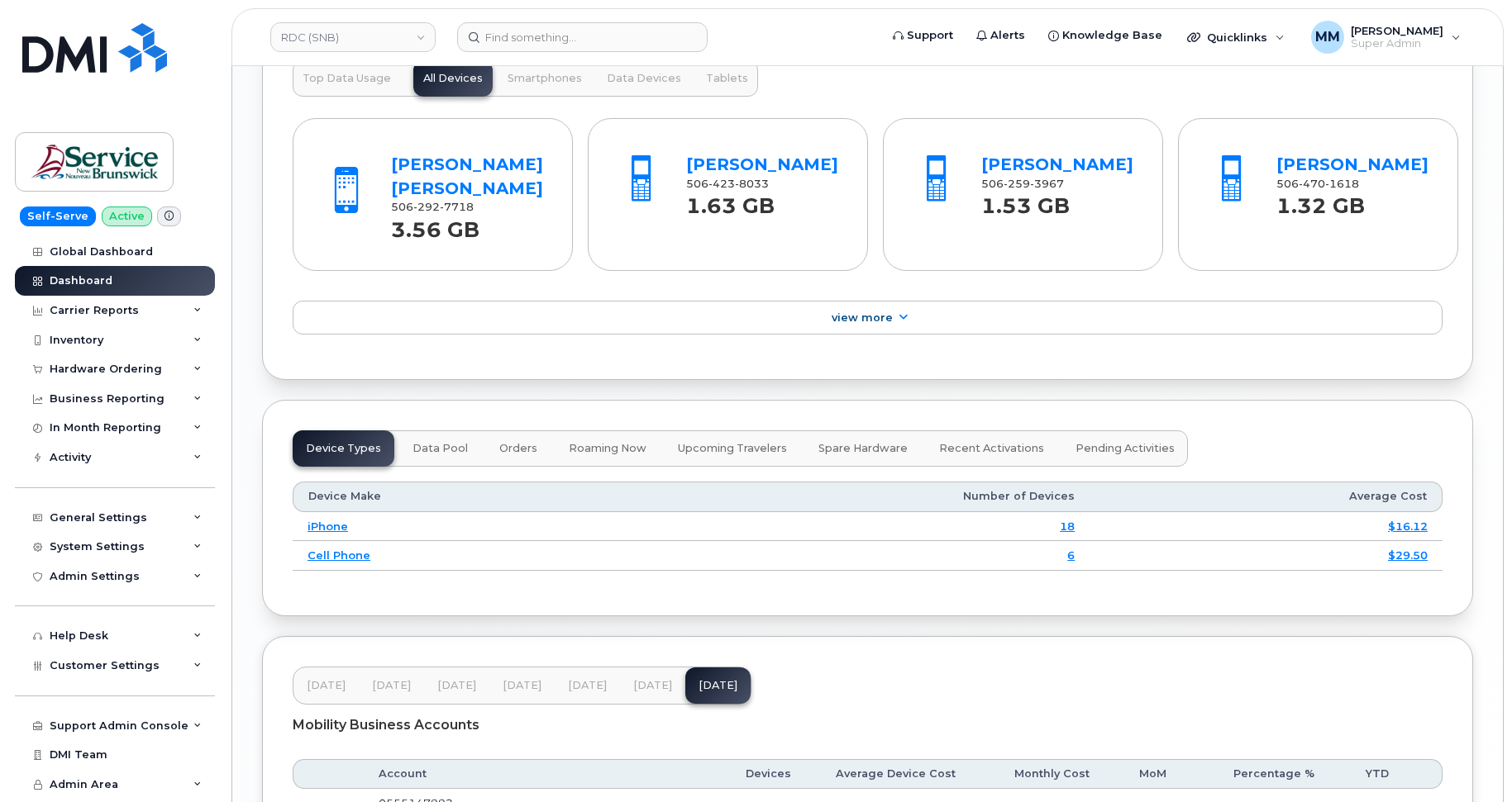
scroll to position [1938, 0]
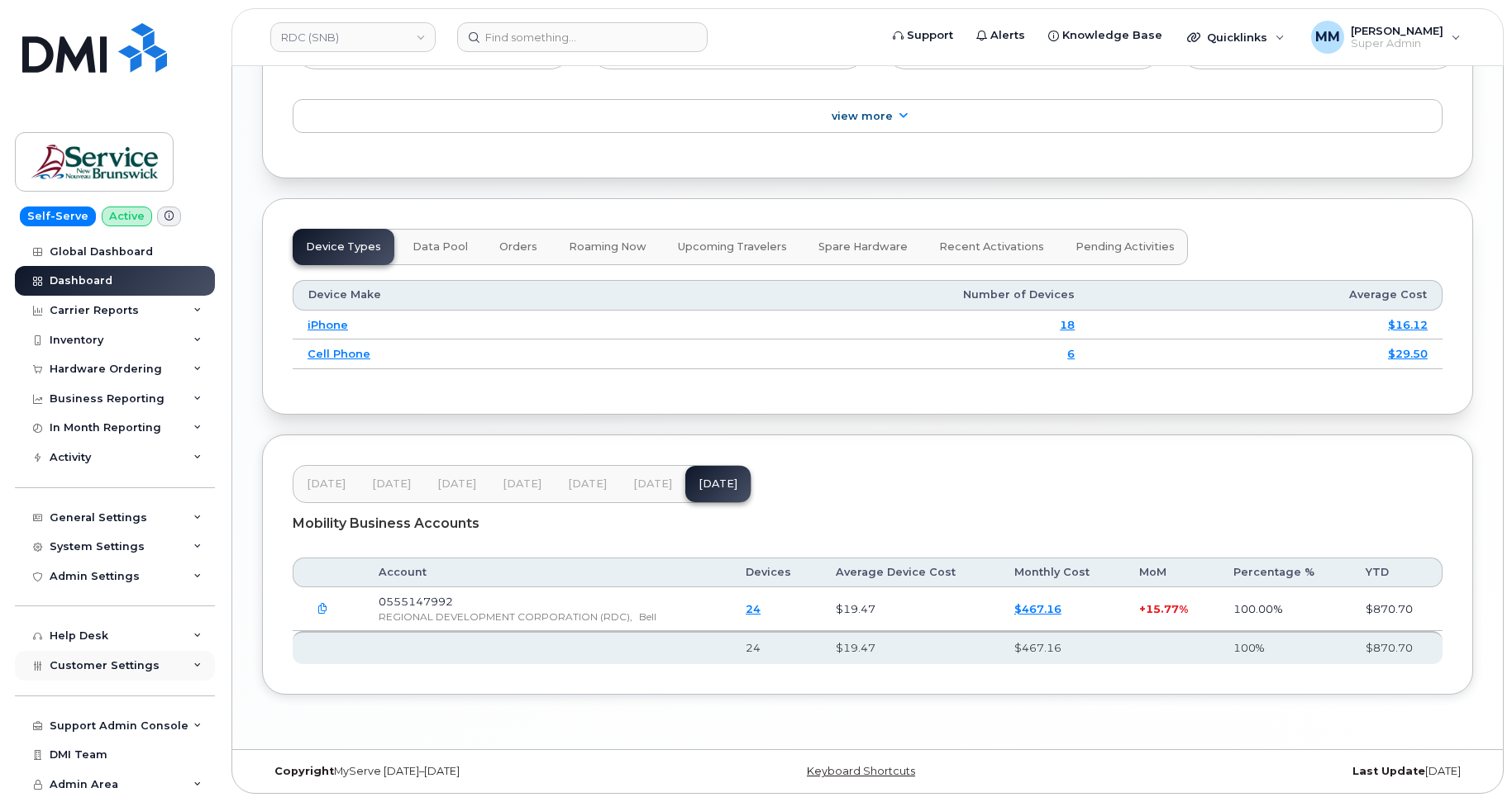
click at [124, 664] on span "Customer Settings" at bounding box center [104, 665] width 110 height 12
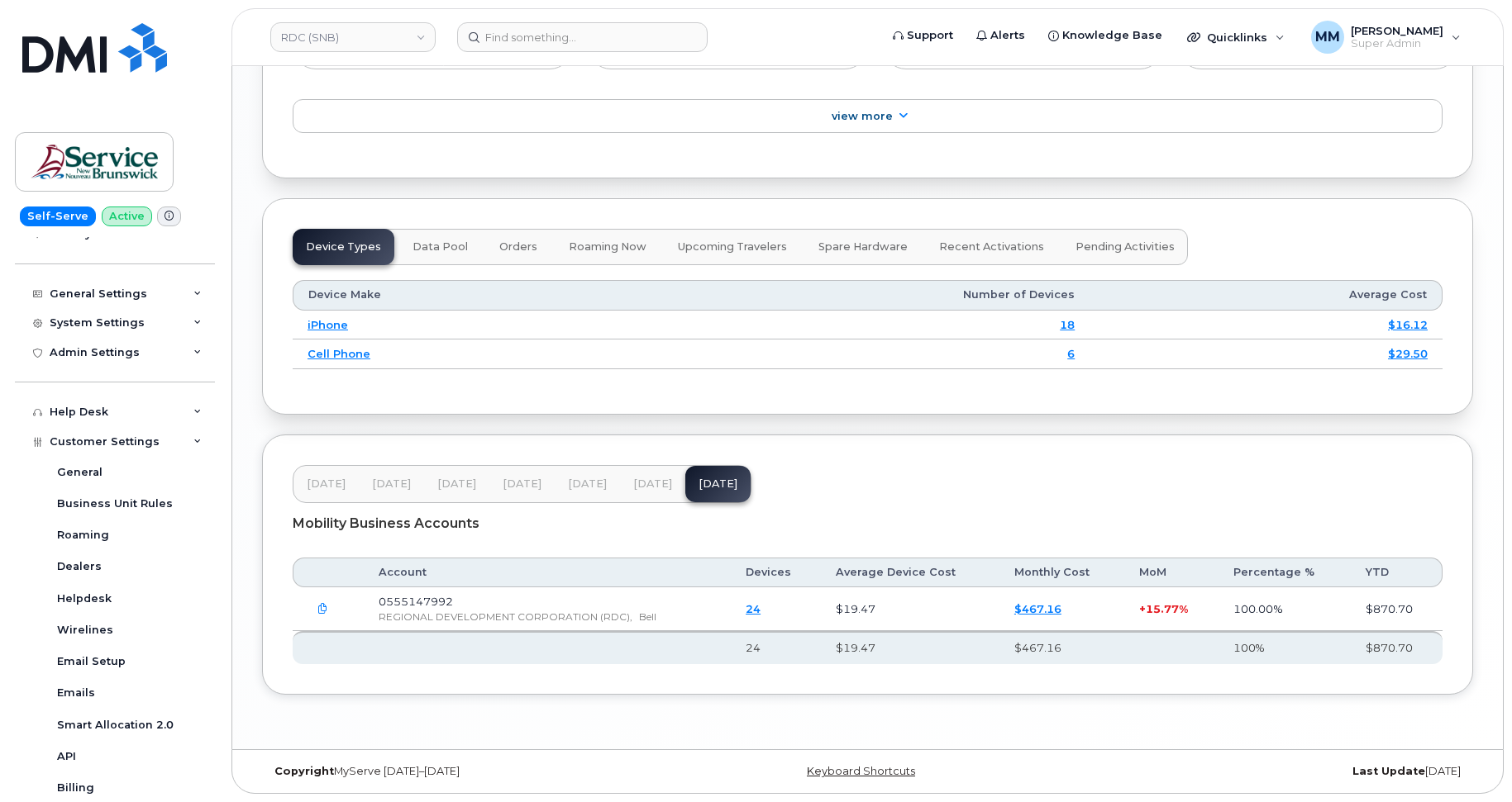
scroll to position [248, 0]
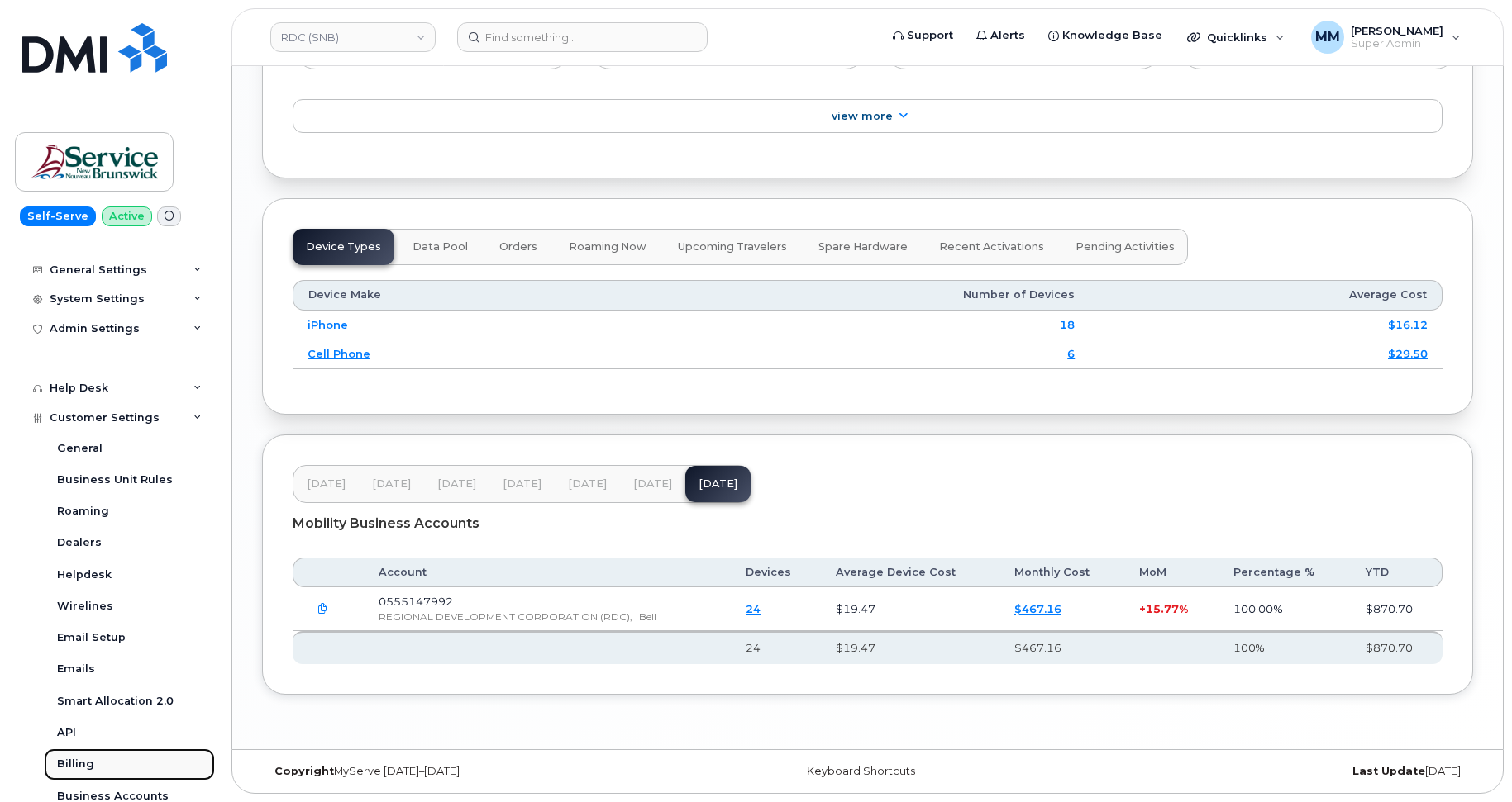
click at [90, 764] on div "Billing" at bounding box center [74, 764] width 37 height 15
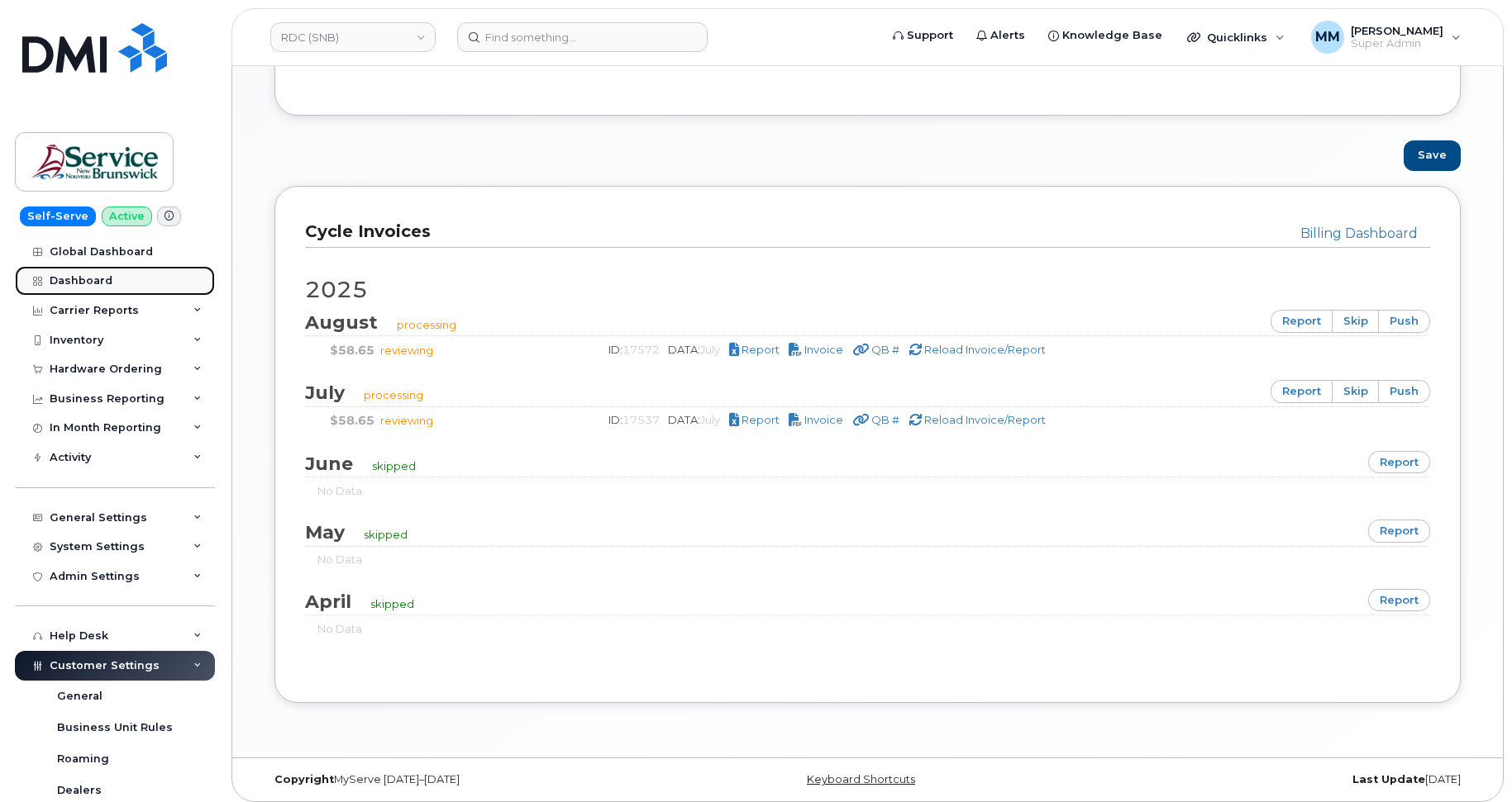
click at [71, 283] on div "Dashboard" at bounding box center [80, 280] width 63 height 13
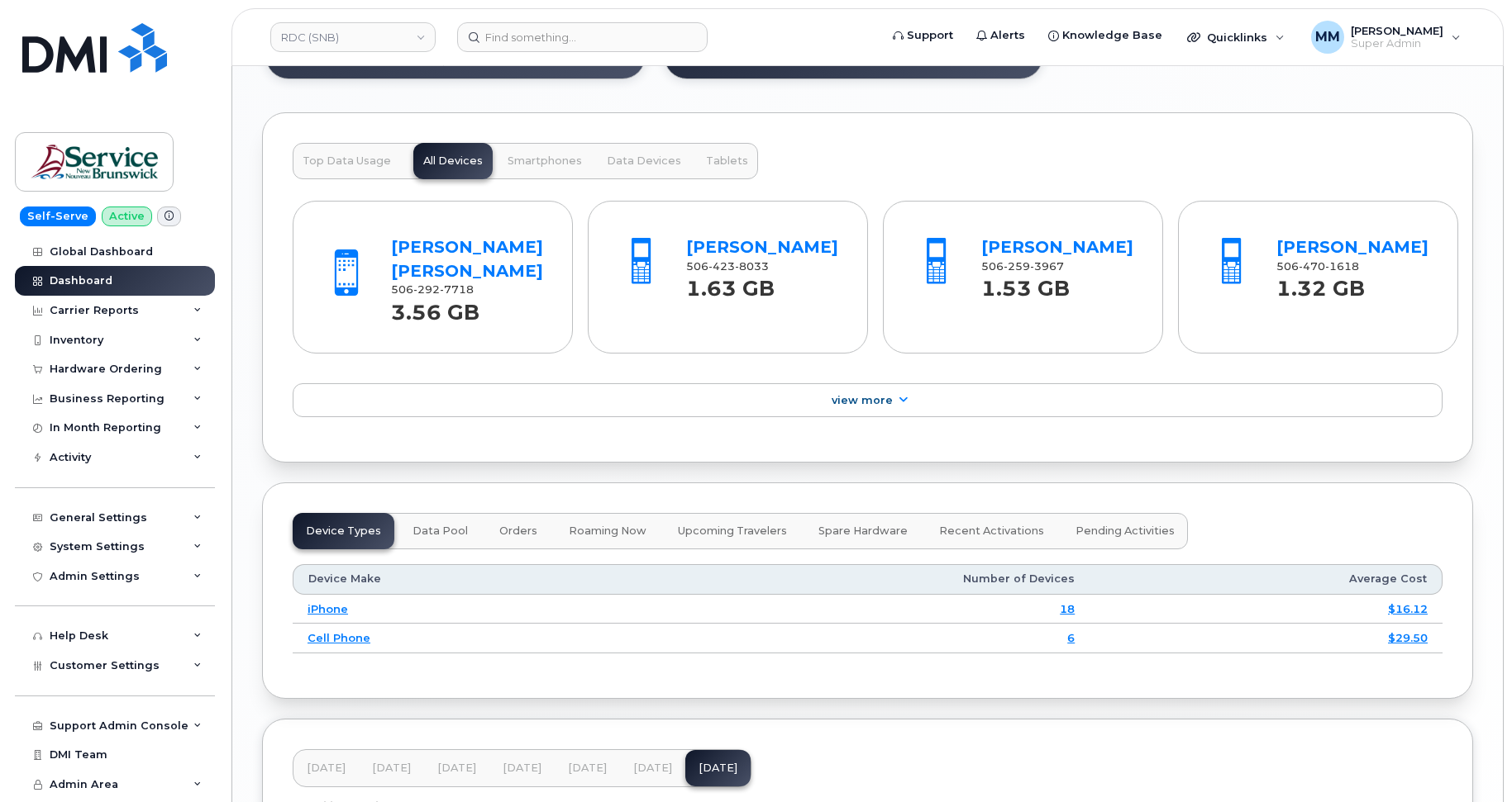
scroll to position [1938, 0]
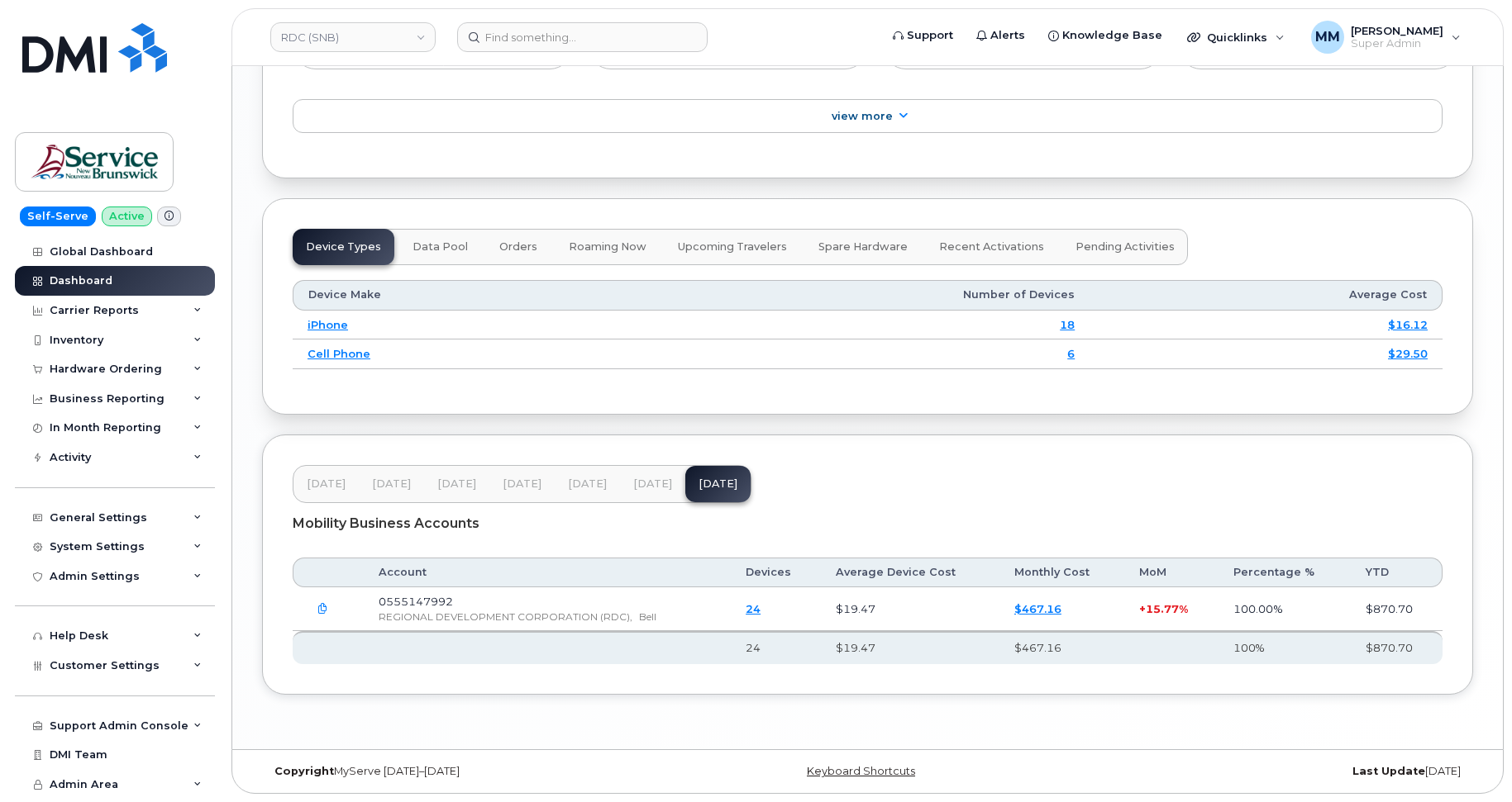
click at [637, 487] on span "[DATE]" at bounding box center [652, 483] width 39 height 13
click at [324, 37] on link "RDC (SNB)" at bounding box center [352, 37] width 166 height 30
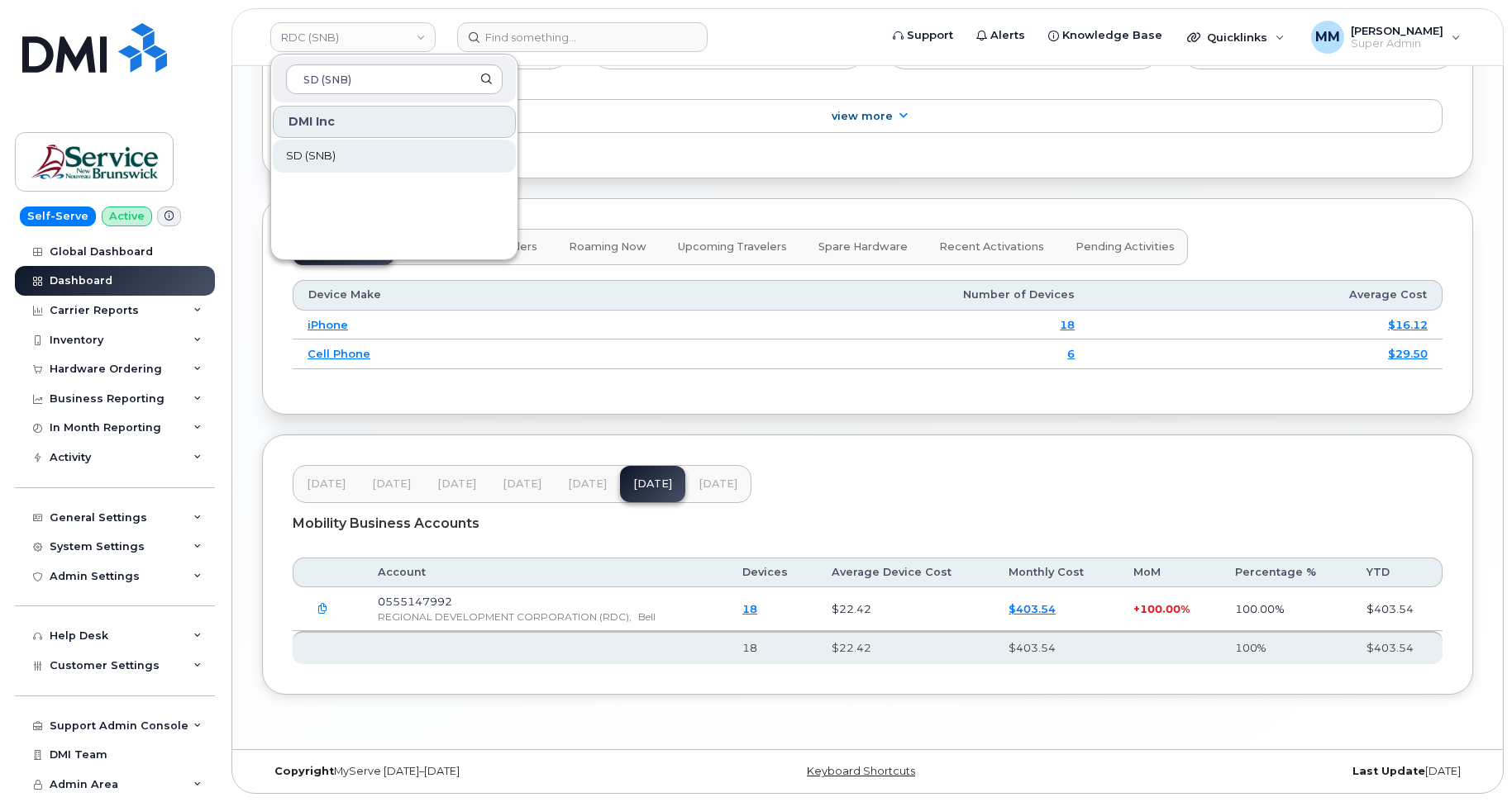
type input "SD (SNB)"
click at [319, 157] on span "SD (SNB)" at bounding box center [311, 156] width 50 height 17
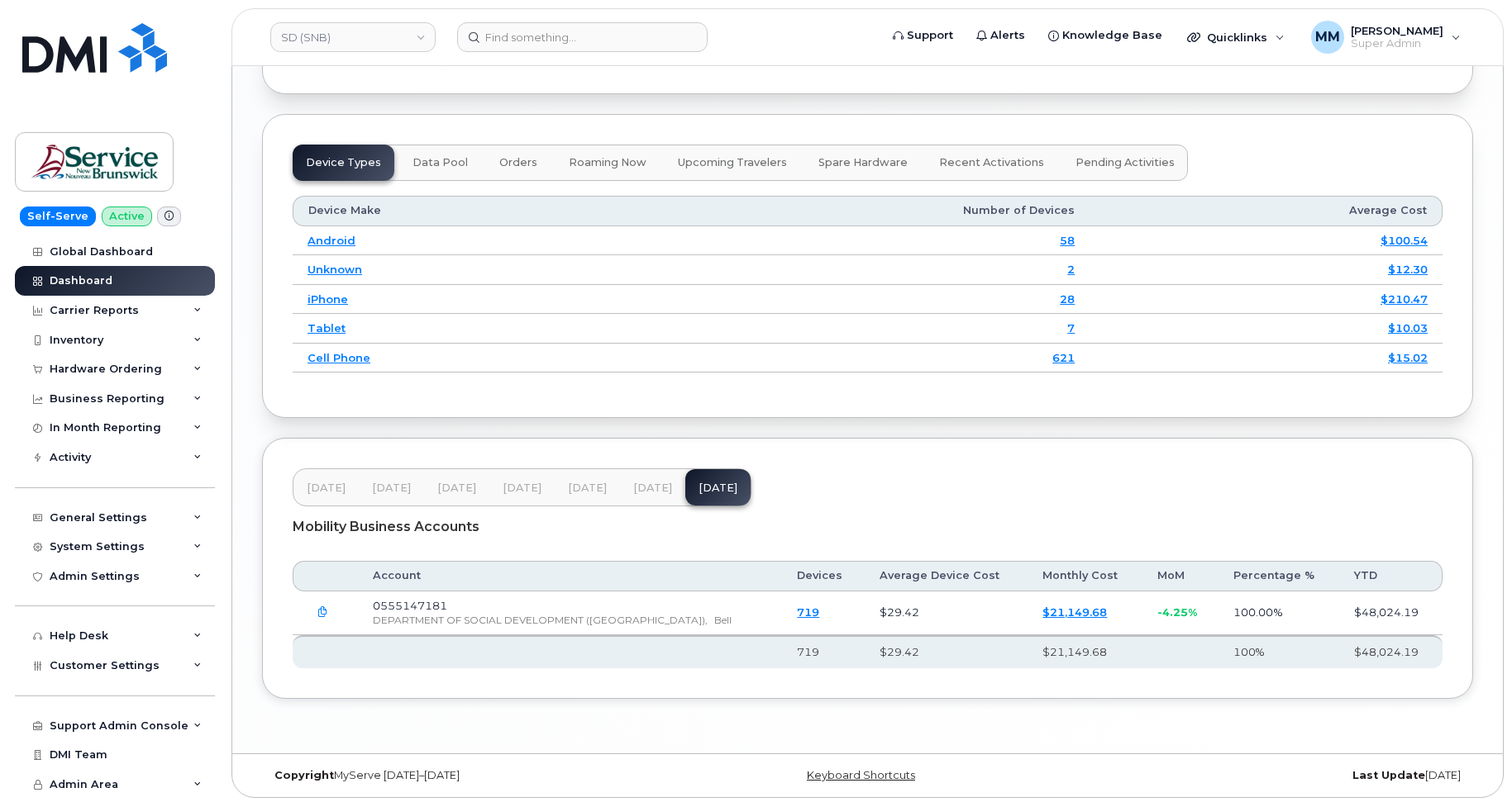
scroll to position [2026, 0]
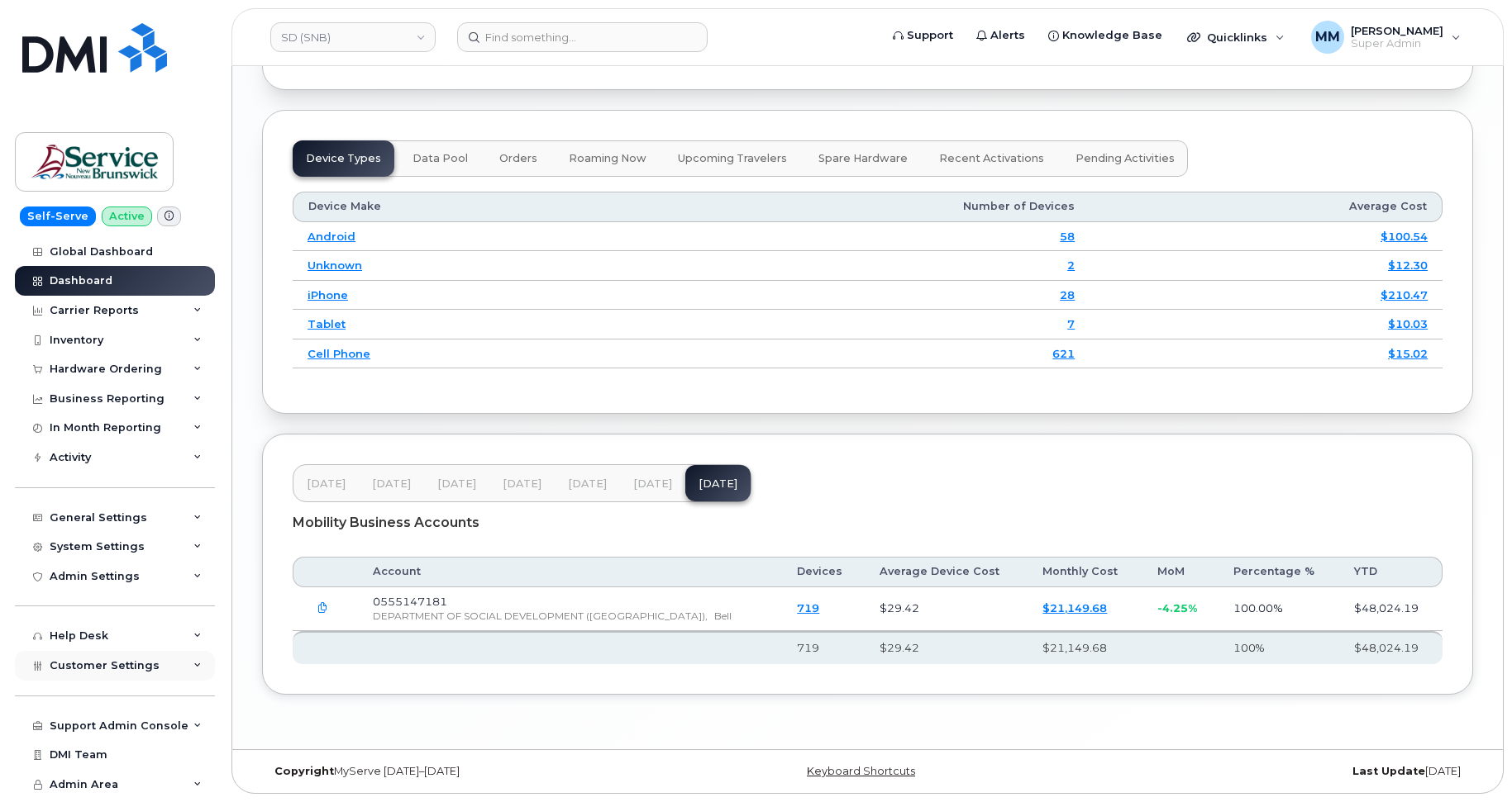
click at [122, 670] on span "Customer Settings" at bounding box center [104, 665] width 110 height 12
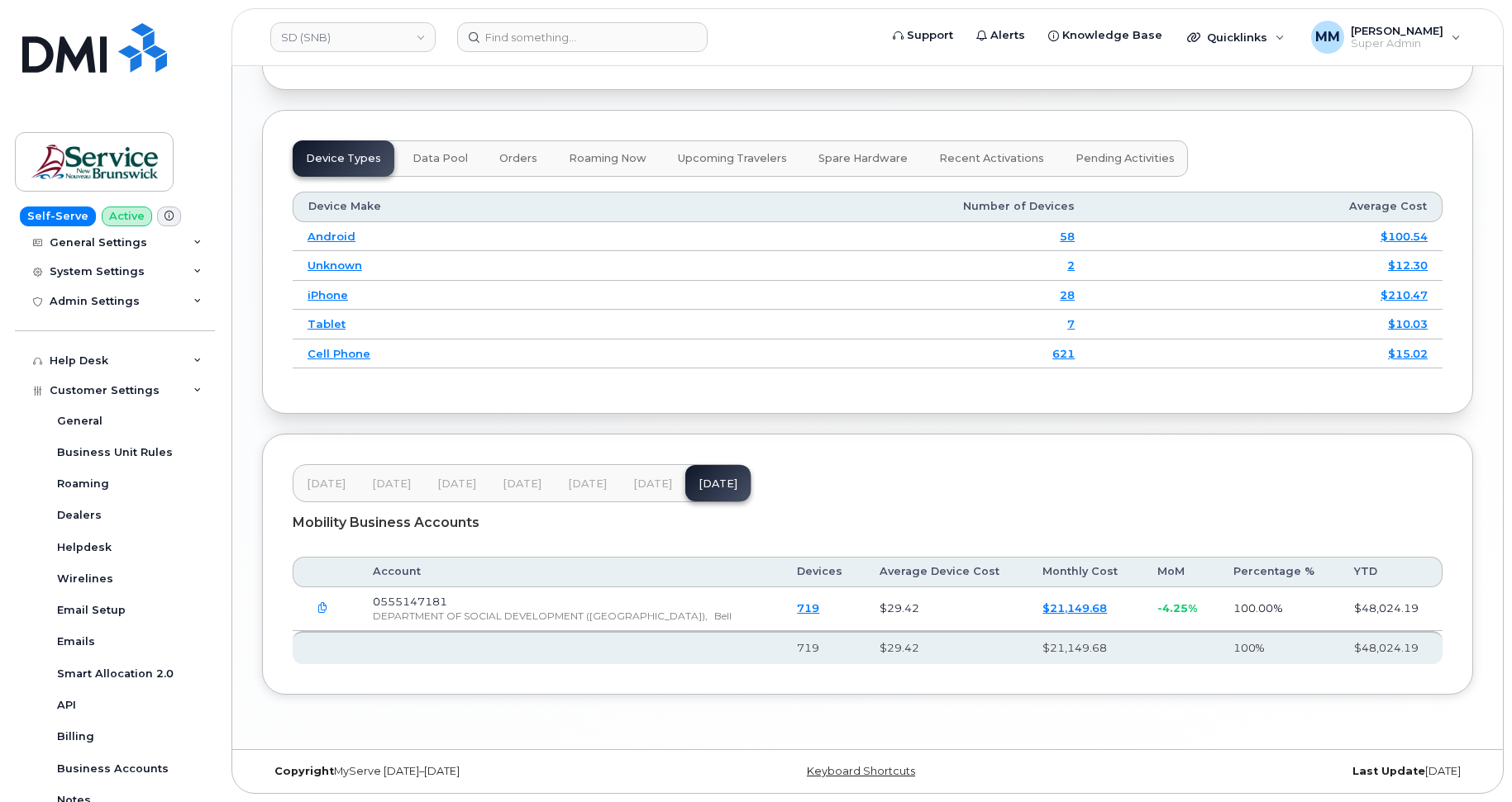
scroll to position [331, 0]
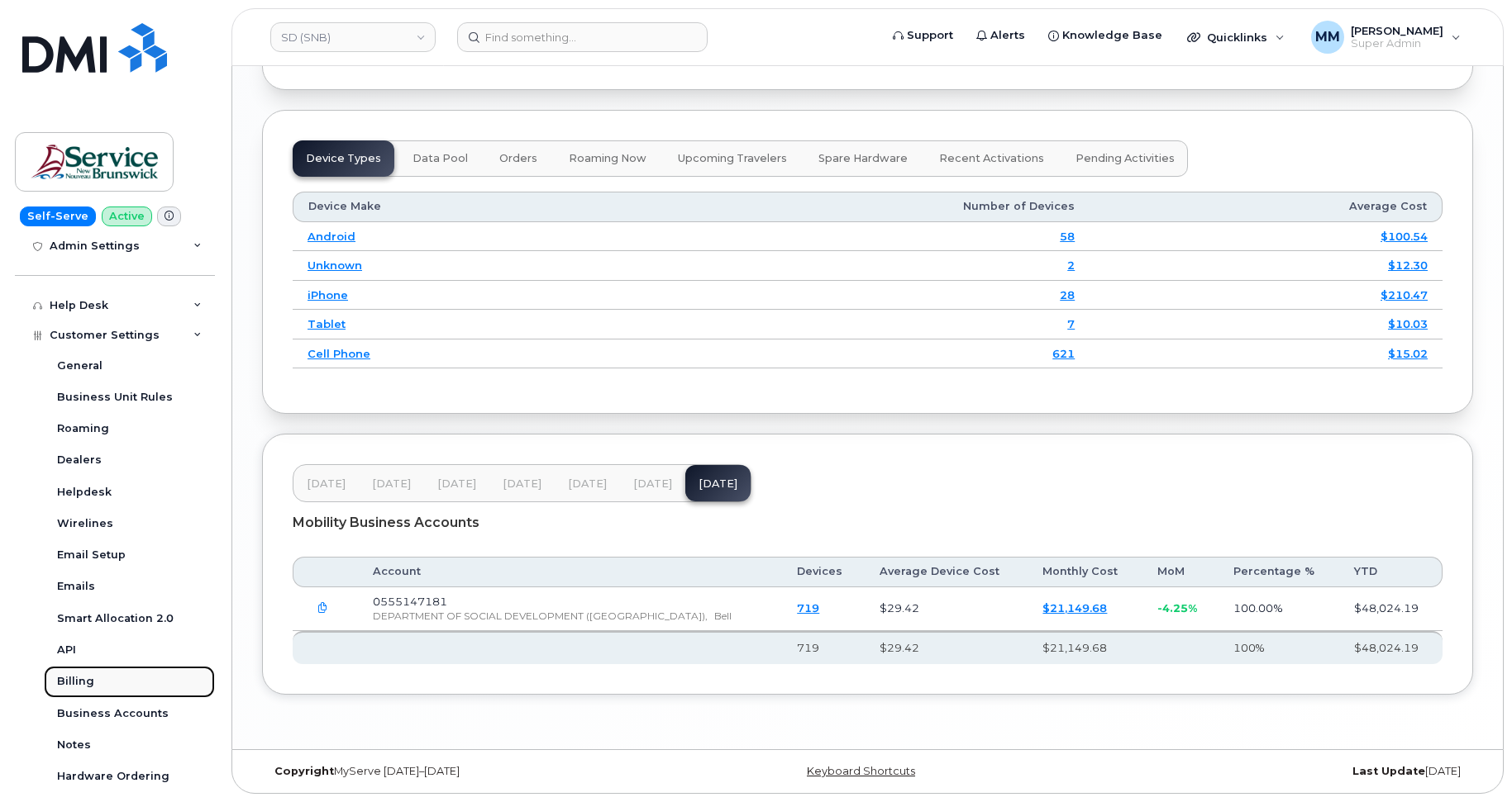
click at [94, 689] on link "Billing" at bounding box center [129, 682] width 171 height 32
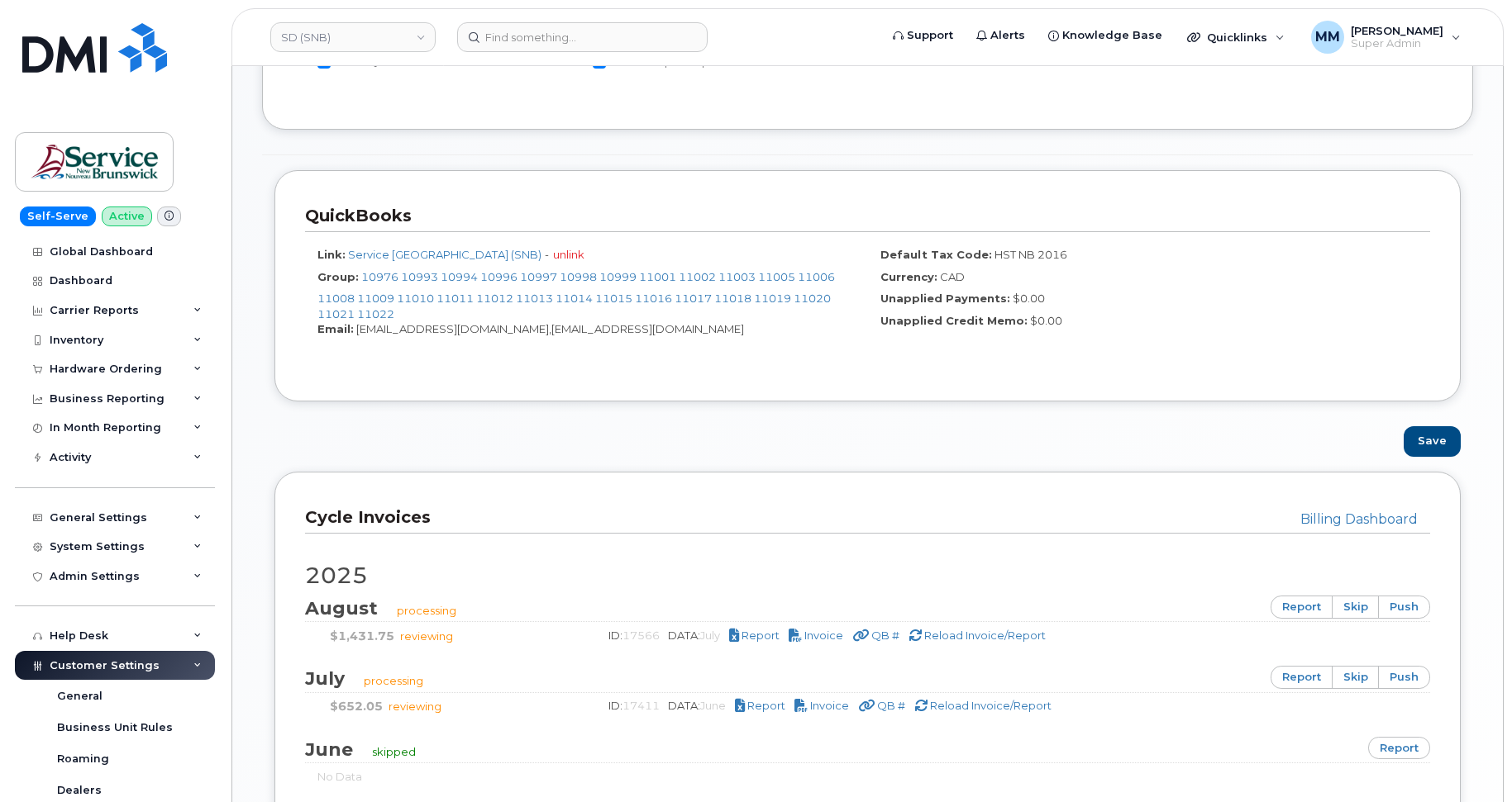
scroll to position [827, 0]
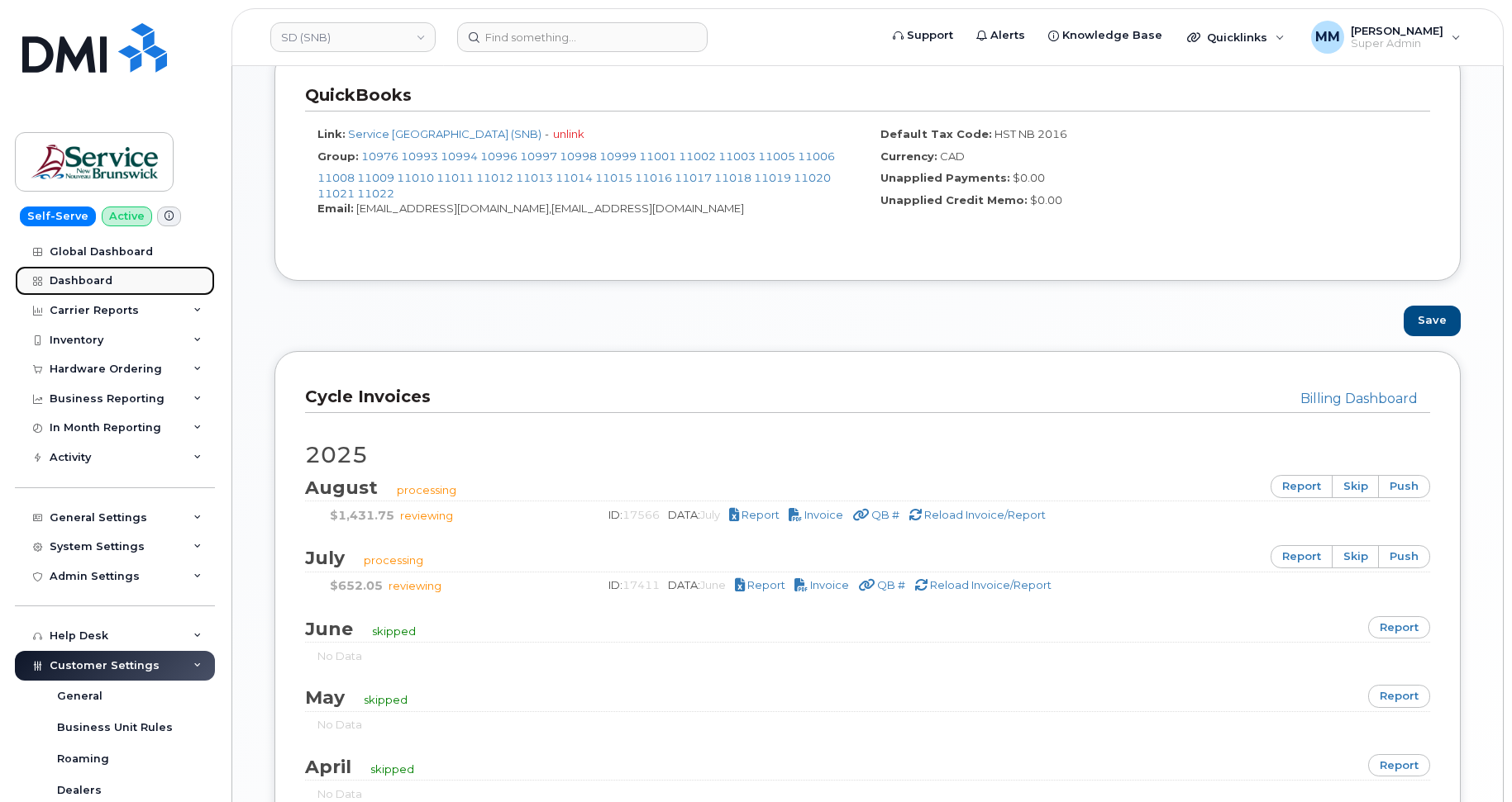
click at [92, 279] on div "Dashboard" at bounding box center [80, 280] width 63 height 13
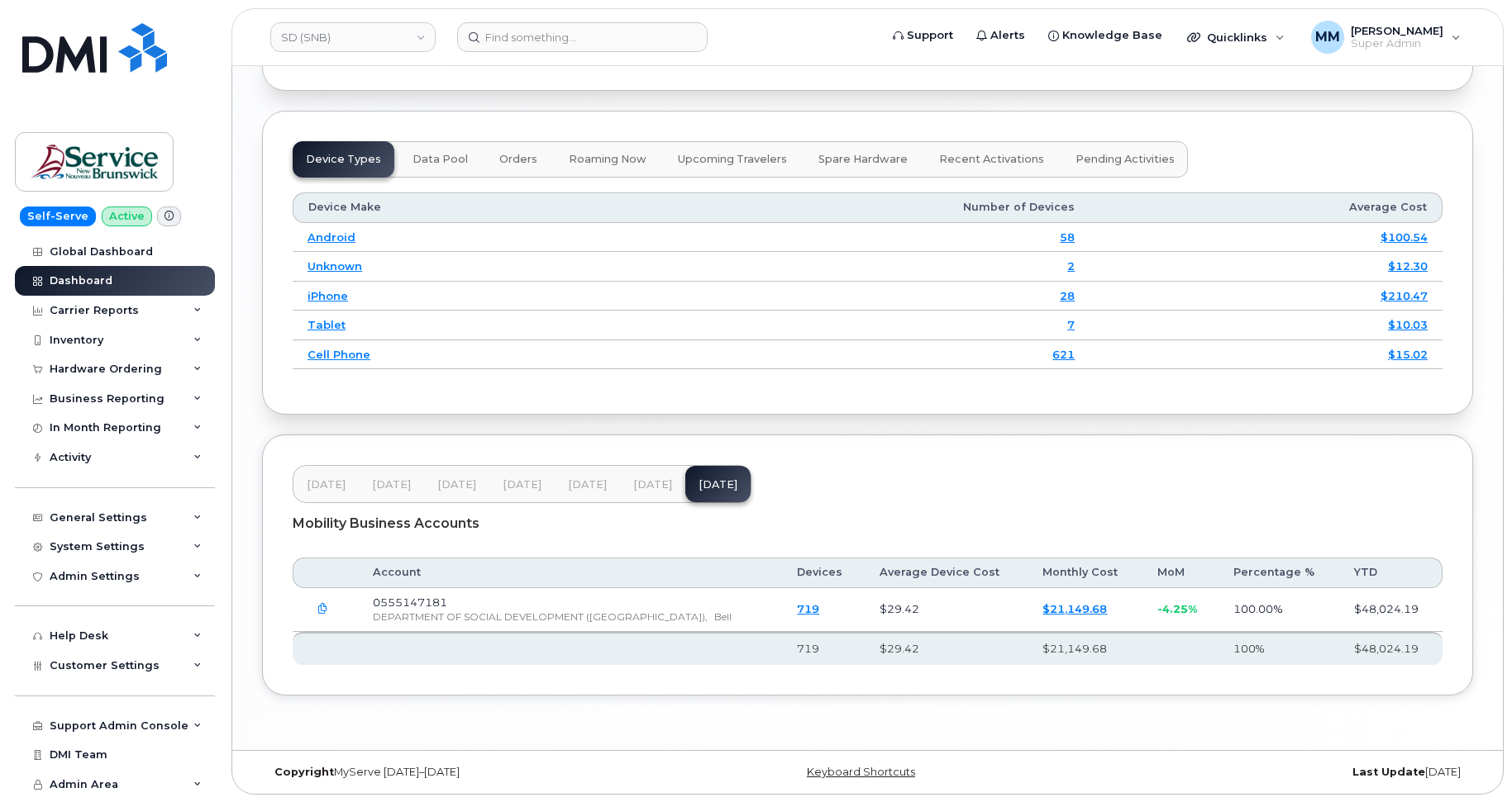
scroll to position [2026, 0]
click at [595, 481] on span "[DATE]" at bounding box center [587, 483] width 39 height 13
click at [662, 481] on span "[DATE]" at bounding box center [652, 483] width 39 height 13
click at [358, 37] on link "SD (SNB)" at bounding box center [352, 37] width 166 height 30
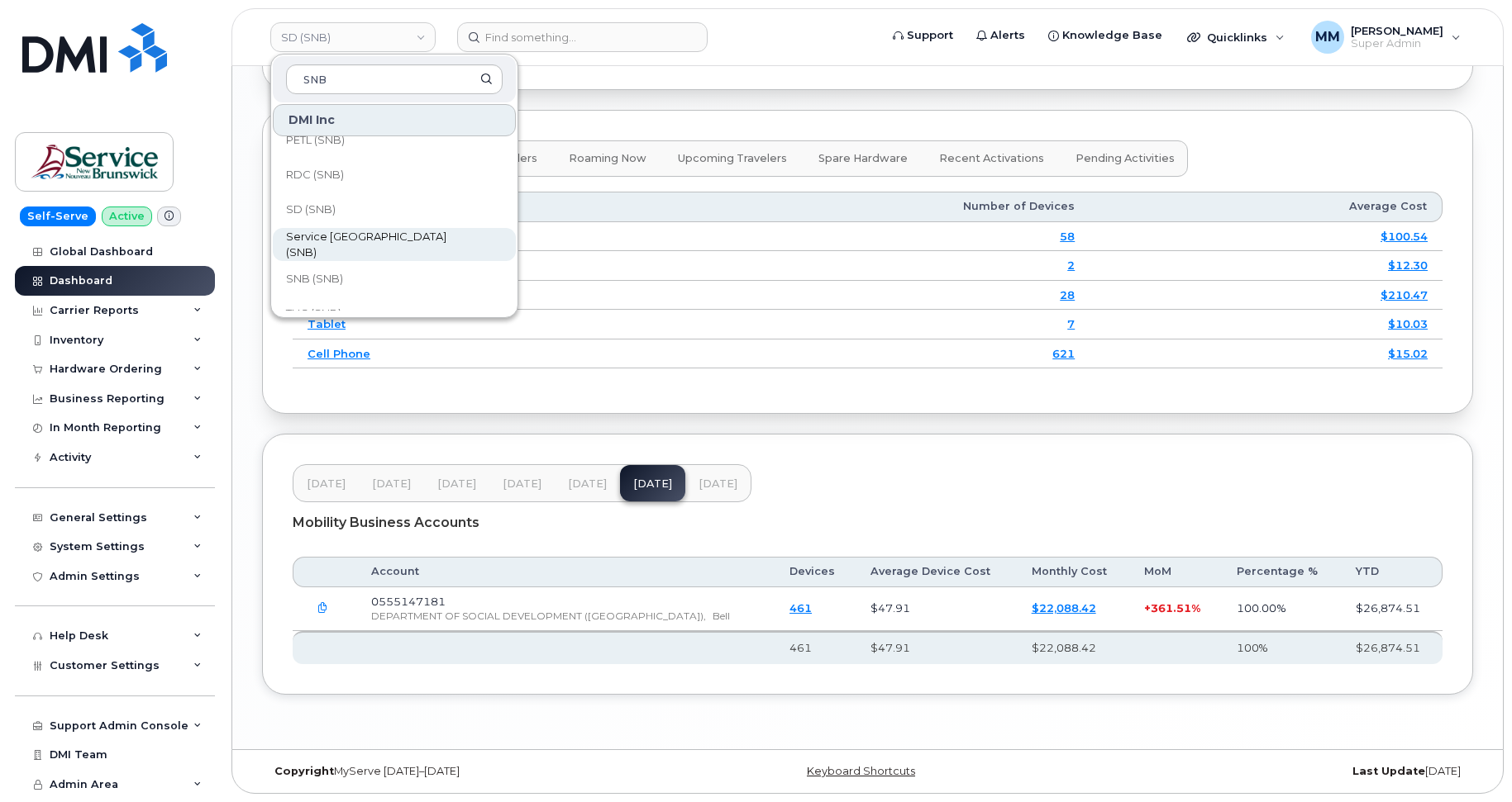
scroll to position [801, 0]
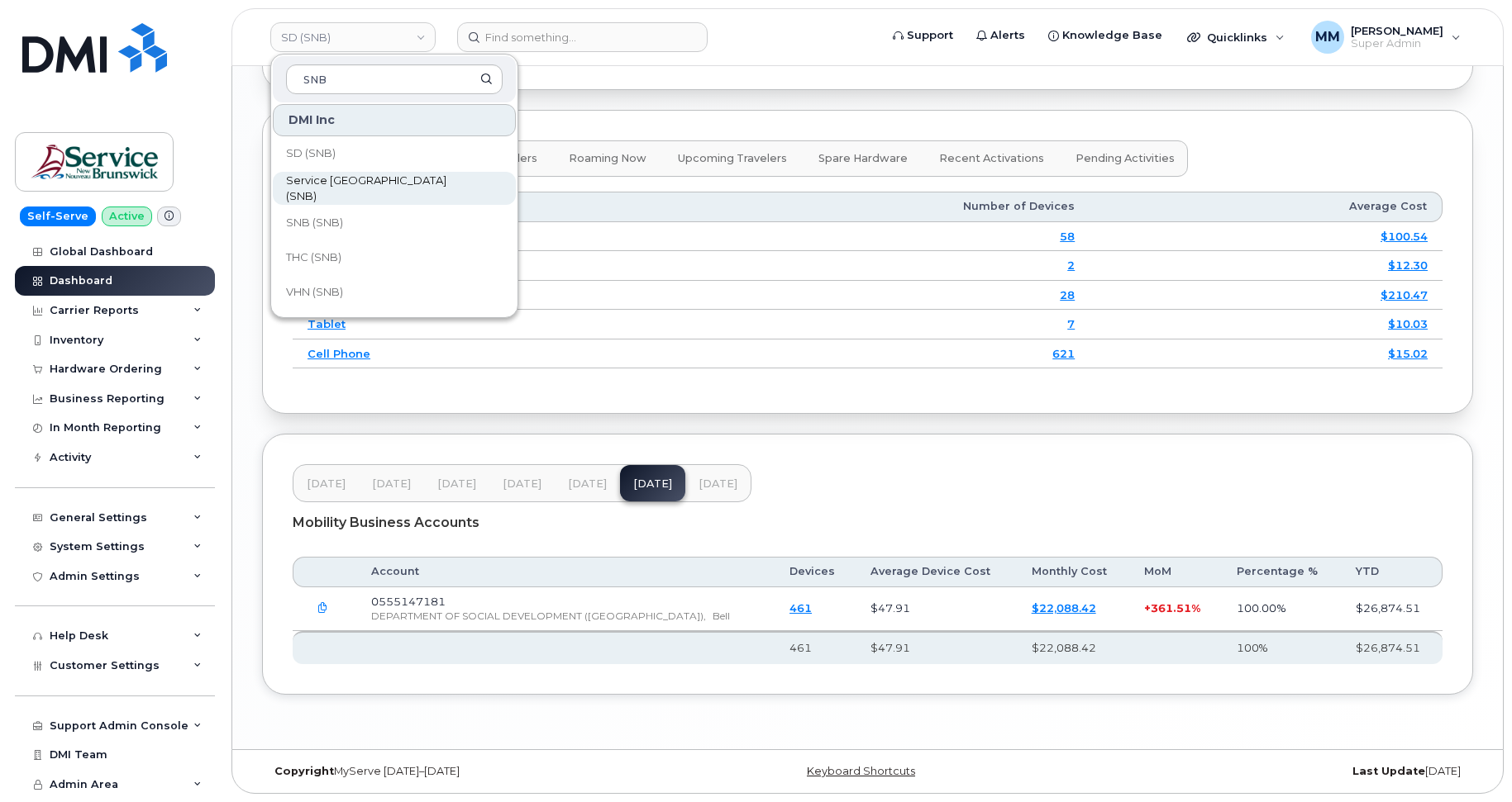
type input "SNB"
click at [396, 194] on span "Service New Brunswick (SNB)" at bounding box center [380, 189] width 190 height 32
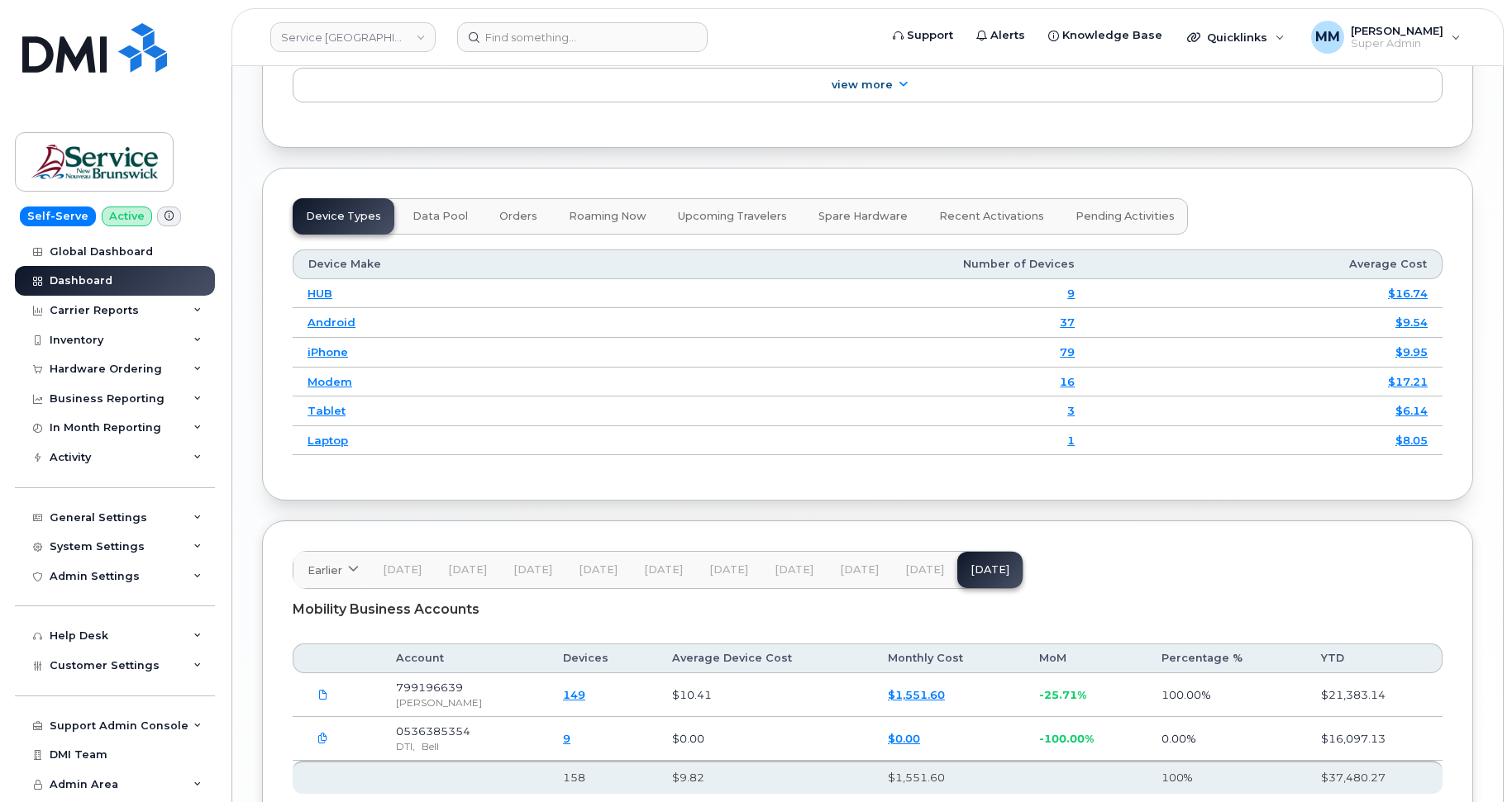
scroll to position [2137, 0]
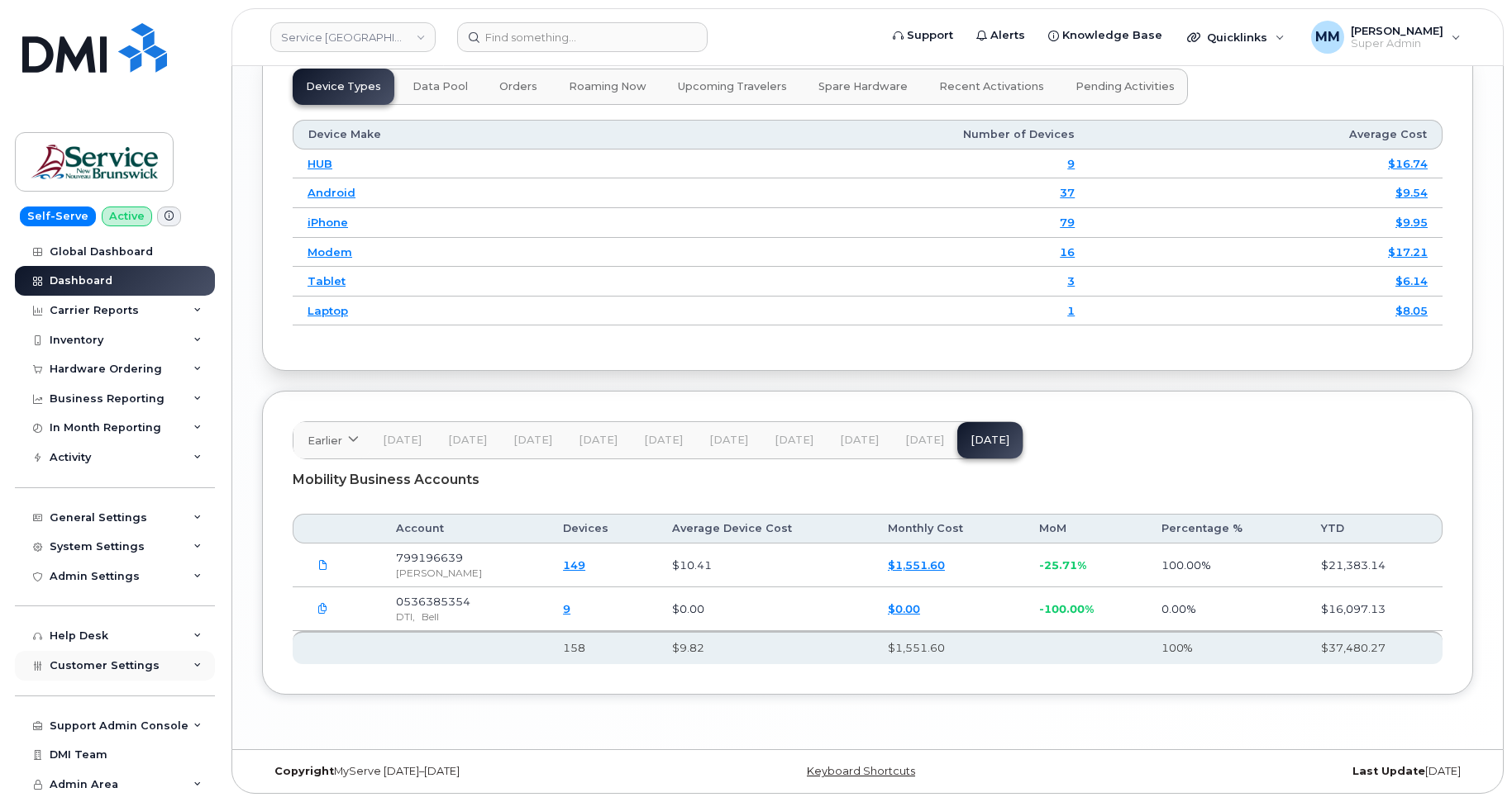
click at [132, 668] on span "Customer Settings" at bounding box center [104, 665] width 110 height 12
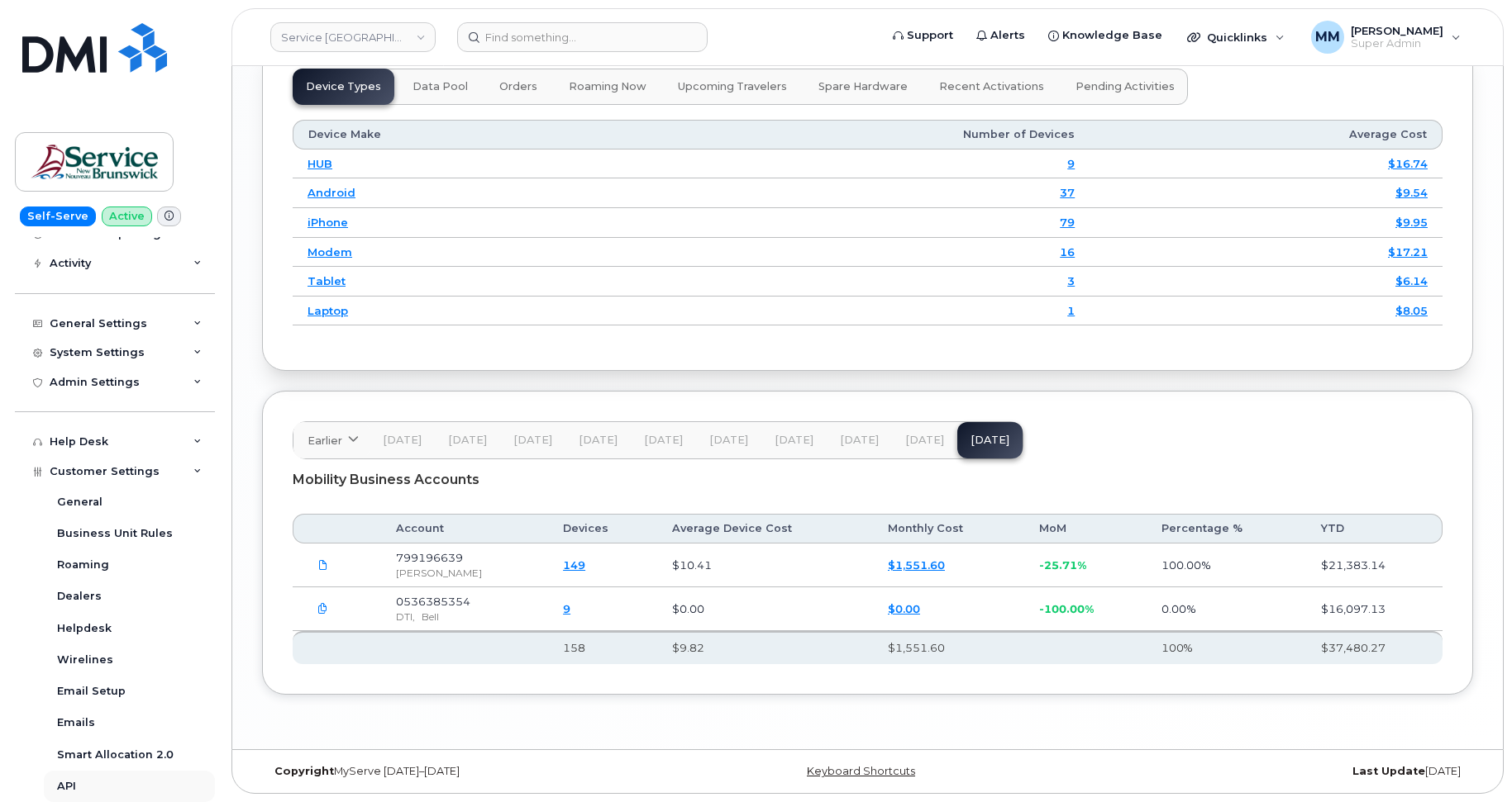
scroll to position [248, 0]
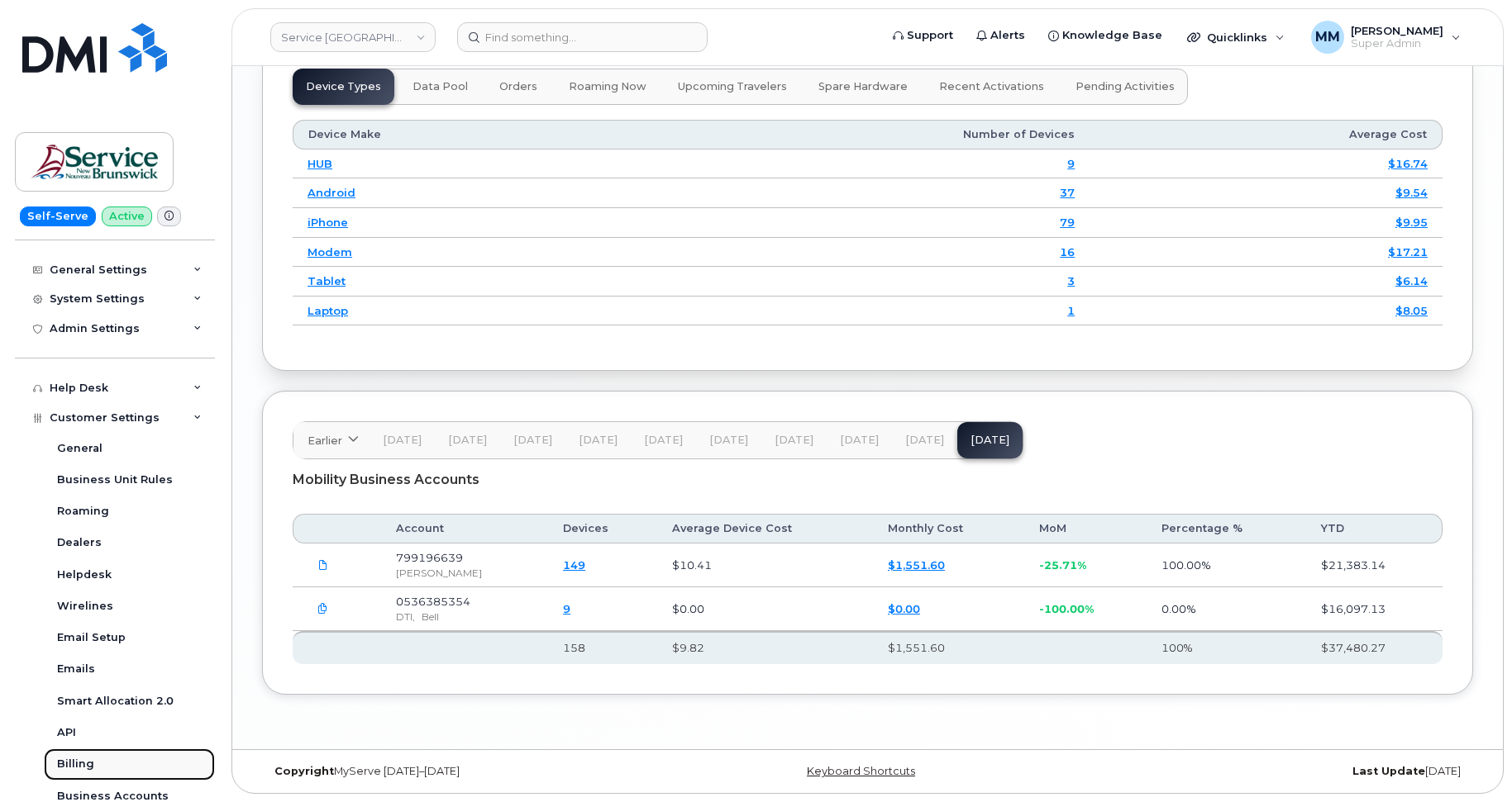
click at [98, 766] on link "Billing" at bounding box center [129, 764] width 171 height 32
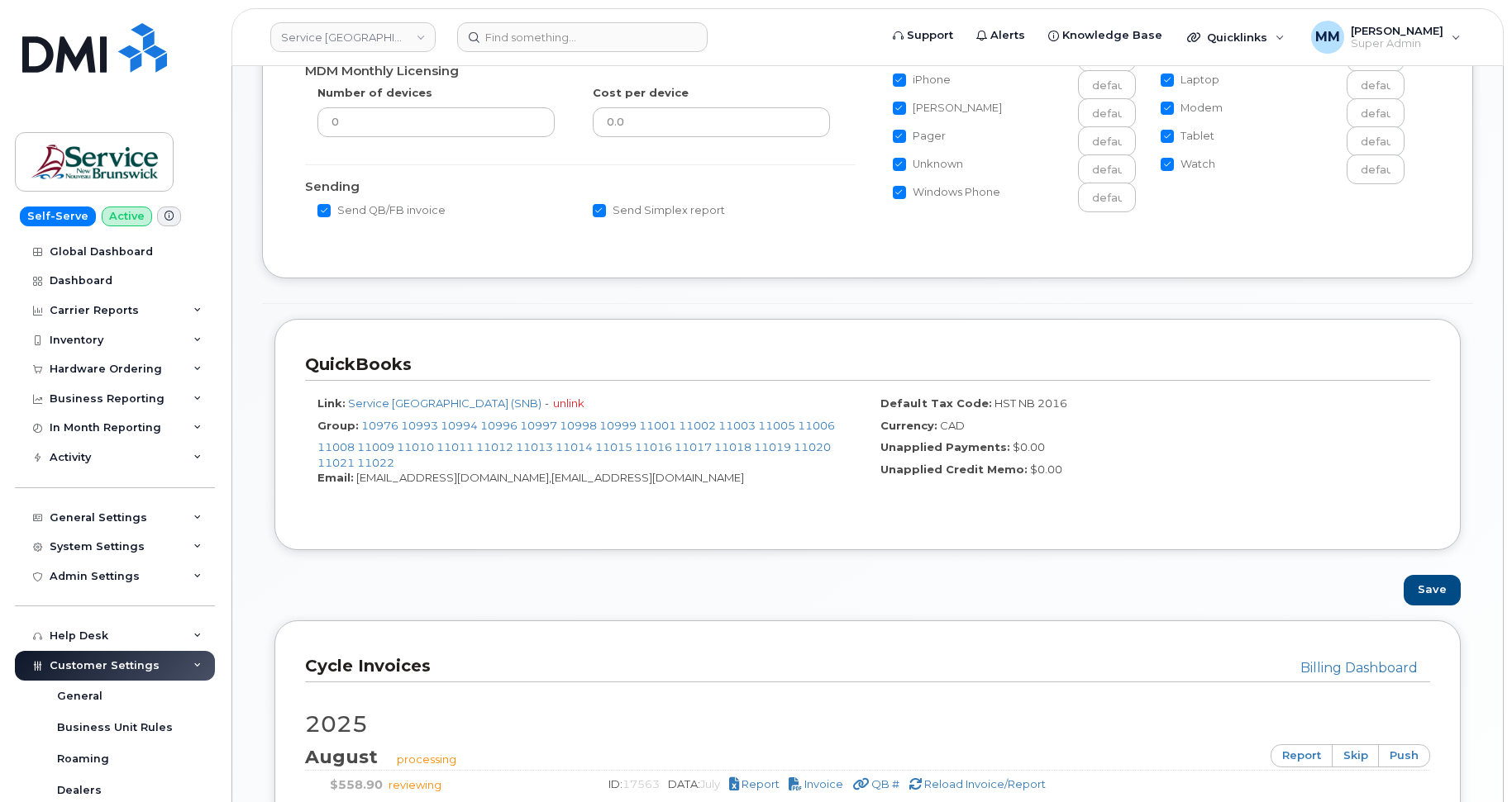
scroll to position [827, 0]
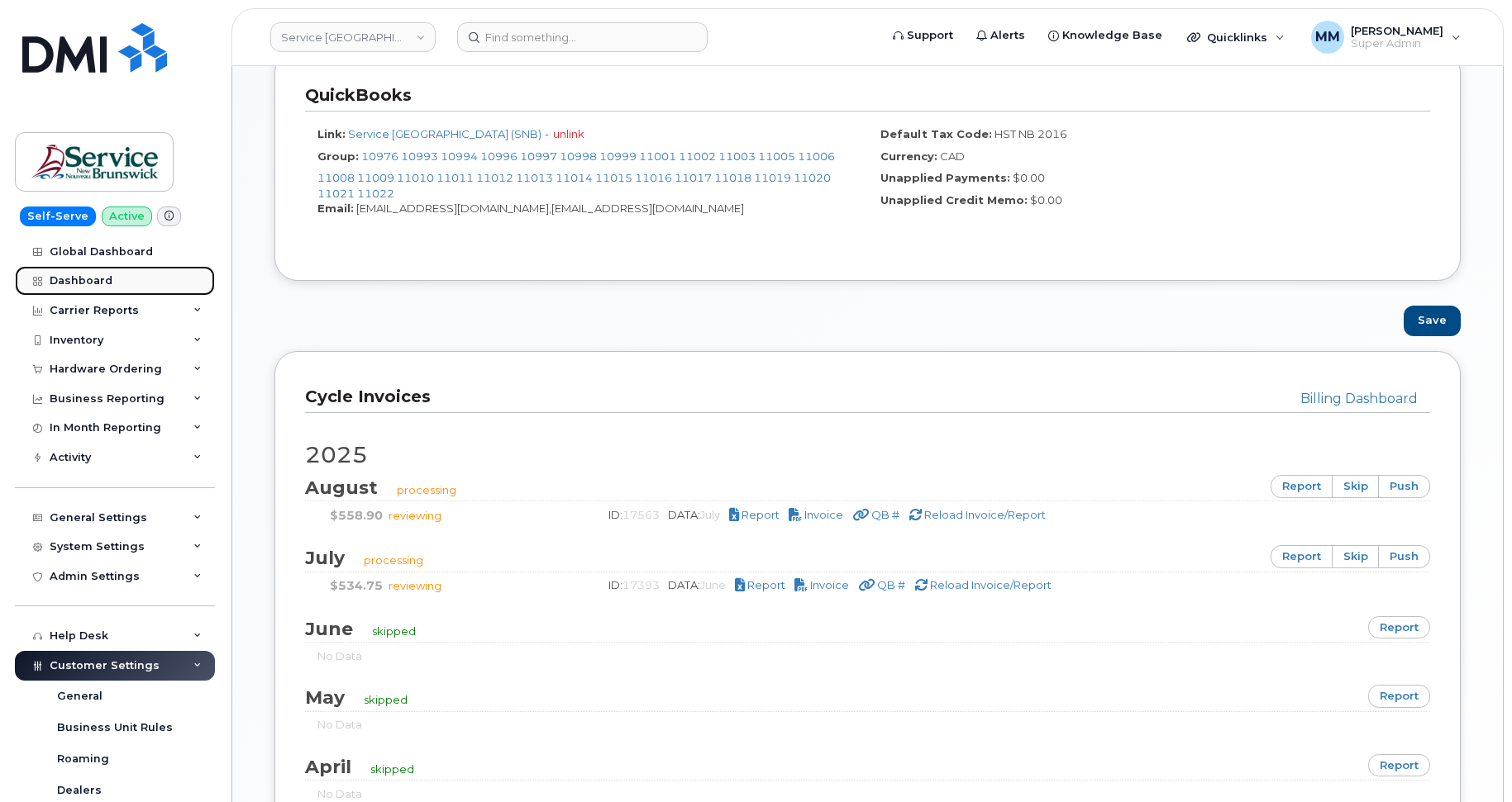
drag, startPoint x: 106, startPoint y: 278, endPoint x: 114, endPoint y: 279, distance: 8.1
click at [107, 278] on div "Dashboard" at bounding box center [80, 280] width 63 height 13
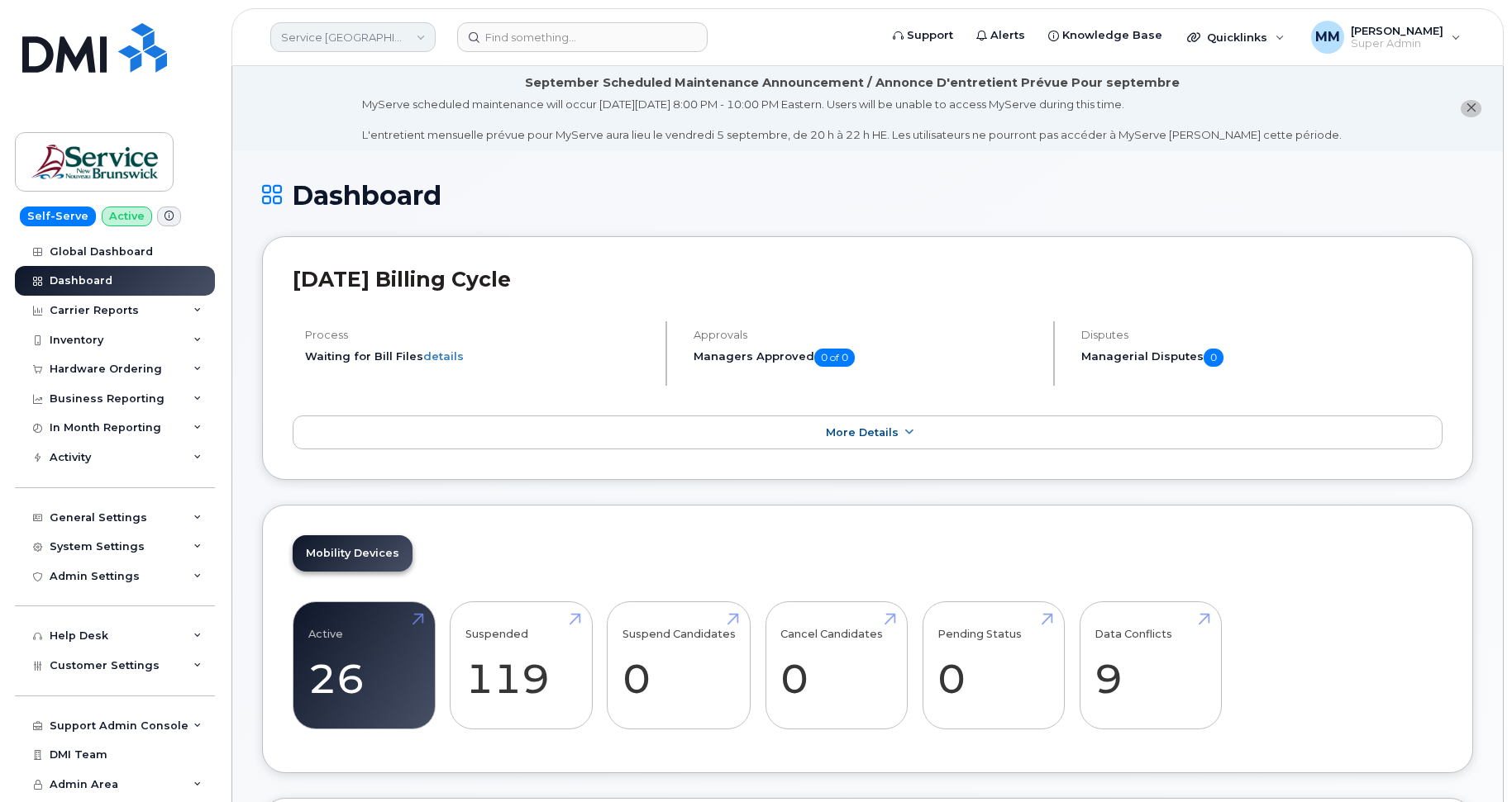
click at [372, 42] on link "Service New Brunswick (SNB)" at bounding box center [352, 37] width 166 height 30
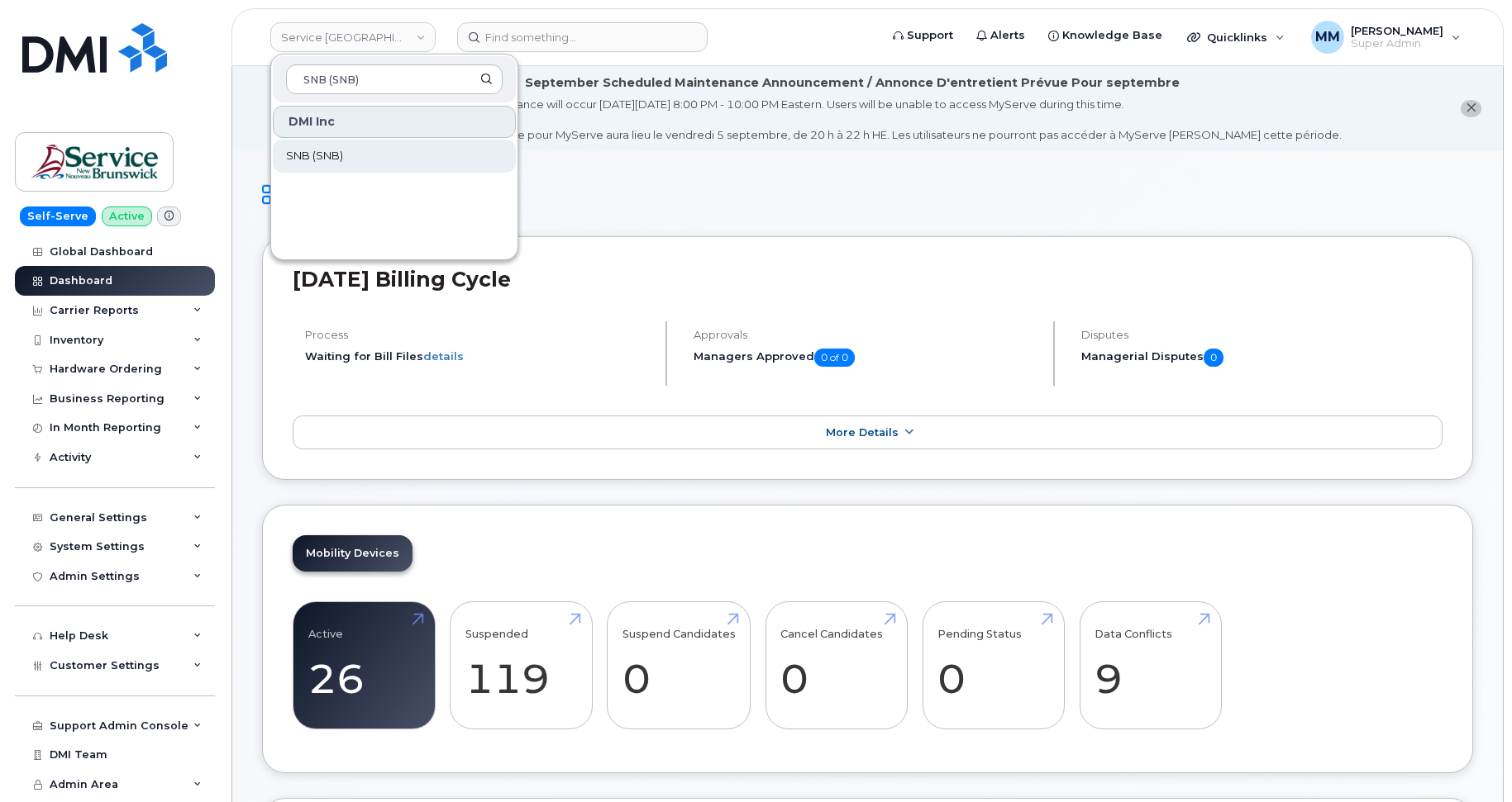
type input "SNB (SNB)"
click at [314, 163] on span "SNB (SNB)" at bounding box center [314, 156] width 57 height 17
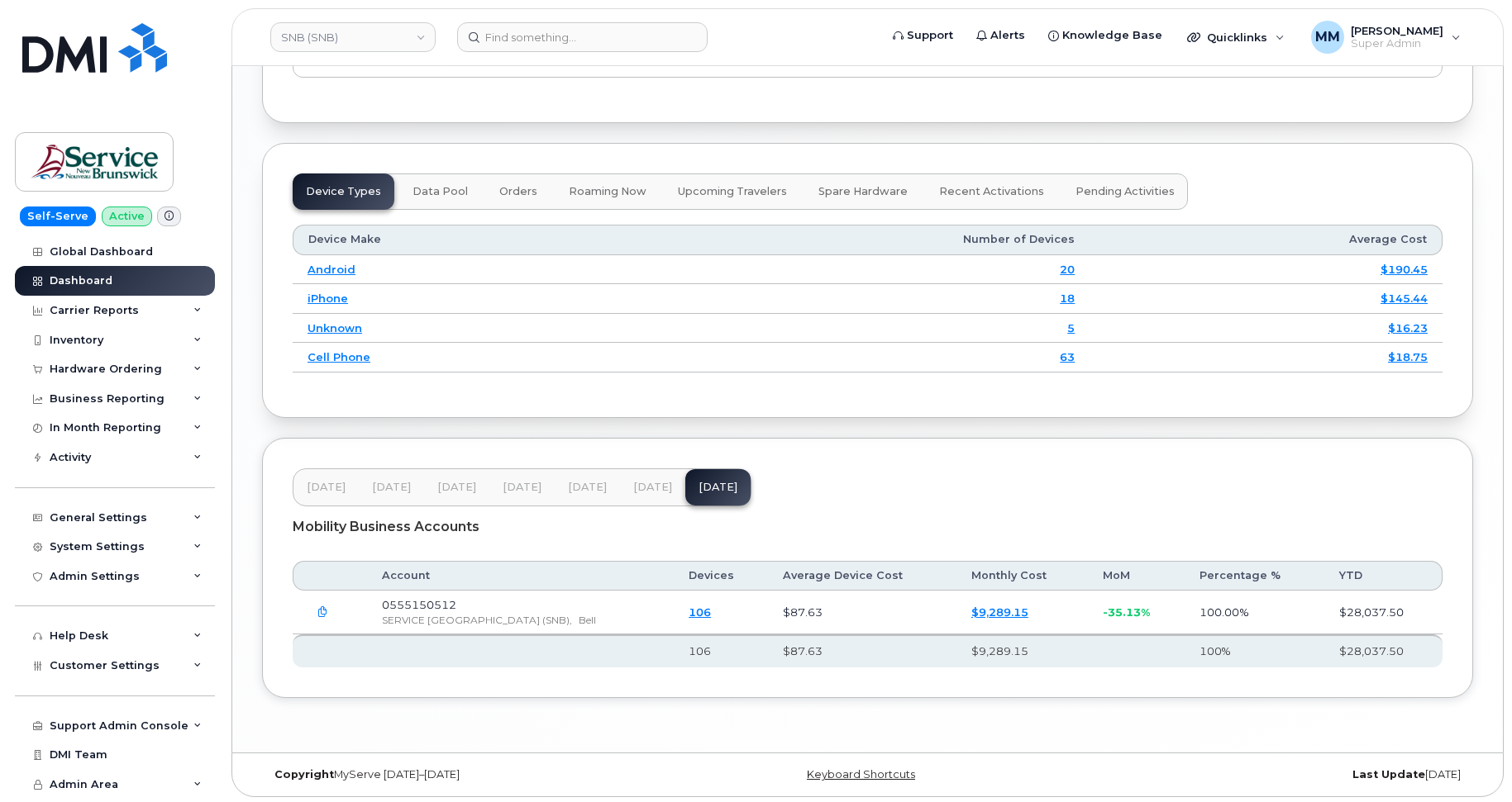
scroll to position [1996, 0]
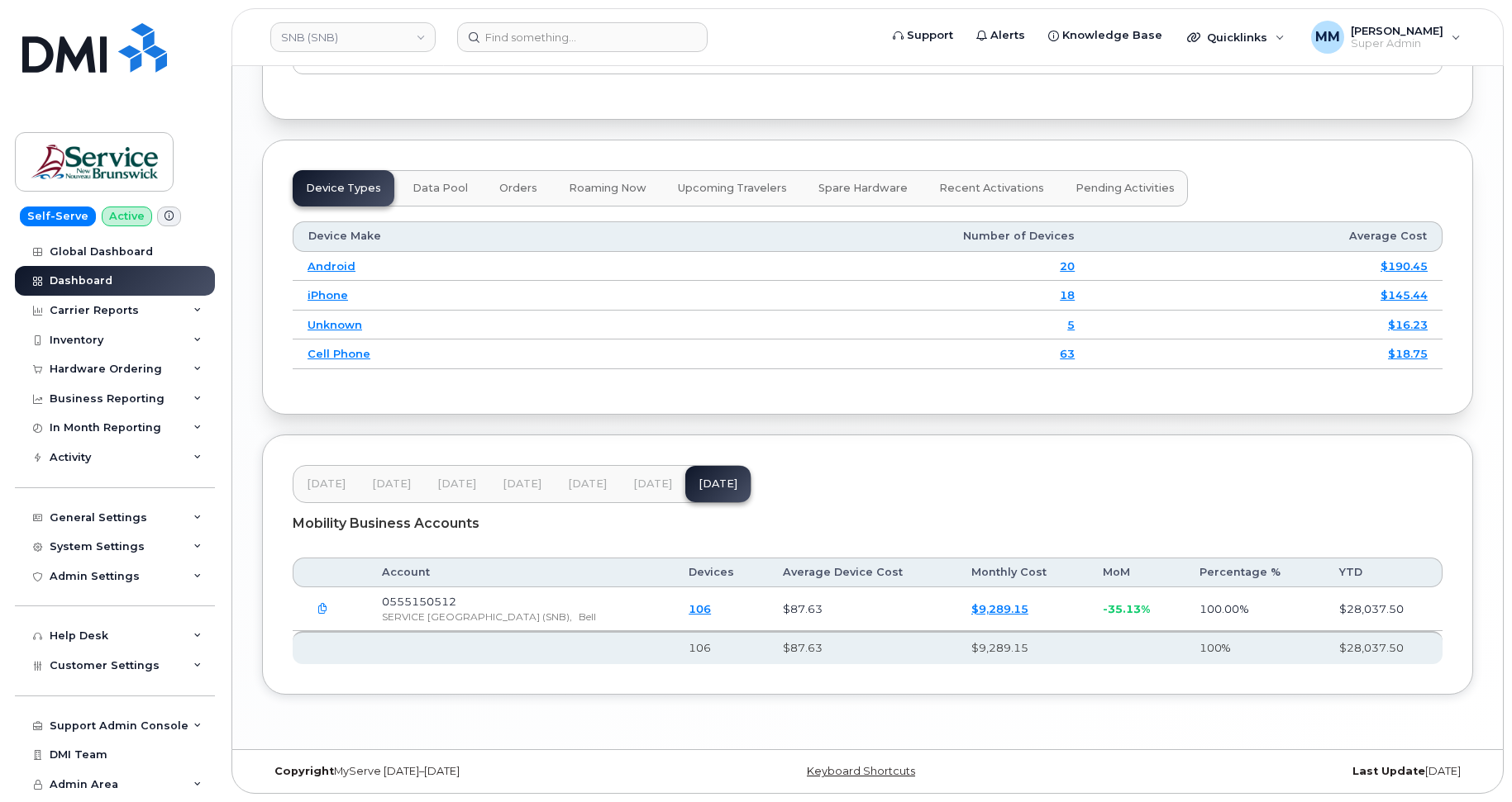
click at [586, 485] on span "[DATE]" at bounding box center [587, 483] width 39 height 13
click at [104, 668] on span "Customer Settings" at bounding box center [104, 665] width 110 height 12
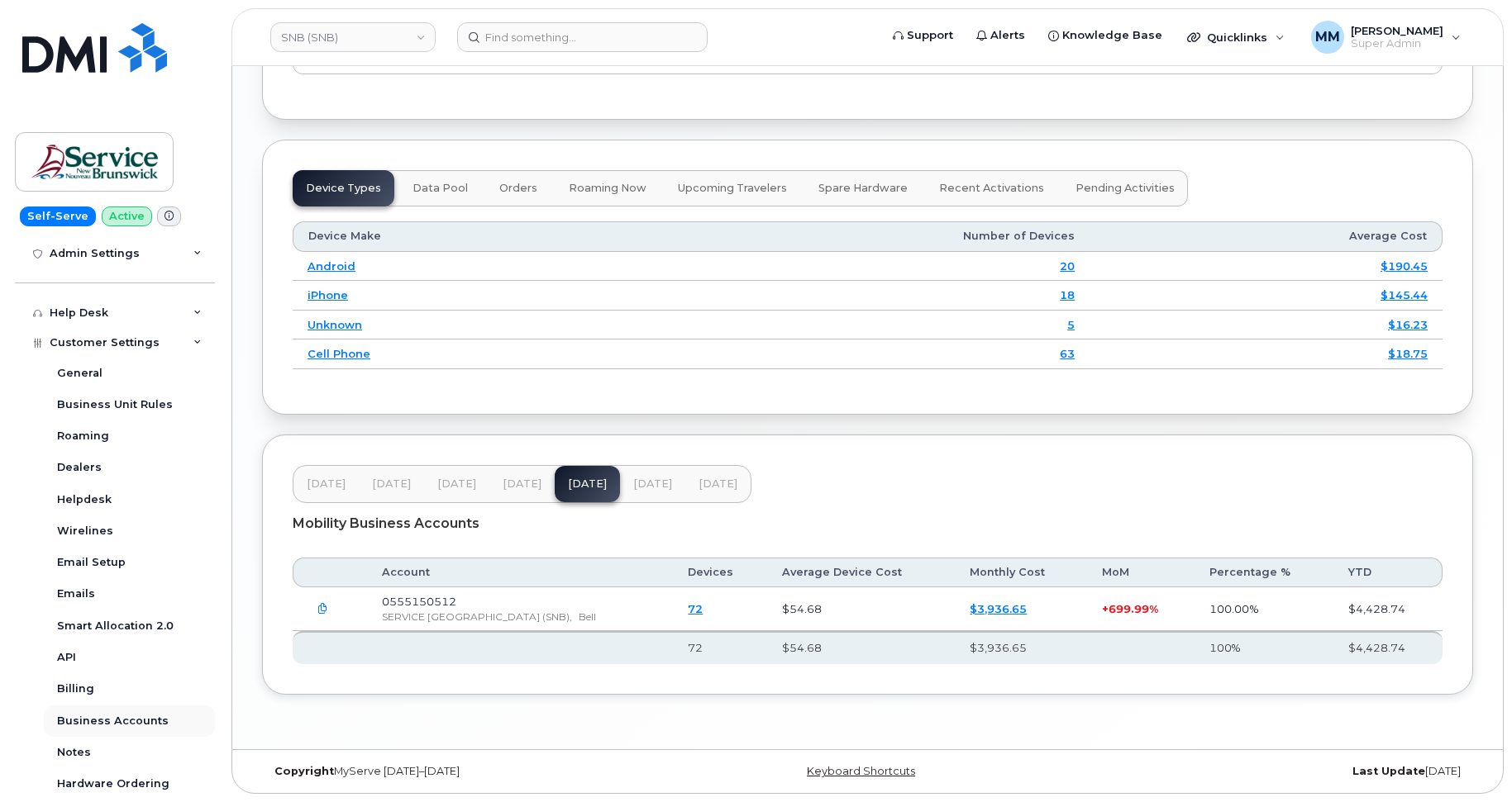
scroll to position [331, 0]
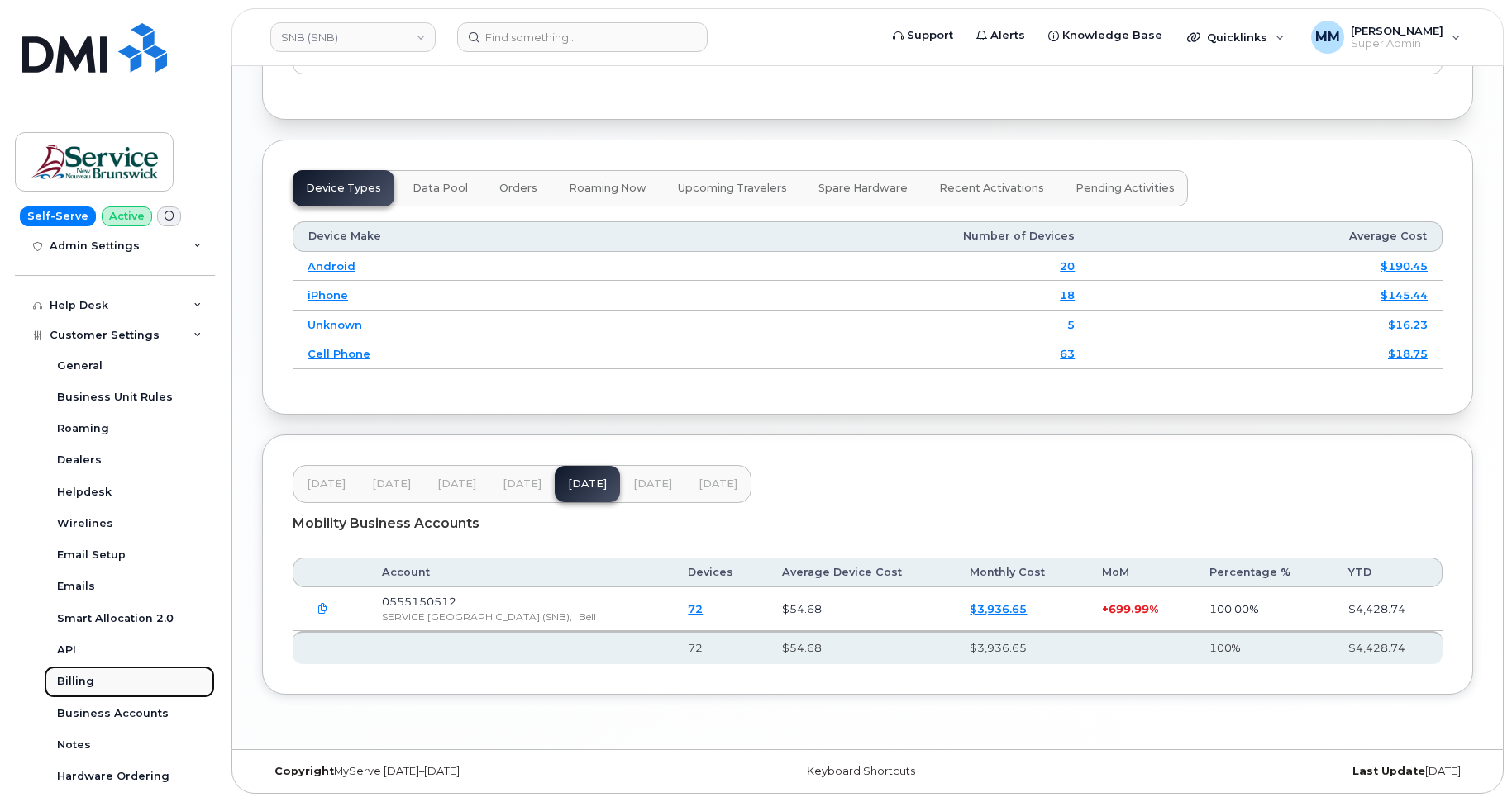
click at [91, 686] on div "Billing" at bounding box center [74, 681] width 37 height 15
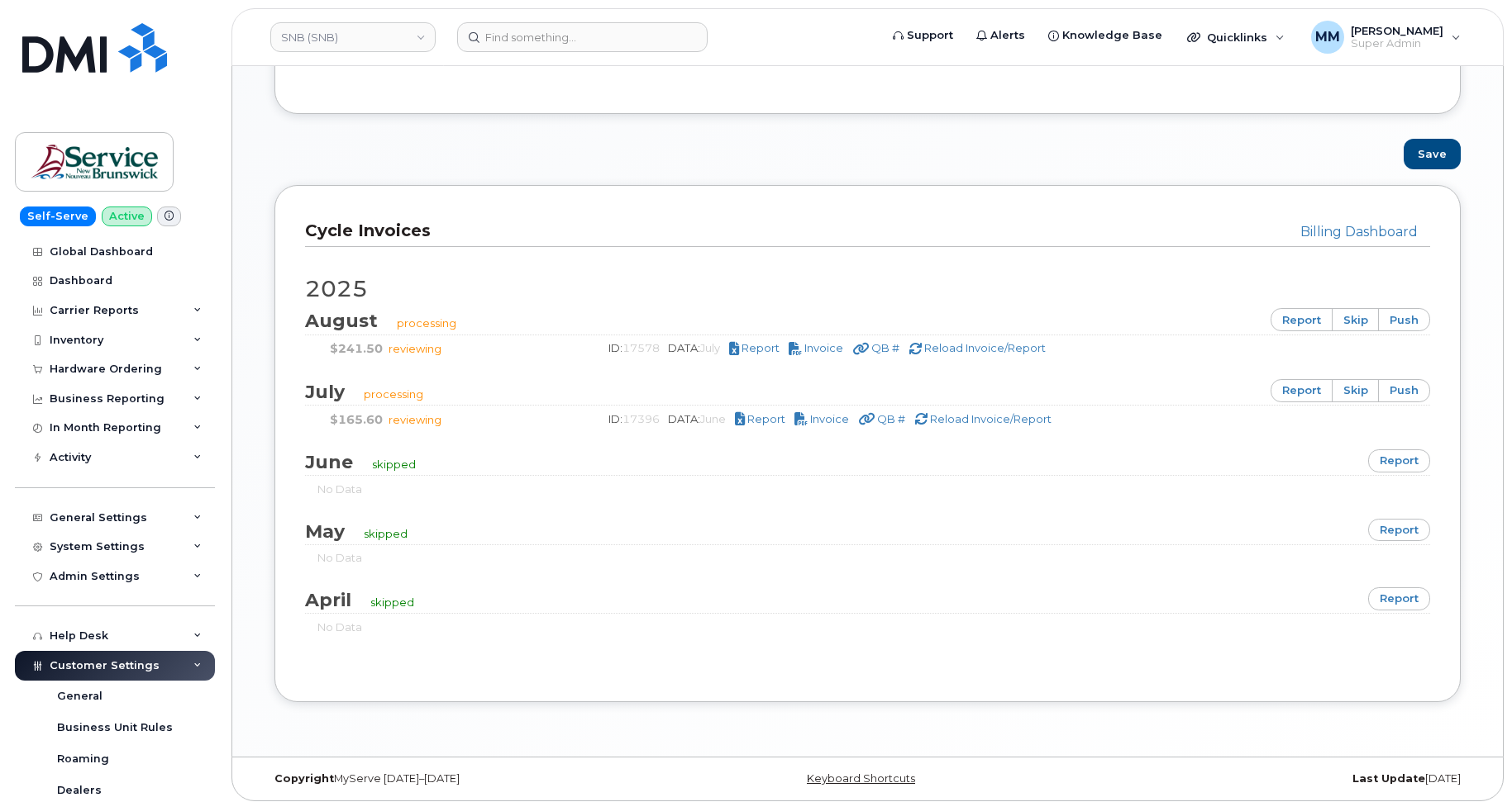
scroll to position [992, 0]
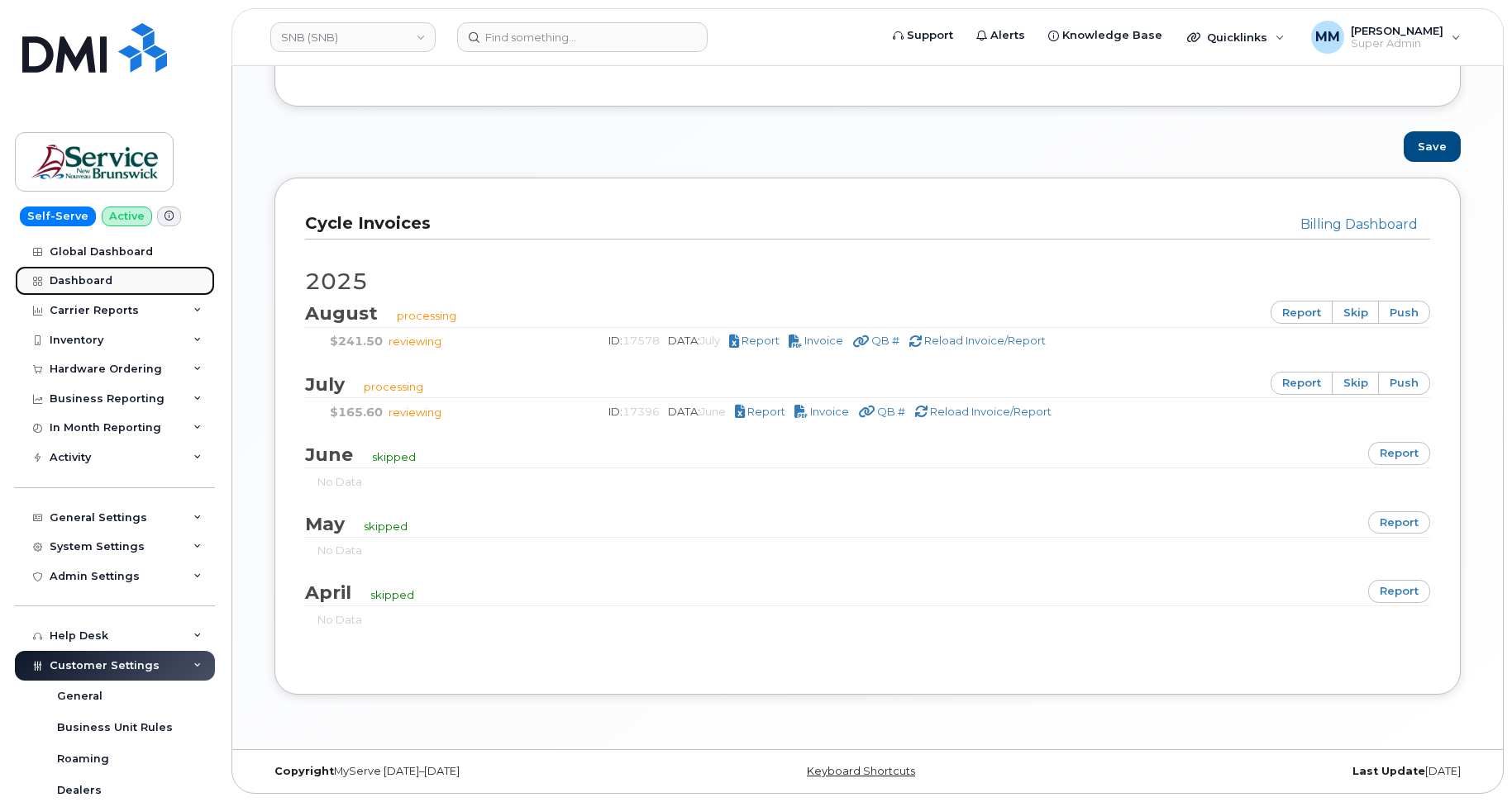
click at [70, 284] on div "Dashboard" at bounding box center [80, 280] width 63 height 13
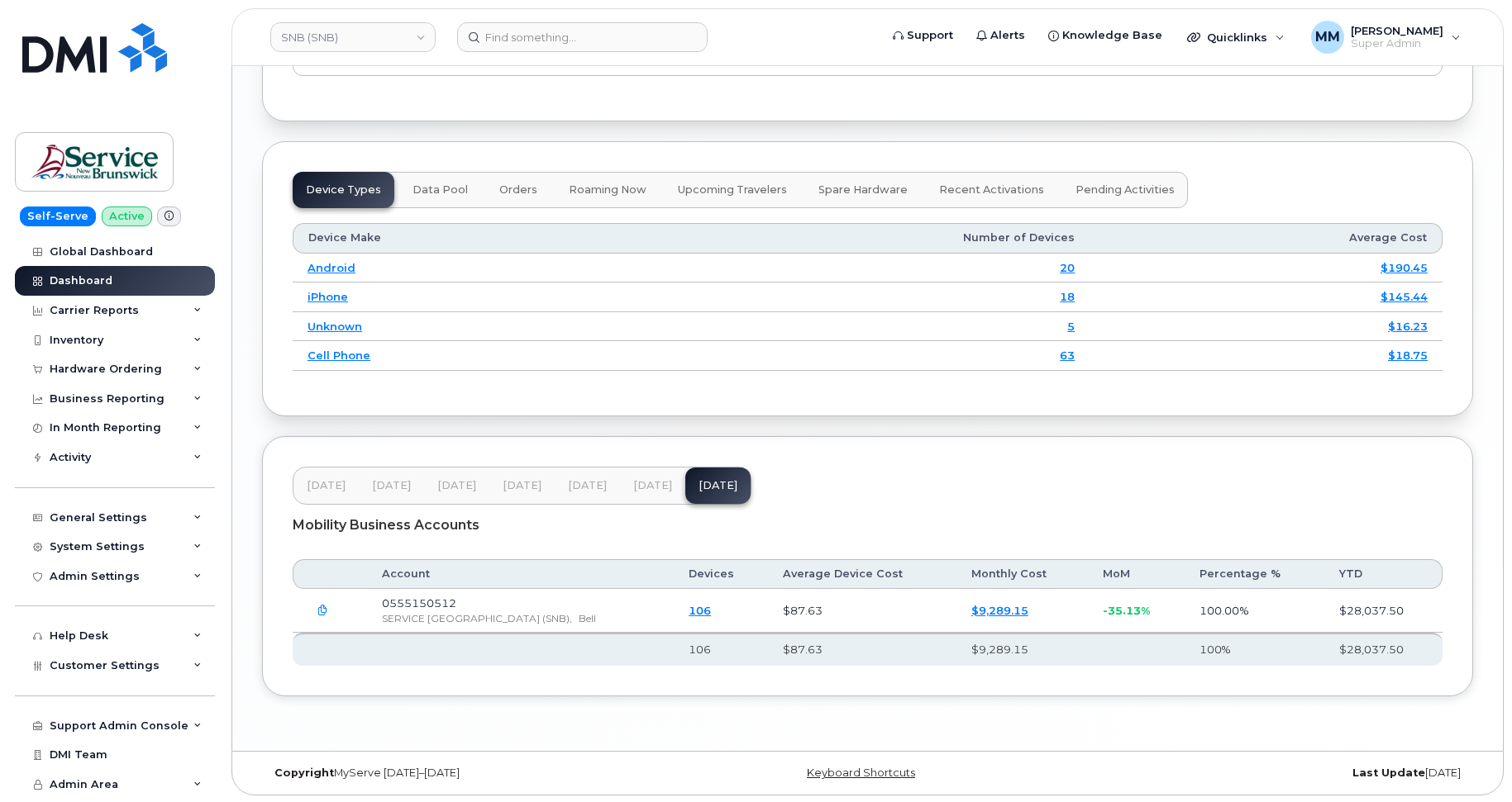
scroll to position [1996, 0]
click at [584, 487] on span "Jun 25" at bounding box center [587, 483] width 39 height 13
click at [649, 491] on button "Jul 25" at bounding box center [652, 484] width 66 height 37
click at [318, 42] on link "SNB (SNB)" at bounding box center [352, 37] width 166 height 30
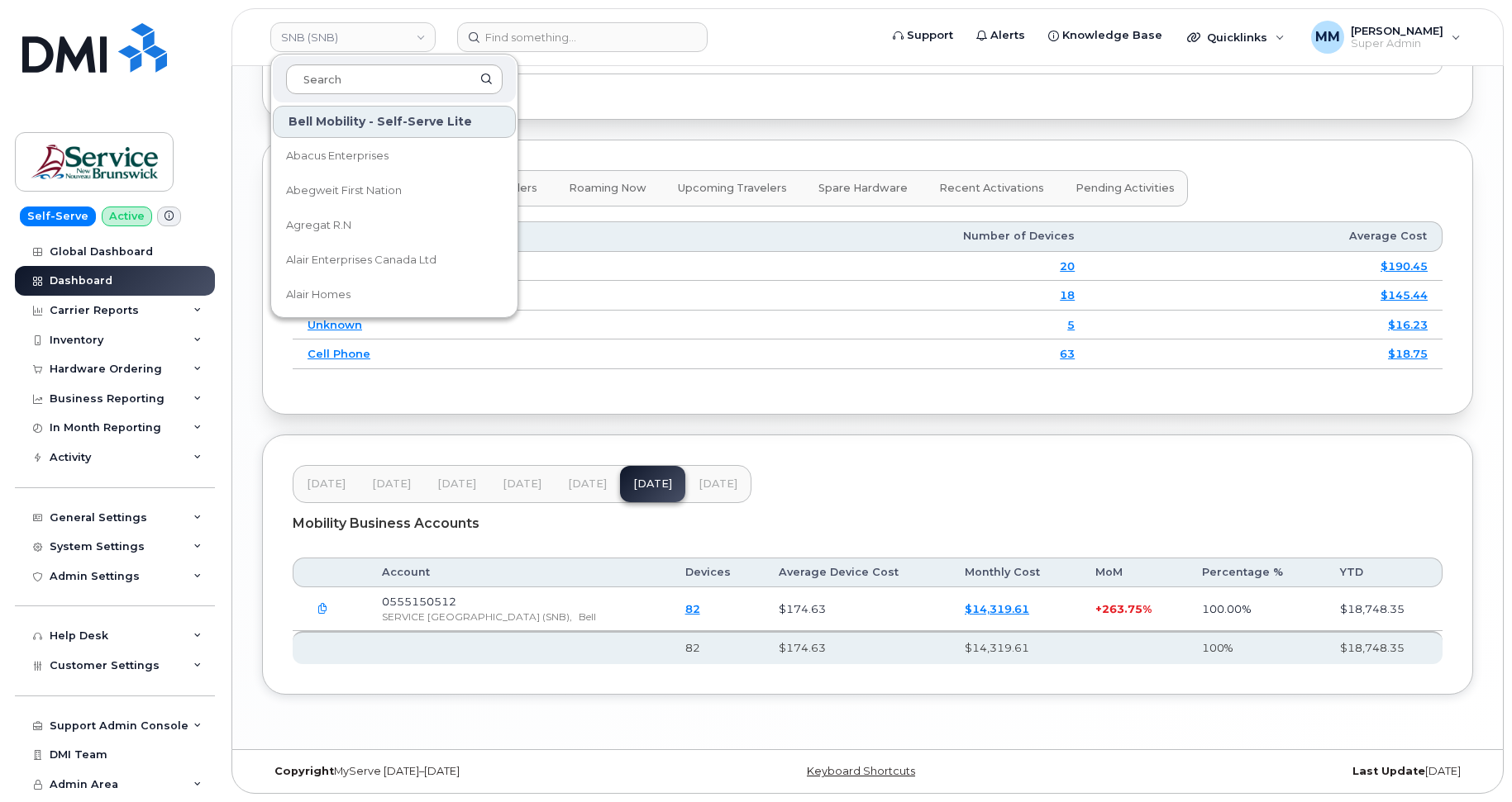
drag, startPoint x: 347, startPoint y: 81, endPoint x: 334, endPoint y: 87, distance: 14.3
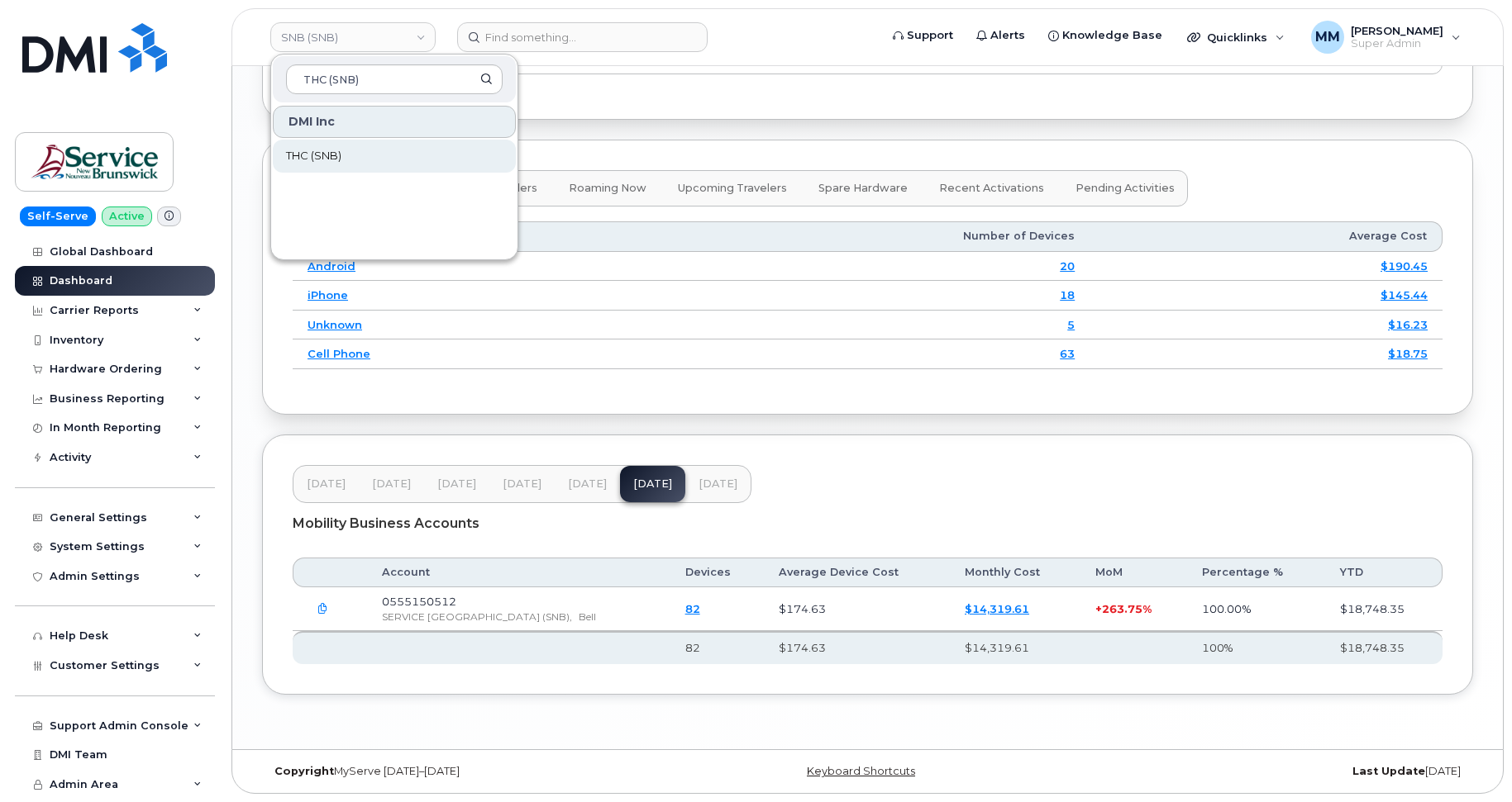
type input "THC (SNB)"
click at [382, 149] on link "THC (SNB)" at bounding box center [394, 156] width 243 height 33
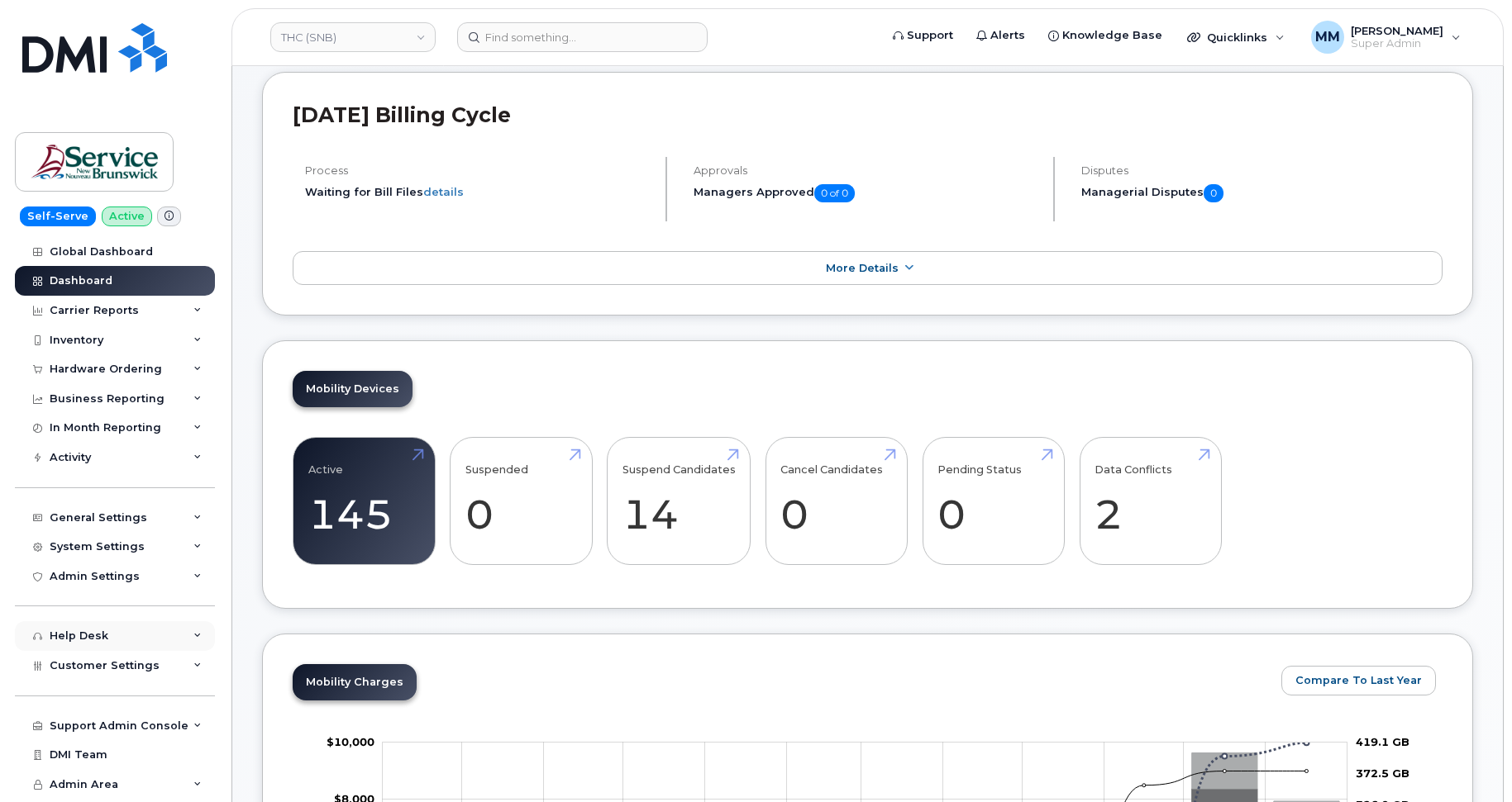
scroll to position [166, 0]
click at [84, 654] on div "Customer Settings" at bounding box center [114, 666] width 200 height 30
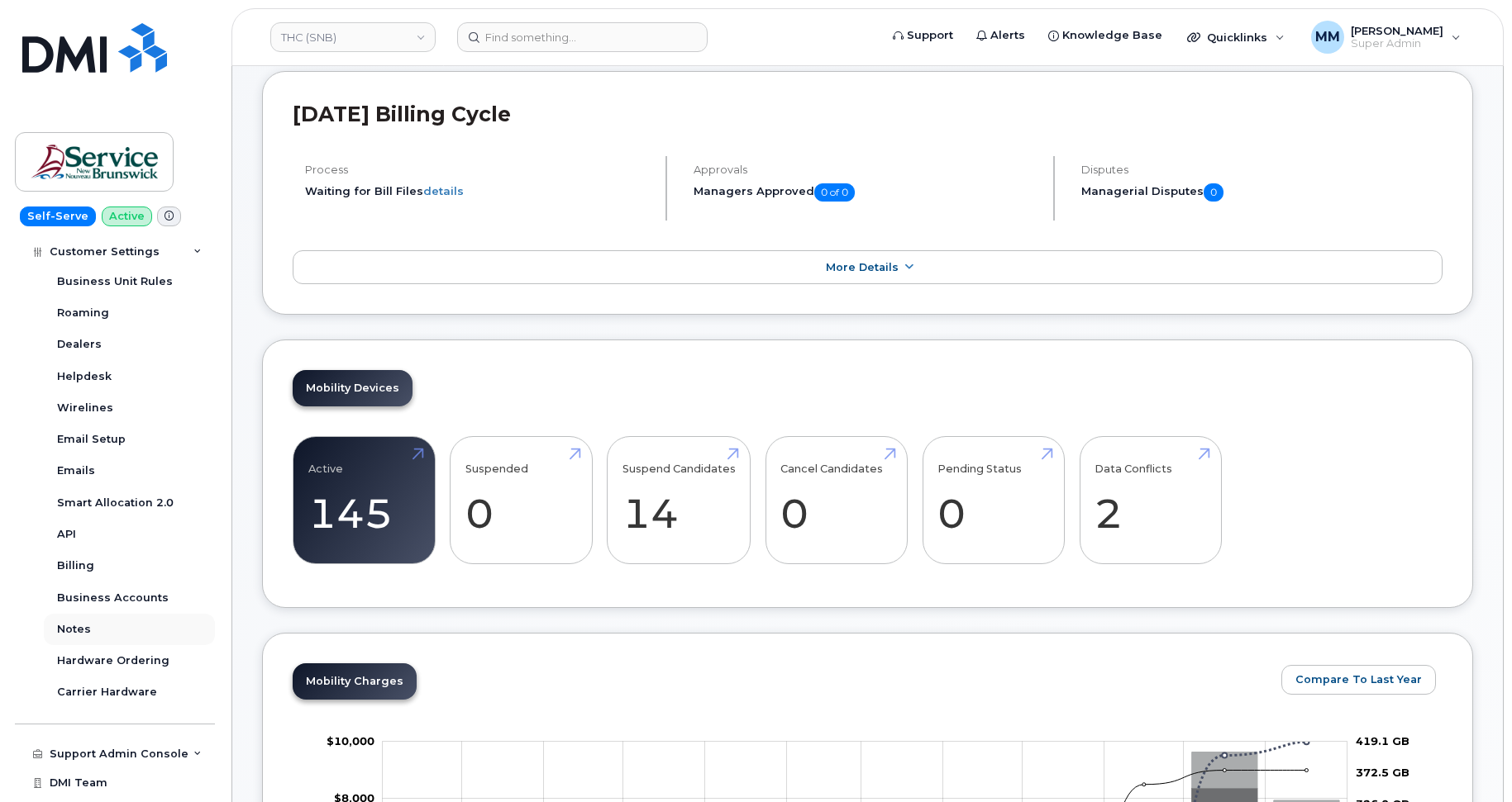
scroll to position [471, 0]
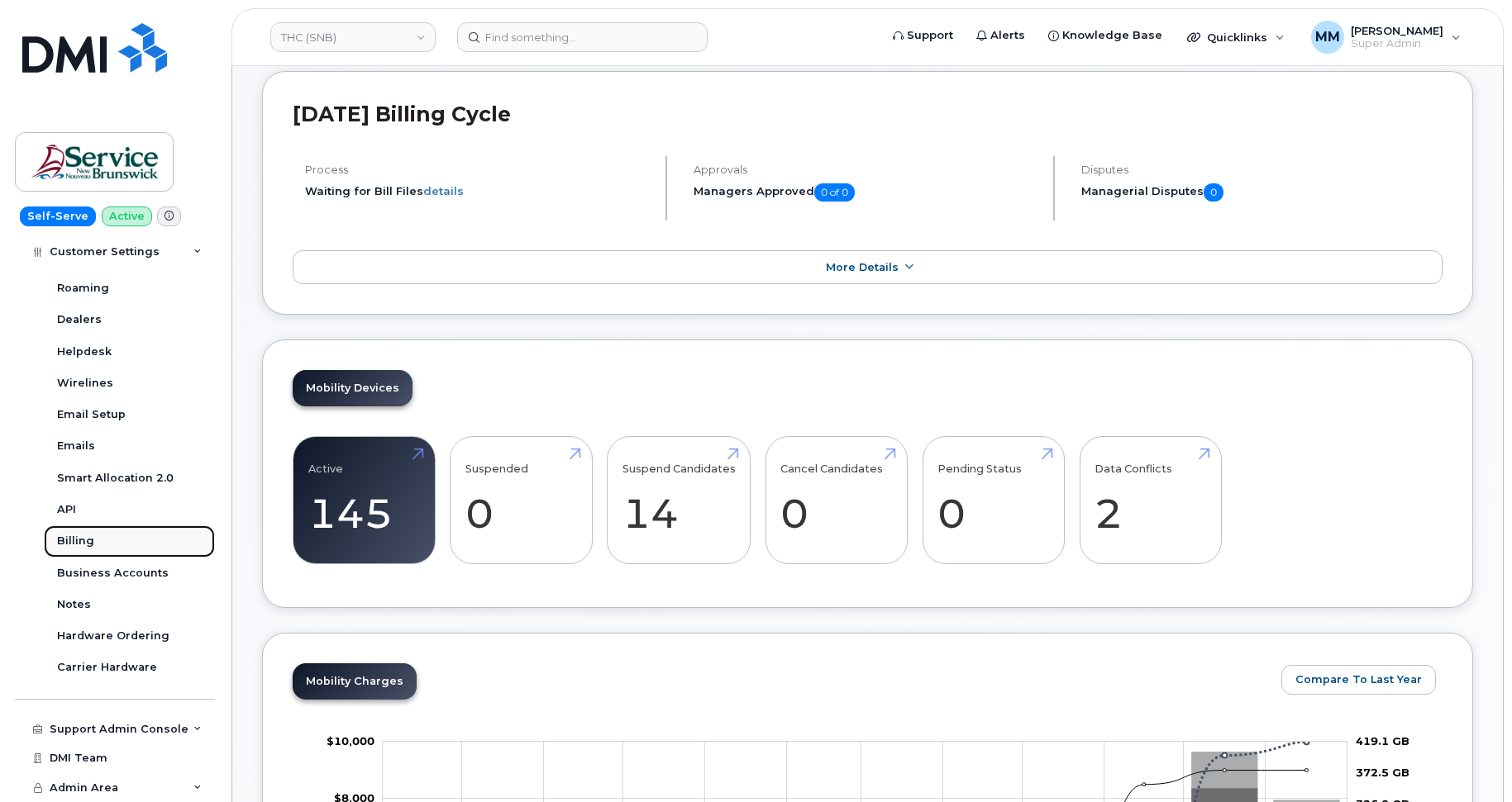
click at [86, 550] on link "Billing" at bounding box center [129, 542] width 171 height 32
click at [96, 547] on link "Billing" at bounding box center [129, 542] width 171 height 32
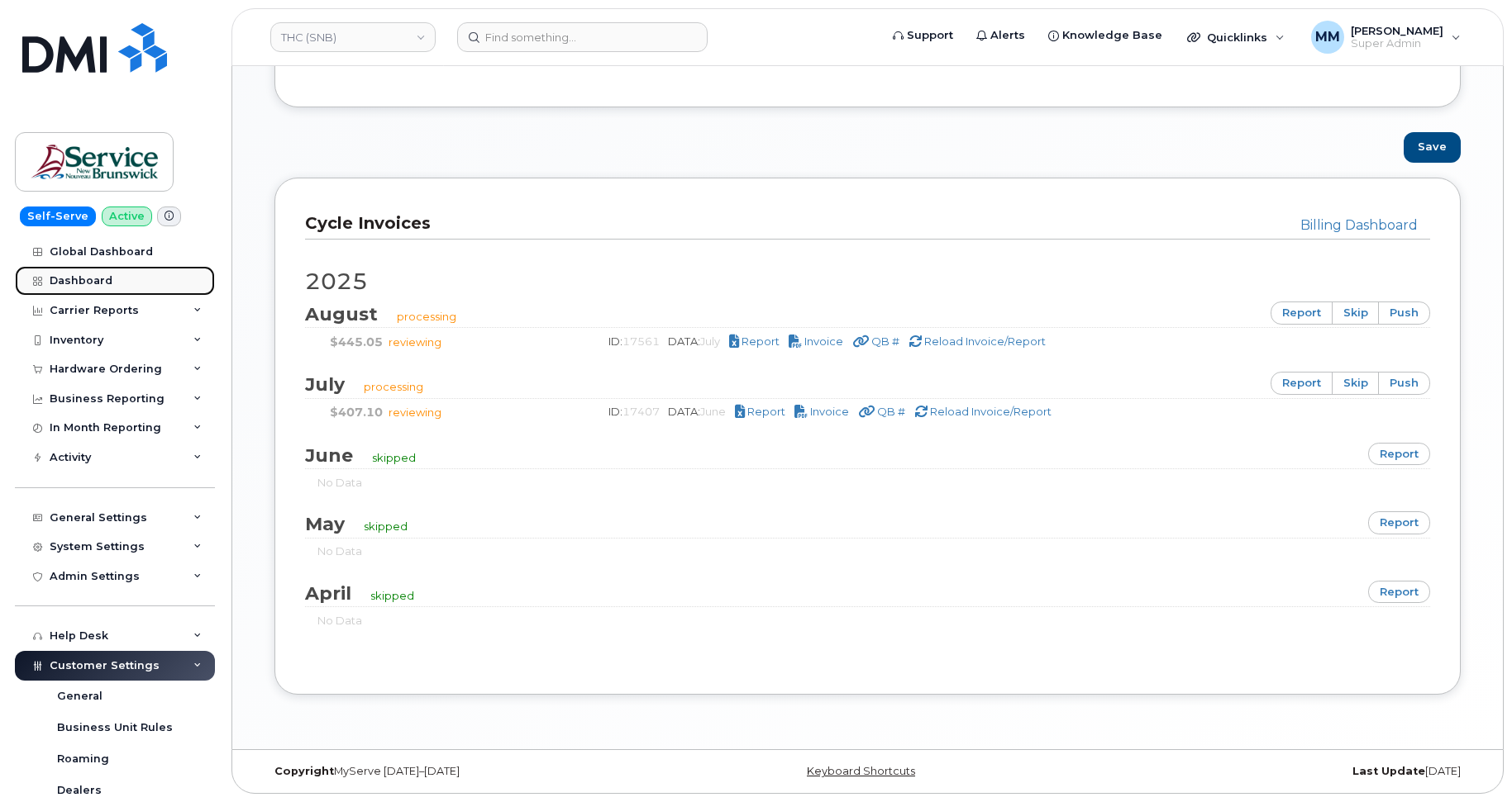
click at [86, 287] on div "Dashboard" at bounding box center [80, 280] width 63 height 13
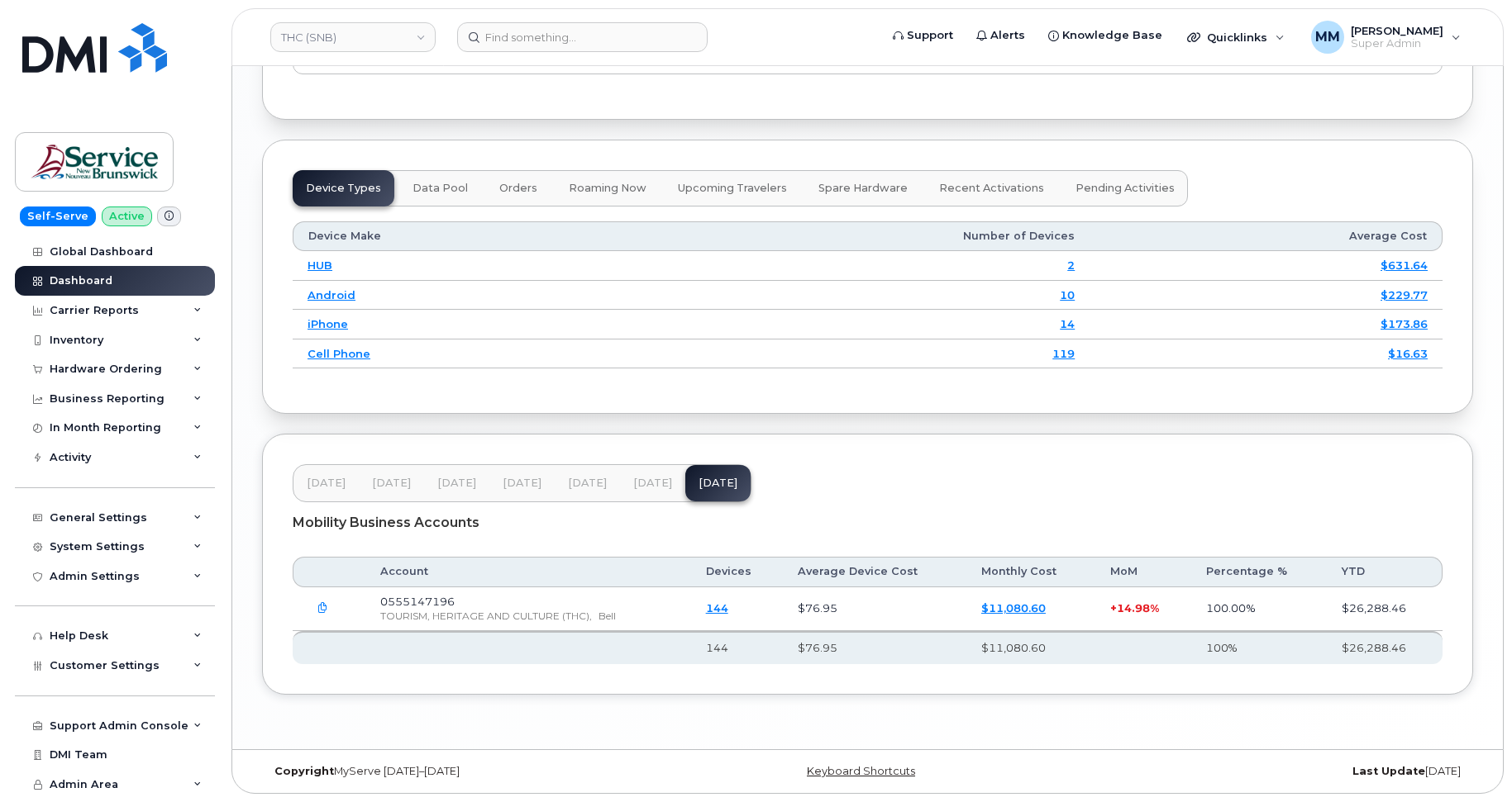
scroll to position [1996, 0]
click at [585, 475] on button "[DATE]" at bounding box center [588, 483] width 66 height 37
click at [627, 485] on button "[DATE]" at bounding box center [652, 484] width 66 height 37
click at [333, 45] on link "THC (SNB)" at bounding box center [352, 37] width 166 height 30
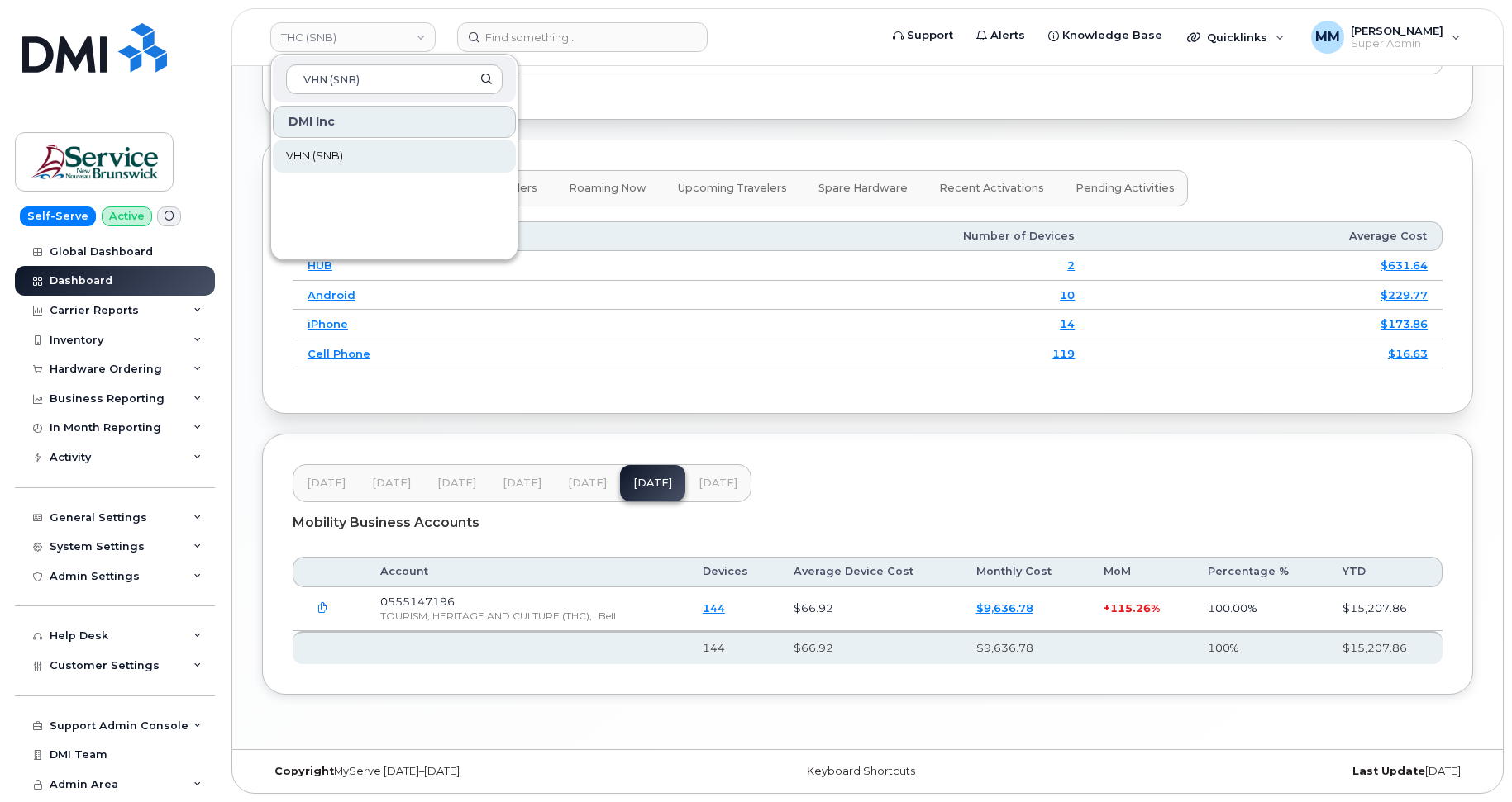
type input "VHN (SNB)"
click at [351, 160] on link "VHN (SNB)" at bounding box center [394, 156] width 243 height 33
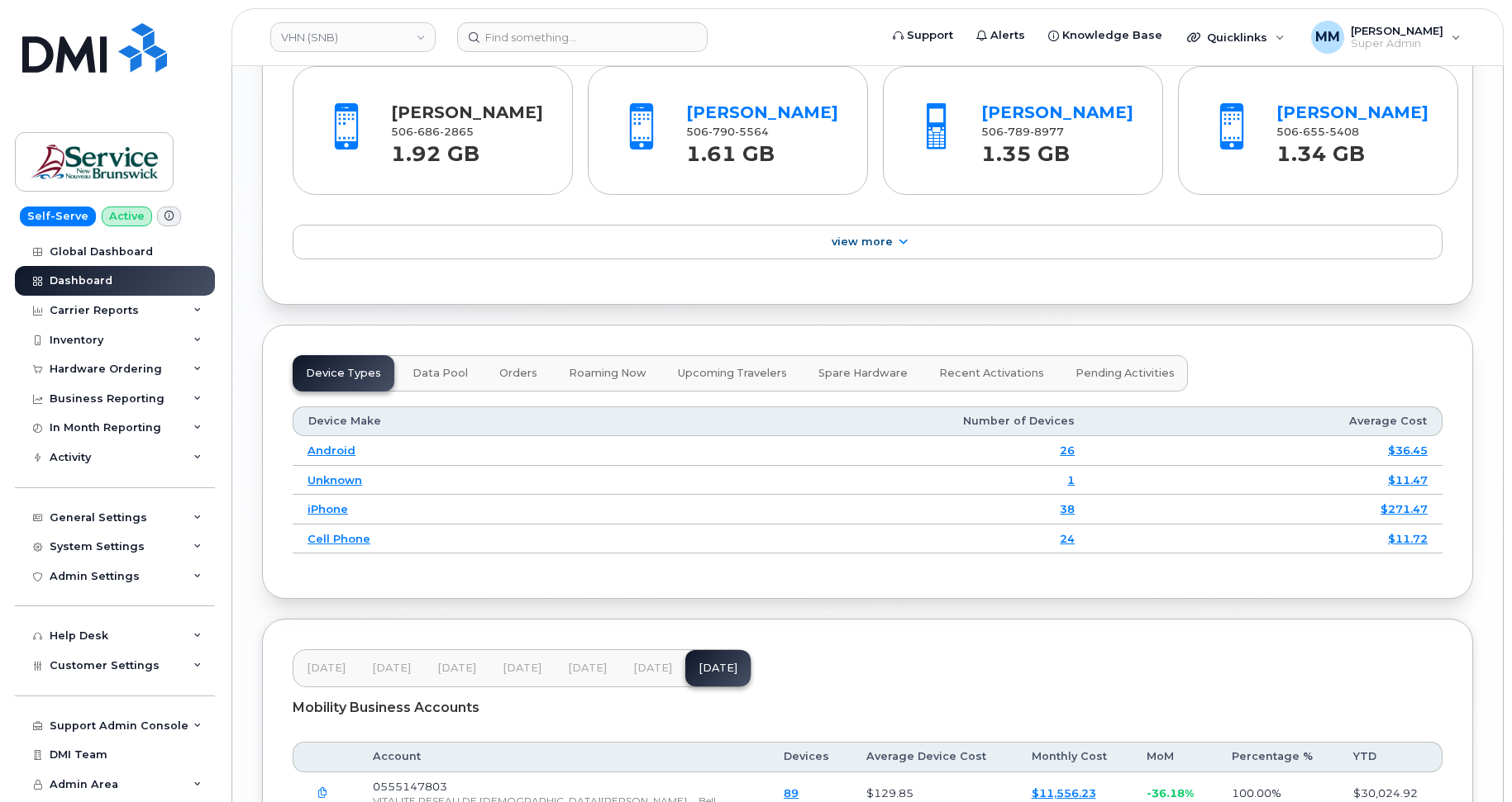
scroll to position [1996, 0]
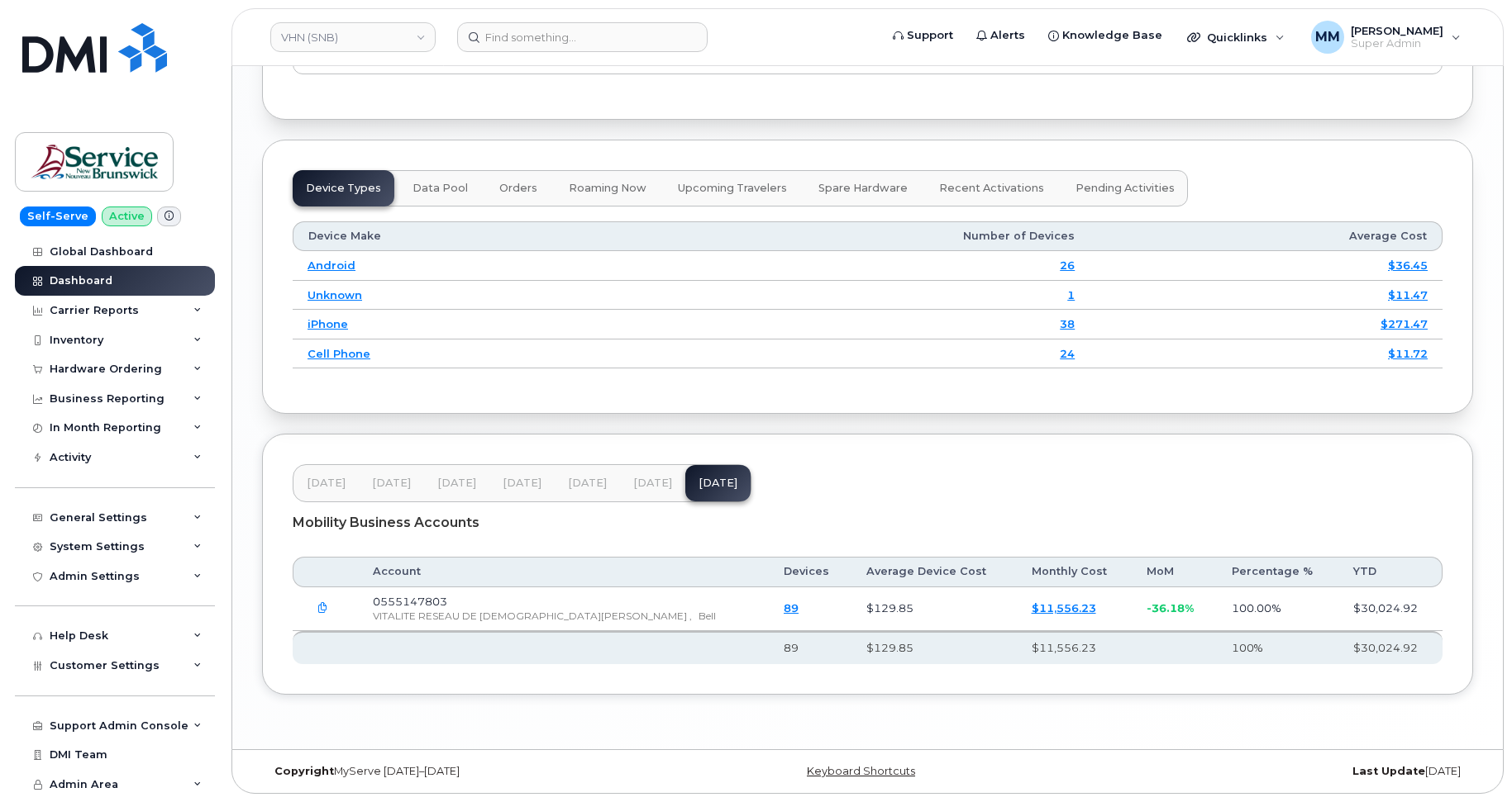
click at [589, 485] on span "[DATE]" at bounding box center [587, 482] width 39 height 13
click at [656, 490] on span "Jul 25" at bounding box center [652, 483] width 39 height 13
click at [106, 659] on span "Customer Settings" at bounding box center [104, 665] width 110 height 12
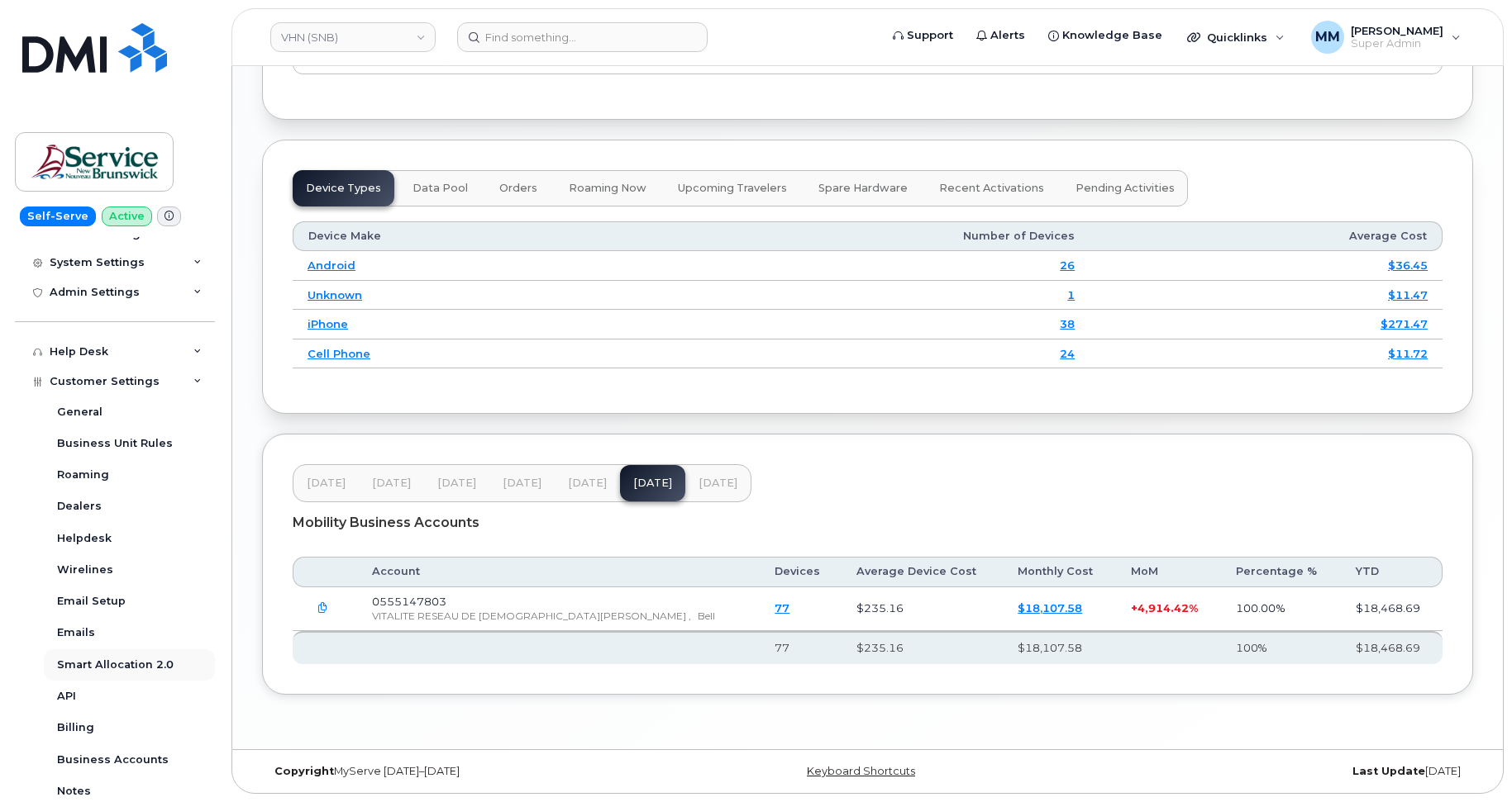
scroll to position [331, 0]
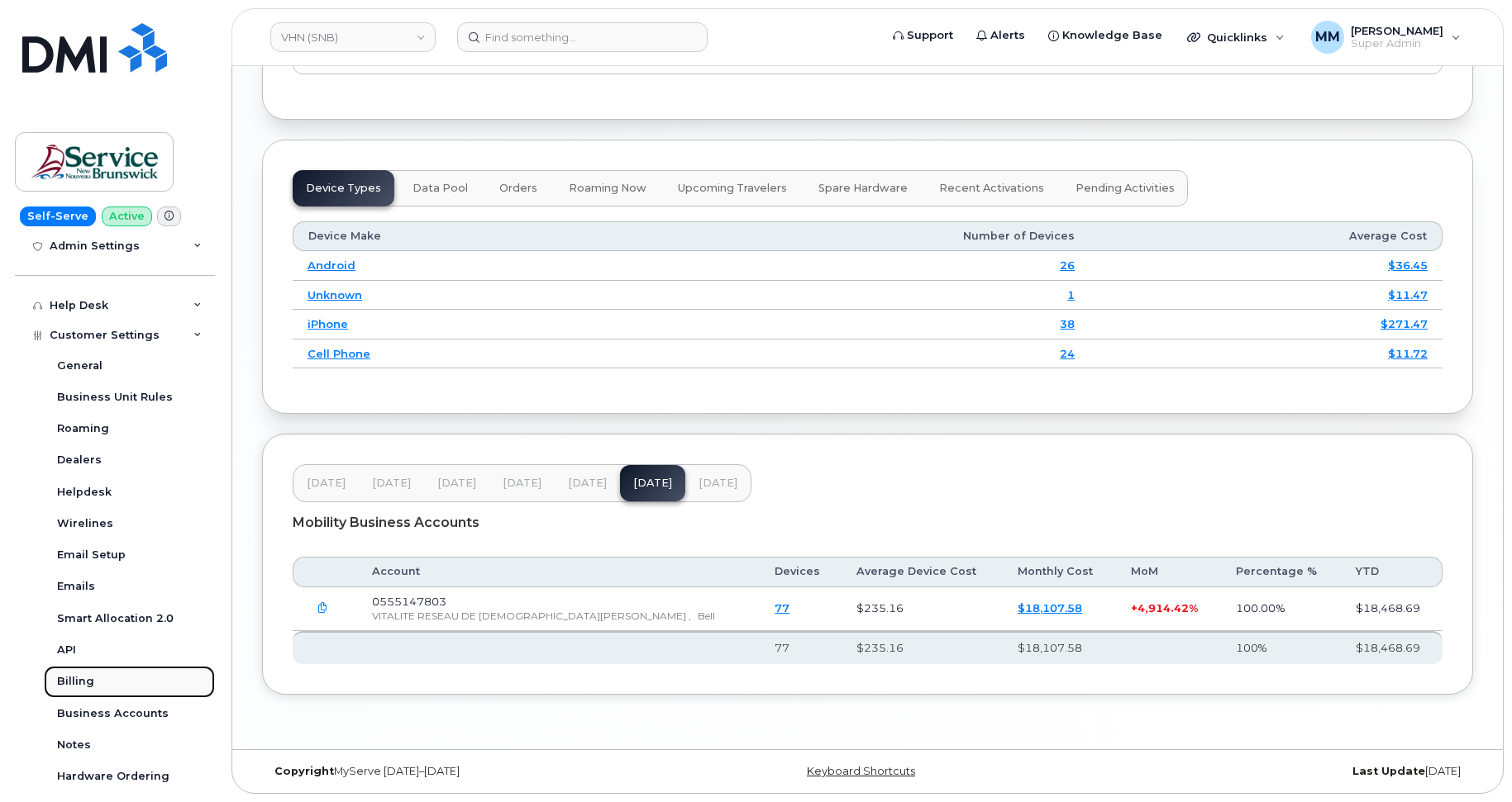
click at [82, 687] on div "Billing" at bounding box center [74, 681] width 37 height 15
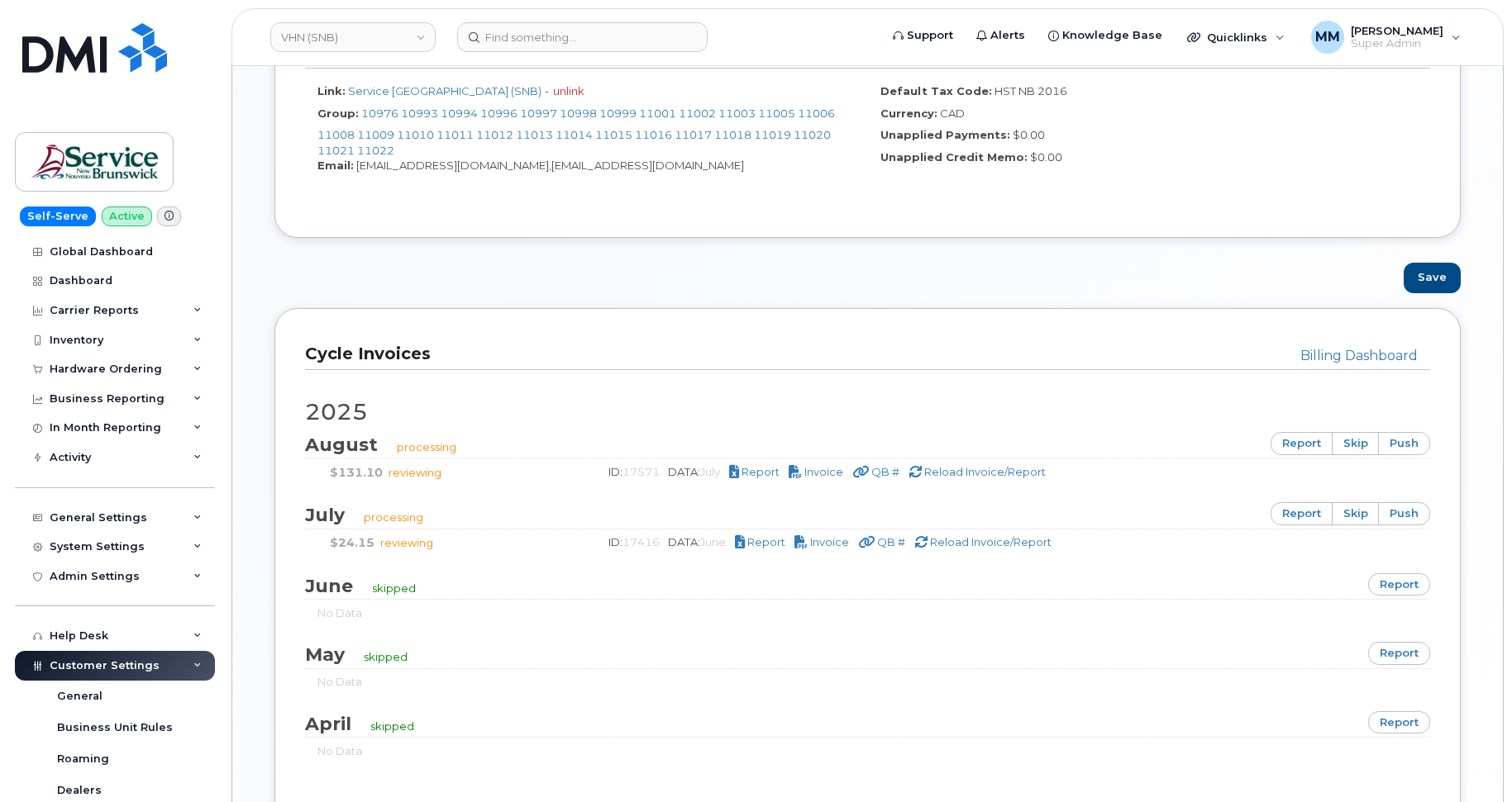
scroll to position [909, 0]
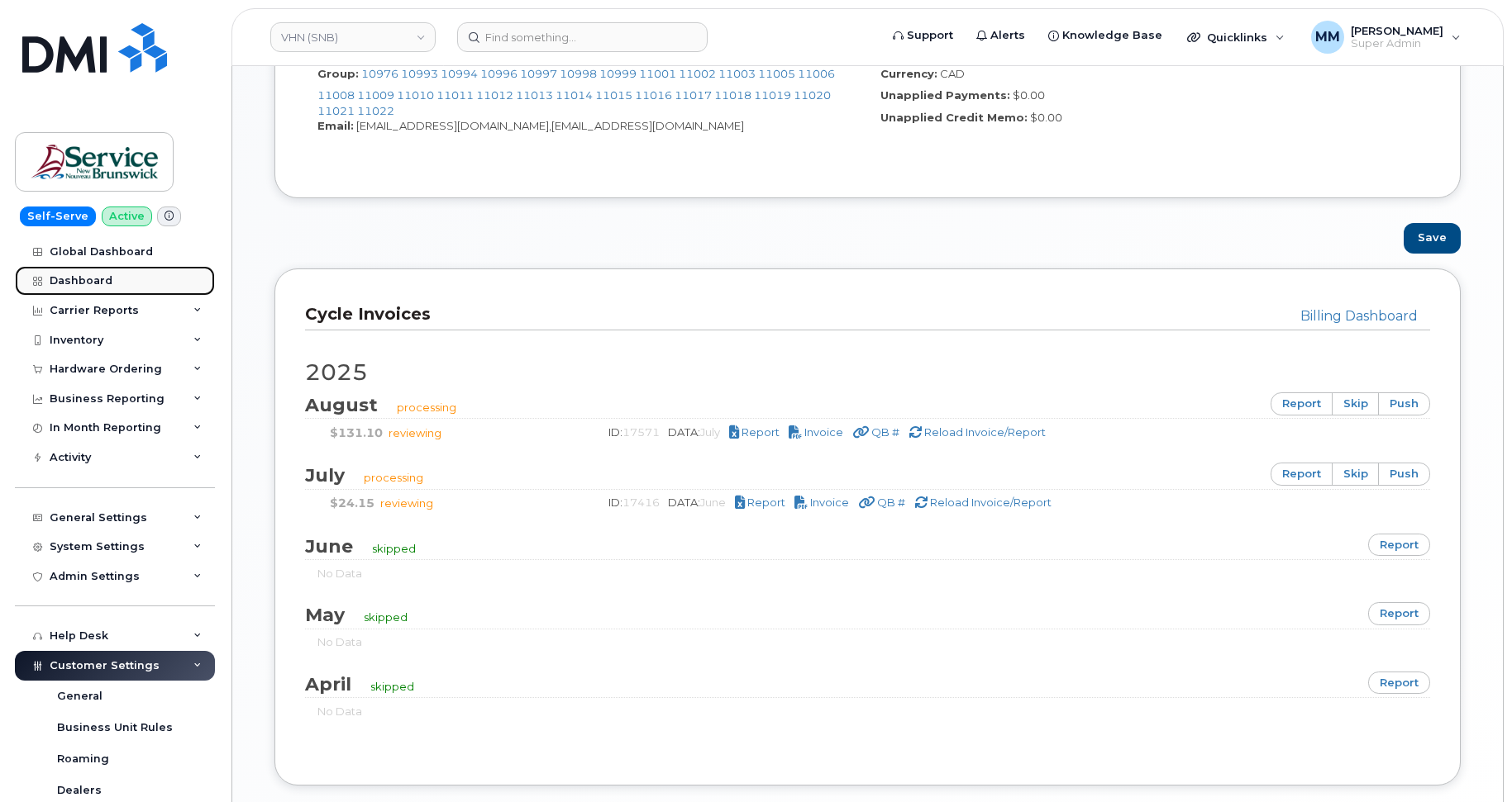
click at [60, 278] on div "Dashboard" at bounding box center [80, 280] width 63 height 13
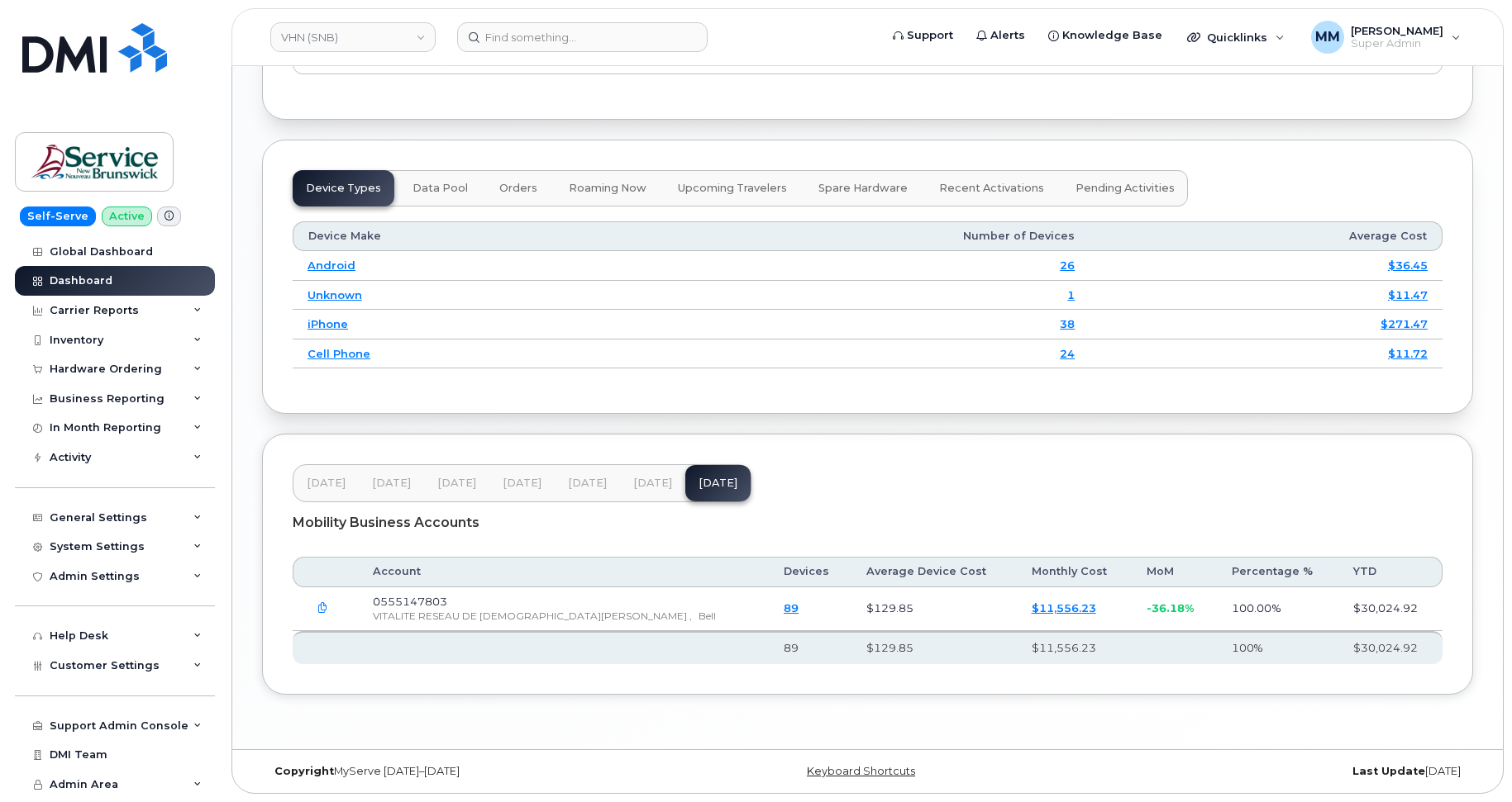
scroll to position [1996, 0]
click at [586, 488] on span "[DATE]" at bounding box center [587, 482] width 39 height 13
click at [633, 488] on span "[DATE]" at bounding box center [652, 483] width 39 height 13
